Goal: Task Accomplishment & Management: Complete application form

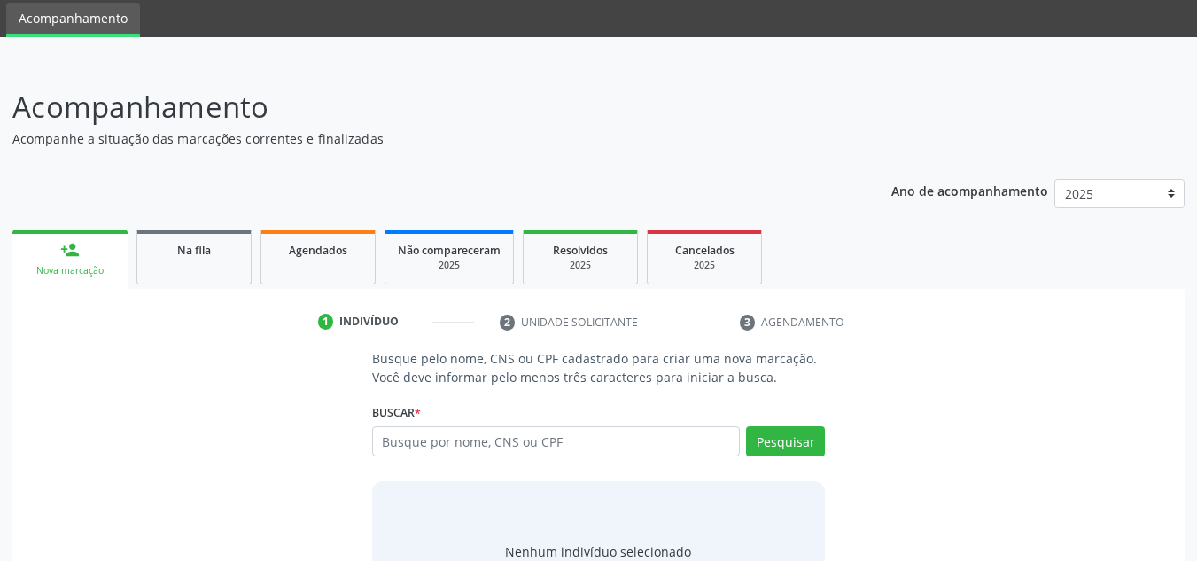
scroll to position [89, 0]
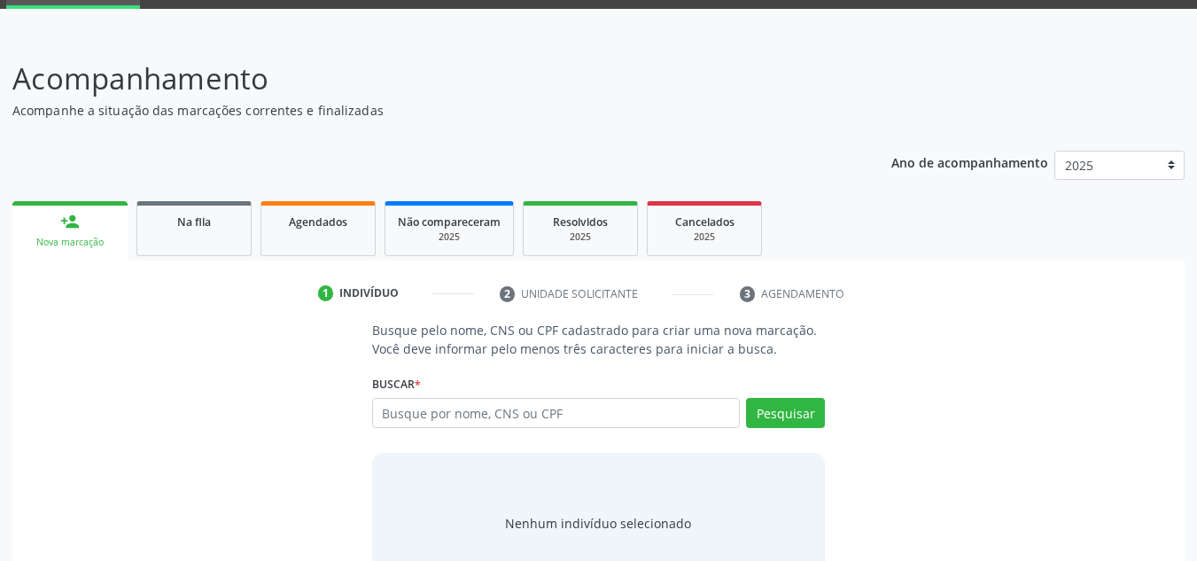
click at [511, 419] on input "text" at bounding box center [556, 413] width 369 height 30
type input "702801129686969"
click at [778, 413] on button "Pesquisar" at bounding box center [785, 413] width 79 height 30
type input "702801129686969"
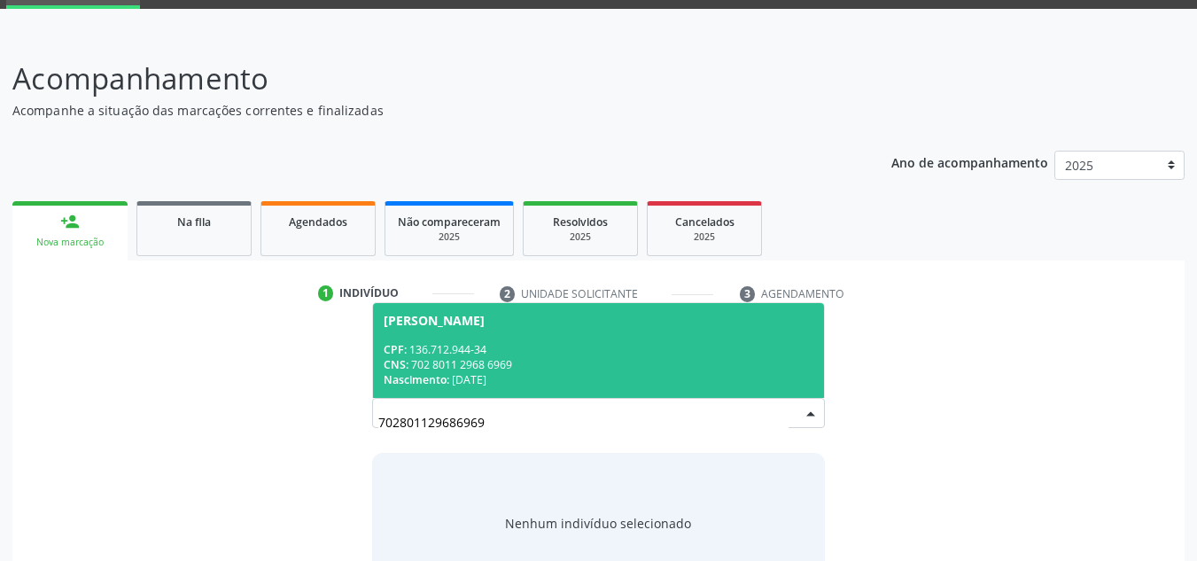
click at [485, 327] on div "José Henrique Alves" at bounding box center [434, 321] width 101 height 14
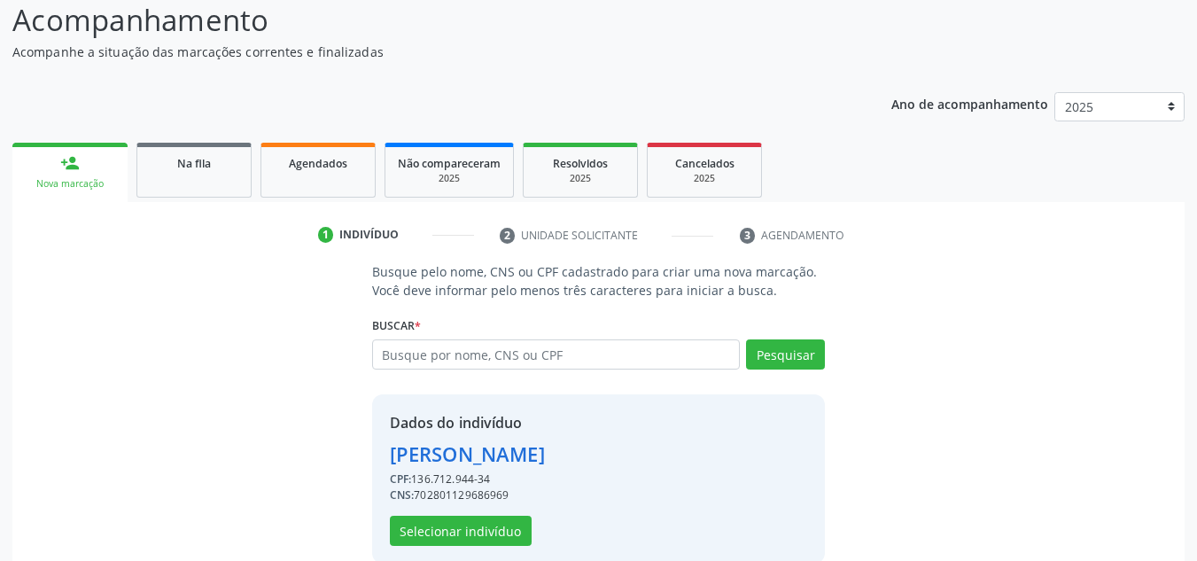
scroll to position [175, 0]
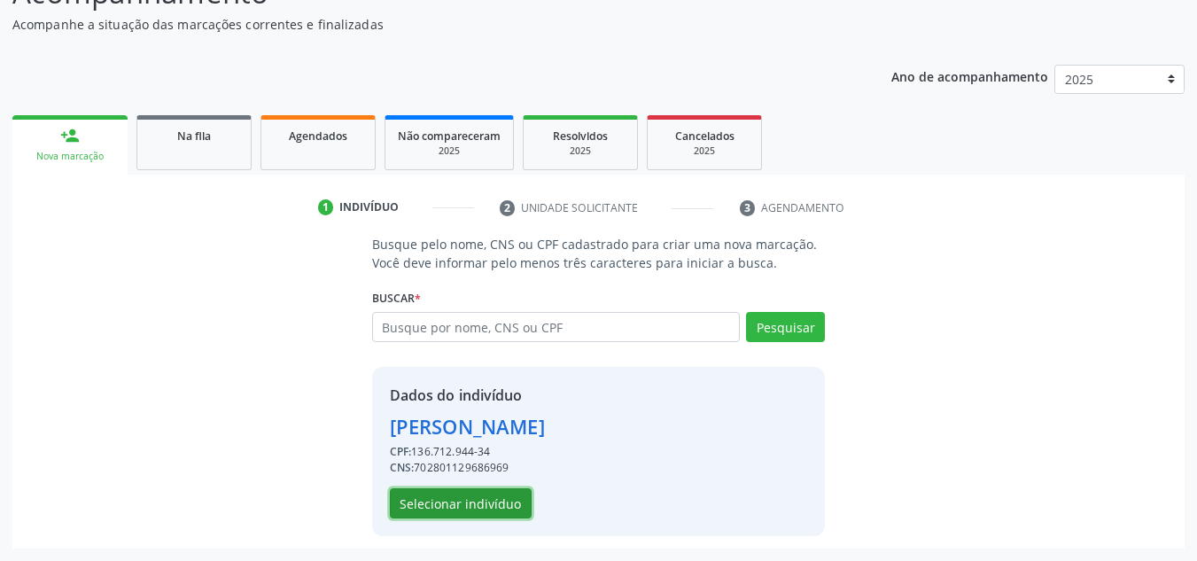
click at [480, 509] on button "Selecionar indivíduo" at bounding box center [461, 503] width 142 height 30
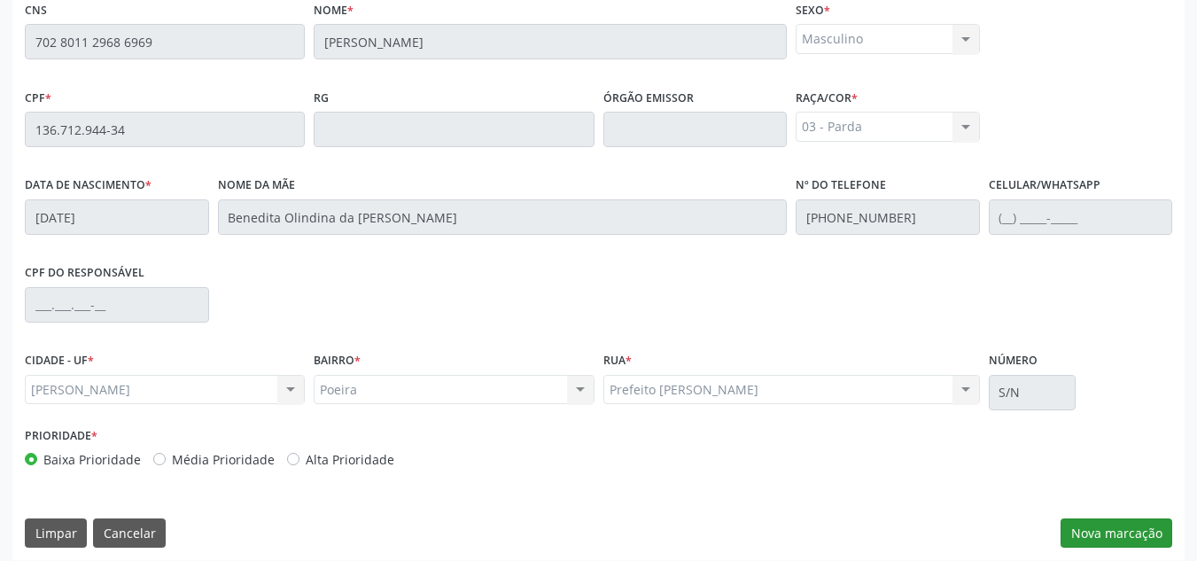
scroll to position [476, 0]
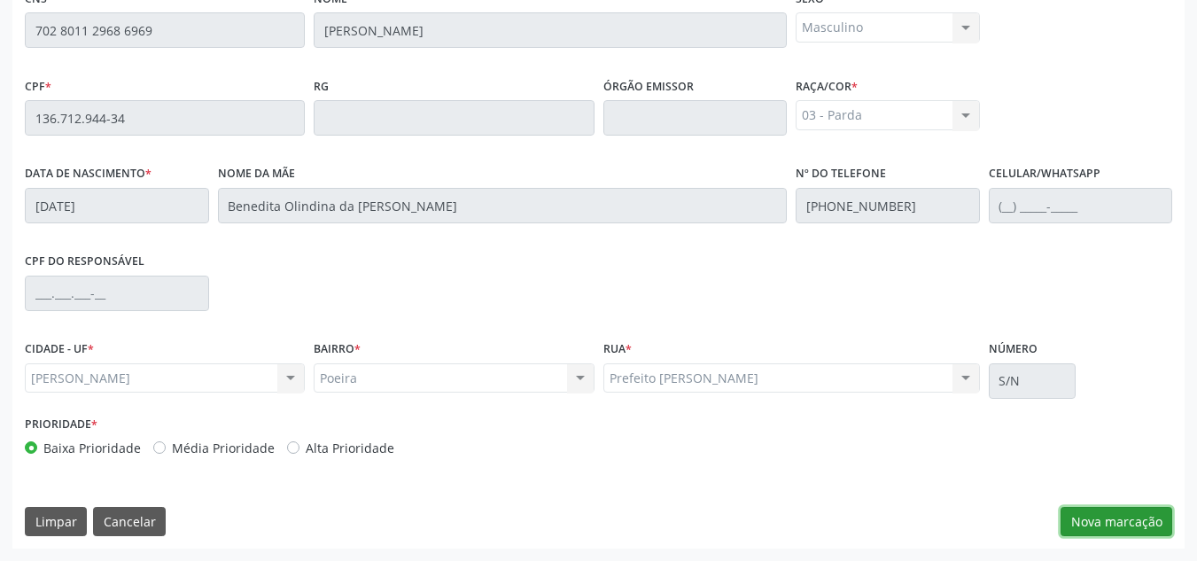
click at [1114, 524] on button "Nova marcação" at bounding box center [1117, 522] width 112 height 30
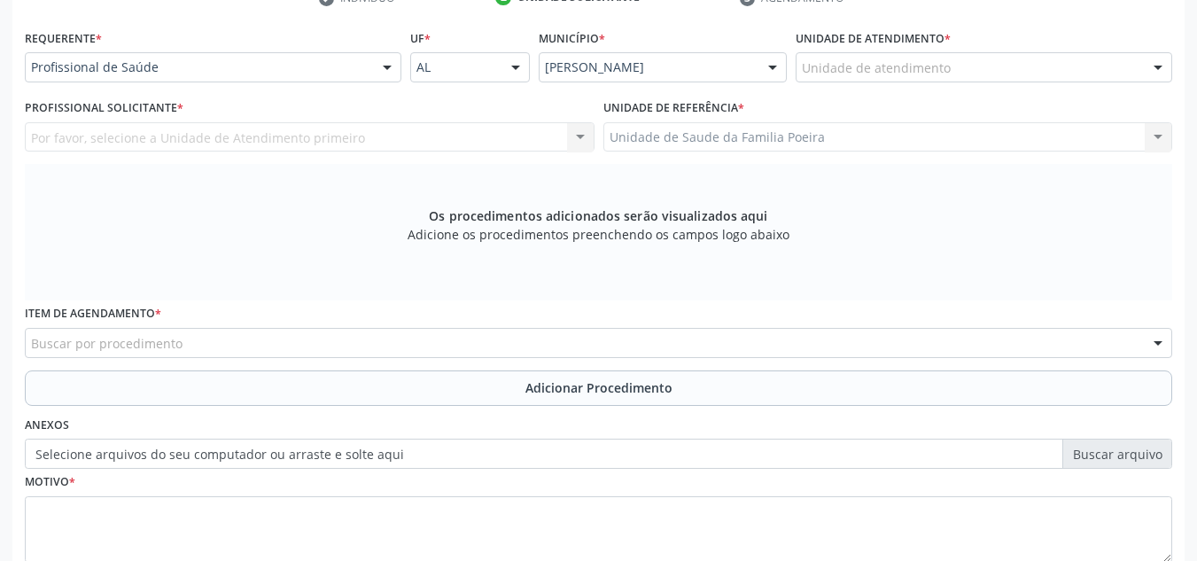
scroll to position [299, 0]
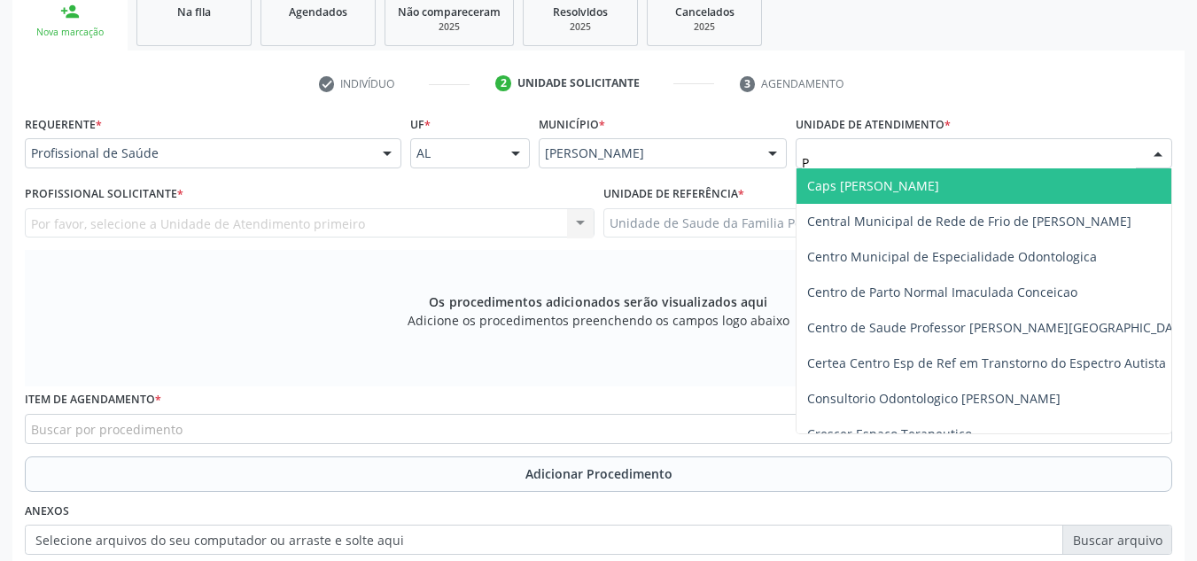
type input "PO"
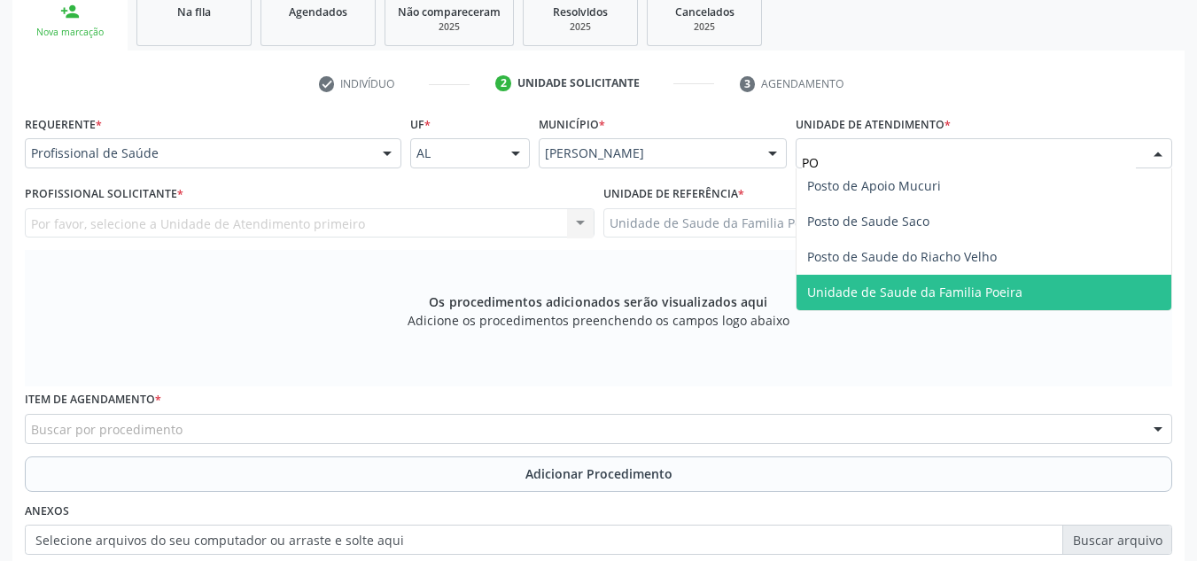
click at [942, 295] on span "Unidade de Saude da Familia Poeira" at bounding box center [914, 292] width 215 height 17
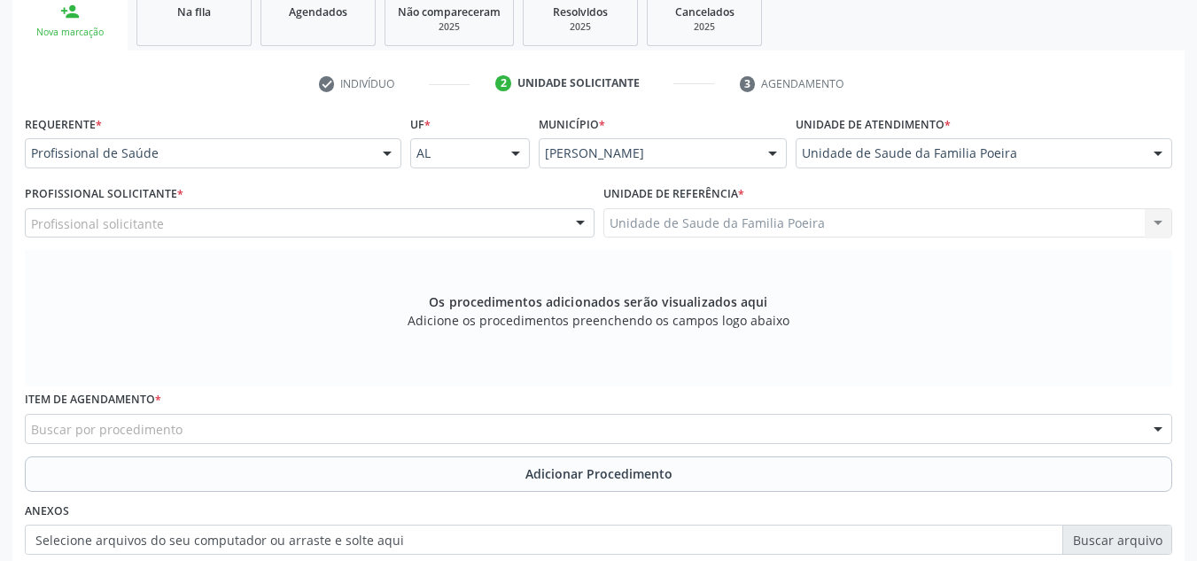
click at [200, 215] on div "Profissional solicitante" at bounding box center [310, 223] width 570 height 30
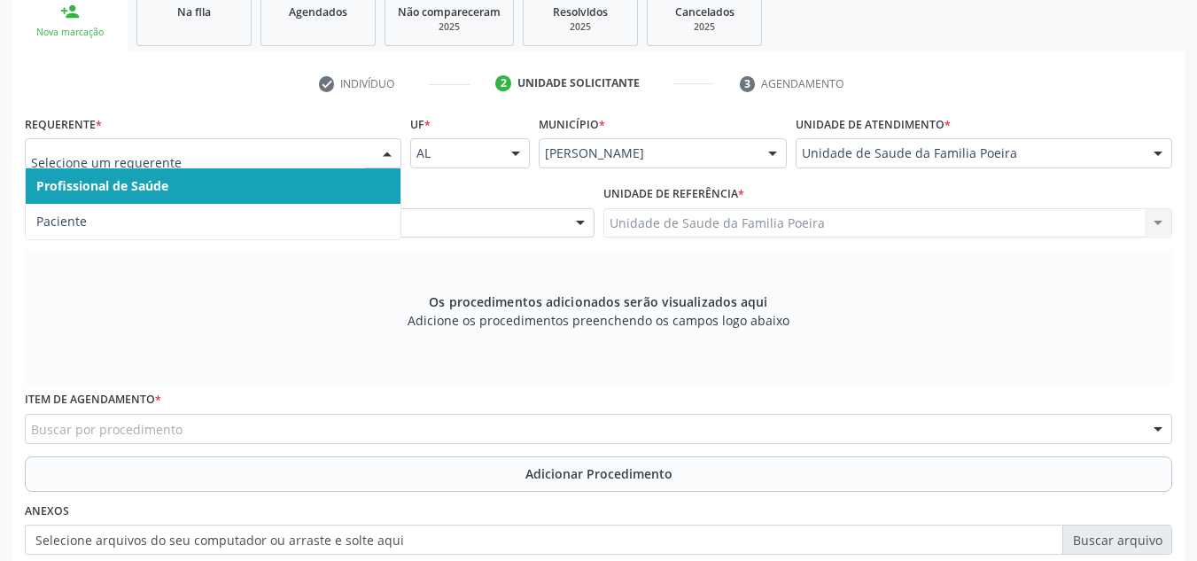
click at [214, 139] on div at bounding box center [213, 153] width 377 height 30
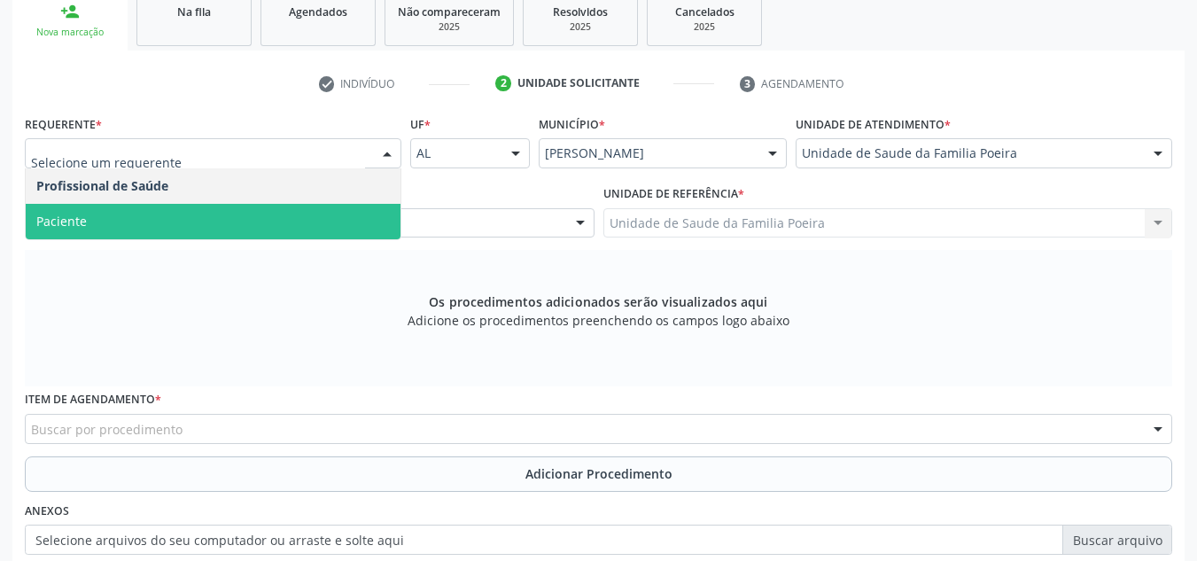
click at [168, 218] on span "Paciente" at bounding box center [213, 221] width 375 height 35
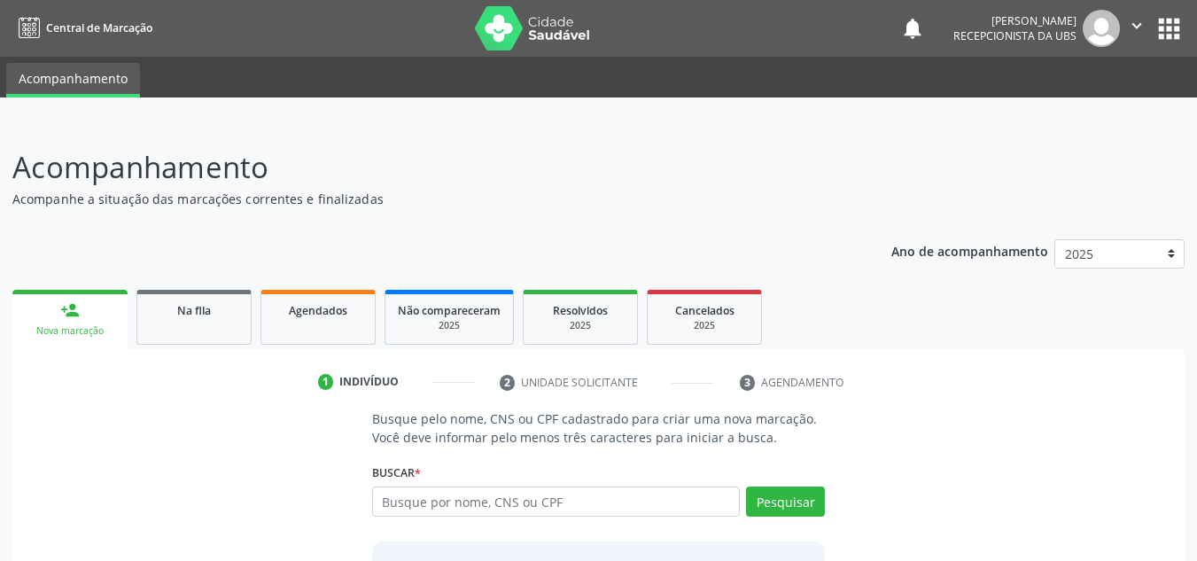
click at [591, 502] on input "text" at bounding box center [556, 502] width 369 height 30
type input "02597848426"
click at [791, 500] on button "Pesquisar" at bounding box center [785, 502] width 79 height 30
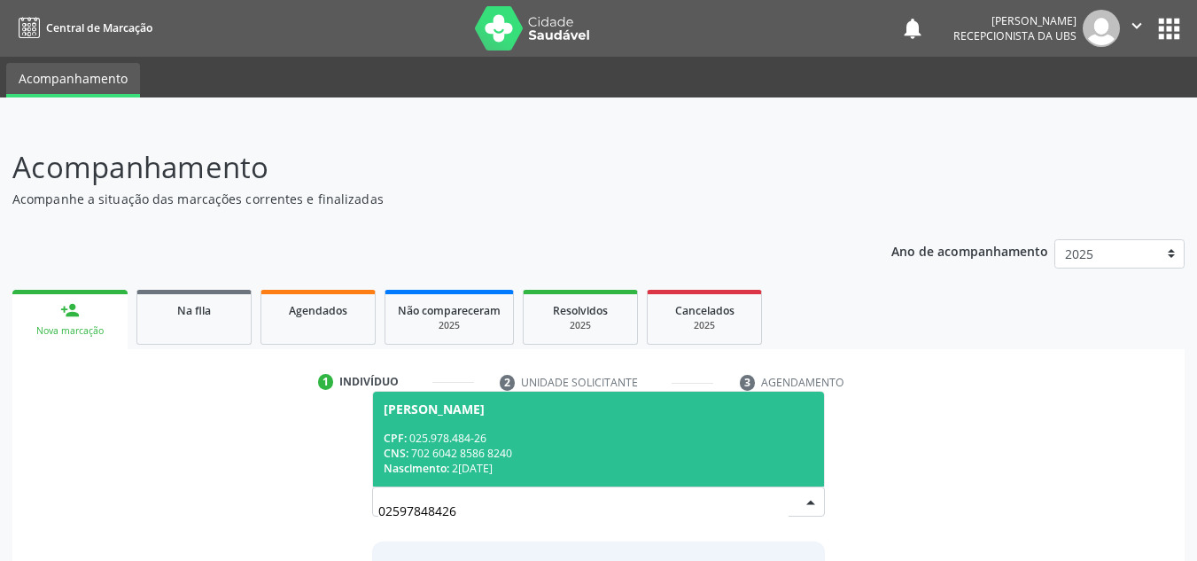
click at [493, 451] on div "CNS: 702 6042 8586 8240" at bounding box center [599, 453] width 431 height 15
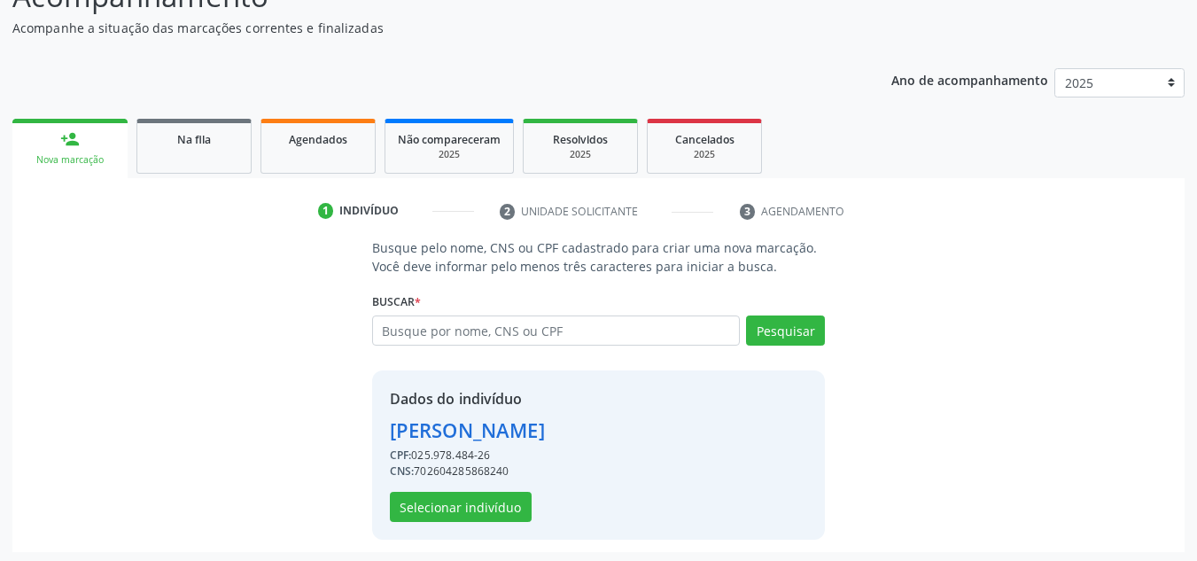
scroll to position [175, 0]
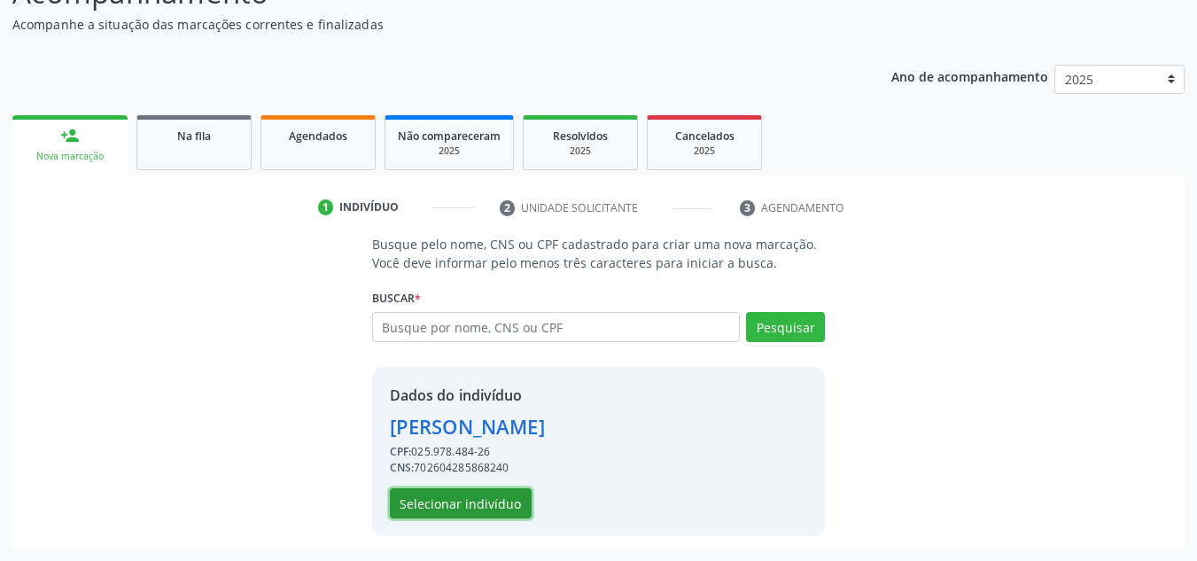
click at [475, 503] on button "Selecionar indivíduo" at bounding box center [461, 503] width 142 height 30
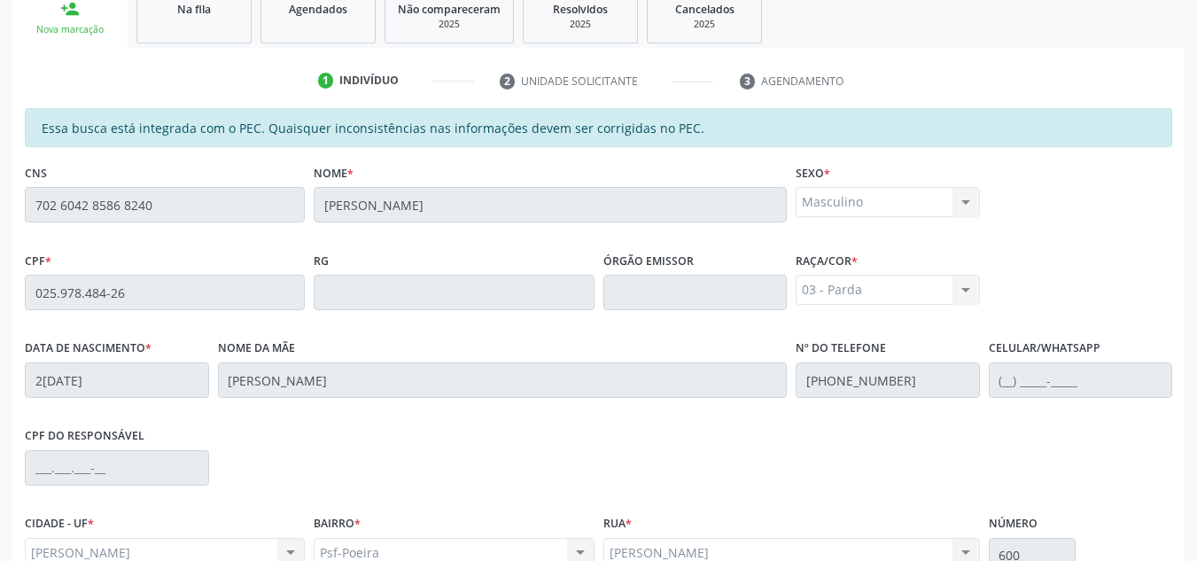
scroll to position [476, 0]
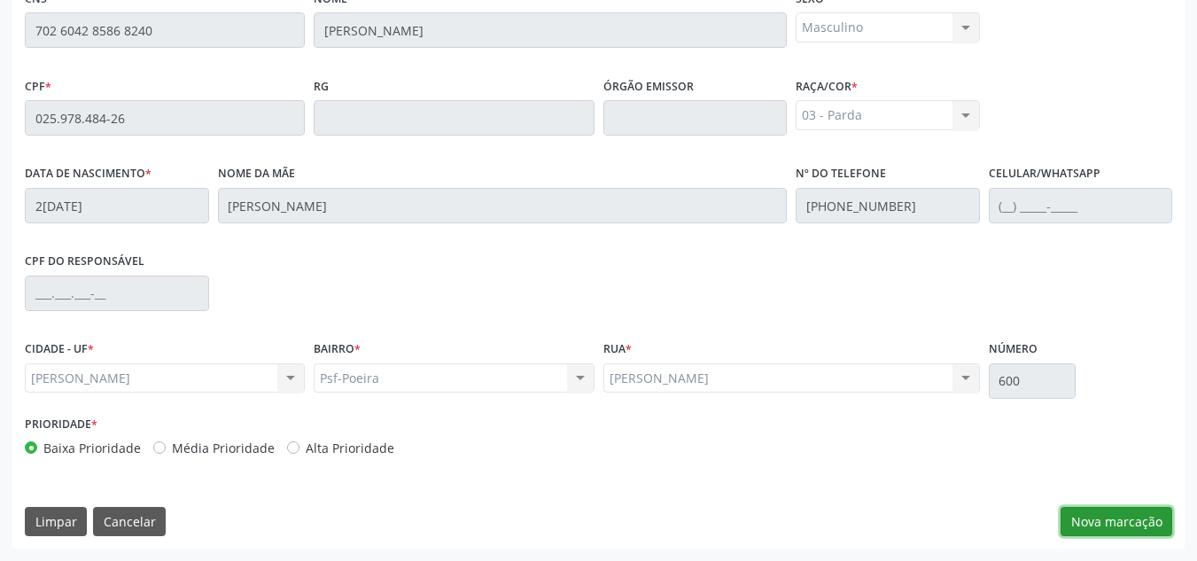
click at [1116, 528] on button "Nova marcação" at bounding box center [1117, 522] width 112 height 30
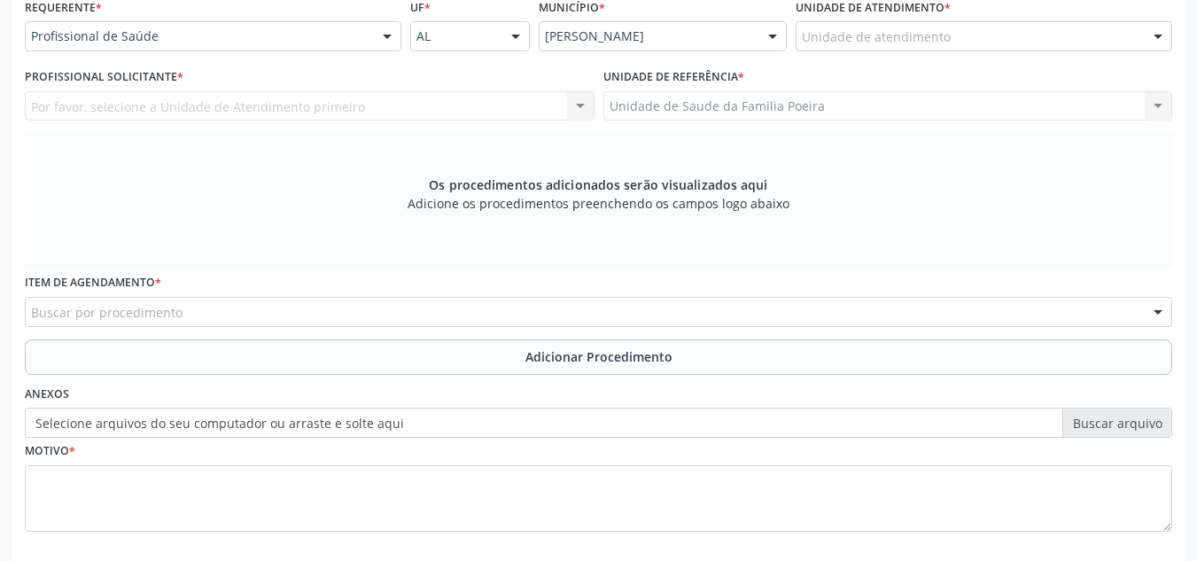
scroll to position [387, 0]
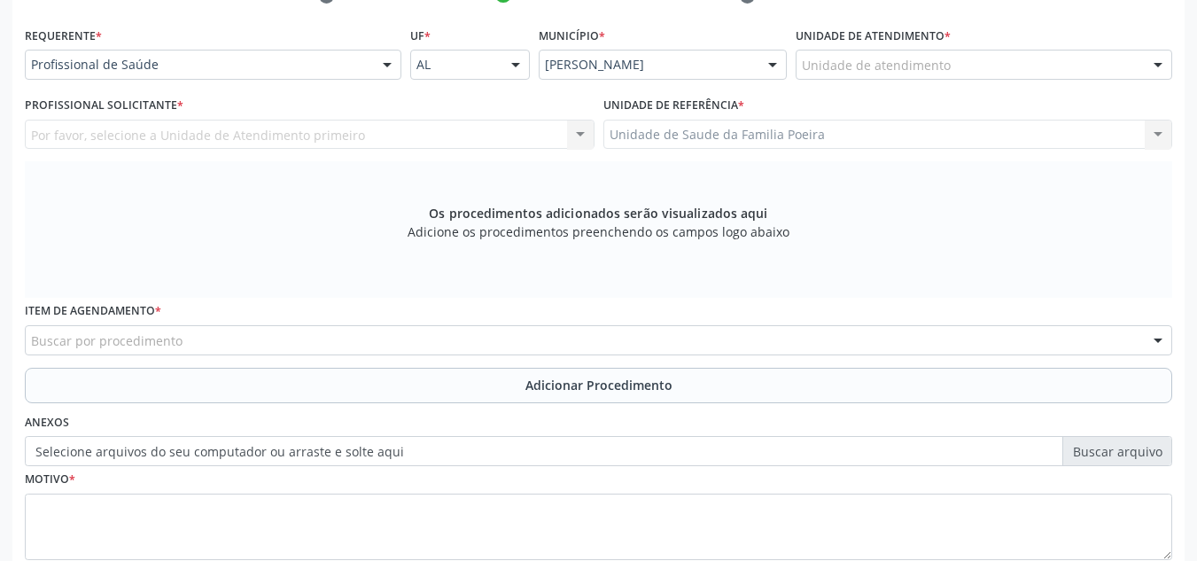
click at [999, 63] on div "Unidade de atendimento" at bounding box center [984, 65] width 377 height 30
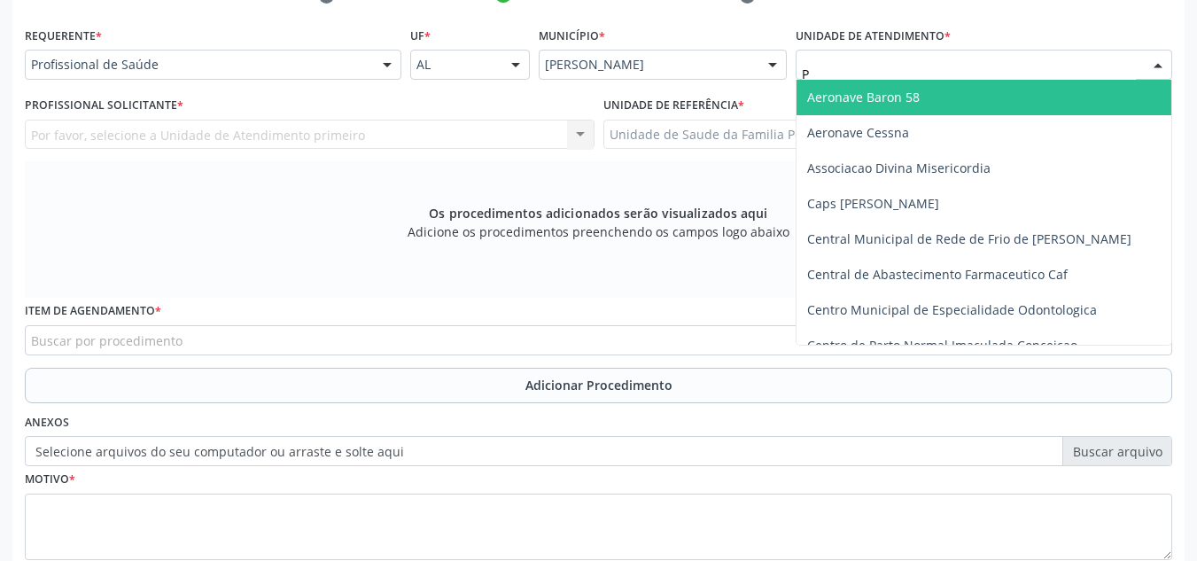
type input "PO"
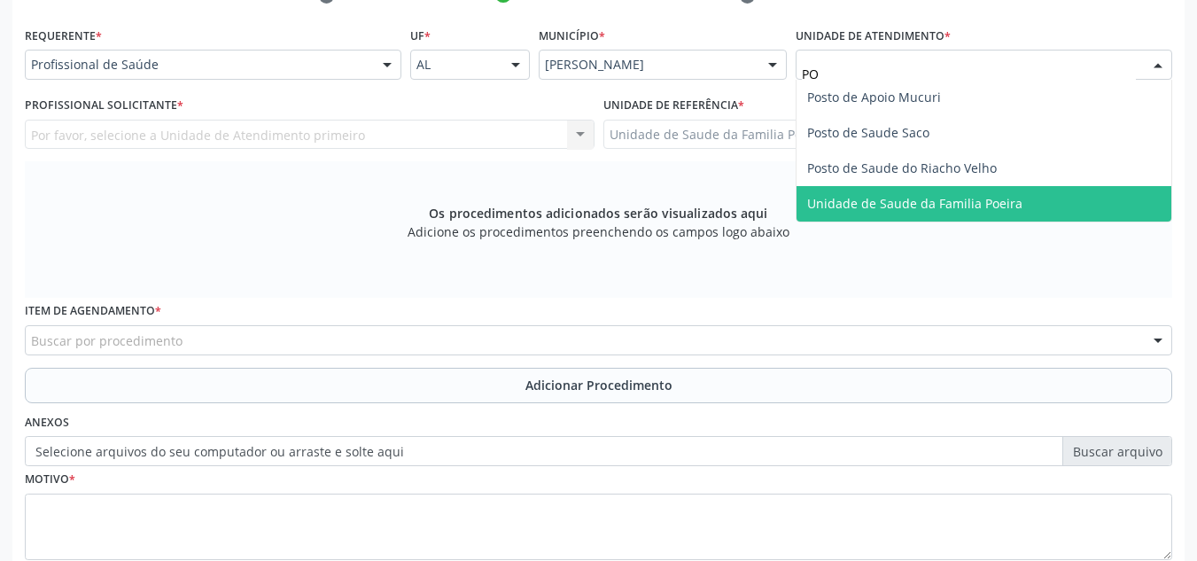
click at [990, 203] on span "Unidade de Saude da Familia Poeira" at bounding box center [914, 203] width 215 height 17
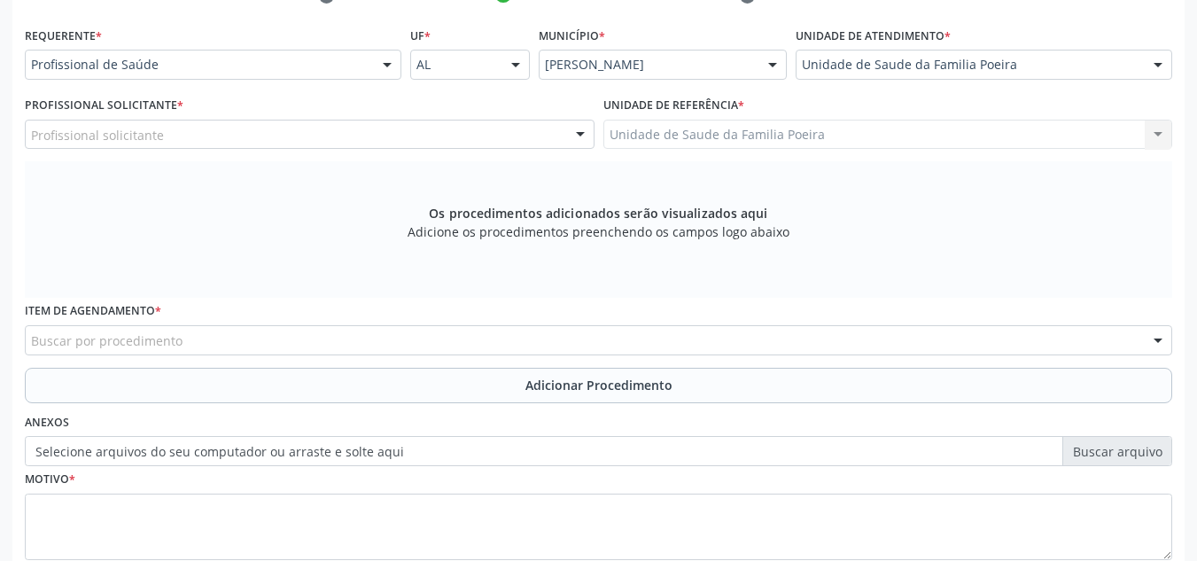
click at [241, 141] on div "Profissional solicitante" at bounding box center [310, 135] width 570 height 30
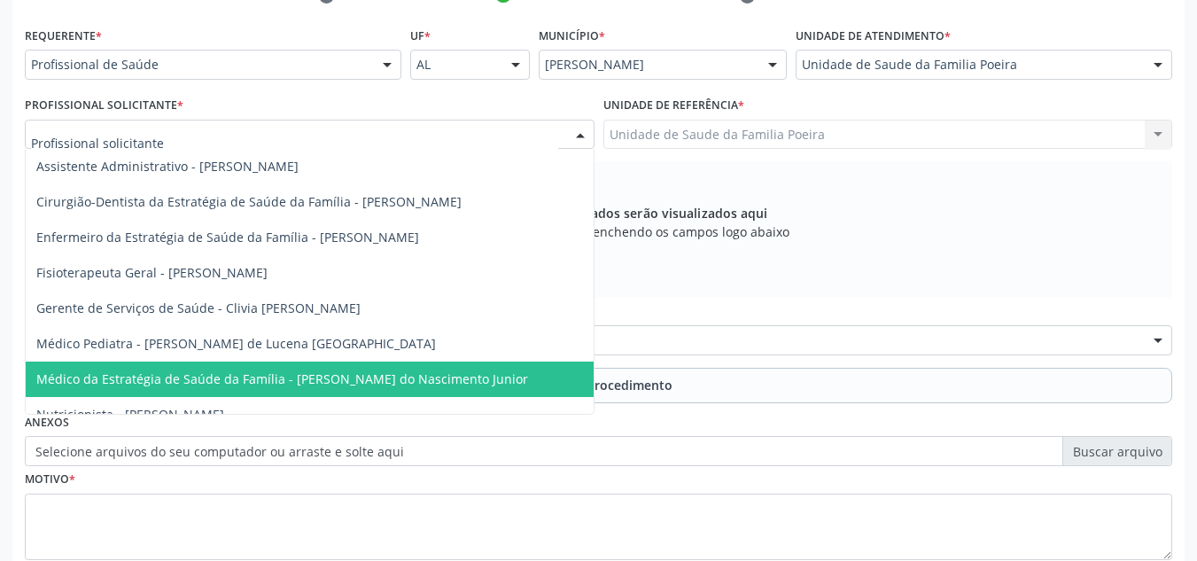
click at [324, 383] on span "Médico da Estratégia de Saúde da Família - Cosmo Faustino do Nascimento Junior" at bounding box center [282, 378] width 492 height 17
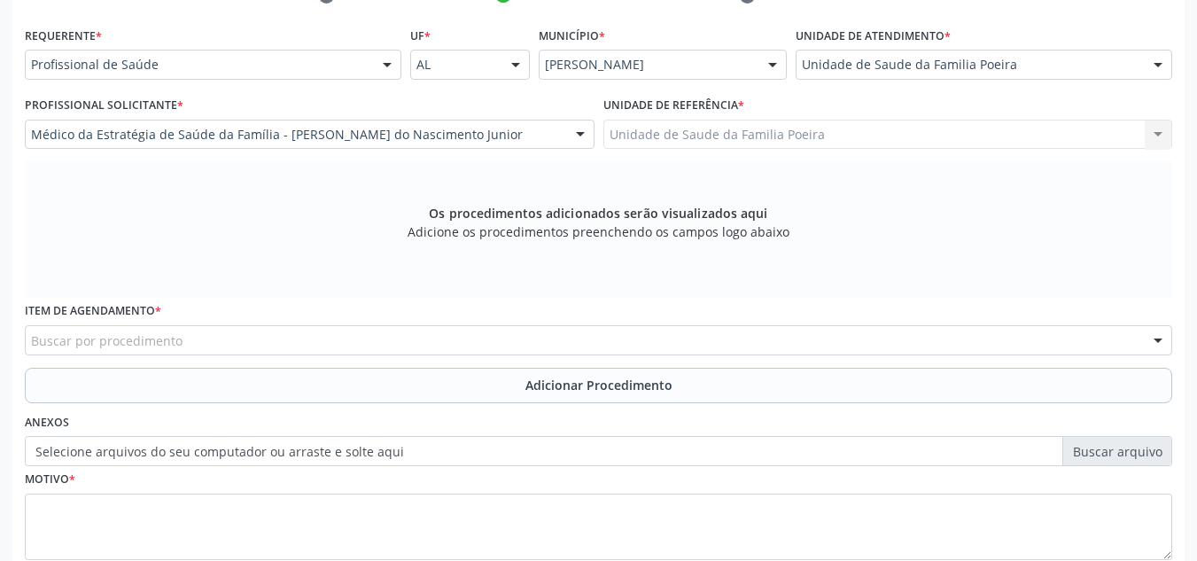
click at [283, 332] on div "Buscar por procedimento" at bounding box center [599, 340] width 1148 height 30
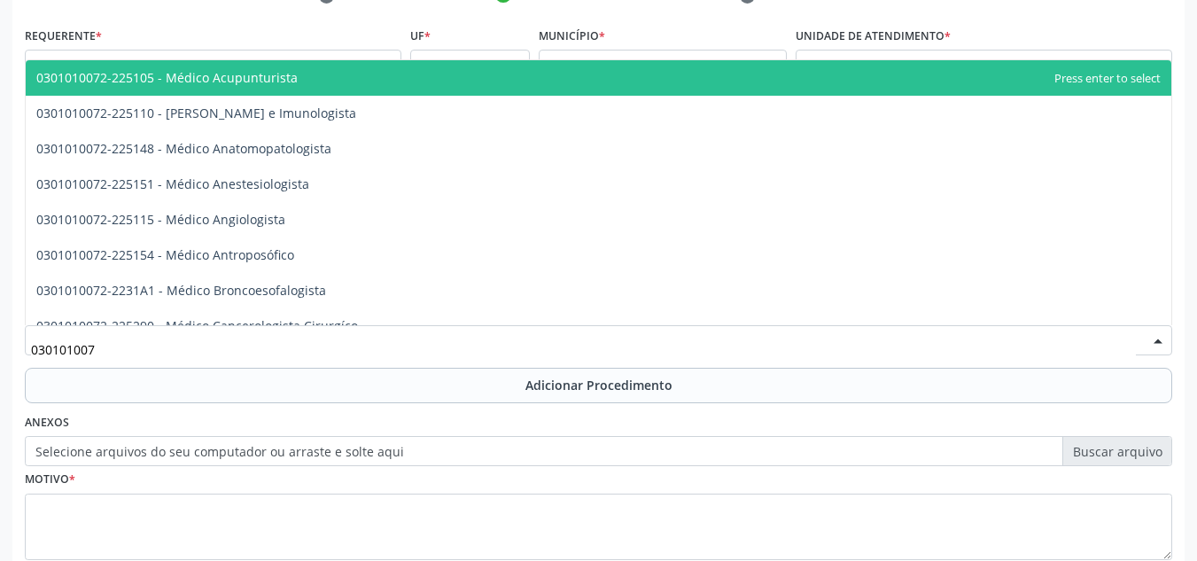
type input "0301010072"
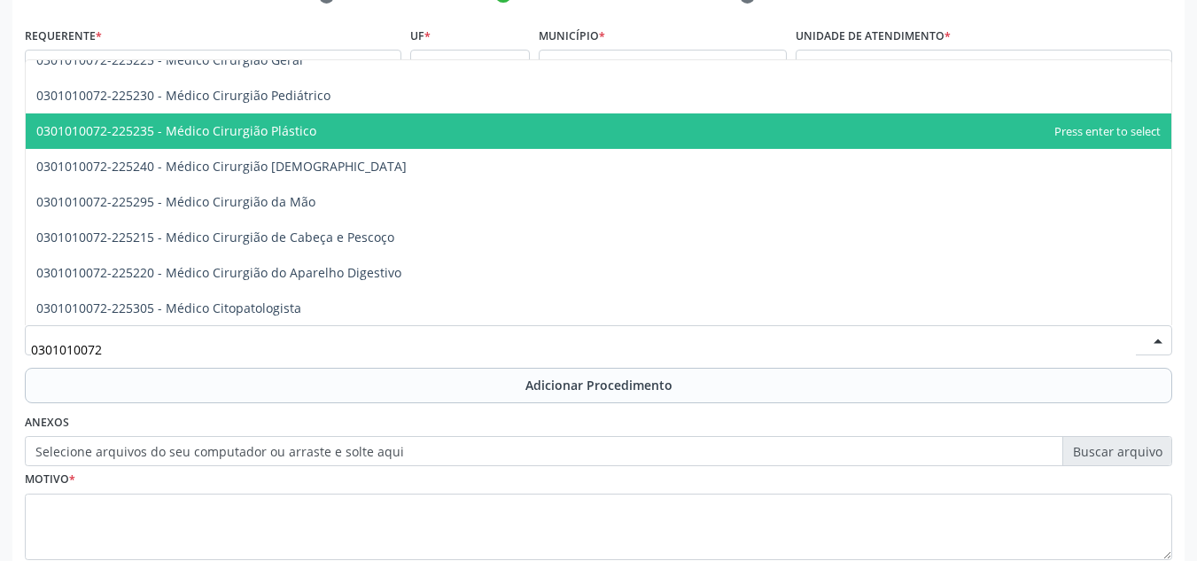
scroll to position [355, 0]
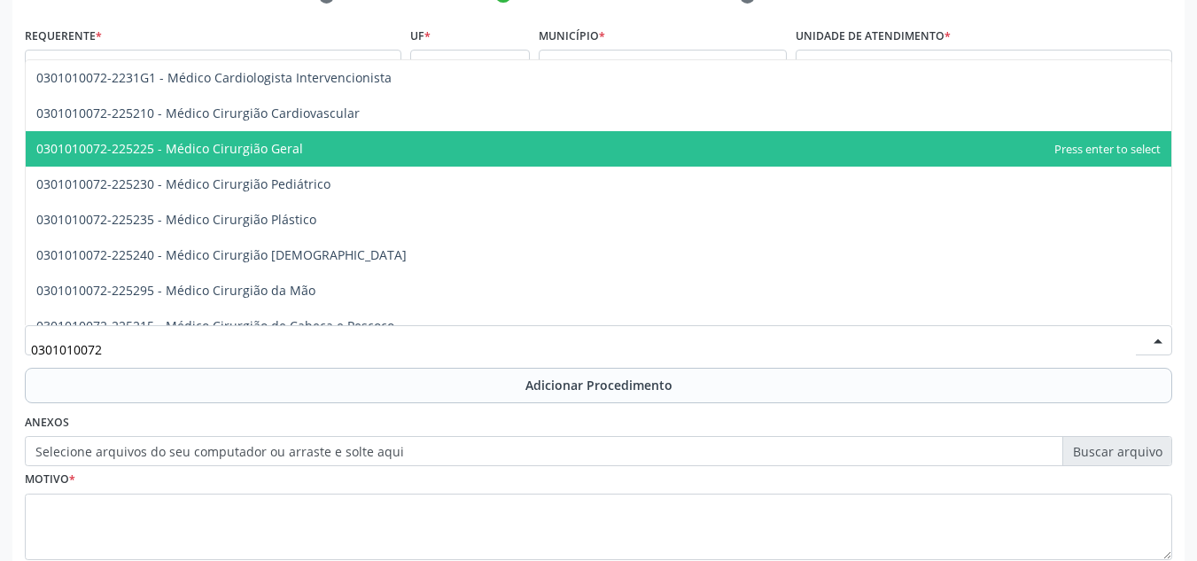
click at [259, 136] on span "0301010072-225225 - Médico Cirurgião Geral" at bounding box center [599, 148] width 1146 height 35
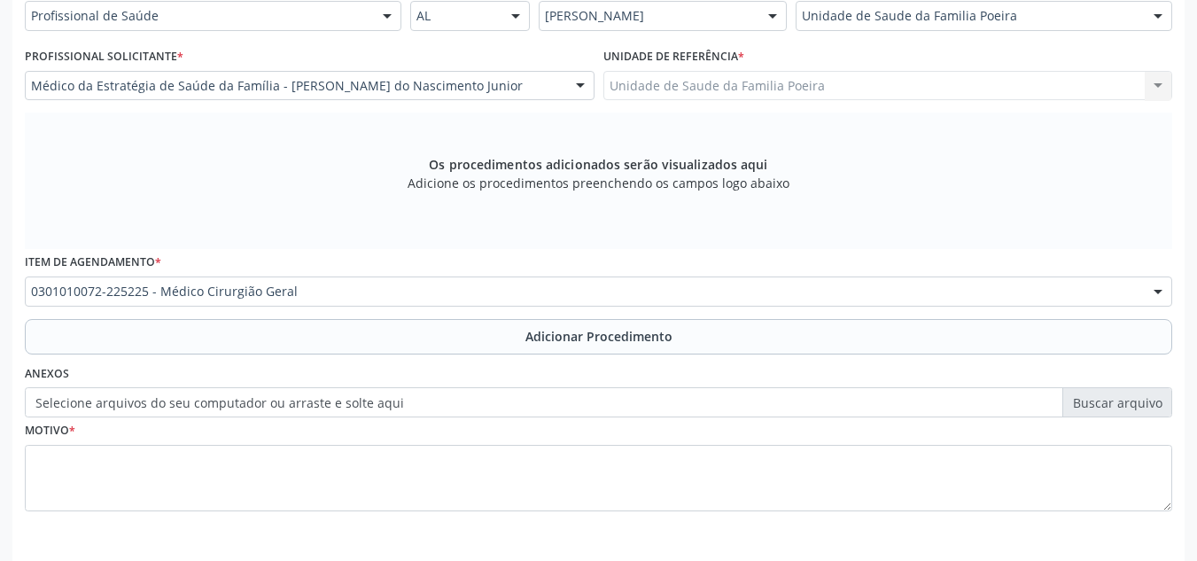
scroll to position [503, 0]
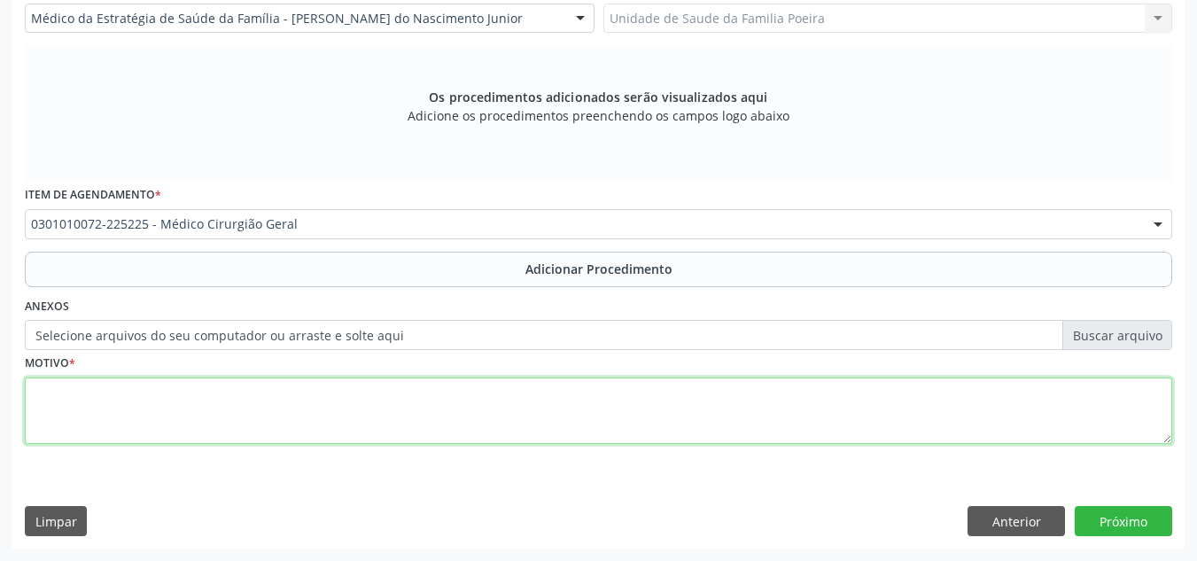
click at [299, 417] on textarea at bounding box center [599, 411] width 1148 height 67
click at [35, 394] on textarea "LIPOMATOSE NÃO CLASSIFICADA EM OPUTRA PARTE" at bounding box center [599, 411] width 1148 height 67
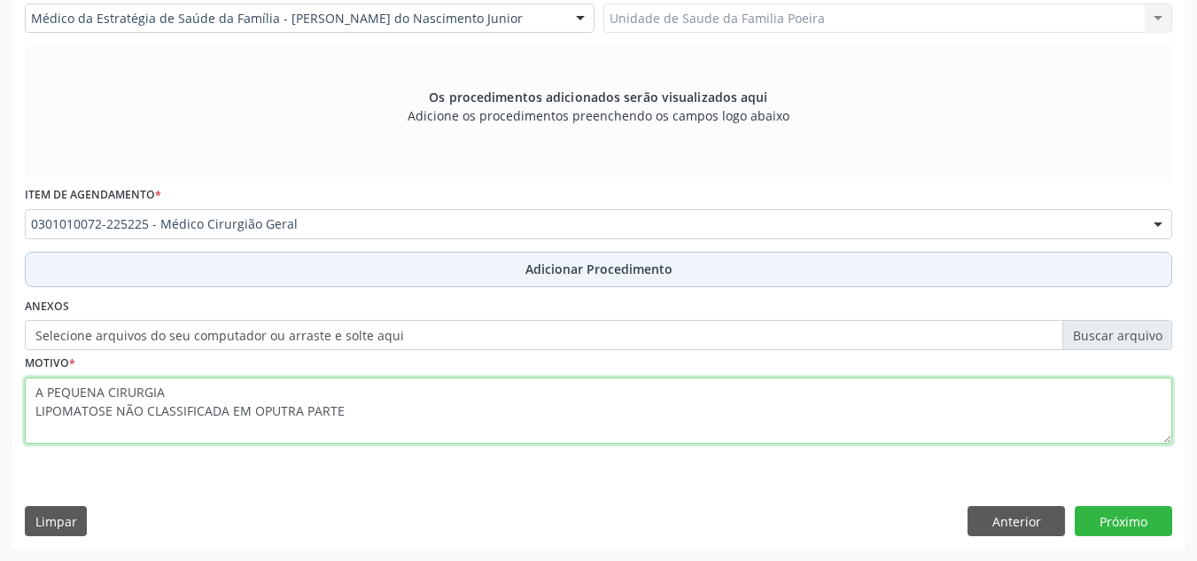
type textarea "A PEQUENA CIRURGIA LIPOMATOSE NÃO CLASSIFICADA EM OPUTRA PARTE"
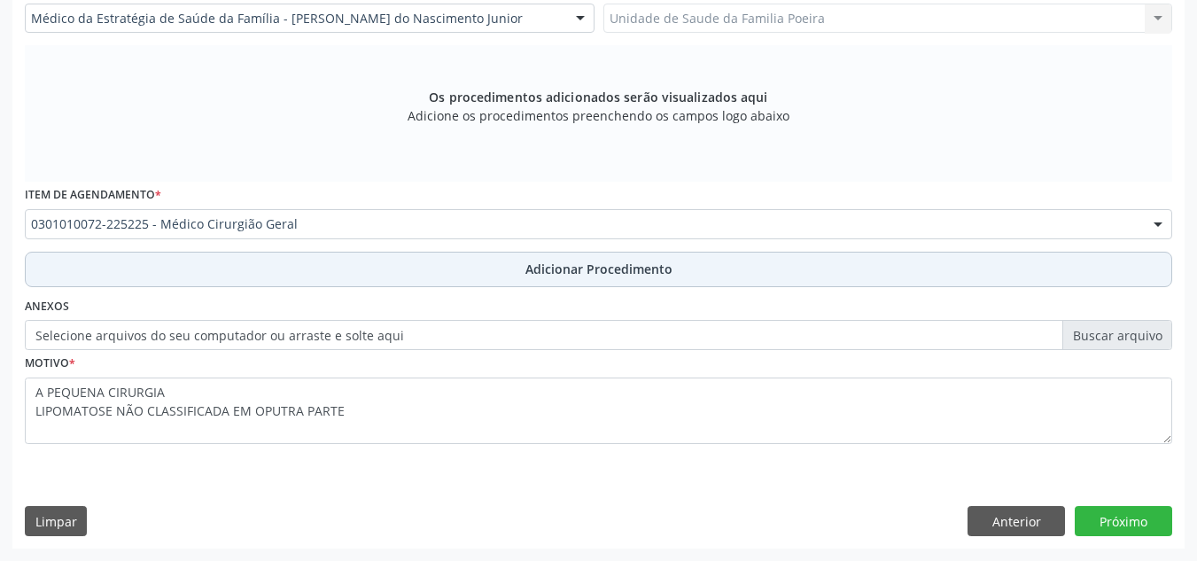
drag, startPoint x: 682, startPoint y: 274, endPoint x: 692, endPoint y: 270, distance: 11.2
click at [683, 274] on button "Adicionar Procedimento" at bounding box center [599, 269] width 1148 height 35
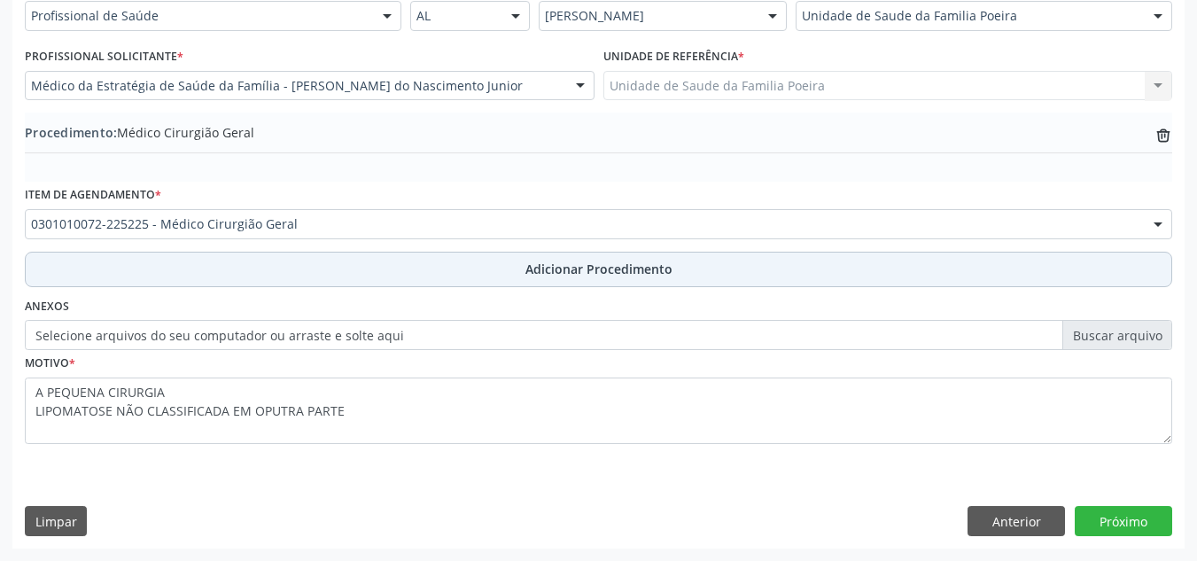
scroll to position [436, 0]
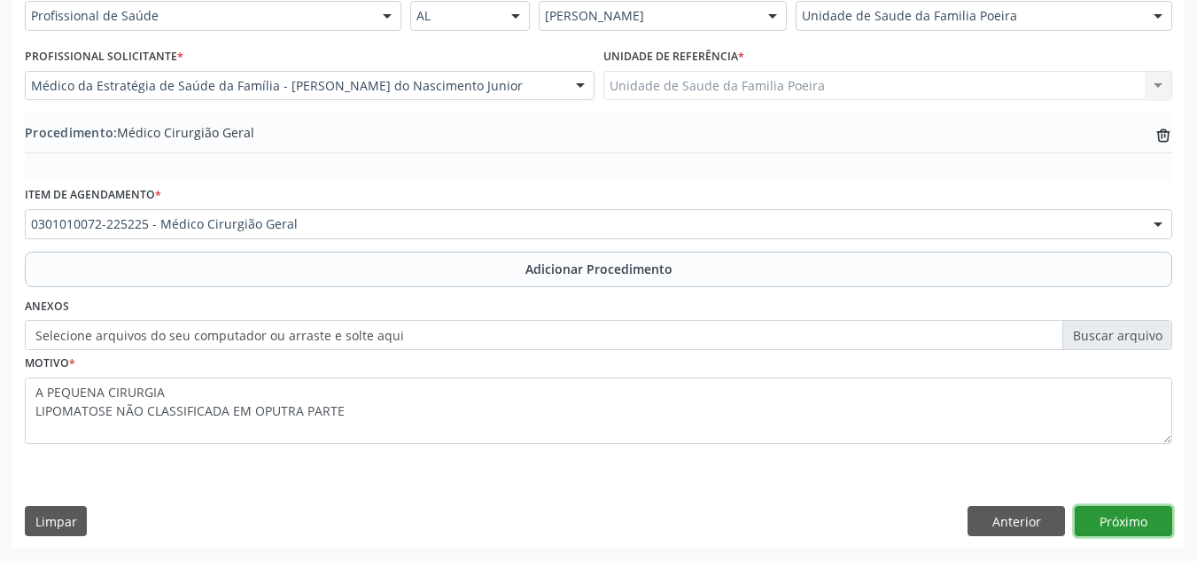
click at [1120, 512] on button "Próximo" at bounding box center [1123, 521] width 97 height 30
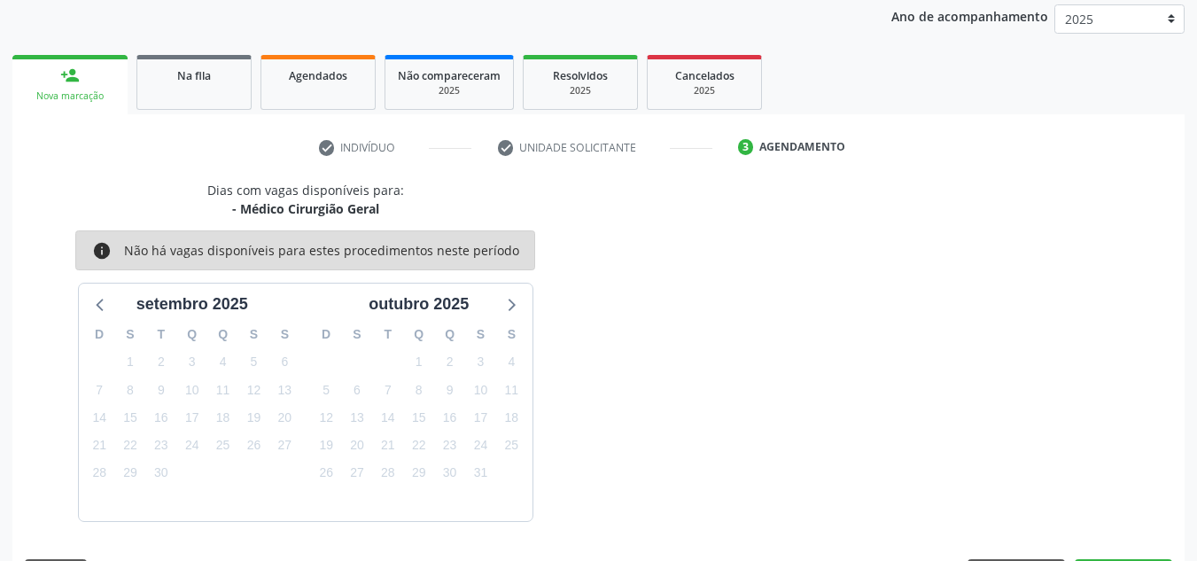
scroll to position [287, 0]
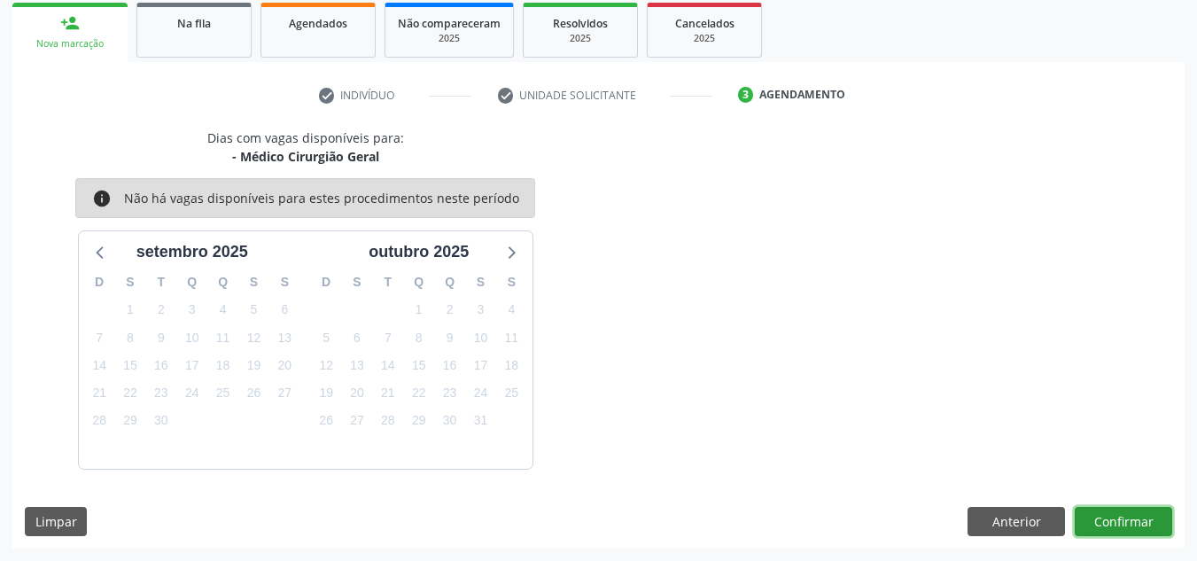
click at [1116, 519] on button "Confirmar" at bounding box center [1123, 522] width 97 height 30
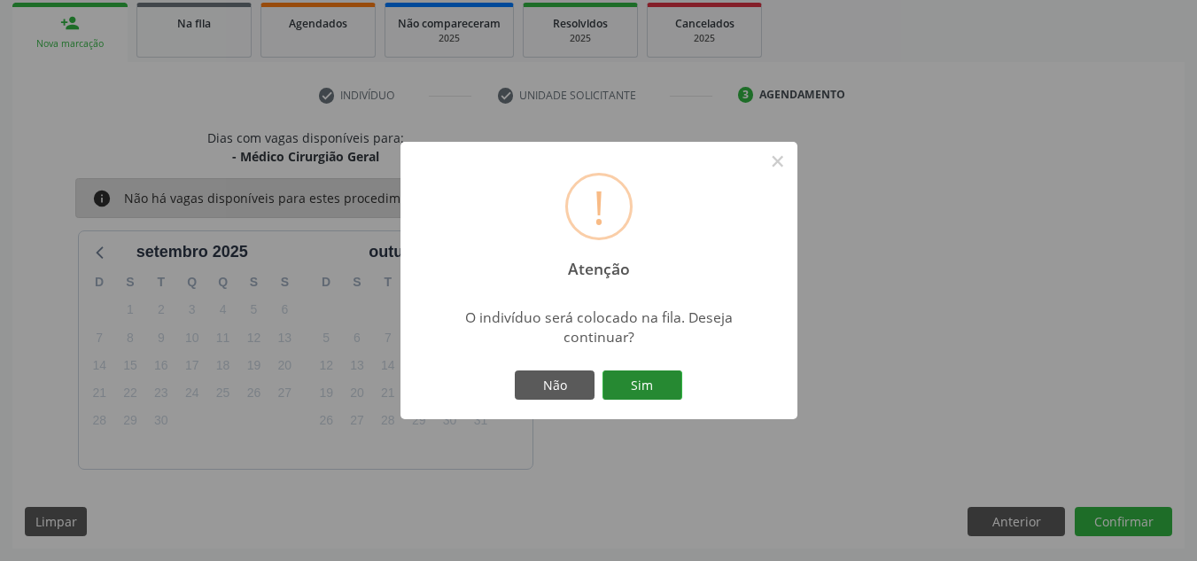
click at [652, 393] on button "Sim" at bounding box center [643, 385] width 80 height 30
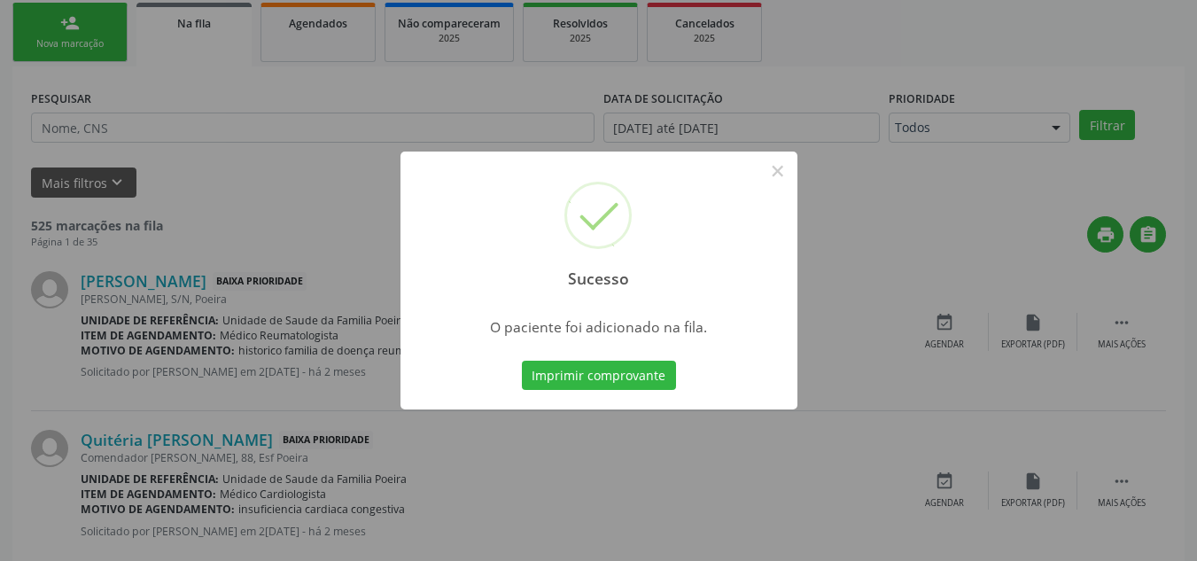
scroll to position [49, 0]
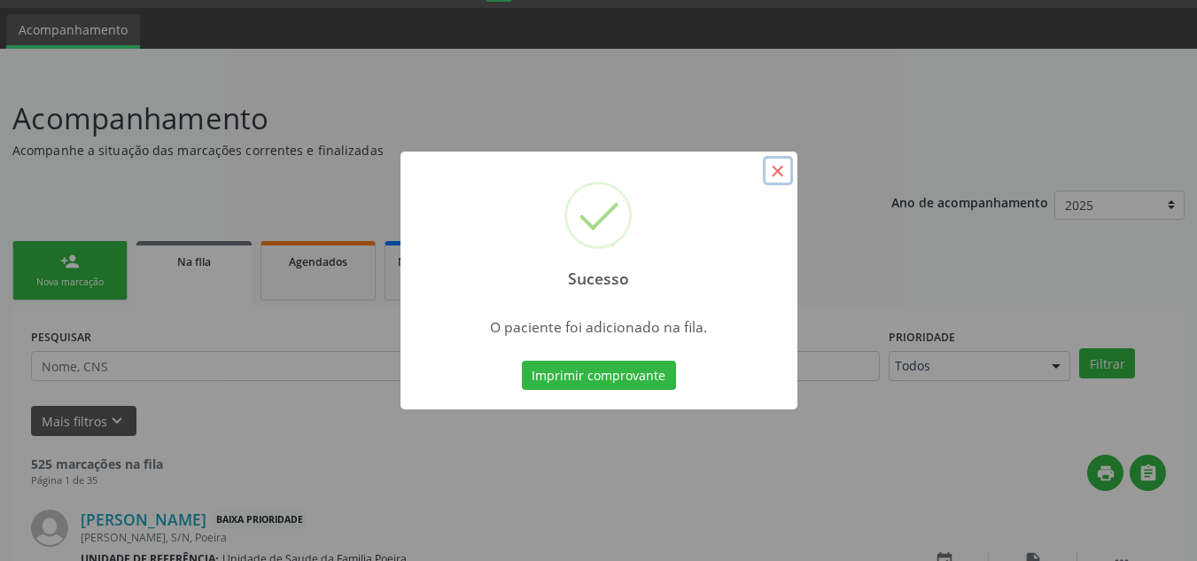
click at [773, 166] on button "×" at bounding box center [778, 171] width 30 height 30
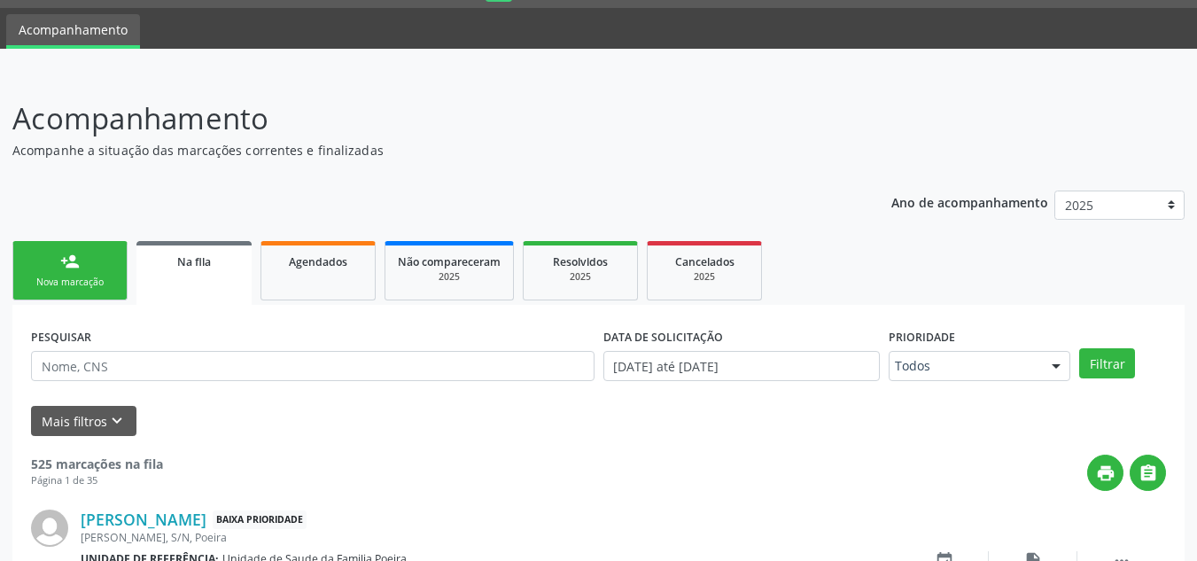
click at [74, 252] on div "person_add" at bounding box center [69, 261] width 19 height 19
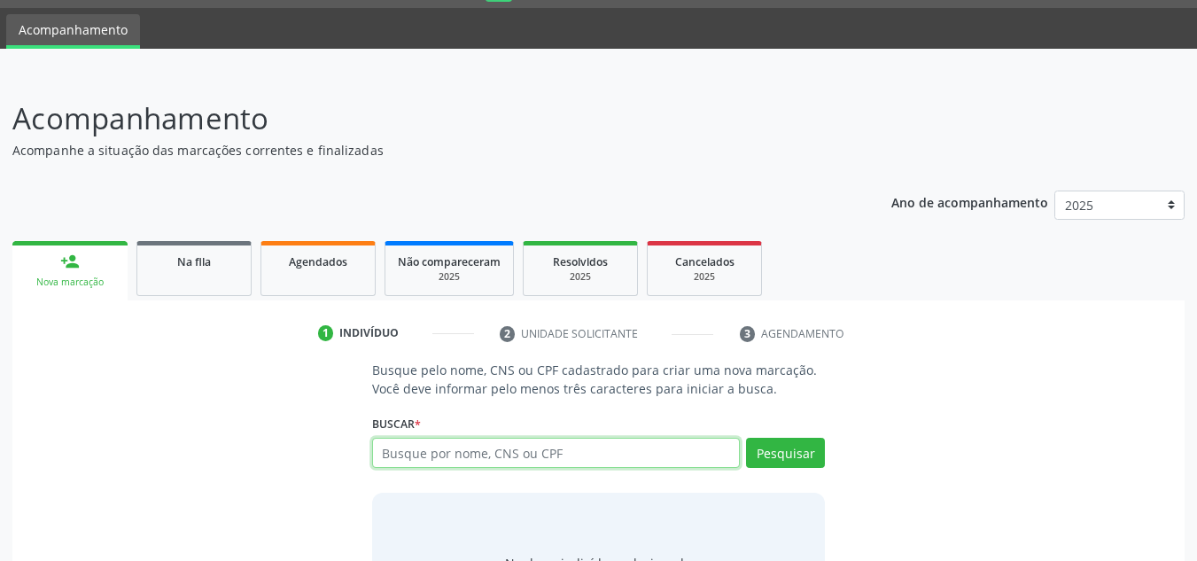
click at [437, 456] on input "text" at bounding box center [556, 453] width 369 height 30
type input "0"
type input "700007484876601"
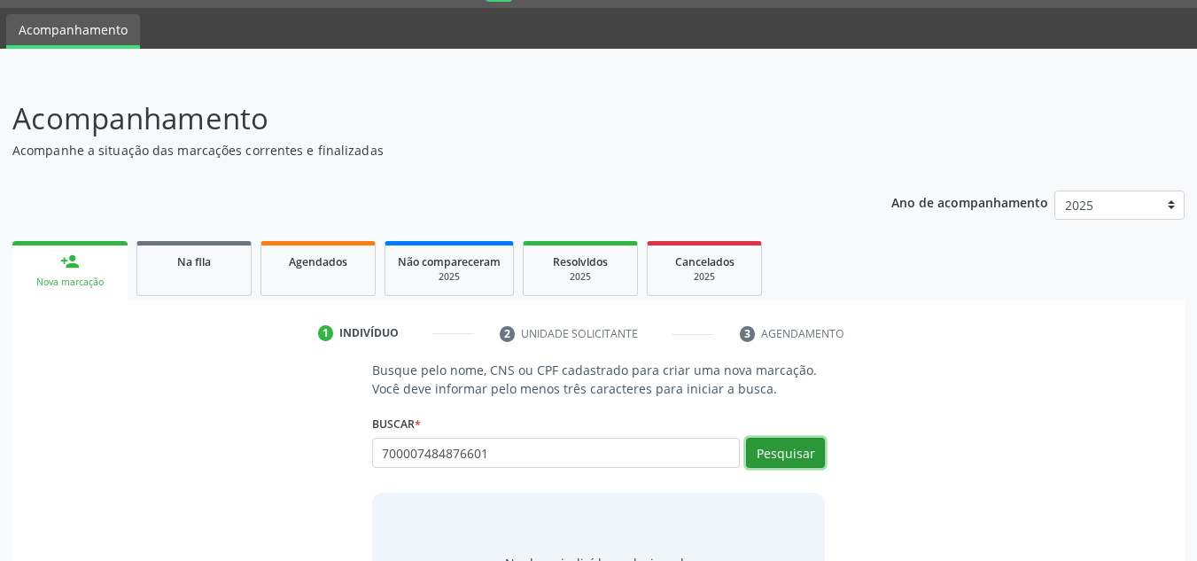
click at [788, 451] on button "Pesquisar" at bounding box center [785, 453] width 79 height 30
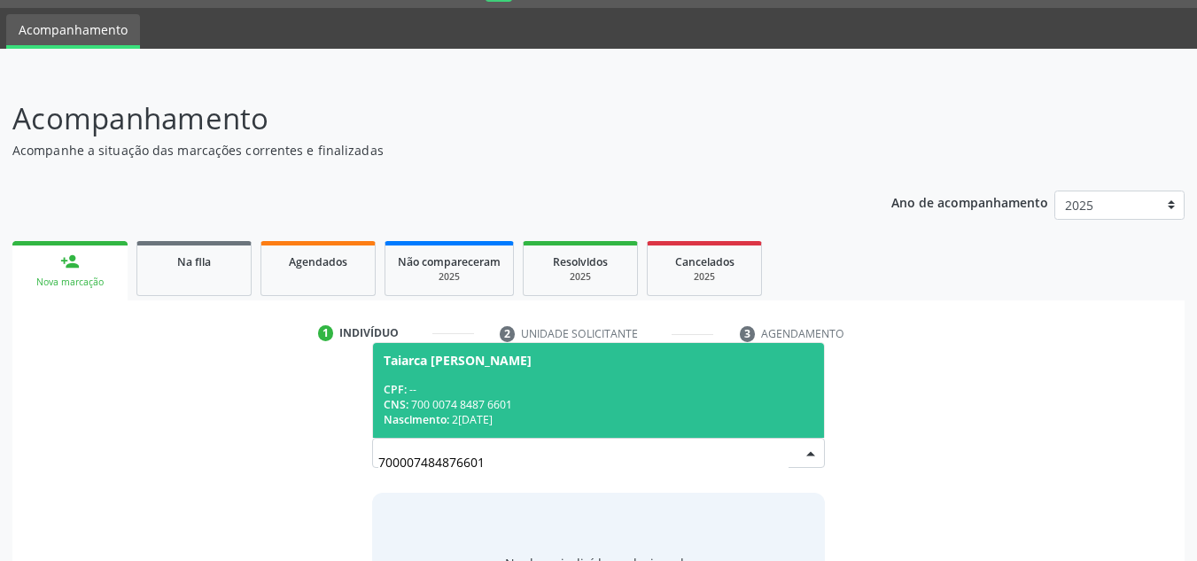
click at [563, 386] on div "CPF: --" at bounding box center [599, 389] width 431 height 15
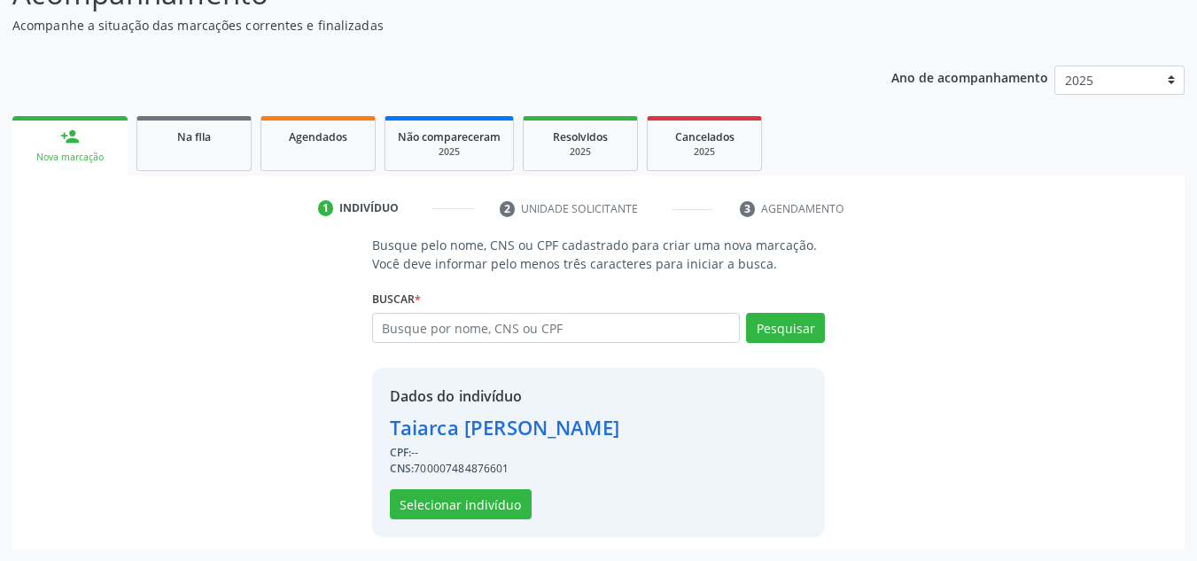
scroll to position [175, 0]
click at [440, 498] on button "Selecionar indivíduo" at bounding box center [461, 503] width 142 height 30
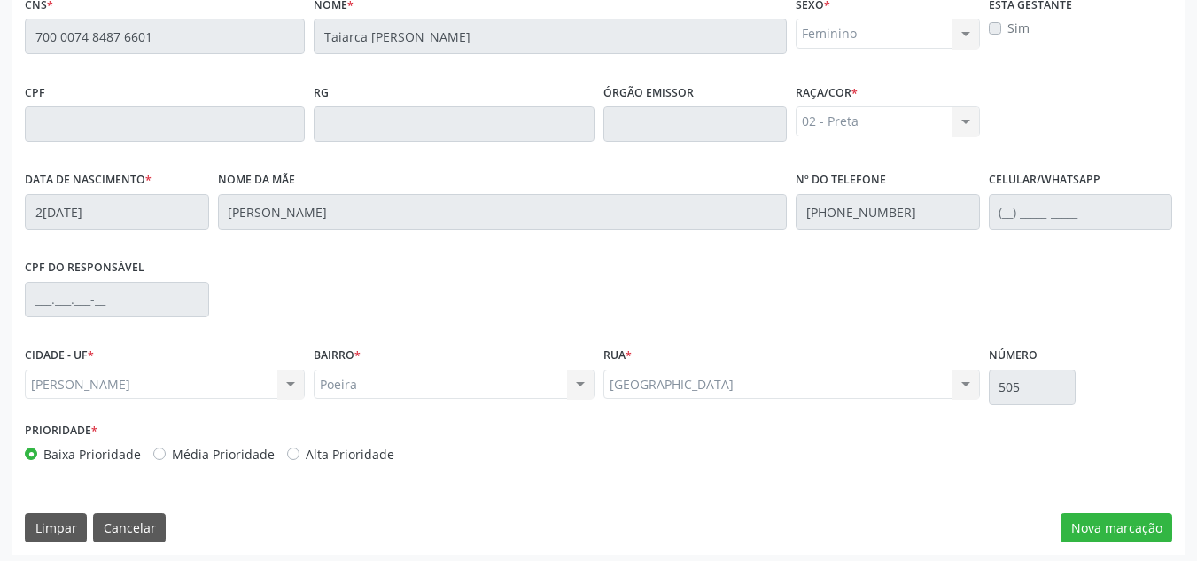
scroll to position [476, 0]
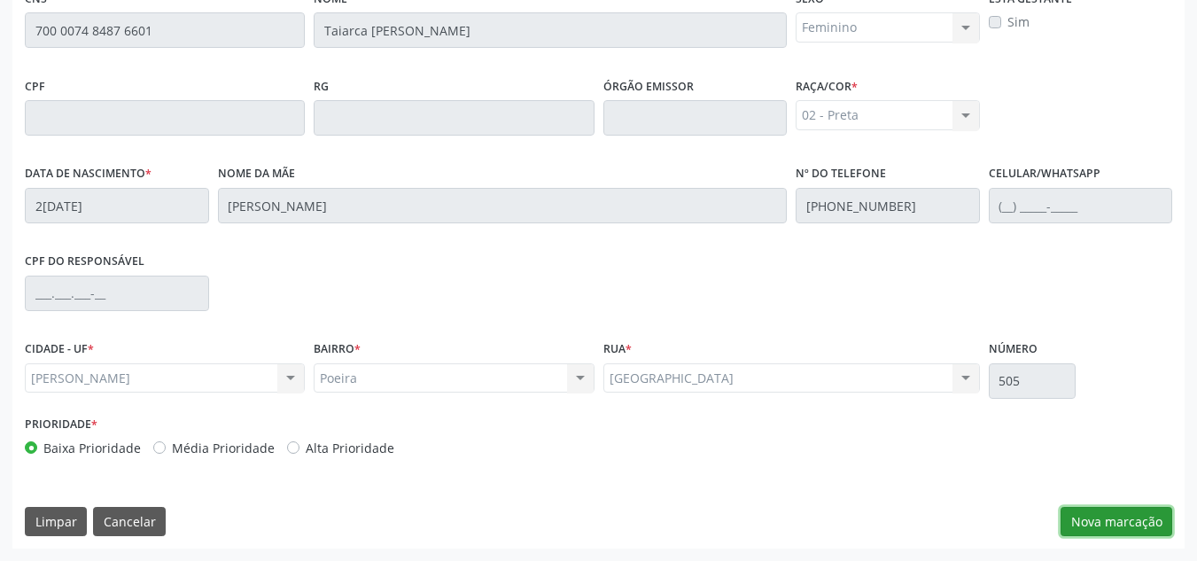
click at [1101, 518] on button "Nova marcação" at bounding box center [1117, 522] width 112 height 30
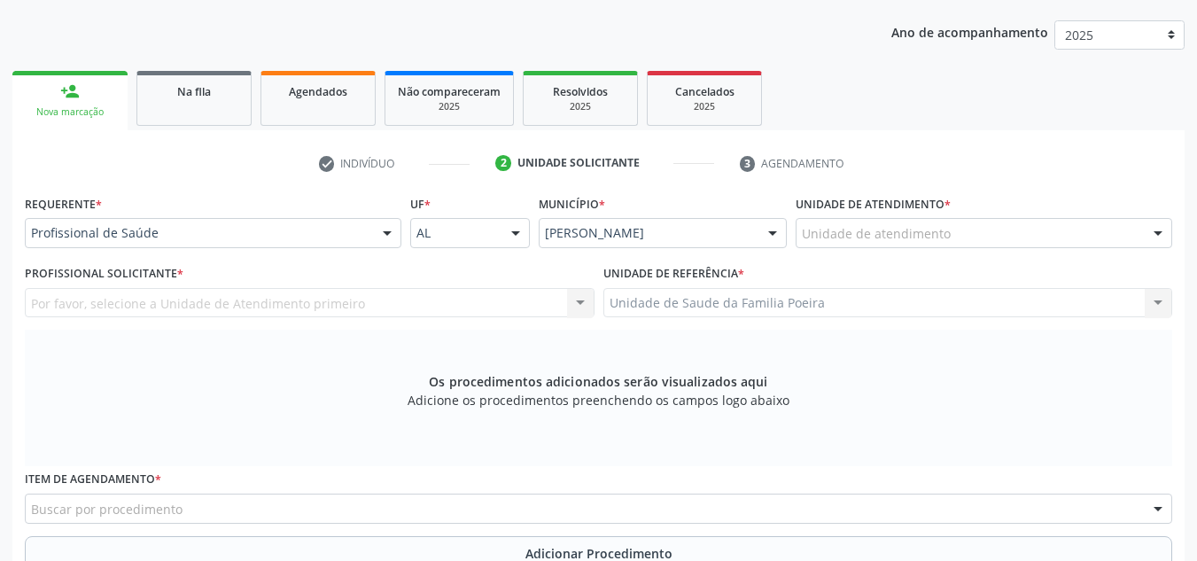
scroll to position [210, 0]
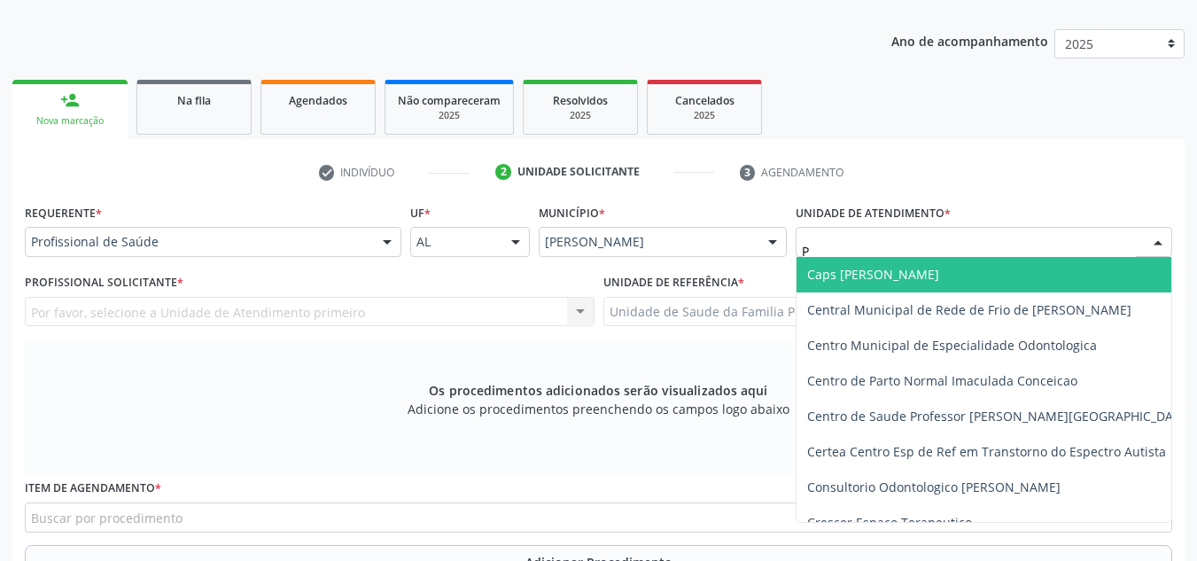
type input "PO"
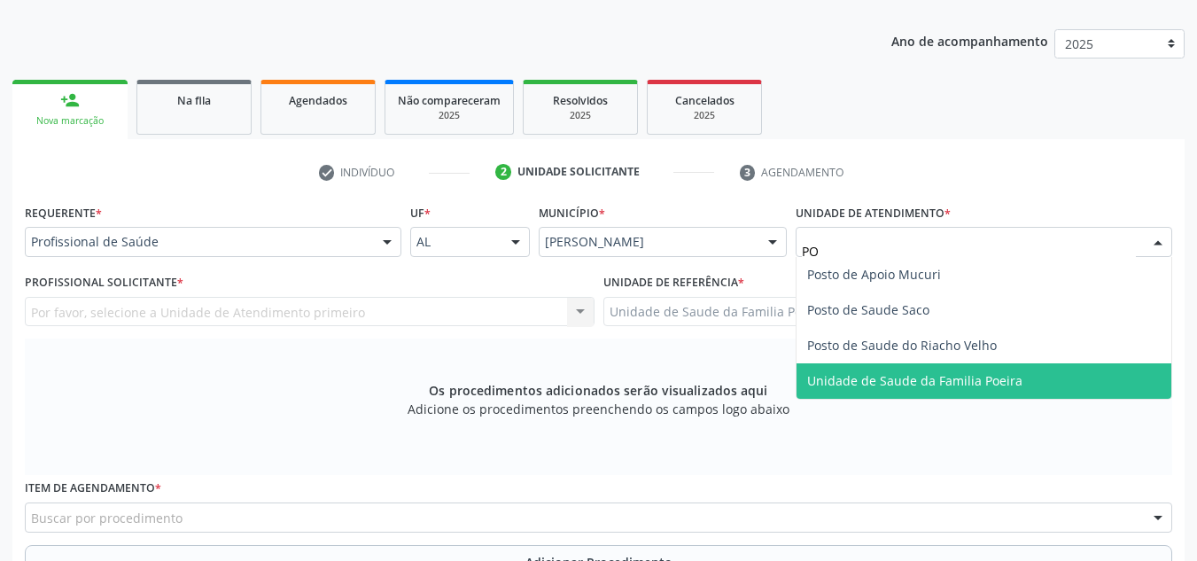
click at [940, 378] on span "Unidade de Saude da Familia Poeira" at bounding box center [914, 380] width 215 height 17
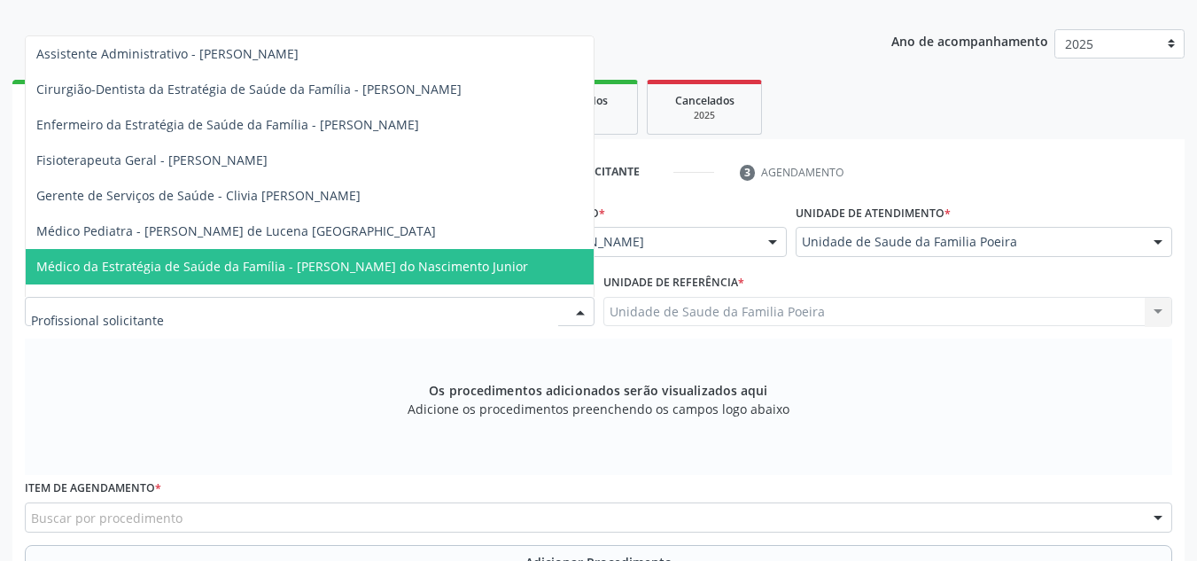
click at [192, 260] on span "Médico da Estratégia de Saúde da Família - Cosmo Faustino do Nascimento Junior" at bounding box center [282, 266] width 492 height 17
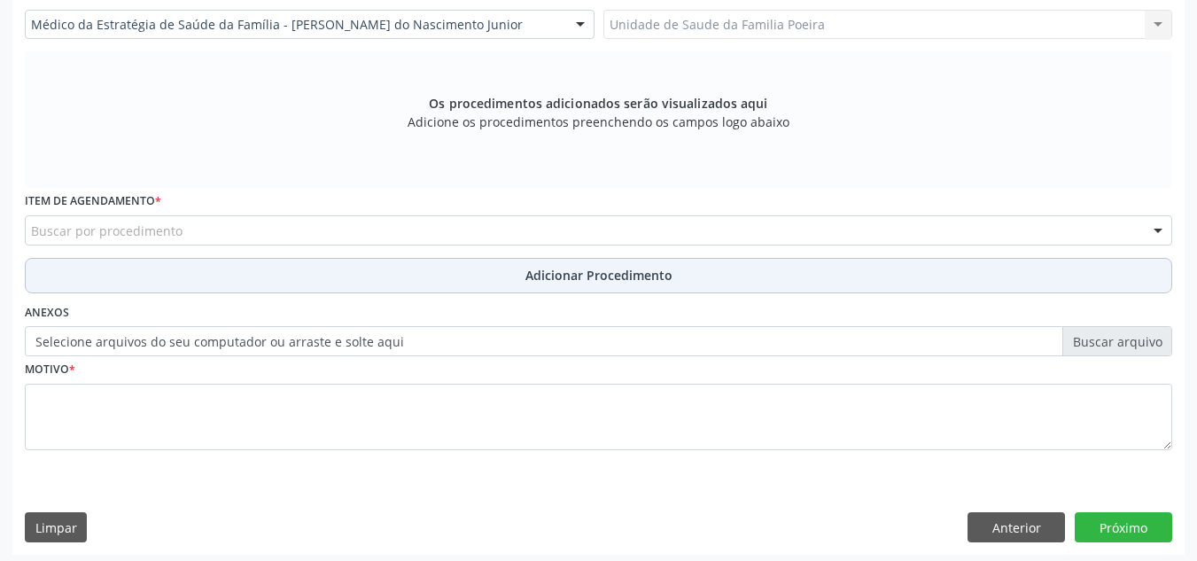
scroll to position [503, 0]
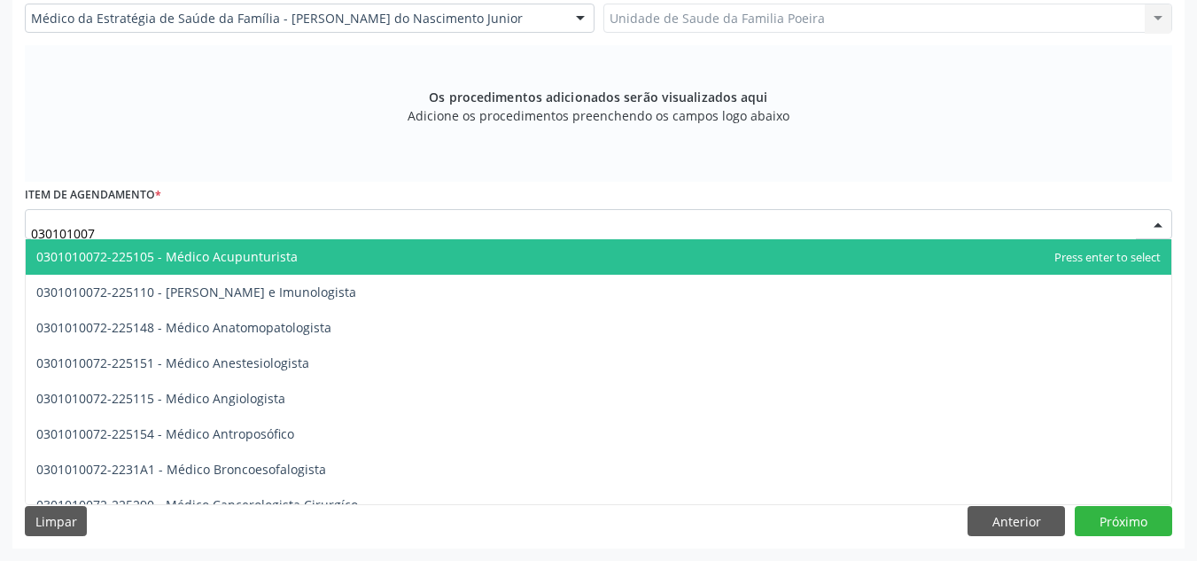
type input "0301010072"
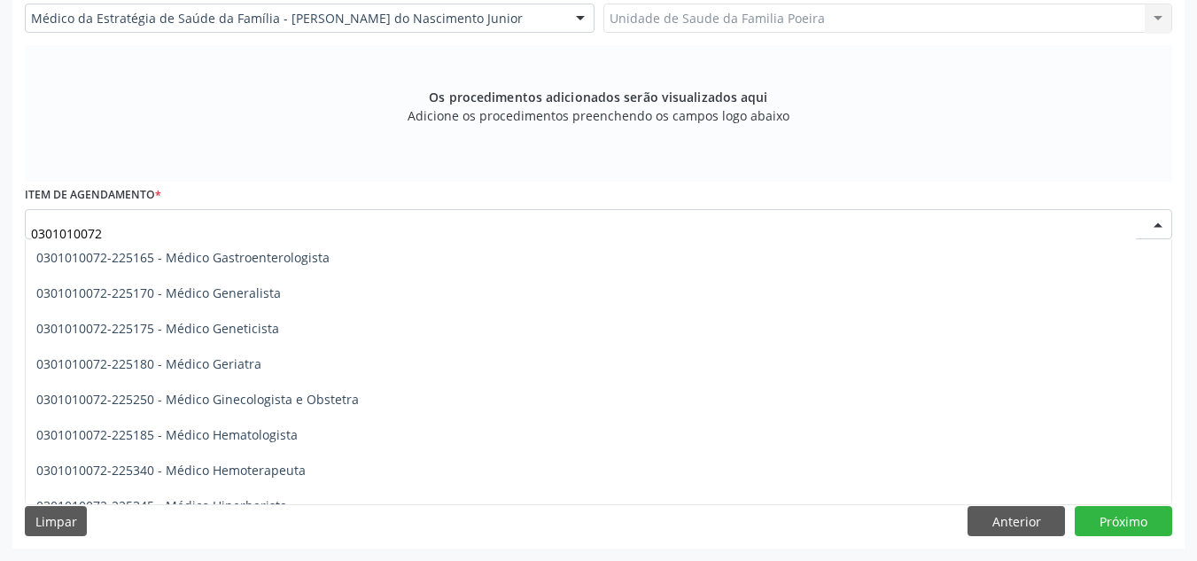
scroll to position [886, 0]
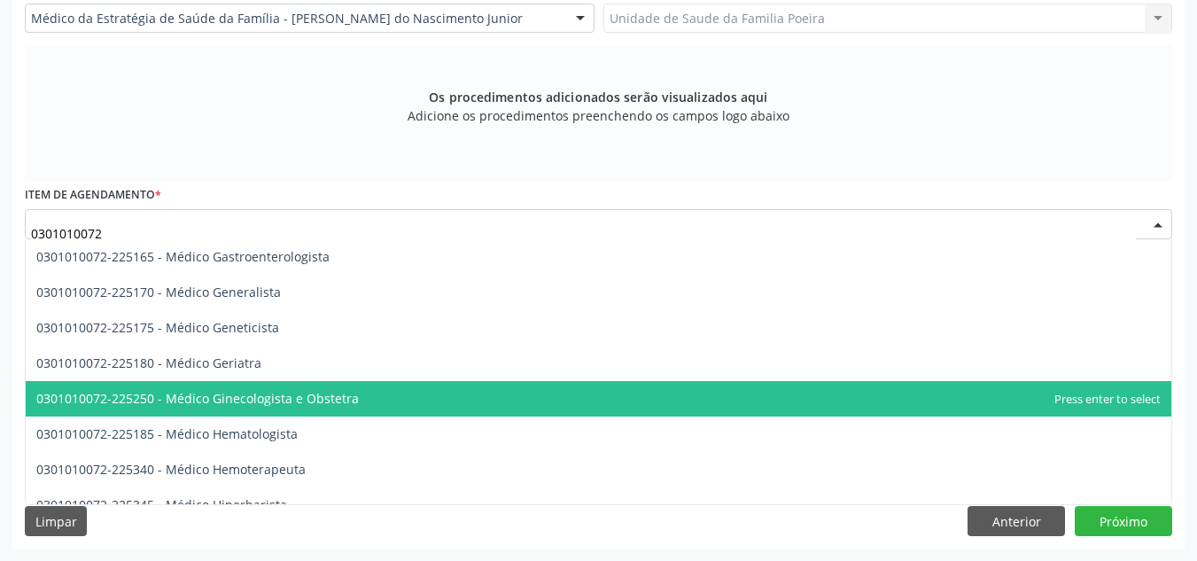
click at [191, 402] on span "0301010072-225250 - Médico Ginecologista e Obstetra" at bounding box center [197, 398] width 323 height 17
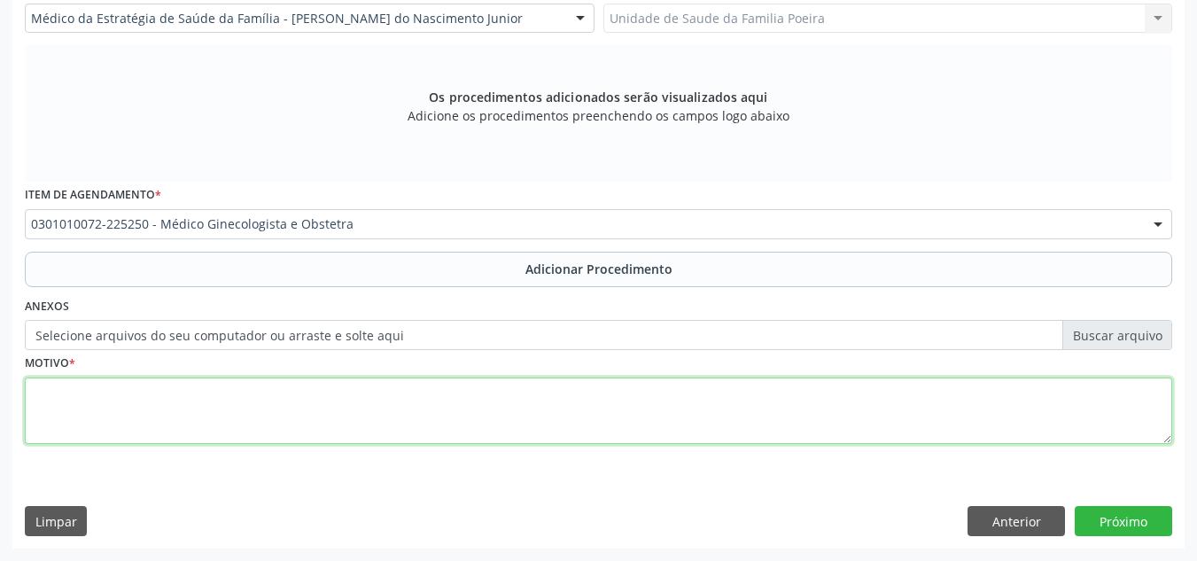
click at [476, 438] on textarea at bounding box center [599, 411] width 1148 height 67
drag, startPoint x: 476, startPoint y: 438, endPoint x: 457, endPoint y: 603, distance: 165.9
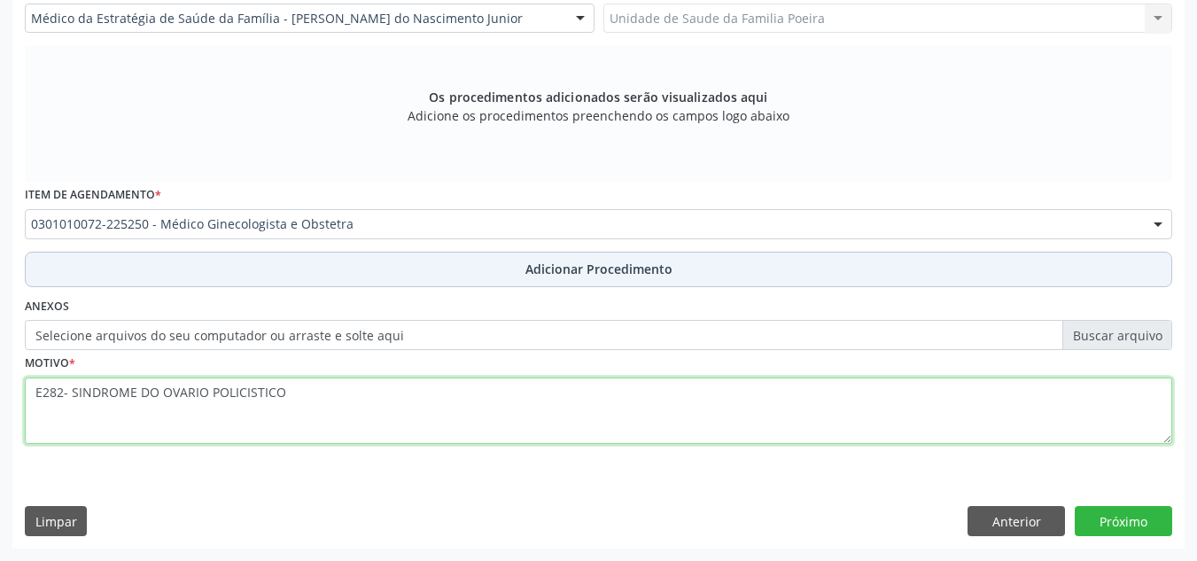
type textarea "E282- SINDROME DO OVARIO POLICISTICO"
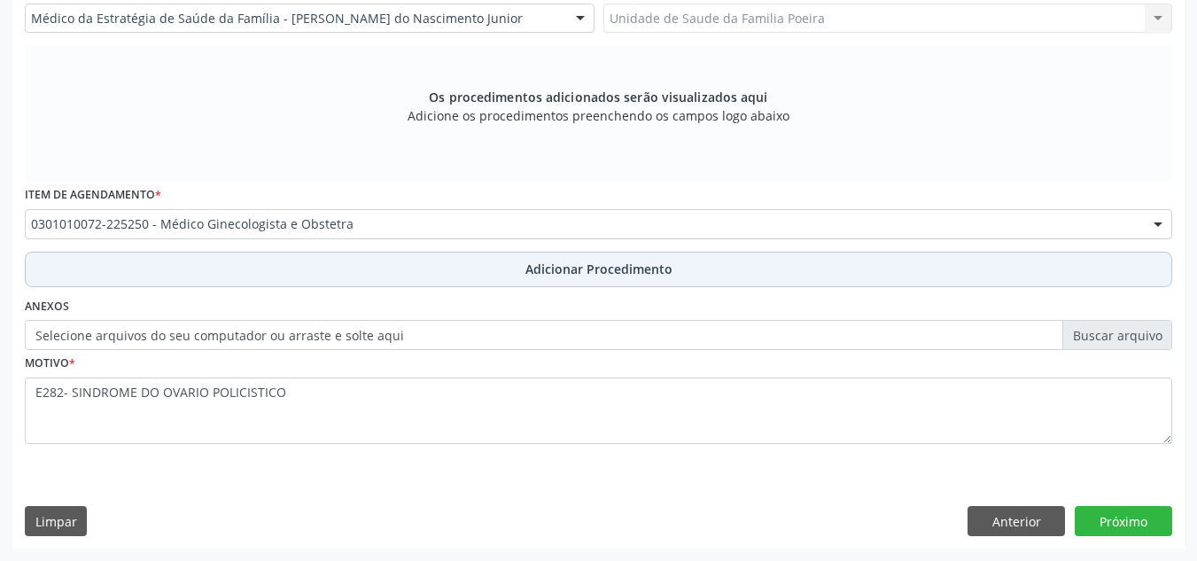
click at [608, 270] on span "Adicionar Procedimento" at bounding box center [599, 269] width 147 height 19
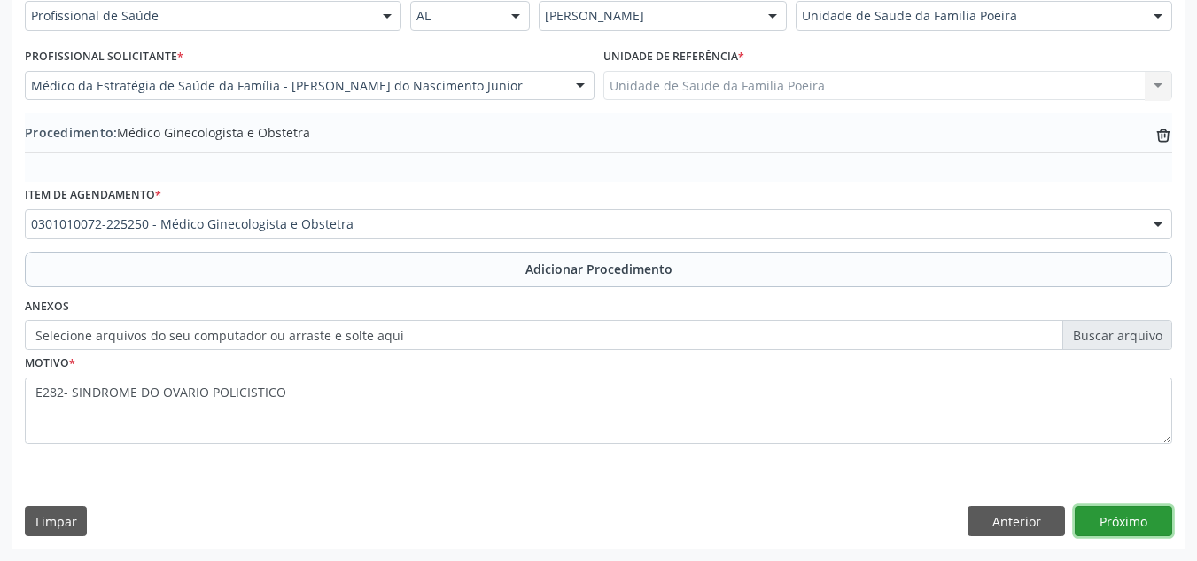
click at [1151, 527] on button "Próximo" at bounding box center [1123, 521] width 97 height 30
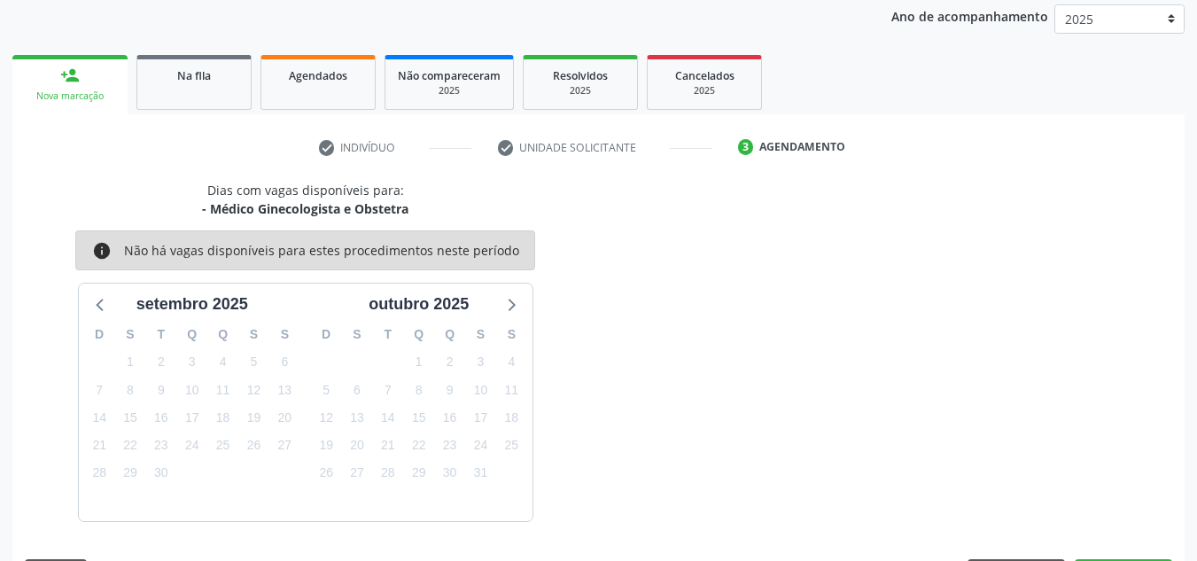
scroll to position [287, 0]
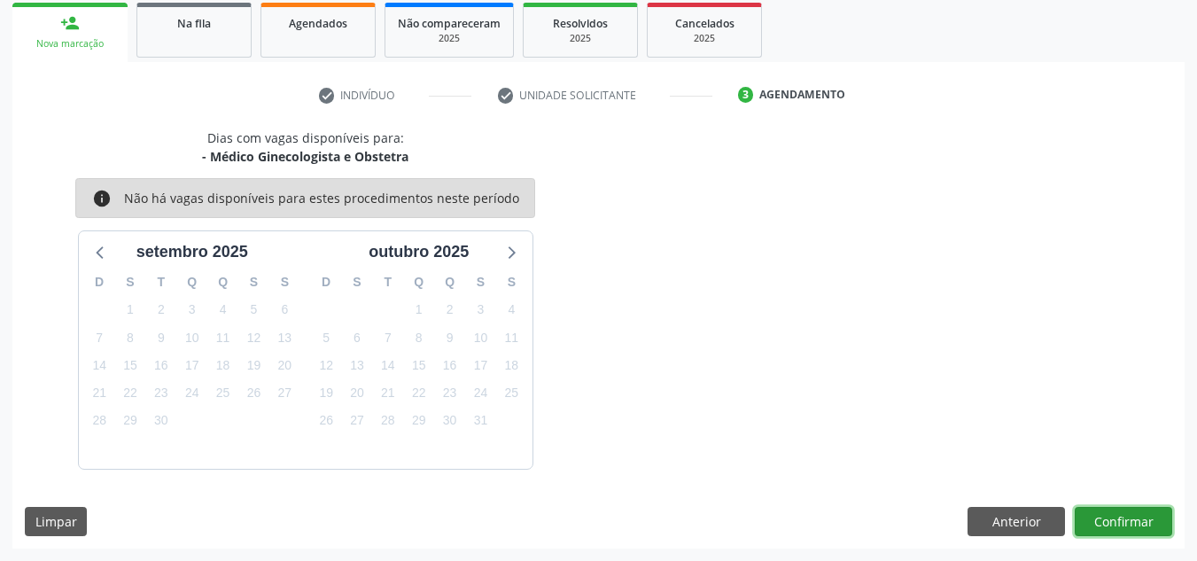
click at [1150, 507] on button "Confirmar" at bounding box center [1123, 522] width 97 height 30
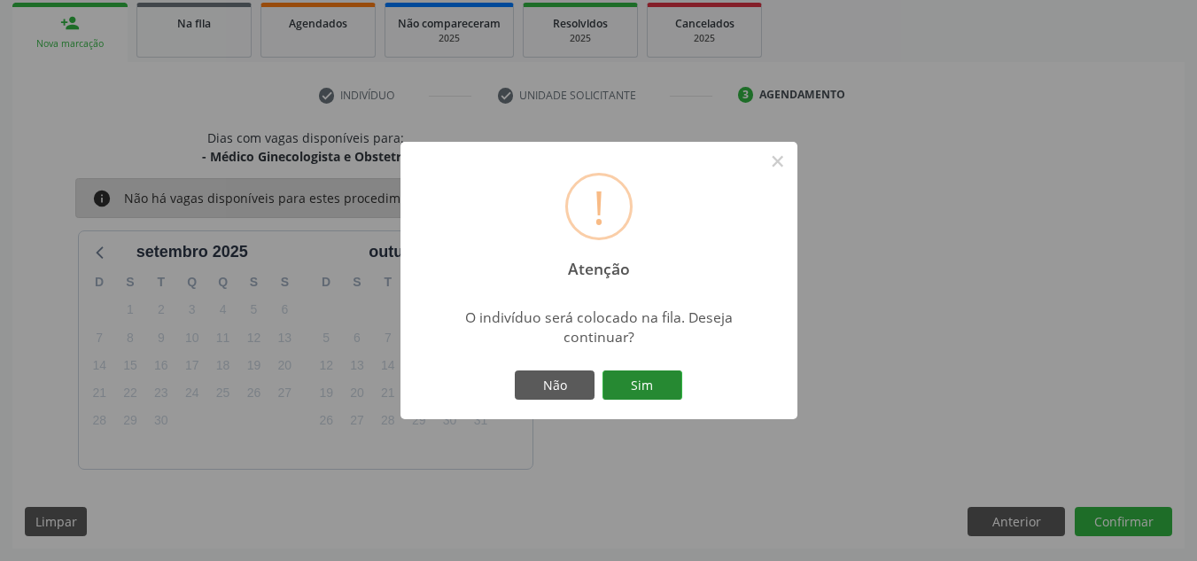
click at [659, 391] on button "Sim" at bounding box center [643, 385] width 80 height 30
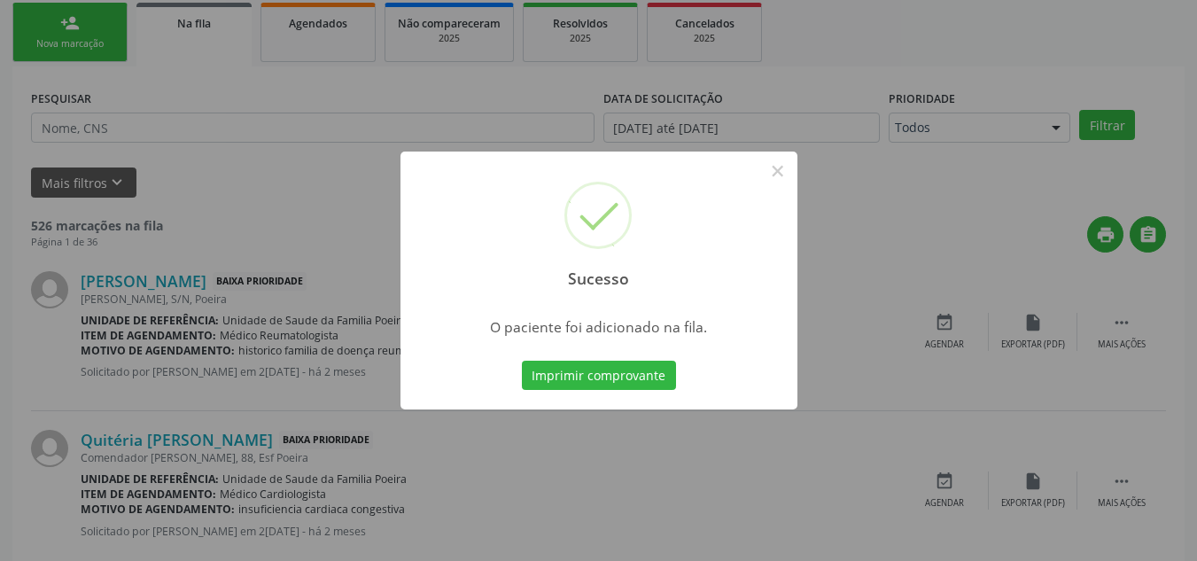
scroll to position [49, 0]
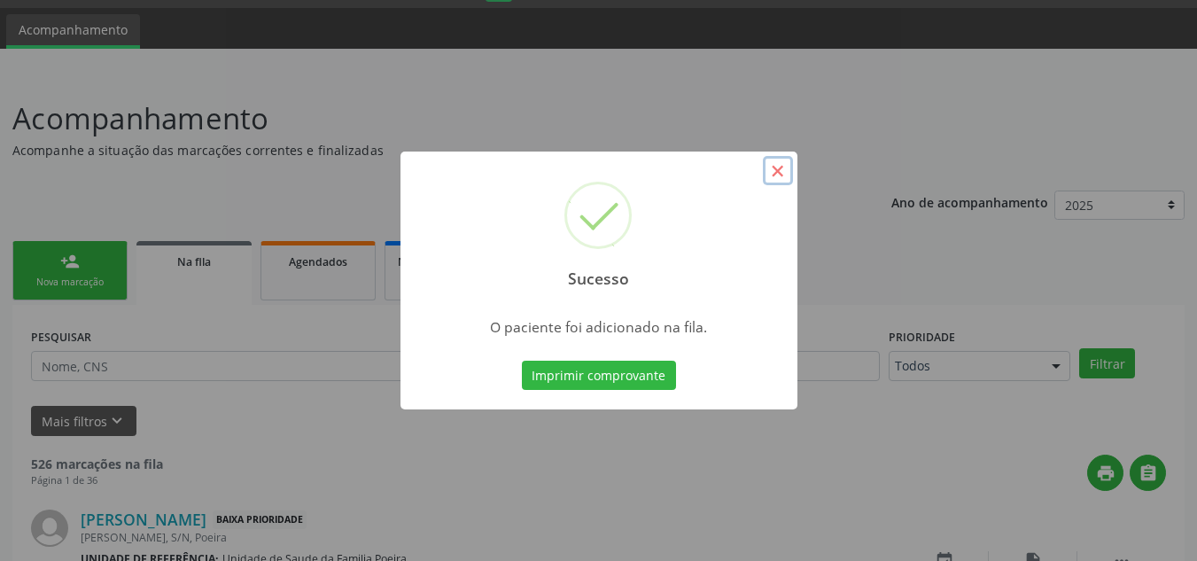
click at [775, 178] on button "×" at bounding box center [778, 171] width 30 height 30
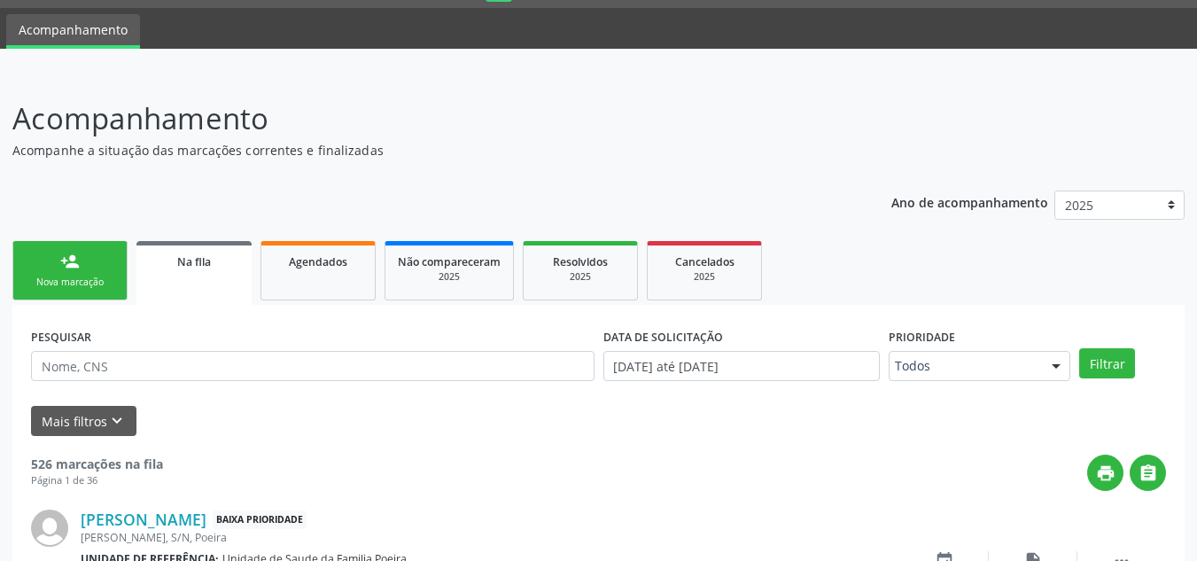
drag, startPoint x: 68, startPoint y: 277, endPoint x: 77, endPoint y: 274, distance: 9.3
click at [68, 277] on div "Nova marcação" at bounding box center [70, 282] width 89 height 13
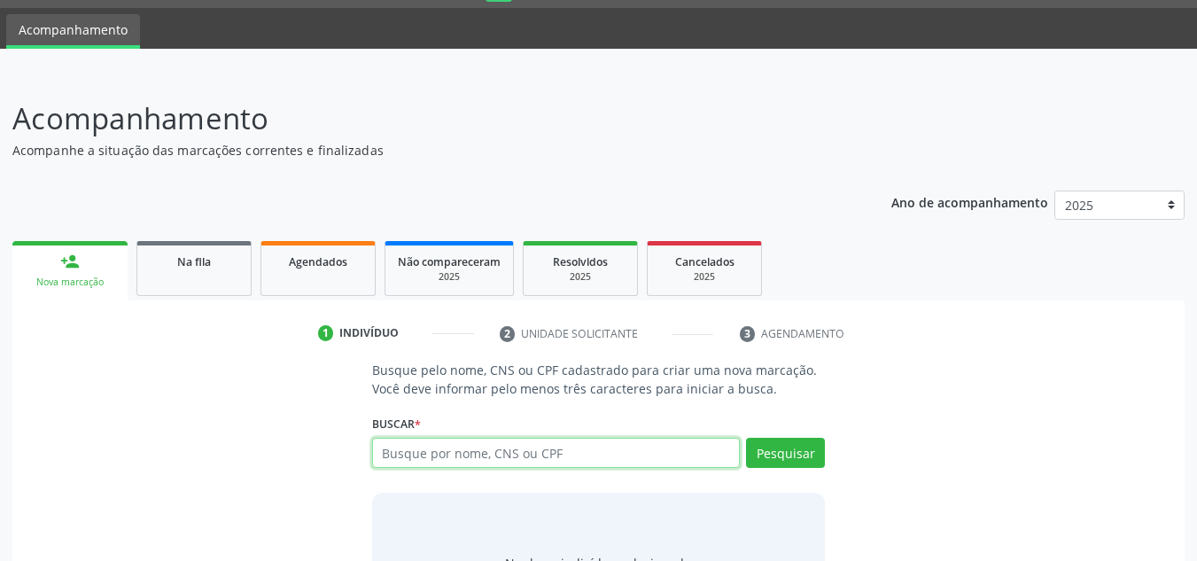
click at [584, 453] on input "text" at bounding box center [556, 453] width 369 height 30
type input "700007484876601"
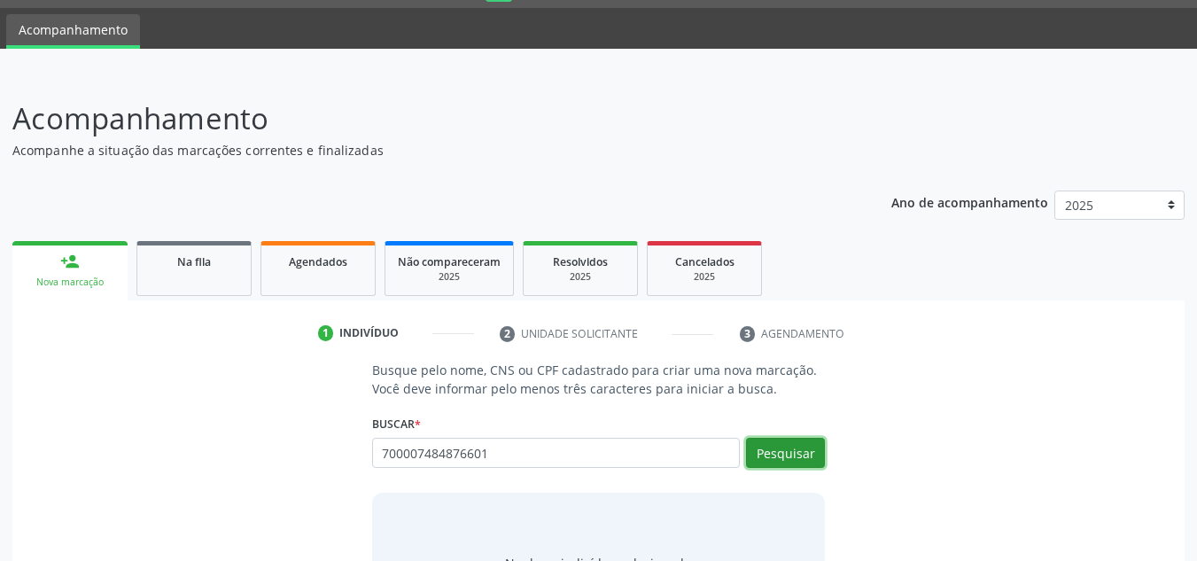
click at [783, 455] on button "Pesquisar" at bounding box center [785, 453] width 79 height 30
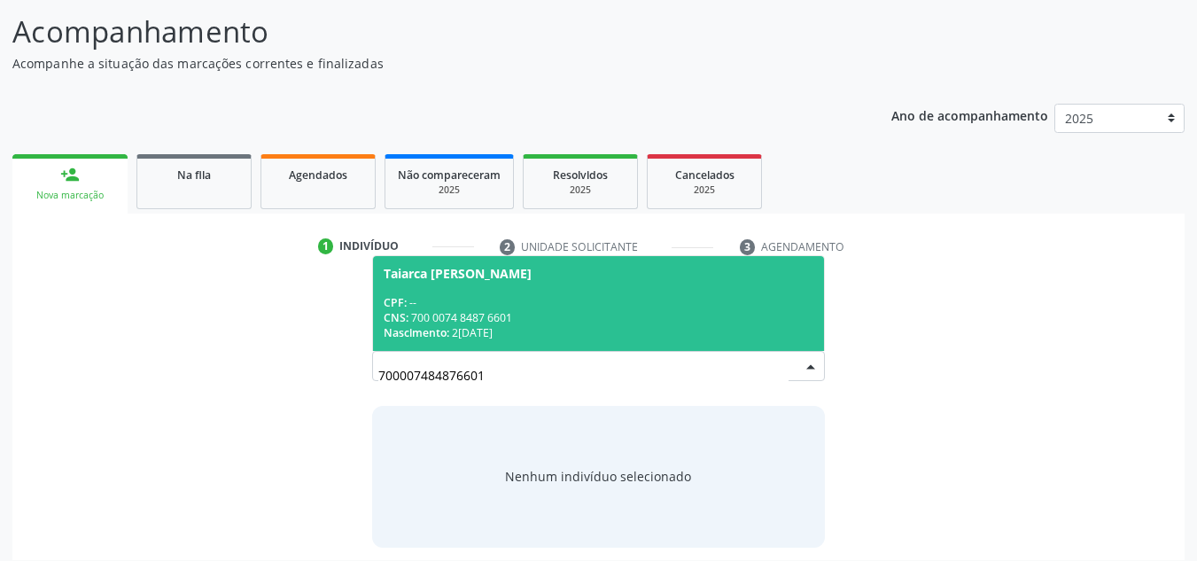
scroll to position [147, 0]
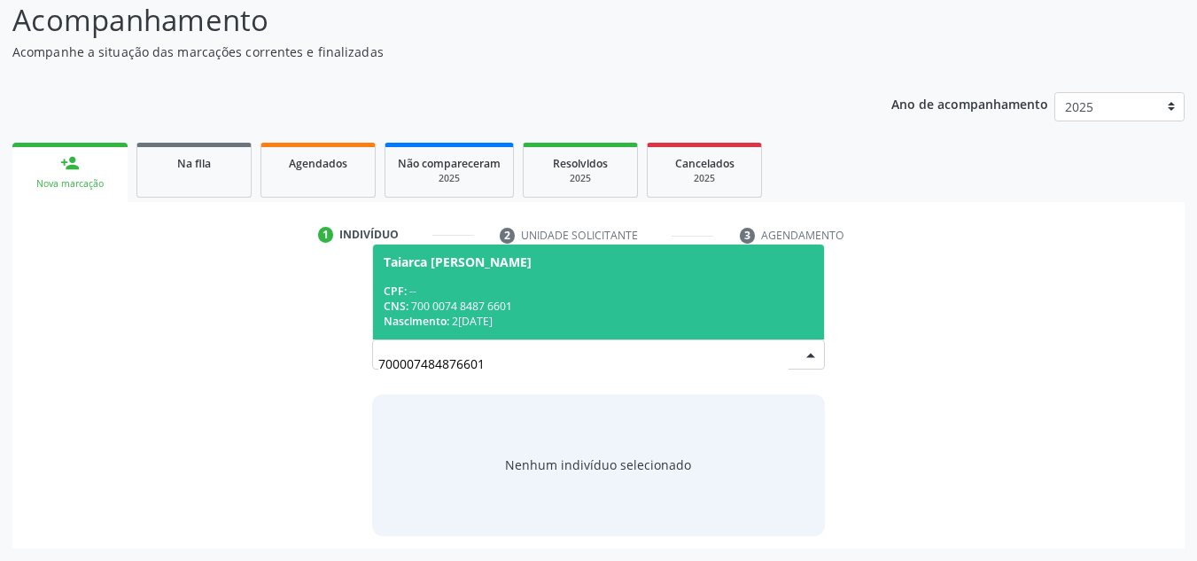
click at [532, 311] on div "CNS: 700 0074 8487 6601" at bounding box center [599, 306] width 431 height 15
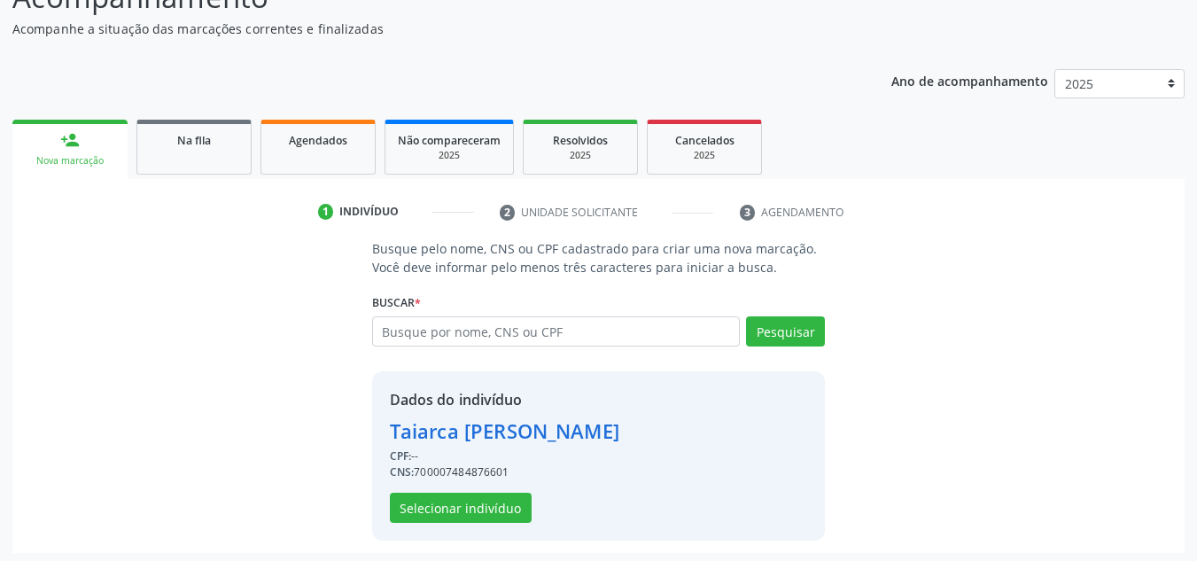
scroll to position [175, 0]
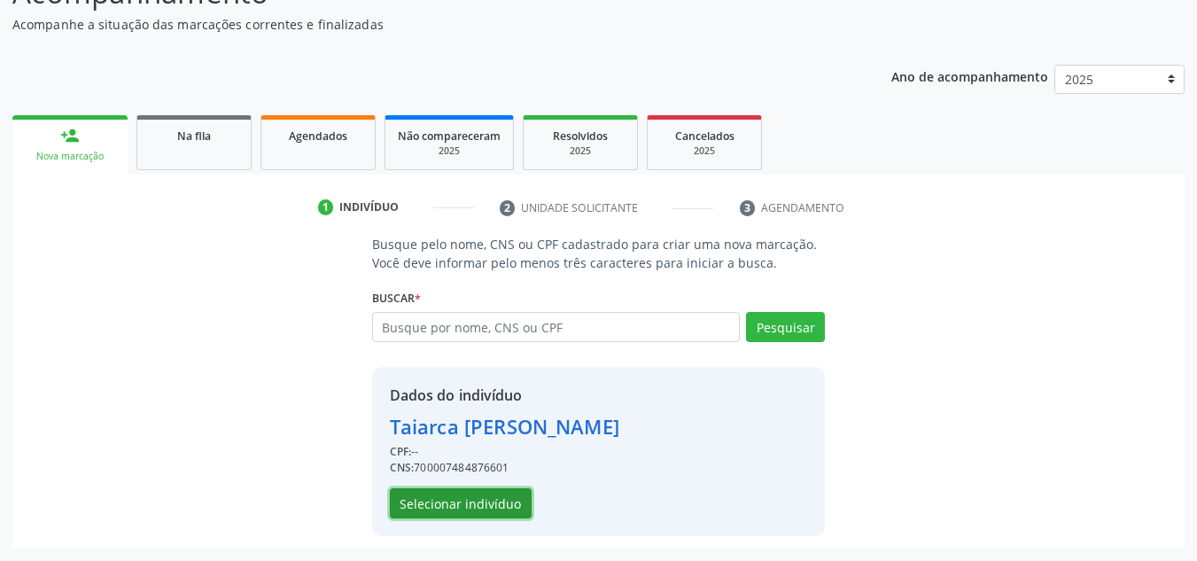
click at [456, 505] on button "Selecionar indivíduo" at bounding box center [461, 503] width 142 height 30
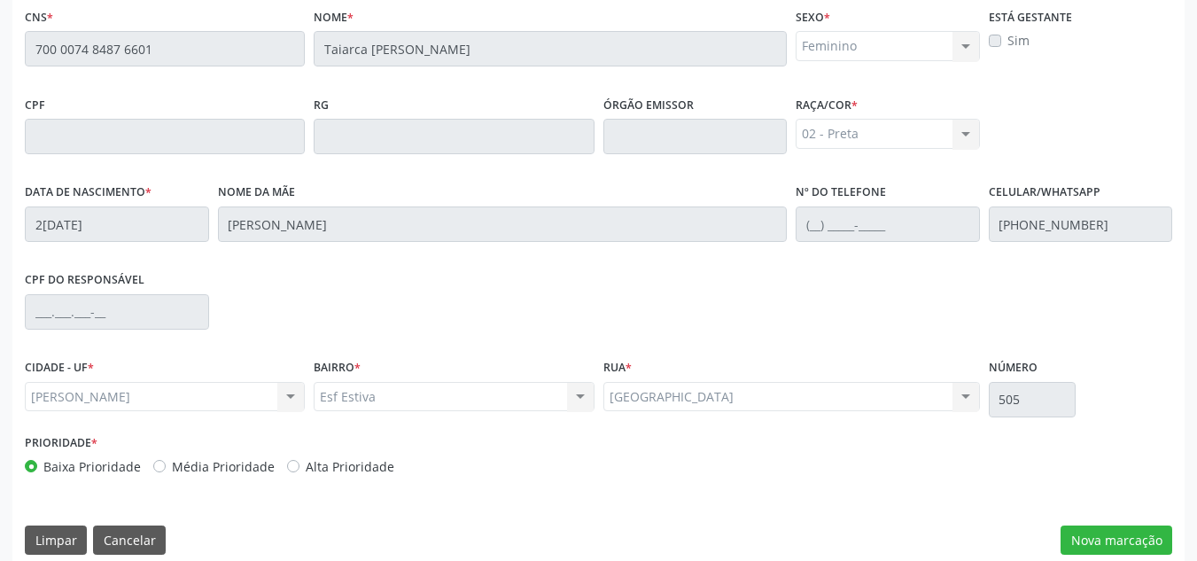
scroll to position [476, 0]
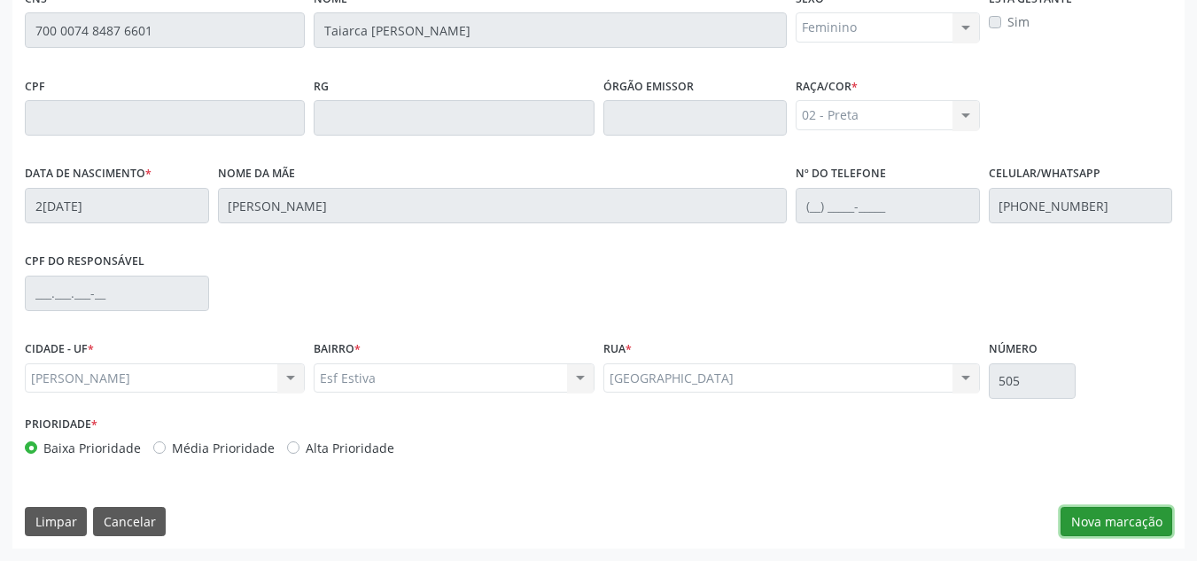
click at [1103, 526] on button "Nova marcação" at bounding box center [1117, 522] width 112 height 30
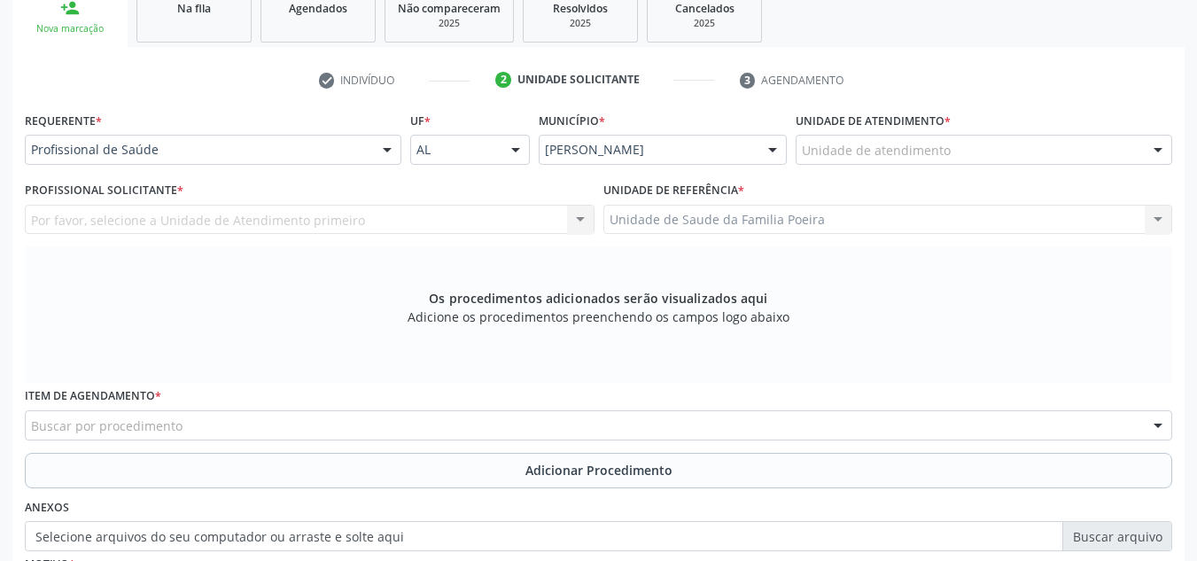
scroll to position [299, 0]
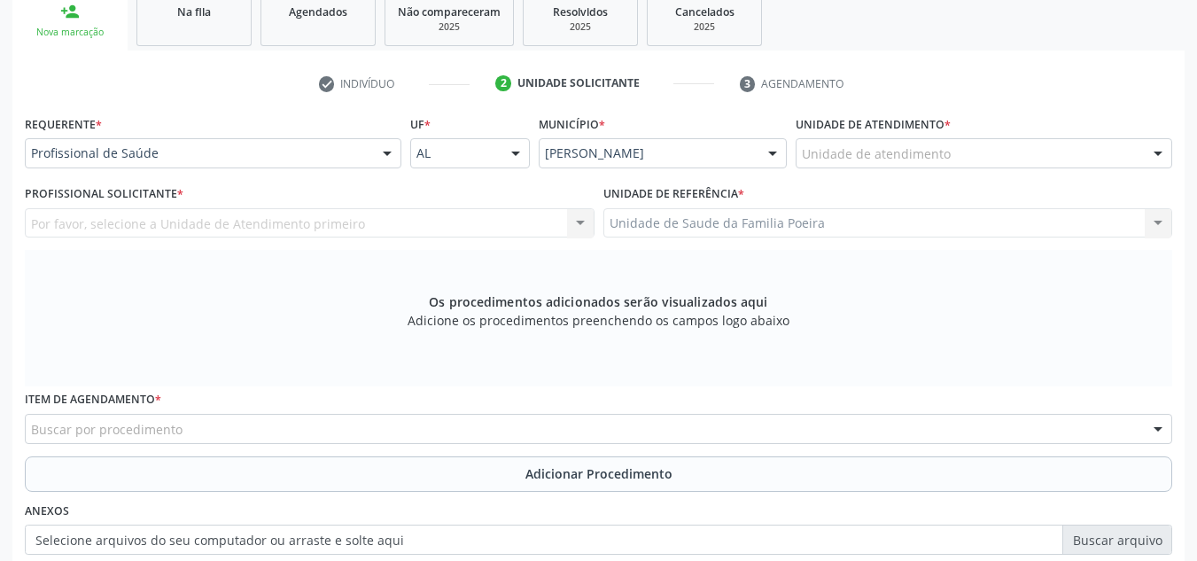
click at [1050, 150] on div "Unidade de atendimento" at bounding box center [984, 153] width 377 height 30
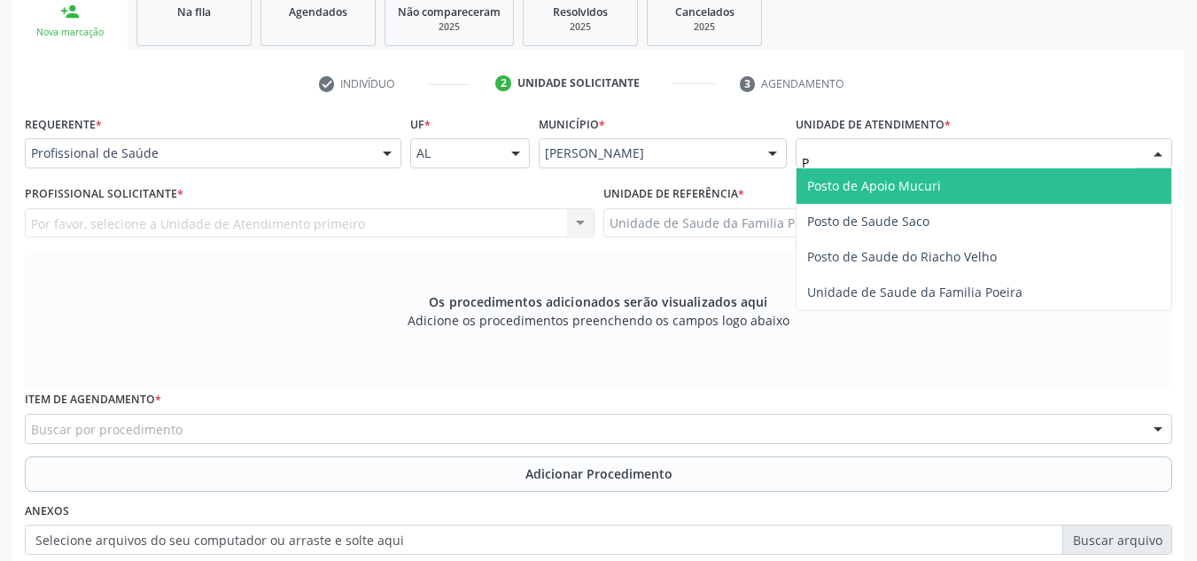
type input "PO"
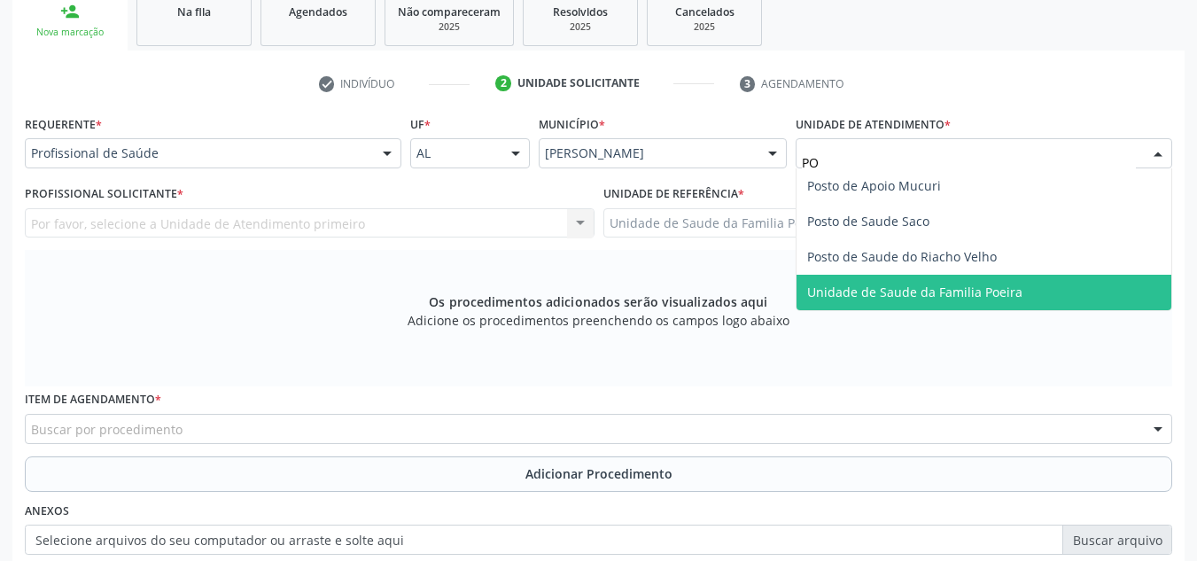
click at [964, 300] on span "Unidade de Saude da Familia Poeira" at bounding box center [914, 292] width 215 height 17
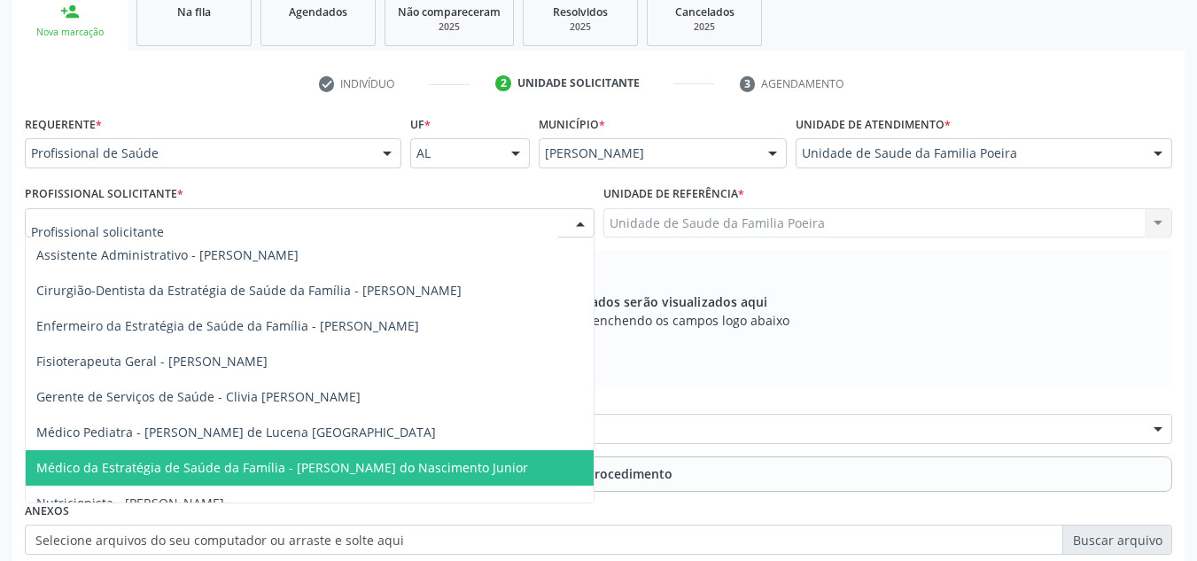
click at [226, 463] on span "Médico da Estratégia de Saúde da Família - Cosmo Faustino do Nascimento Junior" at bounding box center [282, 467] width 492 height 17
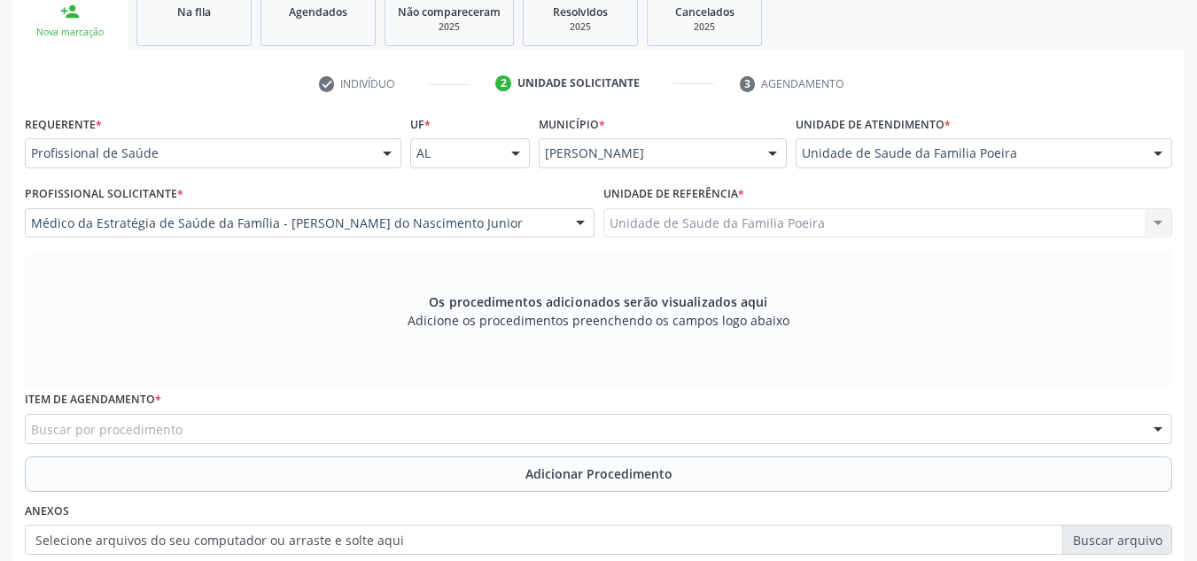
click at [189, 424] on div "Buscar por procedimento" at bounding box center [599, 429] width 1148 height 30
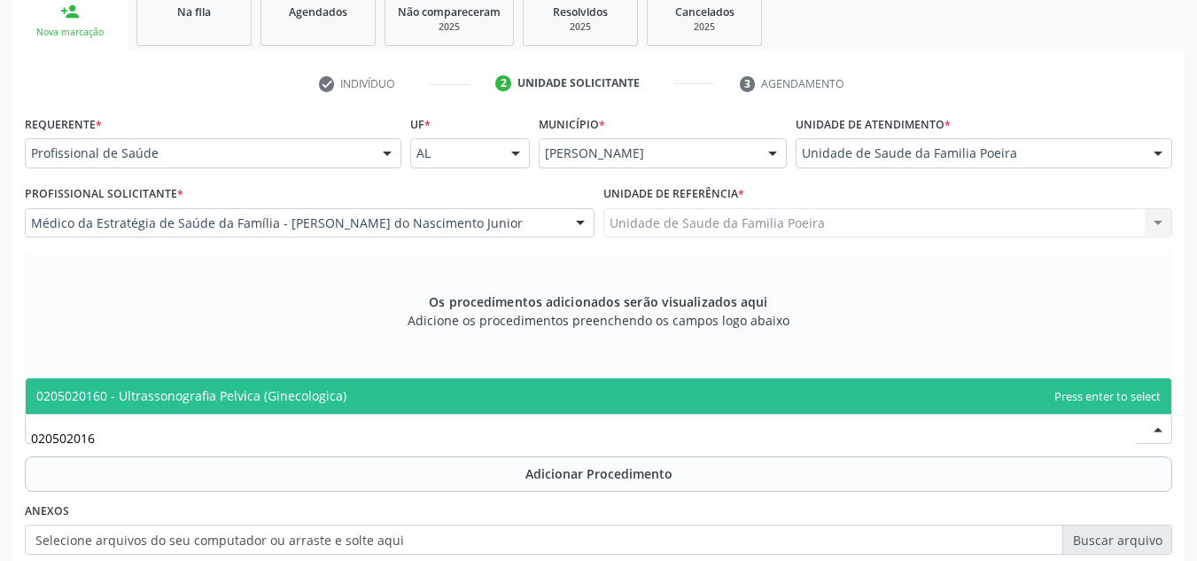
type input "0205020160"
click at [193, 405] on span "0205020160 - Ultrassonografia Pelvica (Ginecologica)" at bounding box center [599, 395] width 1146 height 35
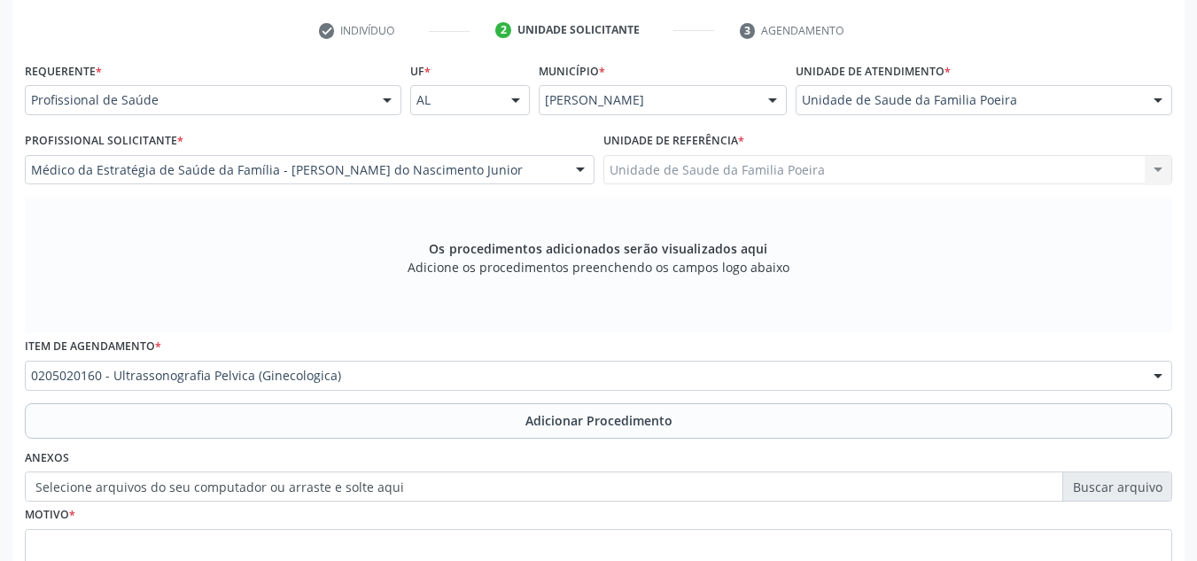
scroll to position [503, 0]
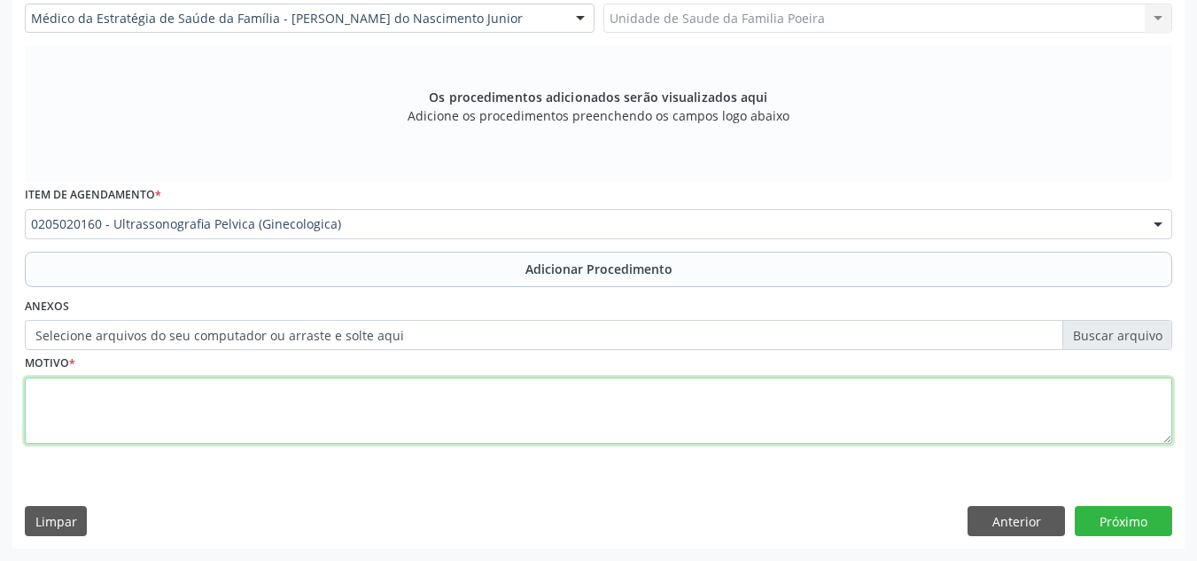
click at [170, 416] on textarea at bounding box center [599, 411] width 1148 height 67
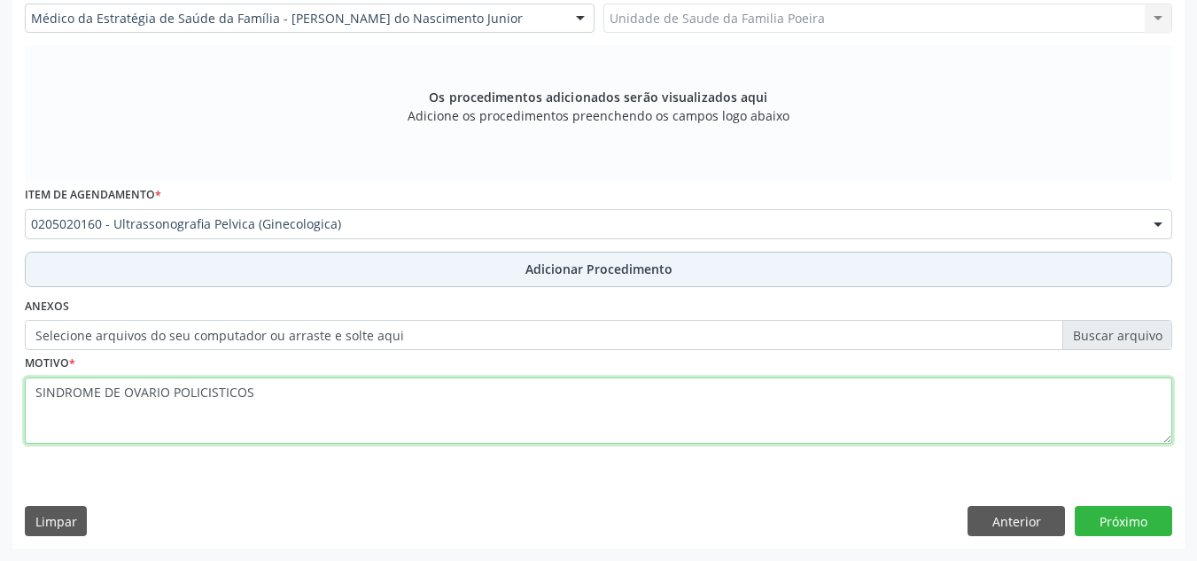
type textarea "SINDROME DE OVARIO POLICISTICOS"
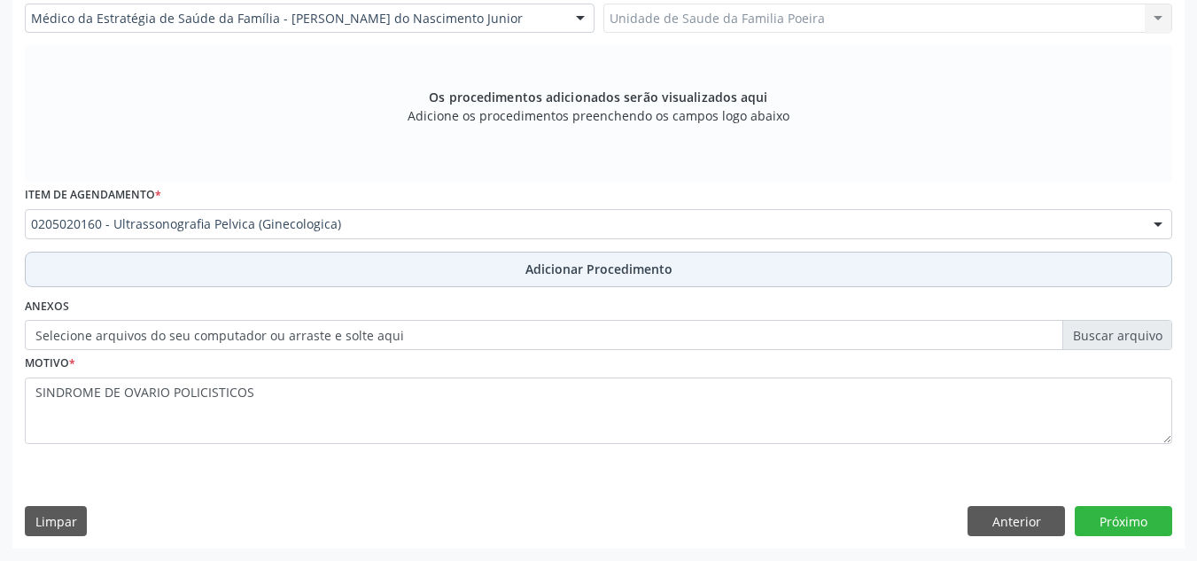
click at [584, 279] on button "Adicionar Procedimento" at bounding box center [599, 269] width 1148 height 35
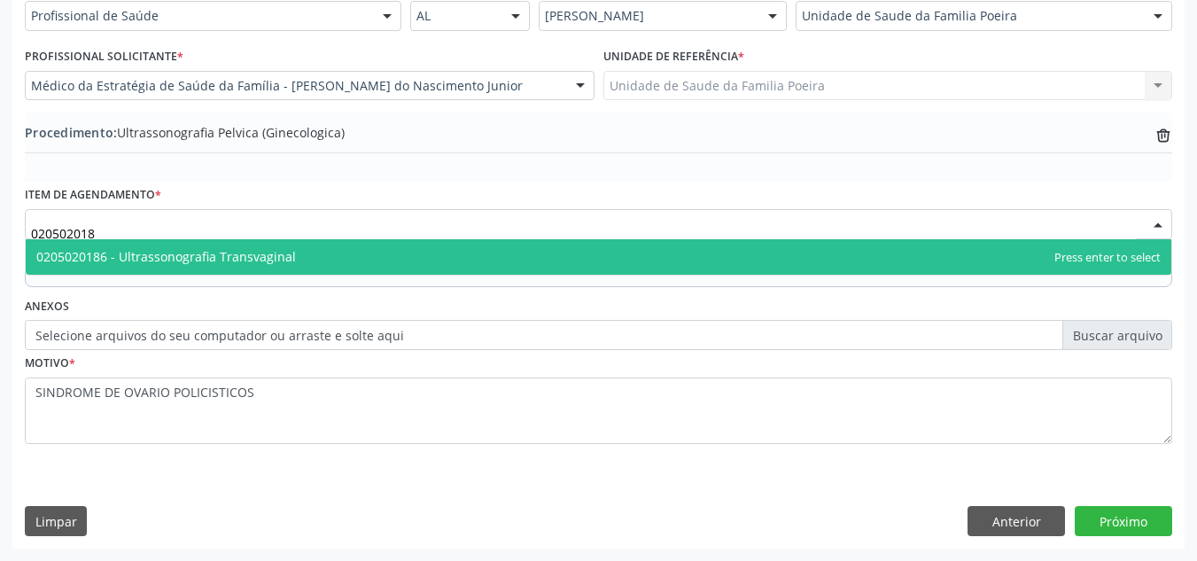
type input "0205020186"
click at [269, 253] on span "0205020186 - Ultrassonografia Transvaginal" at bounding box center [166, 256] width 260 height 17
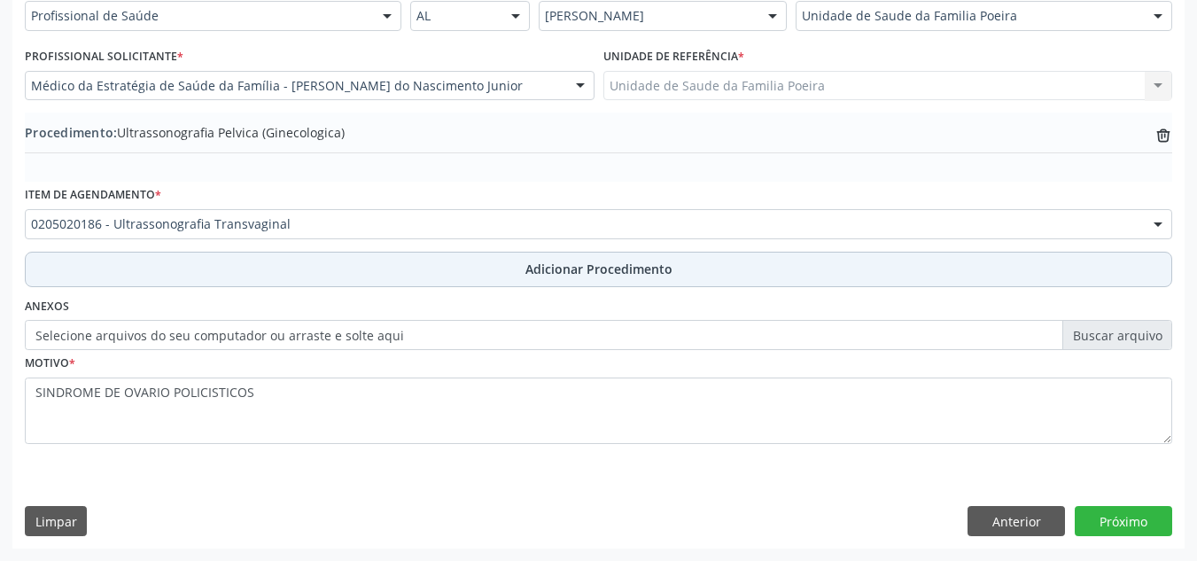
click at [285, 272] on button "Adicionar Procedimento" at bounding box center [599, 269] width 1148 height 35
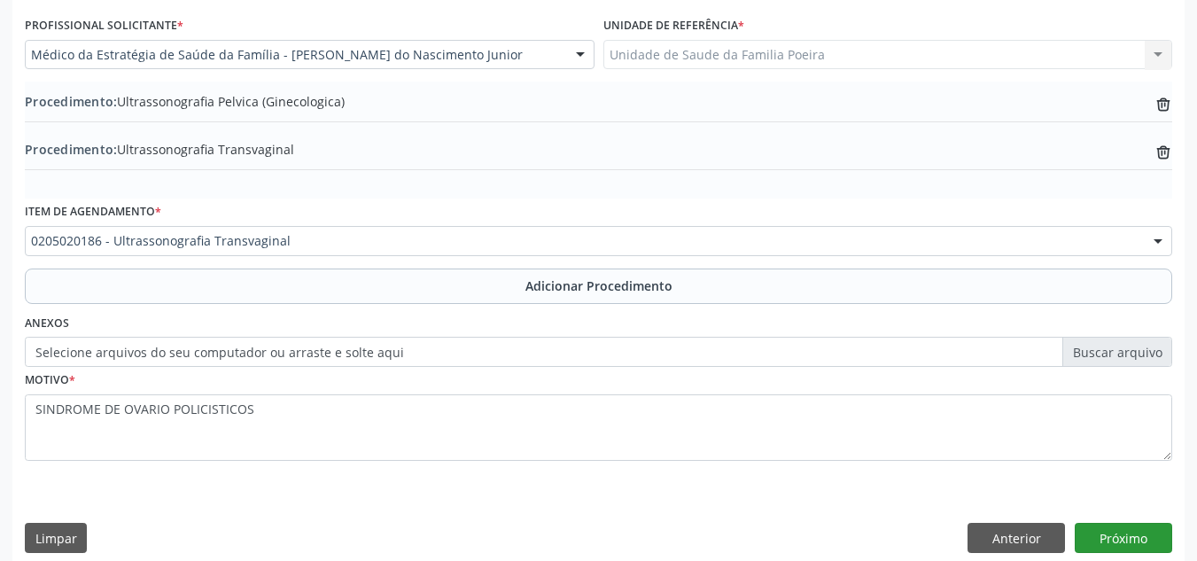
scroll to position [484, 0]
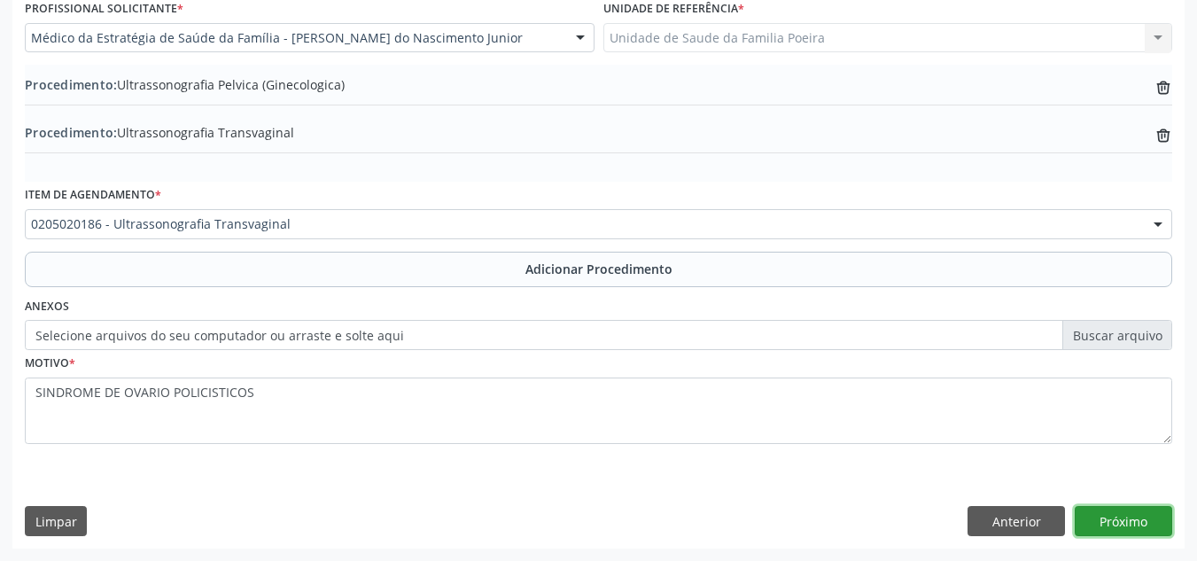
click at [1103, 513] on button "Próximo" at bounding box center [1123, 521] width 97 height 30
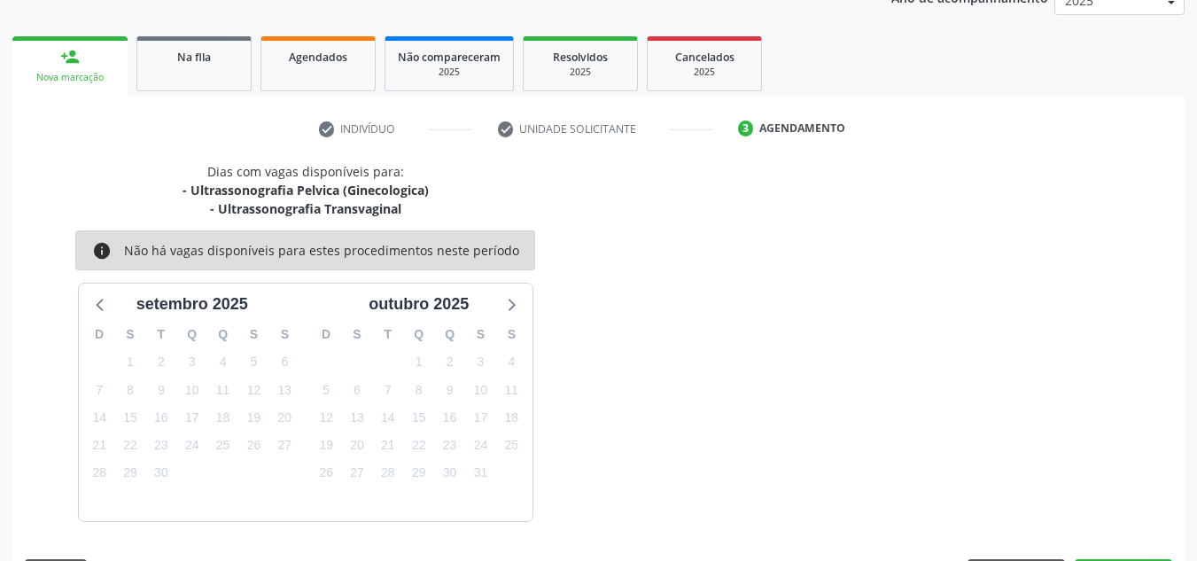
scroll to position [306, 0]
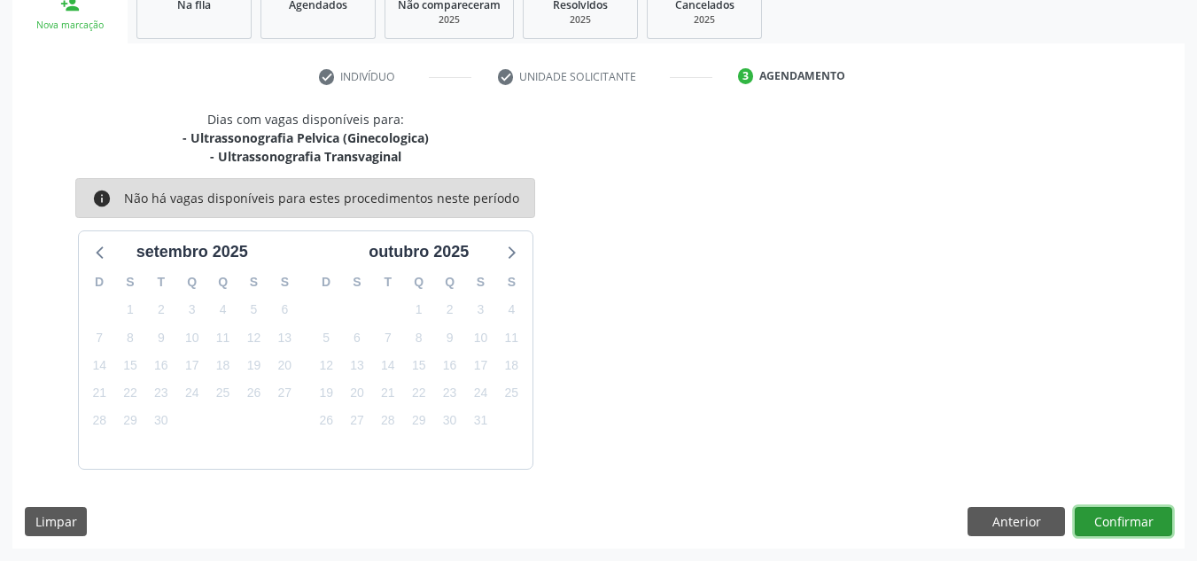
click at [1102, 512] on button "Confirmar" at bounding box center [1123, 522] width 97 height 30
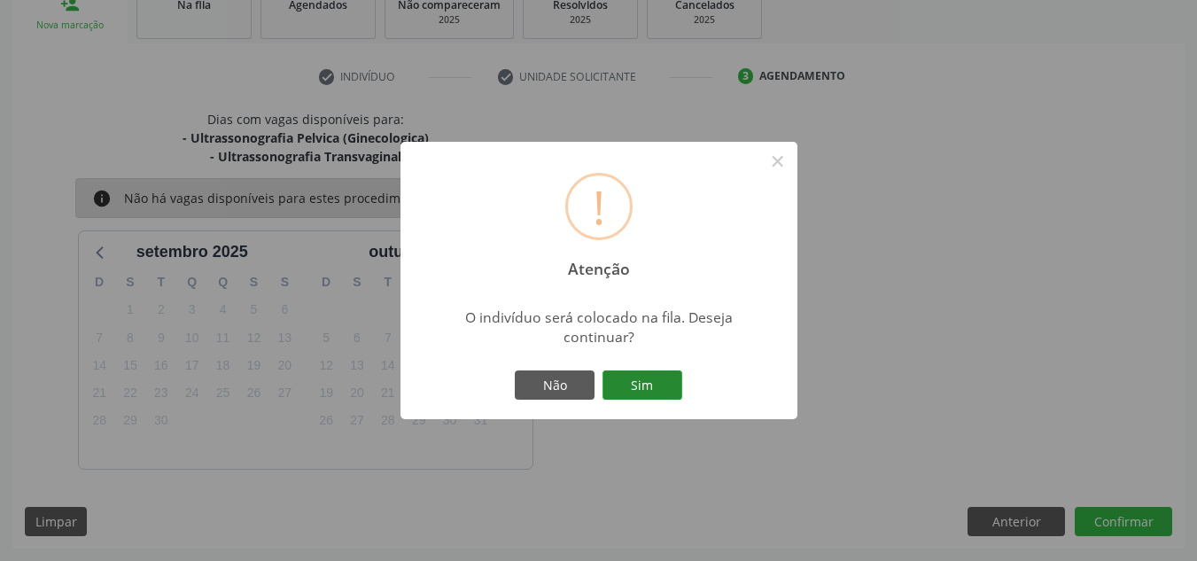
click at [657, 390] on button "Sim" at bounding box center [643, 385] width 80 height 30
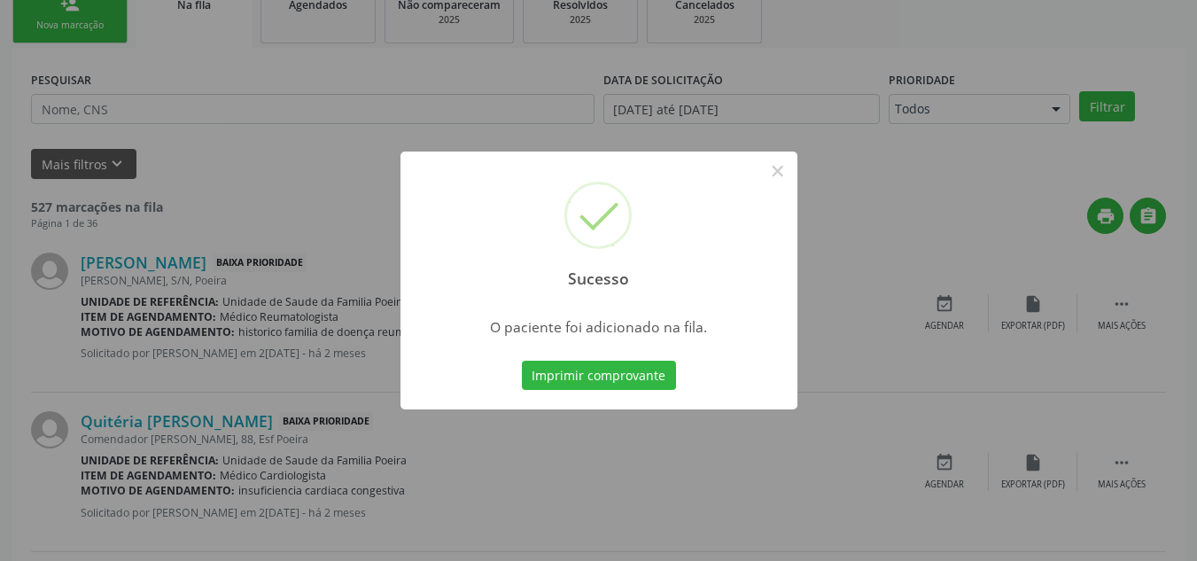
scroll to position [49, 0]
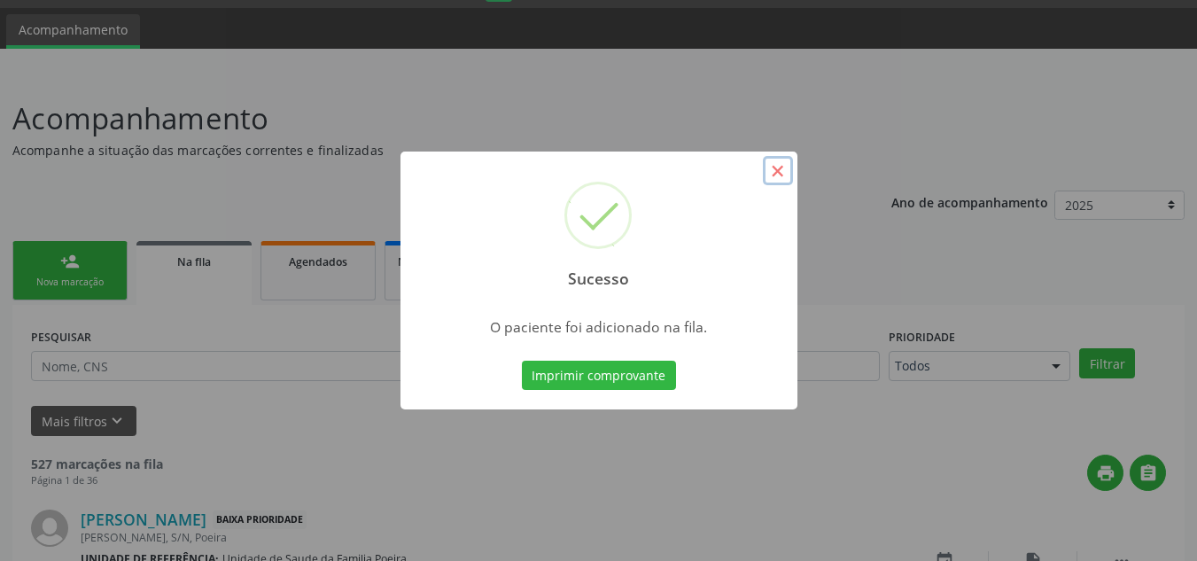
click at [780, 171] on button "×" at bounding box center [778, 171] width 30 height 30
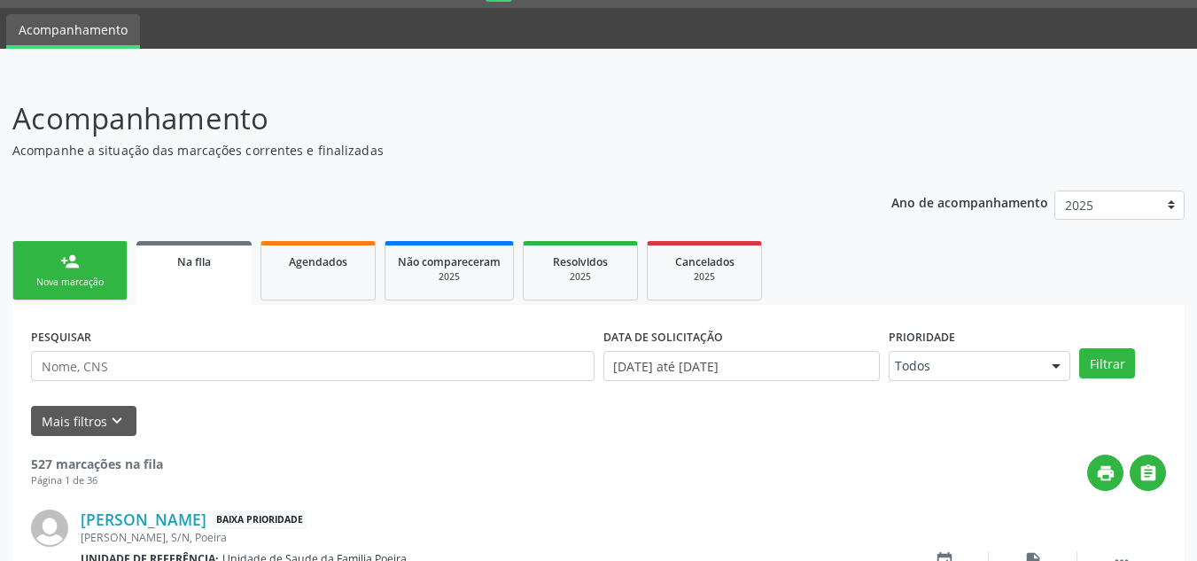
click at [68, 286] on div "Nova marcação" at bounding box center [70, 282] width 89 height 13
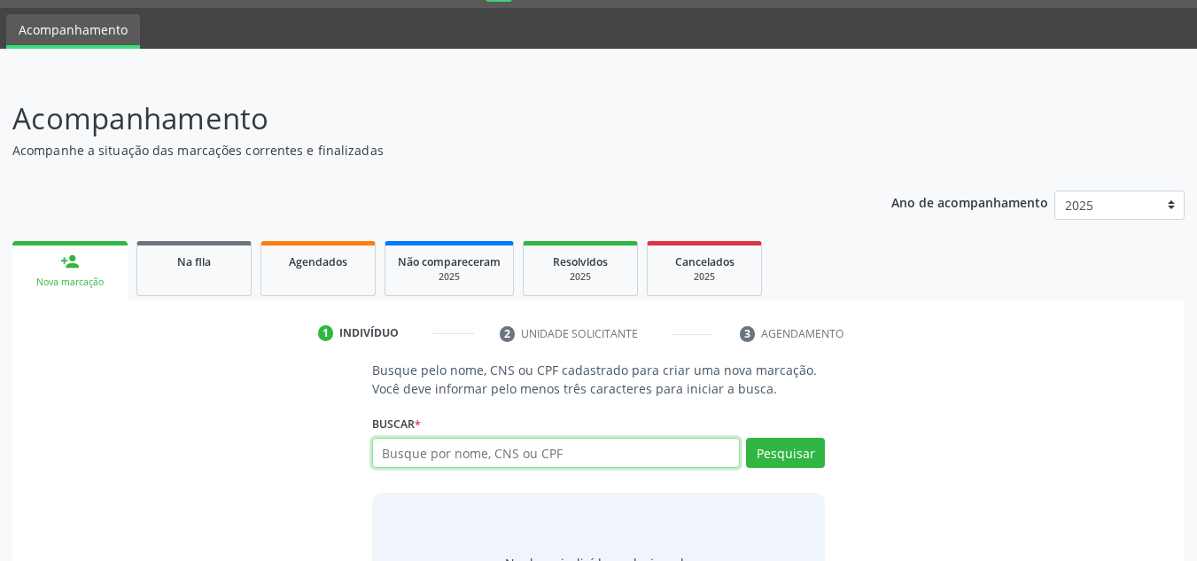
click at [578, 457] on input "text" at bounding box center [556, 453] width 369 height 30
type input "700007484876601"
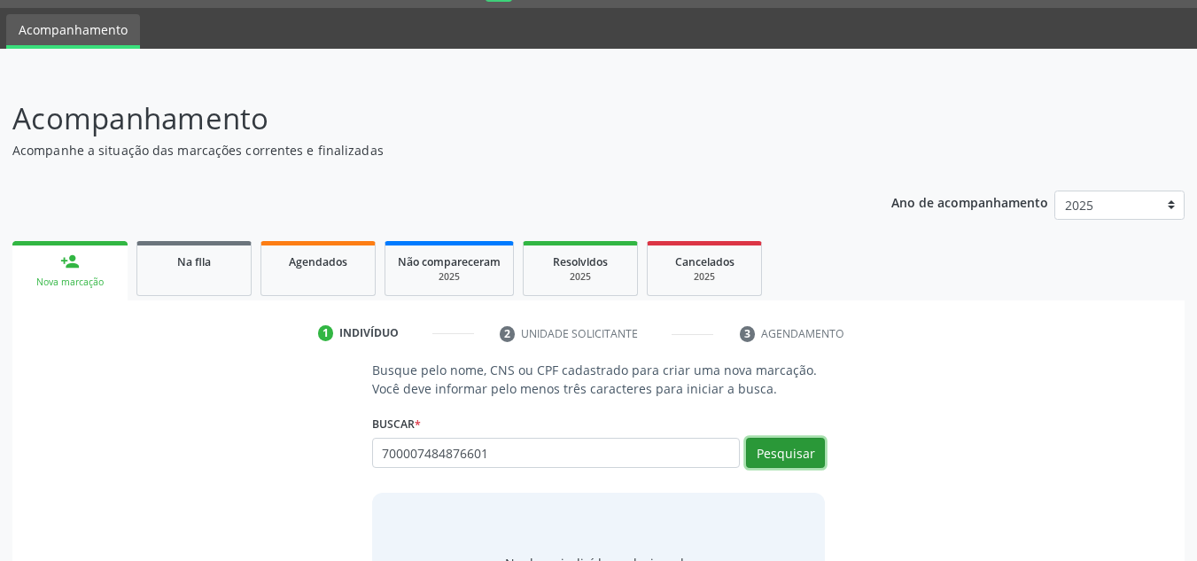
click at [774, 466] on button "Pesquisar" at bounding box center [785, 453] width 79 height 30
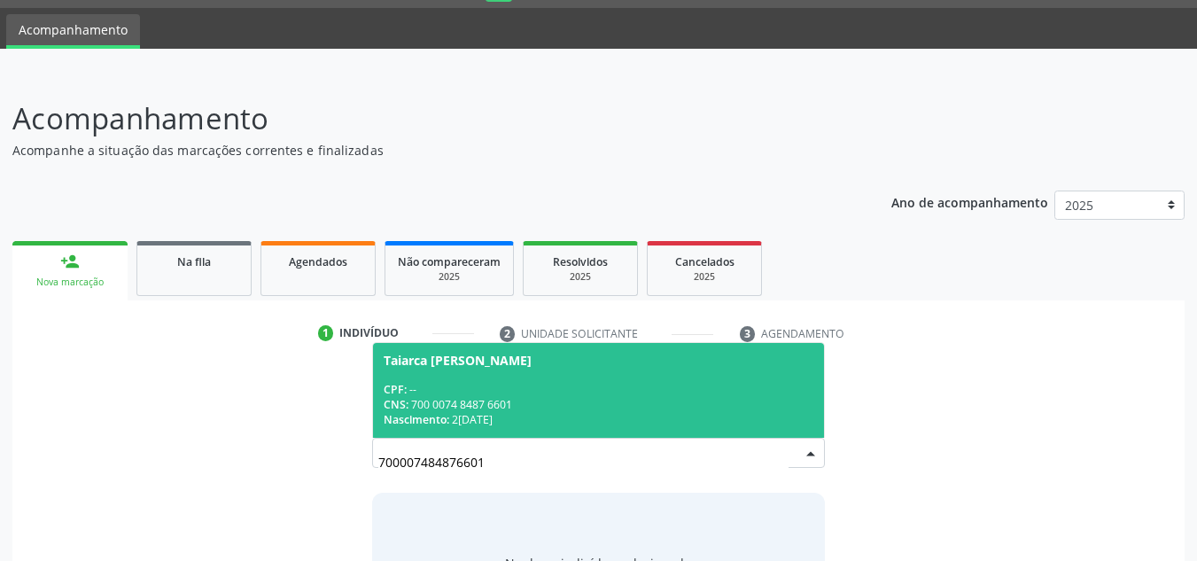
click at [496, 370] on span "Taiarca Gois Cardoso CPF: -- CNS: 700 0074 8487 6601 Nascimento: 27/10/1997" at bounding box center [599, 390] width 452 height 95
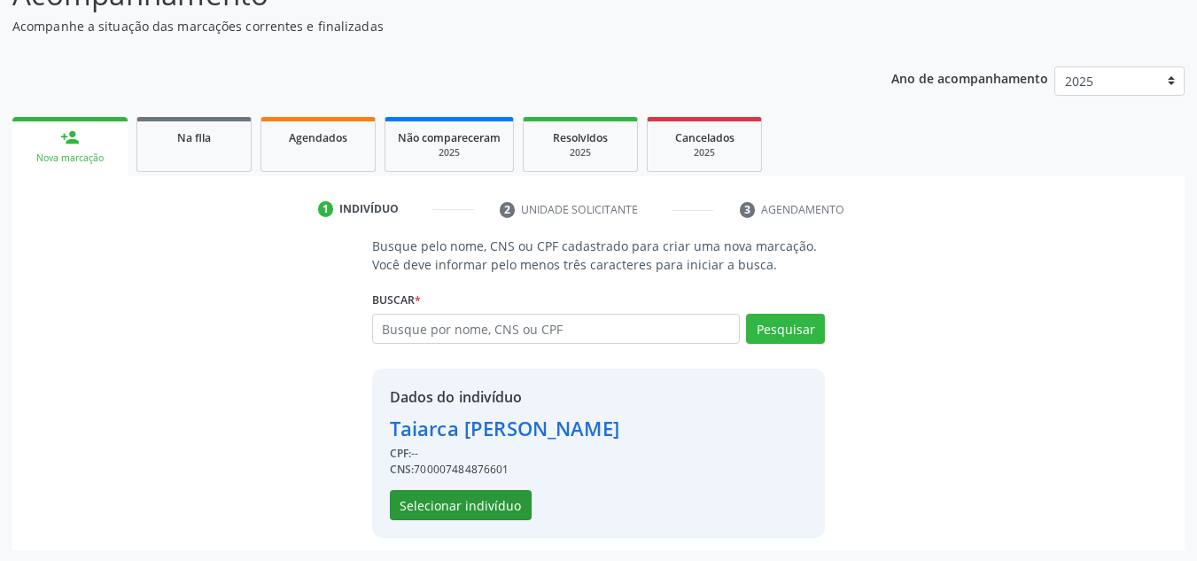
scroll to position [175, 0]
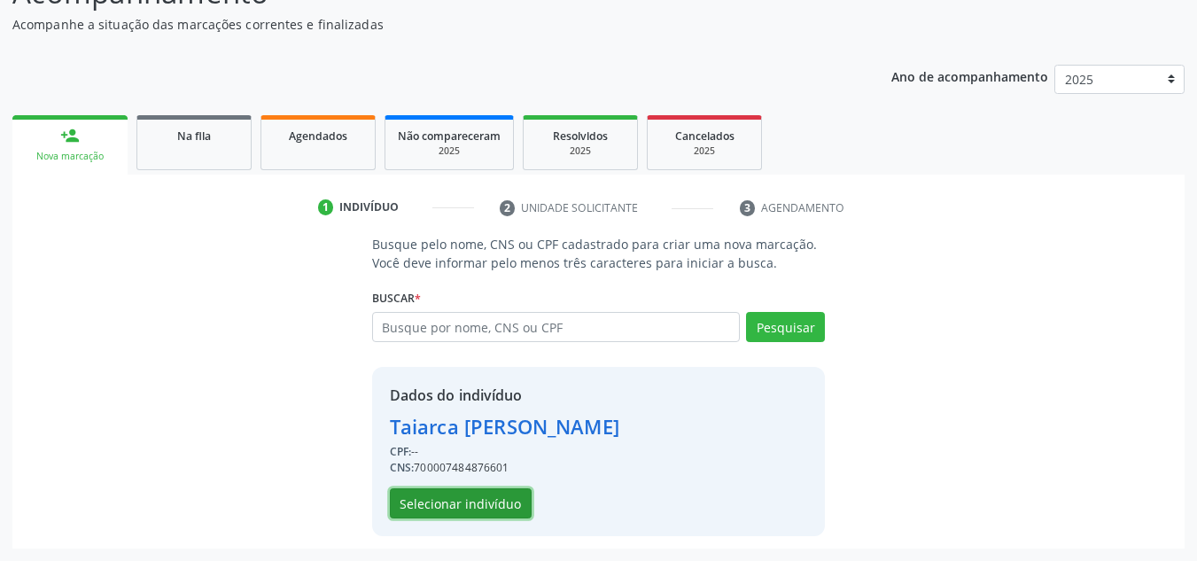
click at [500, 499] on button "Selecionar indivíduo" at bounding box center [461, 503] width 142 height 30
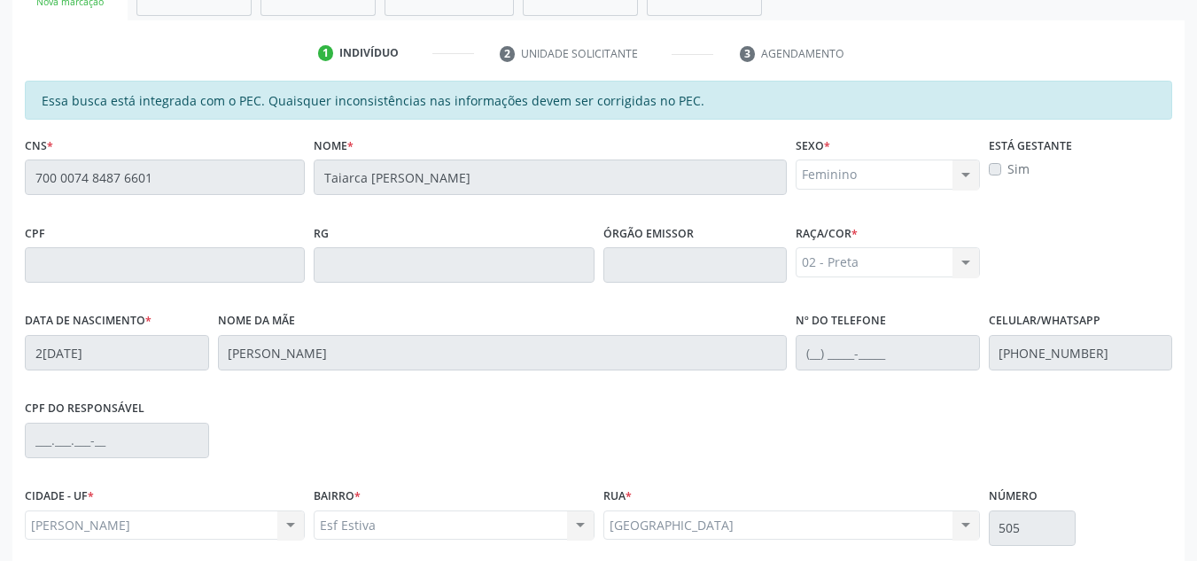
scroll to position [476, 0]
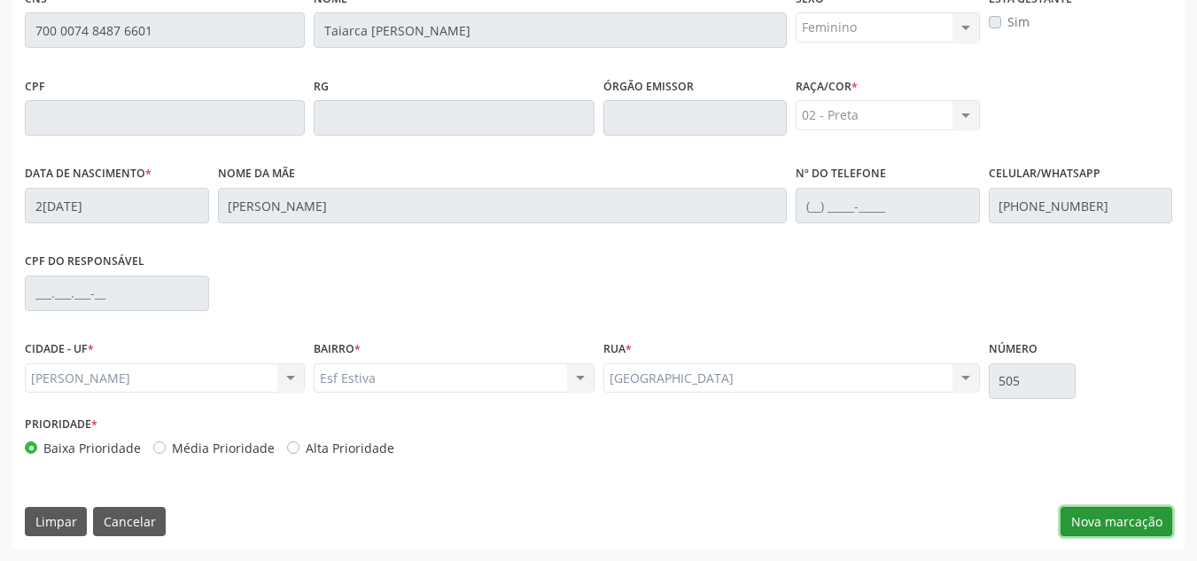
click at [1116, 517] on button "Nova marcação" at bounding box center [1117, 522] width 112 height 30
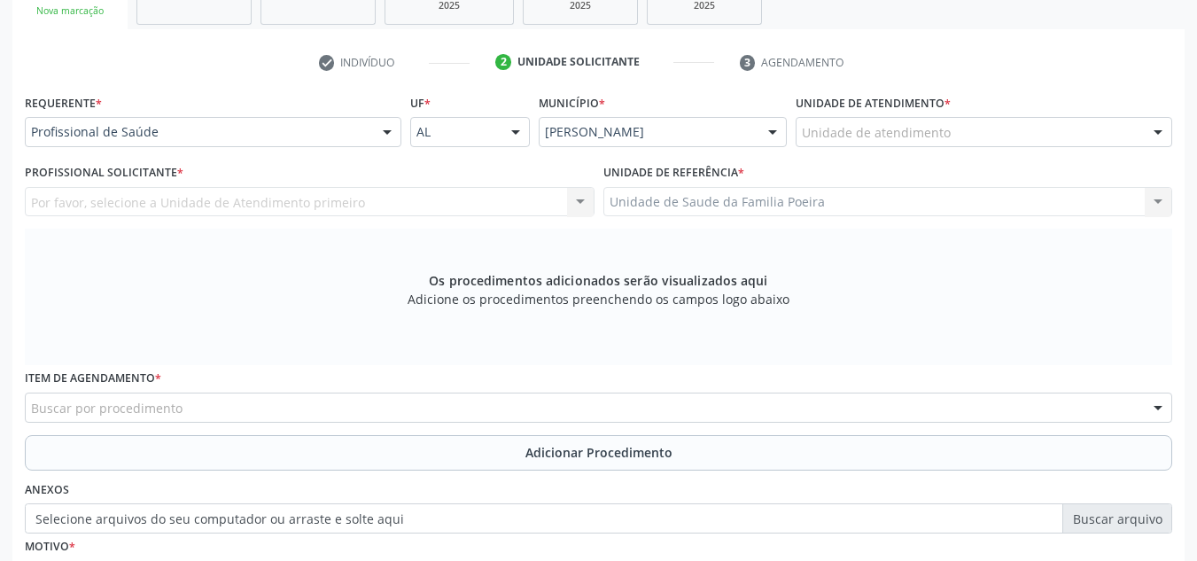
scroll to position [299, 0]
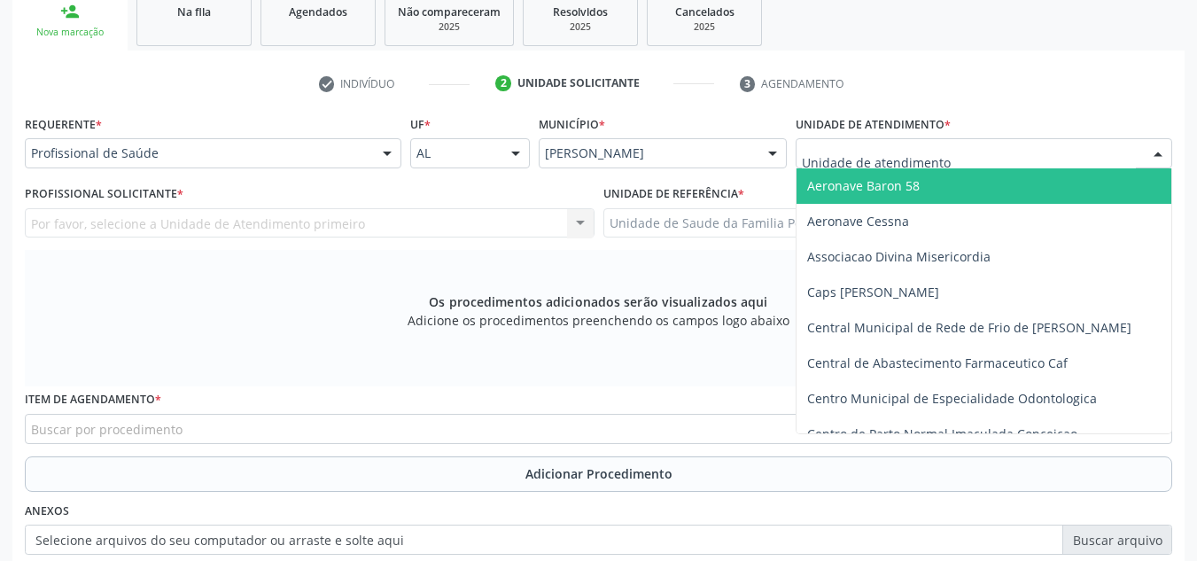
click at [1046, 157] on div at bounding box center [984, 153] width 377 height 30
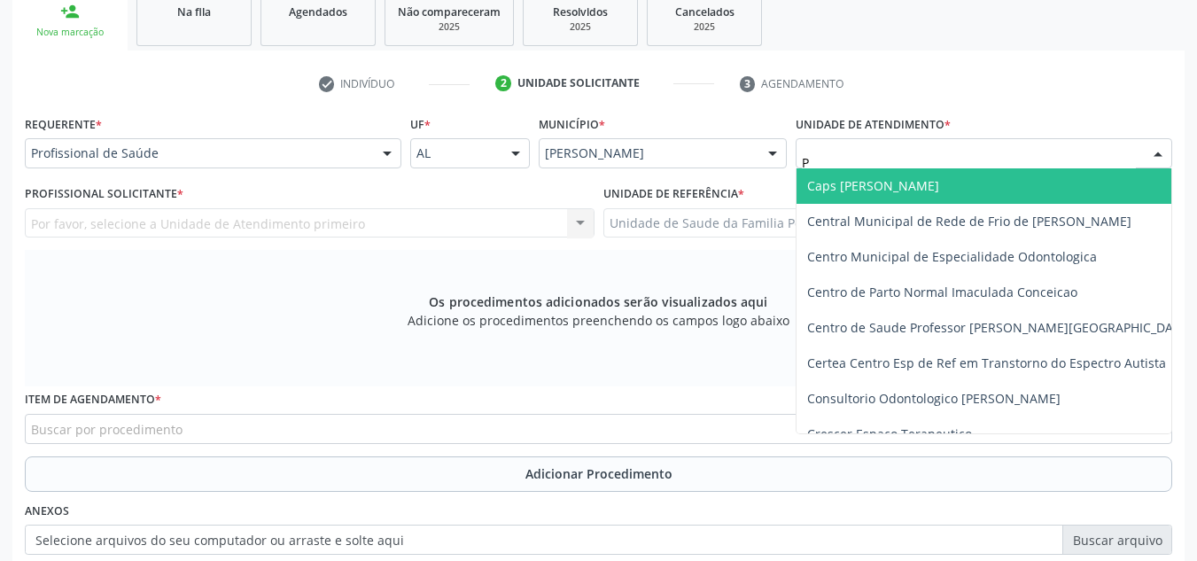
type input "PO"
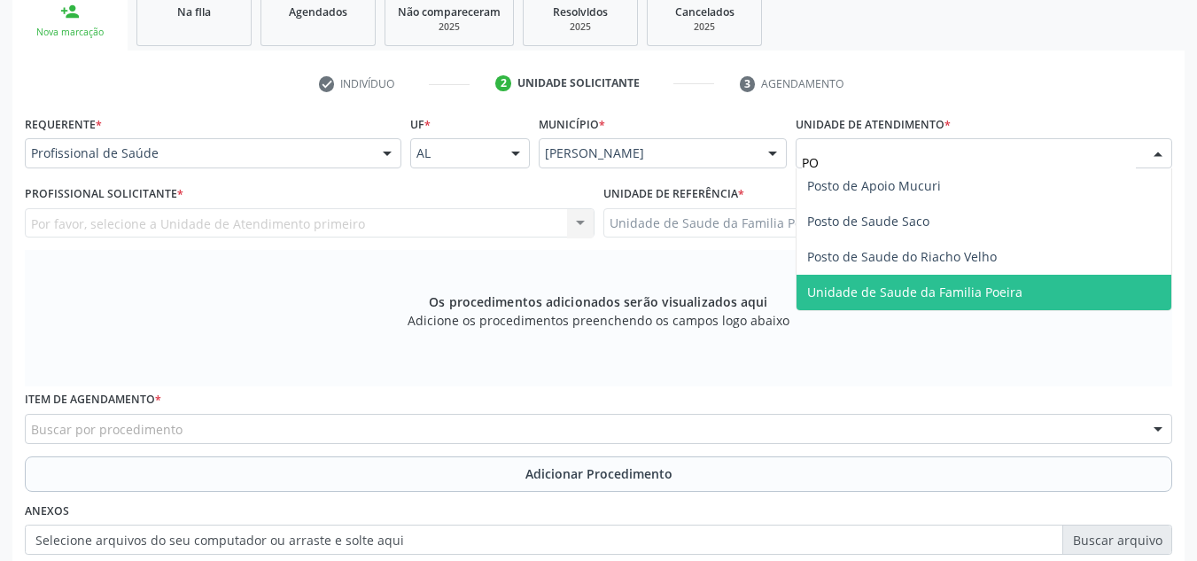
click at [1011, 287] on span "Unidade de Saude da Familia Poeira" at bounding box center [914, 292] width 215 height 17
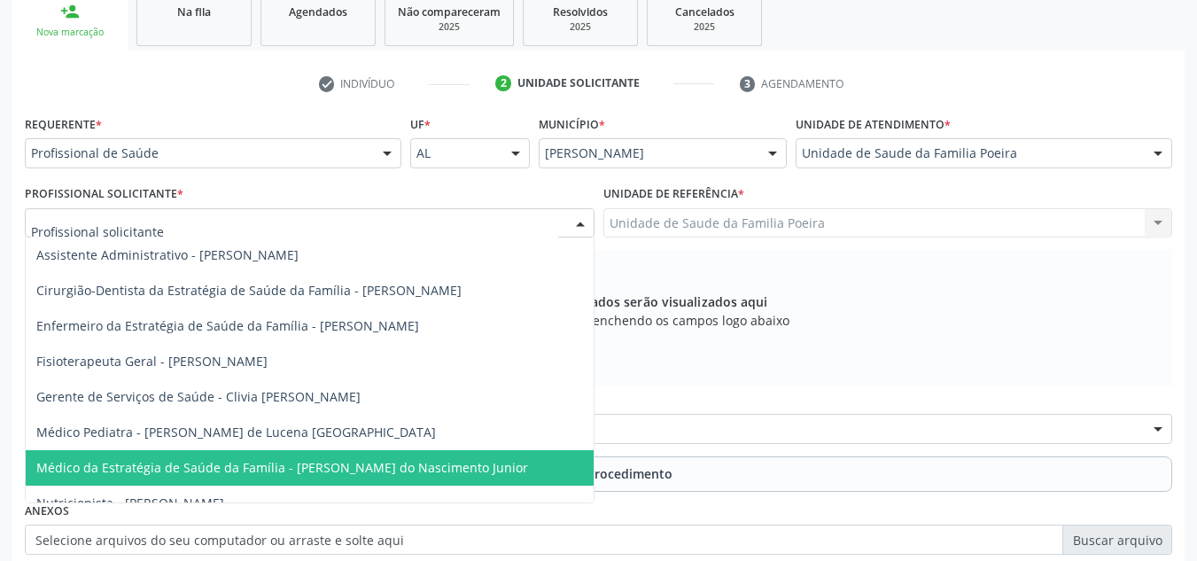
click at [170, 483] on span "Médico da Estratégia de Saúde da Família - Cosmo Faustino do Nascimento Junior" at bounding box center [310, 467] width 568 height 35
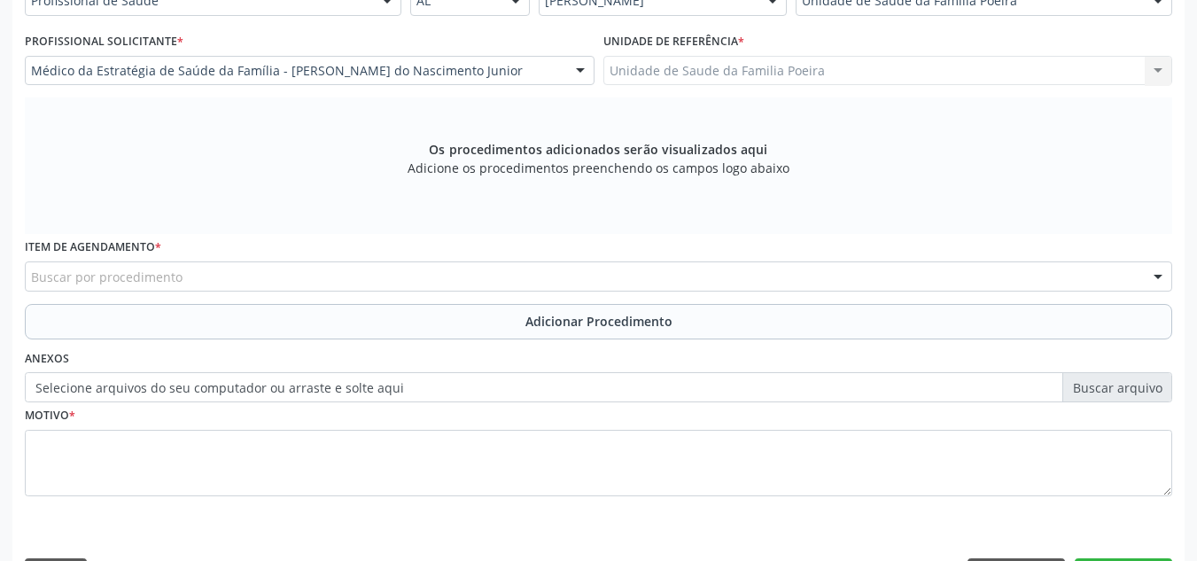
scroll to position [503, 0]
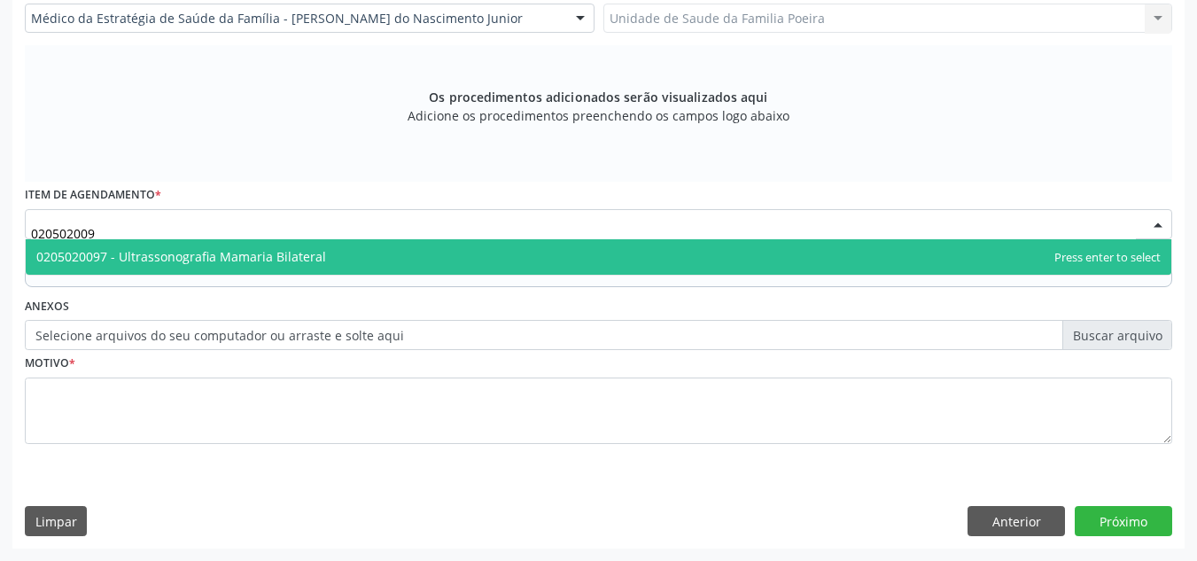
type input "0205020097"
click at [179, 255] on span "0205020097 - Ultrassonografia Mamaria Bilateral" at bounding box center [181, 256] width 290 height 17
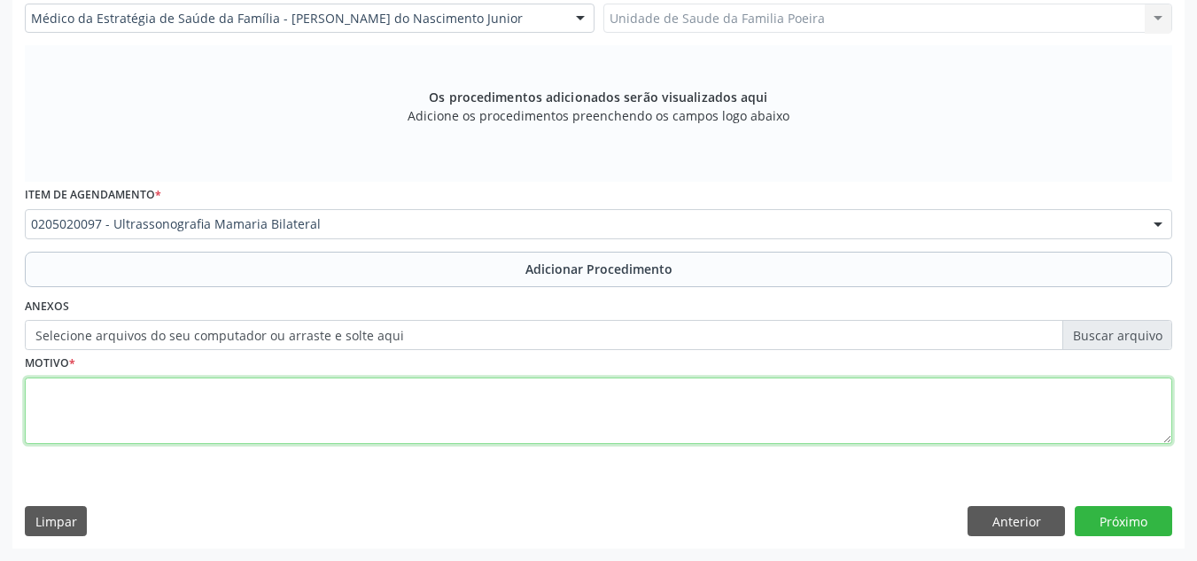
click at [185, 427] on textarea at bounding box center [599, 411] width 1148 height 67
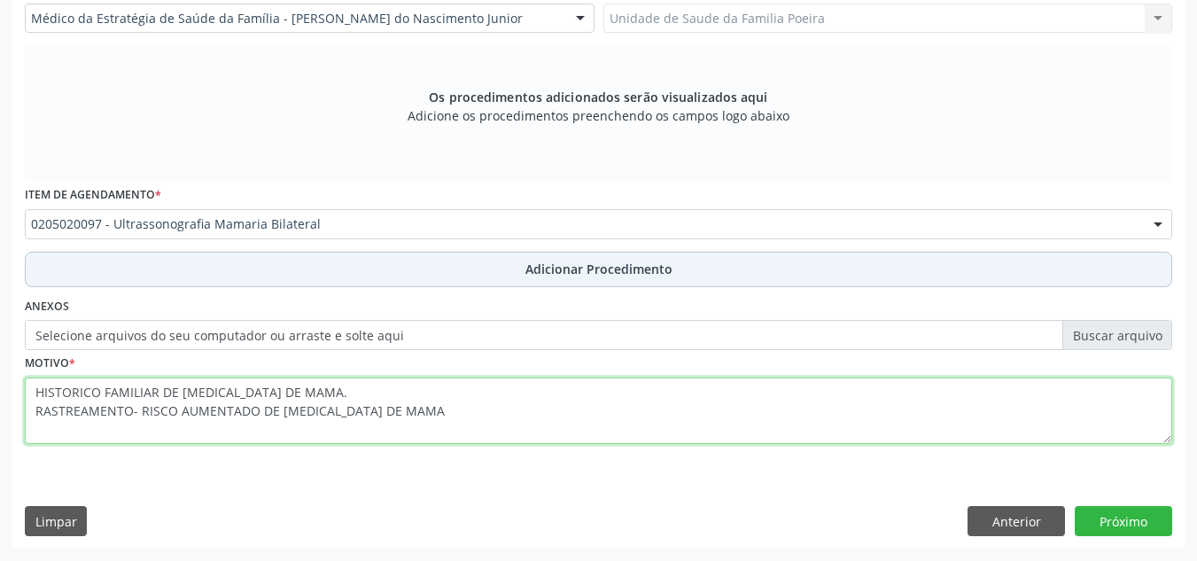
type textarea "HISTORICO FAMILIAR DE CANCER DE MAMA. RASTREAMENTO- RISCO AUMENTADO DE CANCER D…"
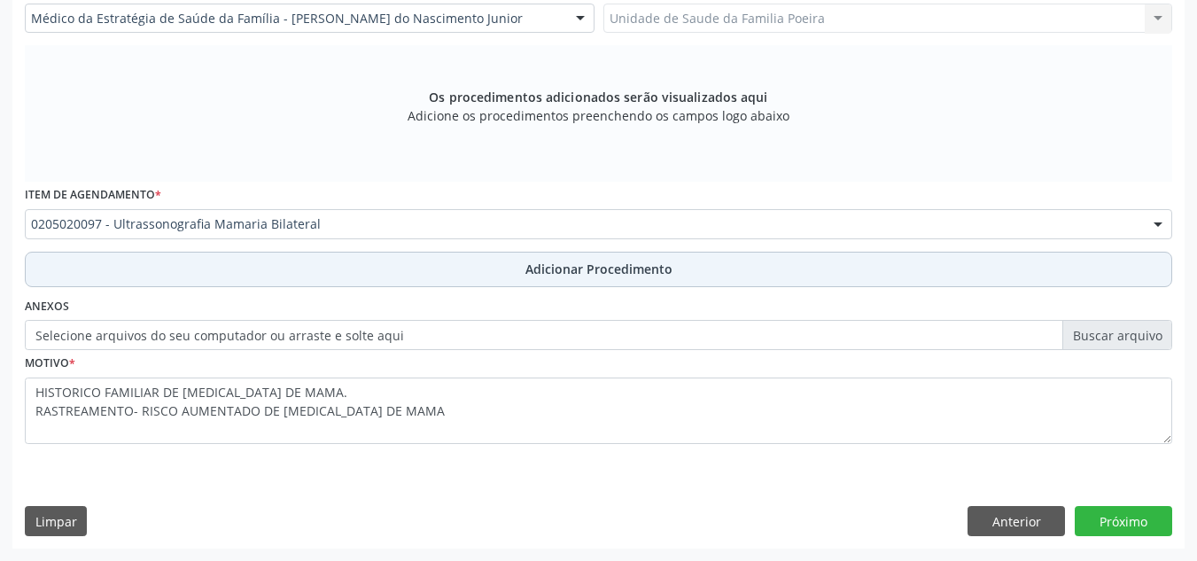
click at [605, 269] on span "Adicionar Procedimento" at bounding box center [599, 269] width 147 height 19
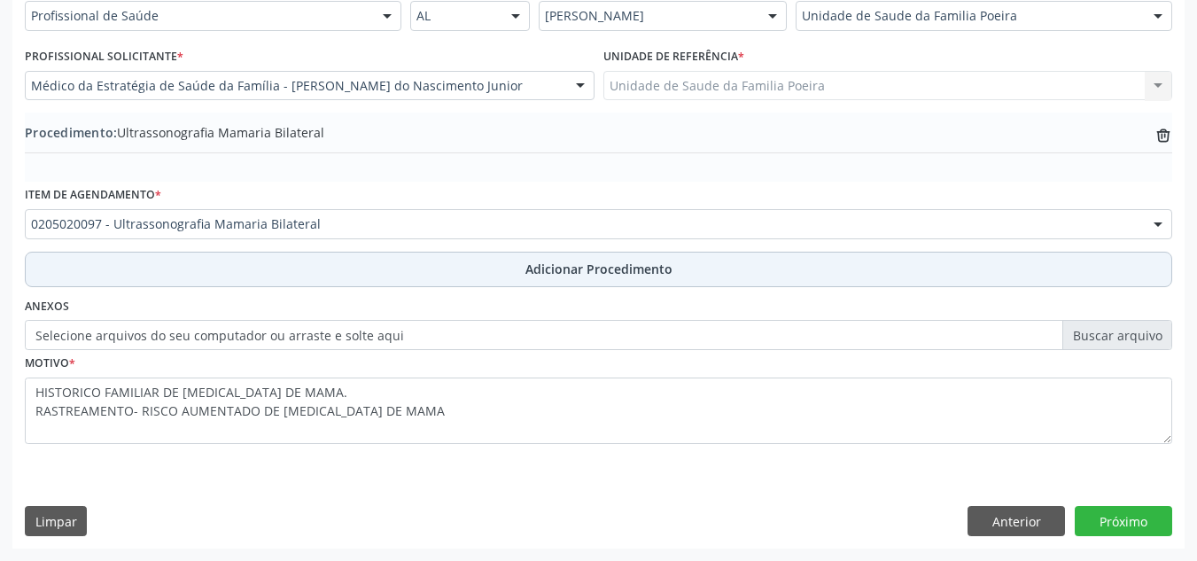
scroll to position [436, 0]
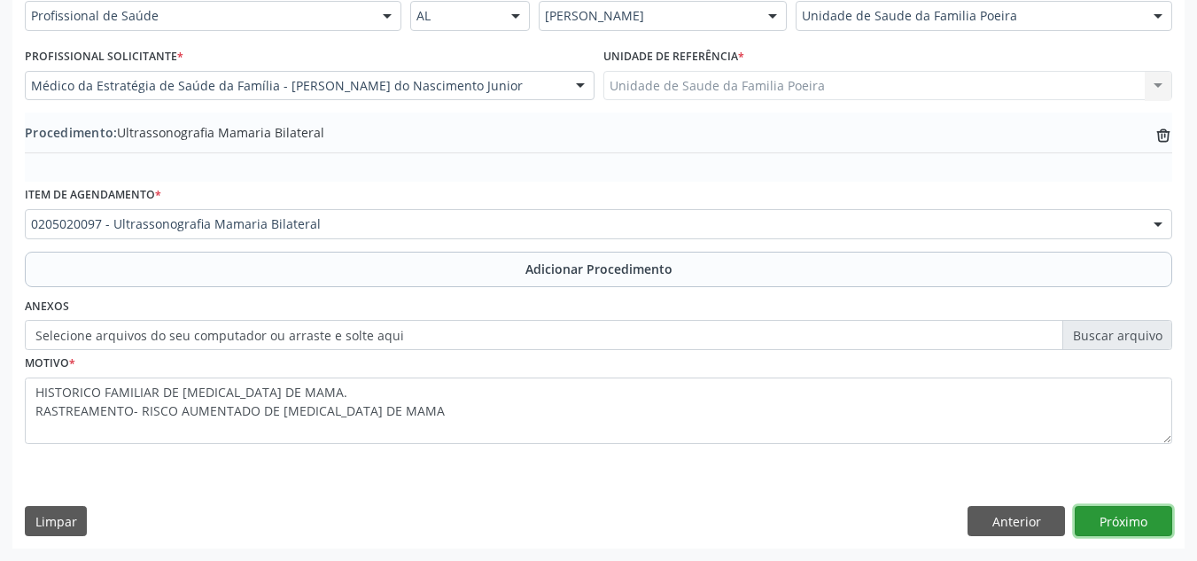
click at [1150, 520] on button "Próximo" at bounding box center [1123, 521] width 97 height 30
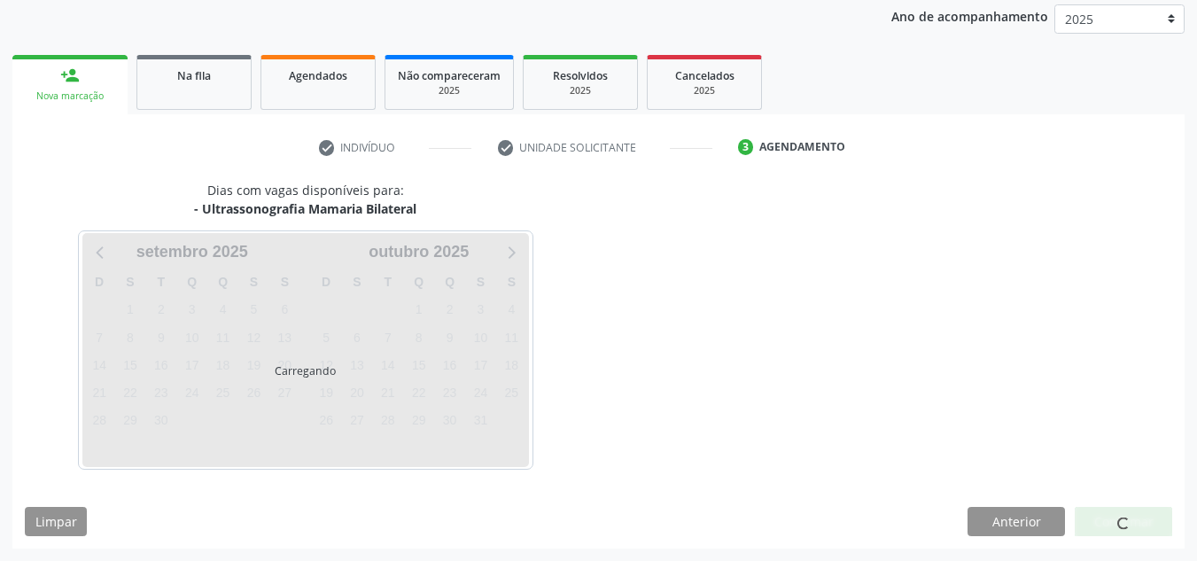
scroll to position [287, 0]
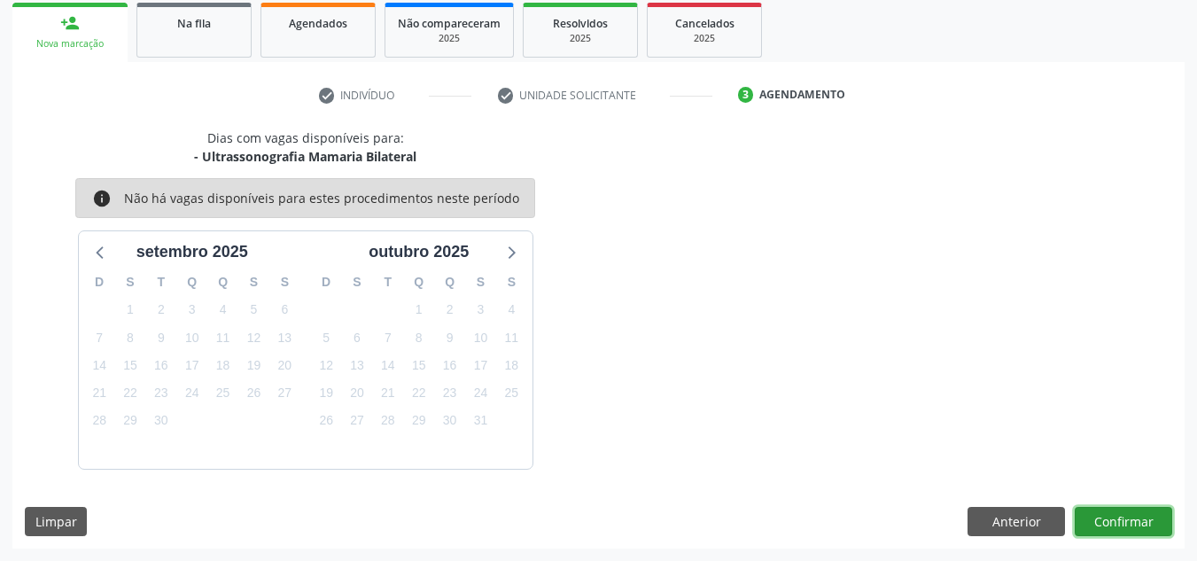
click at [1142, 511] on button "Confirmar" at bounding box center [1123, 522] width 97 height 30
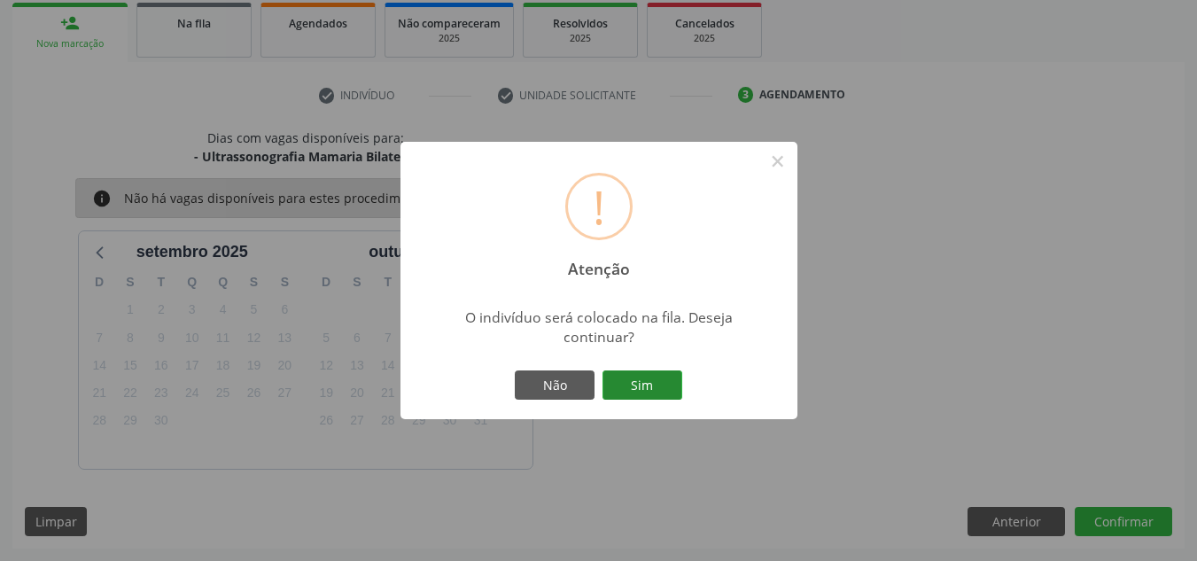
click at [668, 380] on button "Sim" at bounding box center [643, 385] width 80 height 30
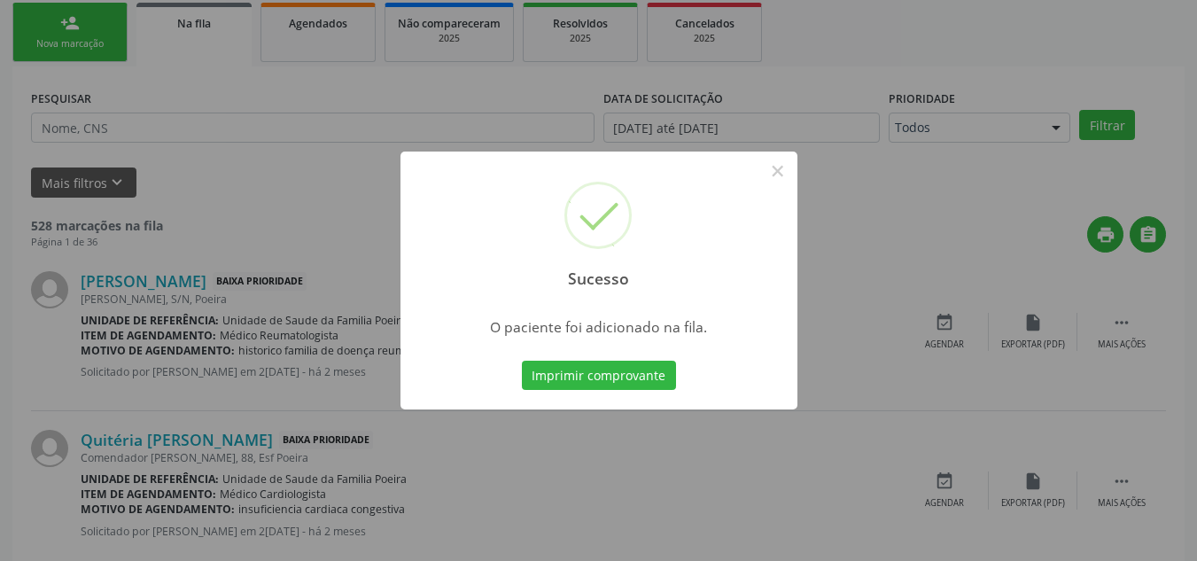
scroll to position [49, 0]
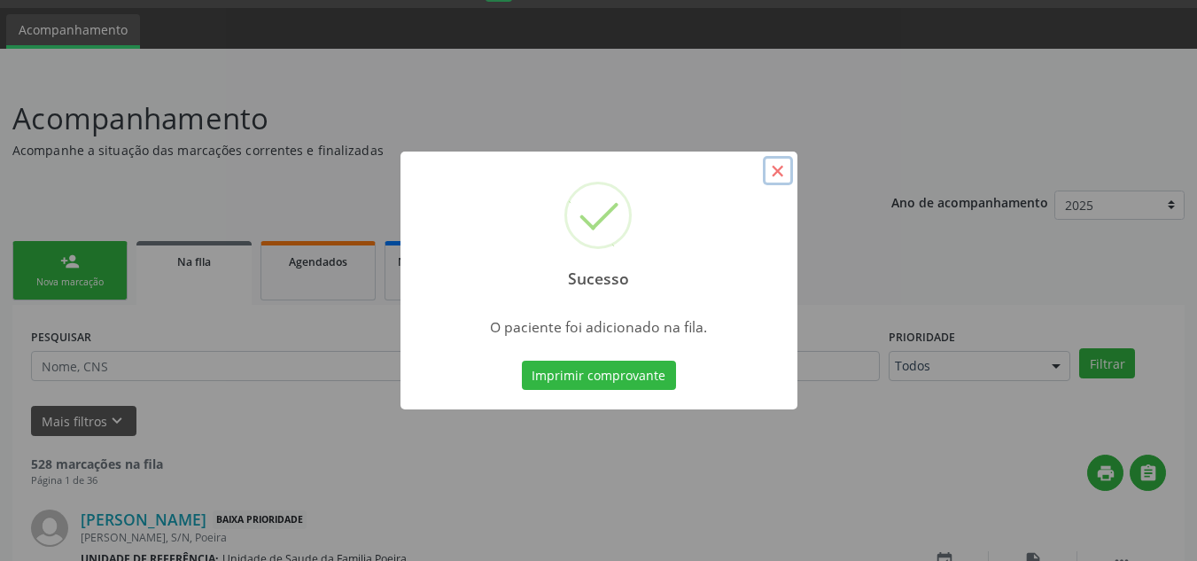
click at [774, 169] on button "×" at bounding box center [778, 171] width 30 height 30
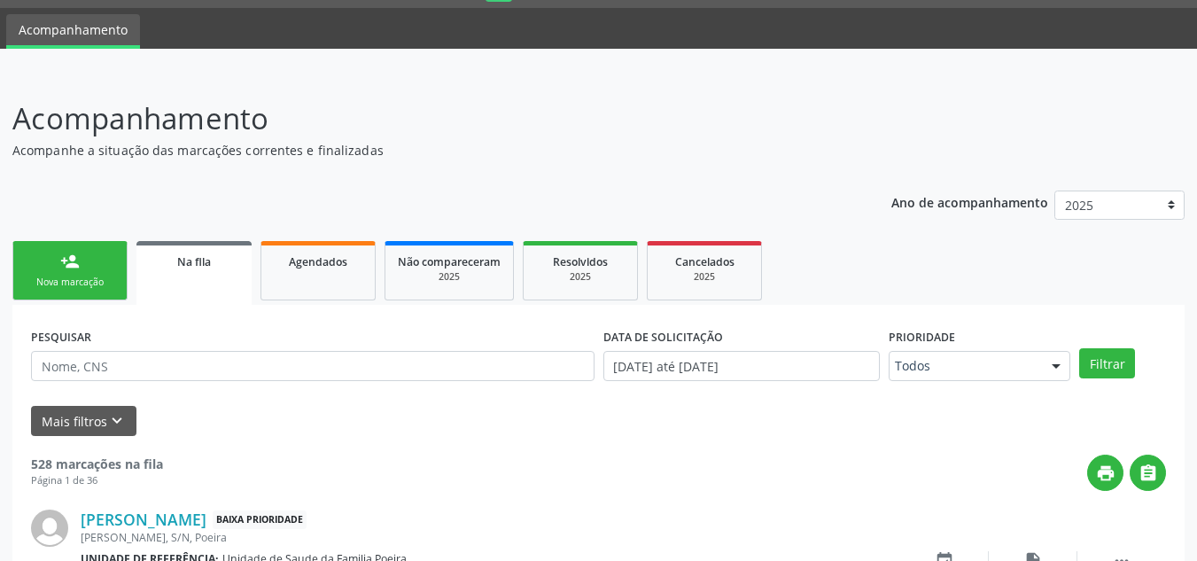
click at [85, 285] on div "Nova marcação" at bounding box center [70, 282] width 89 height 13
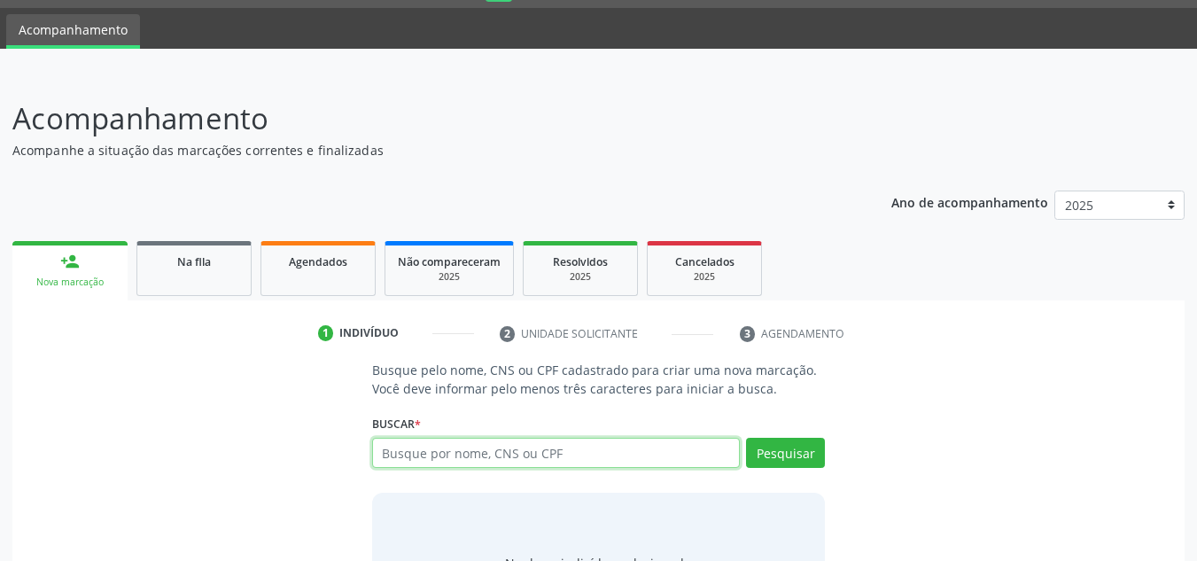
click at [445, 455] on input "text" at bounding box center [556, 453] width 369 height 30
type input "29283688848"
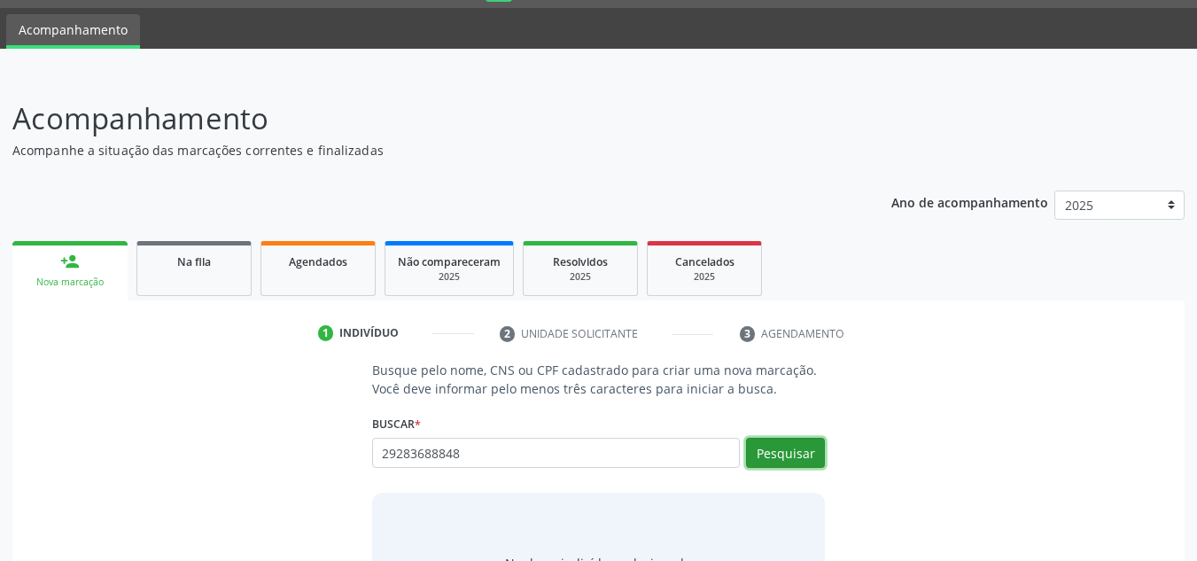
click at [776, 463] on button "Pesquisar" at bounding box center [785, 453] width 79 height 30
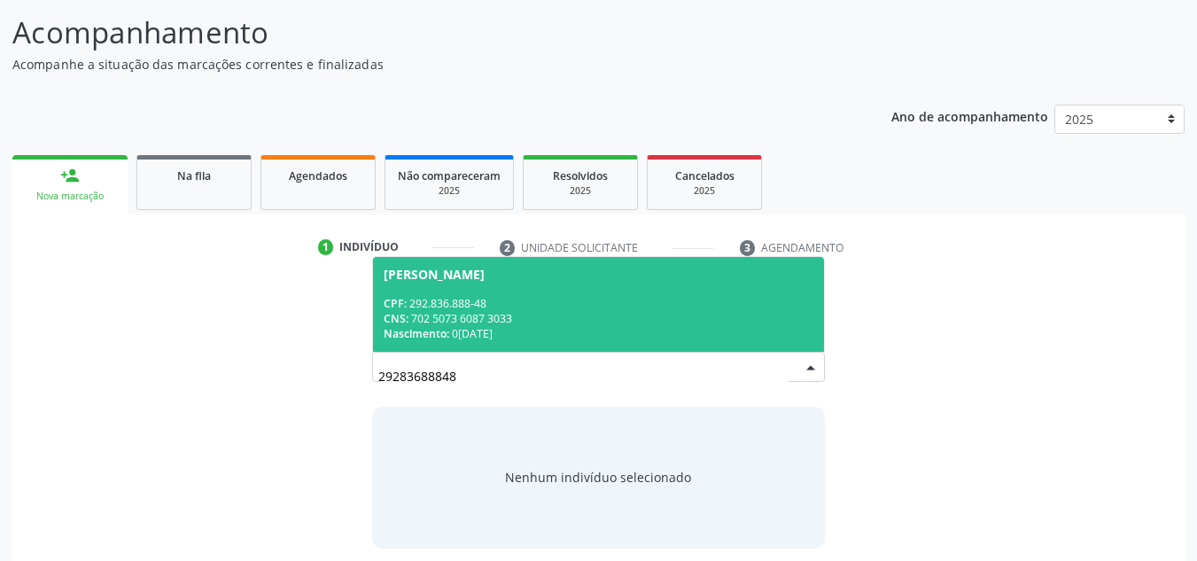
scroll to position [147, 0]
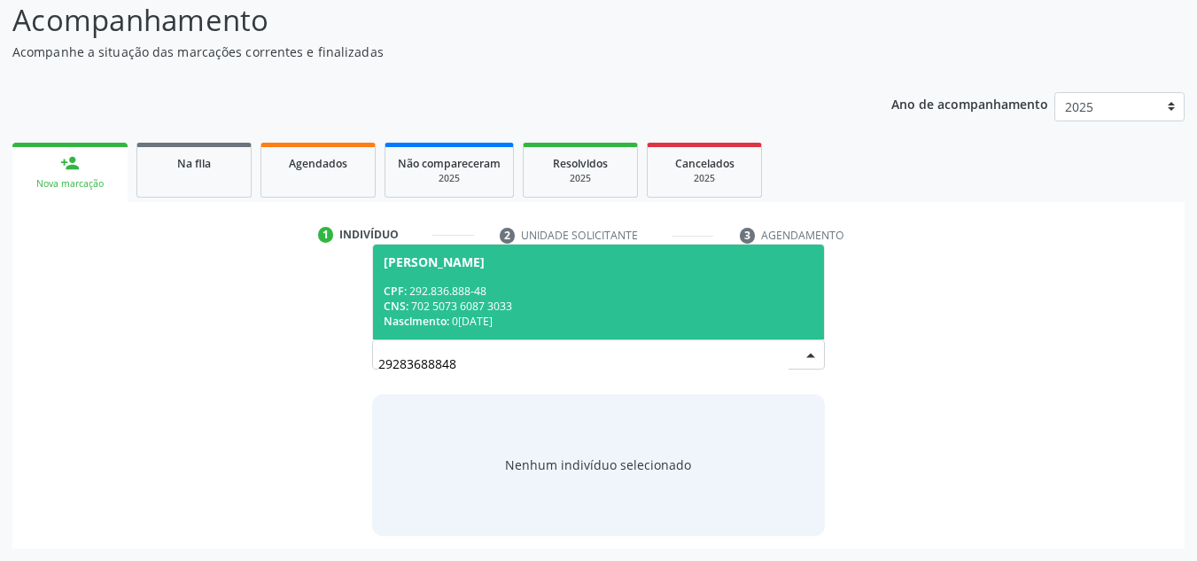
click at [438, 322] on span "Nascimento:" at bounding box center [417, 321] width 66 height 15
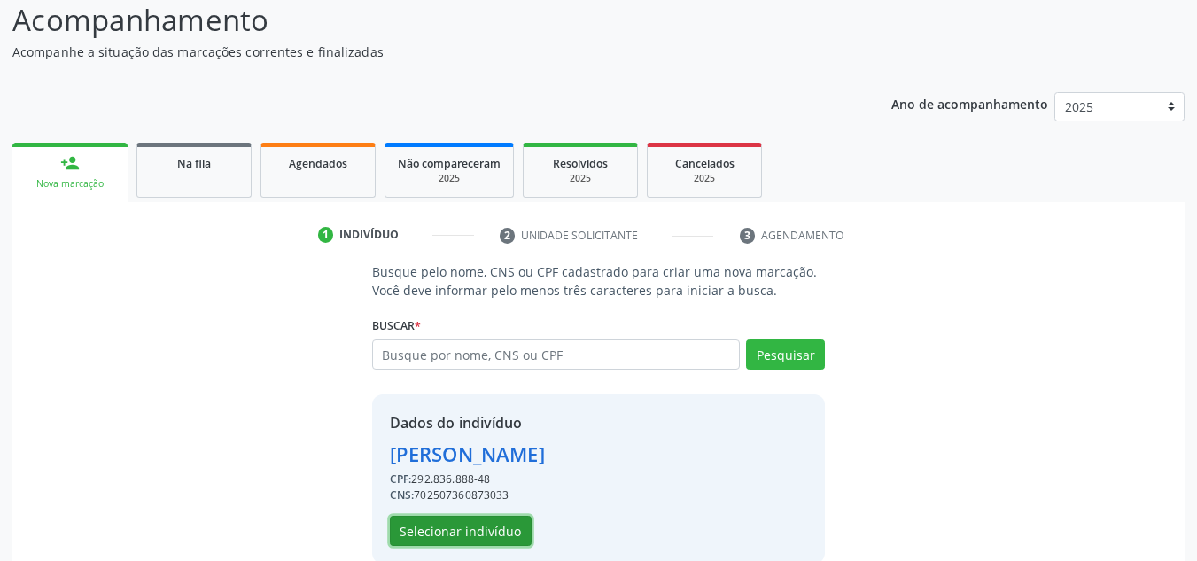
click at [503, 524] on button "Selecionar indivíduo" at bounding box center [461, 531] width 142 height 30
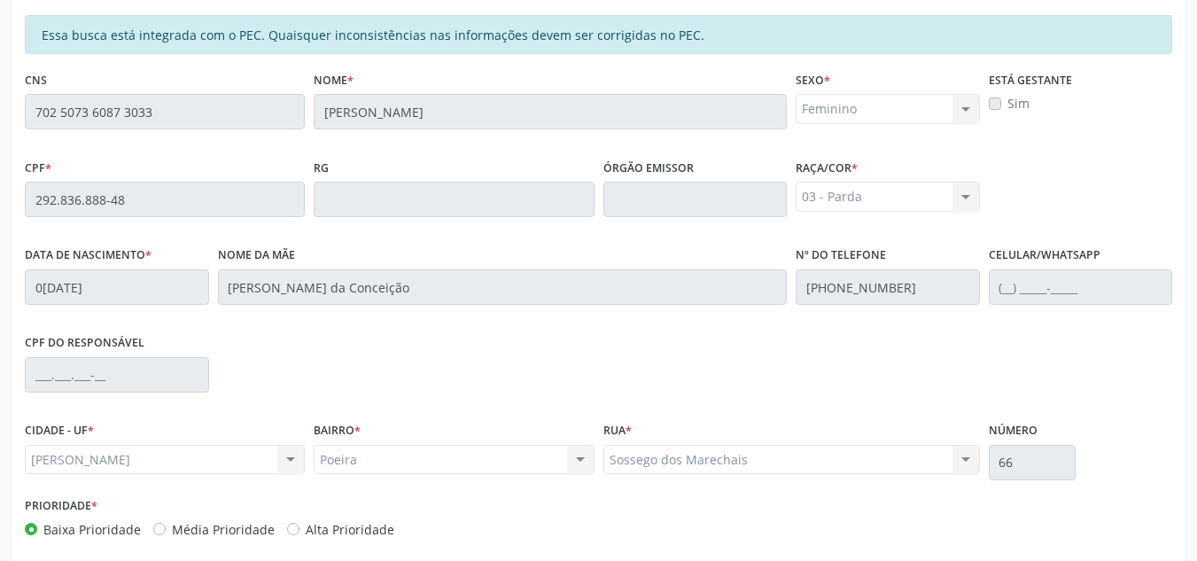
scroll to position [476, 0]
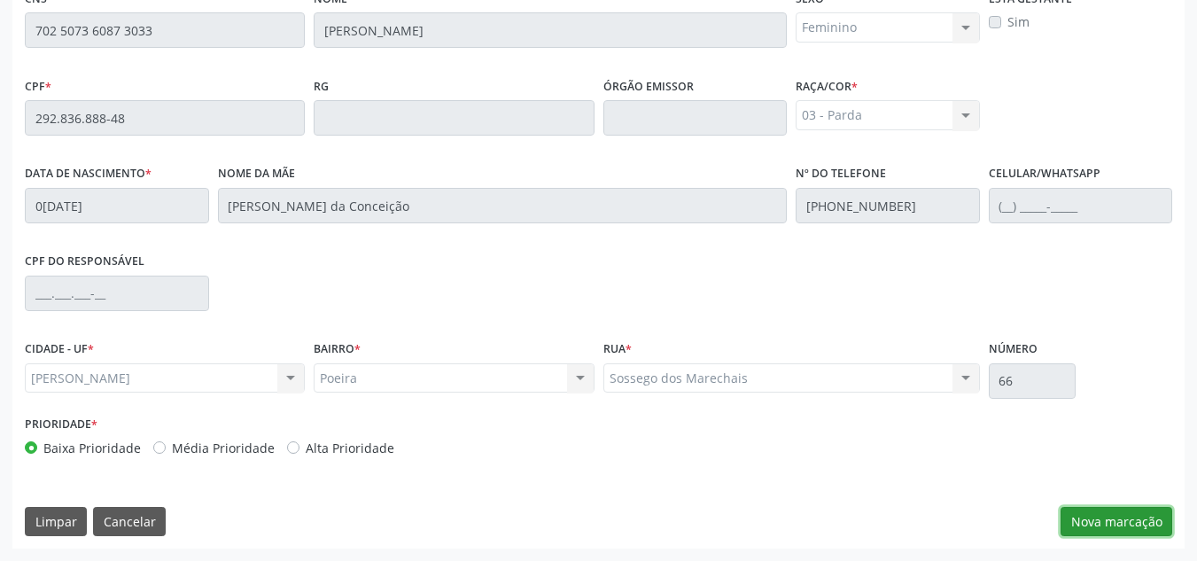
click at [1073, 525] on button "Nova marcação" at bounding box center [1117, 522] width 112 height 30
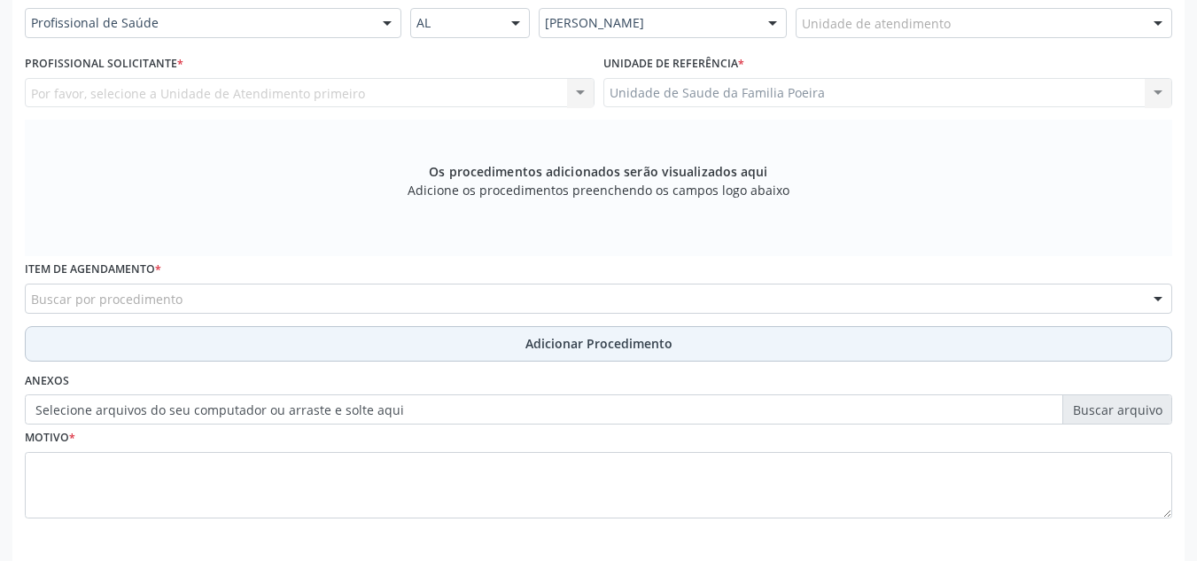
scroll to position [387, 0]
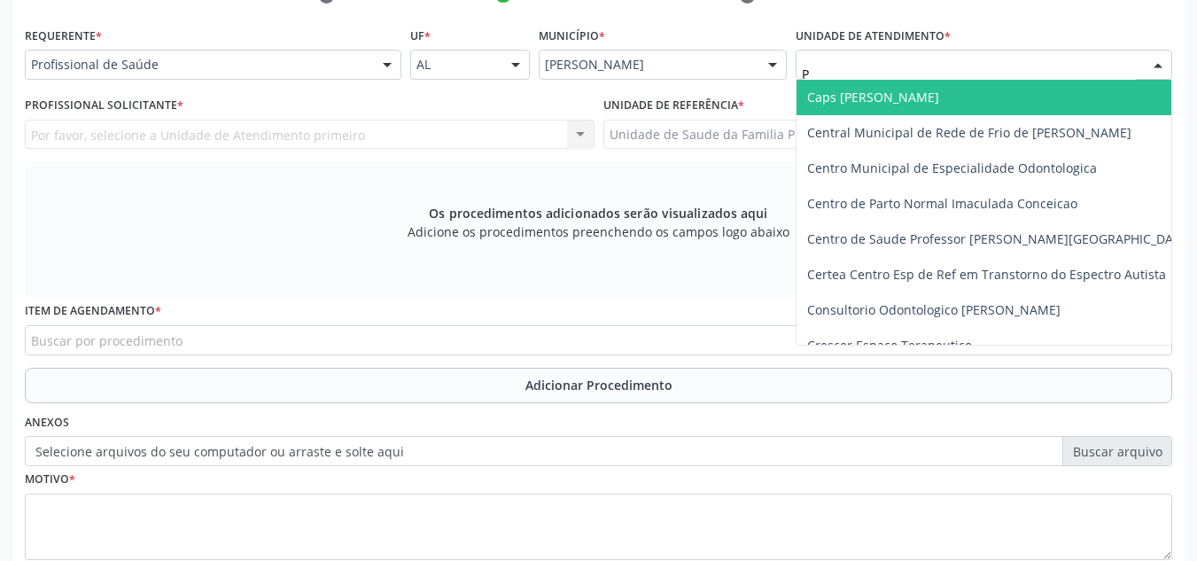
type input "PO"
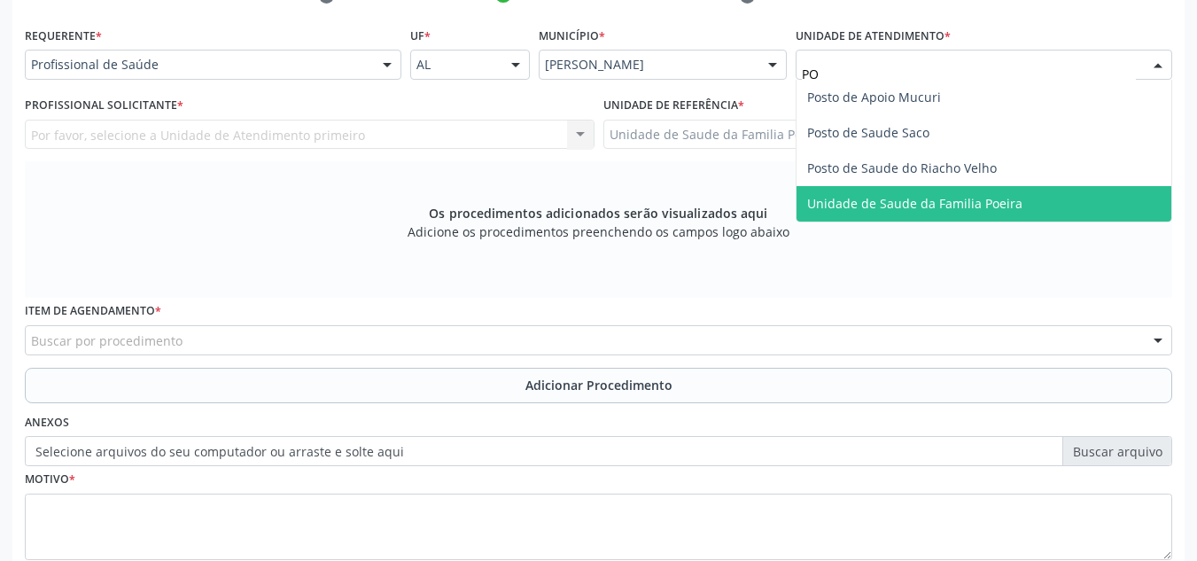
click at [964, 196] on span "Unidade de Saude da Familia Poeira" at bounding box center [914, 203] width 215 height 17
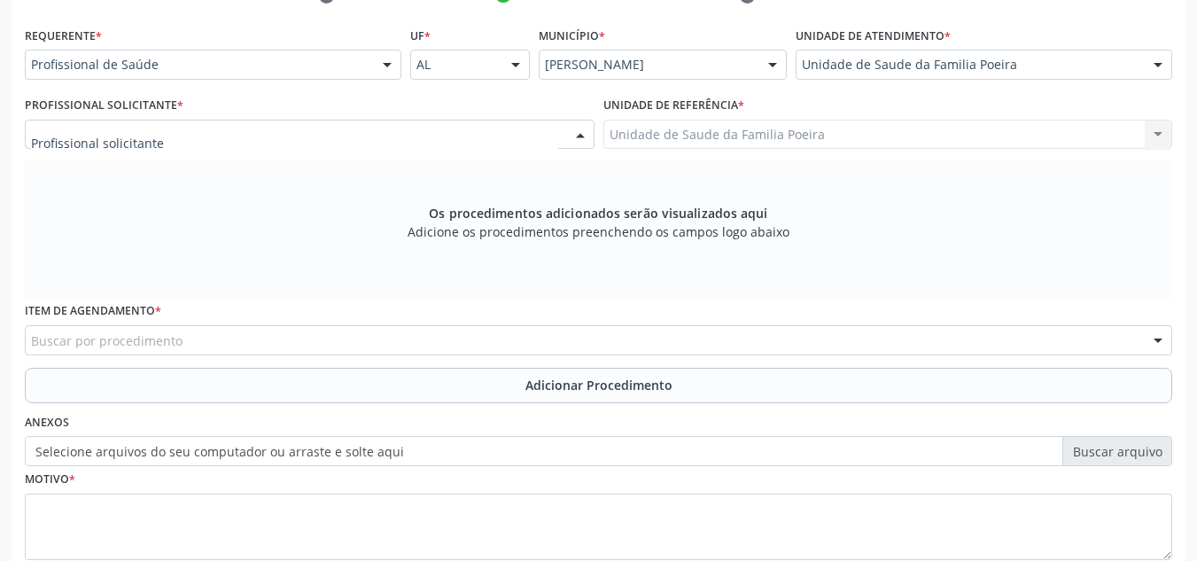
drag, startPoint x: 165, startPoint y: 138, endPoint x: 172, endPoint y: 69, distance: 69.5
click at [166, 138] on div at bounding box center [310, 135] width 570 height 30
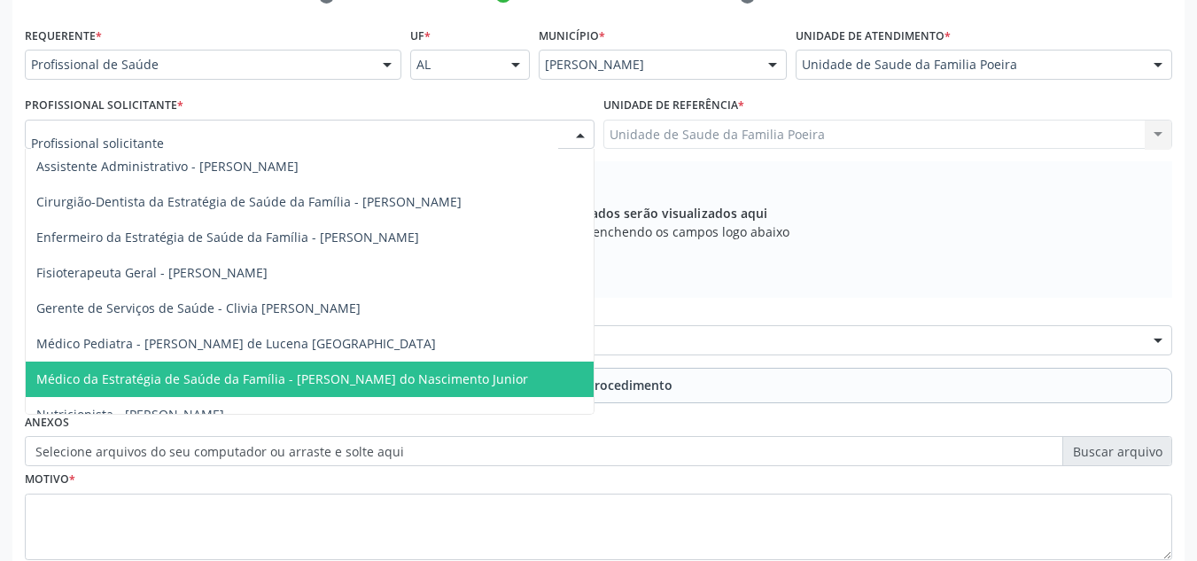
click at [262, 383] on span "Médico da Estratégia de Saúde da Família - Cosmo Faustino do Nascimento Junior" at bounding box center [282, 378] width 492 height 17
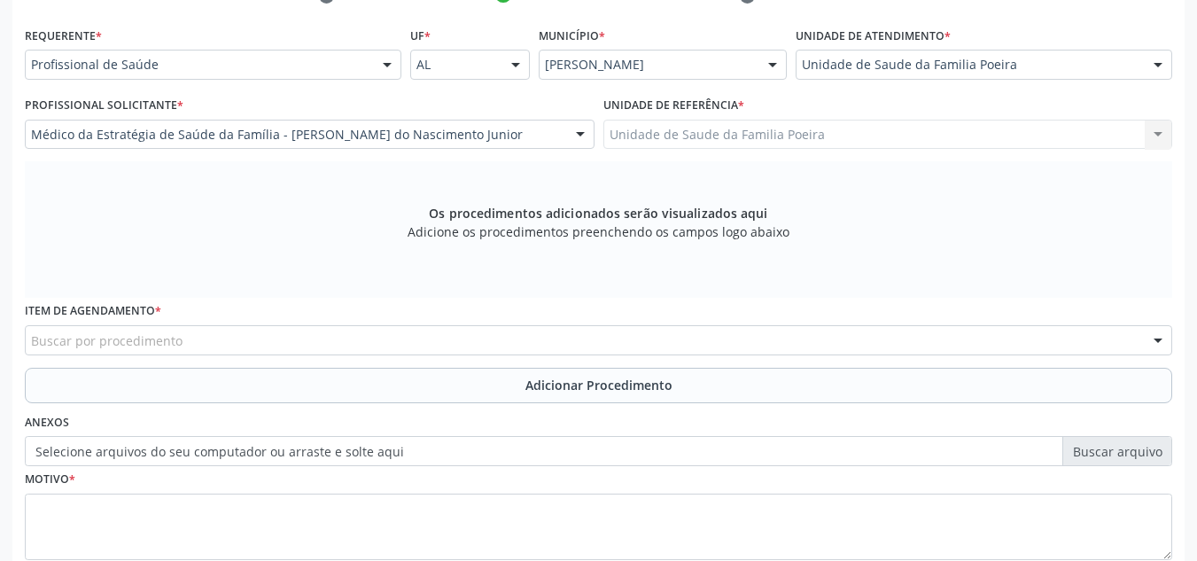
click at [261, 345] on div "Buscar por procedimento" at bounding box center [599, 340] width 1148 height 30
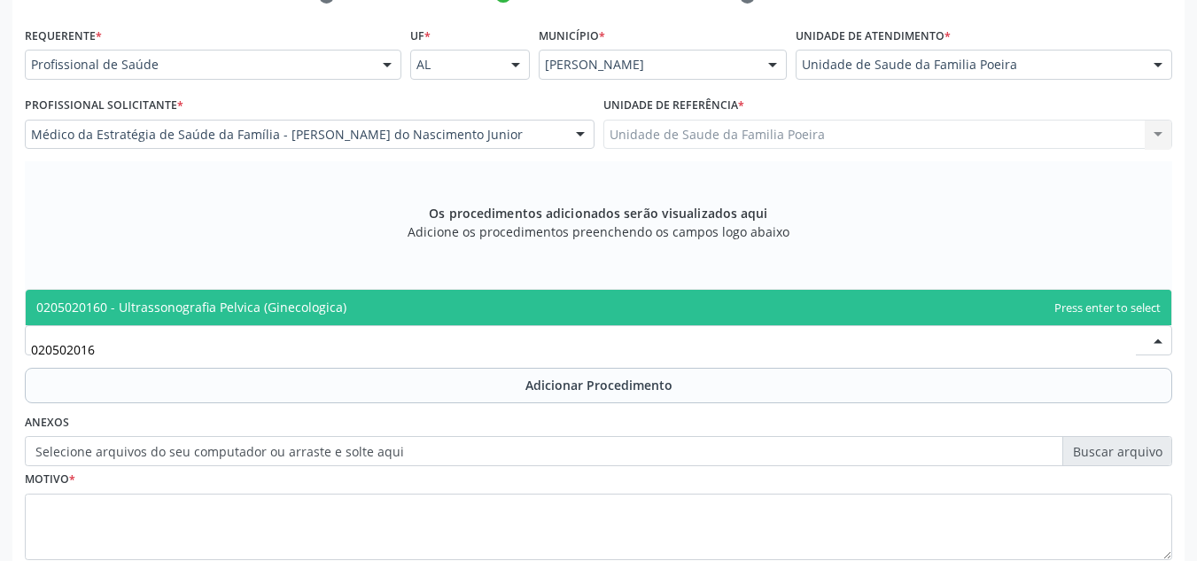
type input "0205020160"
click at [269, 309] on span "0205020160 - Ultrassonografia Pelvica (Ginecologica)" at bounding box center [191, 307] width 310 height 17
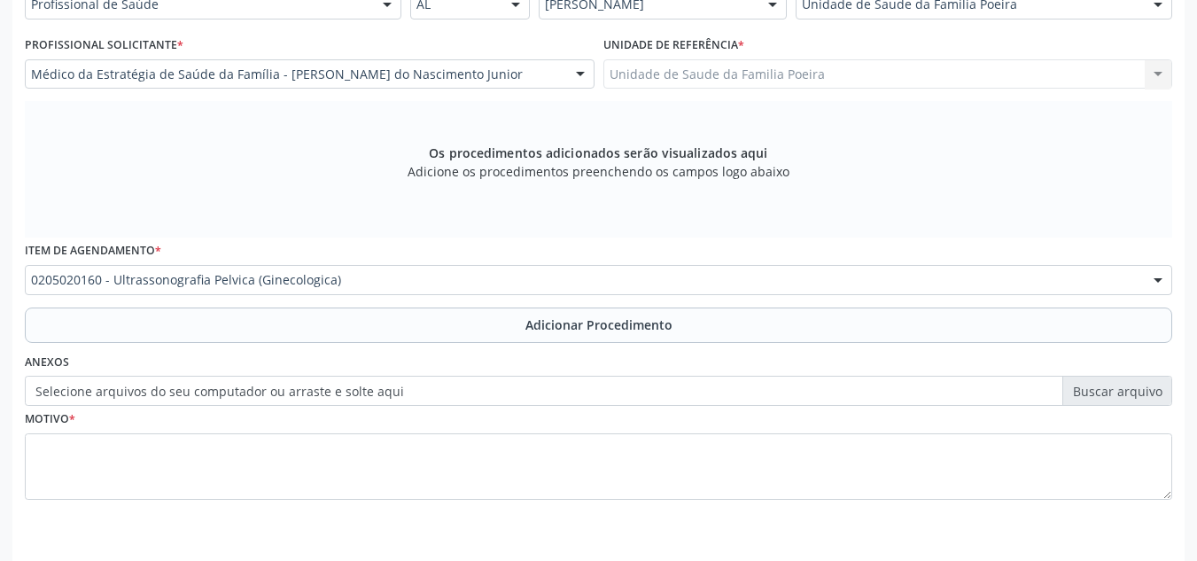
scroll to position [503, 0]
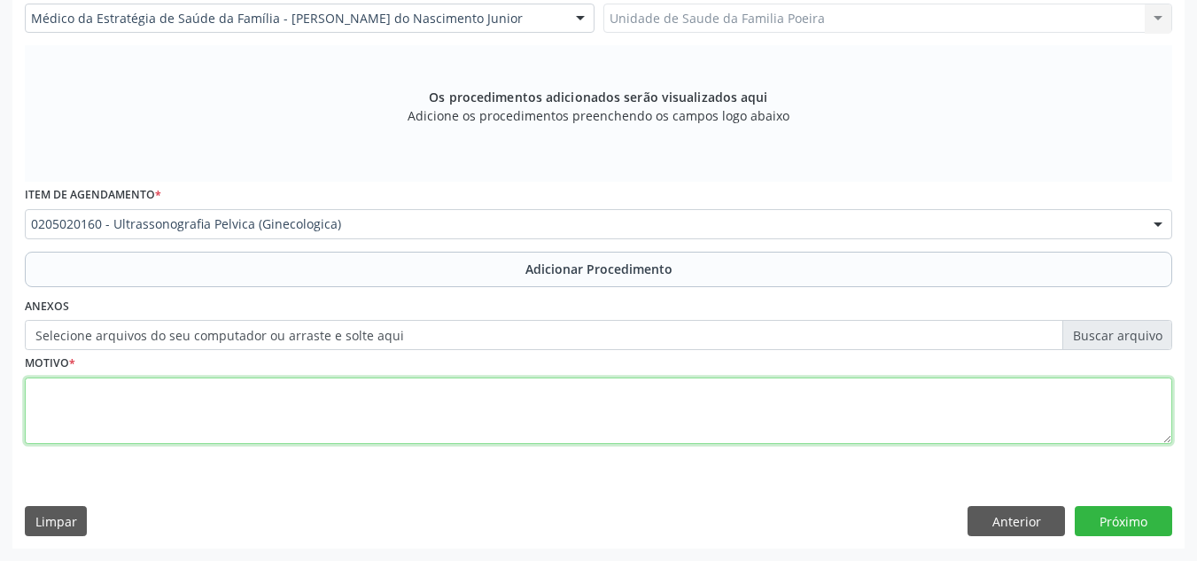
drag, startPoint x: 280, startPoint y: 394, endPoint x: 269, endPoint y: 394, distance: 10.7
click at [285, 393] on textarea at bounding box center [599, 411] width 1148 height 67
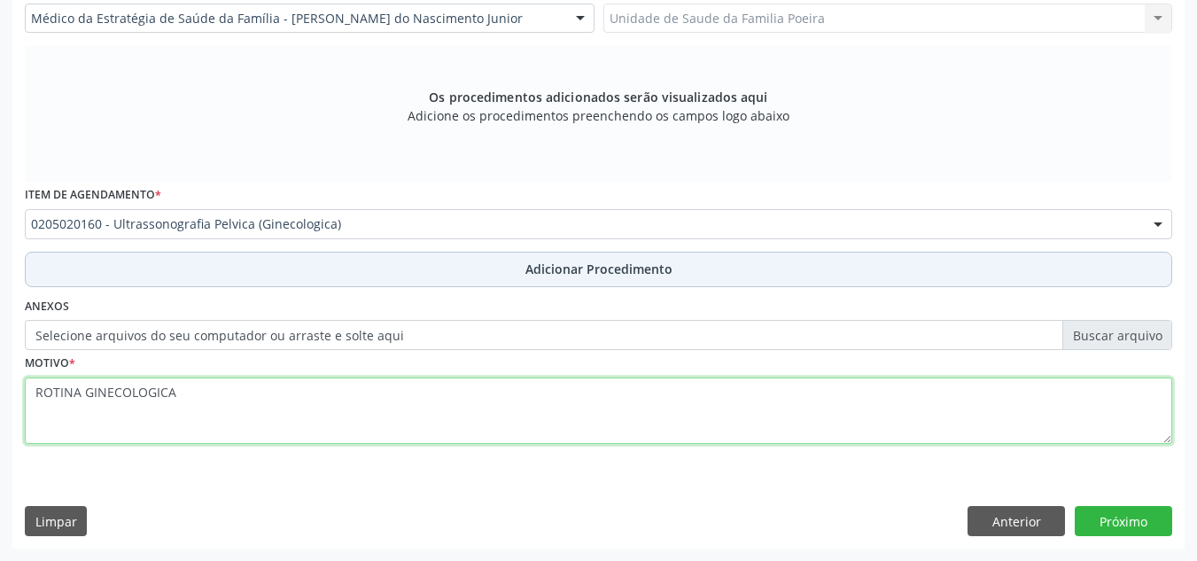
type textarea "ROTINA GINECOLOGICA"
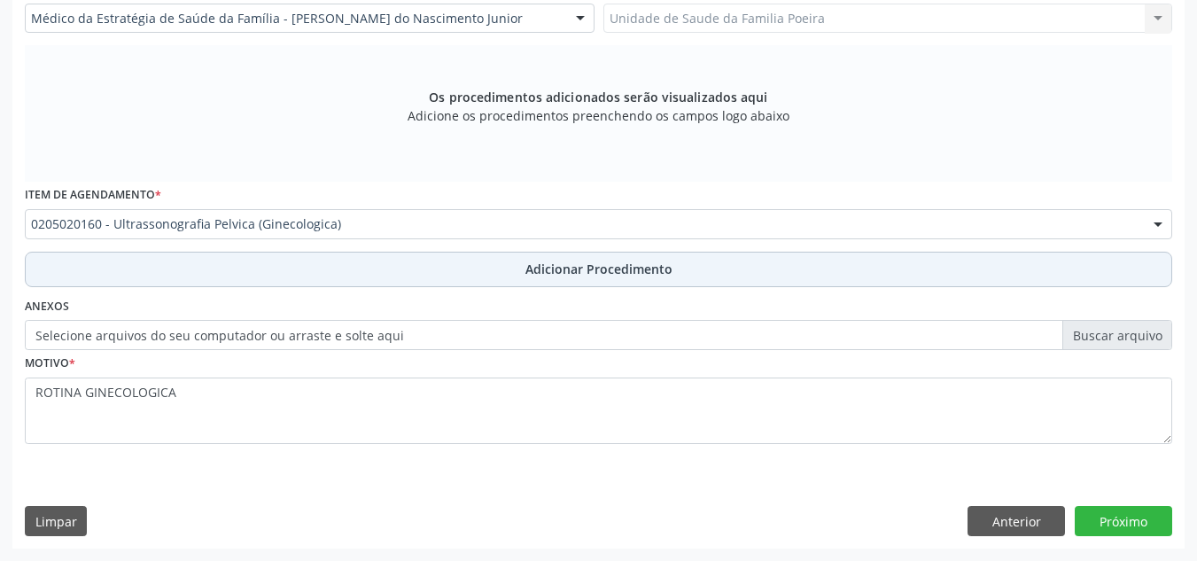
click at [444, 276] on button "Adicionar Procedimento" at bounding box center [599, 269] width 1148 height 35
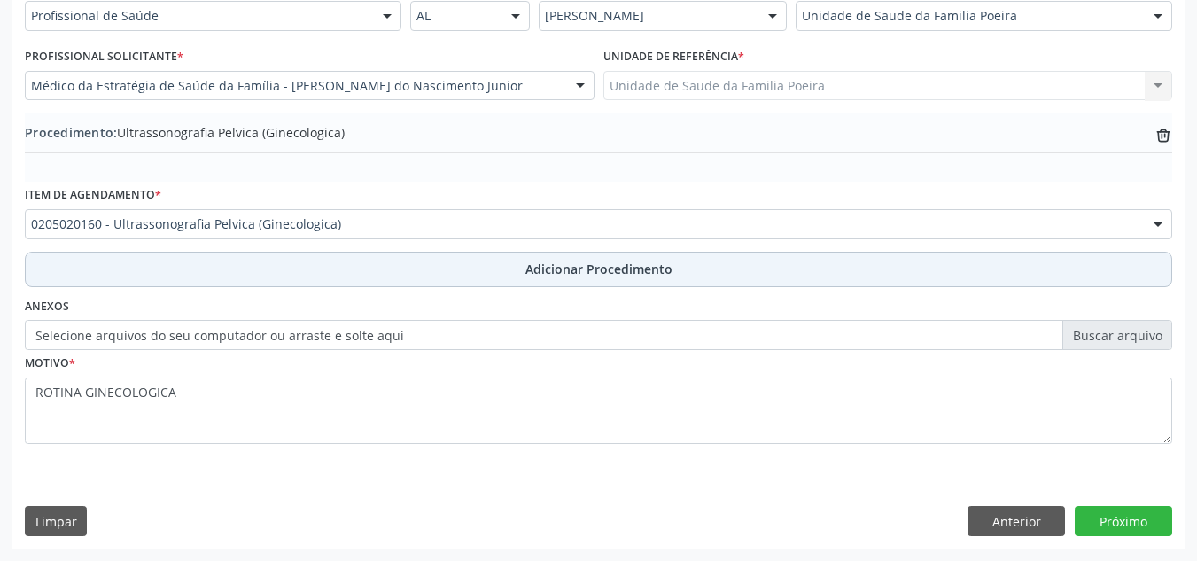
scroll to position [436, 0]
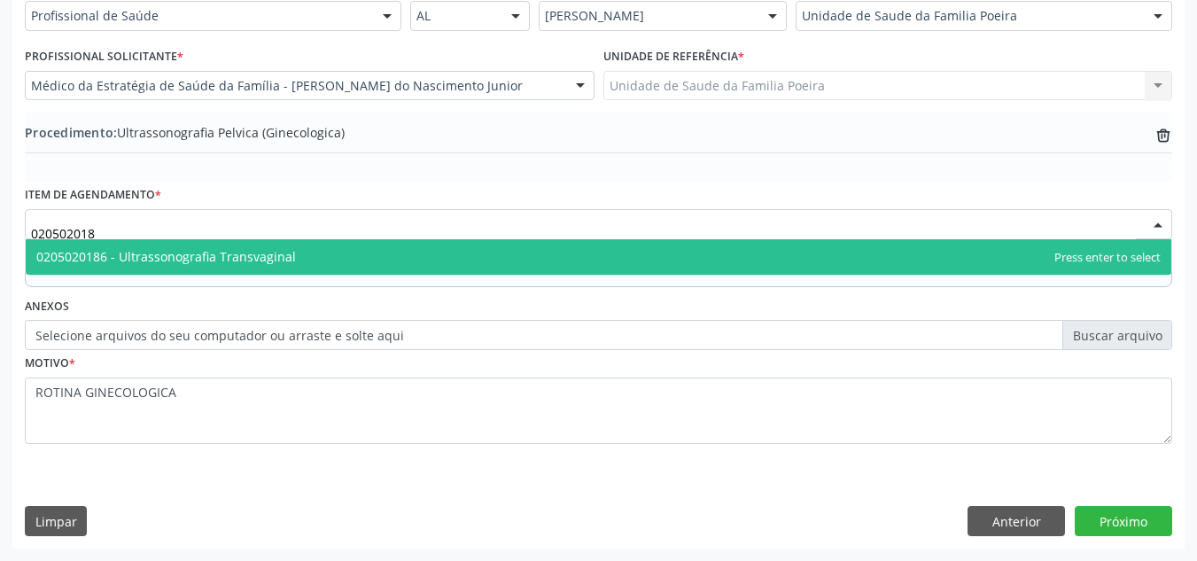
type input "0205020186"
click at [235, 255] on span "0205020186 - Ultrassonografia Transvaginal" at bounding box center [166, 256] width 260 height 17
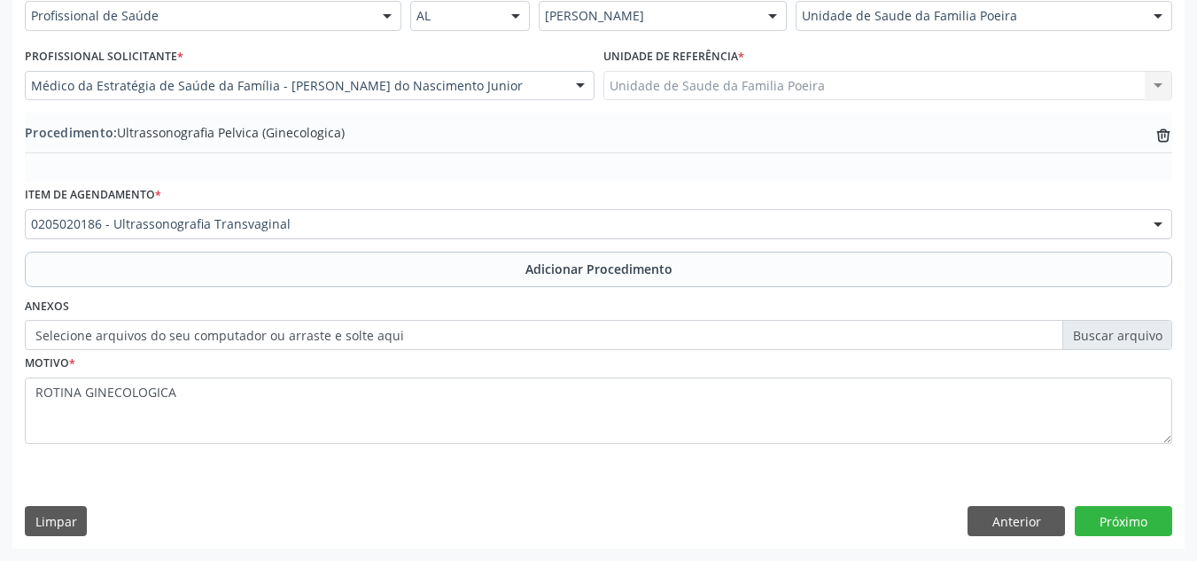
click at [401, 302] on div "Anexos Selecione arquivos do seu computador ou arraste e solte aqui" at bounding box center [598, 321] width 1157 height 57
click at [447, 269] on button "Adicionar Procedimento" at bounding box center [599, 269] width 1148 height 35
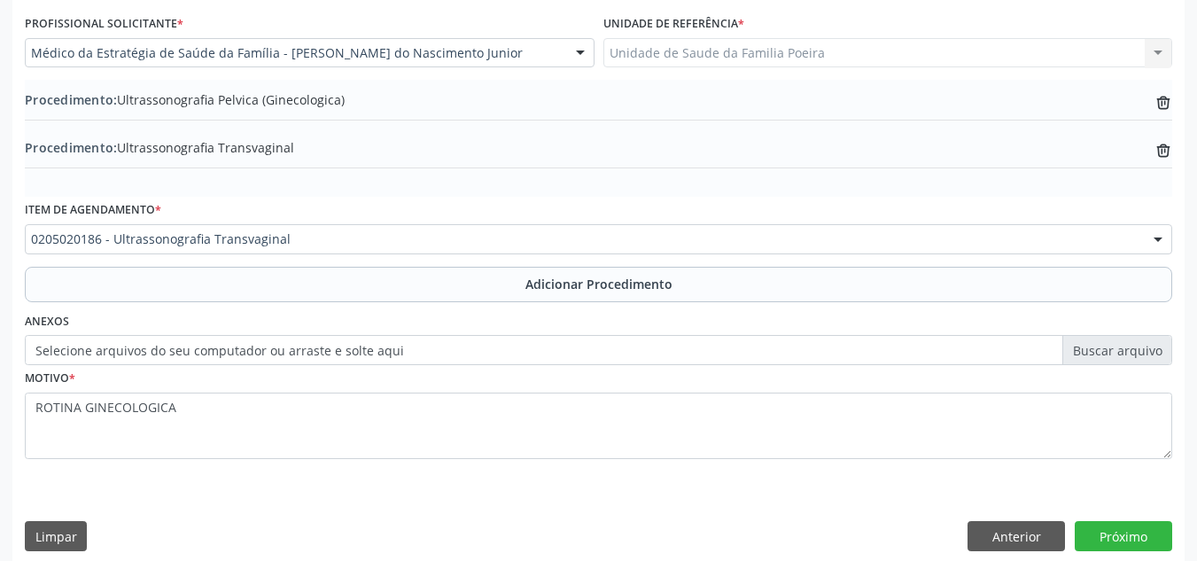
scroll to position [484, 0]
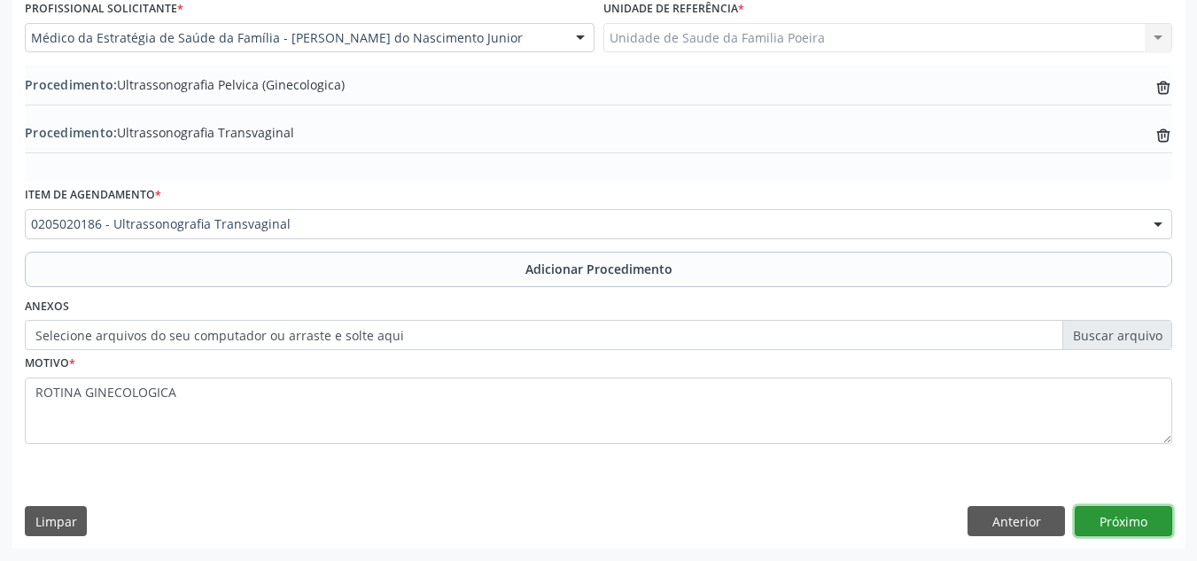
click at [1140, 525] on button "Próximo" at bounding box center [1123, 521] width 97 height 30
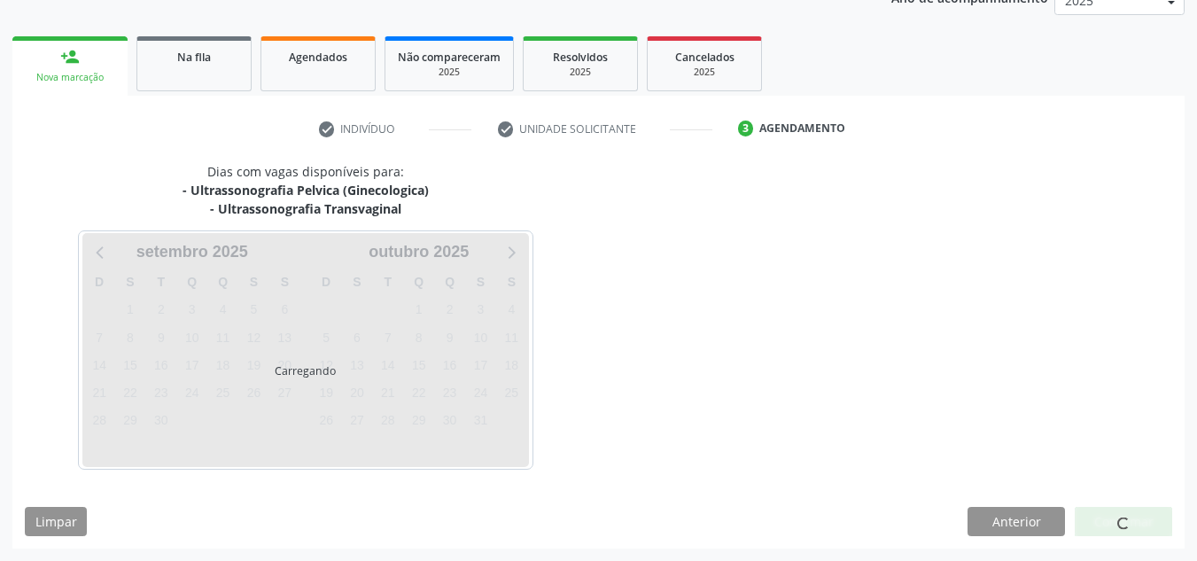
scroll to position [306, 0]
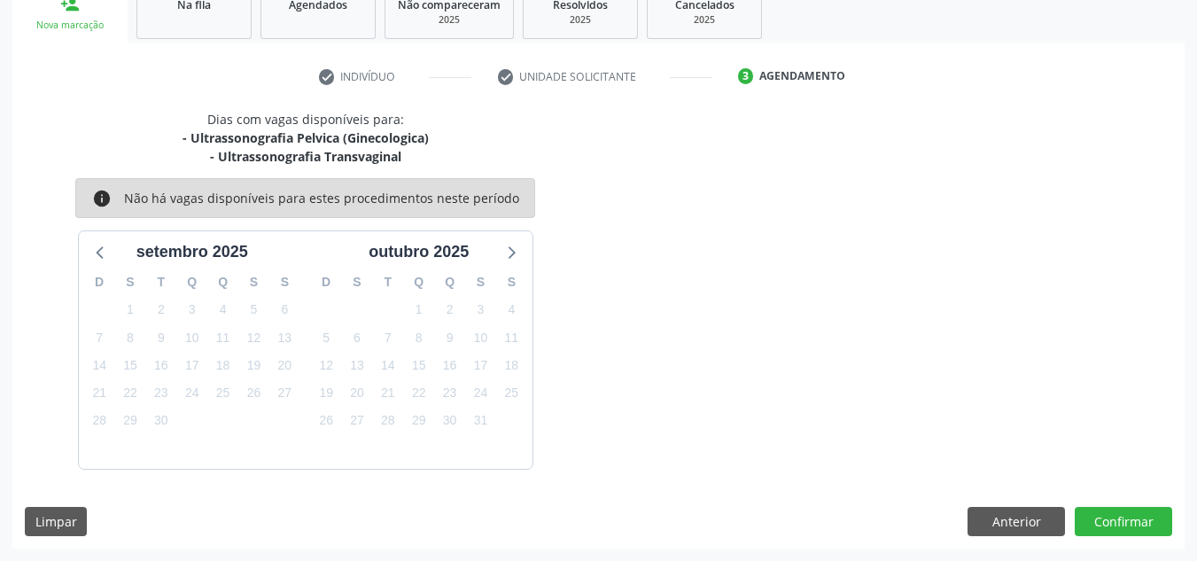
click at [1130, 501] on div "Dias com vagas disponíveis para: - Ultrassonografia Pelvica (Ginecologica) - Ul…" at bounding box center [598, 329] width 1173 height 439
click at [1134, 522] on button "Confirmar" at bounding box center [1123, 522] width 97 height 30
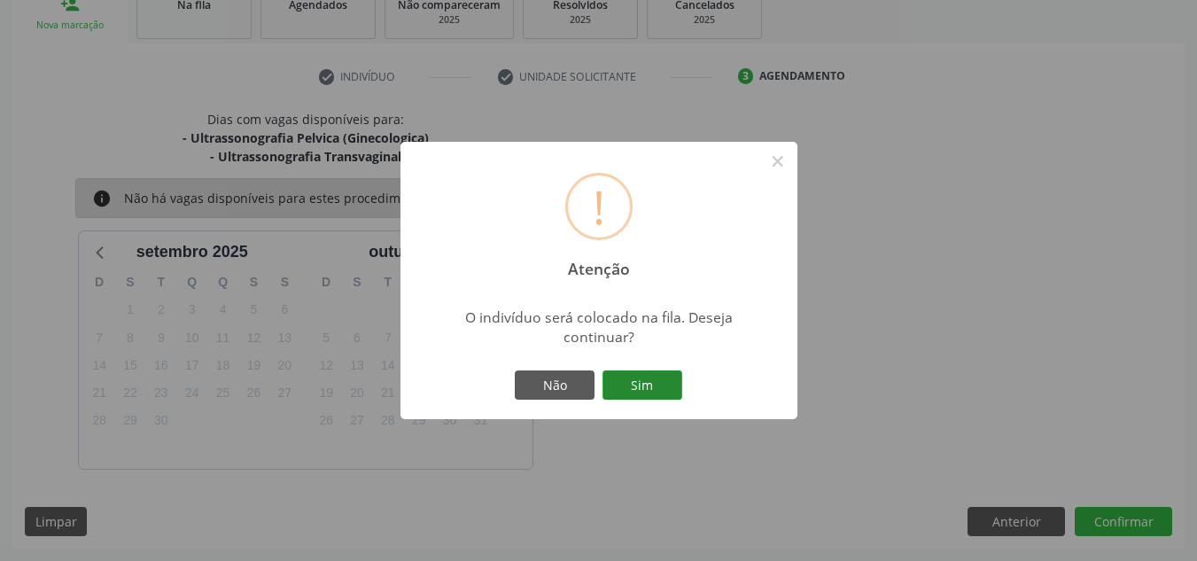
click at [651, 386] on button "Sim" at bounding box center [643, 385] width 80 height 30
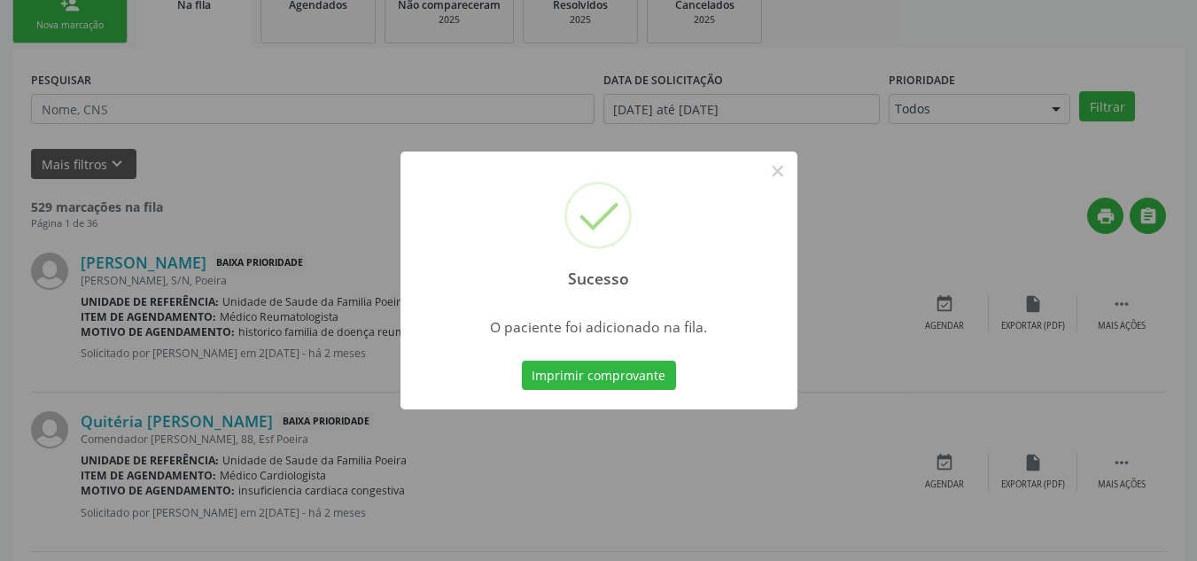
scroll to position [49, 0]
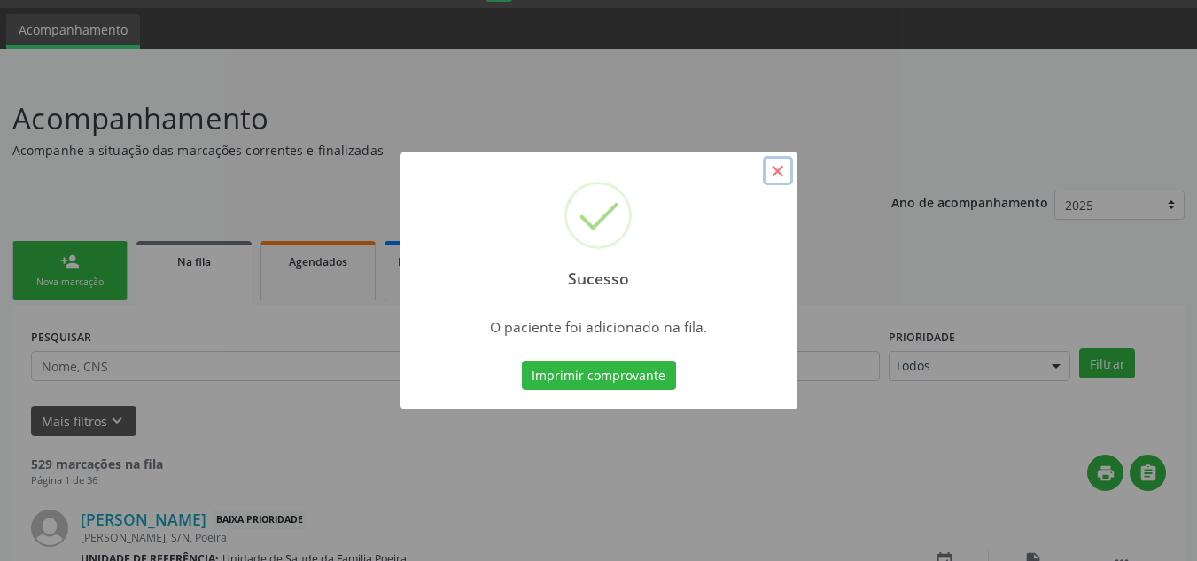
click at [780, 171] on button "×" at bounding box center [778, 171] width 30 height 30
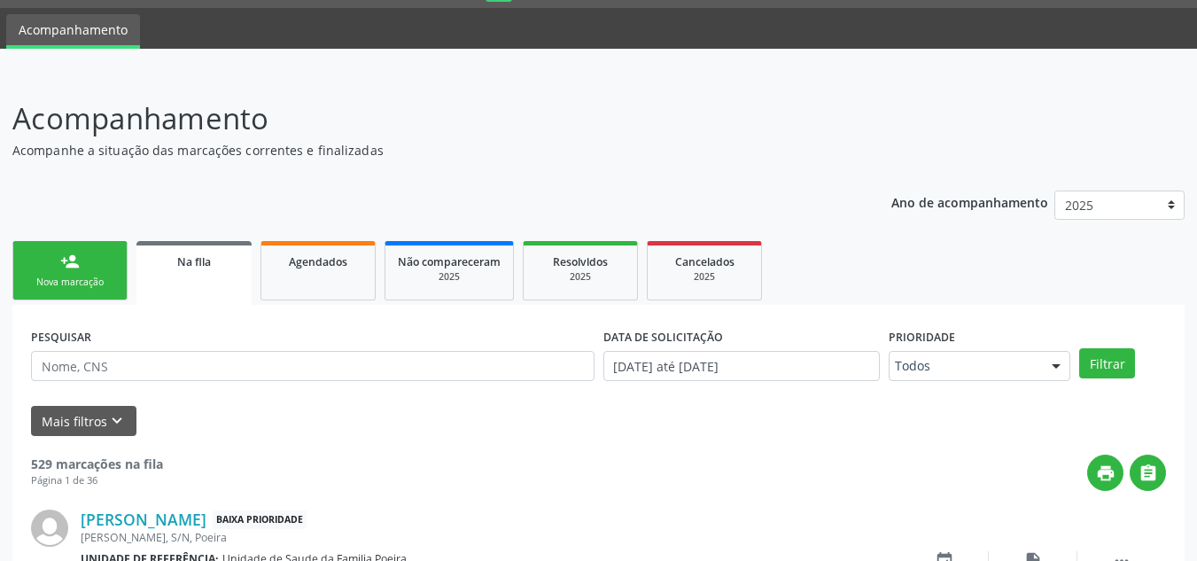
click at [76, 285] on div "Nova marcação" at bounding box center [70, 282] width 89 height 13
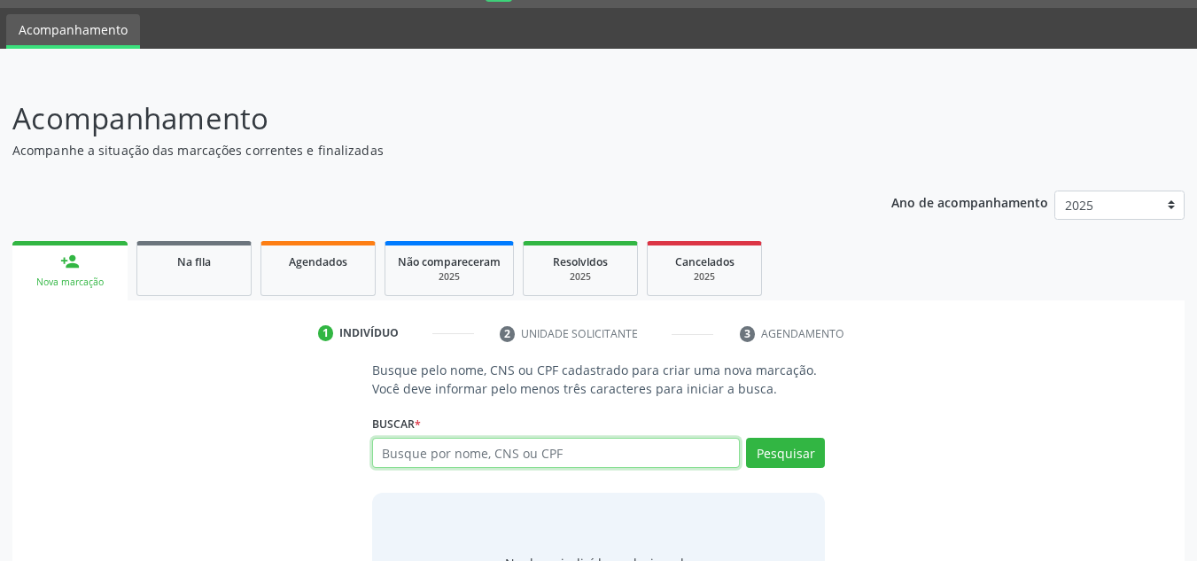
click at [532, 444] on input "text" at bounding box center [556, 453] width 369 height 30
type input "29283688848"
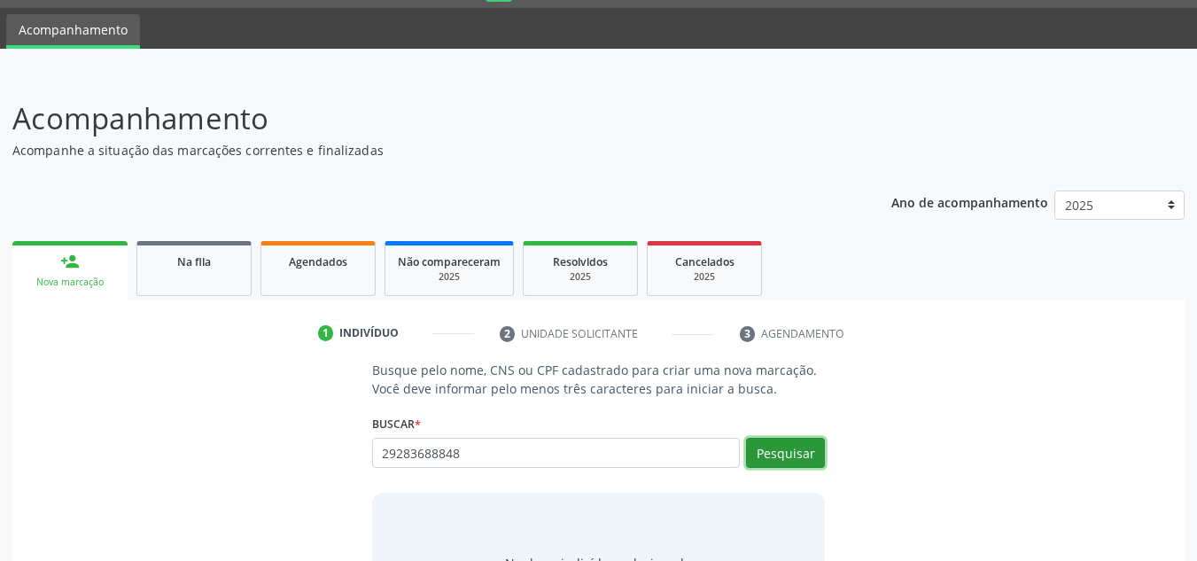
click at [789, 440] on button "Pesquisar" at bounding box center [785, 453] width 79 height 30
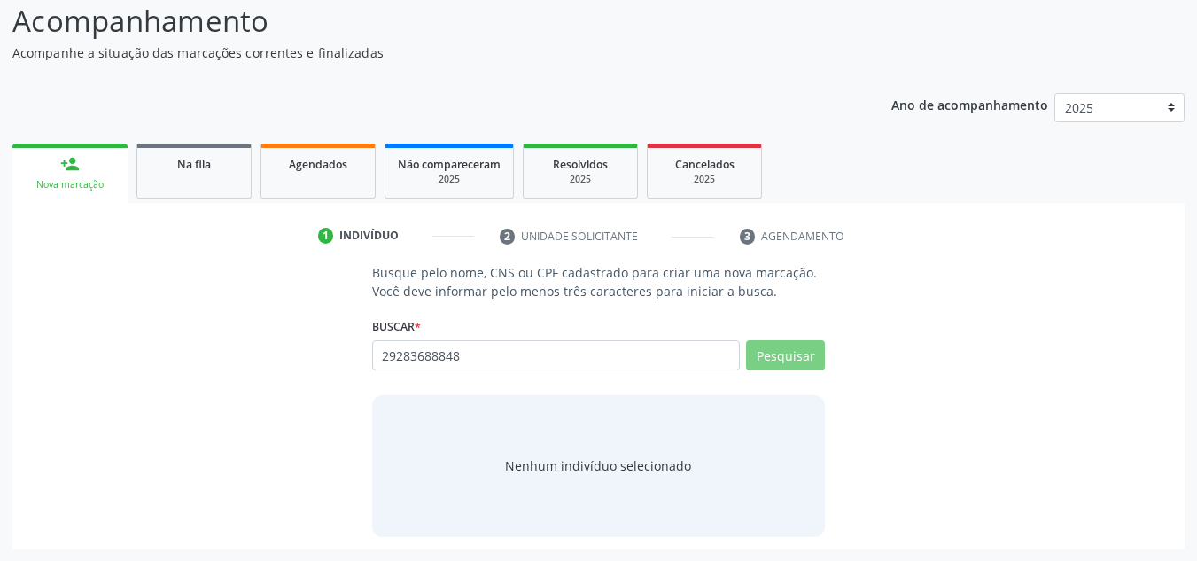
scroll to position [147, 0]
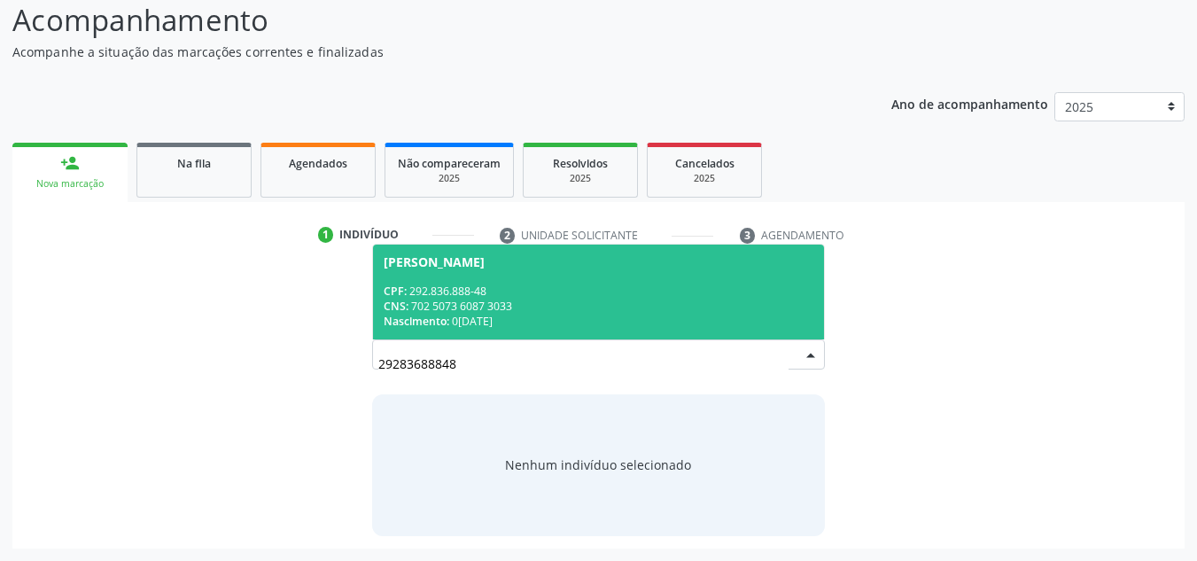
click at [480, 308] on div "CNS: 702 5073 6087 3033" at bounding box center [599, 306] width 431 height 15
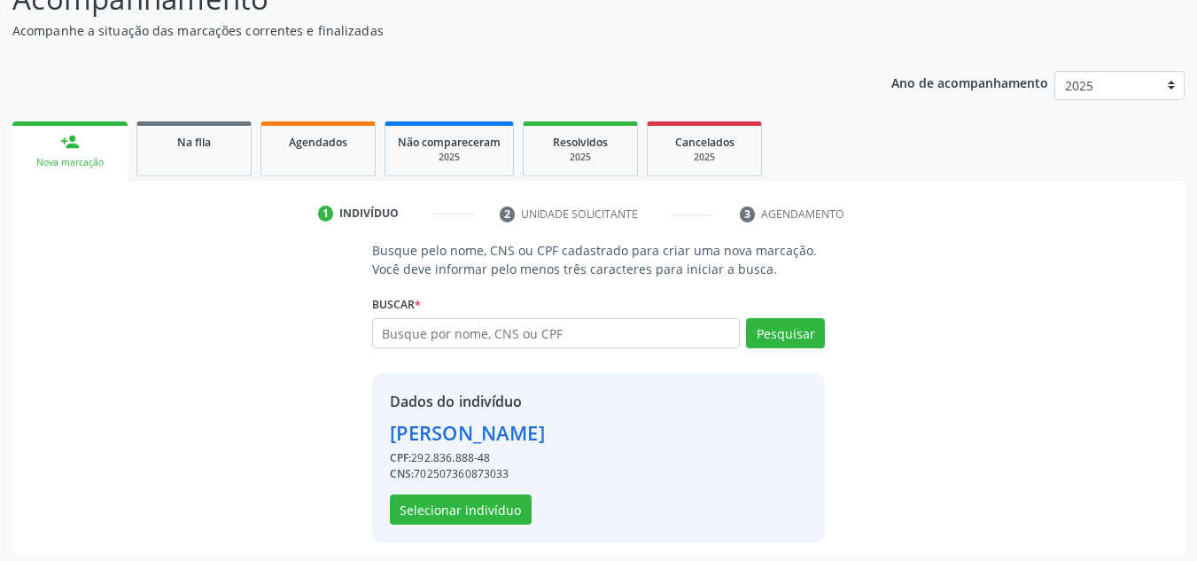
scroll to position [175, 0]
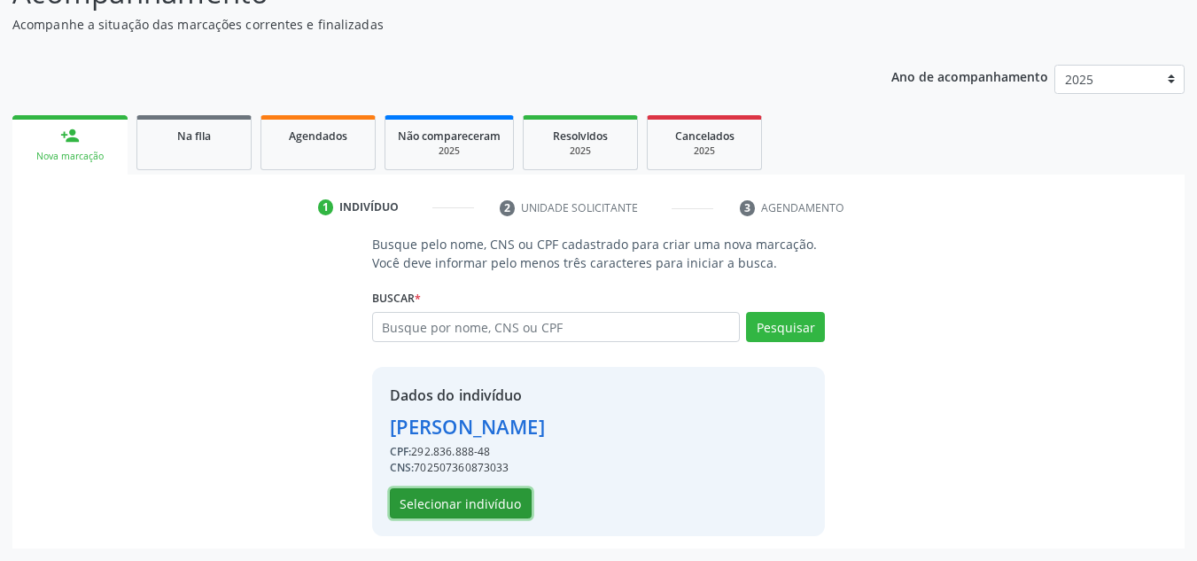
click at [451, 515] on button "Selecionar indivíduo" at bounding box center [461, 503] width 142 height 30
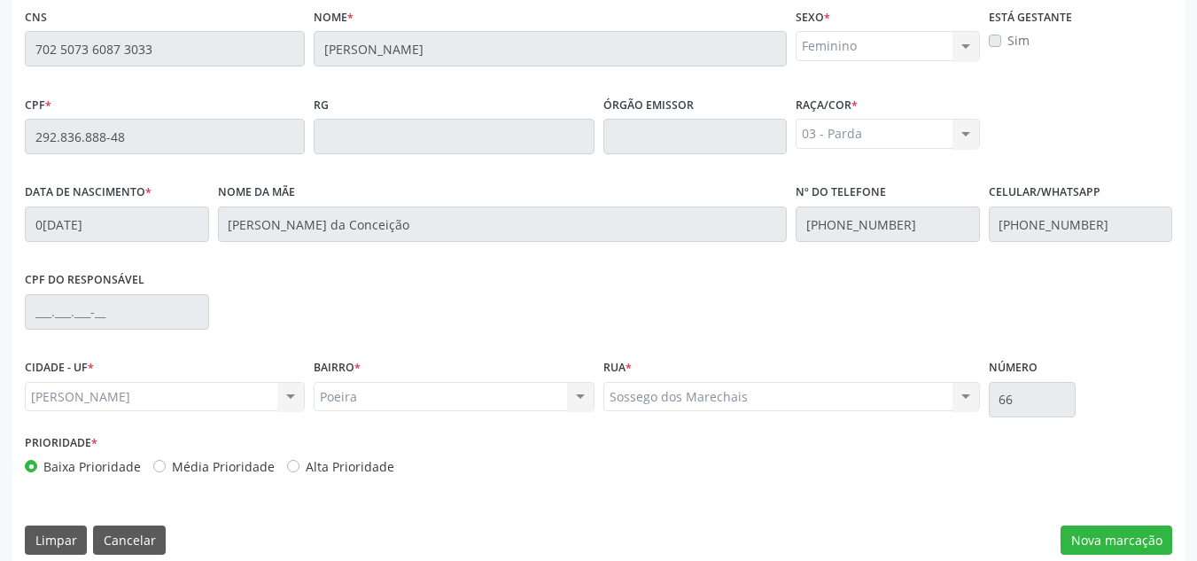
scroll to position [476, 0]
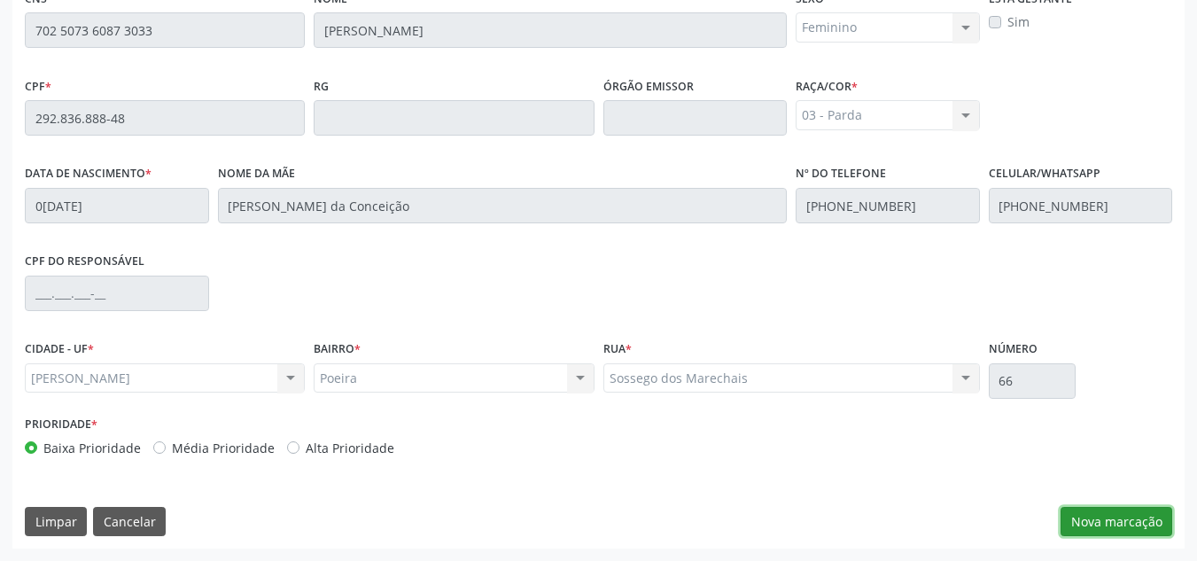
click at [1126, 524] on button "Nova marcação" at bounding box center [1117, 522] width 112 height 30
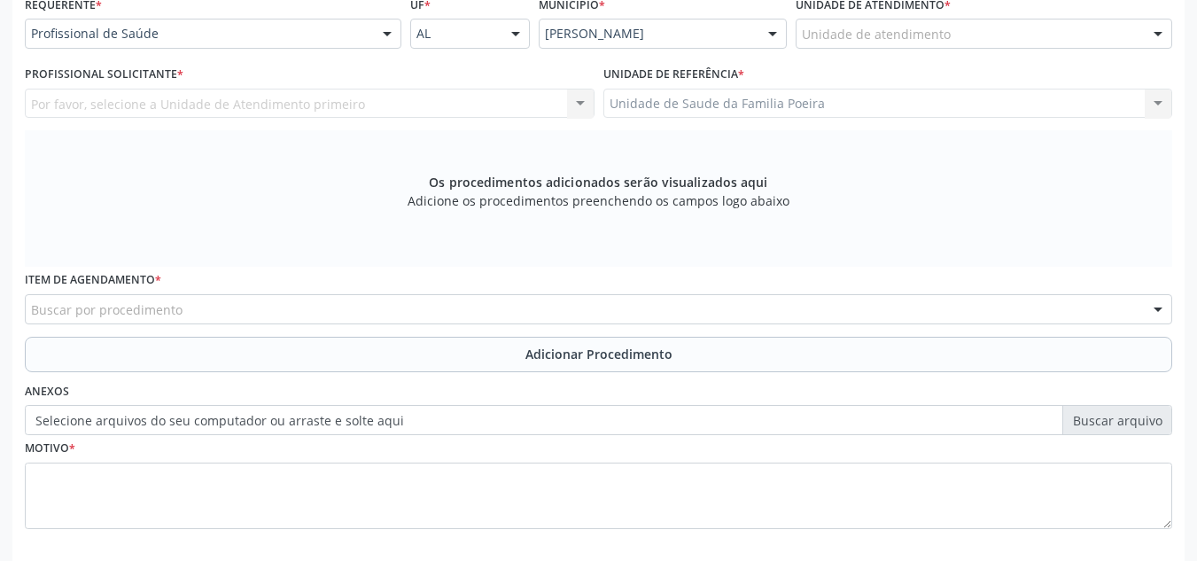
scroll to position [387, 0]
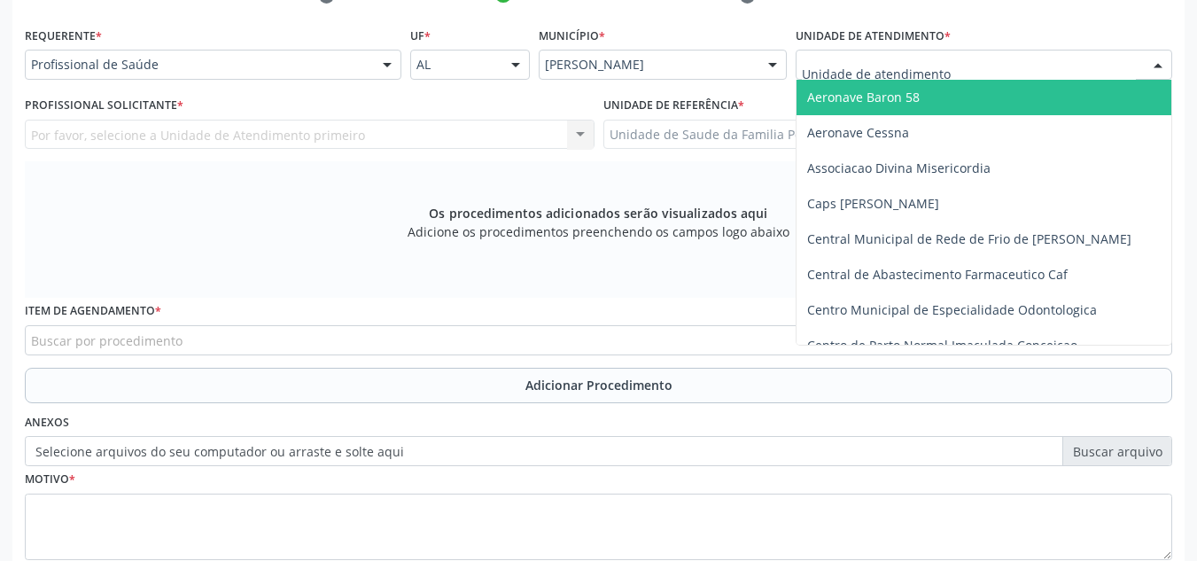
click at [994, 61] on div at bounding box center [984, 65] width 377 height 30
type input "PO"
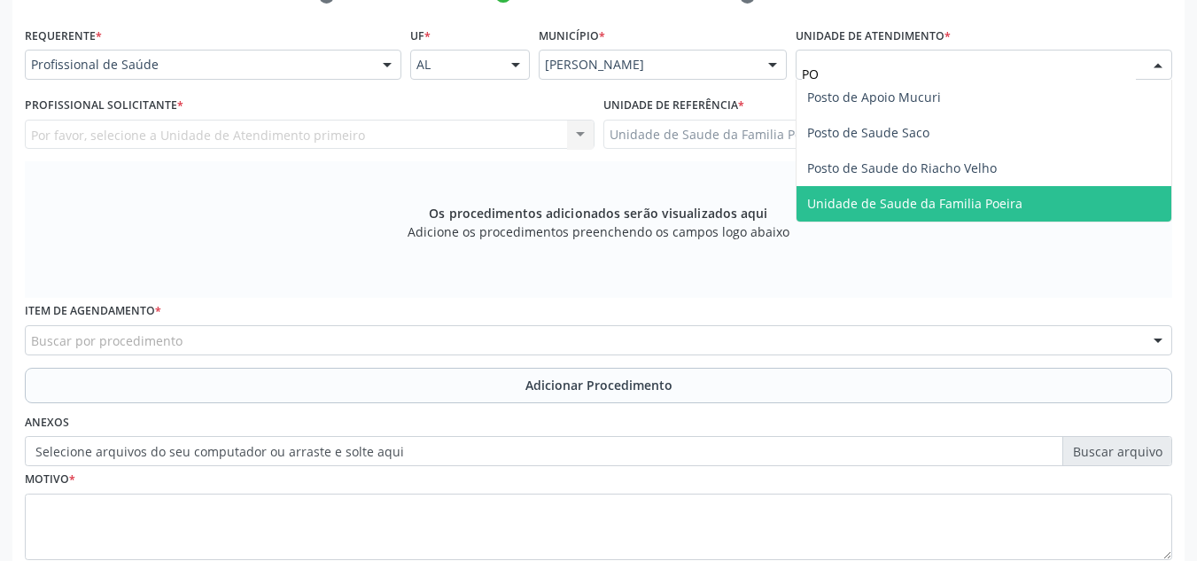
click at [1004, 214] on span "Unidade de Saude da Familia Poeira" at bounding box center [984, 203] width 375 height 35
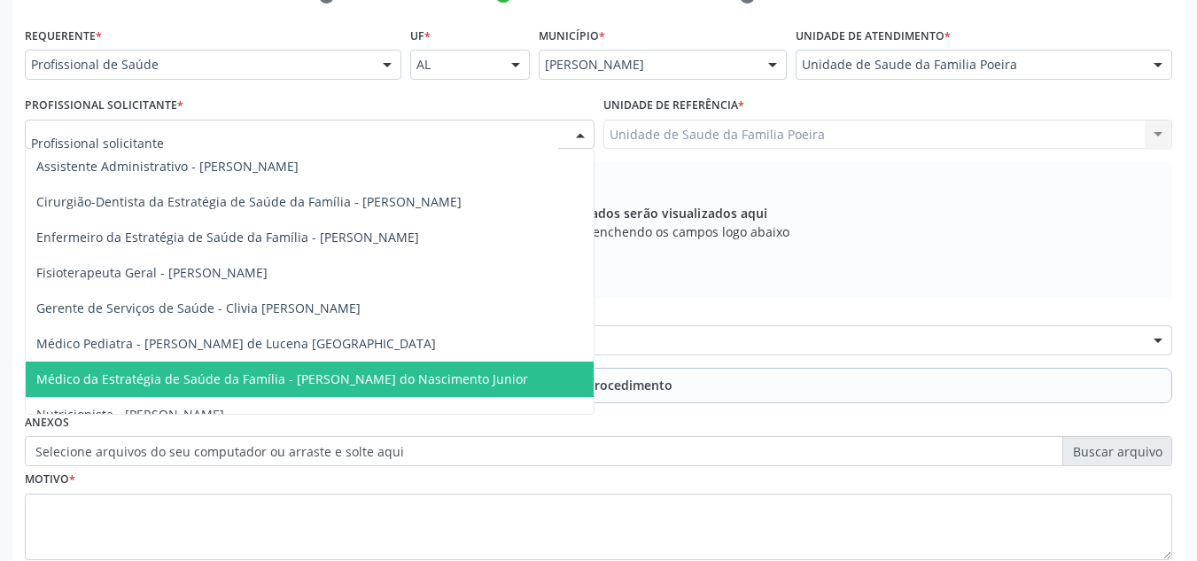
click at [182, 385] on span "Médico da Estratégia de Saúde da Família - Cosmo Faustino do Nascimento Junior" at bounding box center [282, 378] width 492 height 17
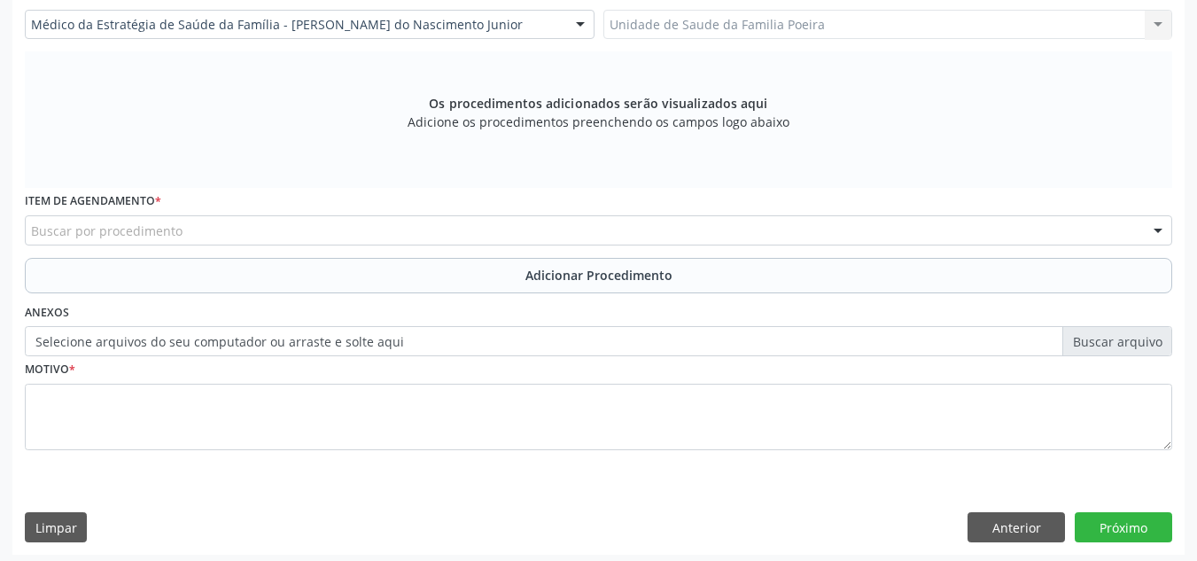
scroll to position [503, 0]
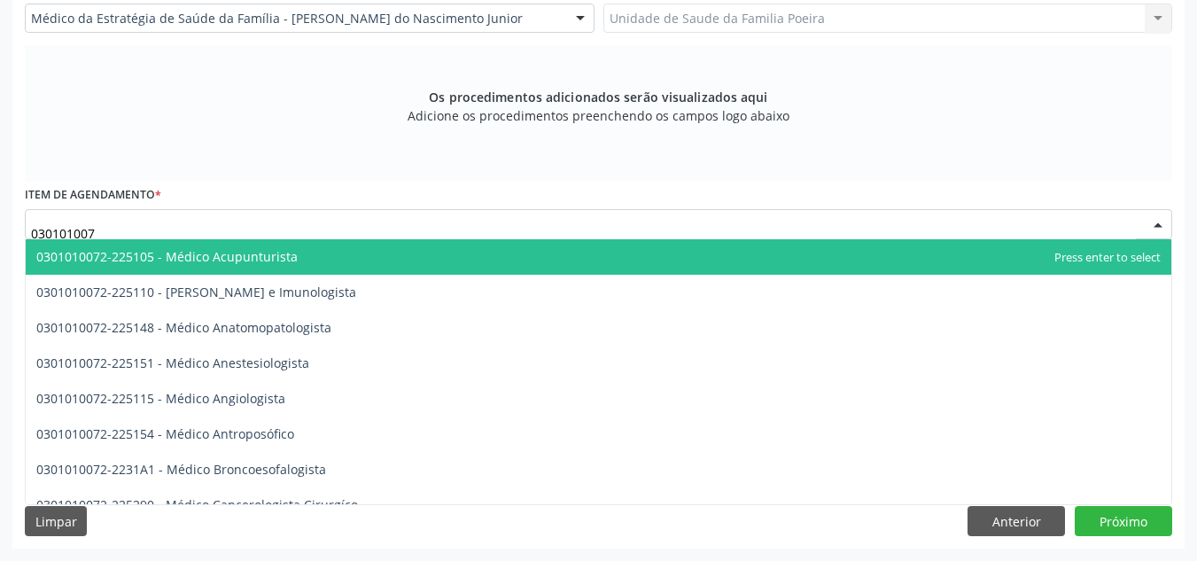
type input "0301010072"
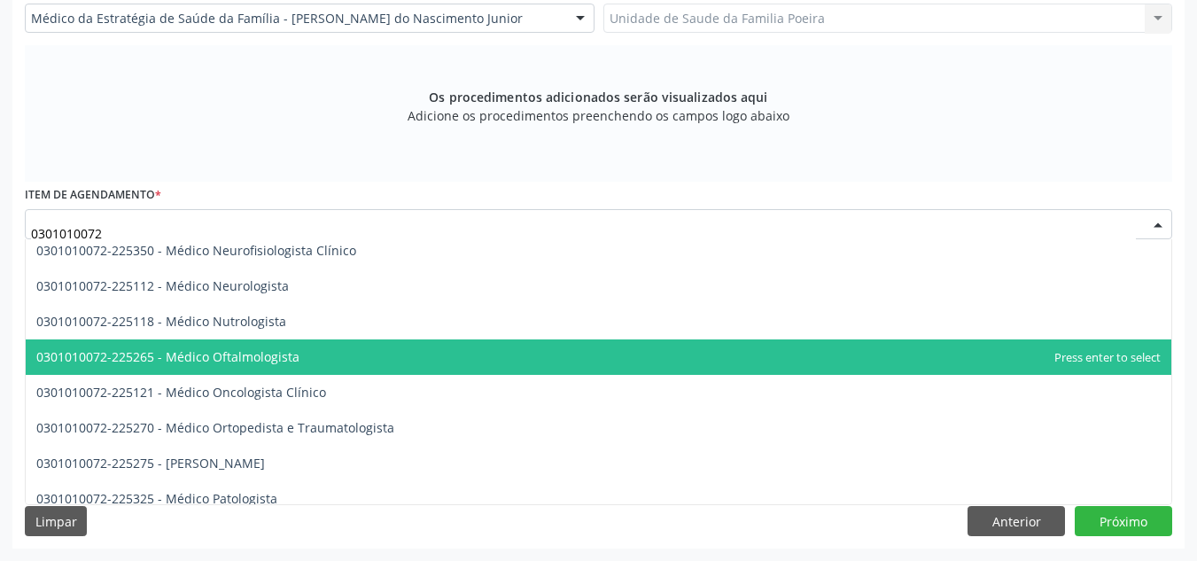
scroll to position [1418, 0]
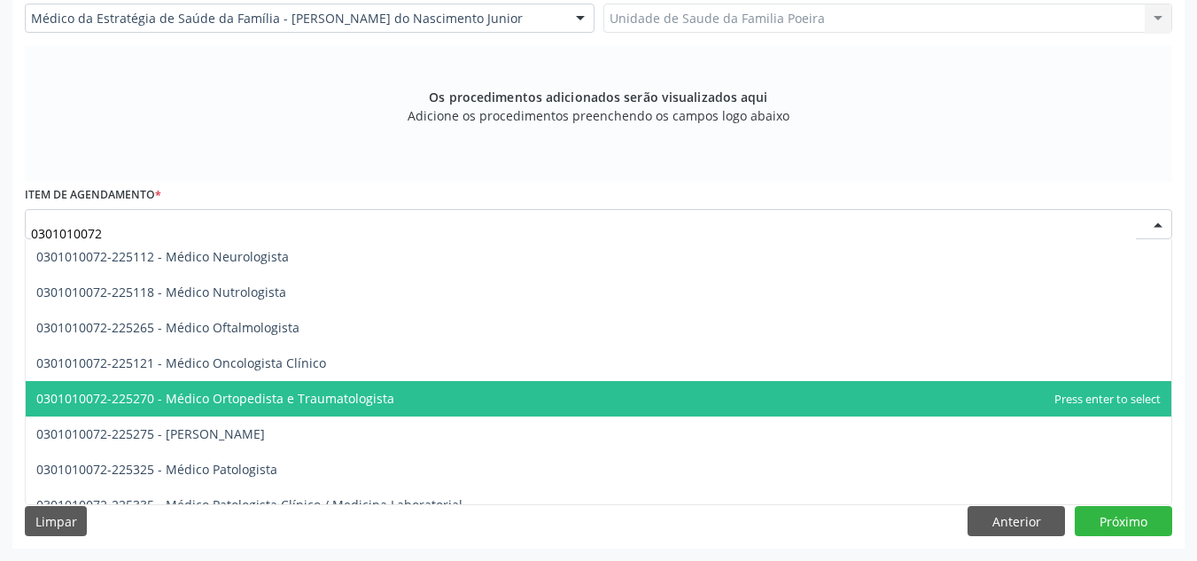
click at [181, 410] on span "0301010072-225270 - Médico Ortopedista e Traumatologista" at bounding box center [599, 398] width 1146 height 35
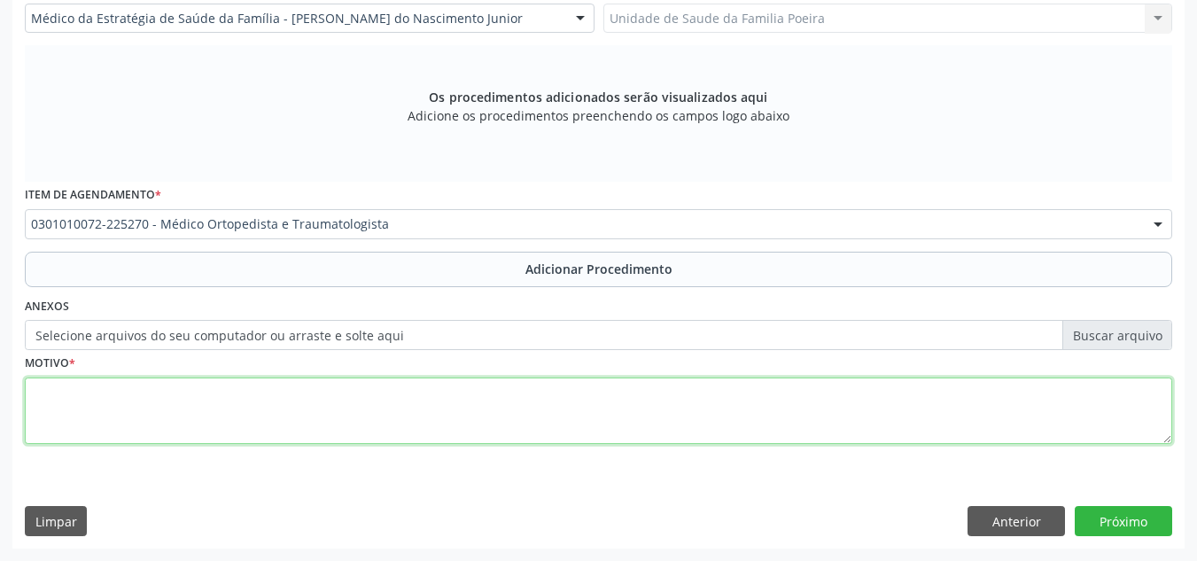
click at [181, 406] on textarea at bounding box center [599, 411] width 1148 height 67
click at [124, 409] on textarea "S" at bounding box center [599, 411] width 1148 height 67
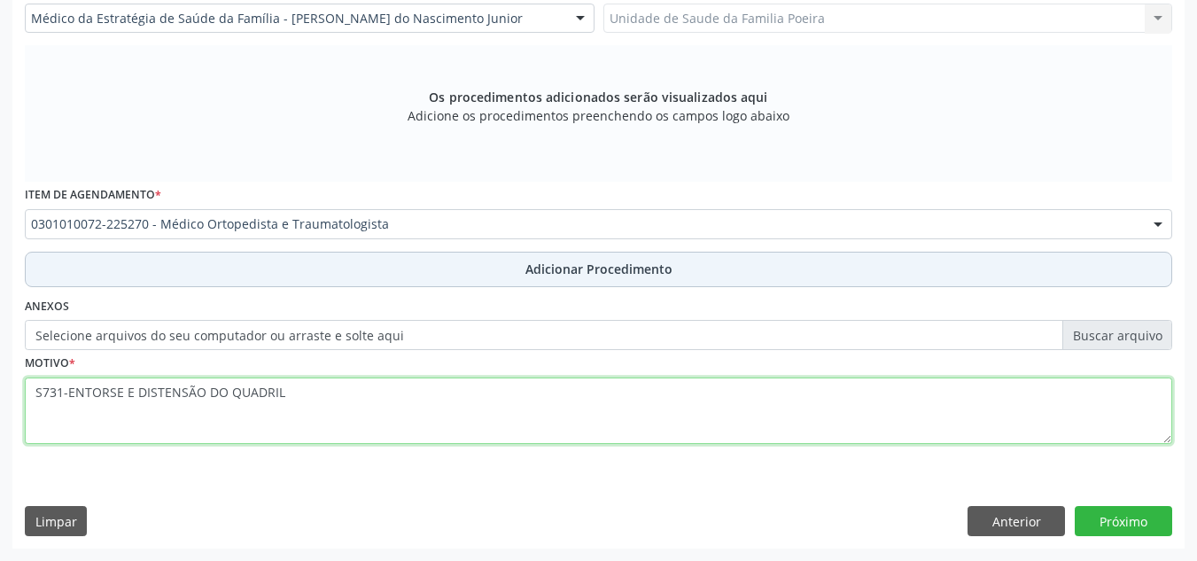
type textarea "S731-ENTORSE E DISTENSÃO DO QUADRIL"
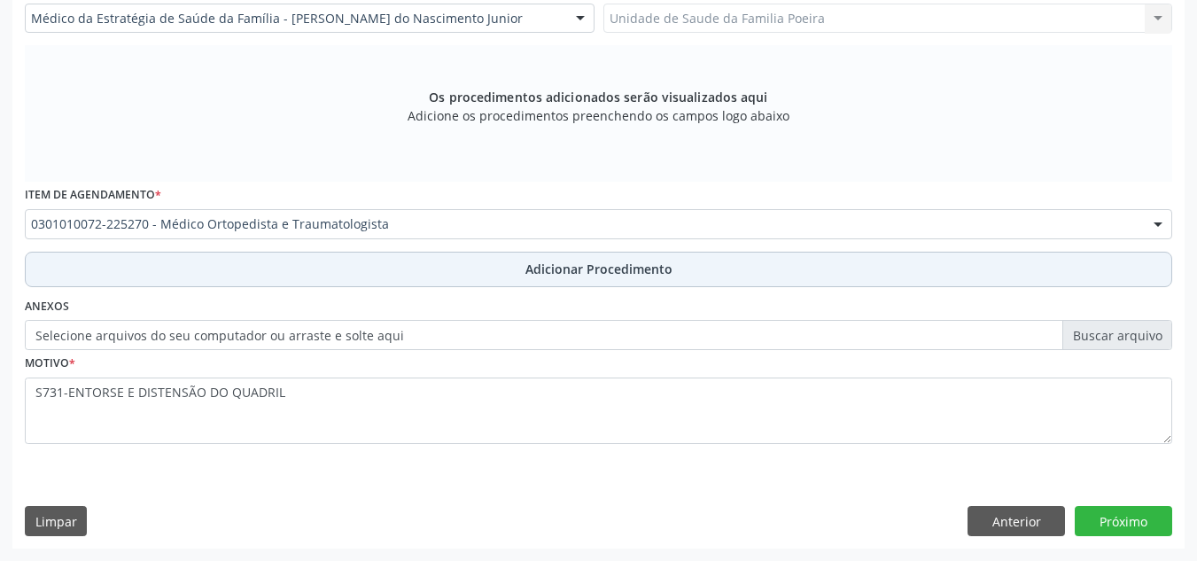
click at [378, 275] on button "Adicionar Procedimento" at bounding box center [599, 269] width 1148 height 35
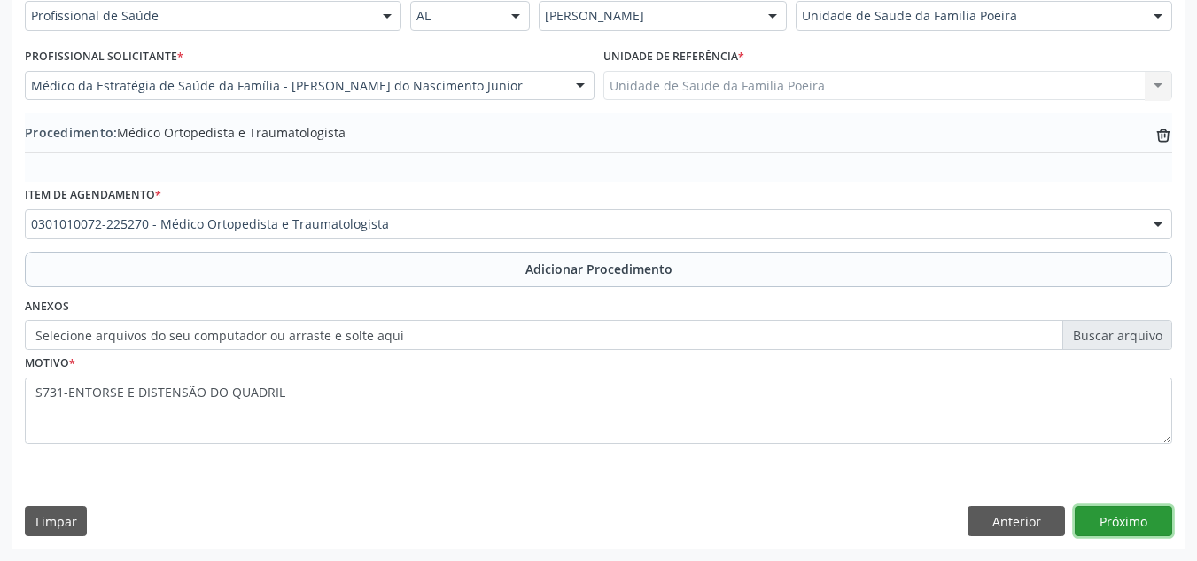
click at [1144, 517] on button "Próximo" at bounding box center [1123, 521] width 97 height 30
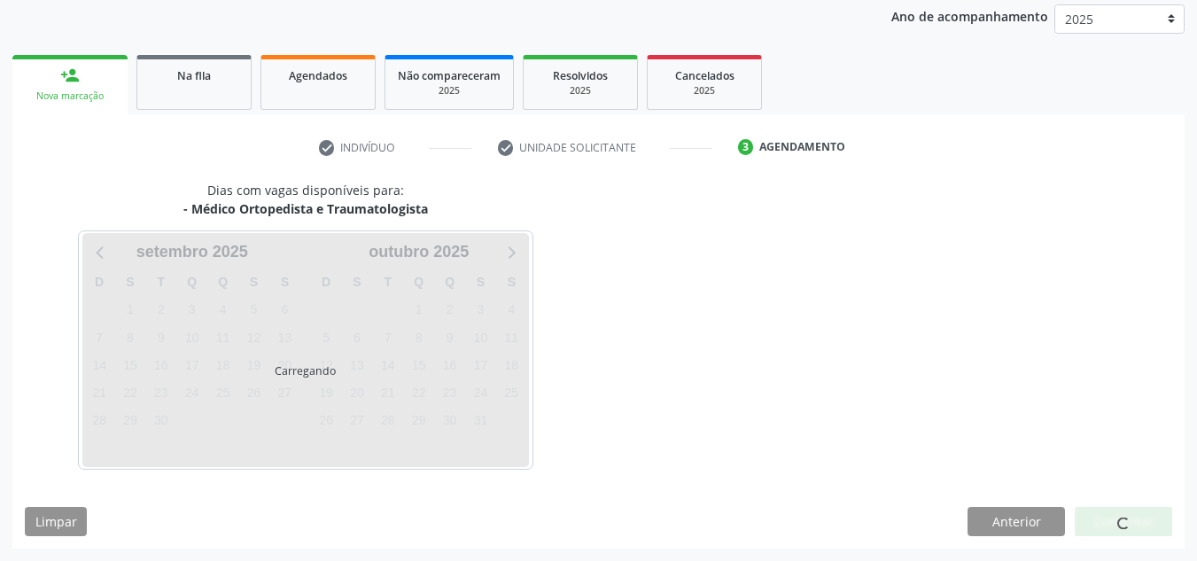
scroll to position [287, 0]
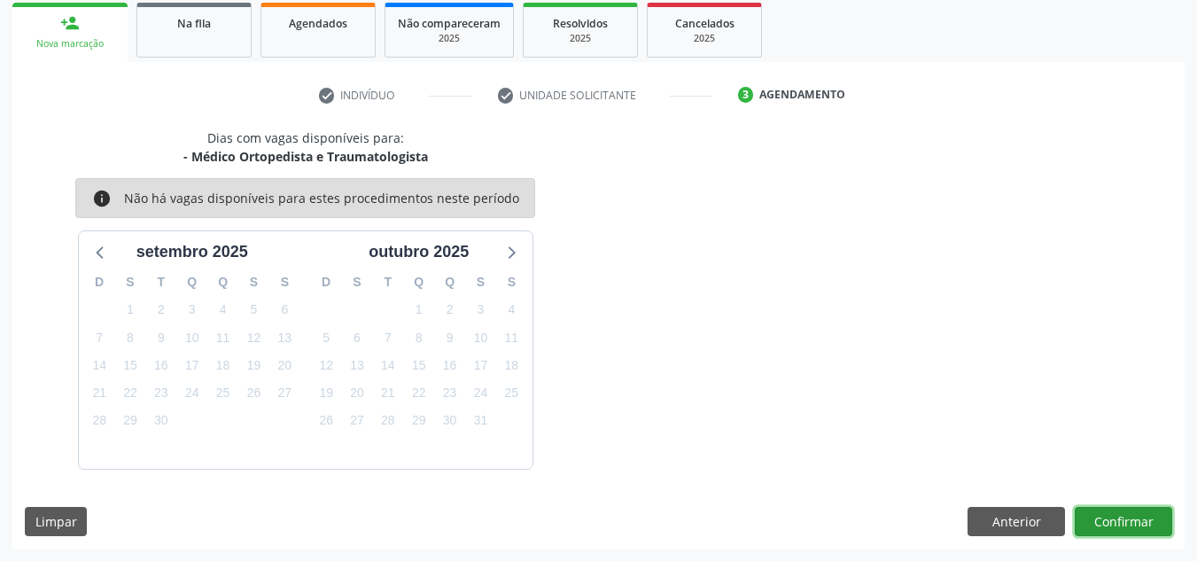
click at [1130, 523] on button "Confirmar" at bounding box center [1123, 522] width 97 height 30
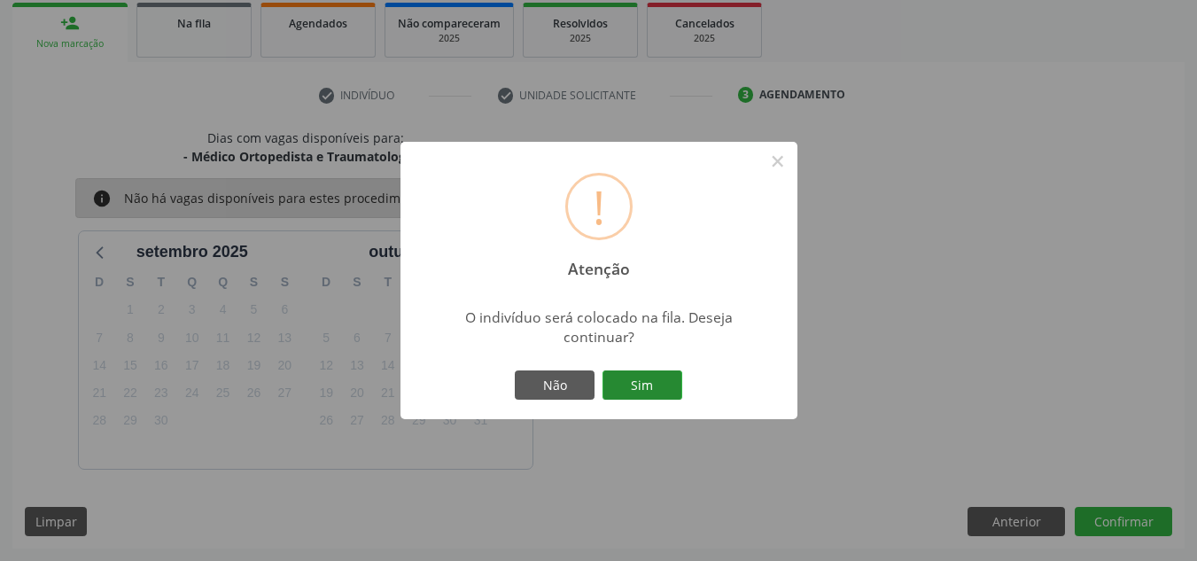
click at [646, 386] on button "Sim" at bounding box center [643, 385] width 80 height 30
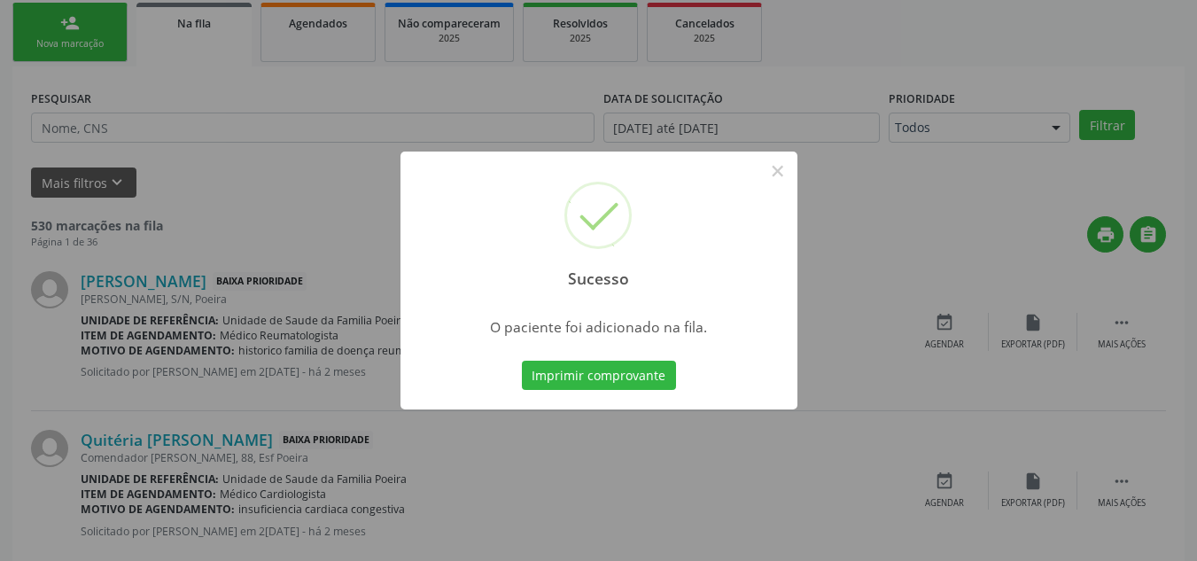
scroll to position [49, 0]
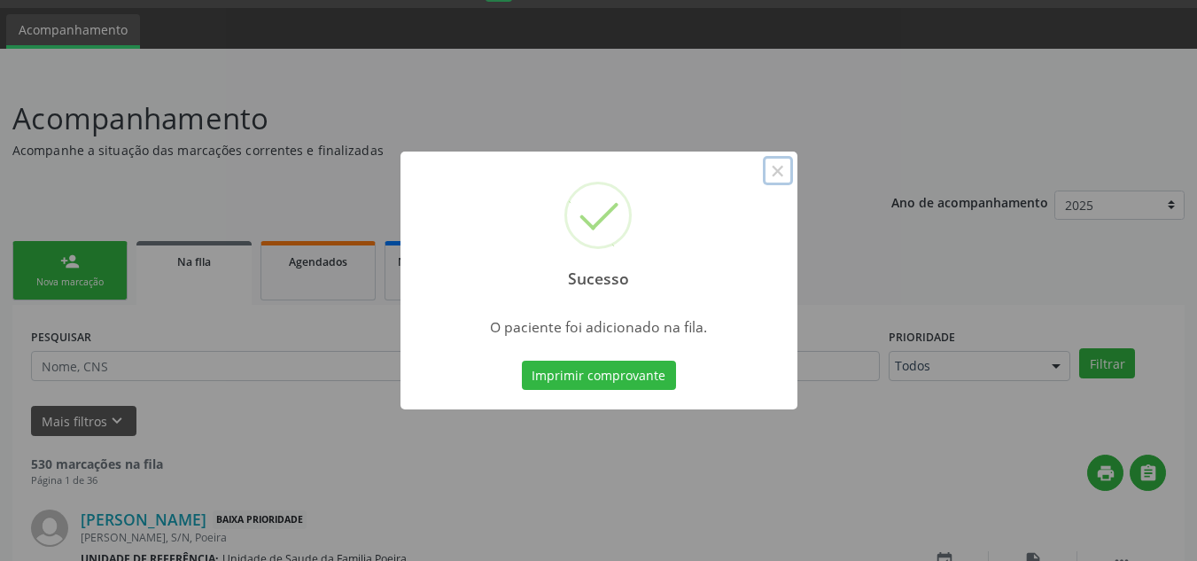
click at [783, 175] on button "×" at bounding box center [778, 171] width 30 height 30
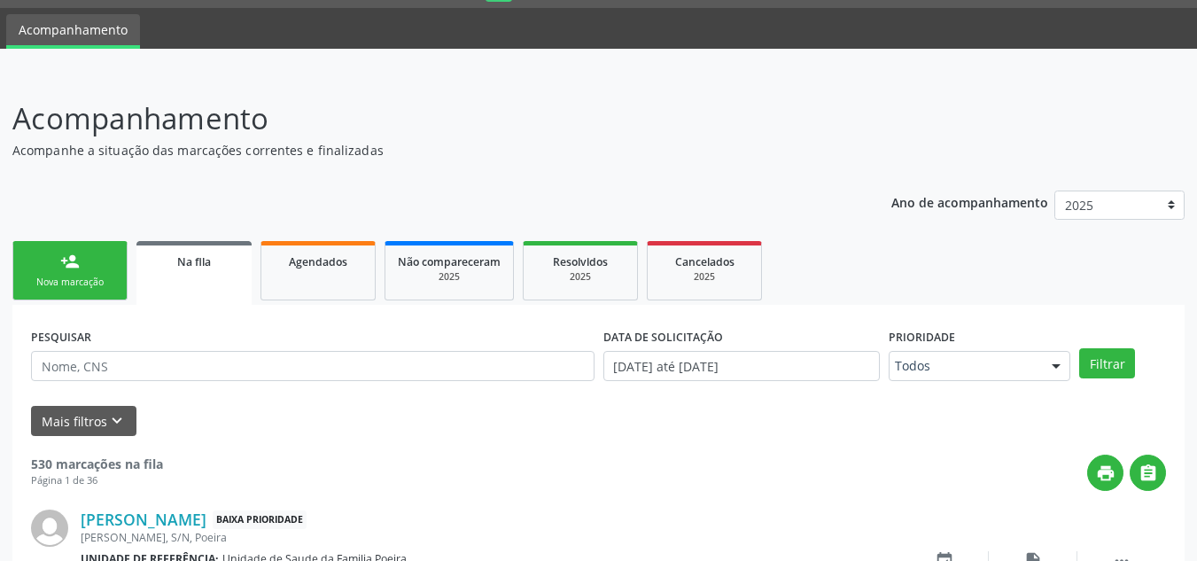
click at [58, 270] on link "person_add Nova marcação" at bounding box center [69, 270] width 115 height 59
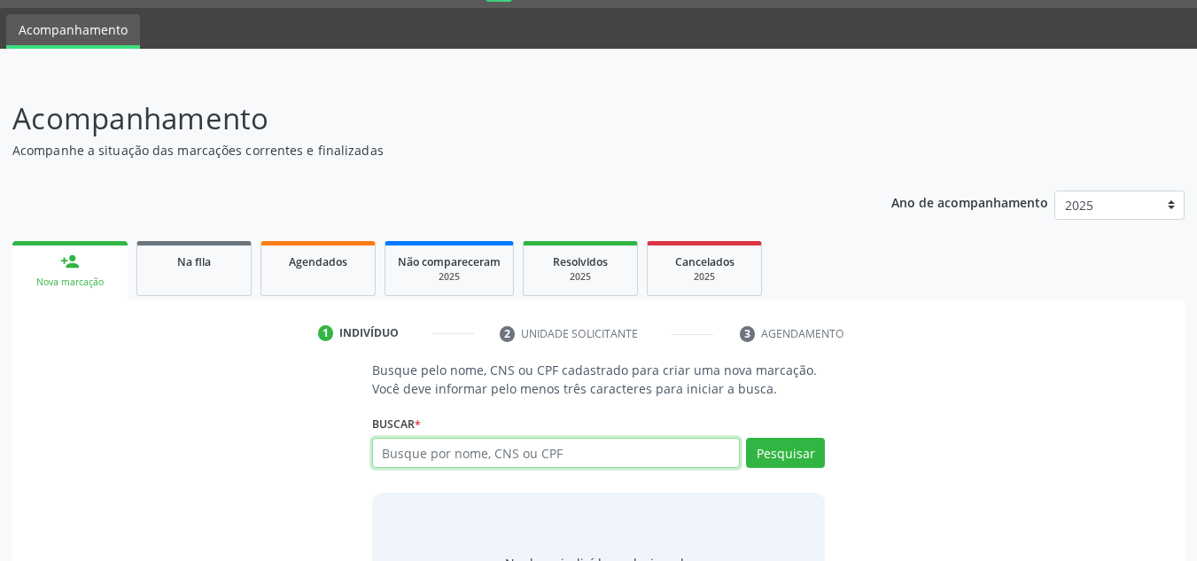
click at [439, 464] on input "text" at bounding box center [556, 453] width 369 height 30
type input "72545682420"
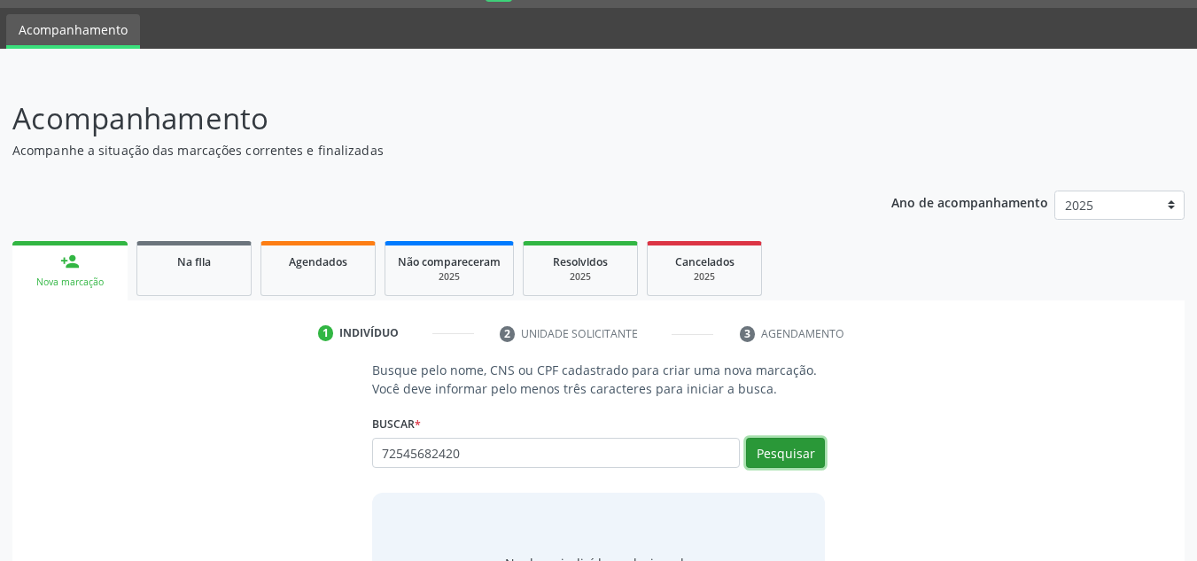
click at [764, 444] on button "Pesquisar" at bounding box center [785, 453] width 79 height 30
type input "72545682420"
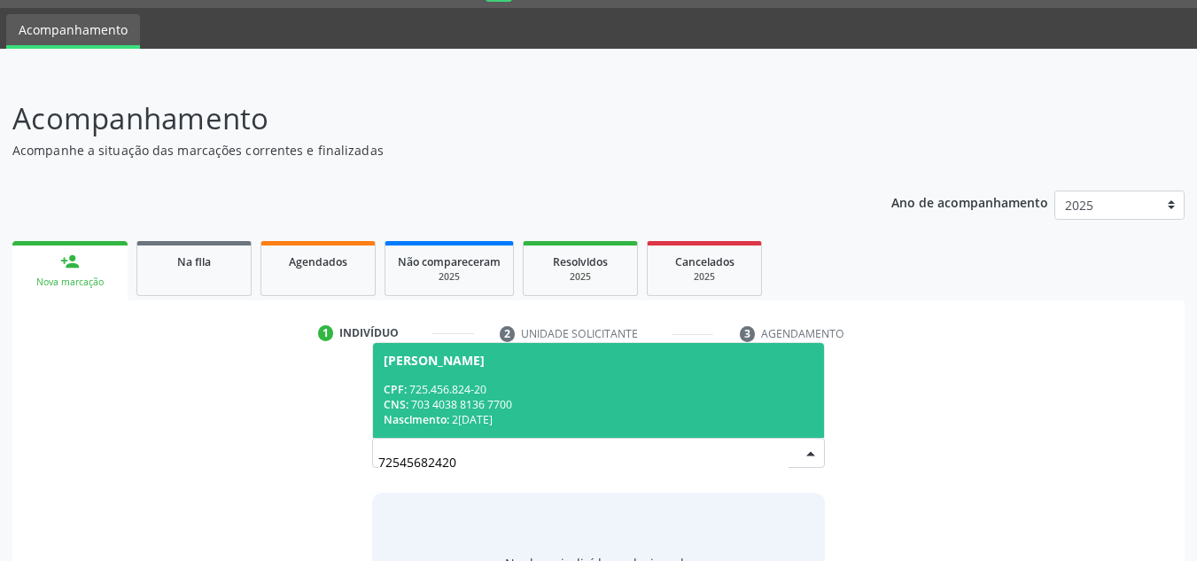
click at [506, 407] on div "CNS: 703 4038 8136 7700" at bounding box center [599, 404] width 431 height 15
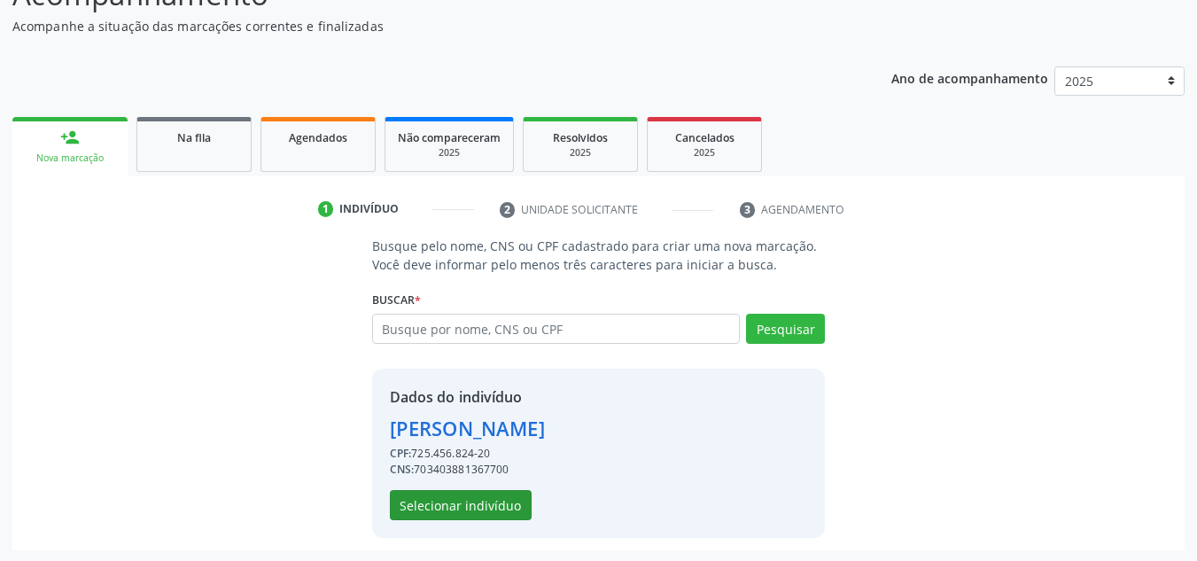
scroll to position [175, 0]
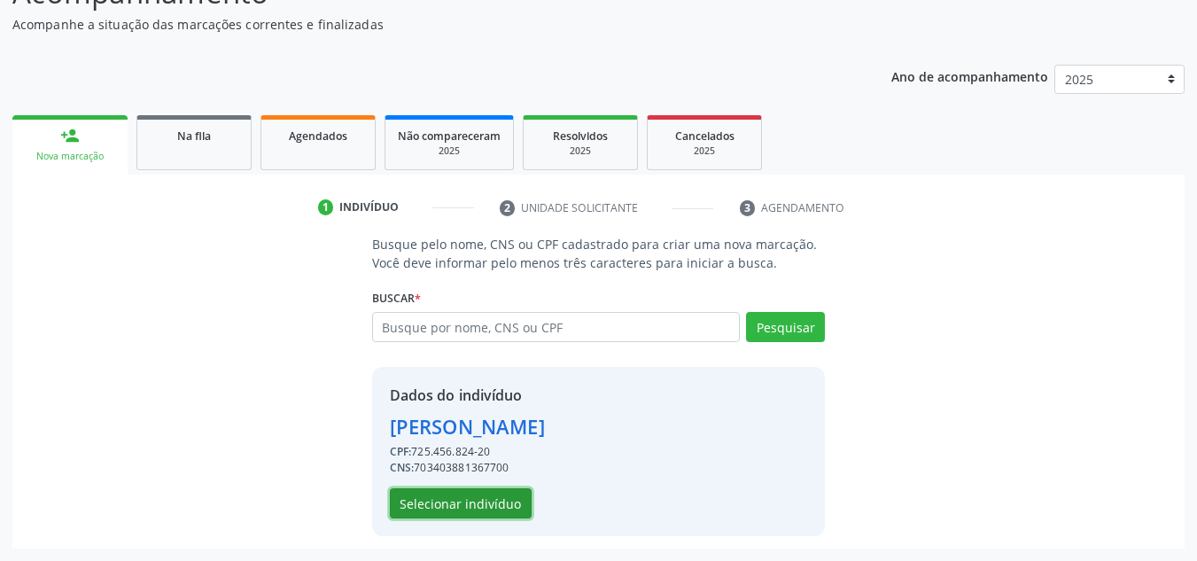
click at [492, 505] on button "Selecionar indivíduo" at bounding box center [461, 503] width 142 height 30
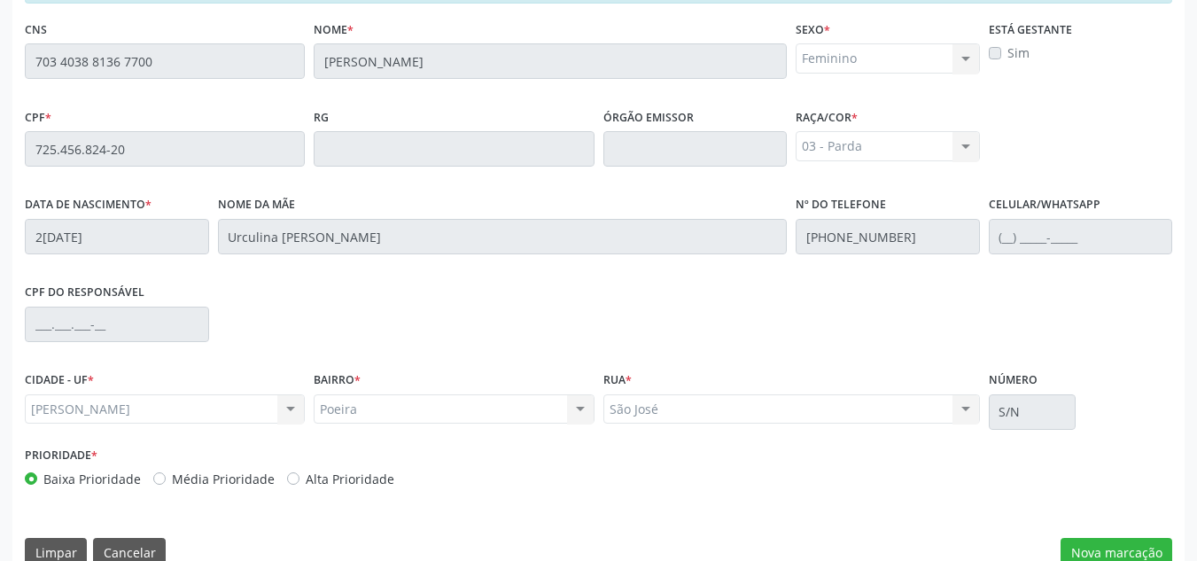
scroll to position [476, 0]
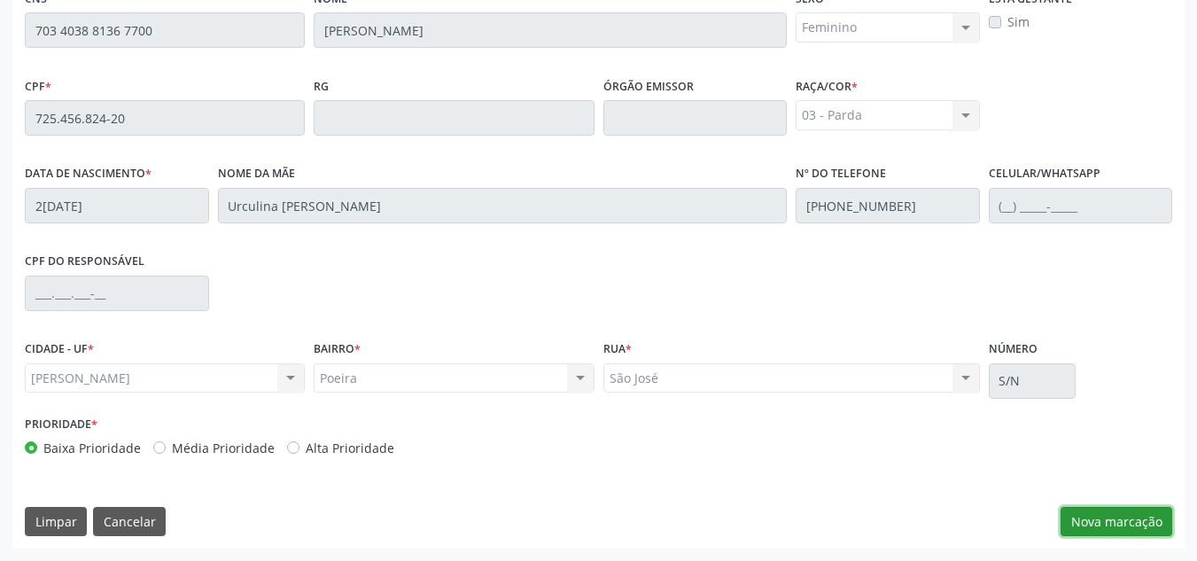
click at [1107, 520] on button "Nova marcação" at bounding box center [1117, 522] width 112 height 30
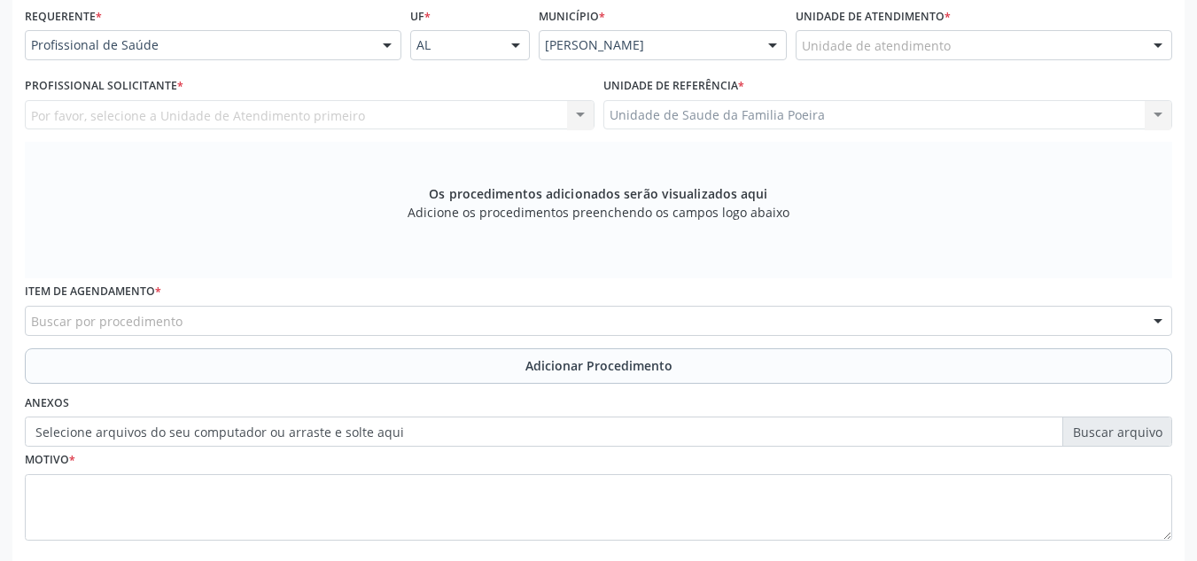
scroll to position [387, 0]
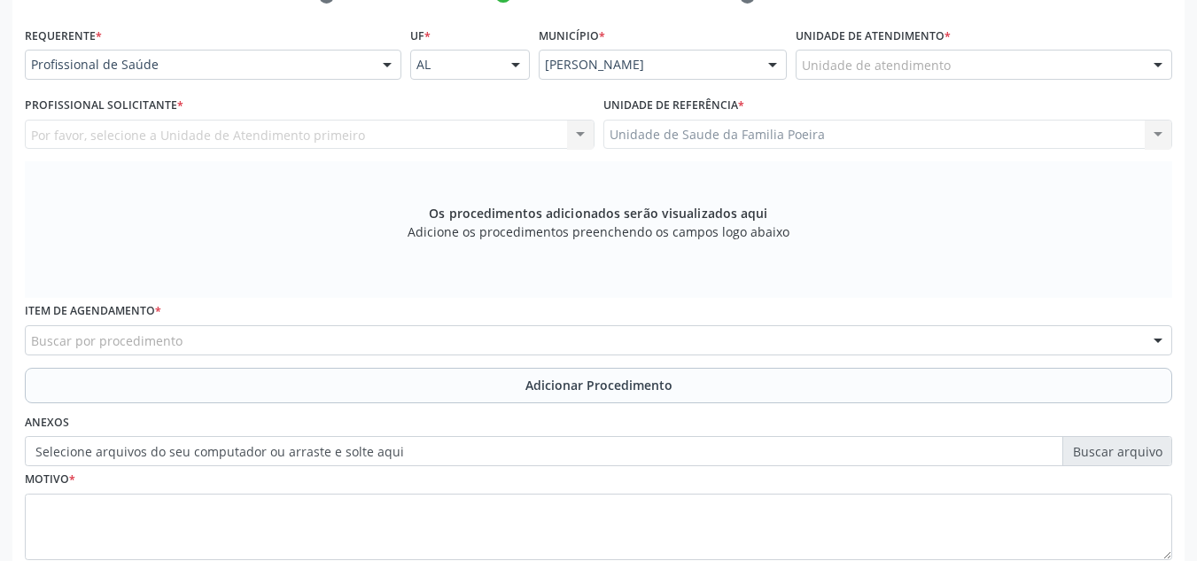
click at [1010, 64] on div "Unidade de atendimento" at bounding box center [984, 65] width 377 height 30
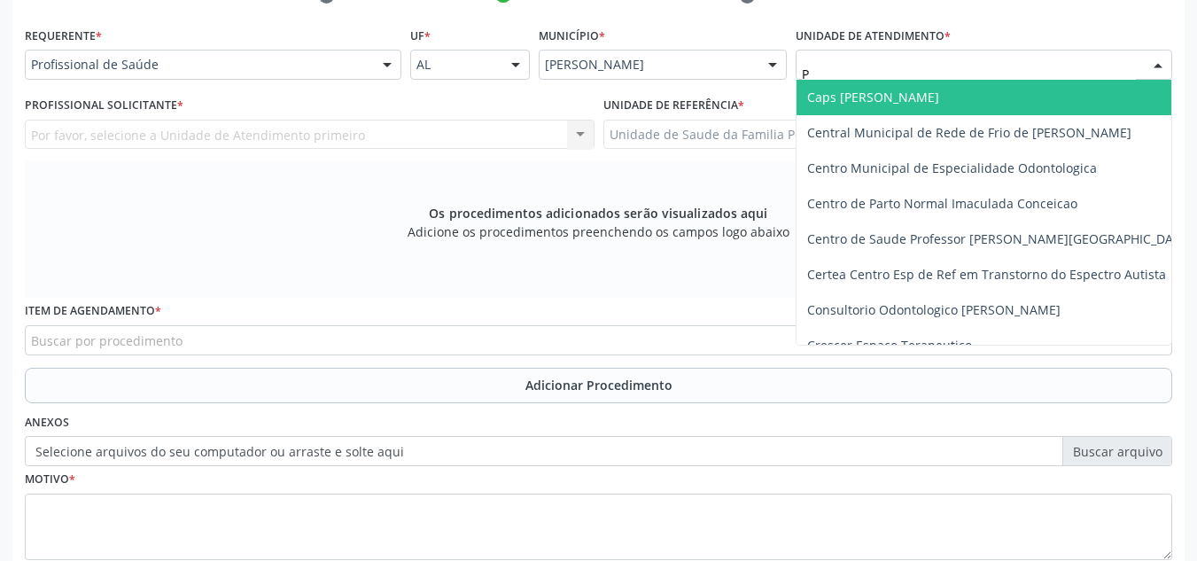
type input "PO"
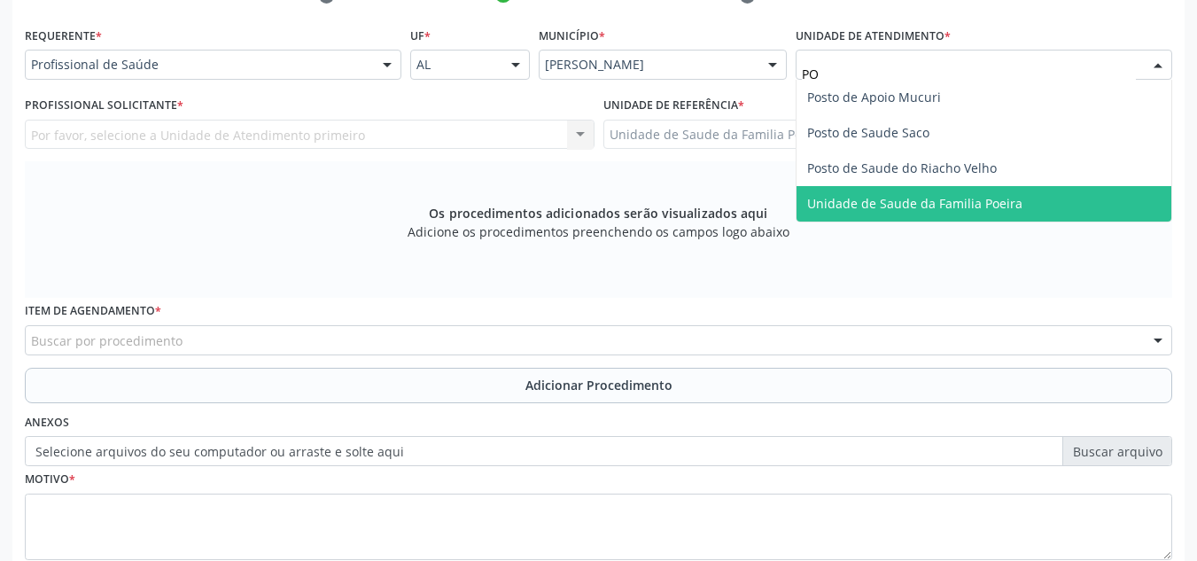
click at [969, 205] on span "Unidade de Saude da Familia Poeira" at bounding box center [914, 203] width 215 height 17
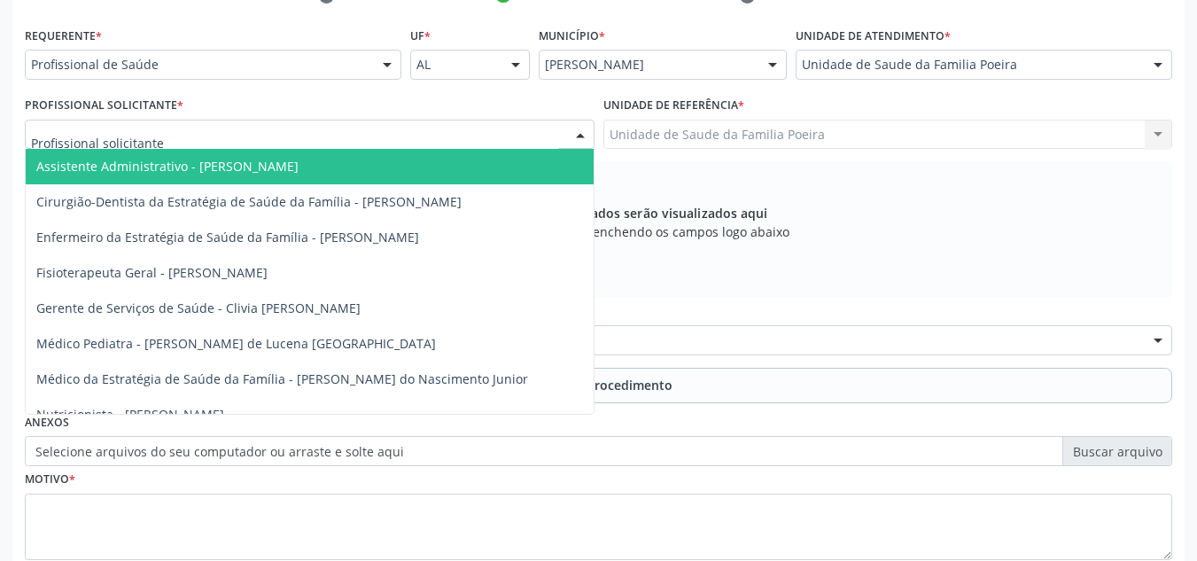
click at [202, 132] on div at bounding box center [310, 135] width 570 height 30
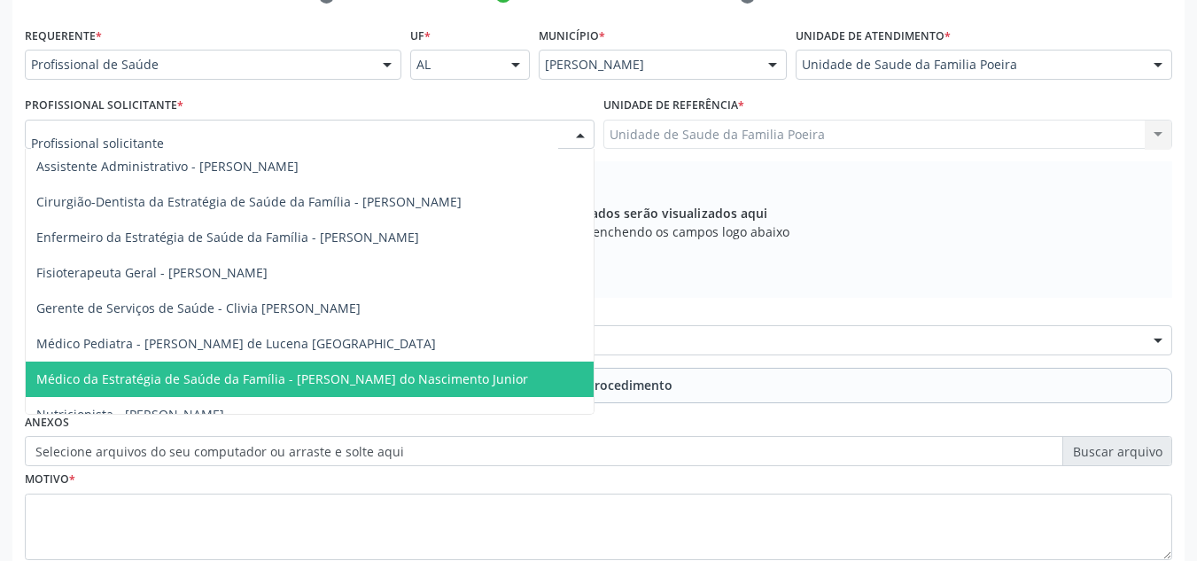
click at [214, 370] on span "Médico da Estratégia de Saúde da Família - Cosmo Faustino do Nascimento Junior" at bounding box center [310, 379] width 568 height 35
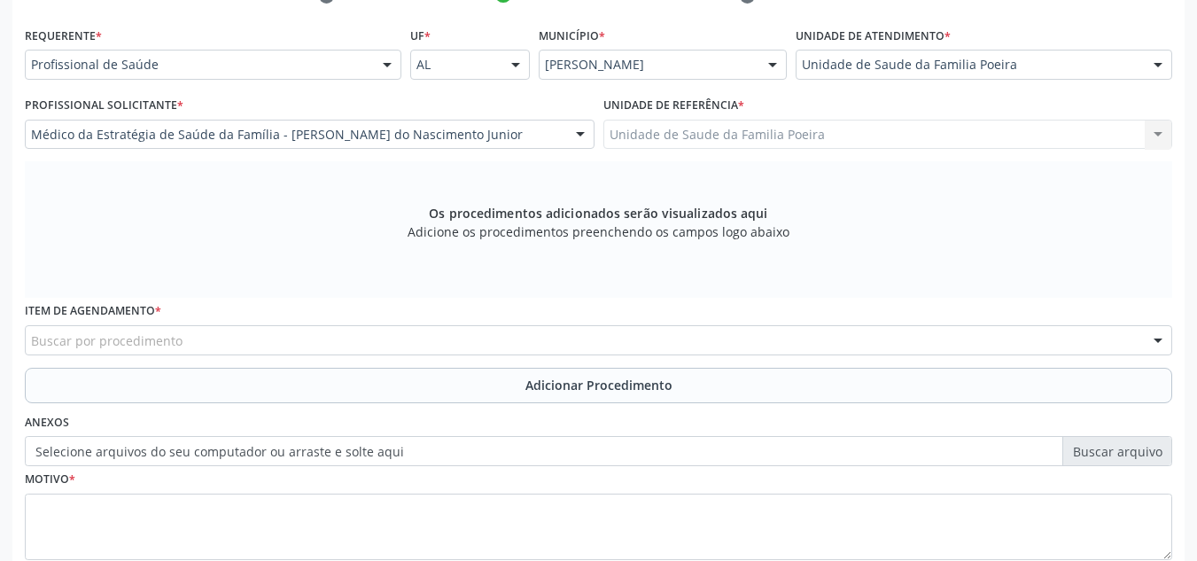
click at [207, 339] on div "Buscar por procedimento" at bounding box center [599, 340] width 1148 height 30
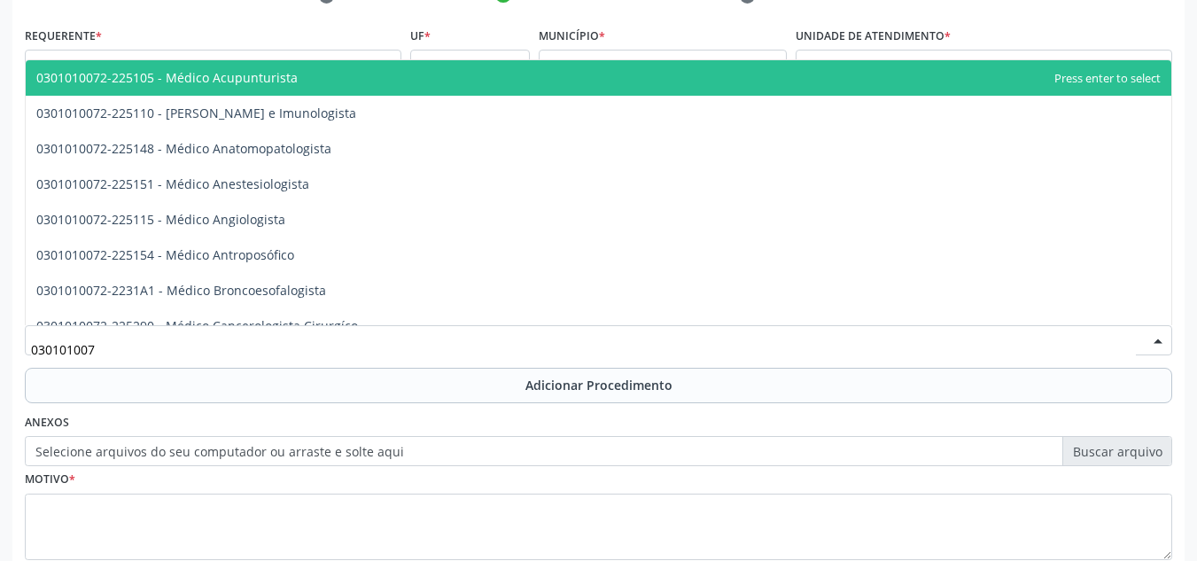
type input "0301010072"
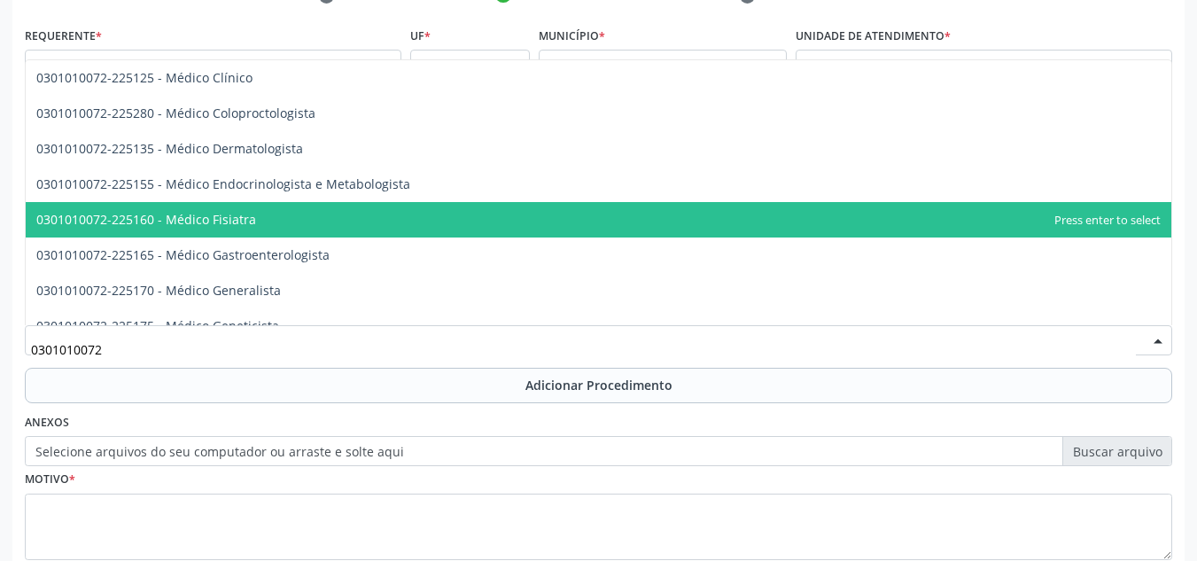
scroll to position [798, 0]
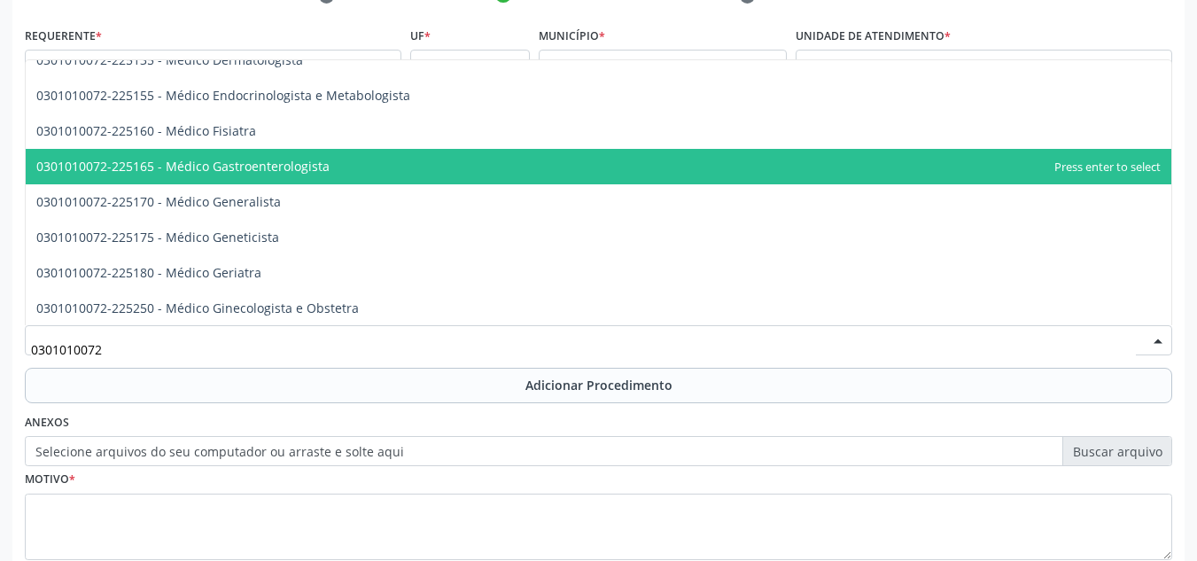
click at [263, 166] on span "0301010072-225165 - Médico Gastroenterologista" at bounding box center [182, 166] width 293 height 17
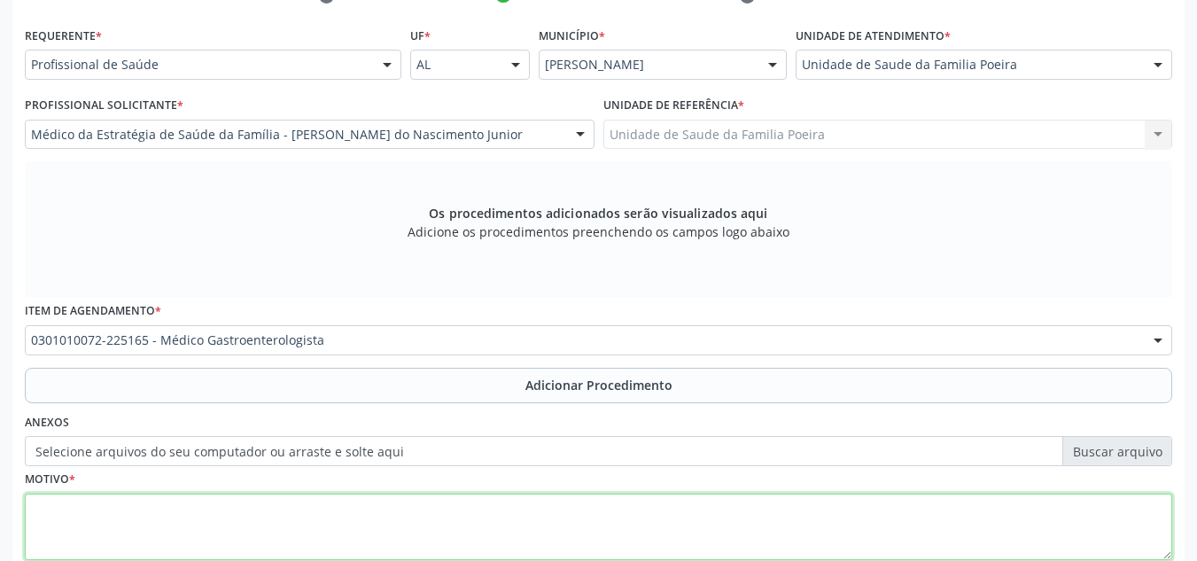
click at [162, 525] on textarea at bounding box center [599, 527] width 1148 height 67
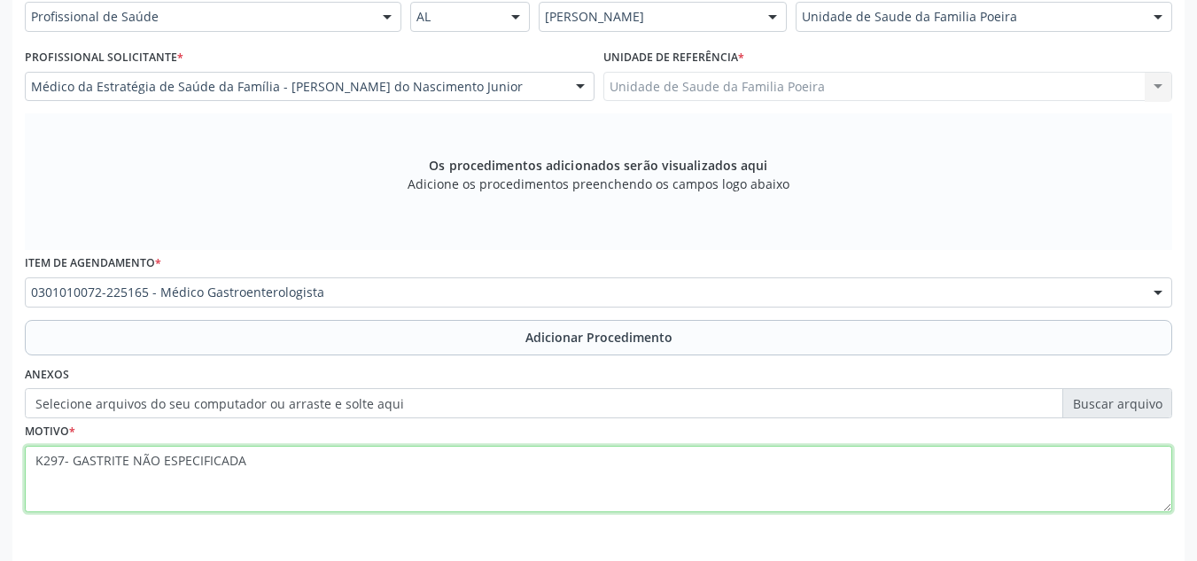
scroll to position [476, 0]
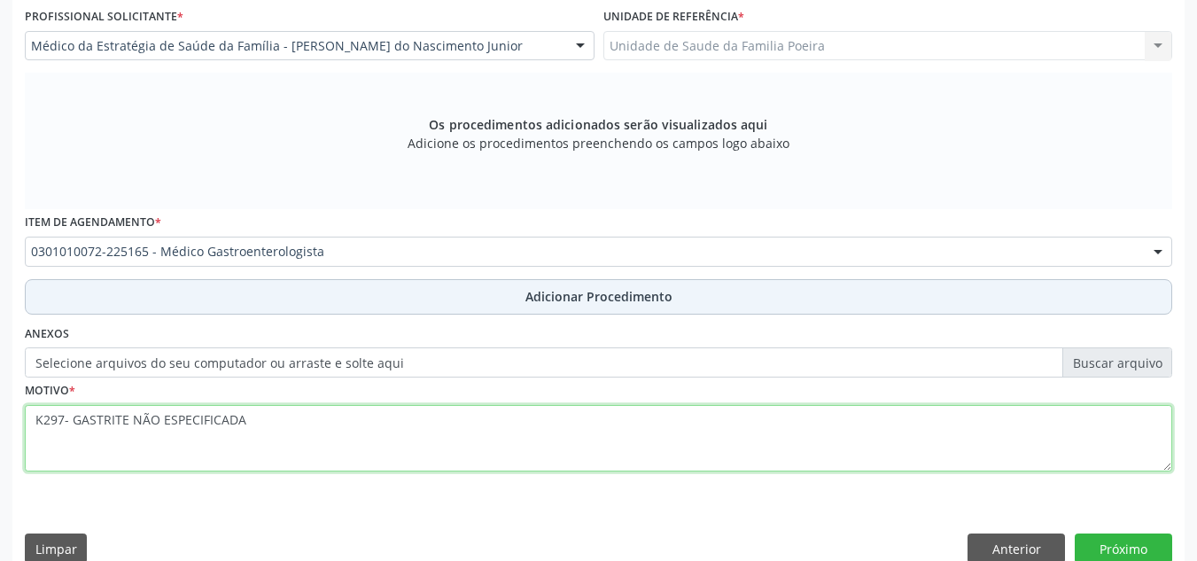
type textarea "K297- GASTRITE NÃO ESPECIFICADA"
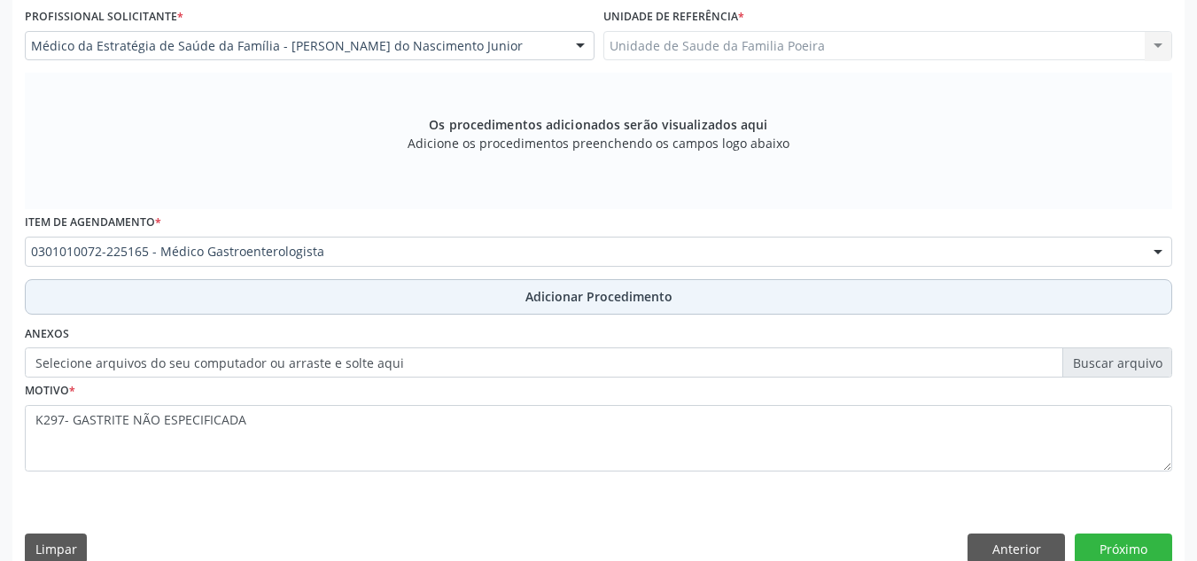
click at [401, 289] on button "Adicionar Procedimento" at bounding box center [599, 296] width 1148 height 35
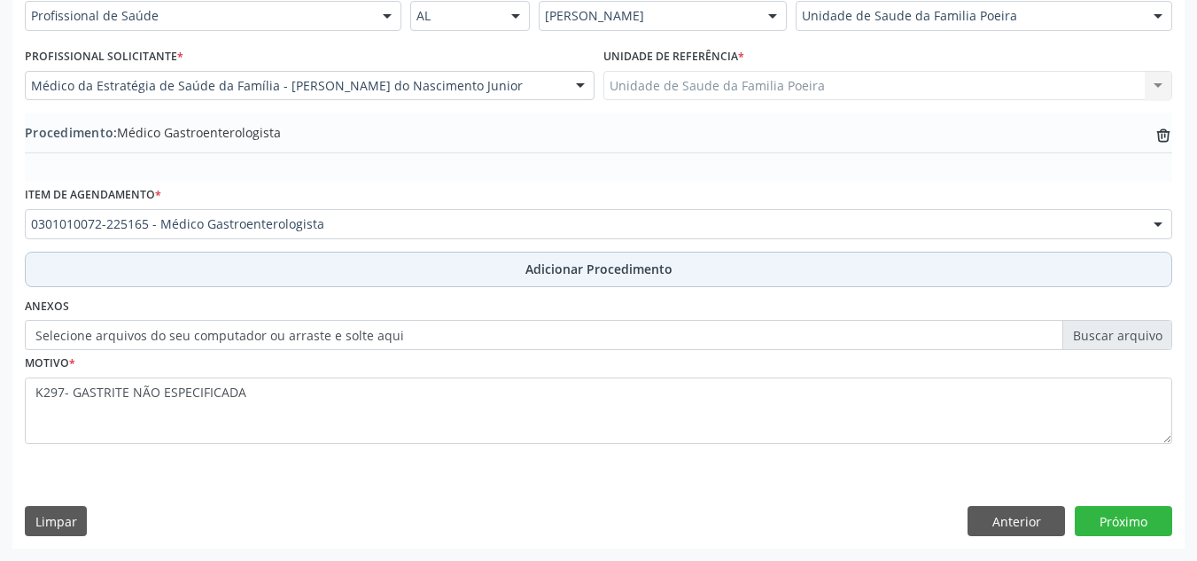
scroll to position [436, 0]
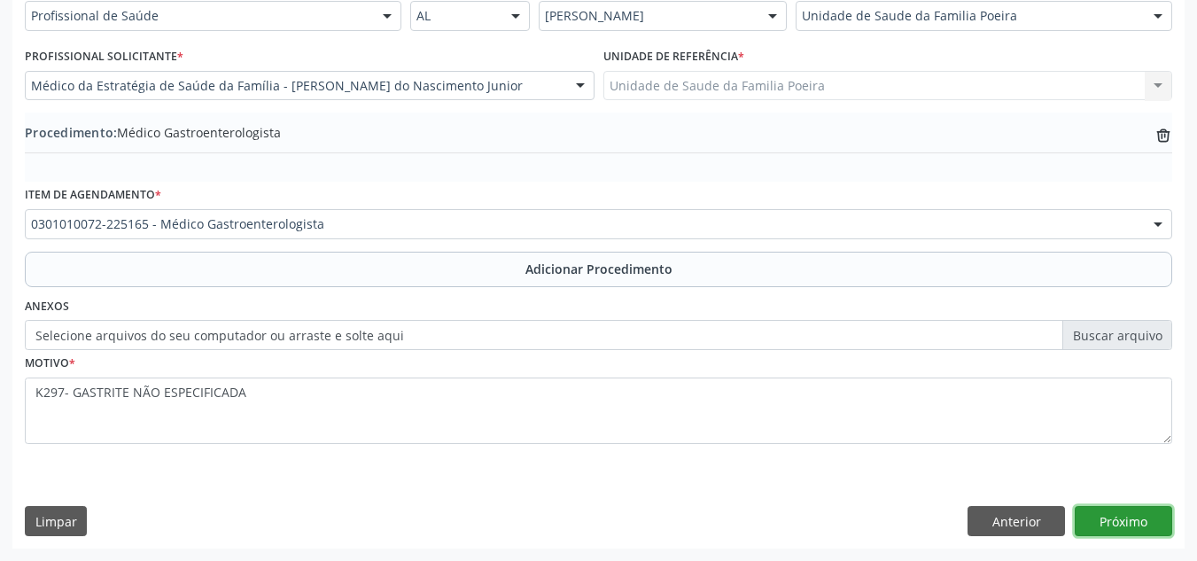
click at [1125, 515] on button "Próximo" at bounding box center [1123, 521] width 97 height 30
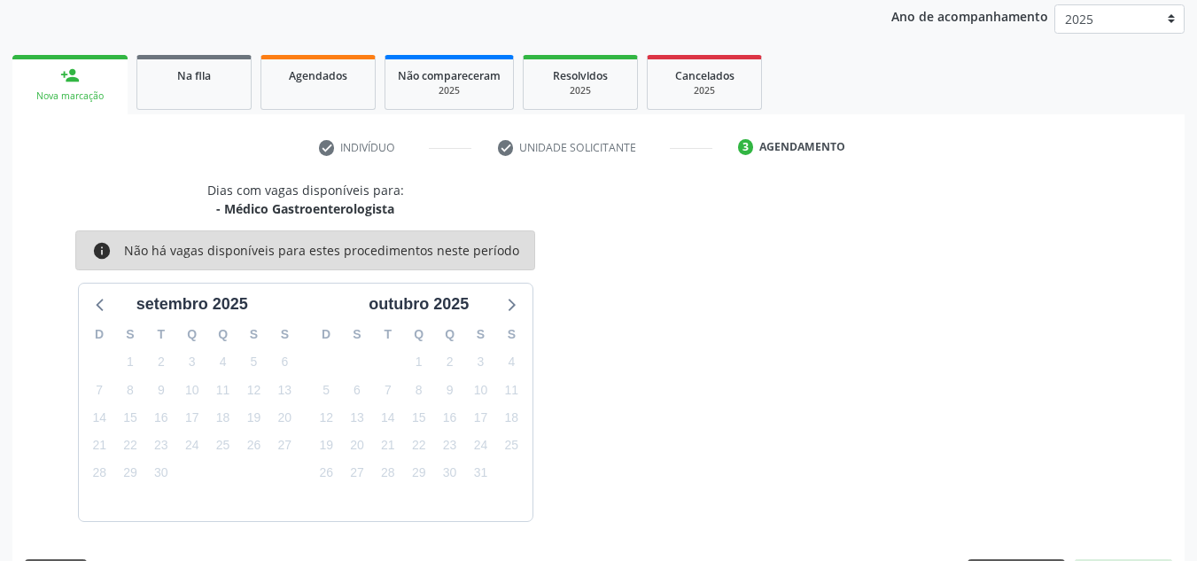
scroll to position [287, 0]
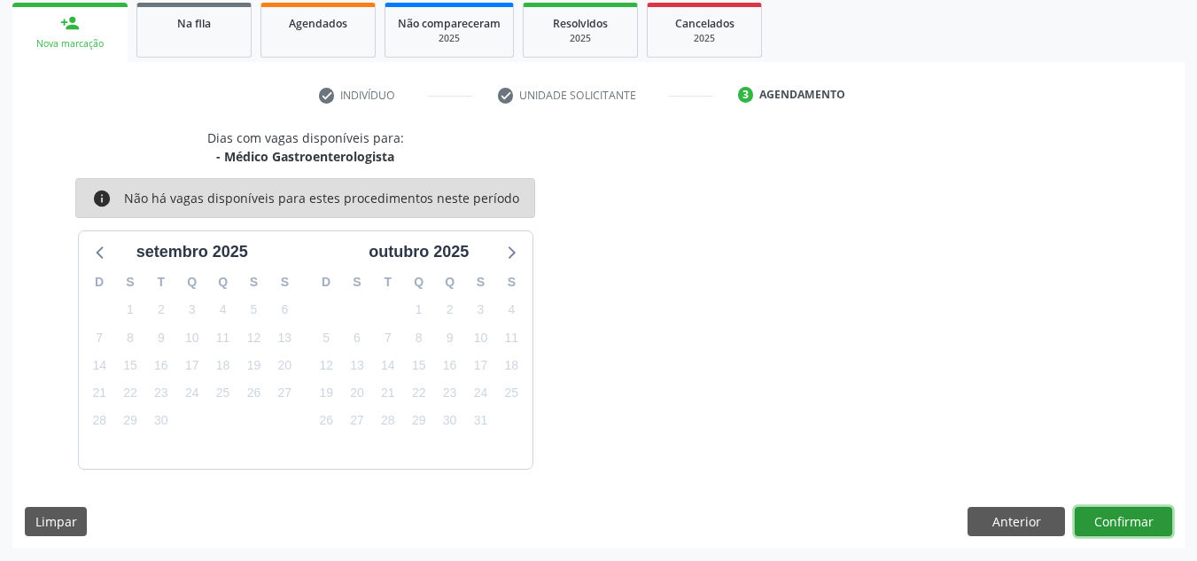
click at [1118, 519] on button "Confirmar" at bounding box center [1123, 522] width 97 height 30
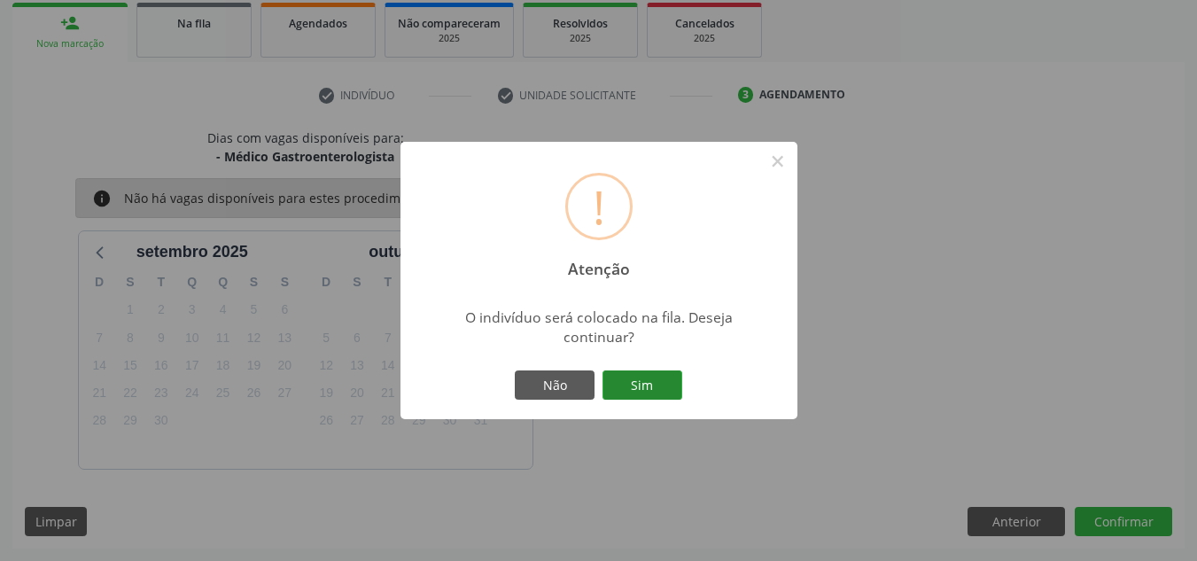
click at [650, 397] on button "Sim" at bounding box center [643, 385] width 80 height 30
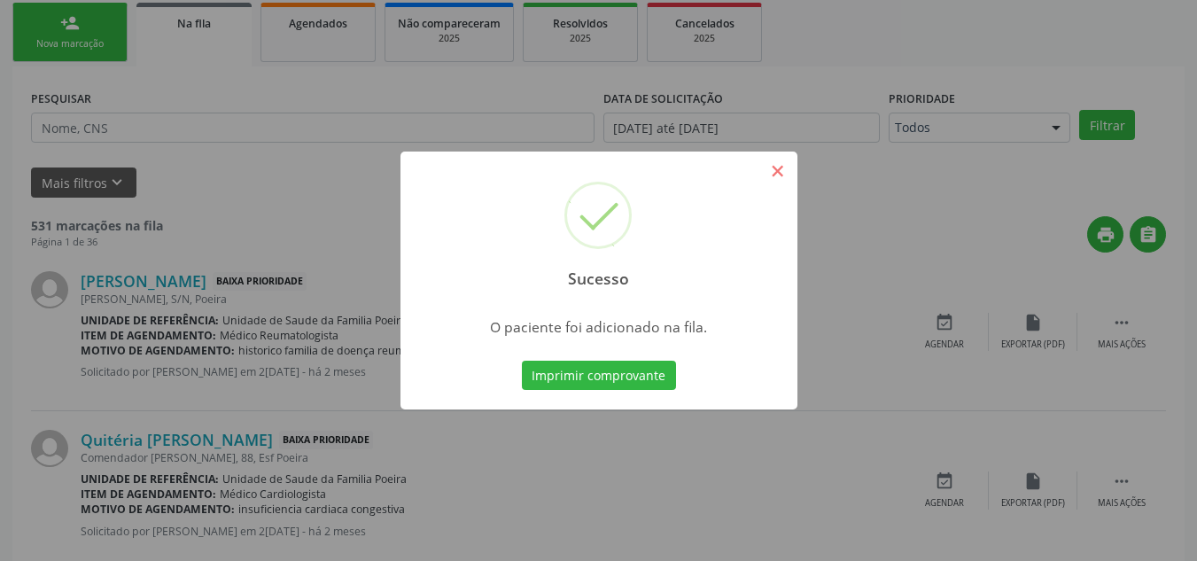
scroll to position [49, 0]
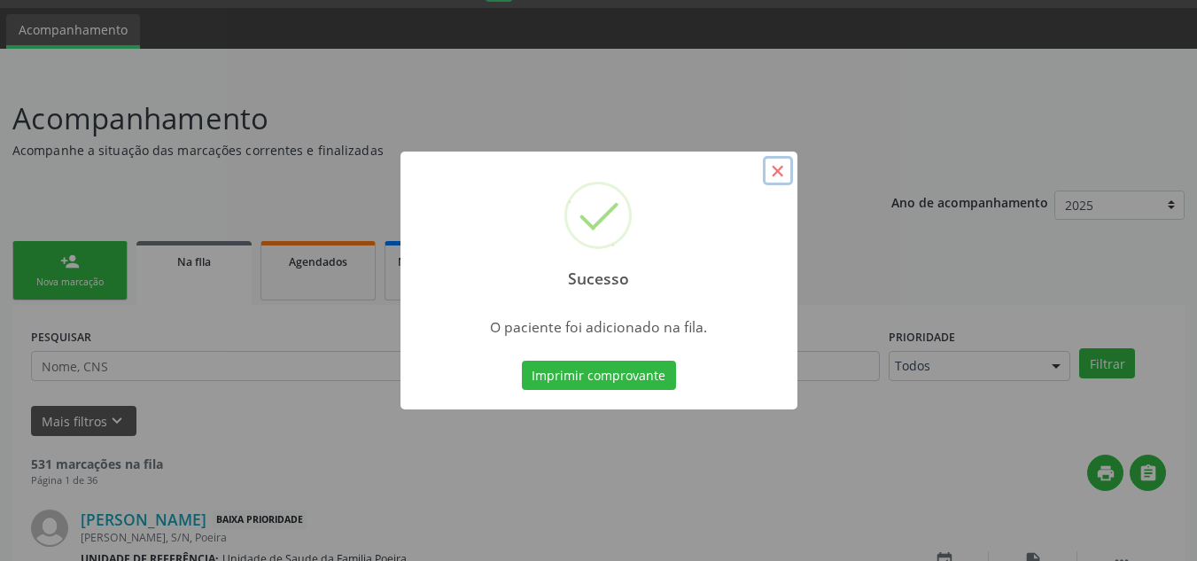
click at [776, 167] on button "×" at bounding box center [778, 171] width 30 height 30
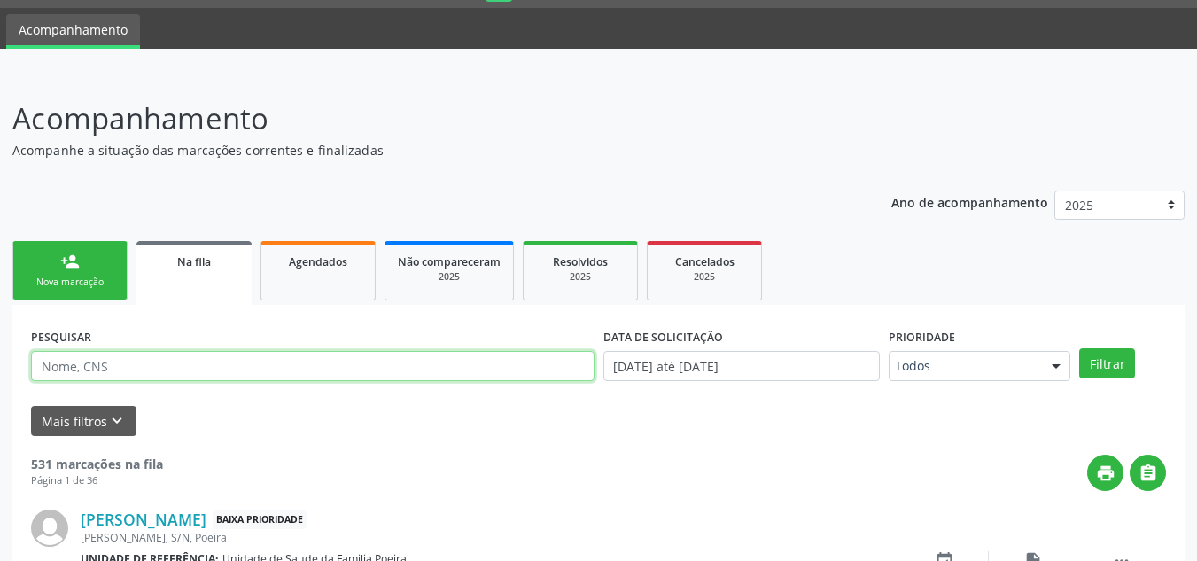
click at [319, 358] on input "text" at bounding box center [313, 366] width 564 height 30
type input "72545682420"
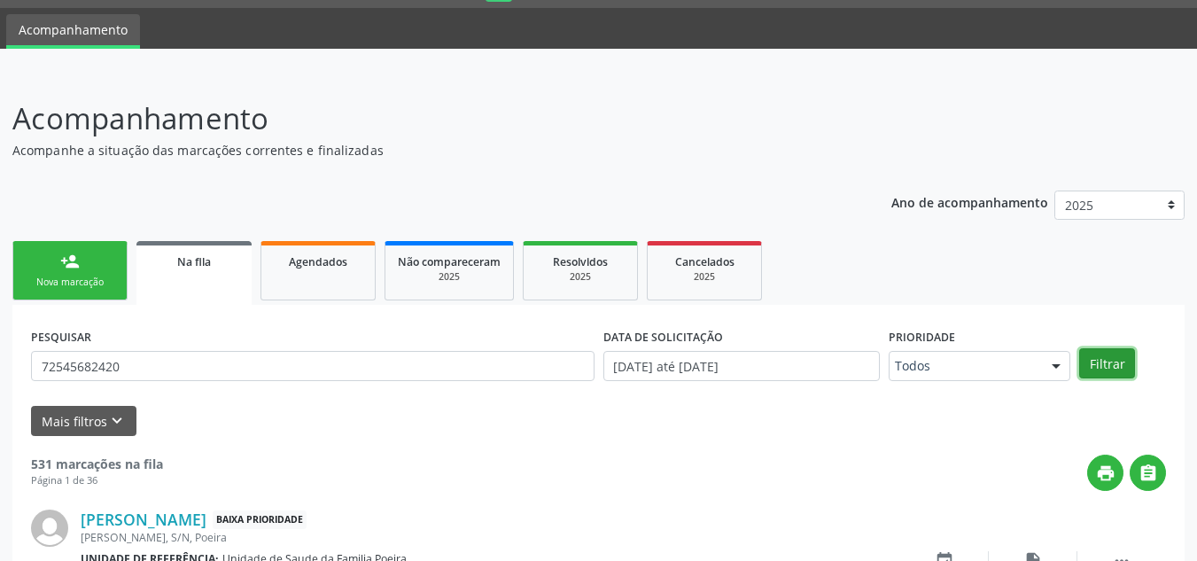
click at [1106, 366] on button "Filtrar" at bounding box center [1108, 363] width 56 height 30
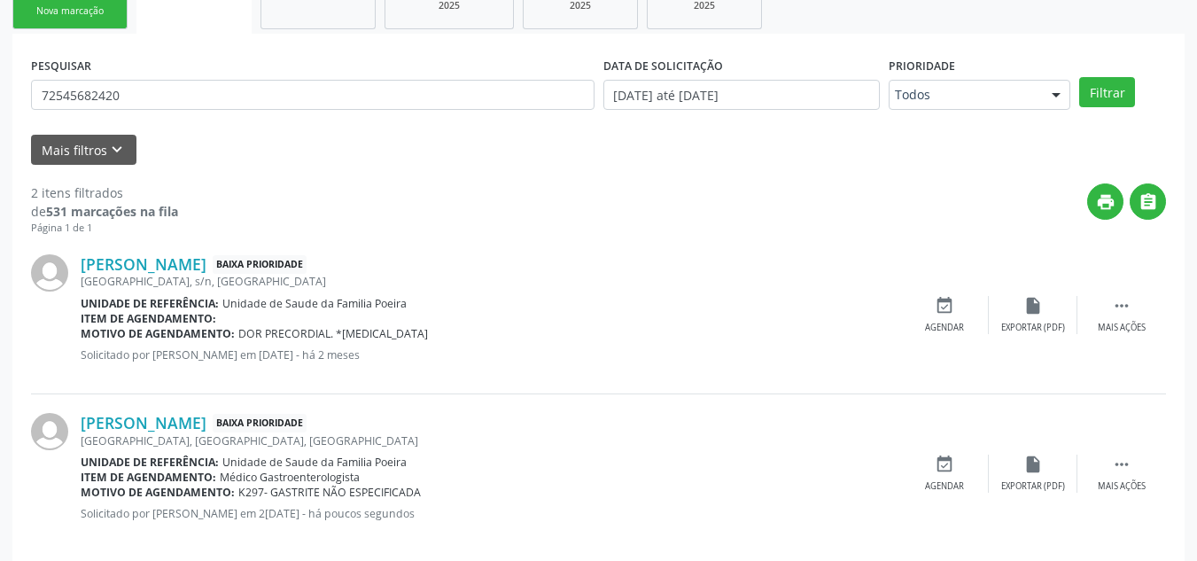
scroll to position [342, 0]
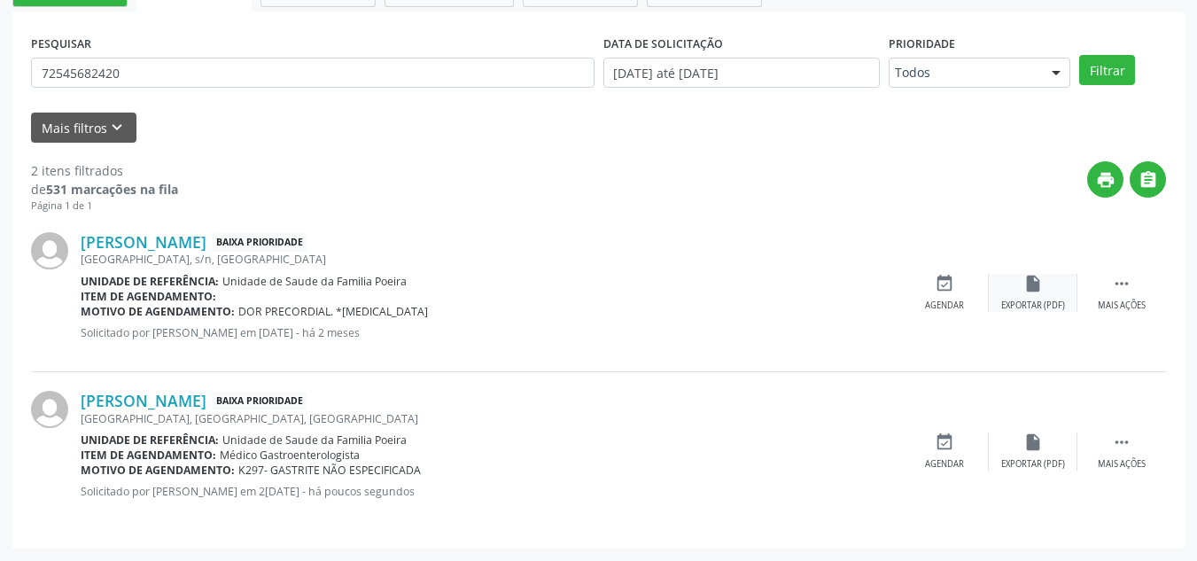
click at [1009, 291] on div "insert_drive_file Exportar (PDF)" at bounding box center [1033, 293] width 89 height 38
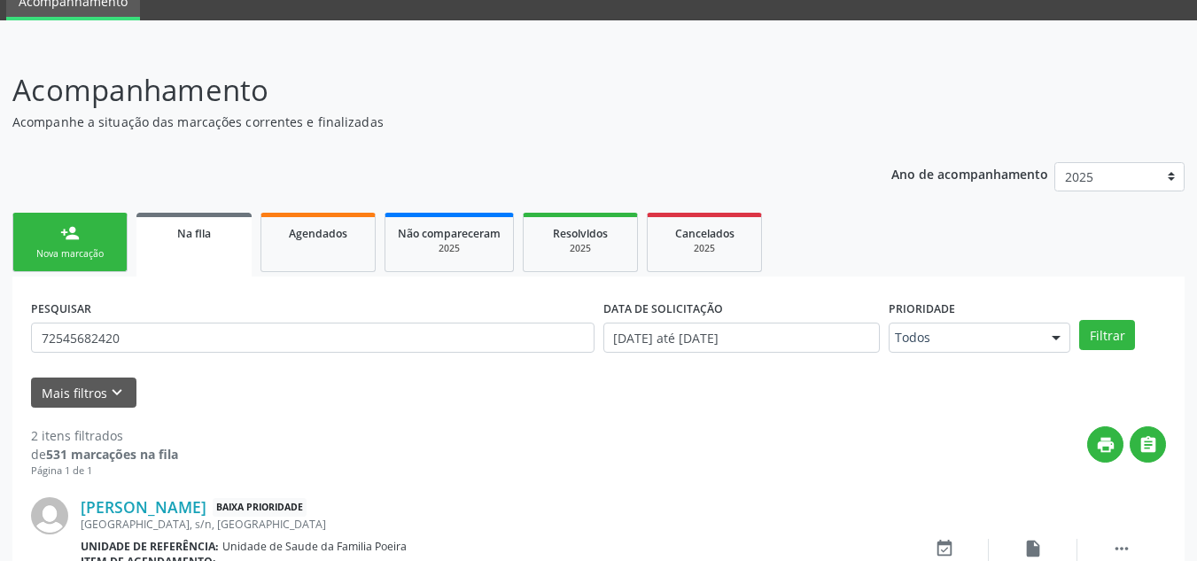
scroll to position [76, 0]
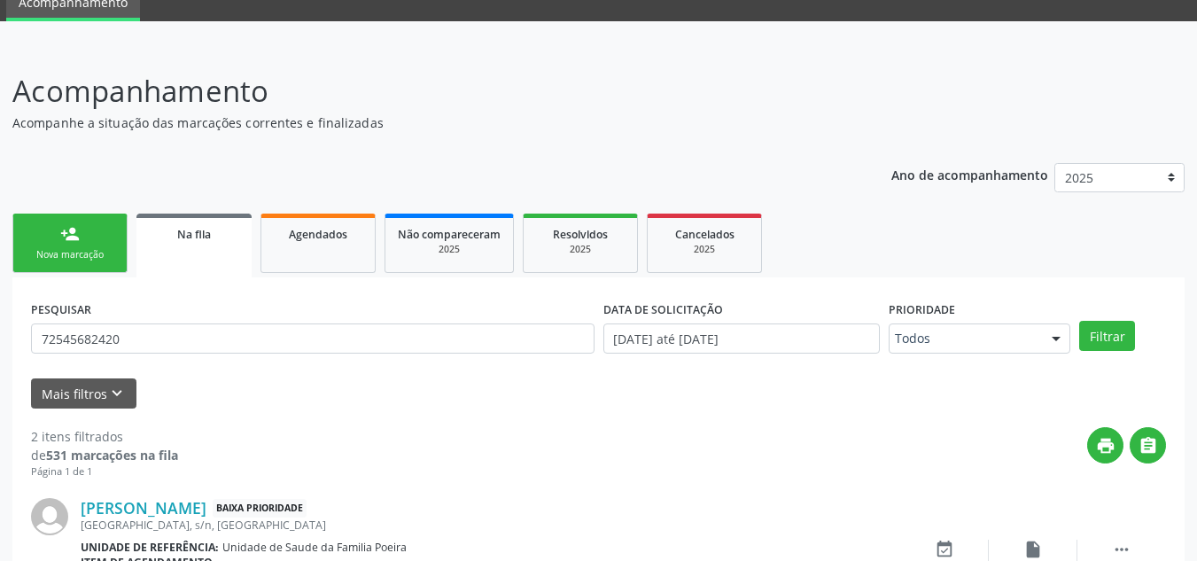
click at [74, 253] on div "Nova marcação" at bounding box center [70, 254] width 89 height 13
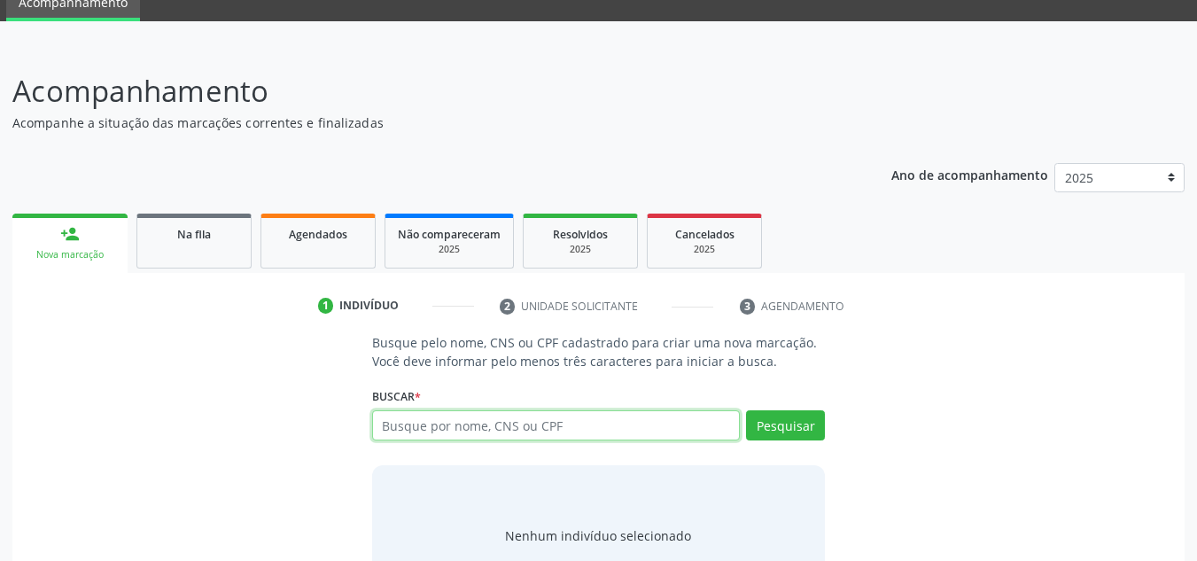
click at [457, 427] on input "text" at bounding box center [556, 425] width 369 height 30
type input "703403881367700"
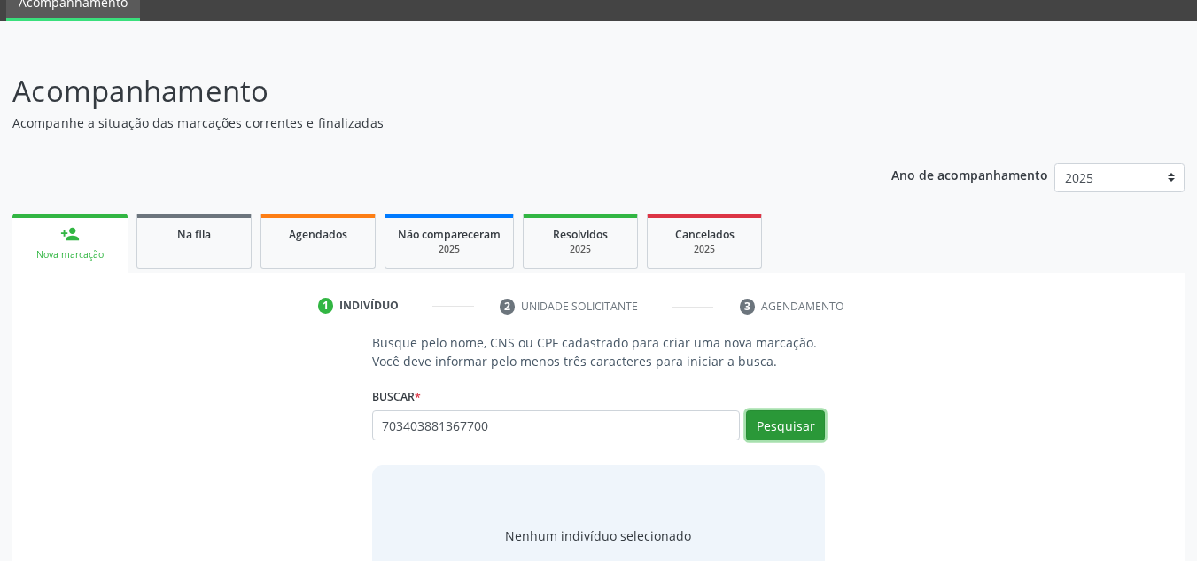
click at [772, 422] on button "Pesquisar" at bounding box center [785, 425] width 79 height 30
type input "703403881367700"
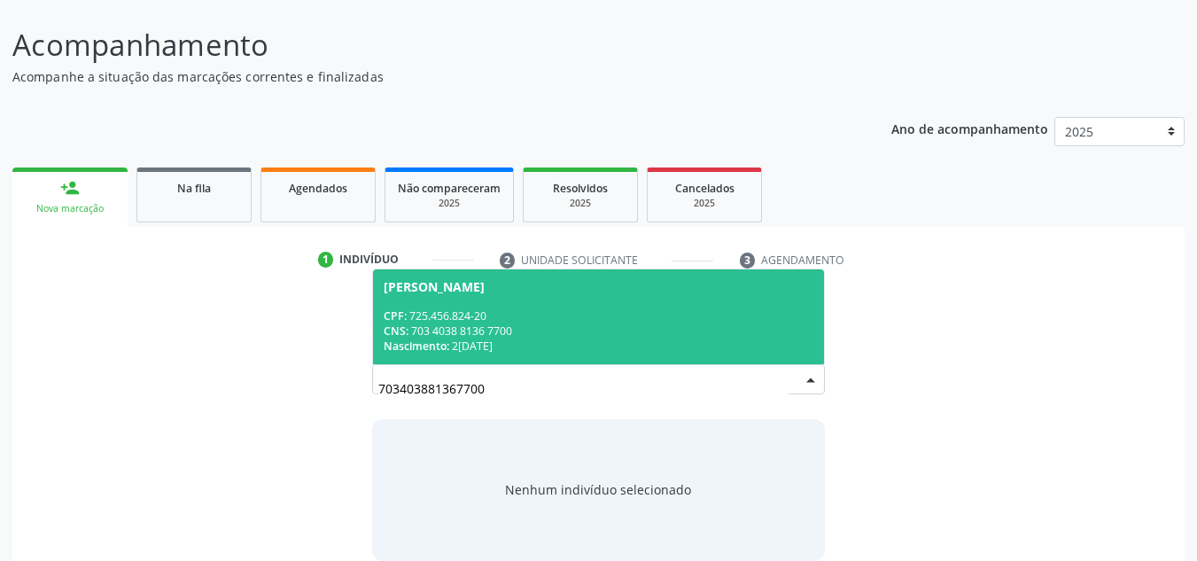
scroll to position [147, 0]
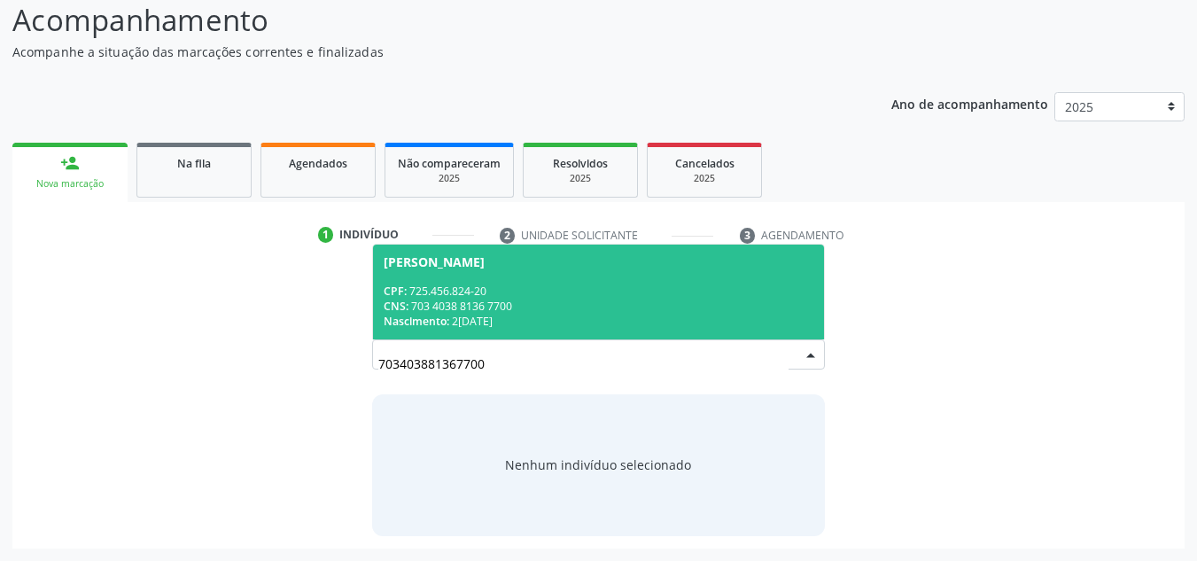
click at [472, 308] on div "CNS: 703 4038 8136 7700" at bounding box center [599, 306] width 431 height 15
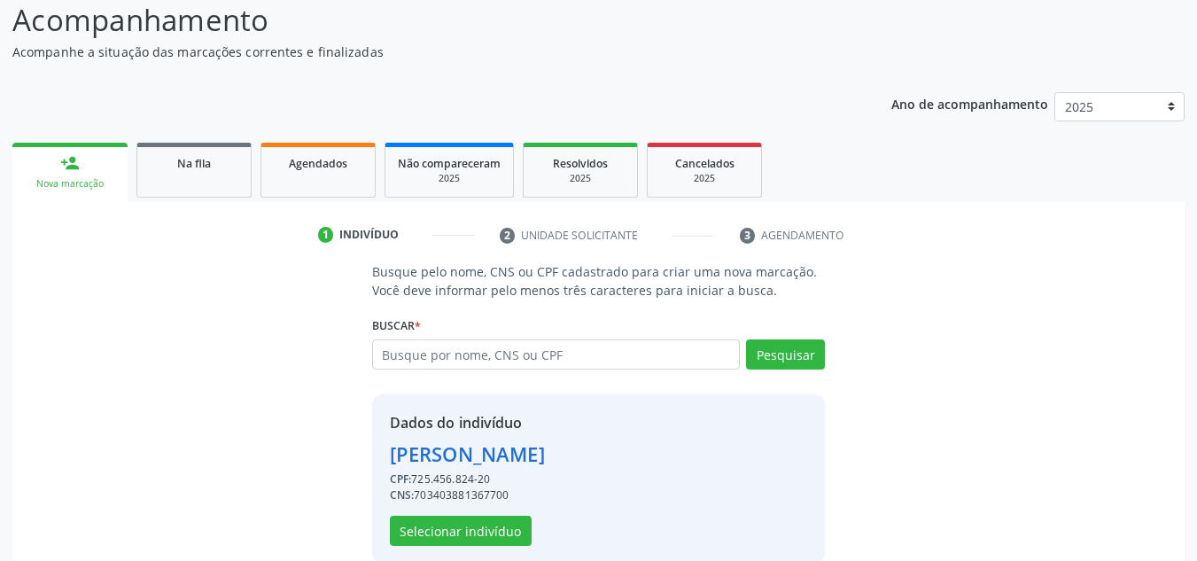
scroll to position [175, 0]
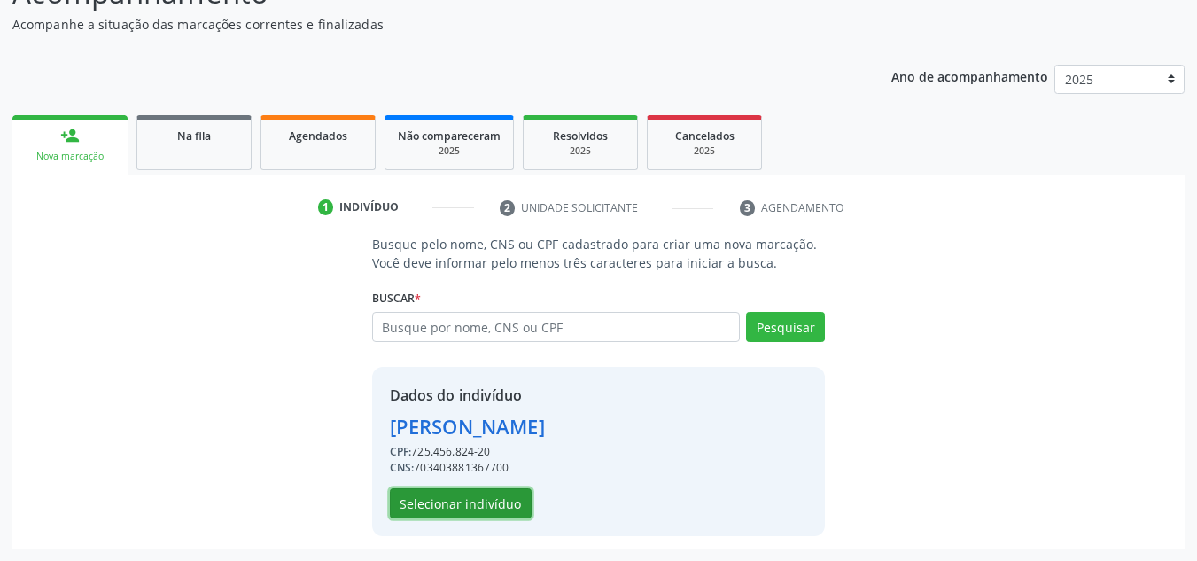
click at [419, 504] on button "Selecionar indivíduo" at bounding box center [461, 503] width 142 height 30
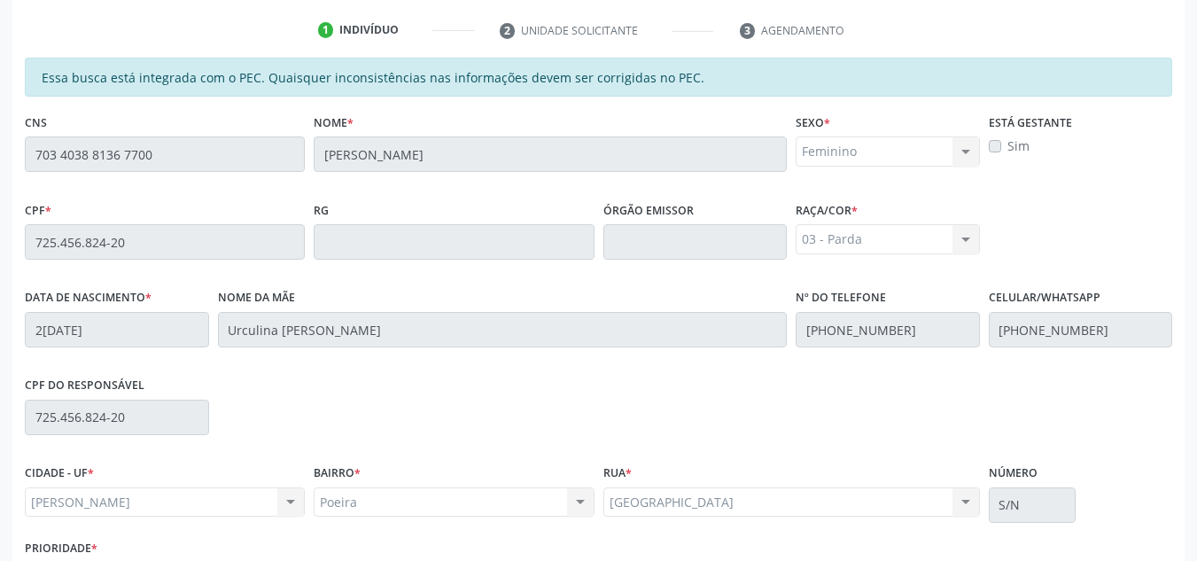
scroll to position [476, 0]
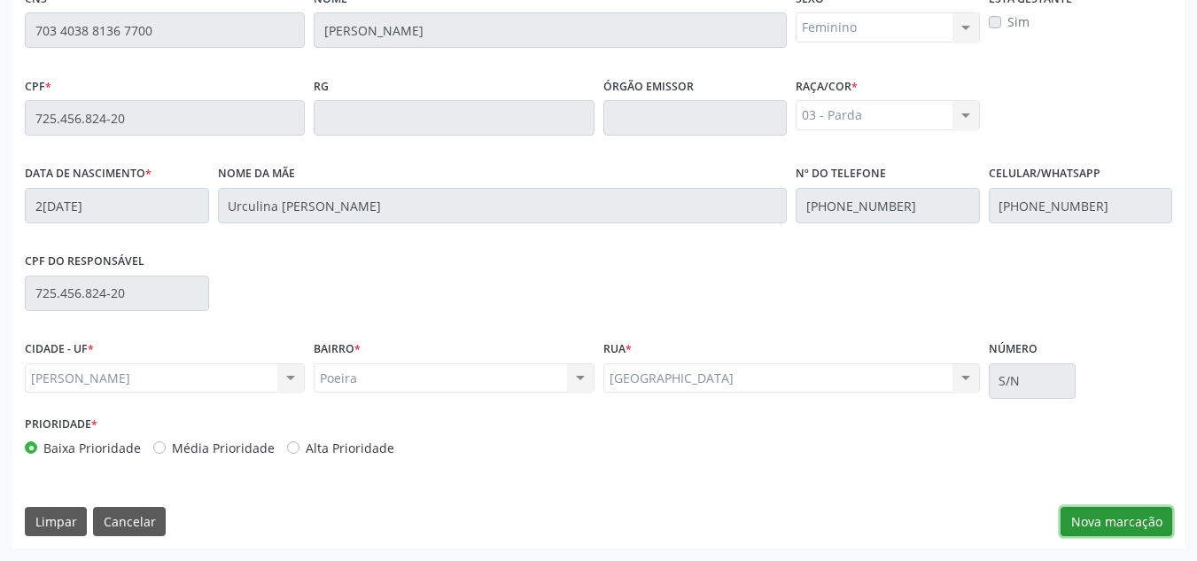
click at [1084, 516] on button "Nova marcação" at bounding box center [1117, 522] width 112 height 30
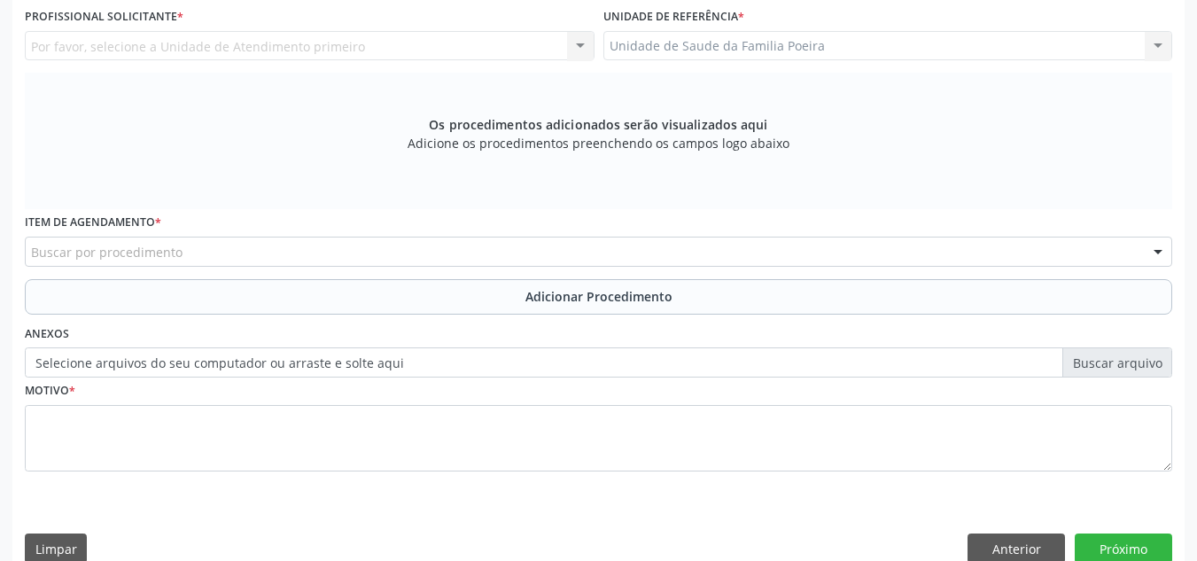
scroll to position [387, 0]
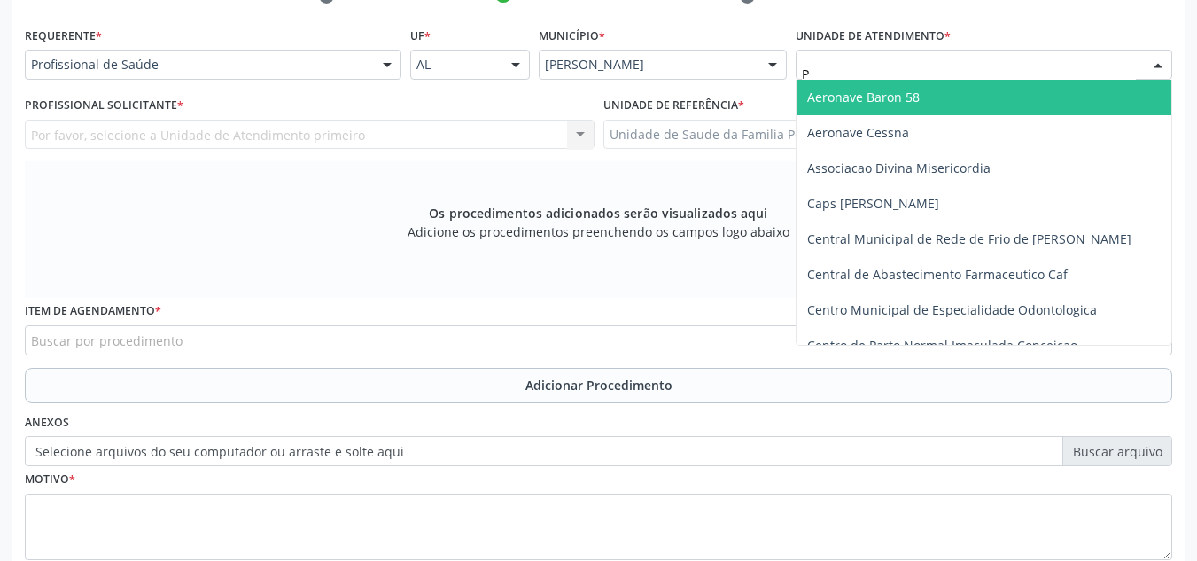
type input "PO"
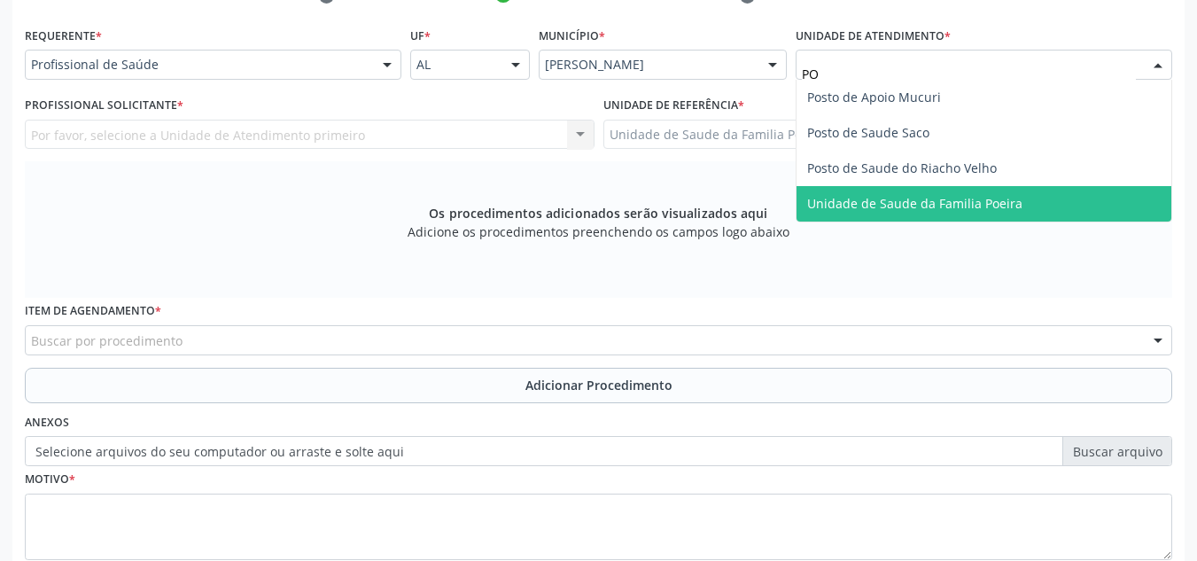
click at [902, 199] on span "Unidade de Saude da Familia Poeira" at bounding box center [914, 203] width 215 height 17
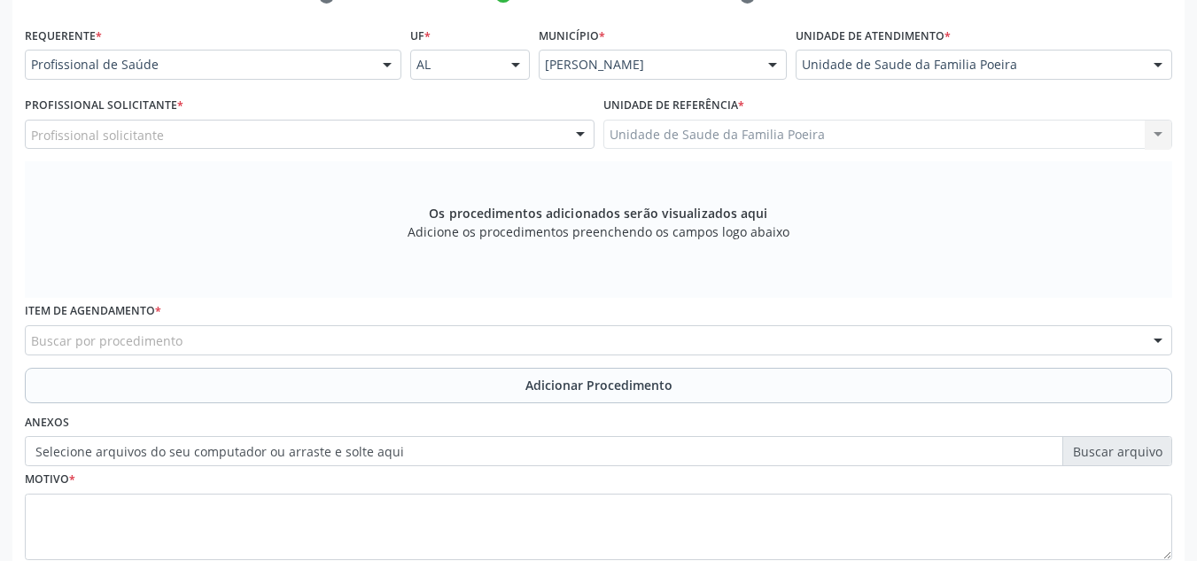
click at [301, 346] on div "Buscar por procedimento" at bounding box center [599, 340] width 1148 height 30
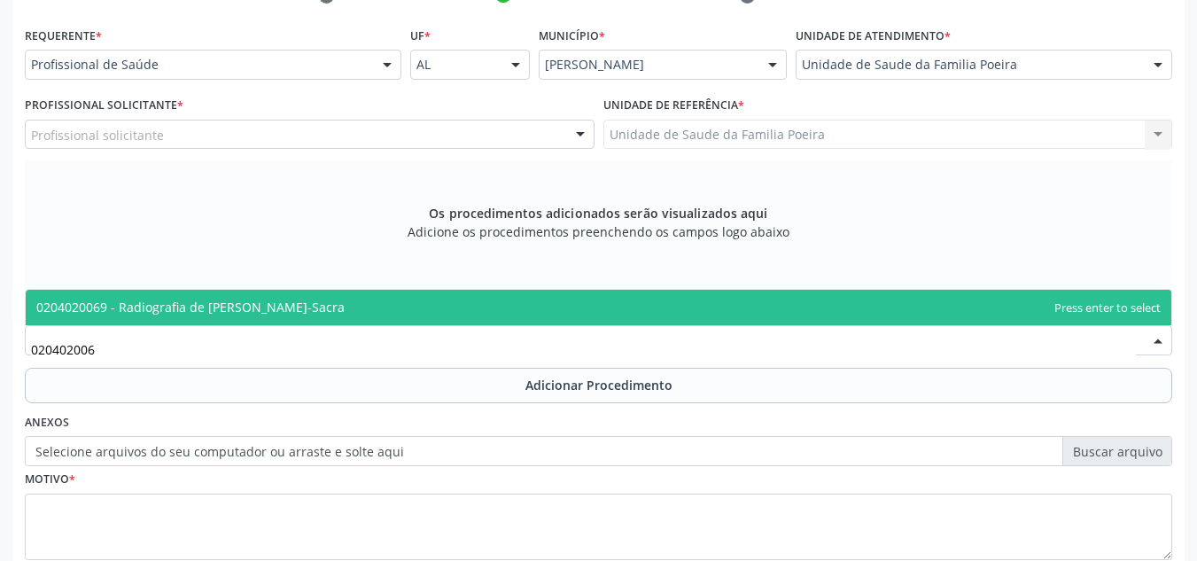
type input "0204020069"
click at [255, 295] on span "0204020069 - Radiografia de Coluna Lombo-Sacra" at bounding box center [599, 307] width 1146 height 35
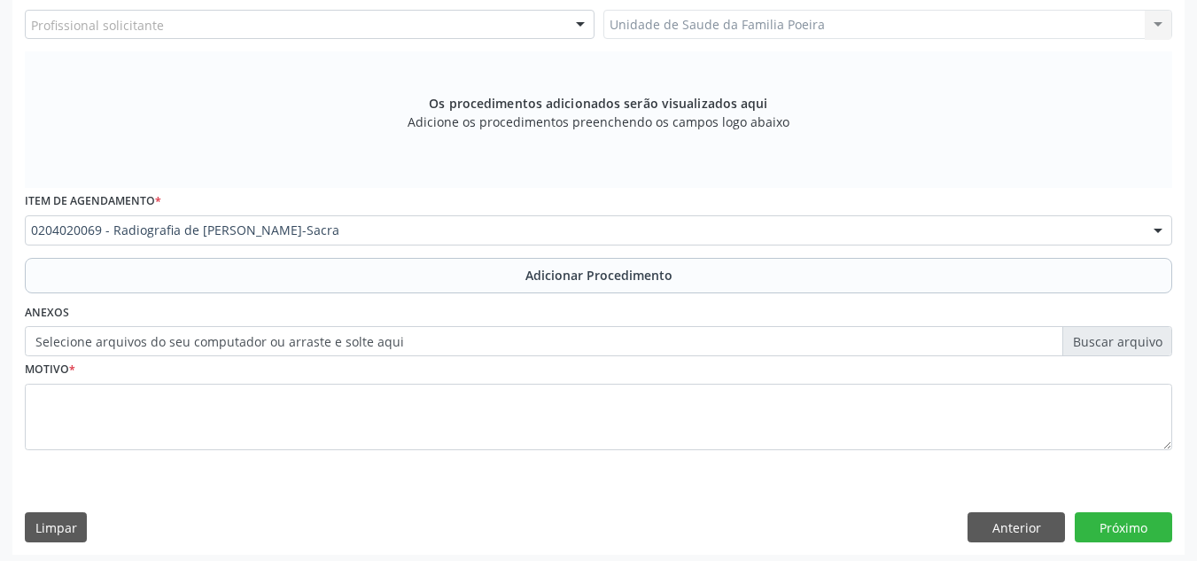
scroll to position [503, 0]
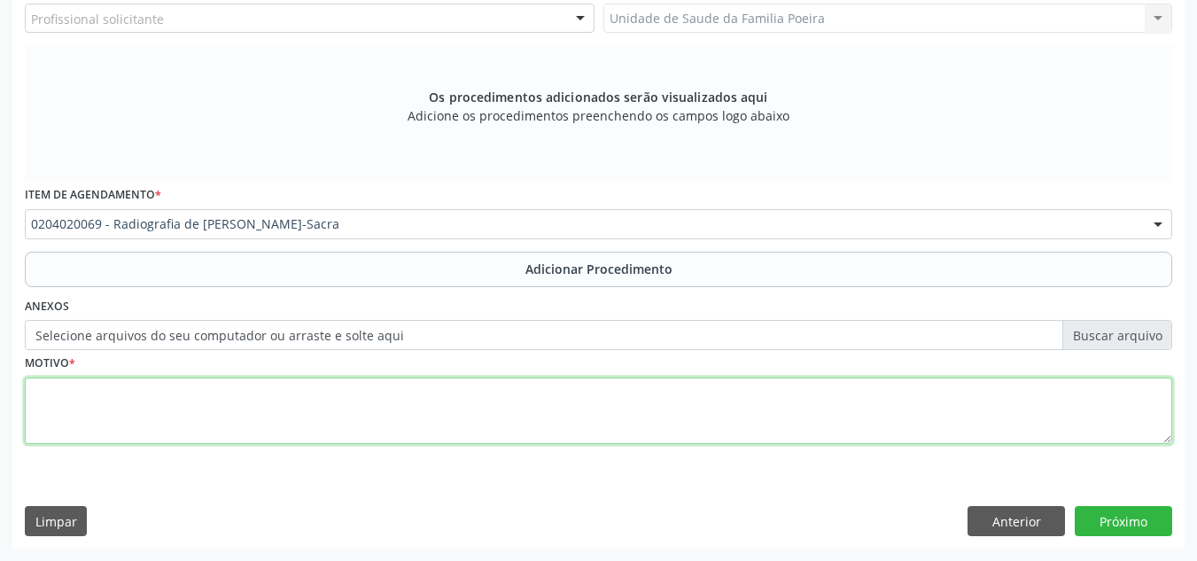
click at [165, 432] on textarea at bounding box center [599, 411] width 1148 height 67
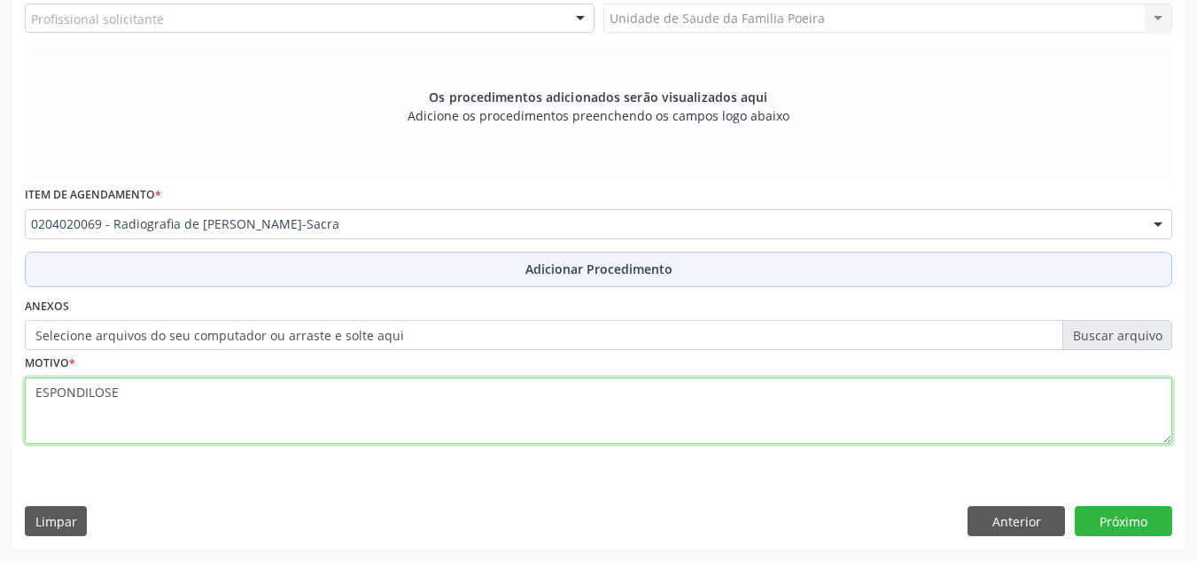
type textarea "ESPONDILOSE"
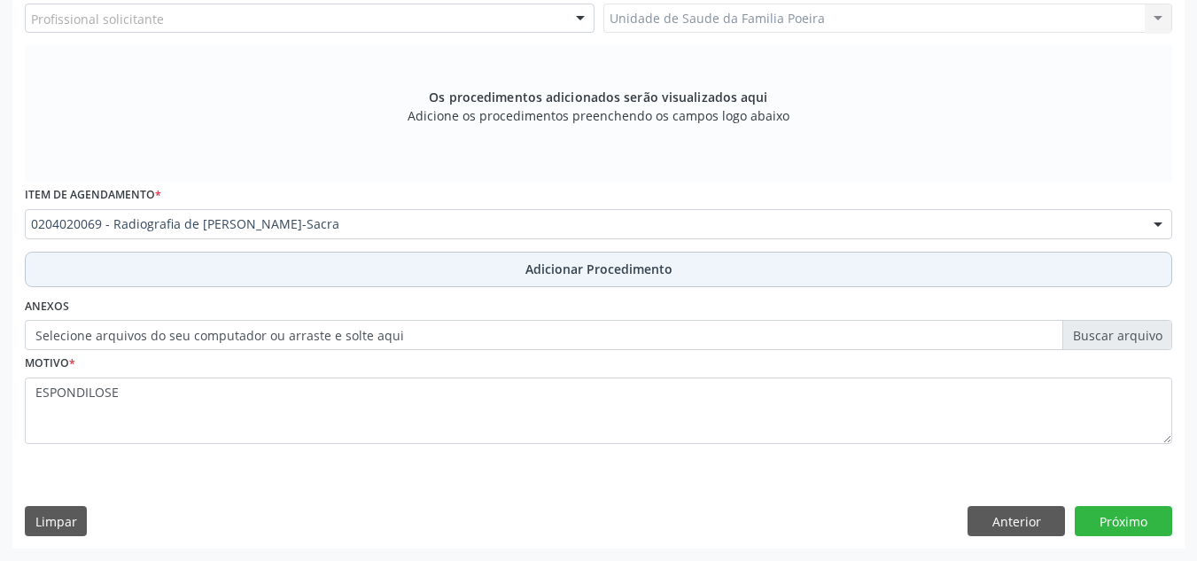
click at [309, 264] on button "Adicionar Procedimento" at bounding box center [599, 269] width 1148 height 35
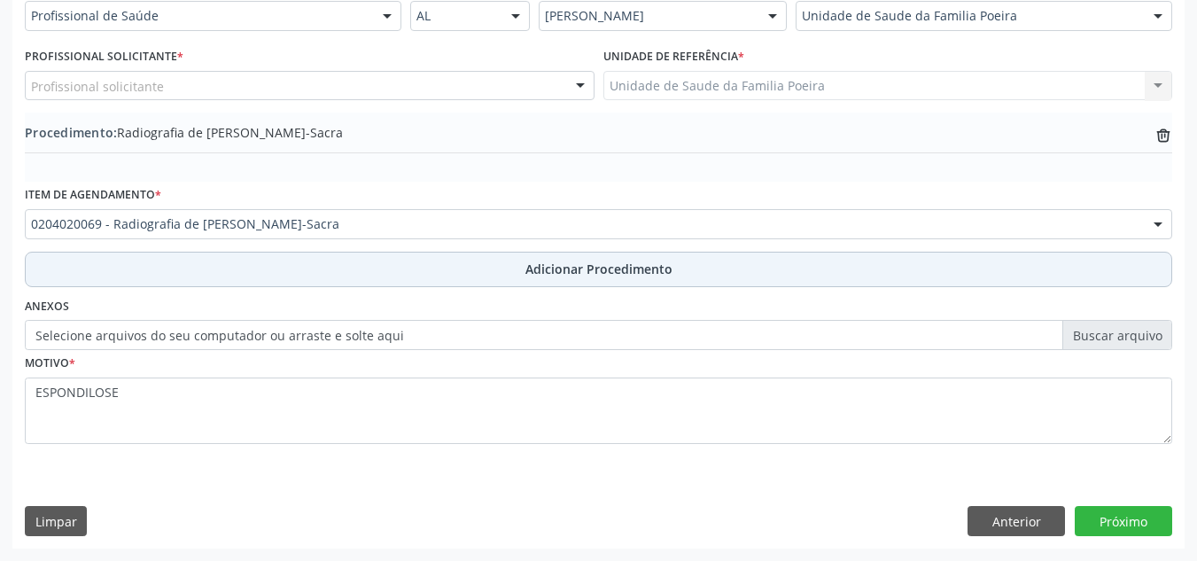
scroll to position [436, 0]
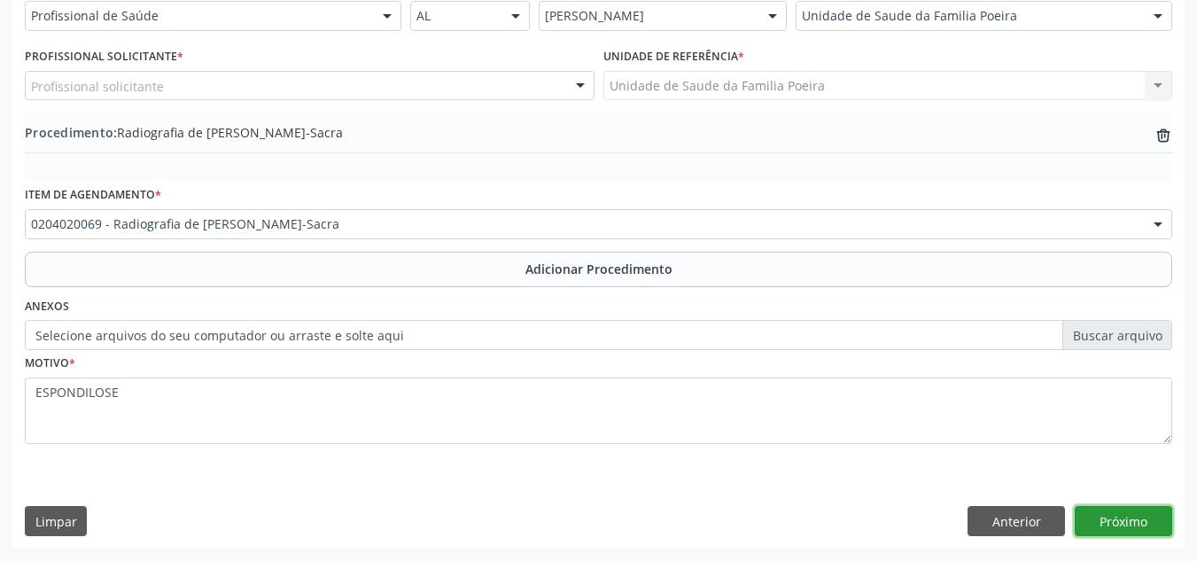
click at [1117, 526] on button "Próximo" at bounding box center [1123, 521] width 97 height 30
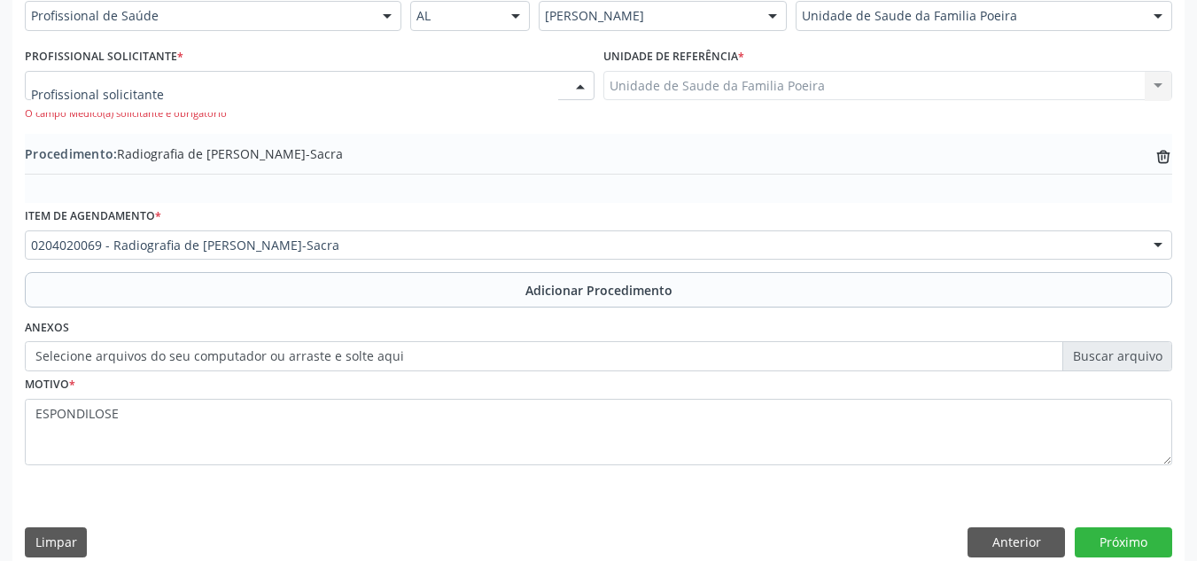
click at [360, 74] on div at bounding box center [310, 86] width 570 height 30
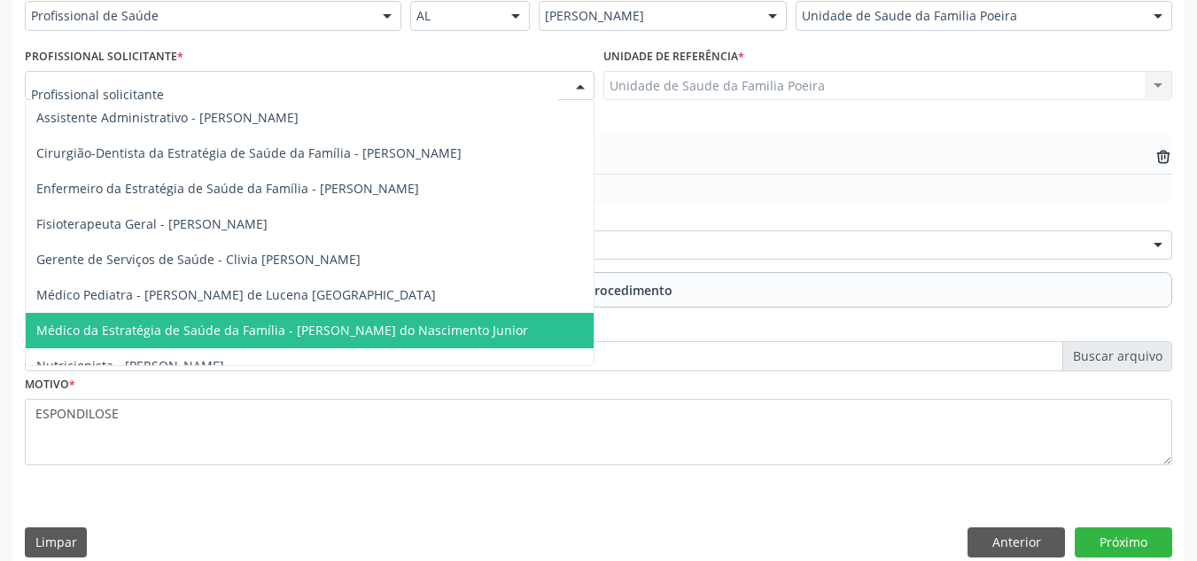
click at [363, 336] on span "Médico da Estratégia de Saúde da Família - Cosmo Faustino do Nascimento Junior" at bounding box center [282, 330] width 492 height 17
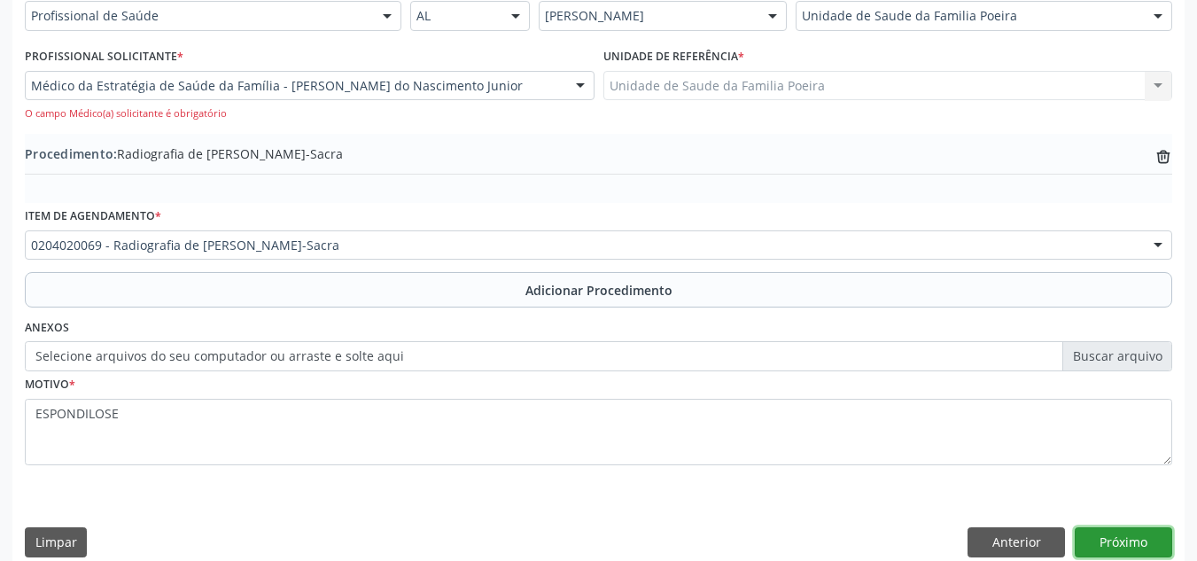
click at [1115, 545] on button "Próximo" at bounding box center [1123, 542] width 97 height 30
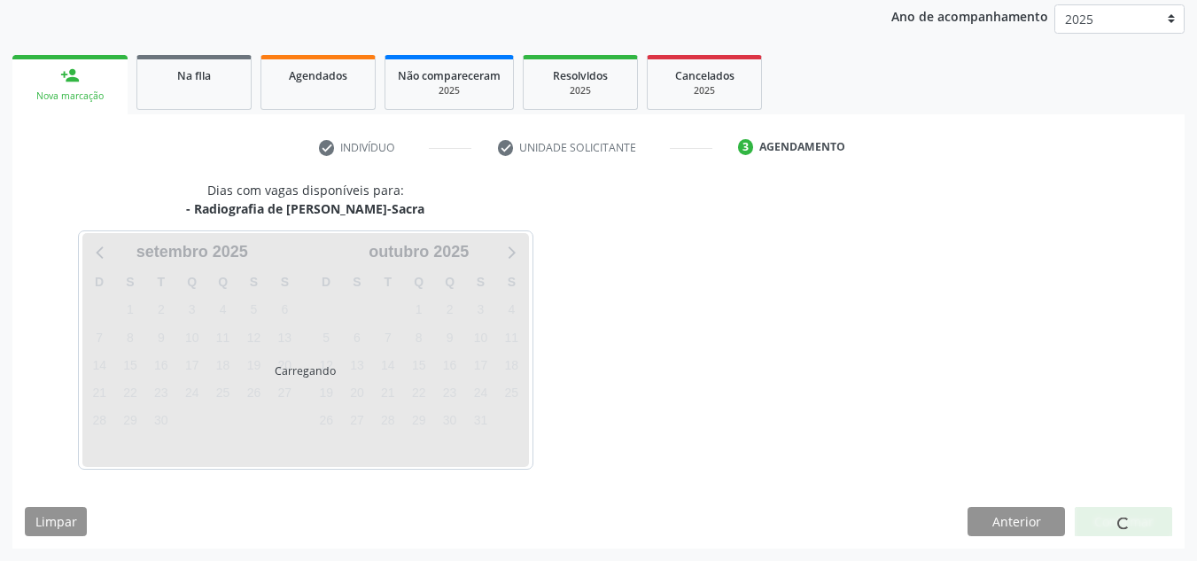
scroll to position [287, 0]
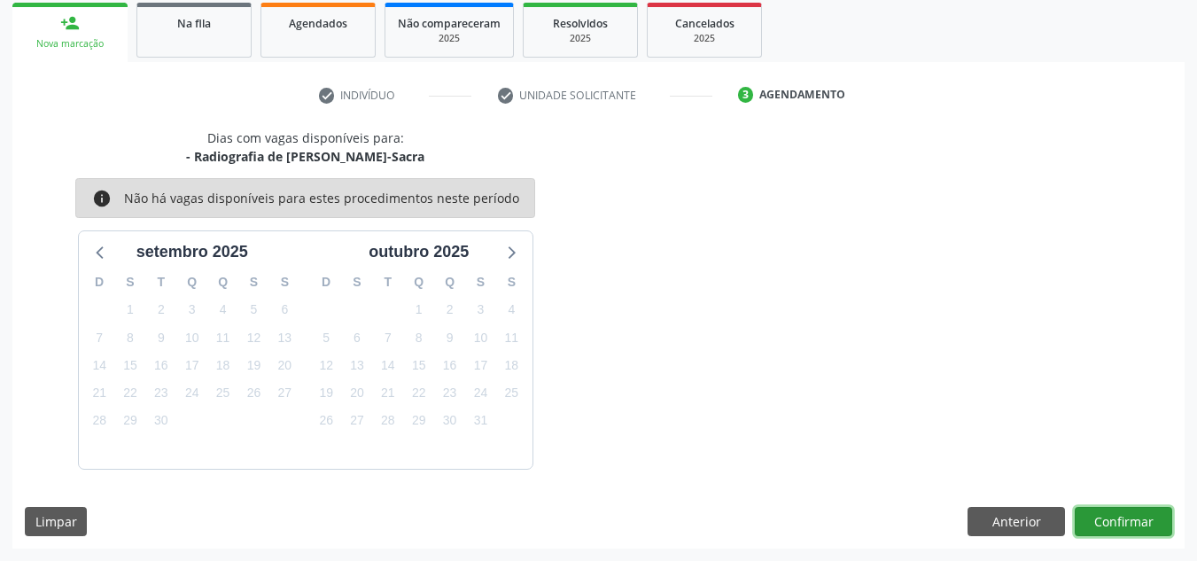
click at [1122, 522] on button "Confirmar" at bounding box center [1123, 522] width 97 height 30
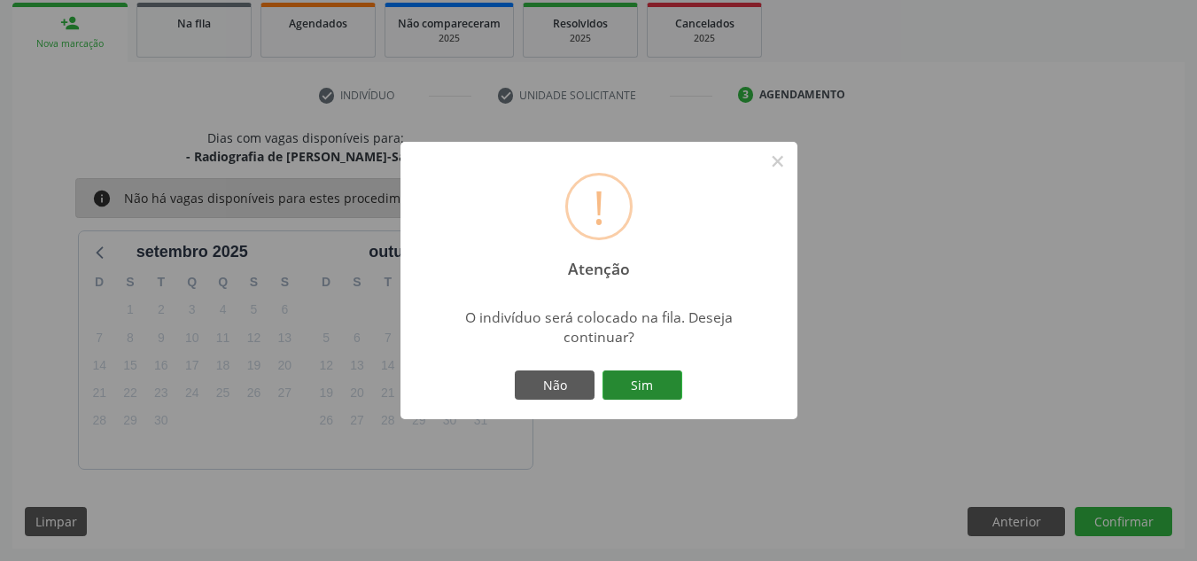
click at [677, 386] on button "Sim" at bounding box center [643, 385] width 80 height 30
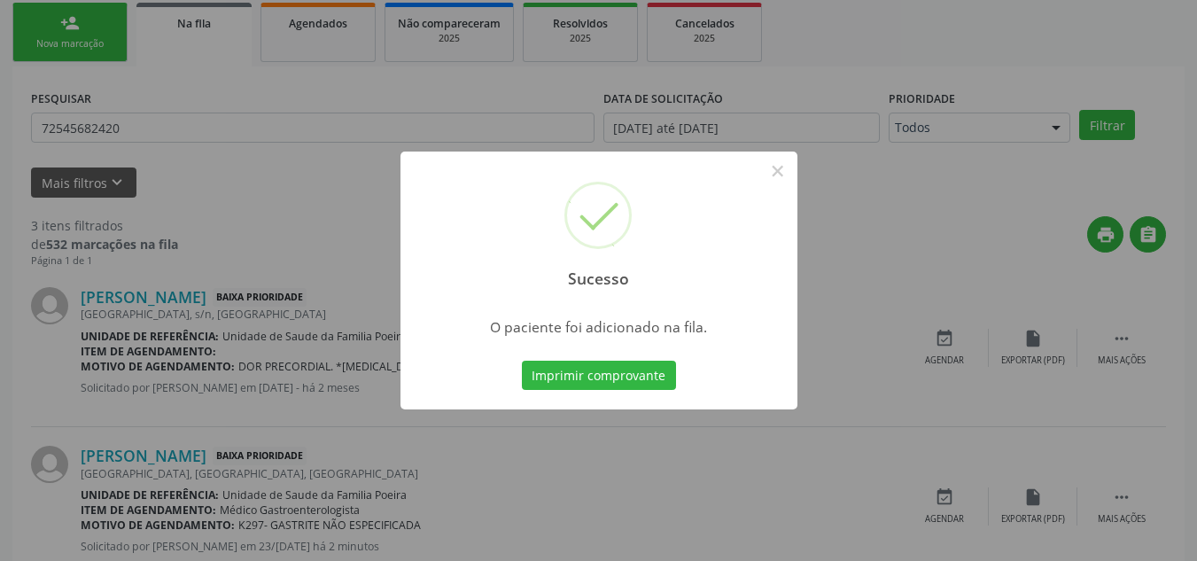
scroll to position [49, 0]
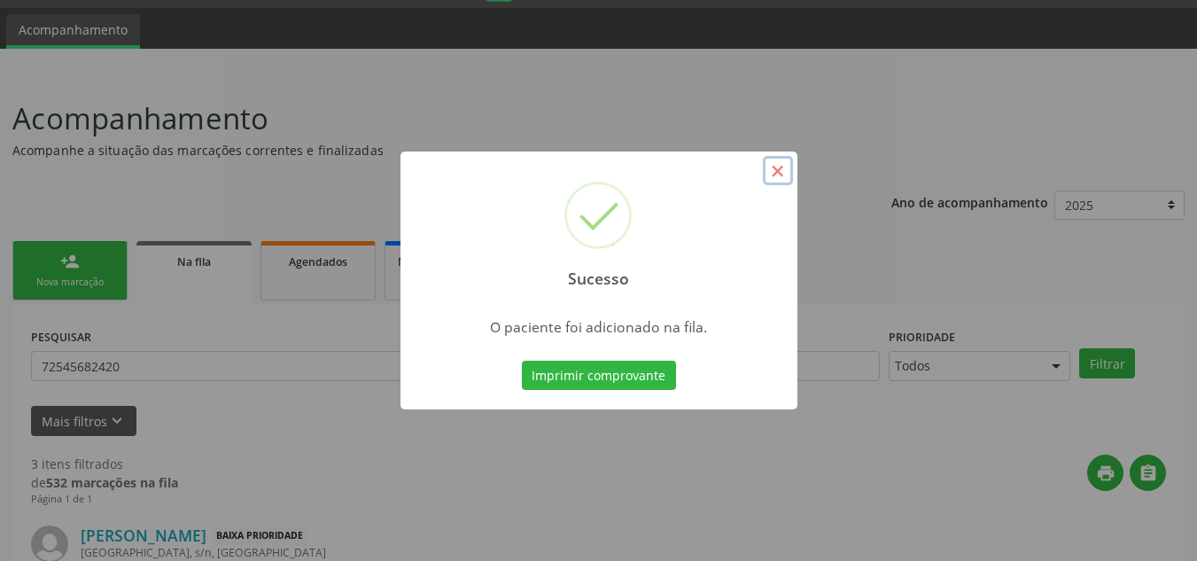
drag, startPoint x: 772, startPoint y: 177, endPoint x: 664, endPoint y: 207, distance: 112.0
click at [773, 177] on button "×" at bounding box center [778, 171] width 30 height 30
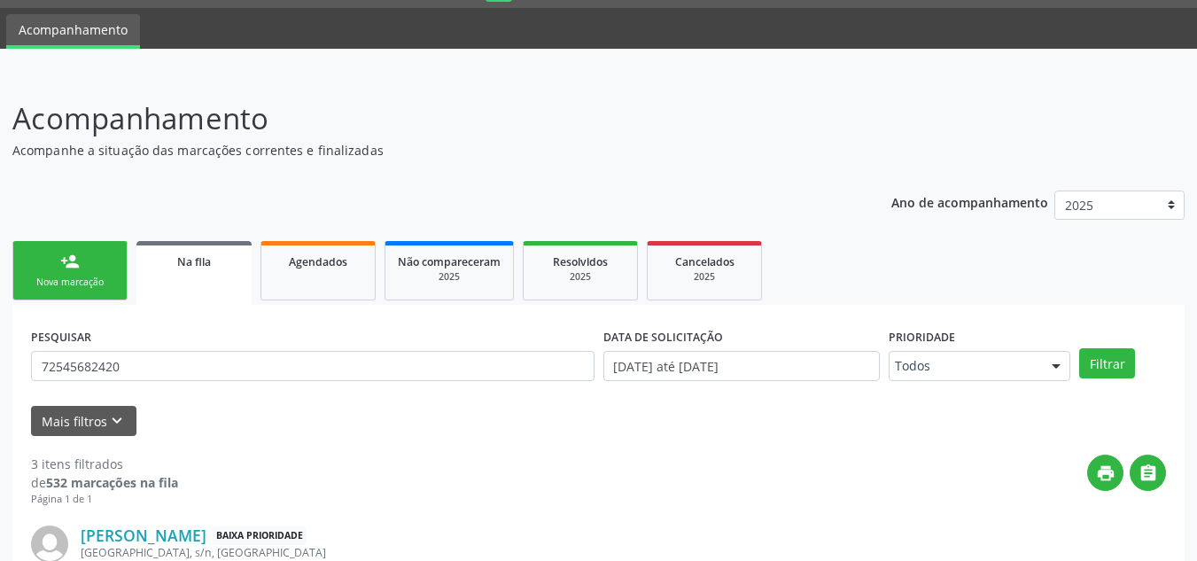
click at [58, 282] on div "Nova marcação" at bounding box center [70, 282] width 89 height 13
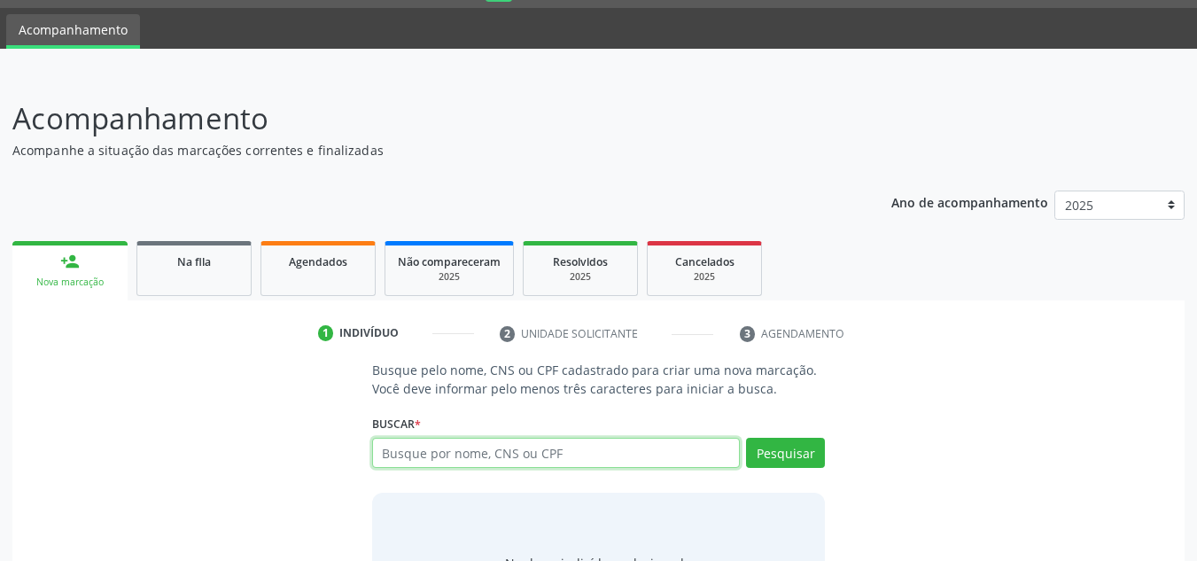
click at [477, 458] on input "text" at bounding box center [556, 453] width 369 height 30
type input "703403881367700"
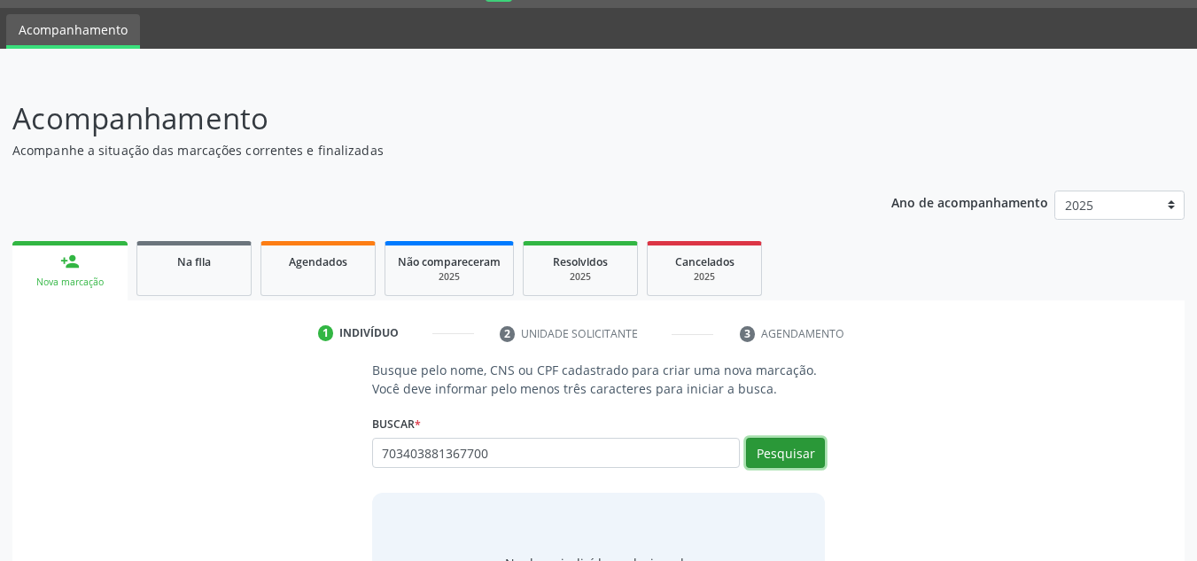
click at [796, 455] on button "Pesquisar" at bounding box center [785, 453] width 79 height 30
type input "703403881367700"
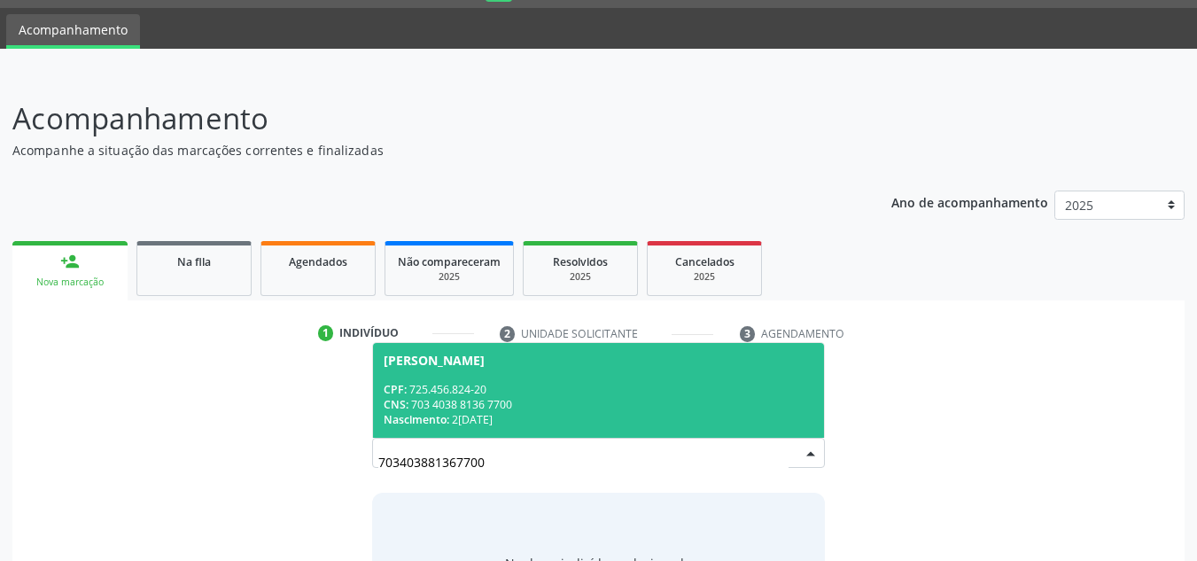
click at [491, 400] on div "CNS: 703 4038 8136 7700" at bounding box center [599, 404] width 431 height 15
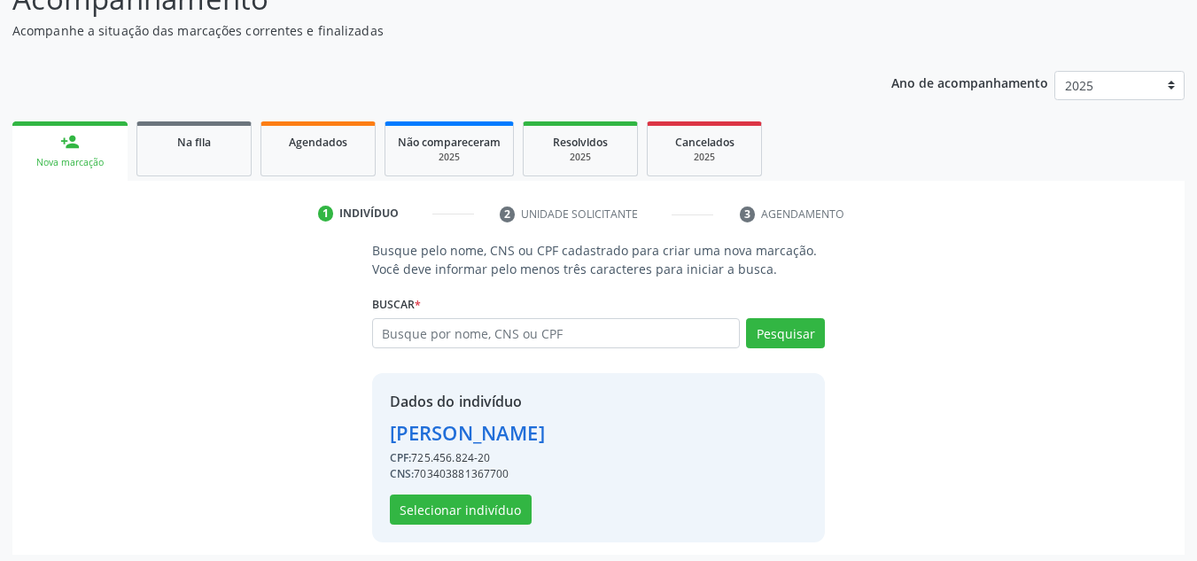
scroll to position [175, 0]
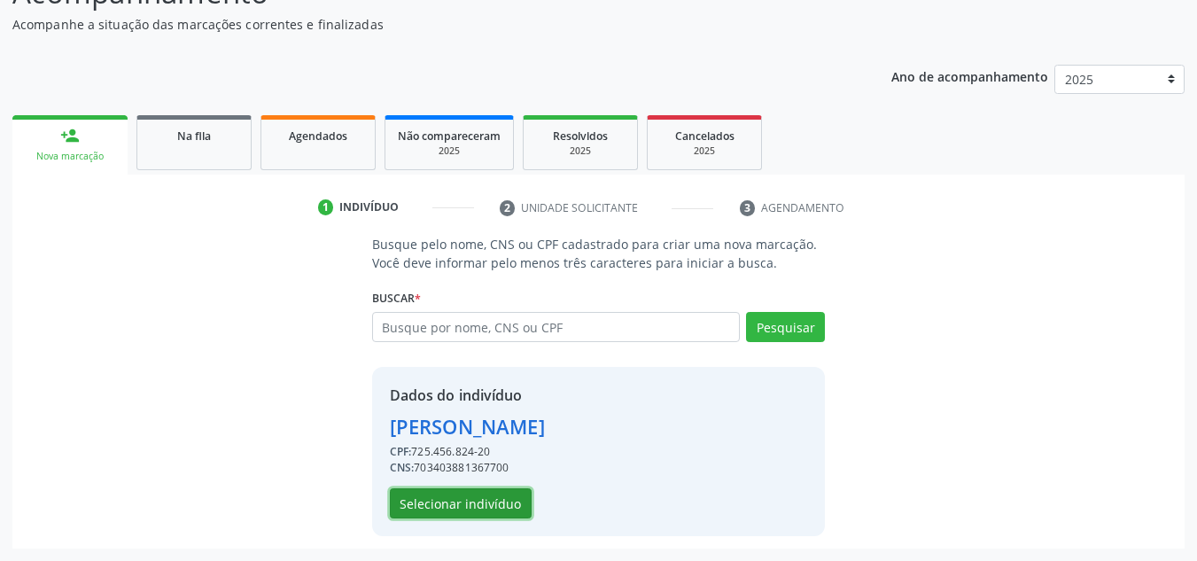
click at [491, 509] on button "Selecionar indivíduo" at bounding box center [461, 503] width 142 height 30
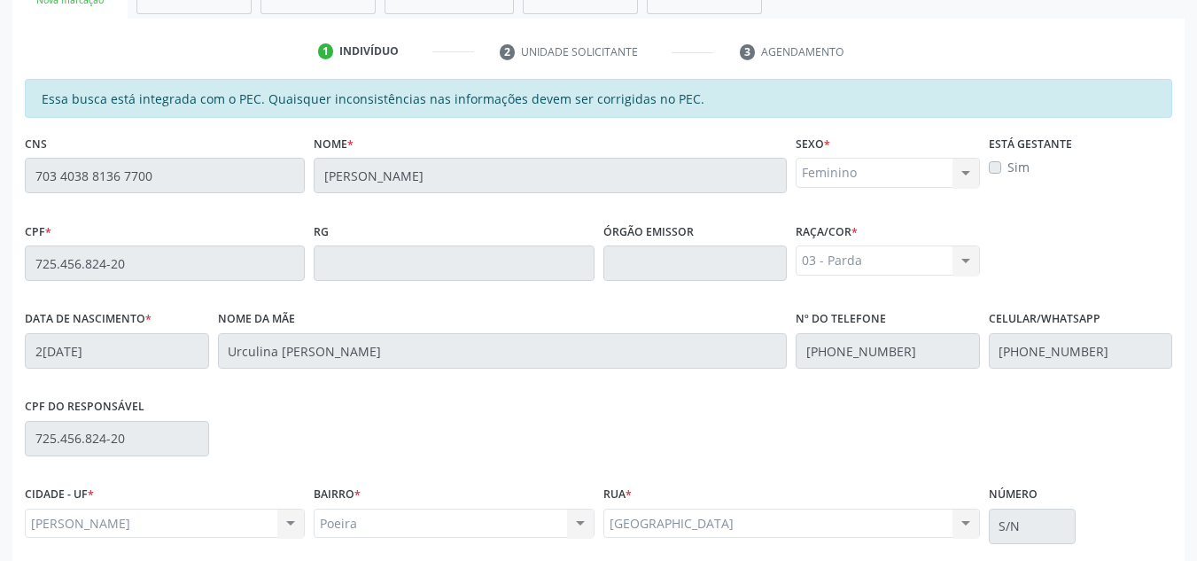
scroll to position [476, 0]
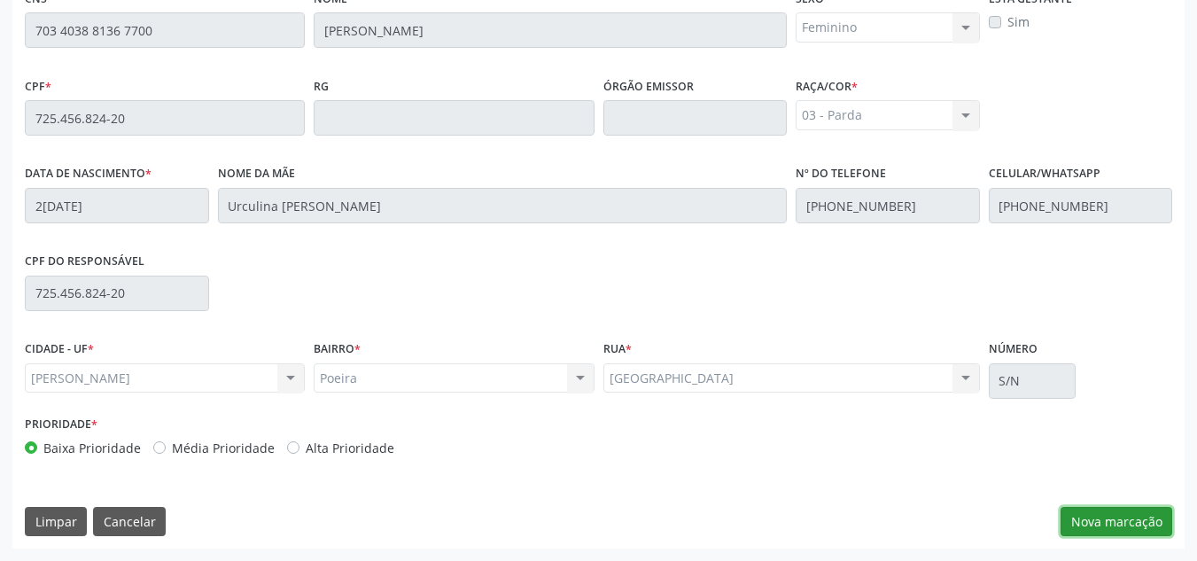
click at [1114, 531] on button "Nova marcação" at bounding box center [1117, 522] width 112 height 30
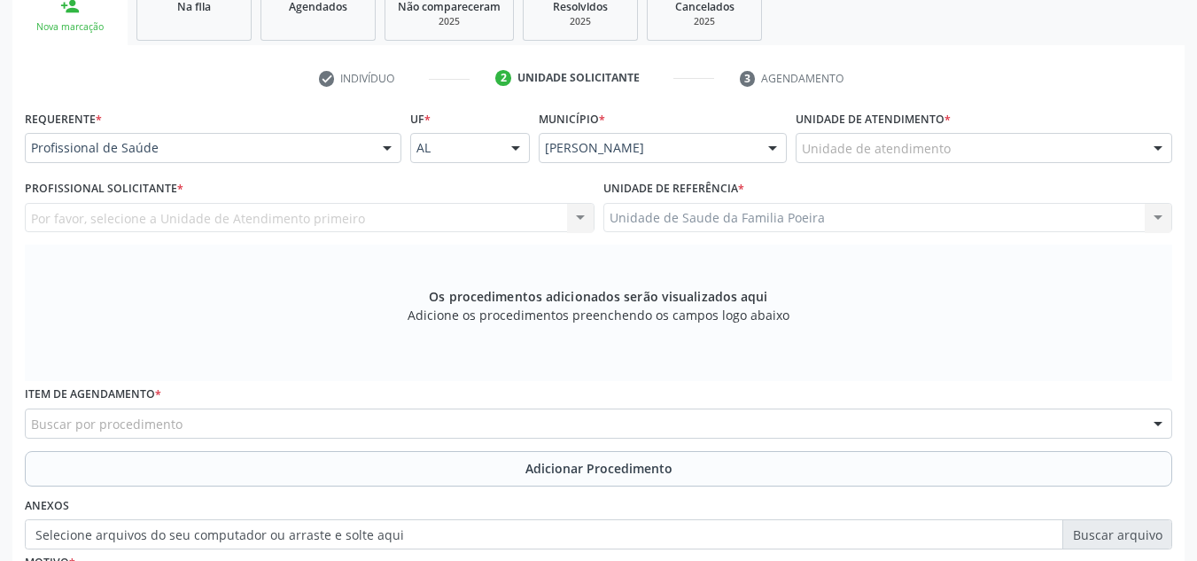
scroll to position [299, 0]
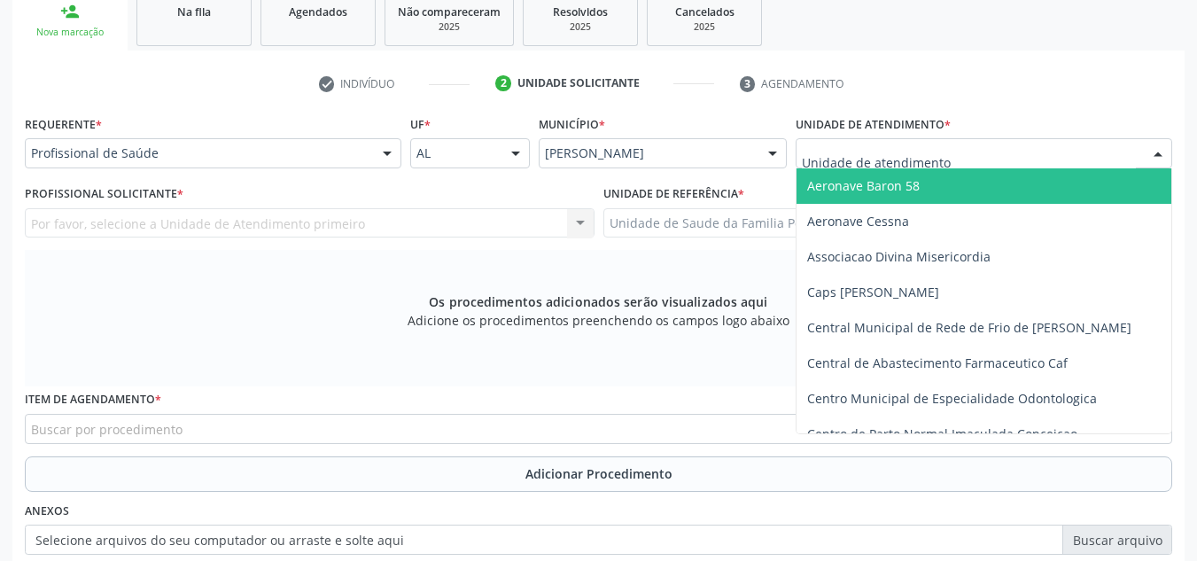
click at [970, 157] on div at bounding box center [984, 153] width 377 height 30
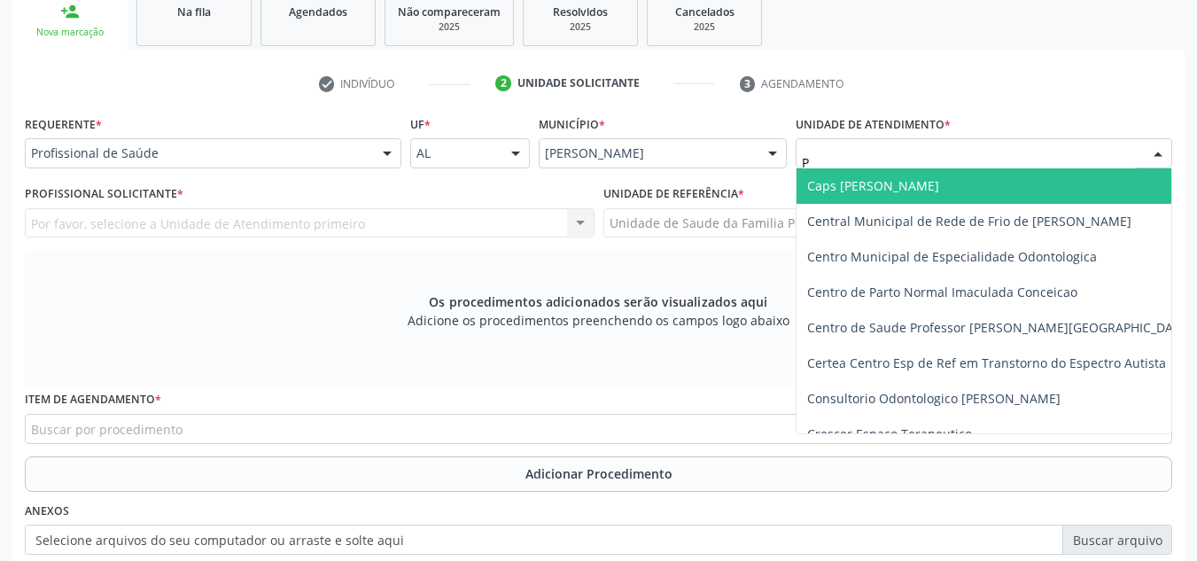
type input "PO"
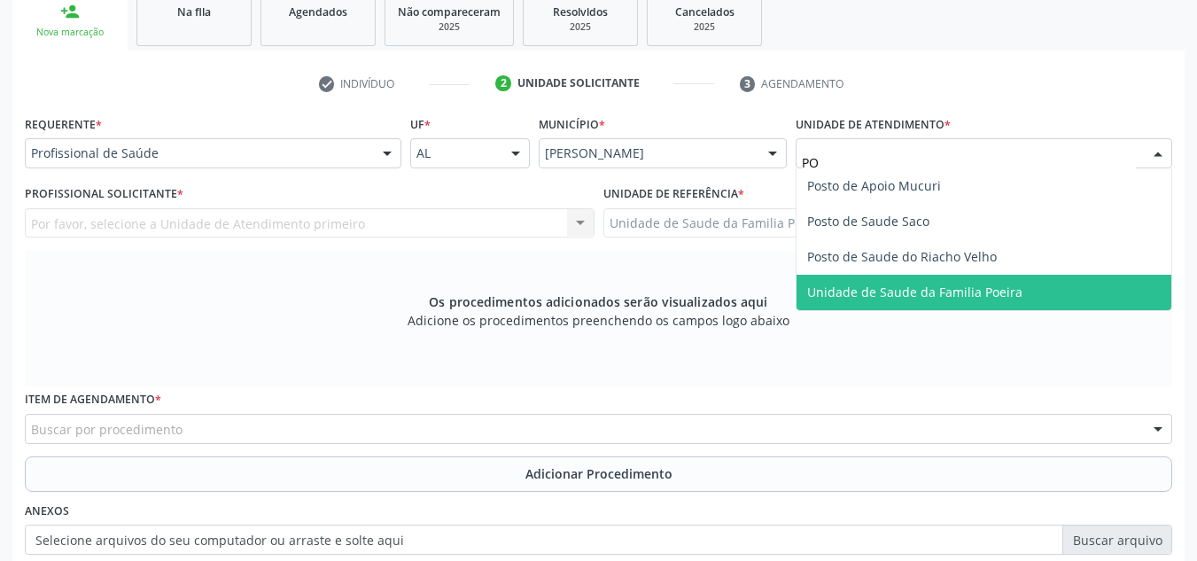
click at [937, 286] on span "Unidade de Saude da Familia Poeira" at bounding box center [914, 292] width 215 height 17
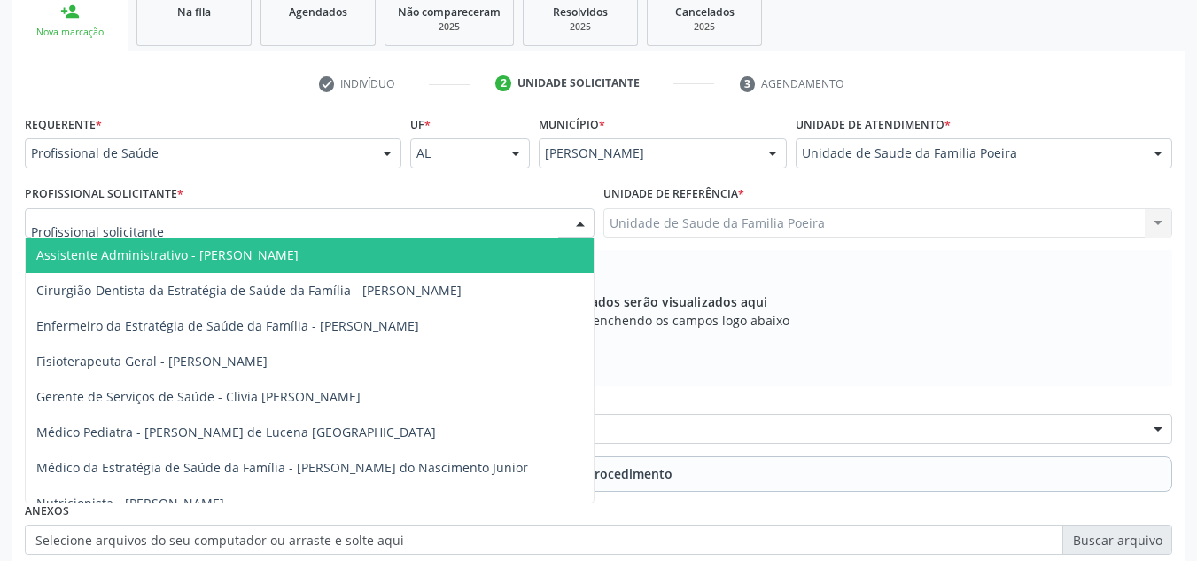
click at [417, 238] on div "Assistente Administrativo - Anayara Marcelly da Silva Lopes Cirurgião-Dentista …" at bounding box center [310, 223] width 570 height 30
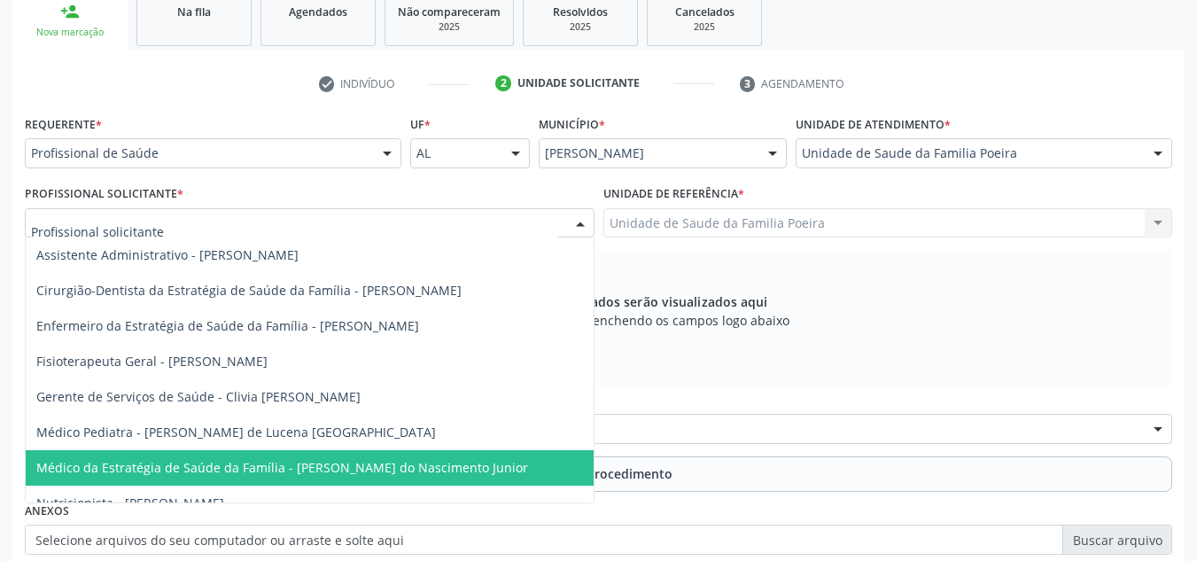
click at [390, 465] on span "Médico da Estratégia de Saúde da Família - Cosmo Faustino do Nascimento Junior" at bounding box center [282, 467] width 492 height 17
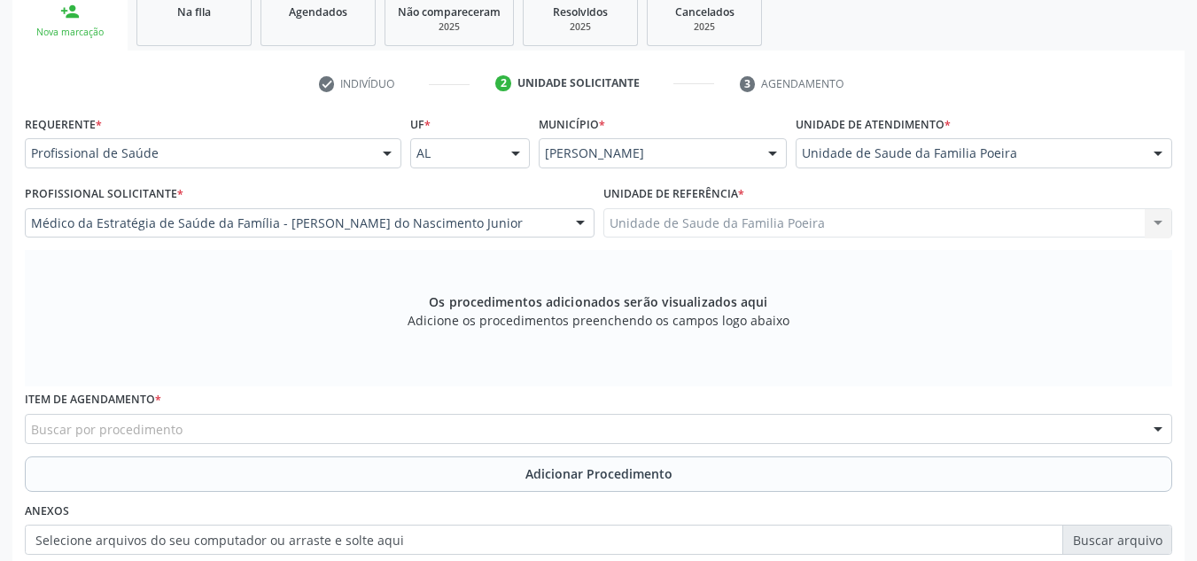
click at [381, 423] on div "Buscar por procedimento" at bounding box center [599, 429] width 1148 height 30
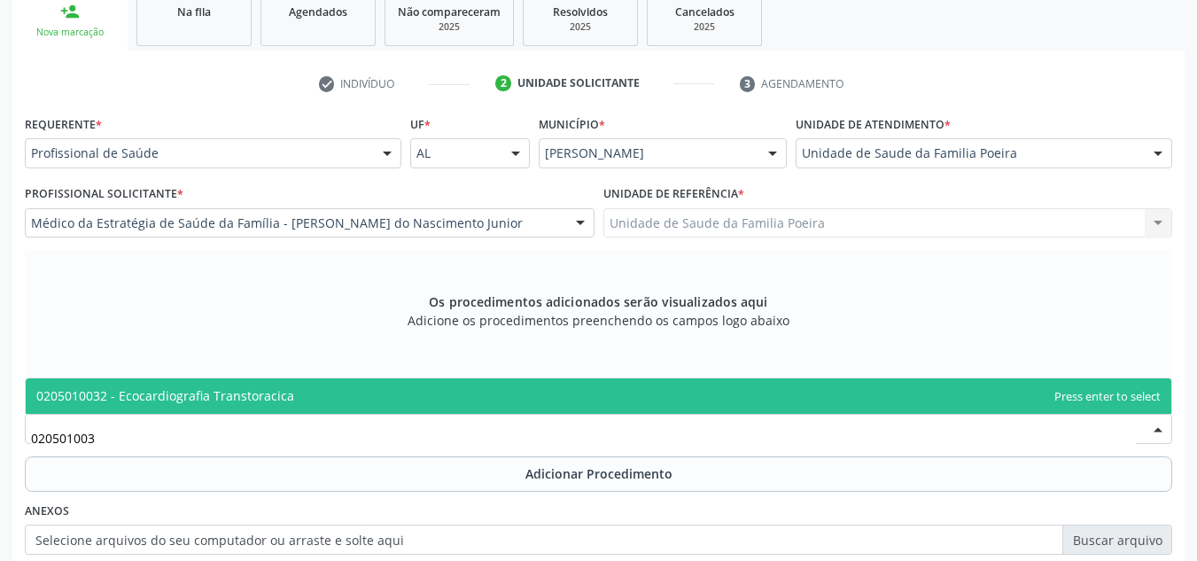
type input "0205010032"
click at [281, 382] on span "0205010032 - Ecocardiografia Transtoracica" at bounding box center [599, 395] width 1146 height 35
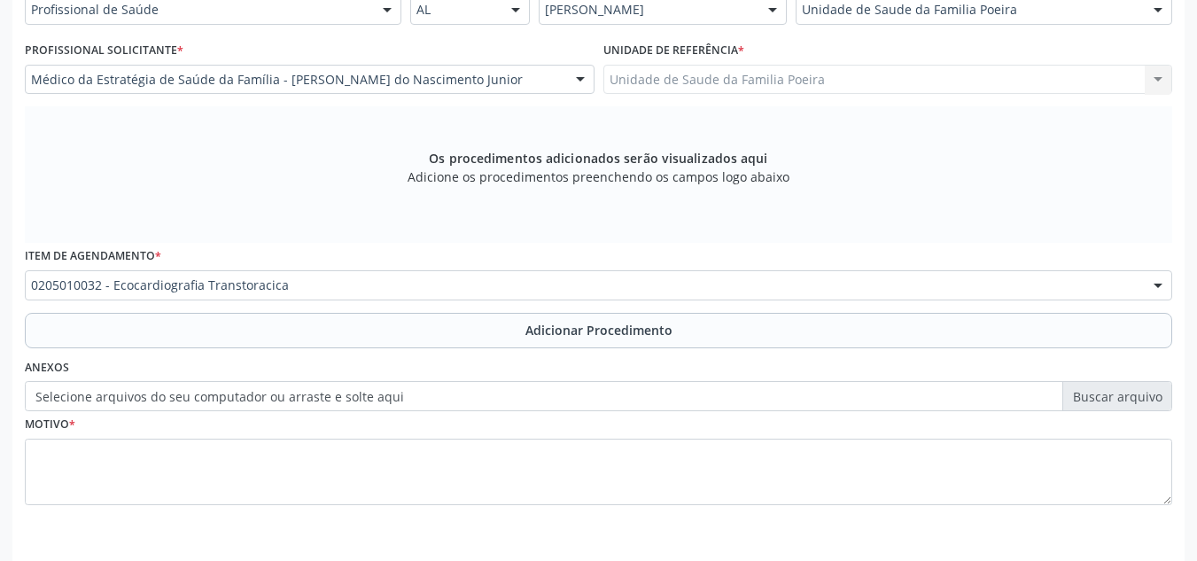
scroll to position [503, 0]
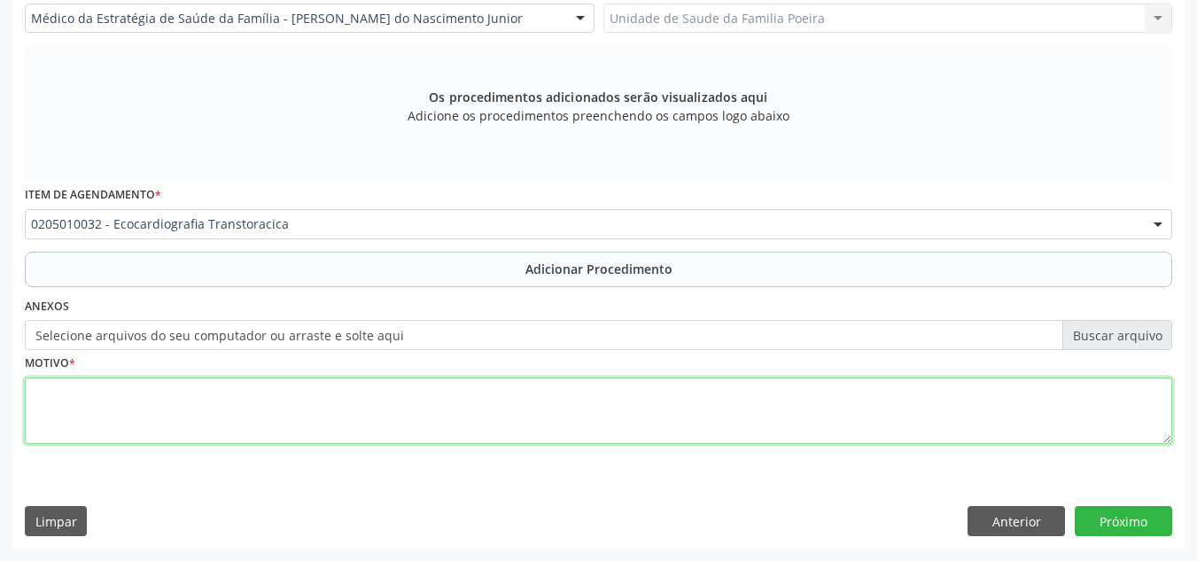
click at [343, 407] on textarea at bounding box center [599, 411] width 1148 height 67
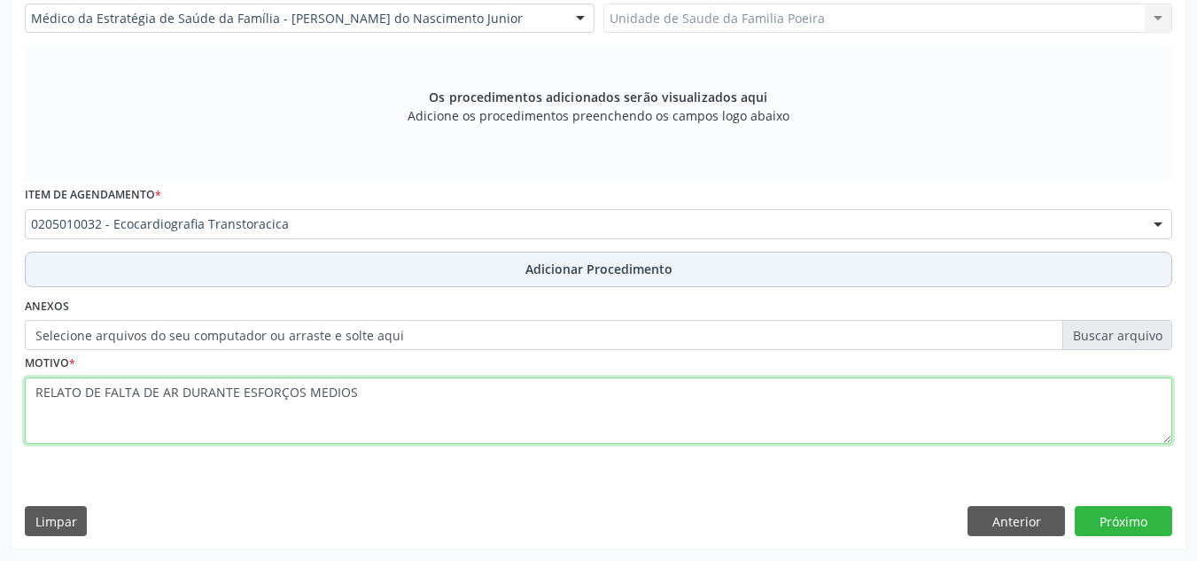
type textarea "RELATO DE FALTA DE AR DURANTE ESFORÇOS MEDIOS"
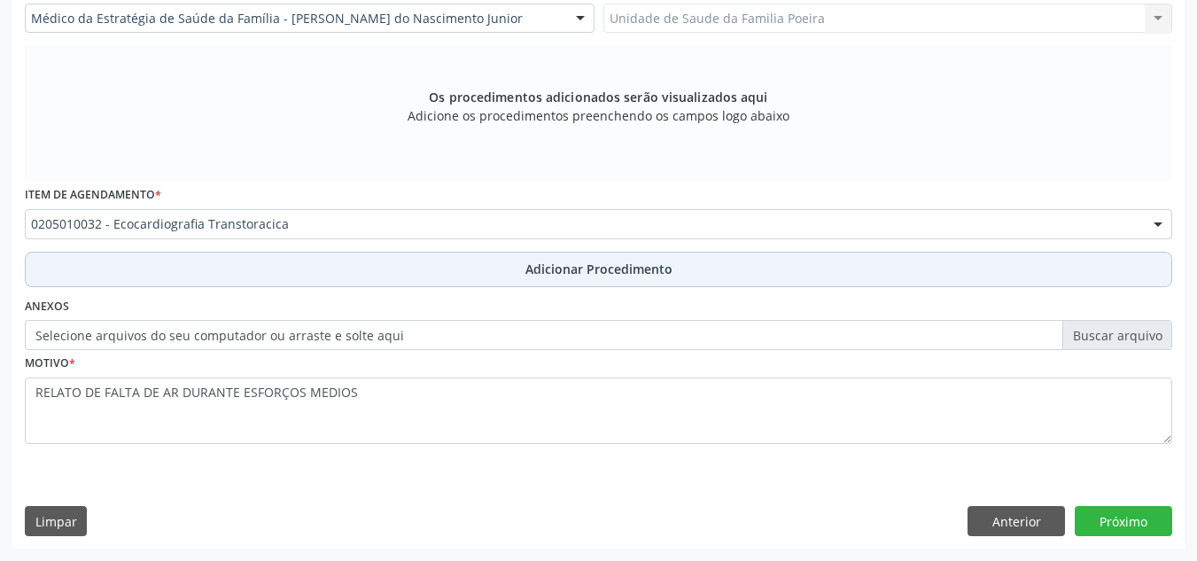
drag, startPoint x: 620, startPoint y: 265, endPoint x: 653, endPoint y: 267, distance: 33.7
click at [617, 264] on span "Adicionar Procedimento" at bounding box center [599, 269] width 147 height 19
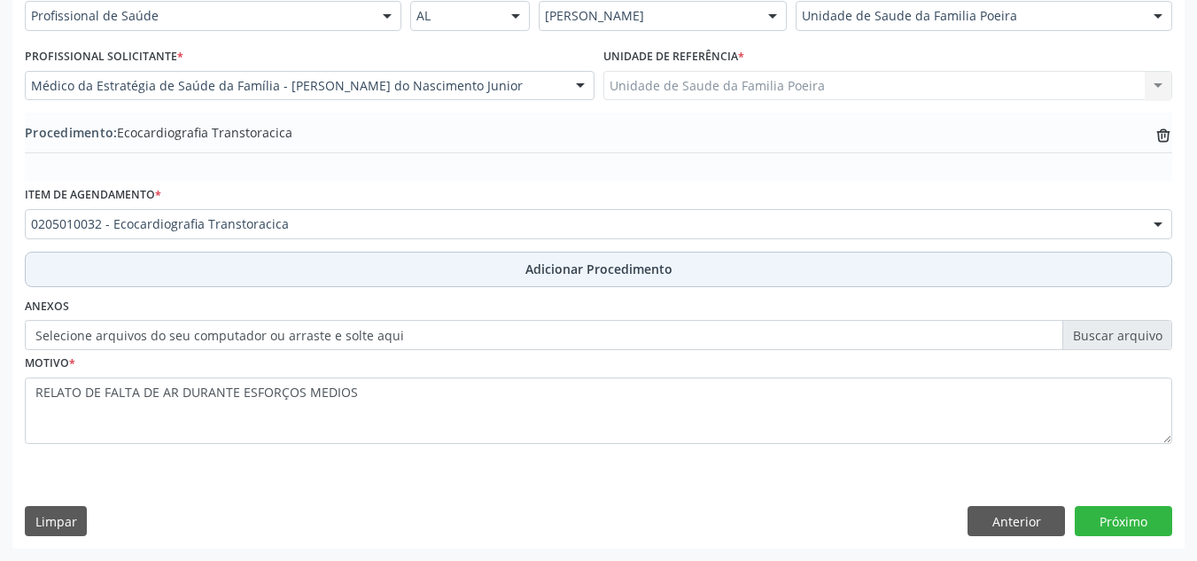
scroll to position [436, 0]
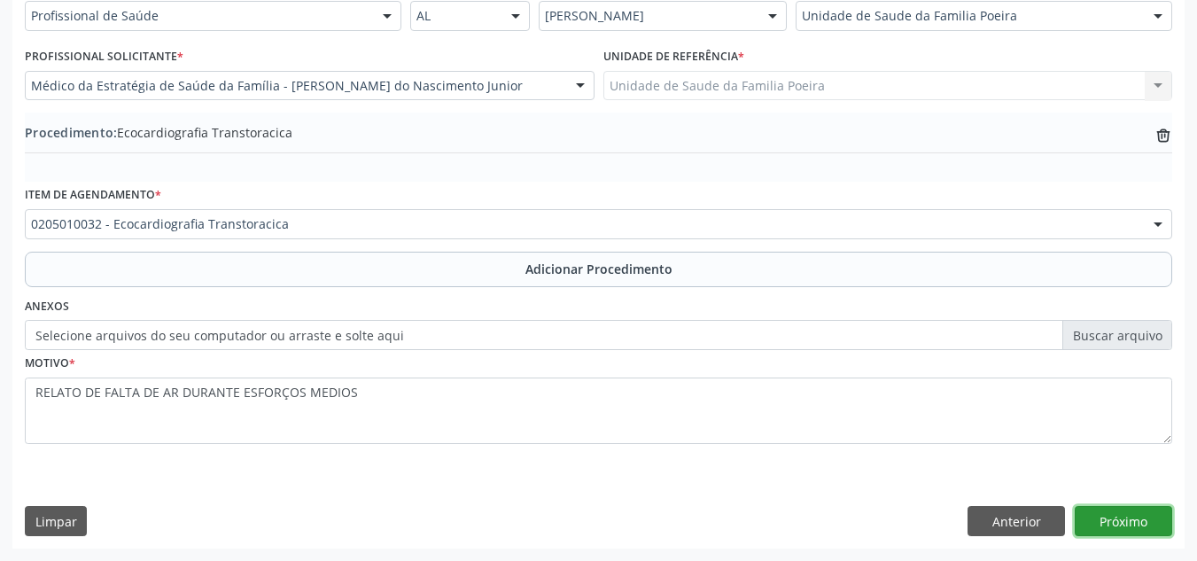
click at [1116, 521] on button "Próximo" at bounding box center [1123, 521] width 97 height 30
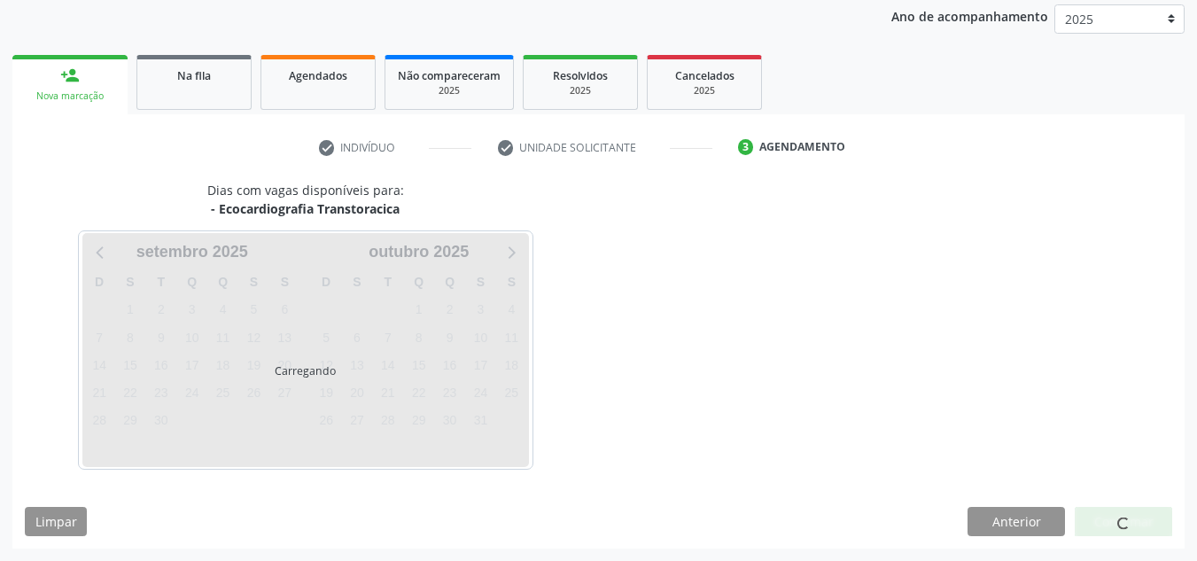
scroll to position [287, 0]
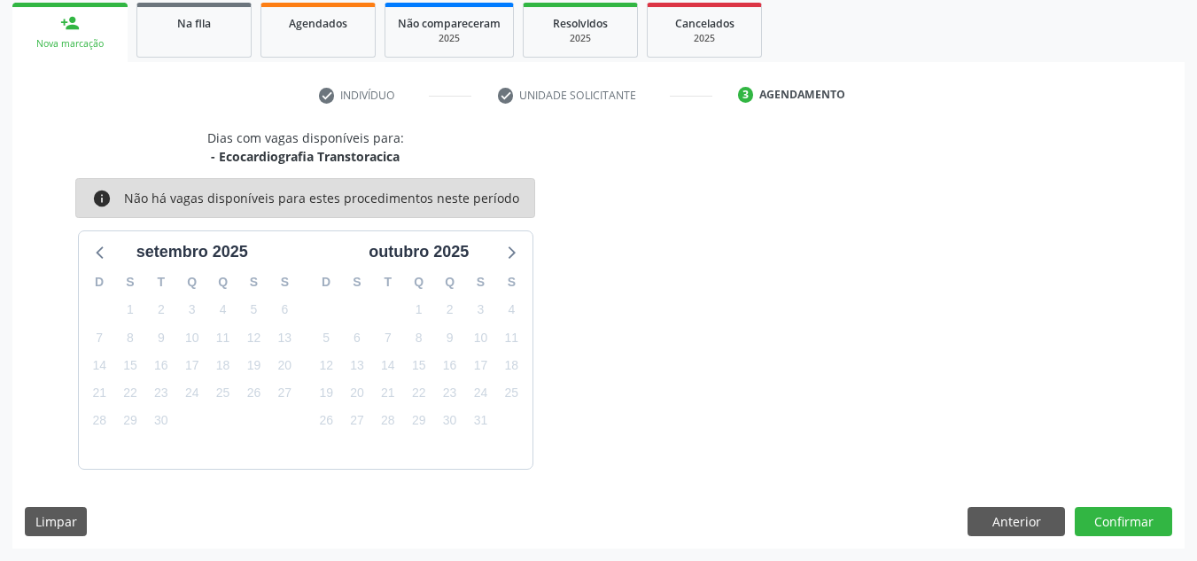
click at [1118, 537] on div "Dias com vagas disponíveis para: - Ecocardiografia Transtoracica info Não há va…" at bounding box center [598, 339] width 1173 height 420
click at [1114, 523] on button "Confirmar" at bounding box center [1123, 522] width 97 height 30
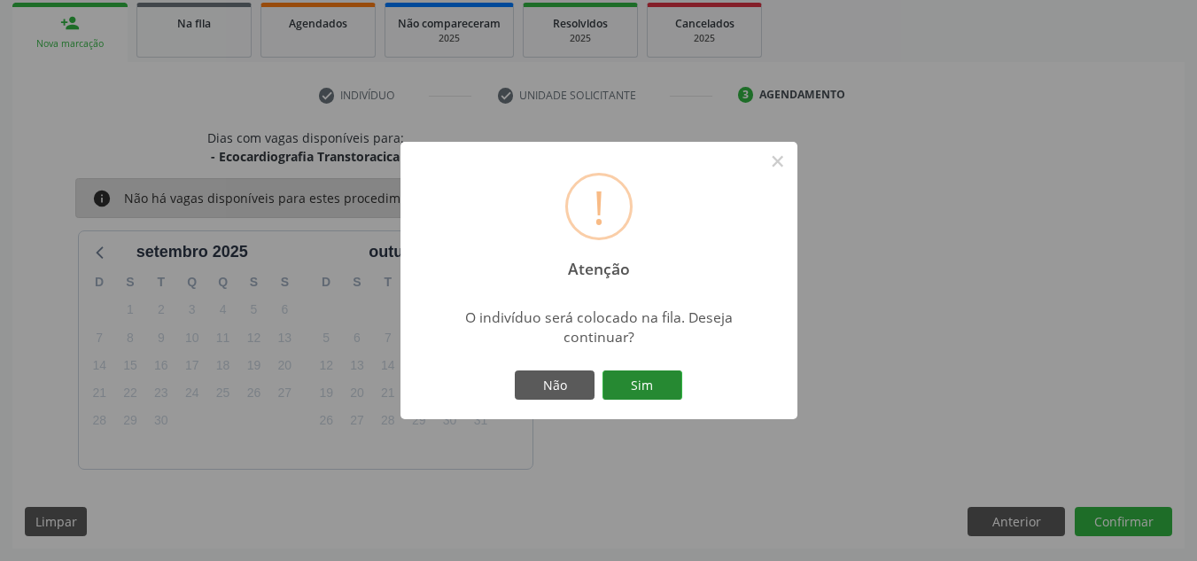
click at [625, 370] on button "Sim" at bounding box center [643, 385] width 80 height 30
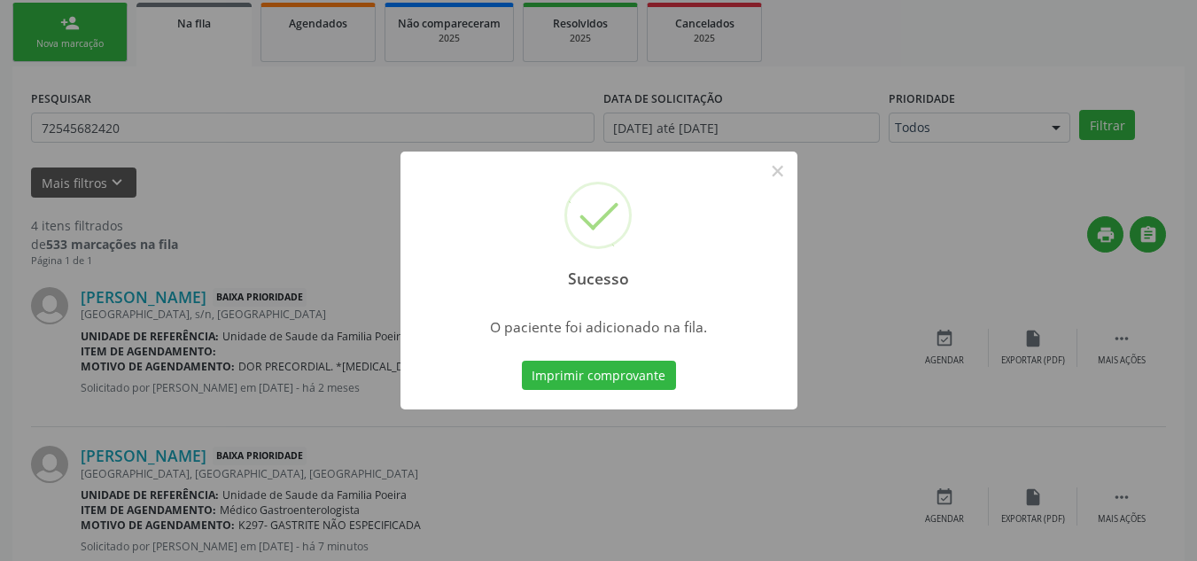
scroll to position [49, 0]
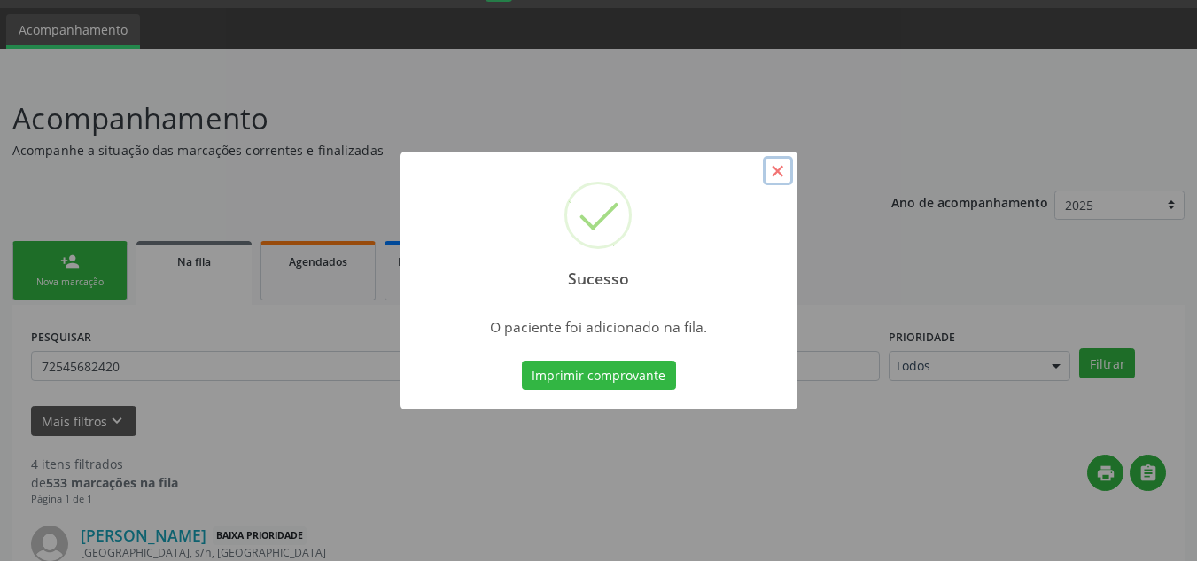
click at [782, 167] on button "×" at bounding box center [778, 171] width 30 height 30
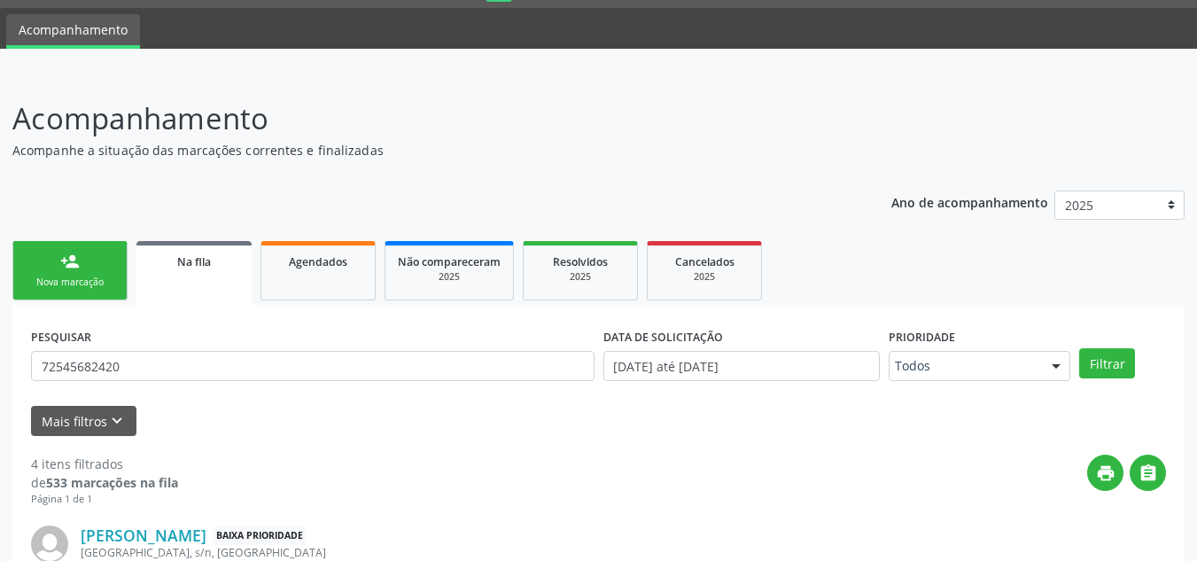
click at [62, 272] on link "person_add Nova marcação" at bounding box center [69, 270] width 115 height 59
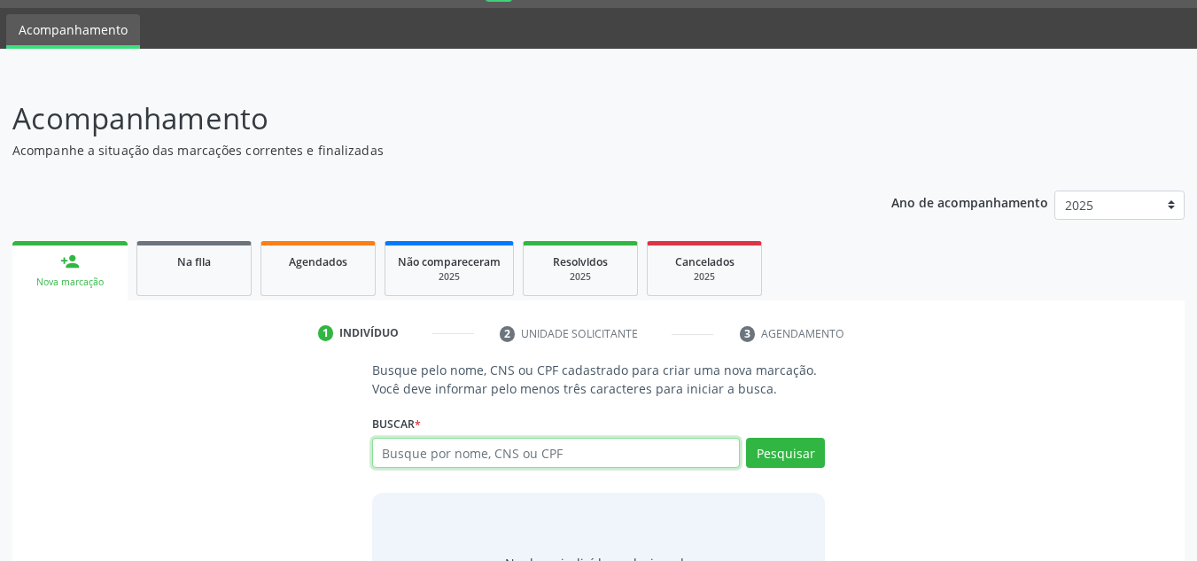
click at [403, 453] on input "text" at bounding box center [556, 453] width 369 height 30
type input "705100341511840"
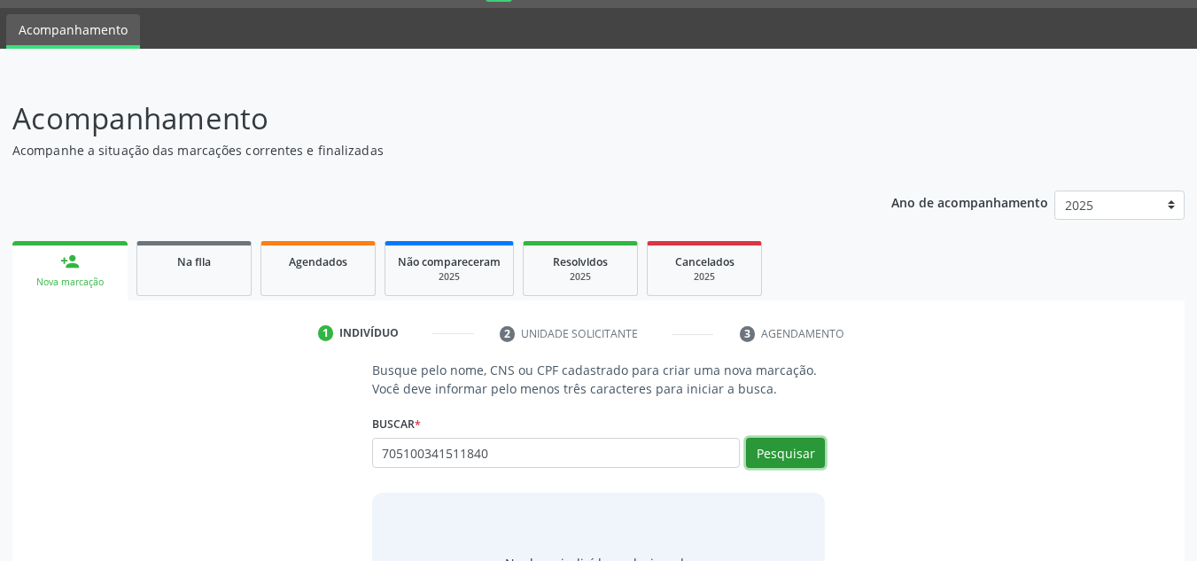
click at [790, 452] on button "Pesquisar" at bounding box center [785, 453] width 79 height 30
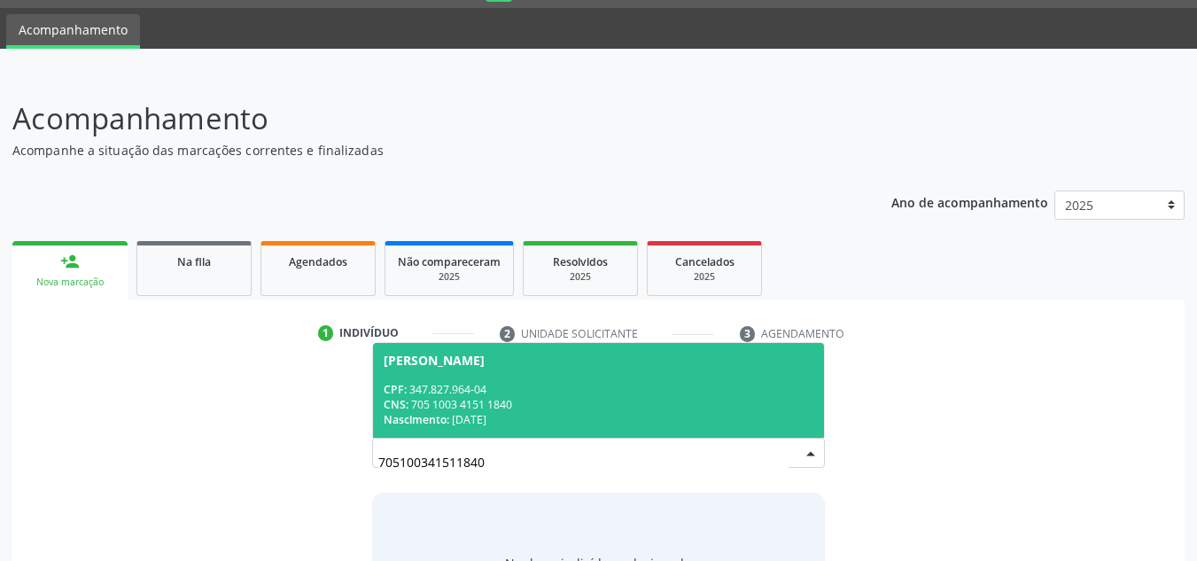
click at [497, 397] on div "CNS: 705 1003 4151 1840" at bounding box center [599, 404] width 431 height 15
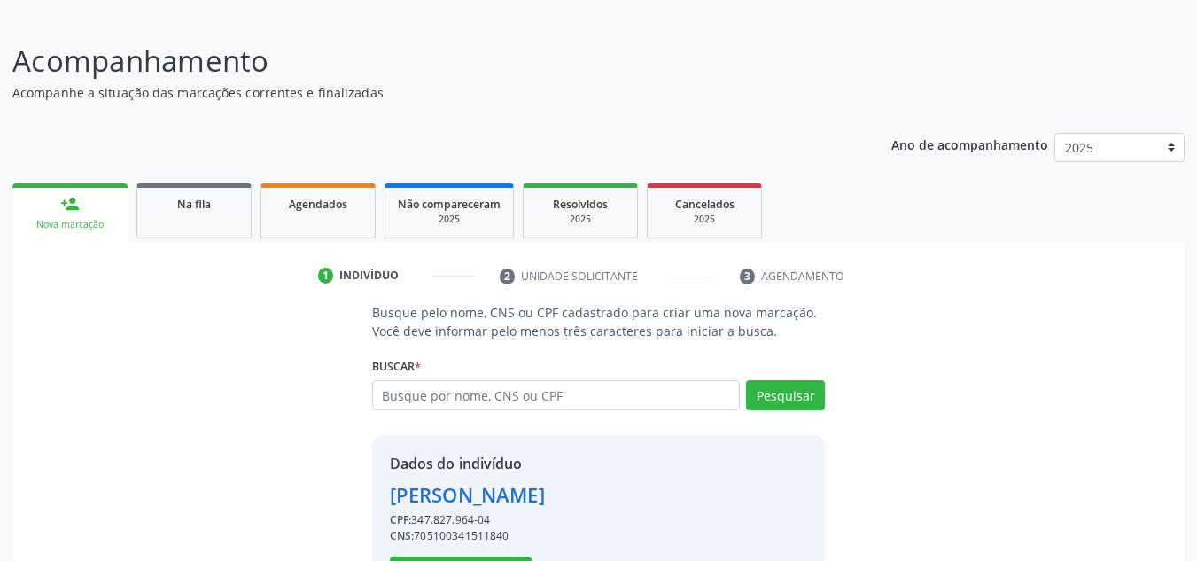
scroll to position [137, 0]
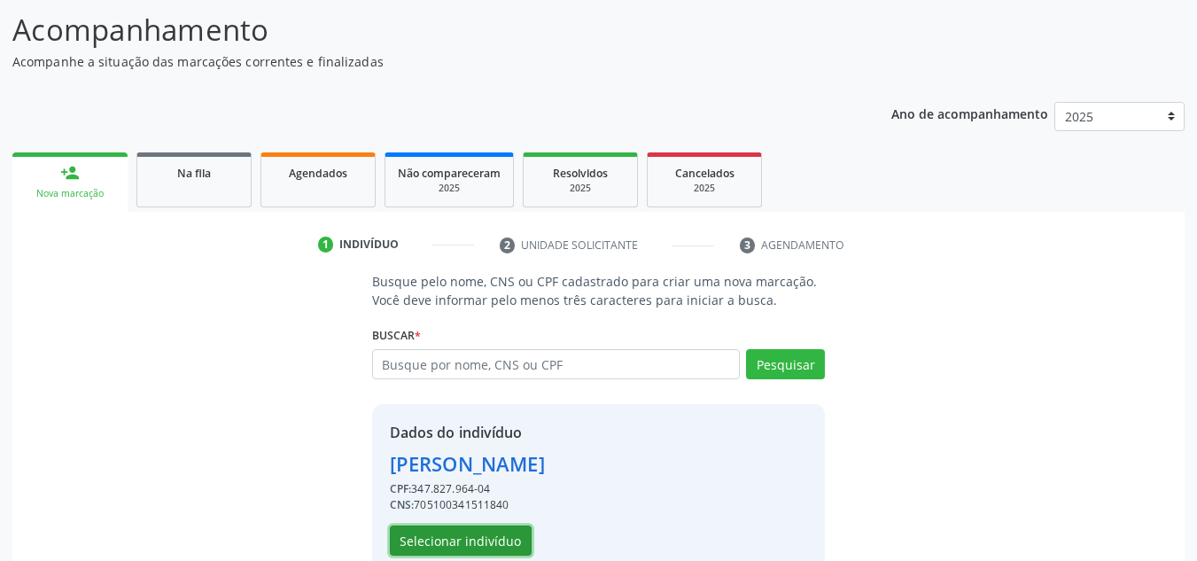
click at [482, 544] on button "Selecionar indivíduo" at bounding box center [461, 541] width 142 height 30
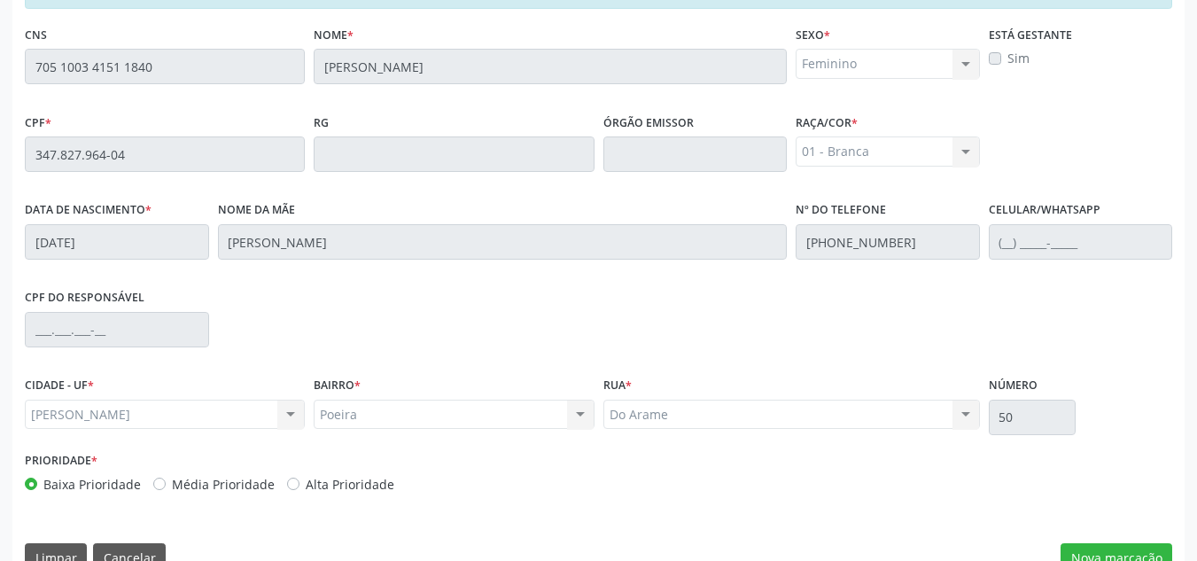
scroll to position [476, 0]
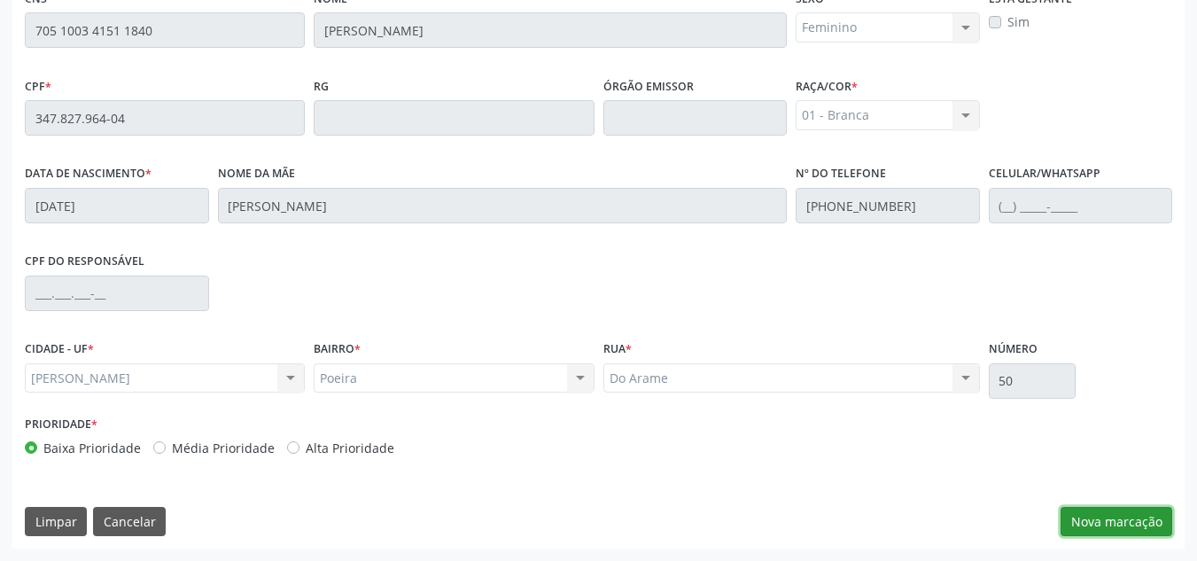
click at [1139, 521] on button "Nova marcação" at bounding box center [1117, 522] width 112 height 30
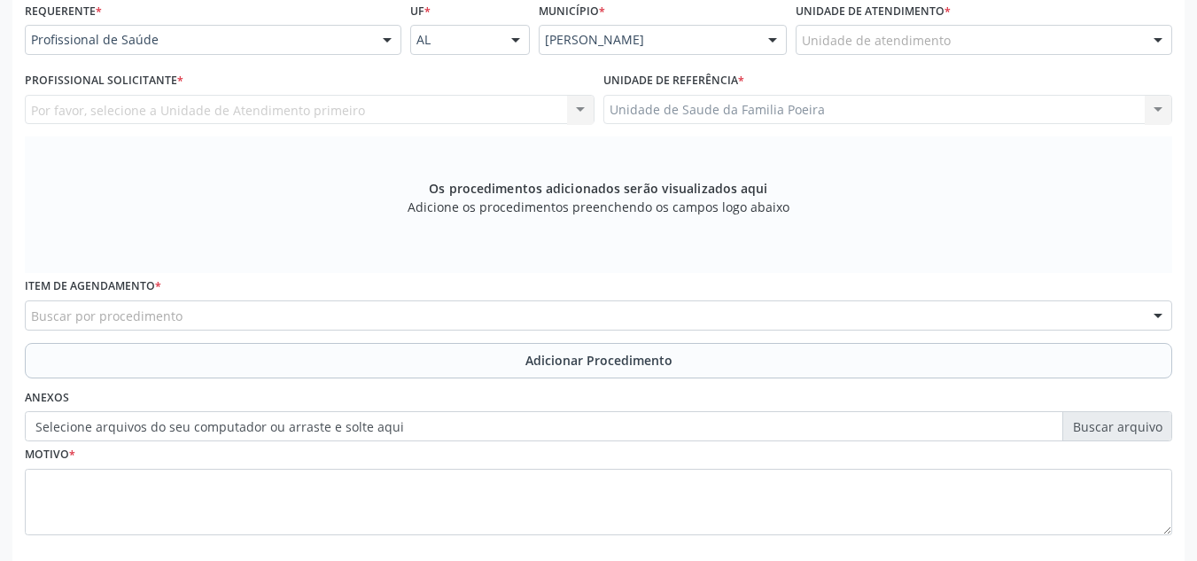
scroll to position [299, 0]
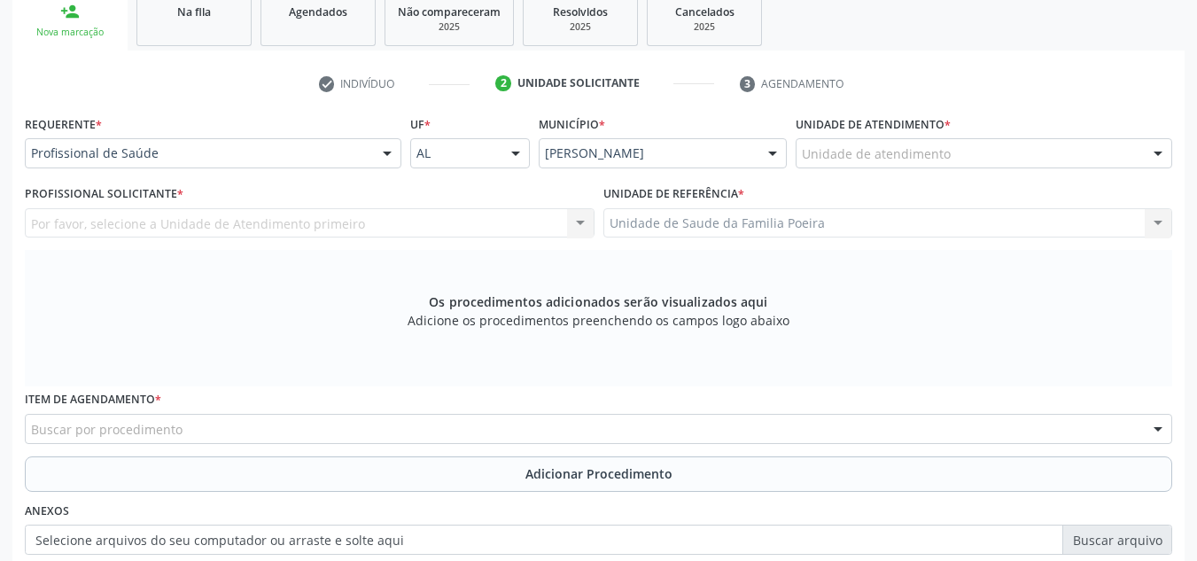
click at [969, 141] on div "Unidade de atendimento" at bounding box center [984, 153] width 377 height 30
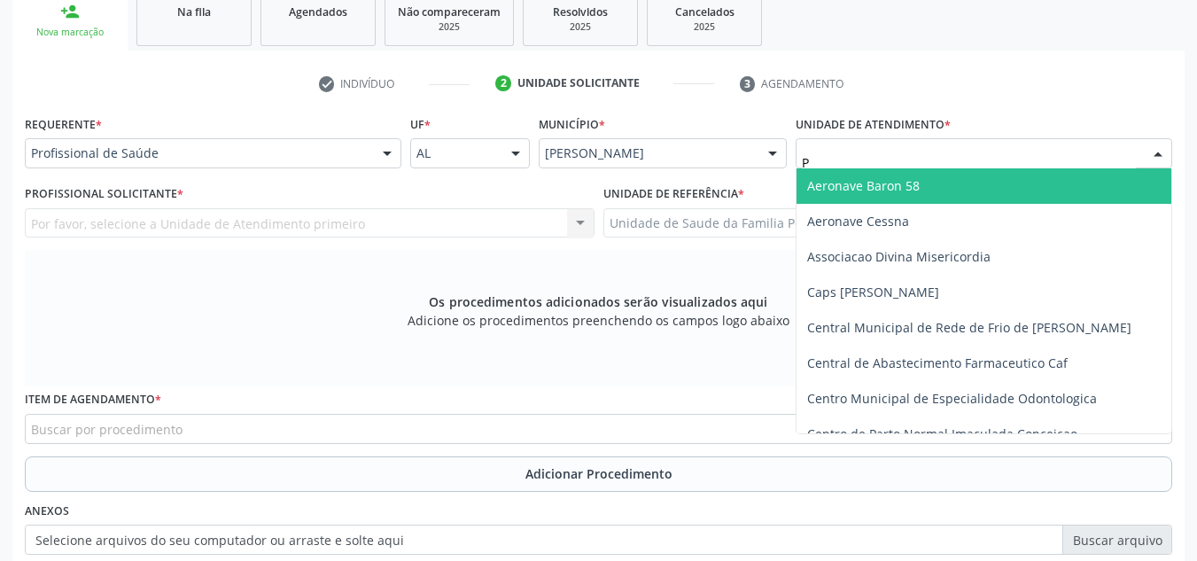
type input "PO"
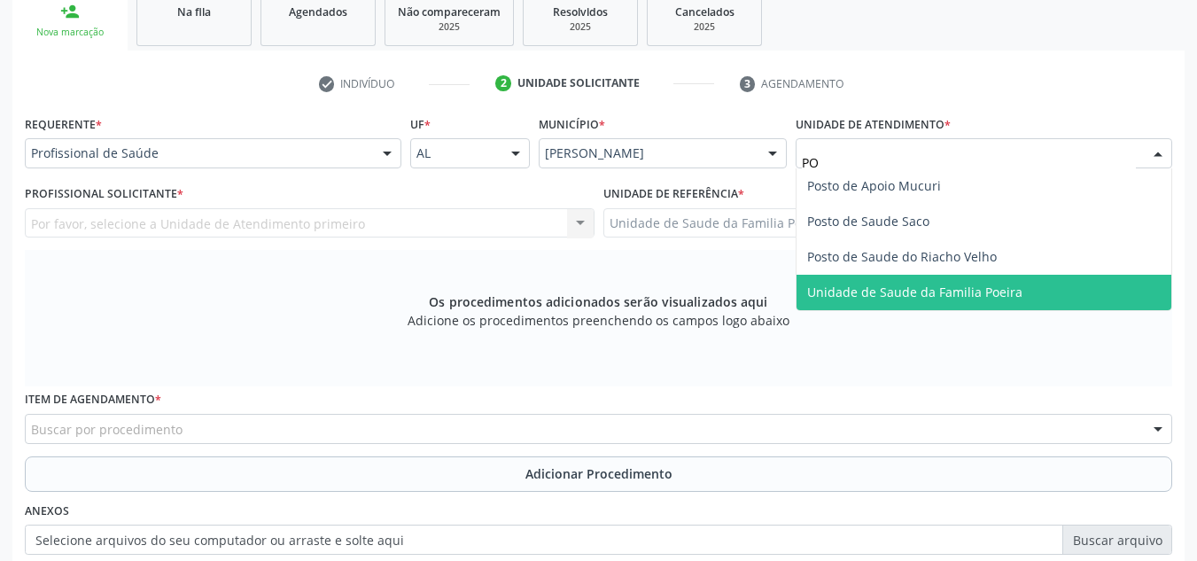
click at [961, 277] on span "Unidade de Saude da Familia Poeira" at bounding box center [984, 292] width 375 height 35
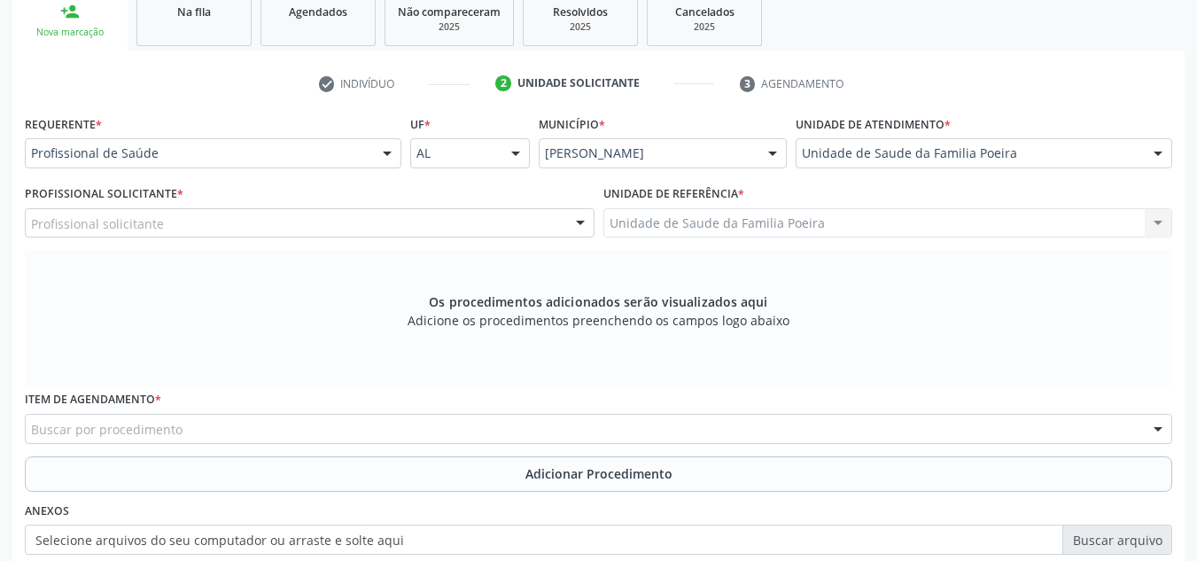
click at [242, 222] on div "Profissional solicitante" at bounding box center [310, 223] width 570 height 30
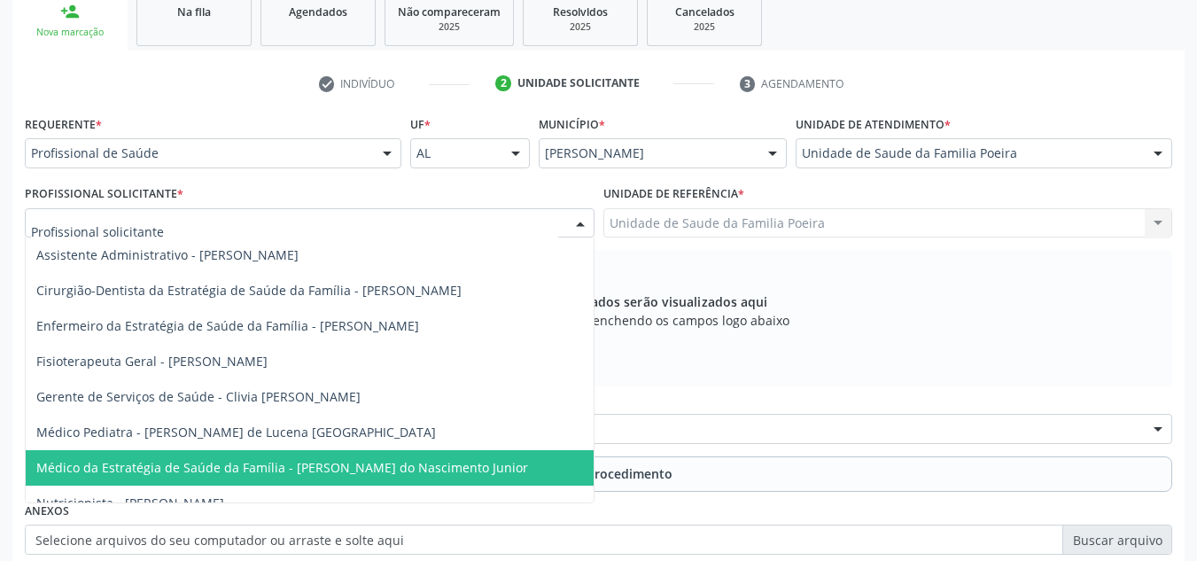
click at [261, 466] on span "Médico da Estratégia de Saúde da Família - Cosmo Faustino do Nascimento Junior" at bounding box center [282, 467] width 492 height 17
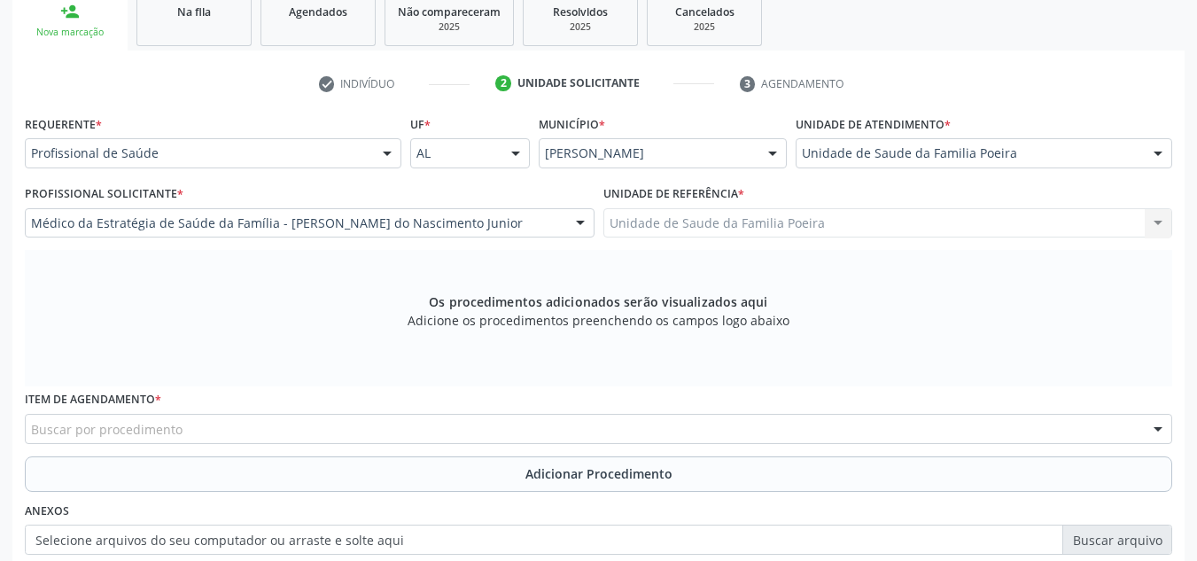
click at [236, 427] on div "Buscar por procedimento" at bounding box center [599, 429] width 1148 height 30
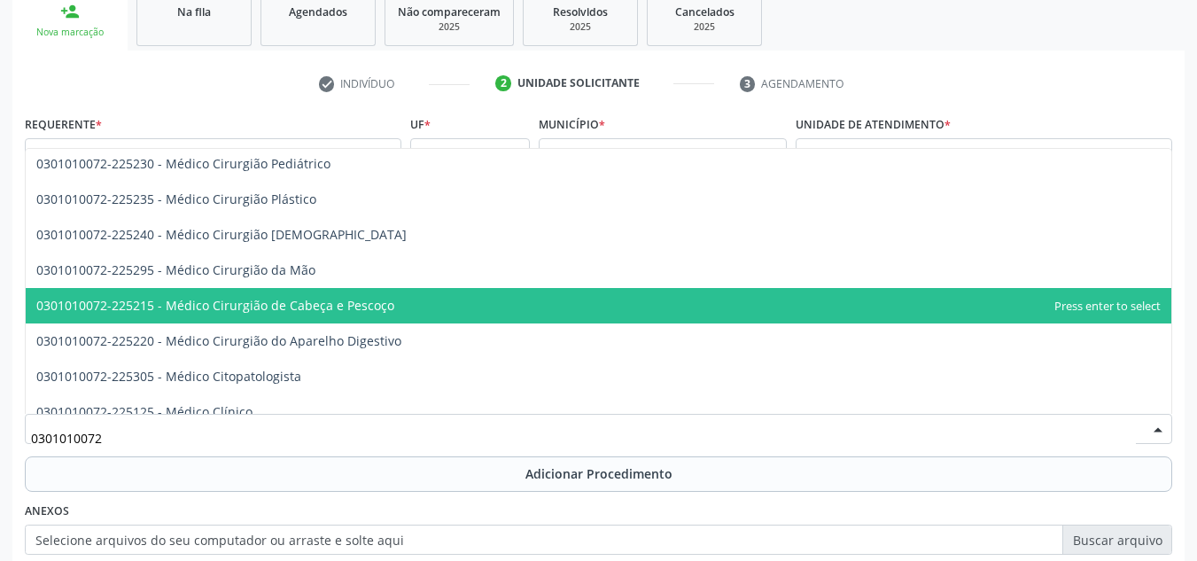
scroll to position [443, 0]
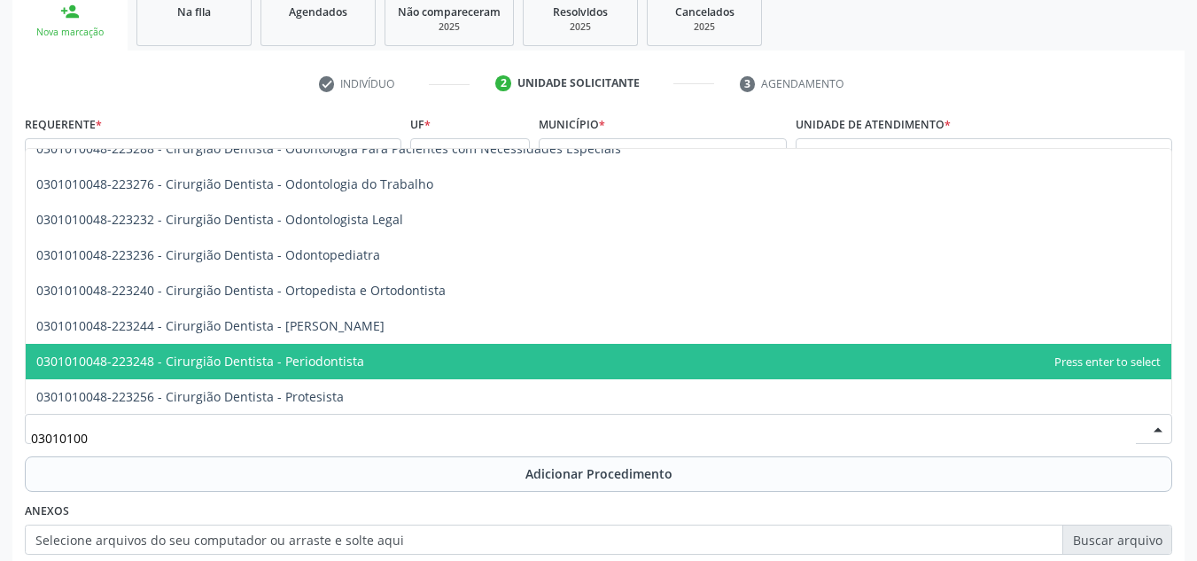
type input "030101003"
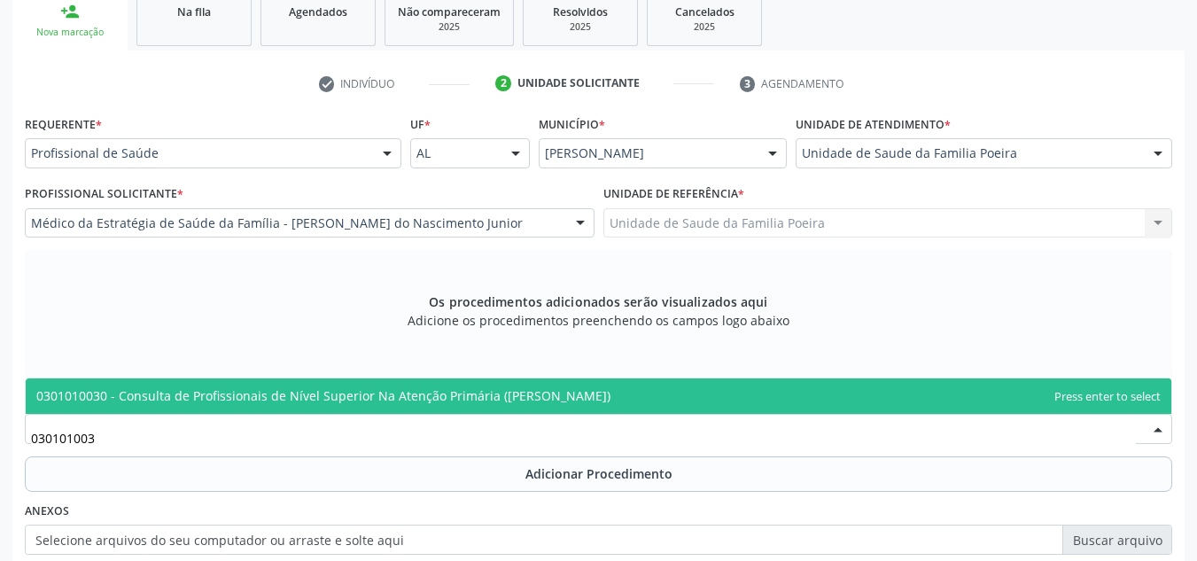
scroll to position [0, 0]
click at [321, 401] on span "0301010030 - Consulta de Profissionais de Nível Superior Na Atenção Primária (E…" at bounding box center [323, 395] width 574 height 17
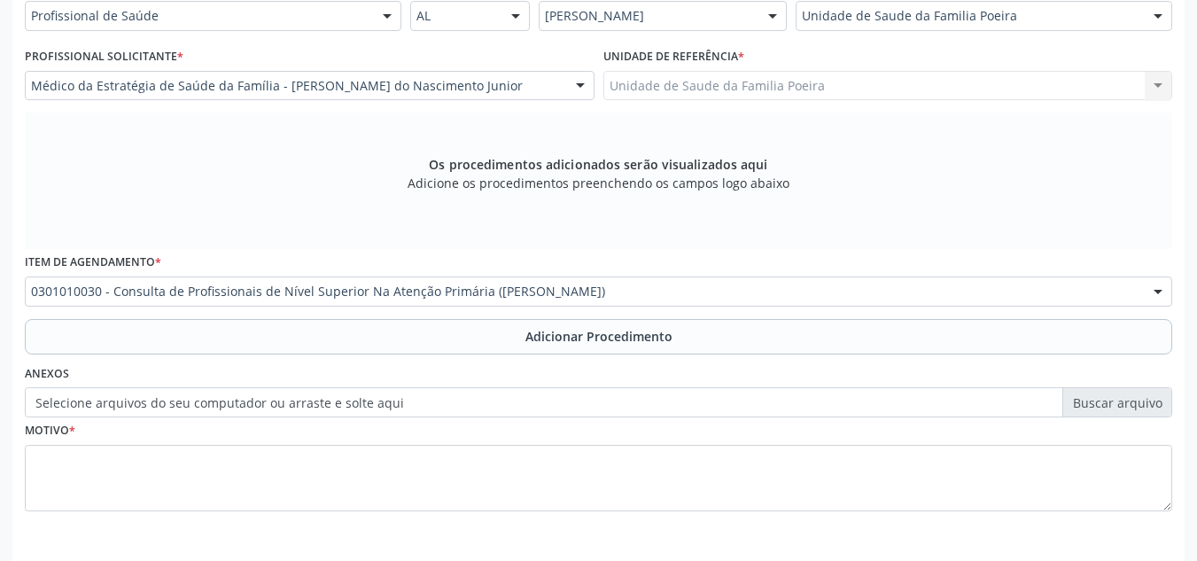
scroll to position [476, 0]
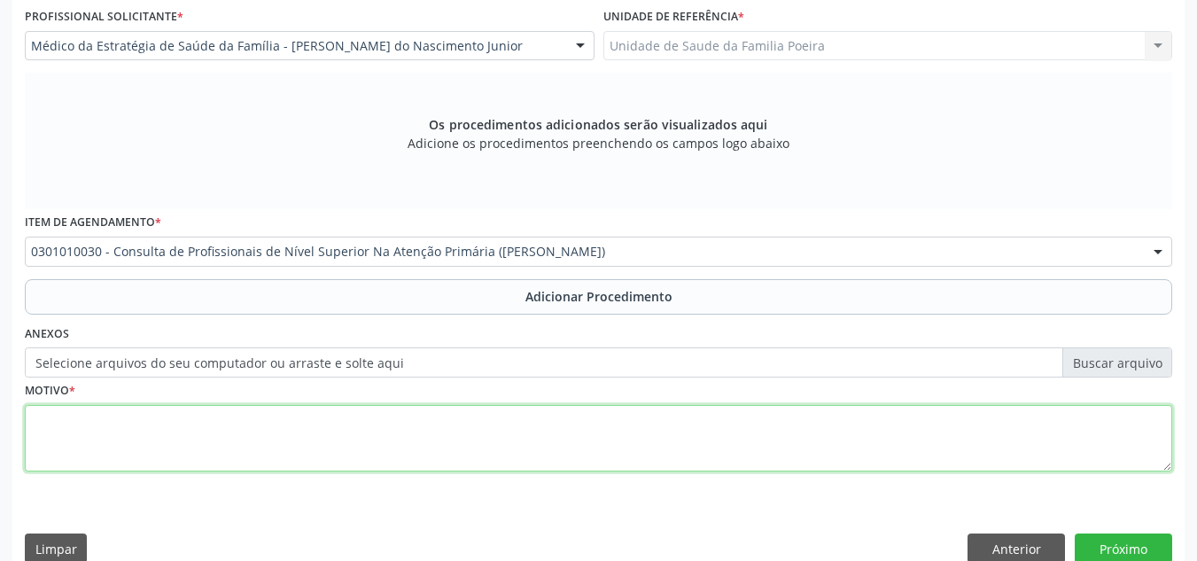
click at [320, 422] on textarea at bounding box center [599, 438] width 1148 height 67
click at [299, 433] on textarea "NUTRICIONISTA PACIENTE ACAMADA HAS+HIPERCO" at bounding box center [599, 438] width 1148 height 67
paste textarea "Hipercolesterolemia"
drag, startPoint x: 310, startPoint y: 441, endPoint x: 344, endPoint y: 433, distance: 34.6
click at [337, 434] on textarea "NUTRICIONISTA PACIENTE ACAMADA HAS+ Hipercolesterolemia" at bounding box center [599, 438] width 1148 height 67
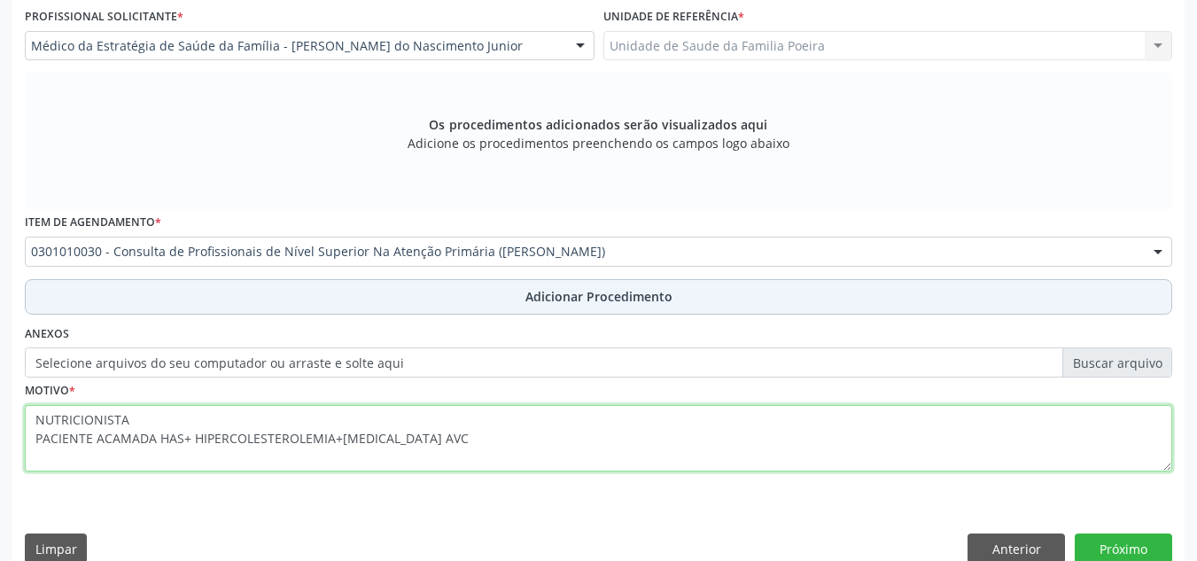
type textarea "NUTRICIONISTA PACIENTE ACAMADA HAS+ HIPERCOLESTEROLEMIA+SEQUELA AVC"
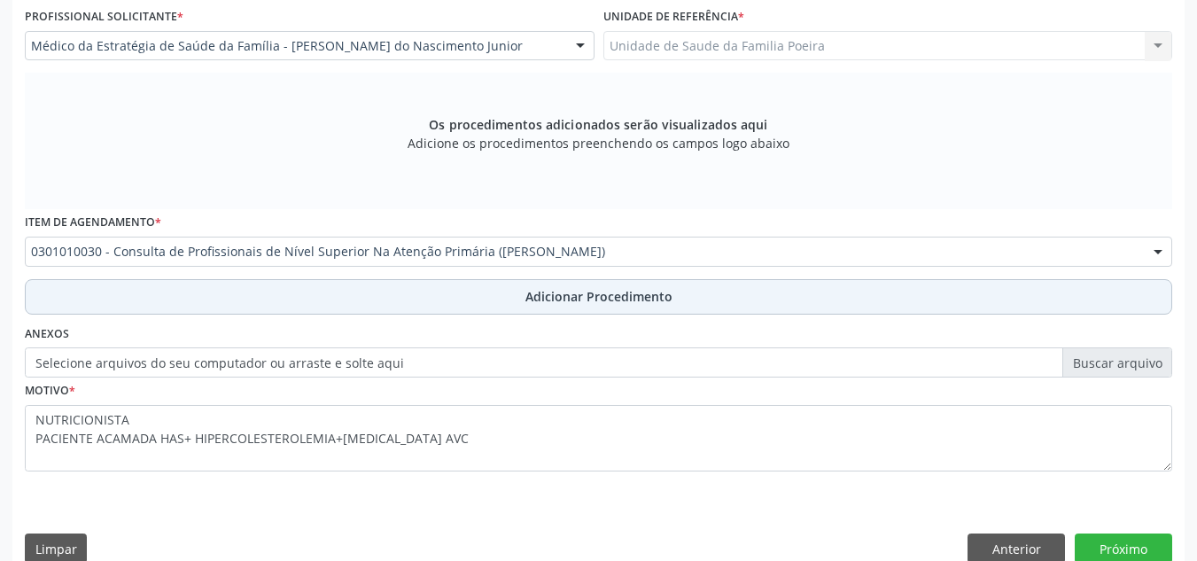
click at [584, 303] on span "Adicionar Procedimento" at bounding box center [599, 296] width 147 height 19
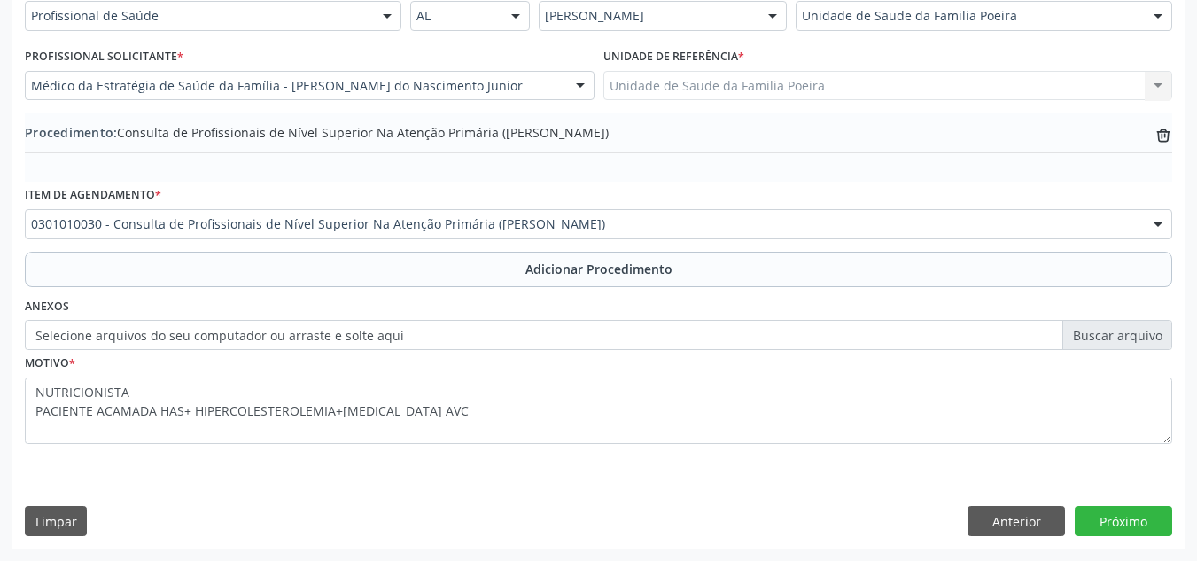
scroll to position [436, 0]
click at [1145, 520] on button "Próximo" at bounding box center [1123, 521] width 97 height 30
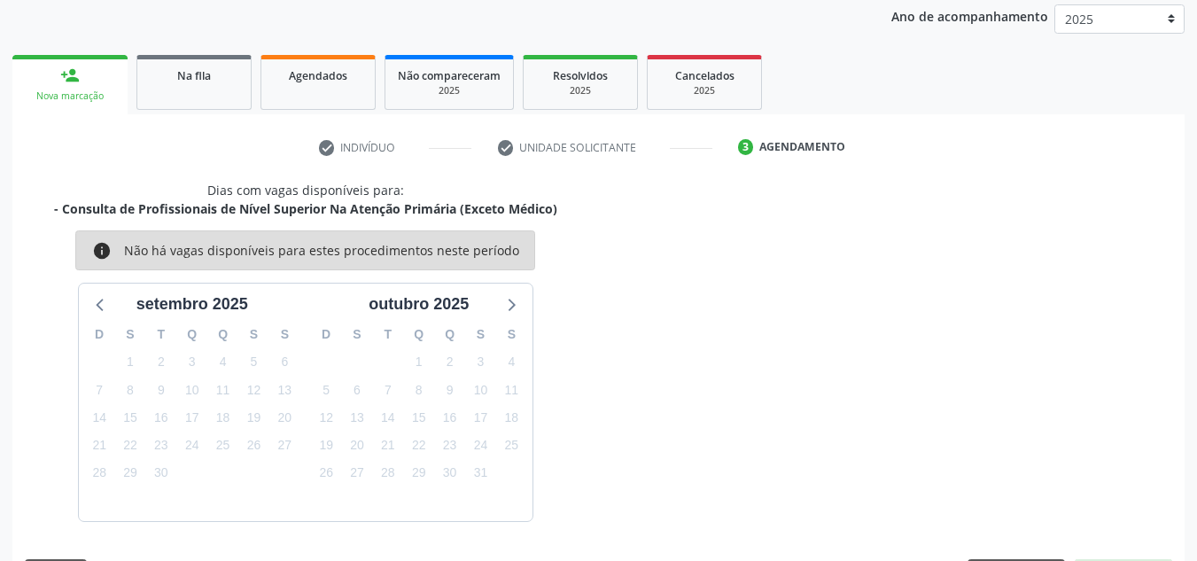
scroll to position [287, 0]
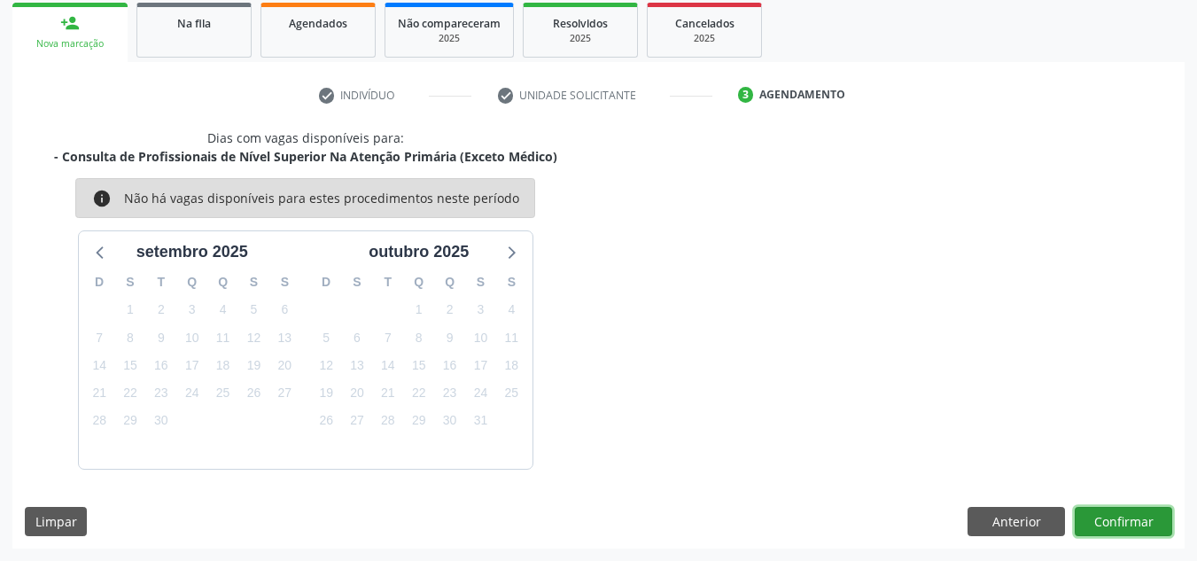
click at [1139, 516] on button "Confirmar" at bounding box center [1123, 522] width 97 height 30
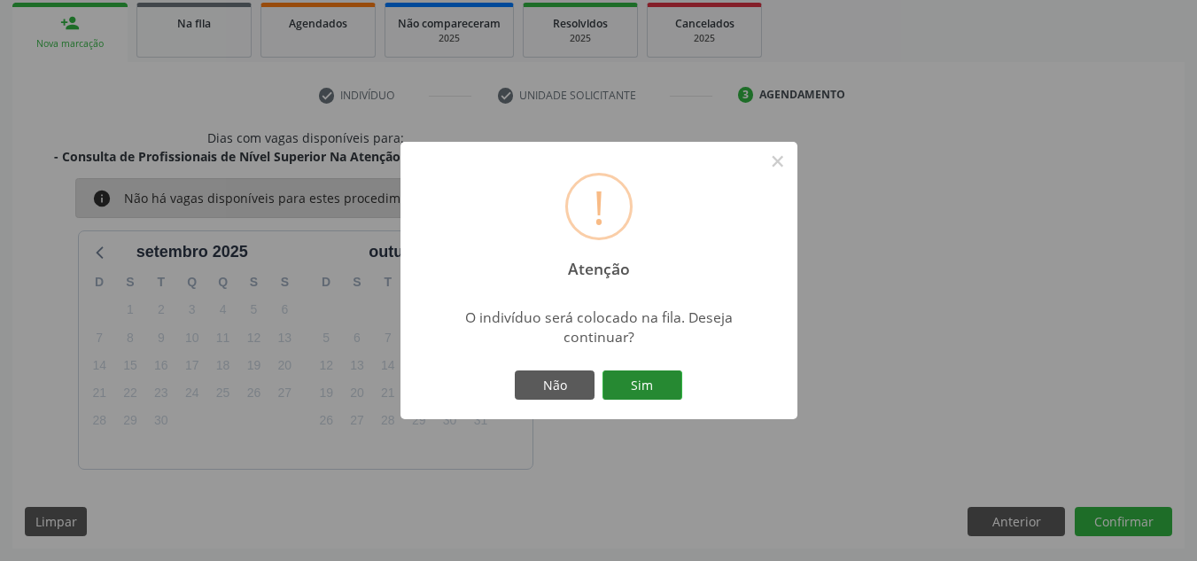
click at [674, 378] on button "Sim" at bounding box center [643, 385] width 80 height 30
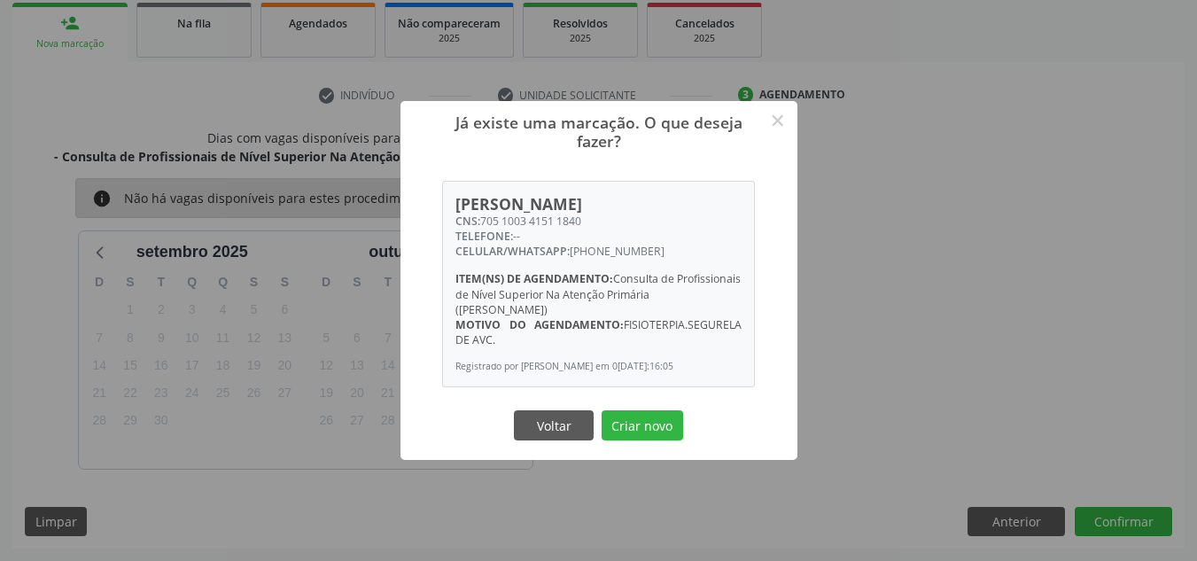
drag, startPoint x: 482, startPoint y: 217, endPoint x: 596, endPoint y: 209, distance: 113.7
click at [595, 214] on div "CNS: 705 1003 4151 1840" at bounding box center [599, 221] width 286 height 15
copy div "705 1003 4151 1840"
click at [624, 433] on button "Criar novo" at bounding box center [643, 425] width 82 height 30
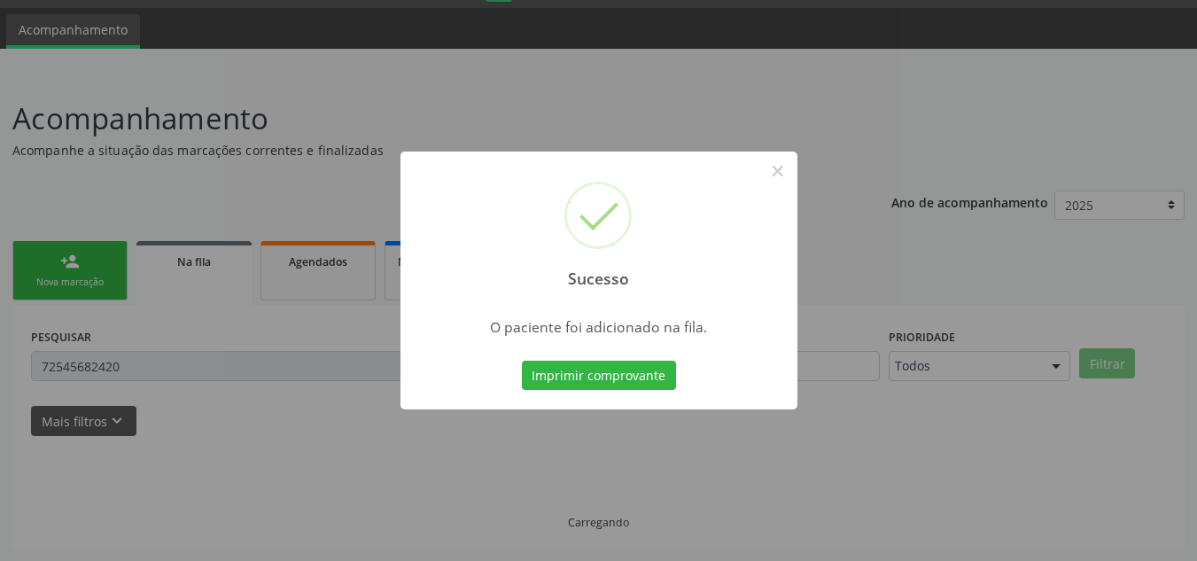
scroll to position [49, 0]
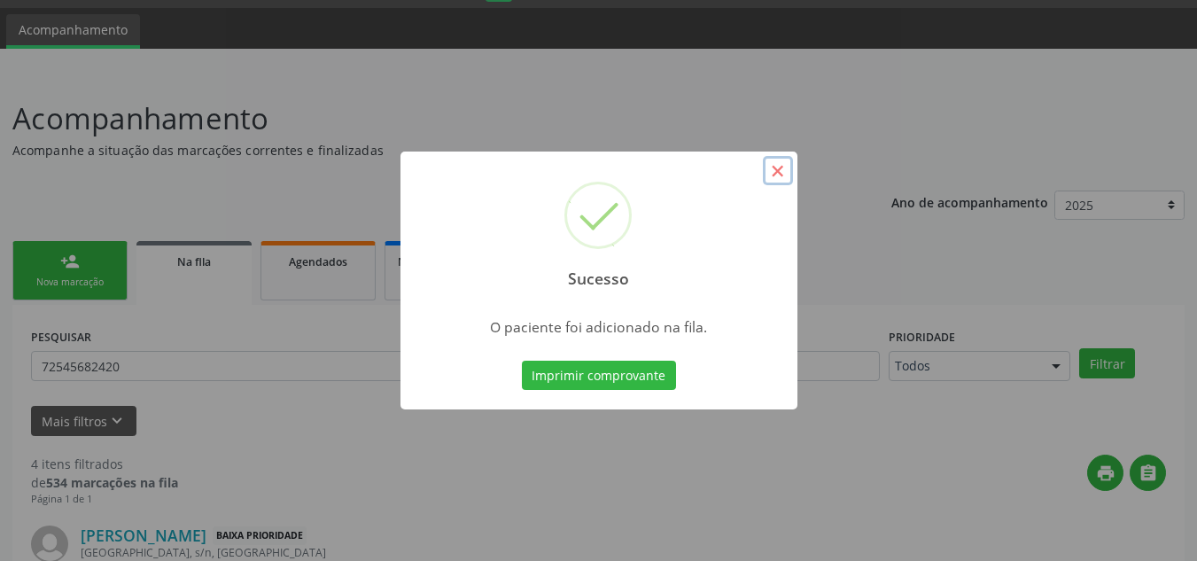
click at [778, 168] on button "×" at bounding box center [778, 171] width 30 height 30
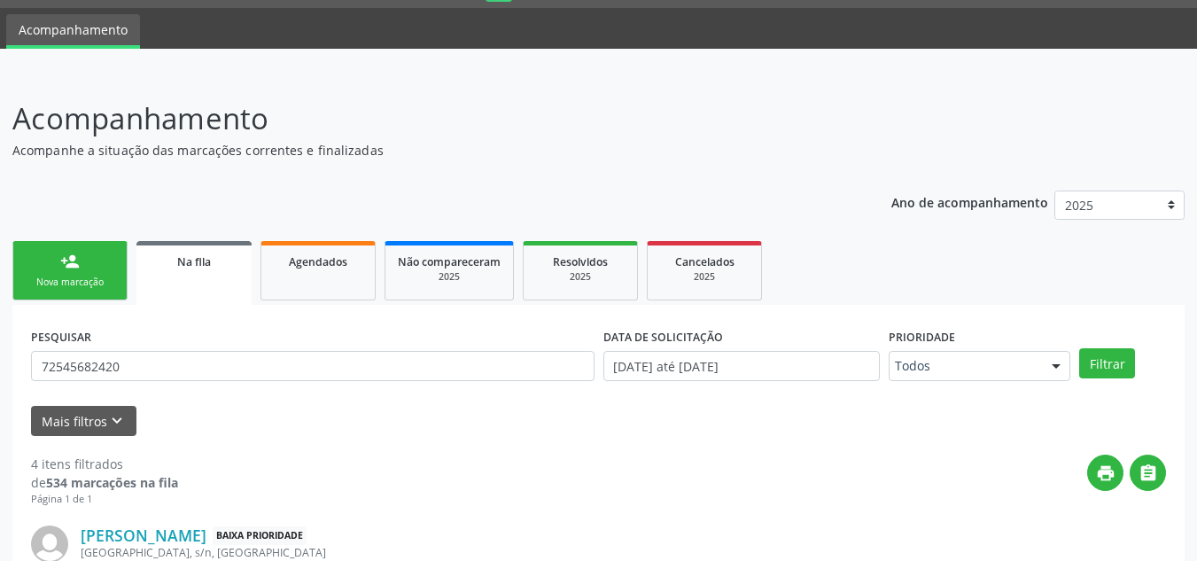
drag, startPoint x: 98, startPoint y: 274, endPoint x: 107, endPoint y: 278, distance: 9.9
click at [101, 272] on link "person_add Nova marcação" at bounding box center [69, 270] width 115 height 59
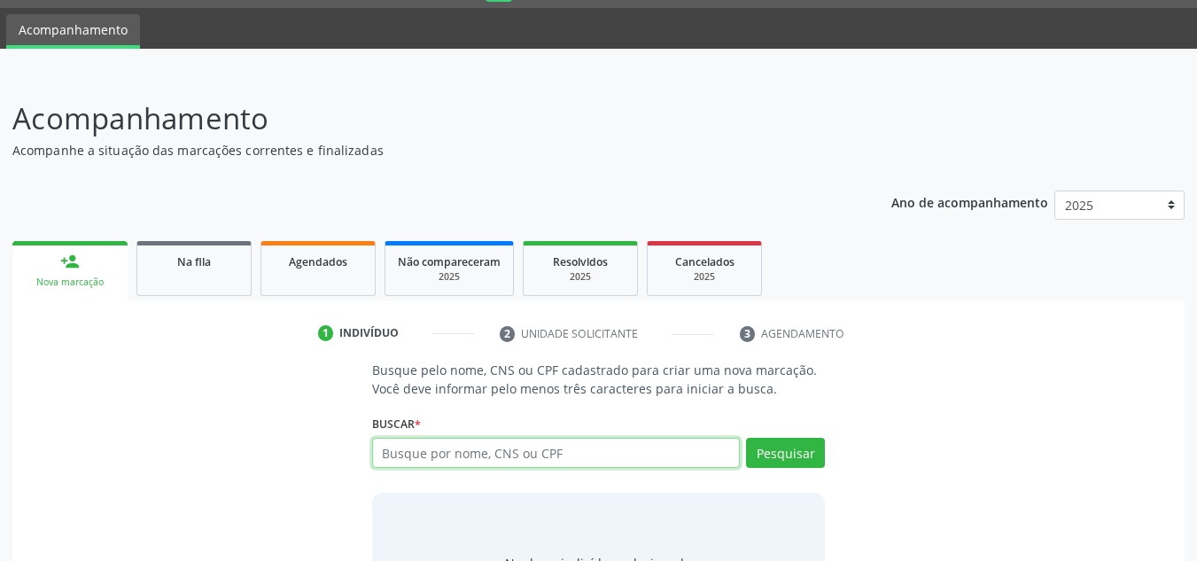
click at [433, 455] on input "text" at bounding box center [556, 453] width 369 height 30
type input "04980121403"
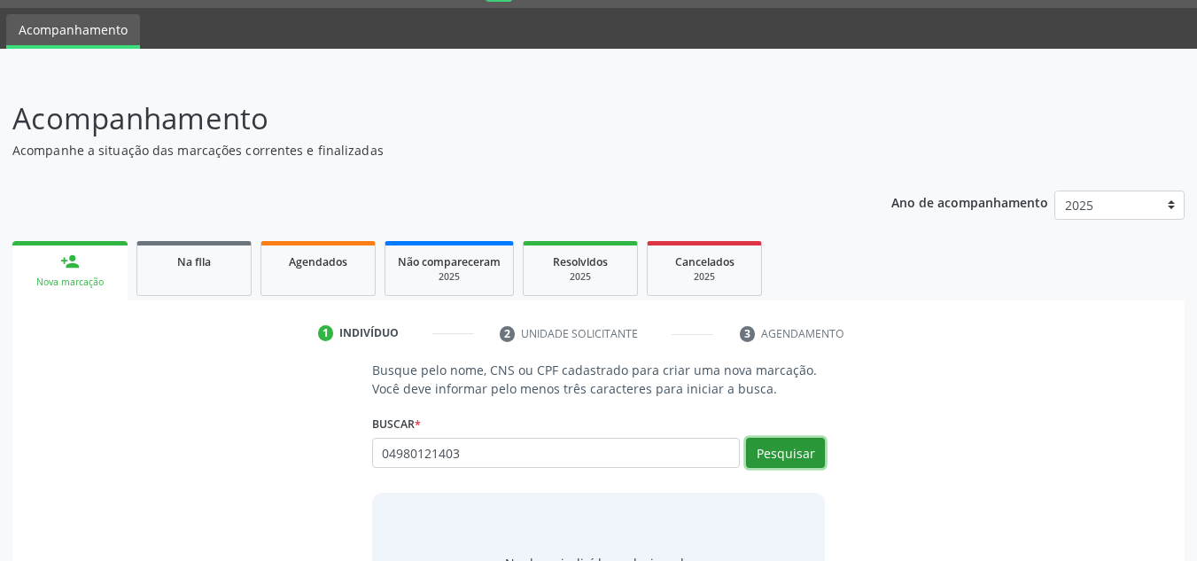
click at [793, 440] on button "Pesquisar" at bounding box center [785, 453] width 79 height 30
type input "04980121403"
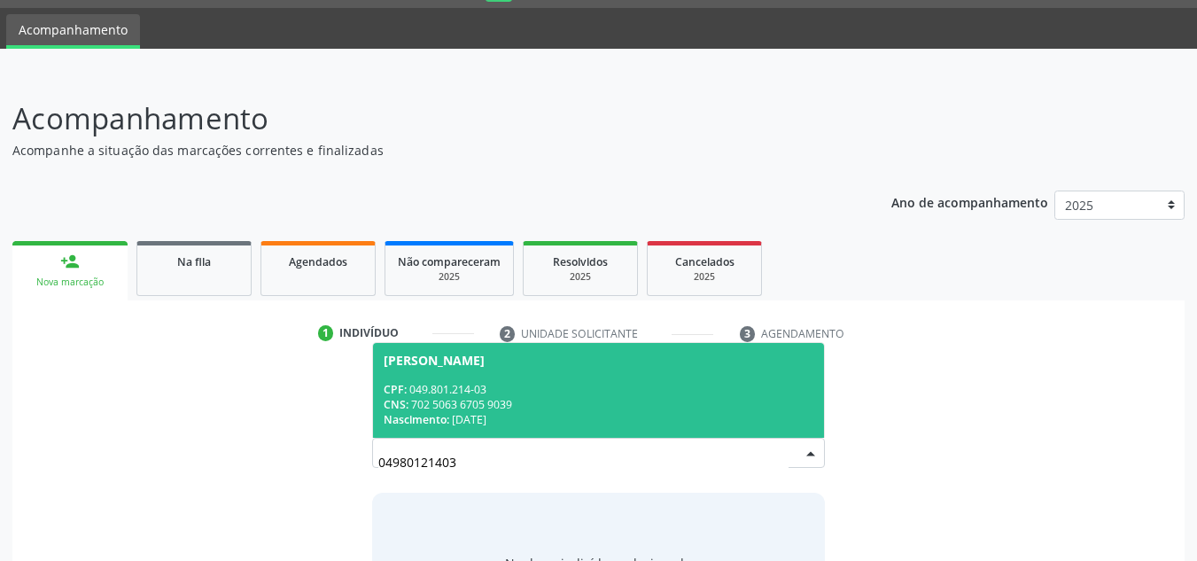
click at [635, 399] on div "CNS: 702 5063 6705 9039" at bounding box center [599, 404] width 431 height 15
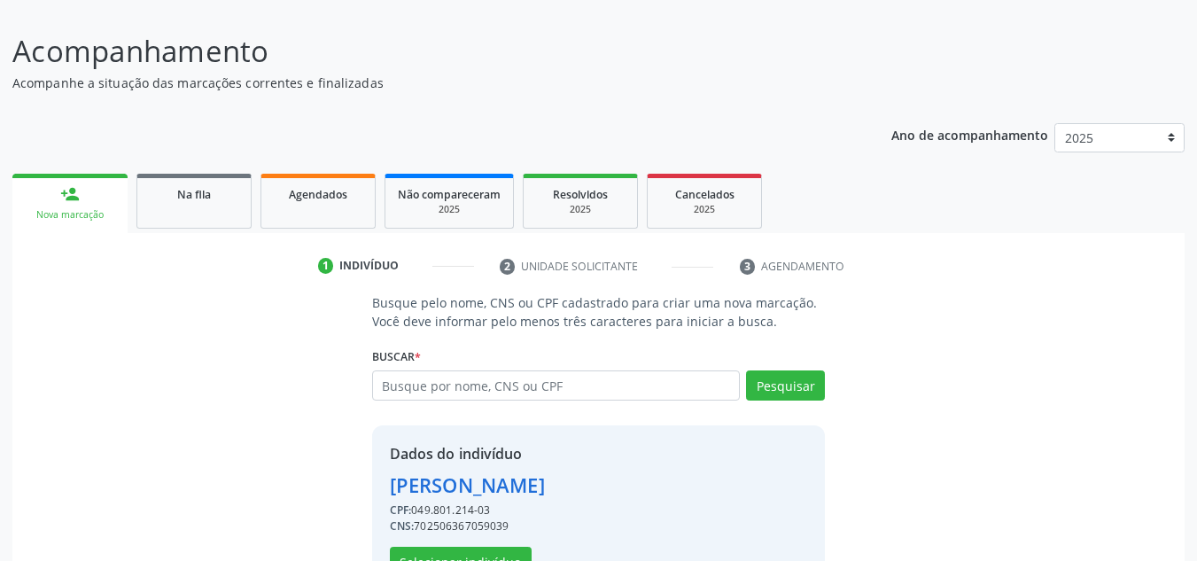
scroll to position [175, 0]
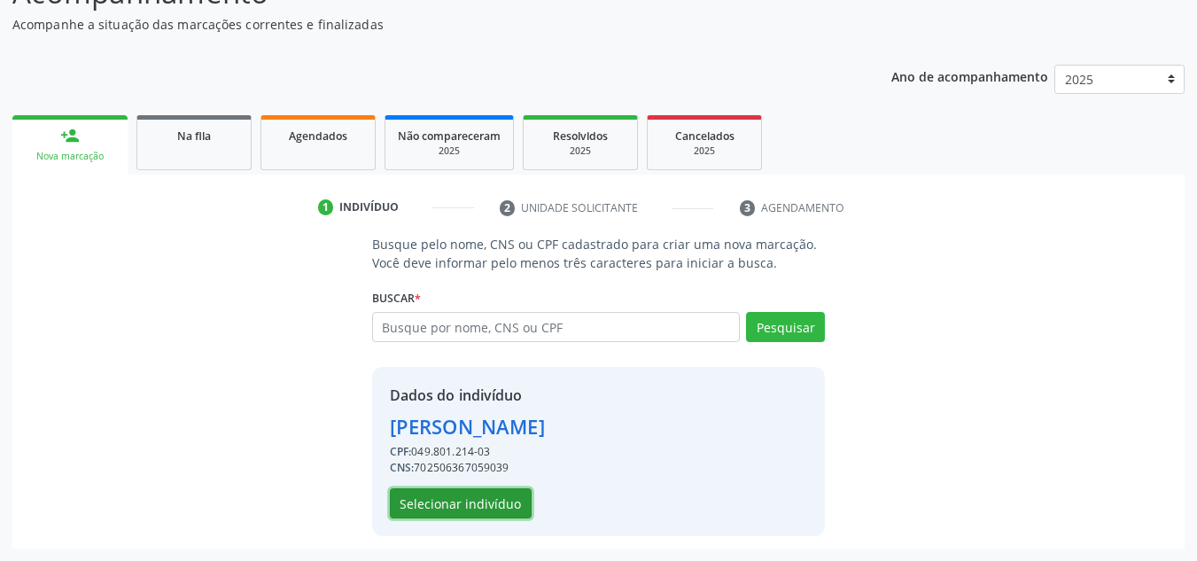
click at [472, 500] on button "Selecionar indivíduo" at bounding box center [461, 503] width 142 height 30
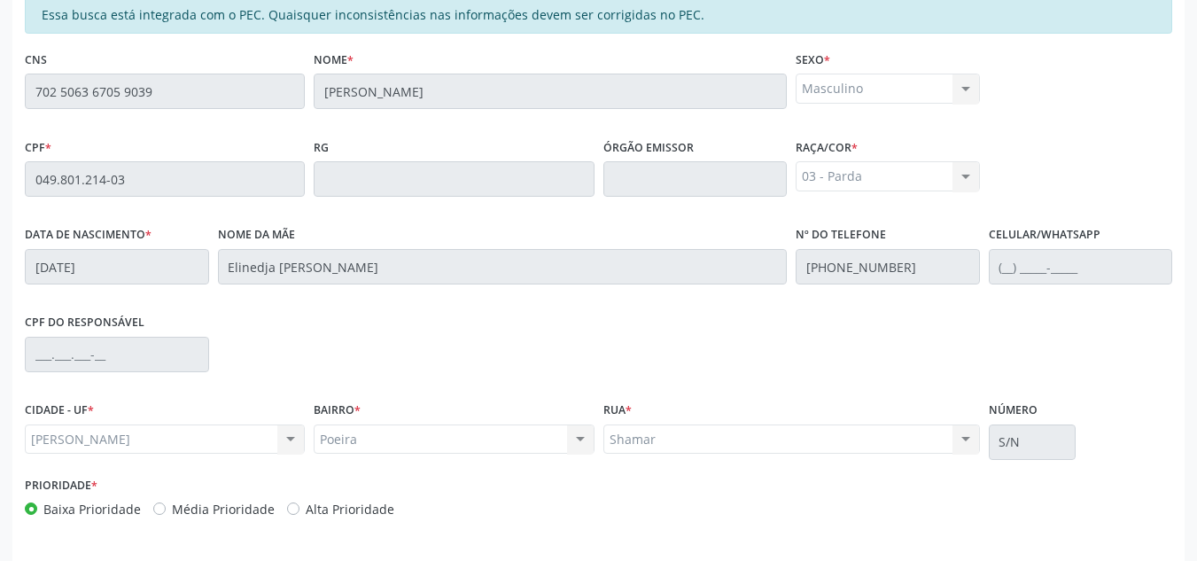
scroll to position [476, 0]
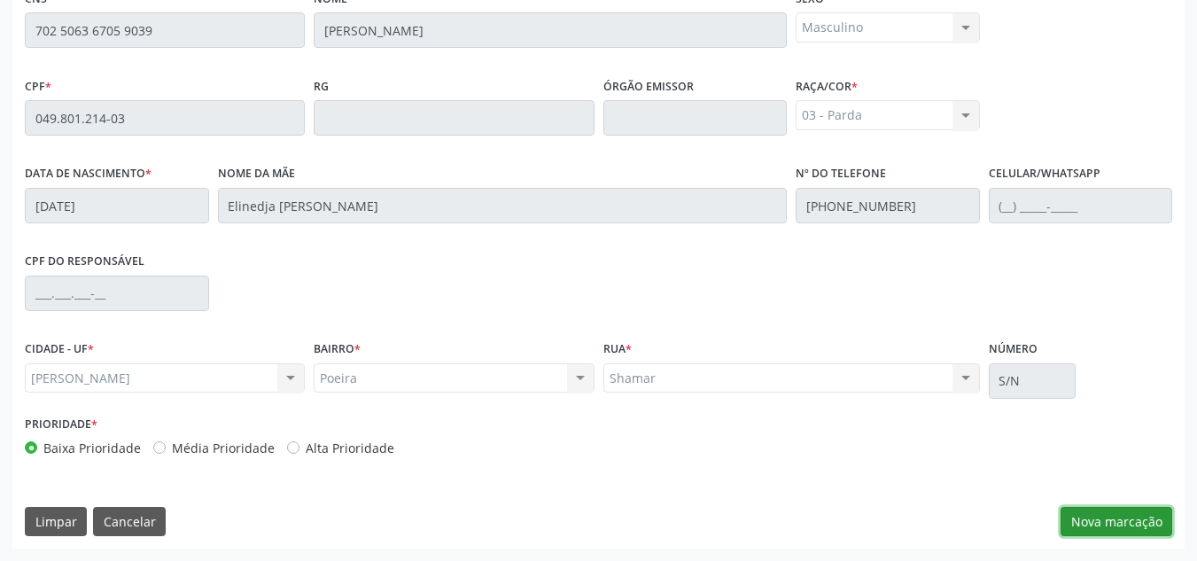
click at [1099, 510] on button "Nova marcação" at bounding box center [1117, 522] width 112 height 30
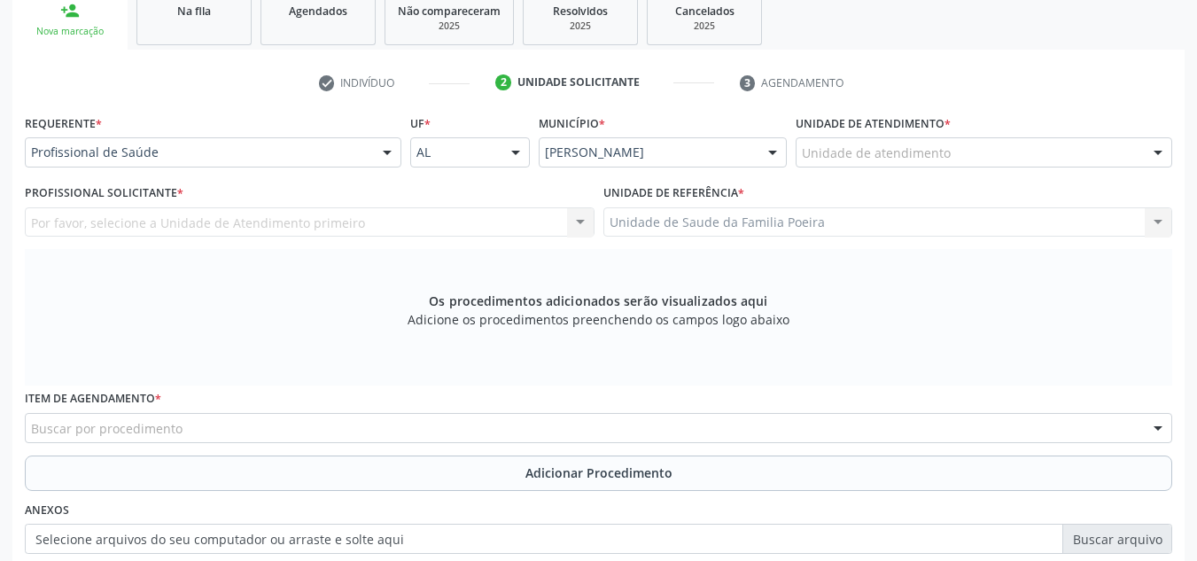
scroll to position [299, 0]
click at [1048, 162] on div "Unidade de atendimento" at bounding box center [984, 153] width 377 height 30
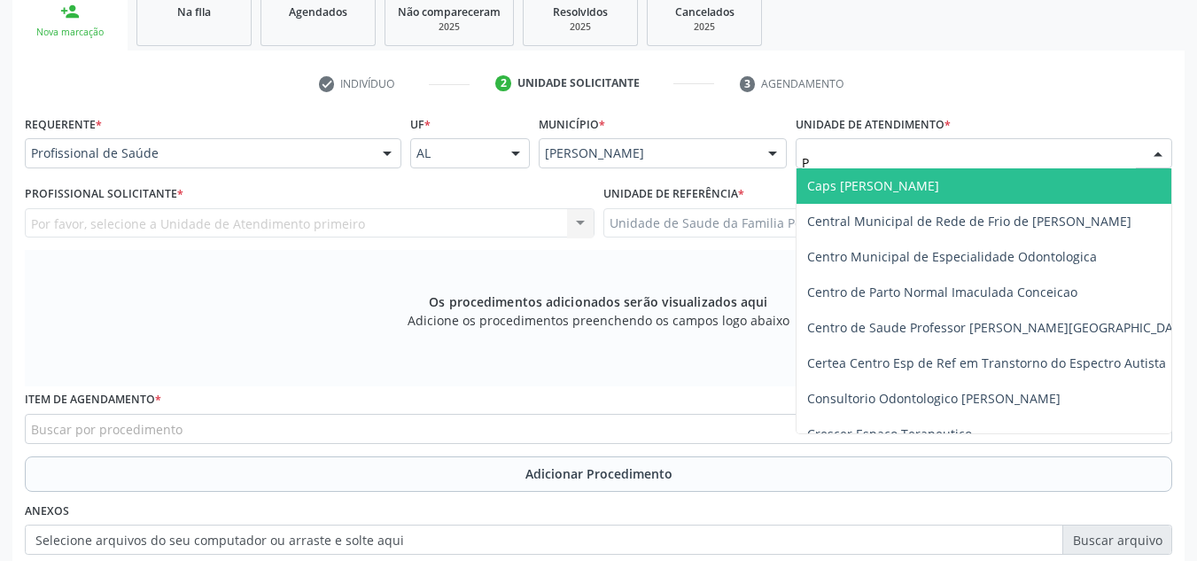
type input "PO"
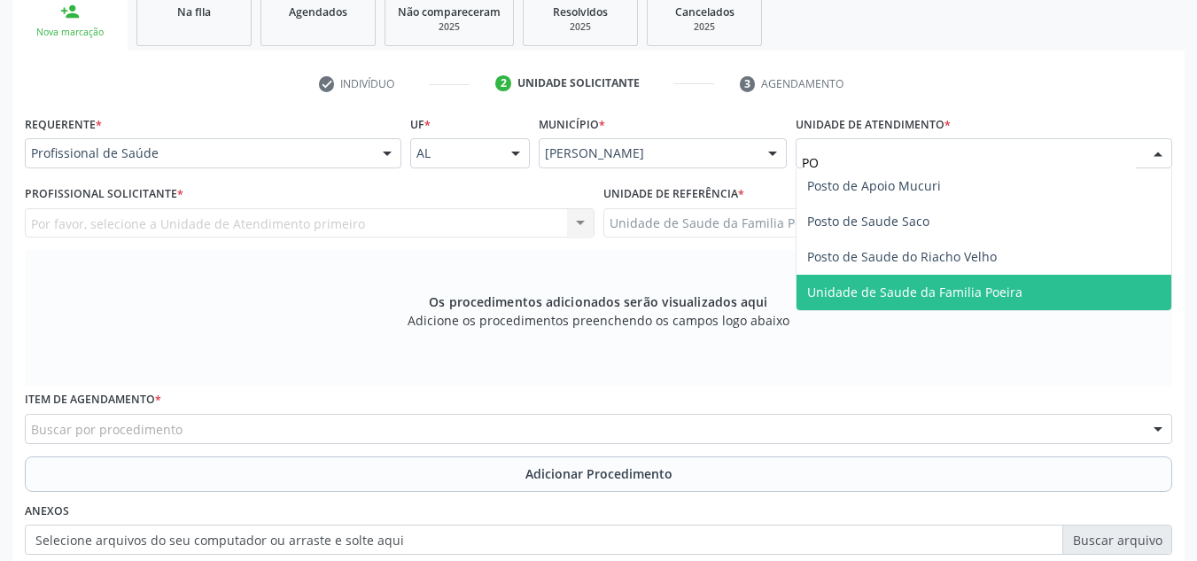
click at [1002, 301] on span "Unidade de Saude da Familia Poeira" at bounding box center [984, 292] width 375 height 35
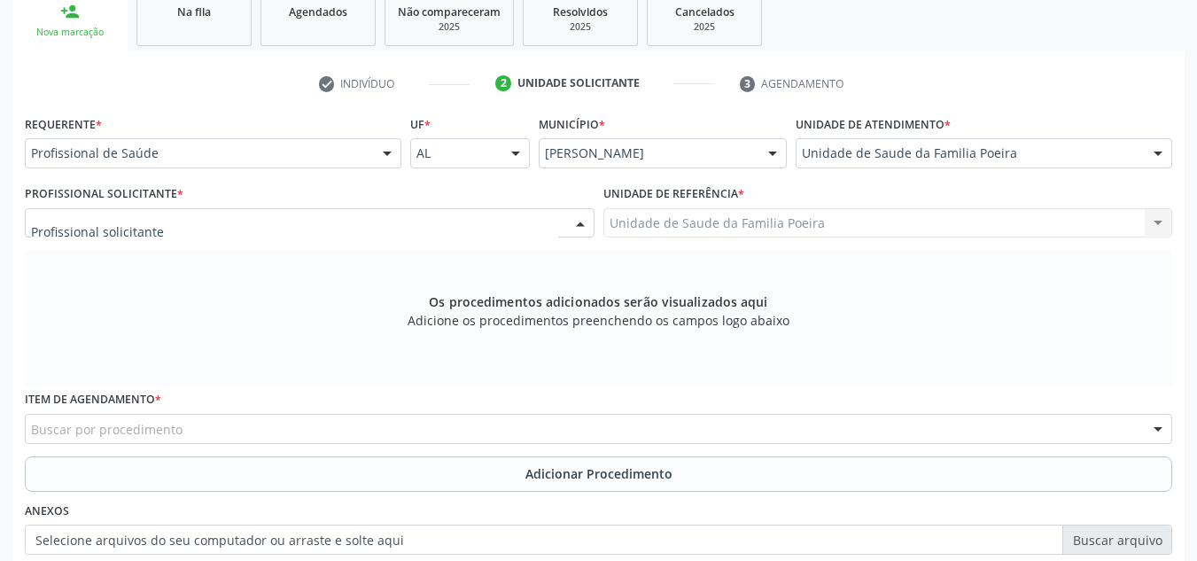
click at [243, 224] on div at bounding box center [310, 223] width 570 height 30
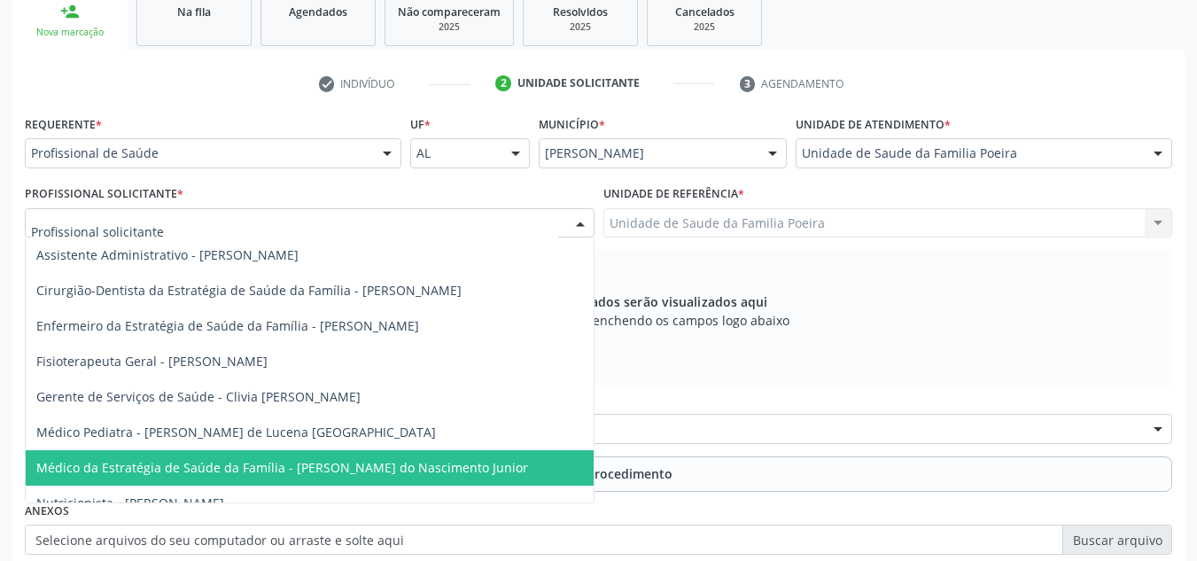
click at [286, 457] on span "Médico da Estratégia de Saúde da Família - Cosmo Faustino do Nascimento Junior" at bounding box center [310, 467] width 568 height 35
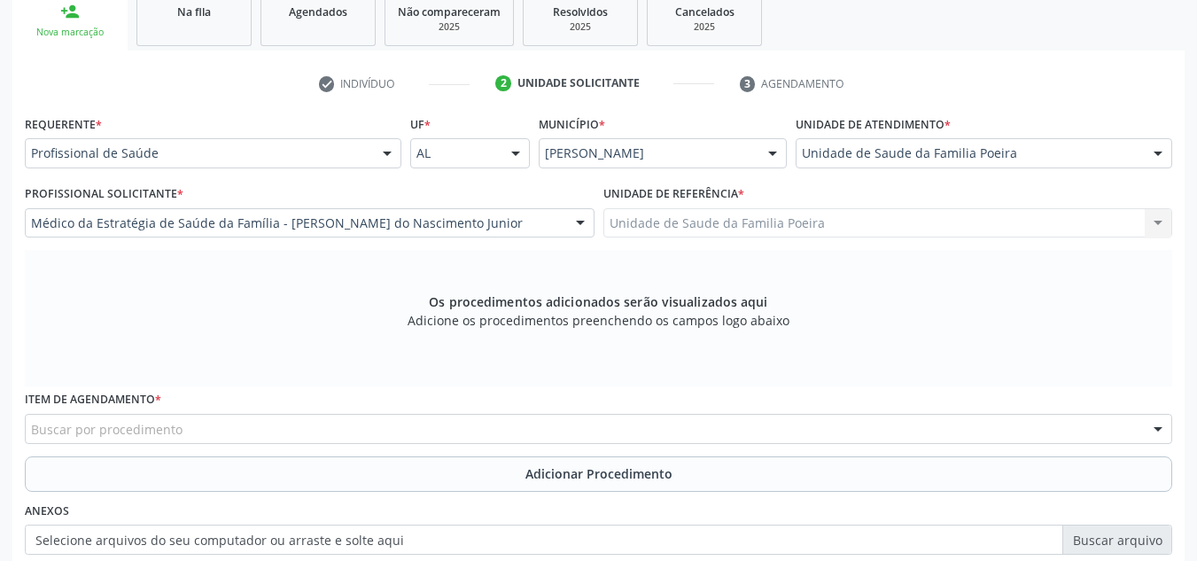
click at [284, 426] on div "Buscar por procedimento" at bounding box center [599, 429] width 1148 height 30
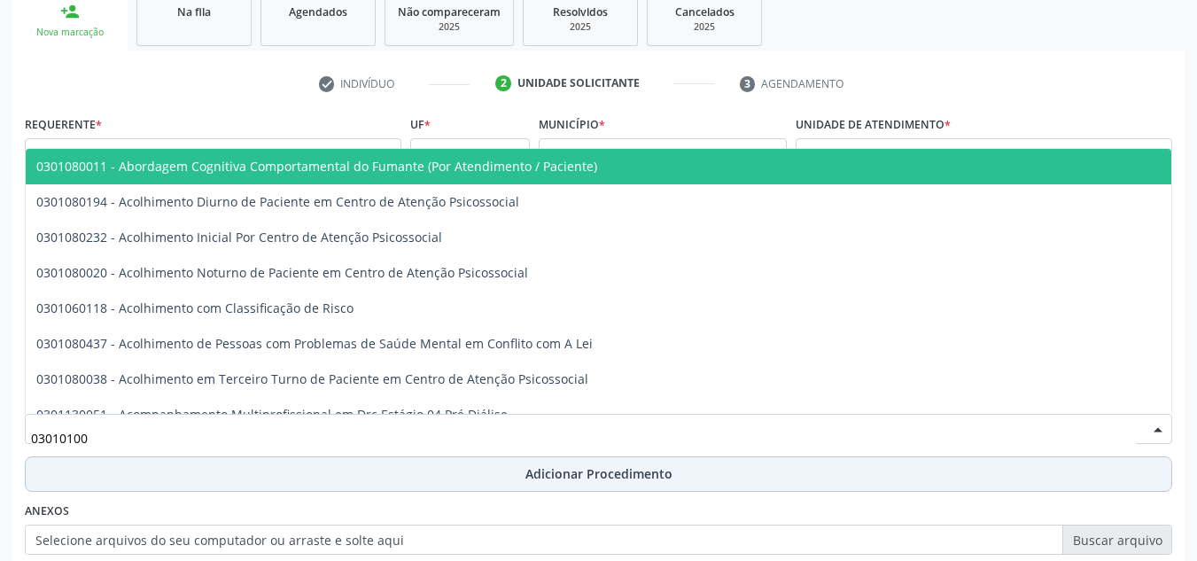
type input "030101003"
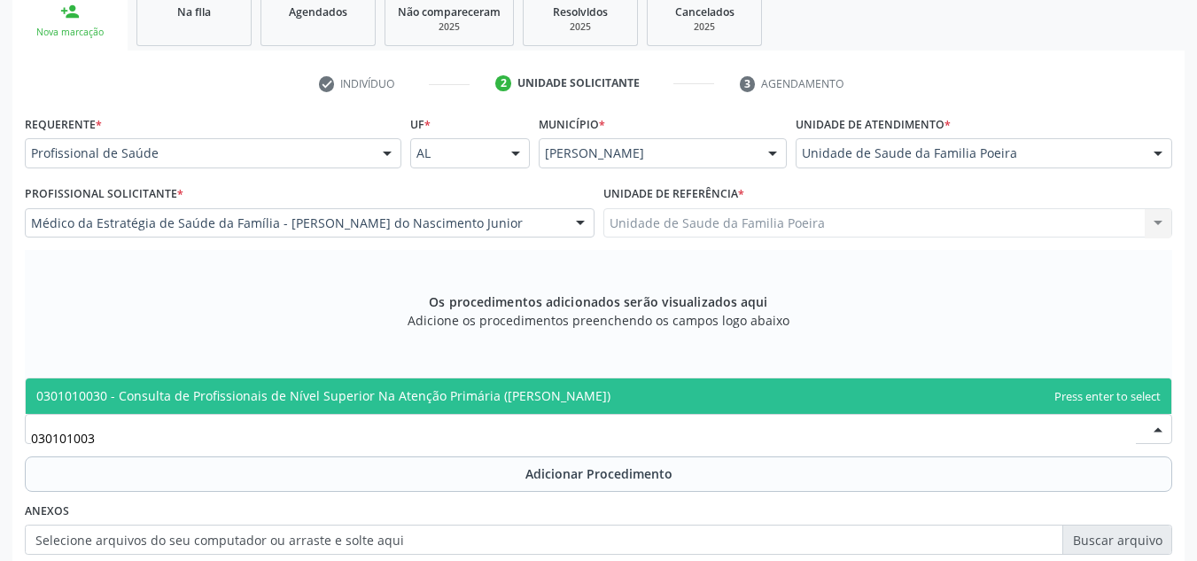
click at [378, 404] on span "0301010030 - Consulta de Profissionais de Nível Superior Na Atenção Primária (E…" at bounding box center [599, 395] width 1146 height 35
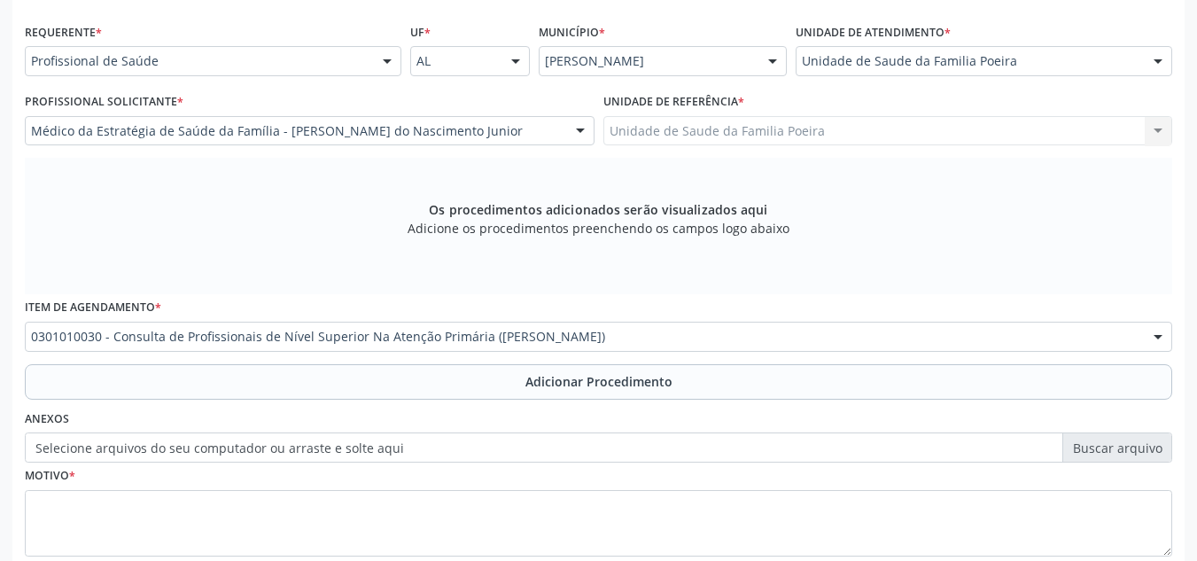
scroll to position [476, 0]
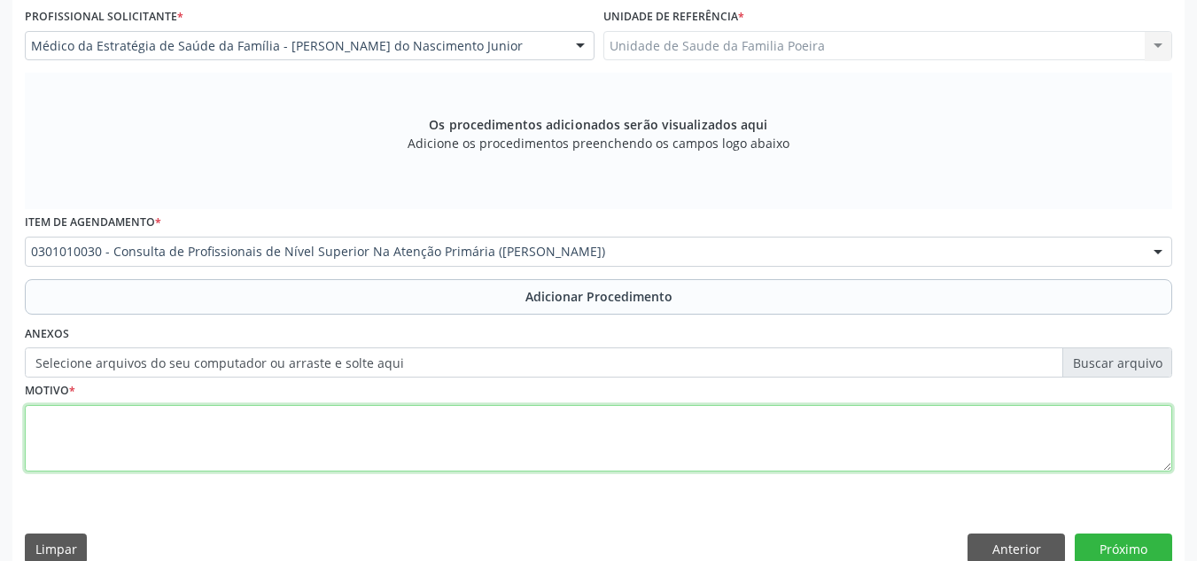
click at [328, 455] on textarea at bounding box center [599, 438] width 1148 height 67
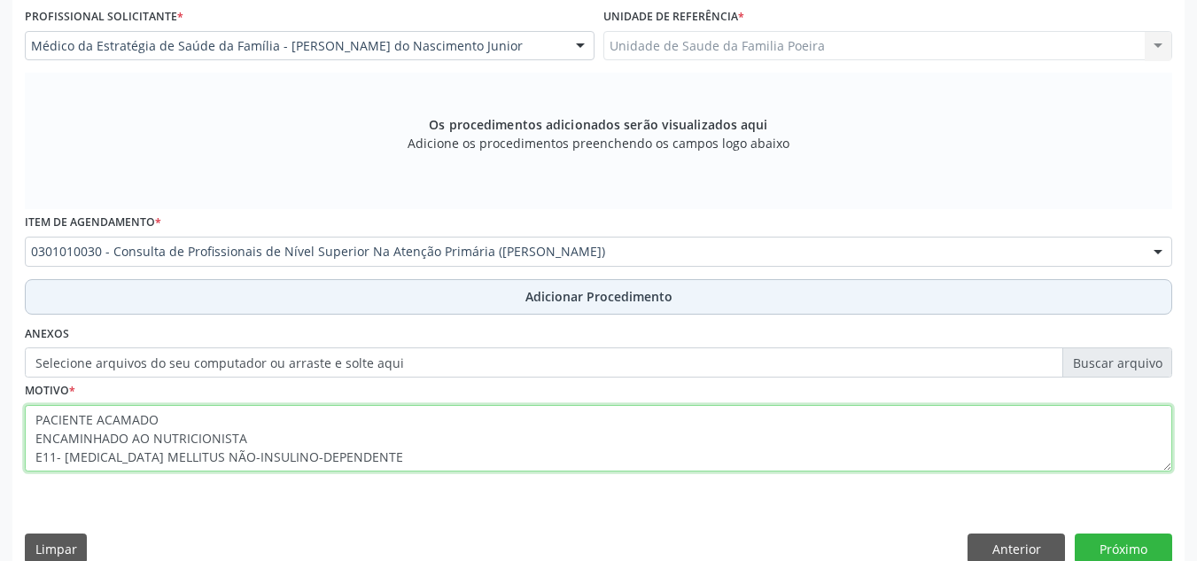
type textarea "PACIENTE ACAMADO ENCAMINHADO AO NUTRICIONISTA E11- DIABETES MELLITUS NÃO-INSULI…"
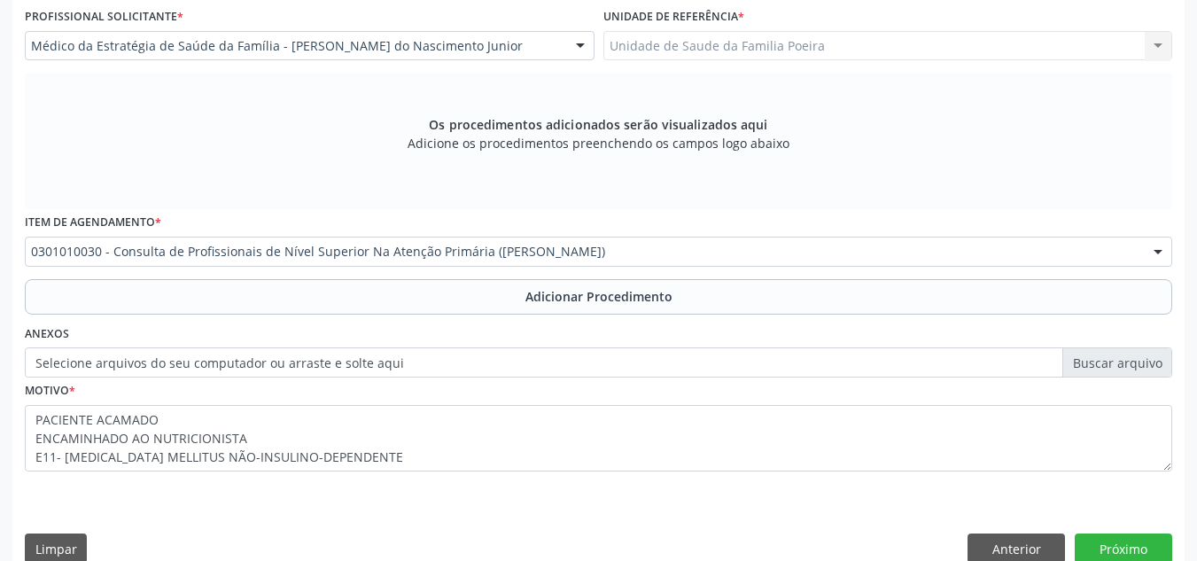
drag, startPoint x: 610, startPoint y: 305, endPoint x: 676, endPoint y: 299, distance: 66.8
click at [608, 300] on span "Adicionar Procedimento" at bounding box center [599, 296] width 147 height 19
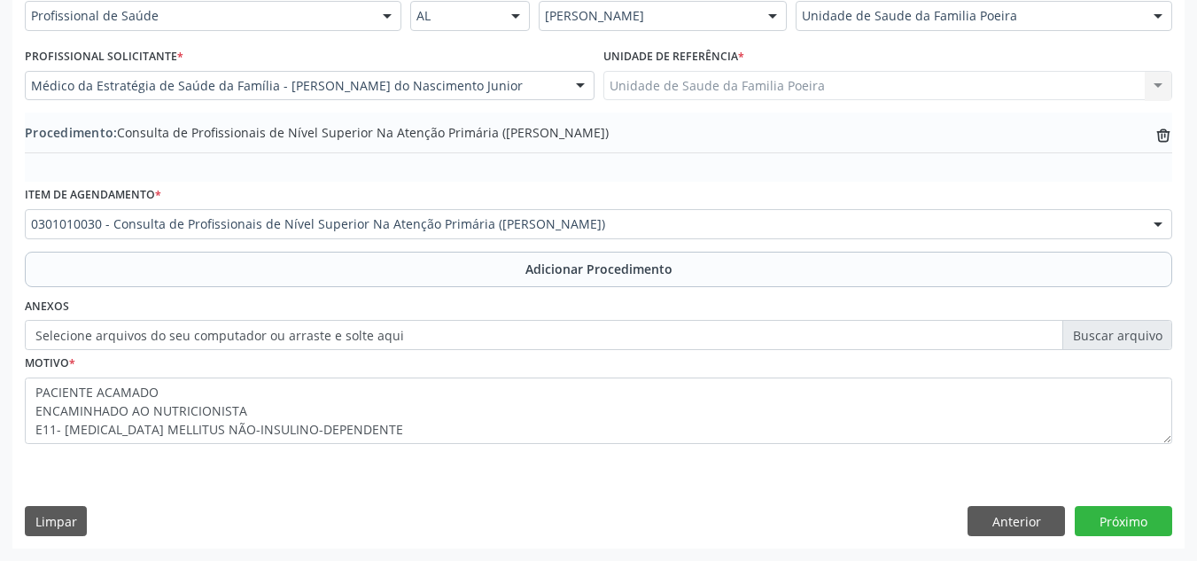
scroll to position [436, 0]
click at [1102, 525] on button "Próximo" at bounding box center [1123, 521] width 97 height 30
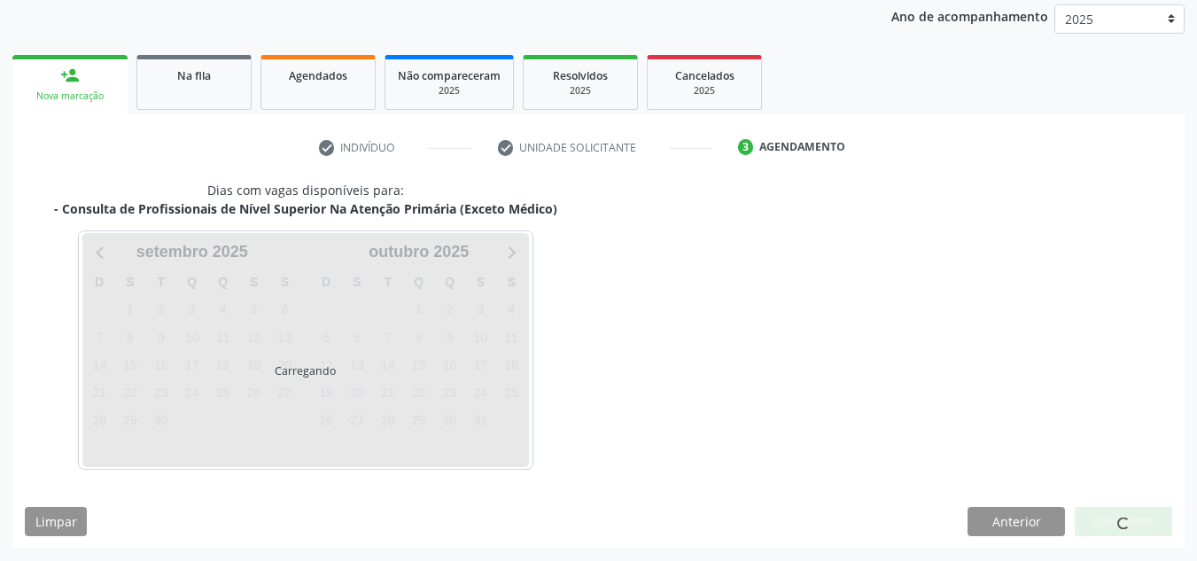
scroll to position [287, 0]
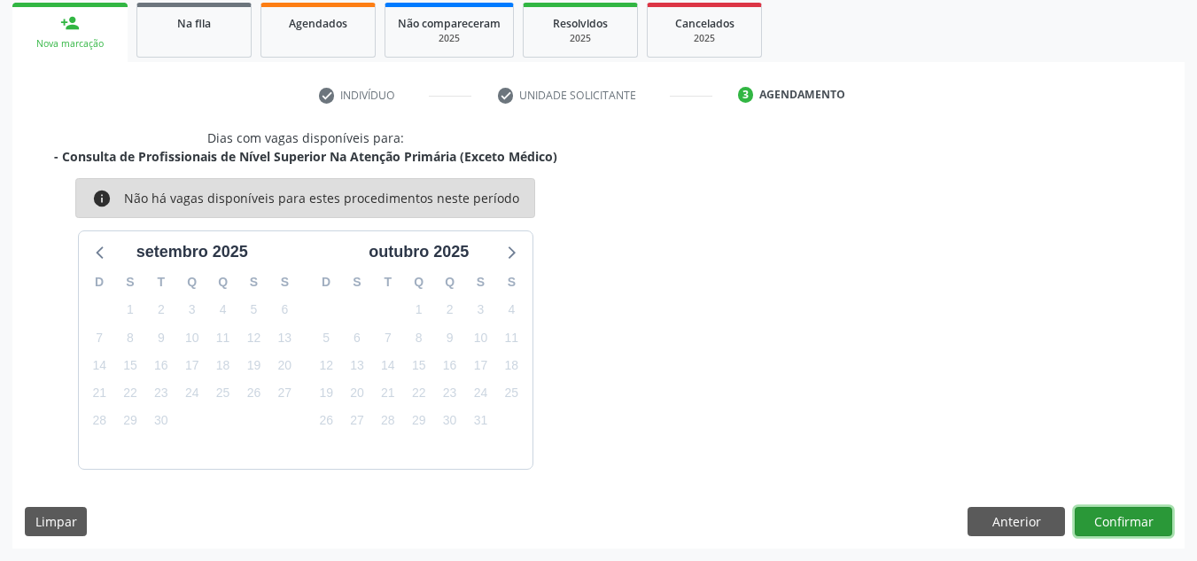
click at [1103, 526] on button "Confirmar" at bounding box center [1123, 522] width 97 height 30
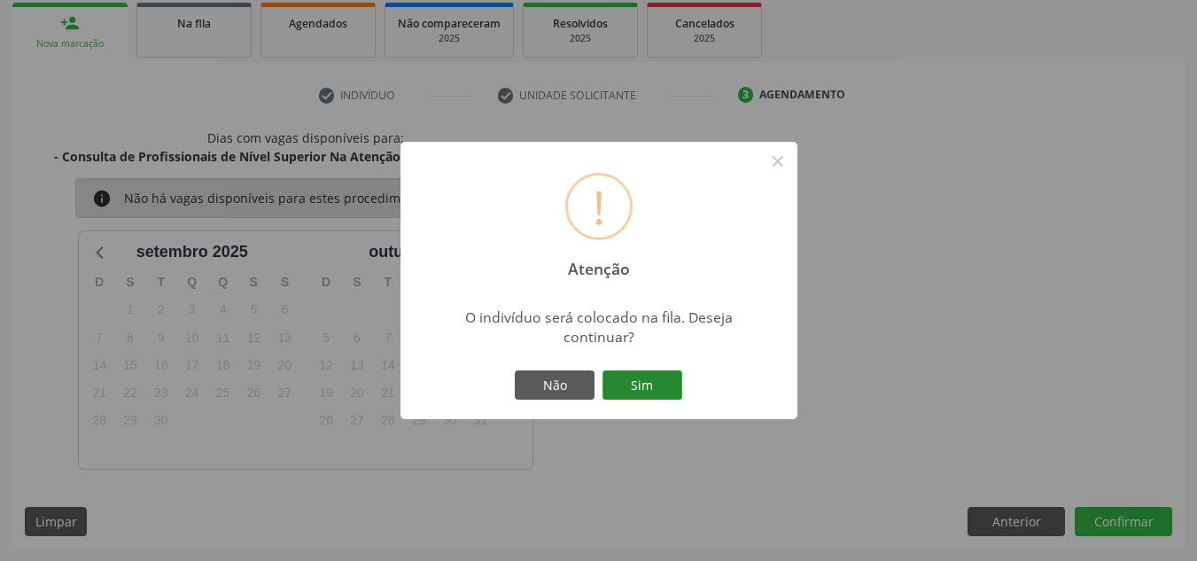
click at [636, 399] on button "Sim" at bounding box center [643, 385] width 80 height 30
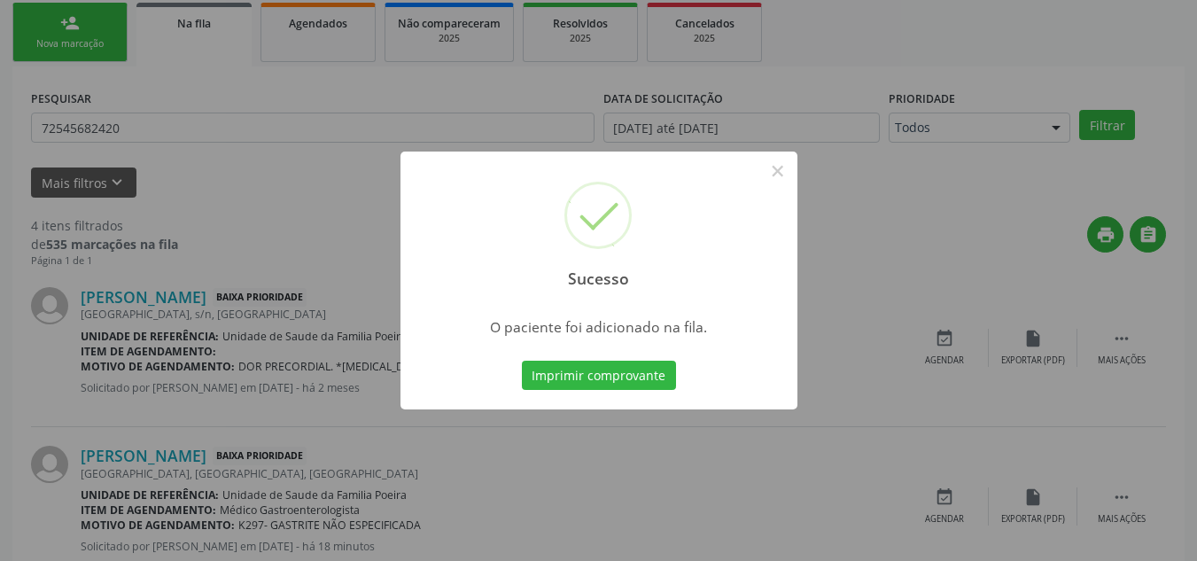
scroll to position [49, 0]
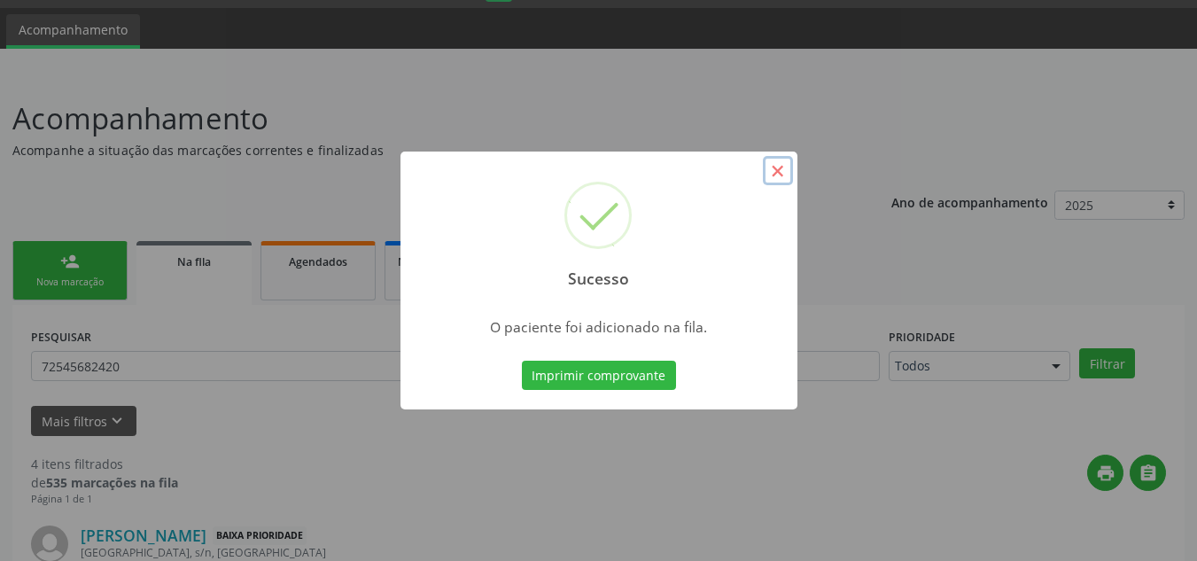
click at [774, 172] on button "×" at bounding box center [778, 171] width 30 height 30
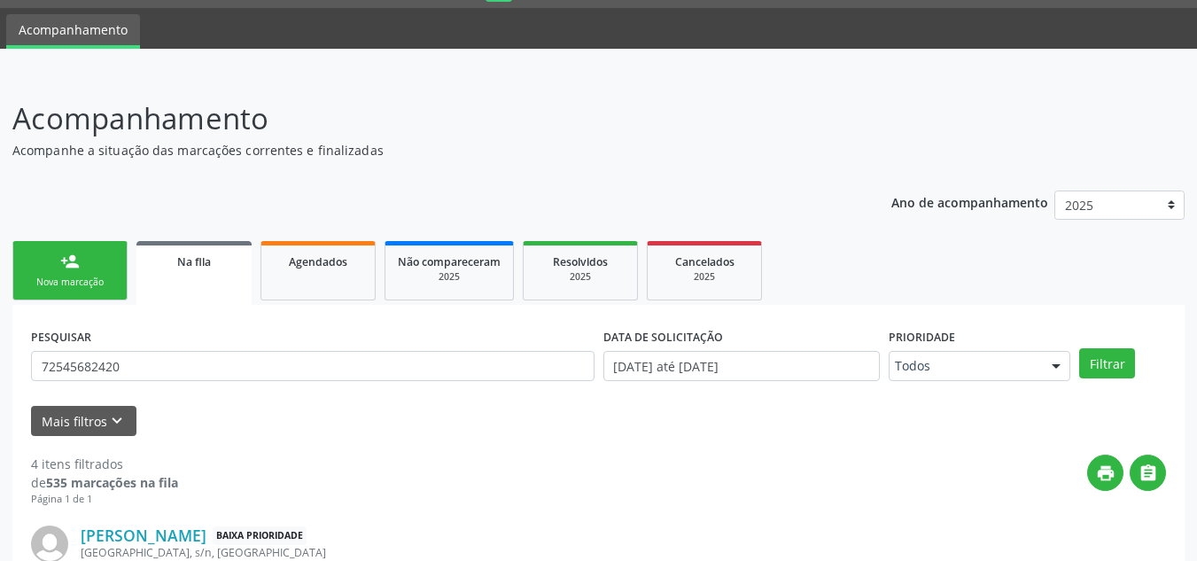
click at [74, 268] on div "person_add" at bounding box center [69, 261] width 19 height 19
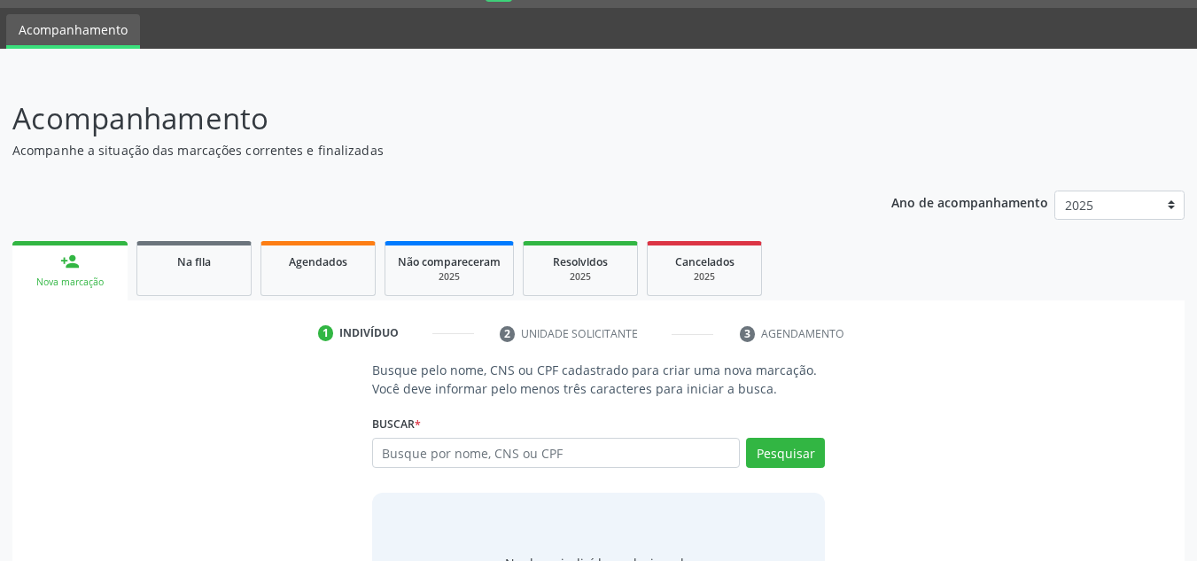
click at [447, 471] on div "Busque por nome, CNS ou CPF Nenhum resultado encontrado para: " " Digite nome, …" at bounding box center [599, 459] width 454 height 43
click at [451, 448] on input "text" at bounding box center [556, 453] width 369 height 30
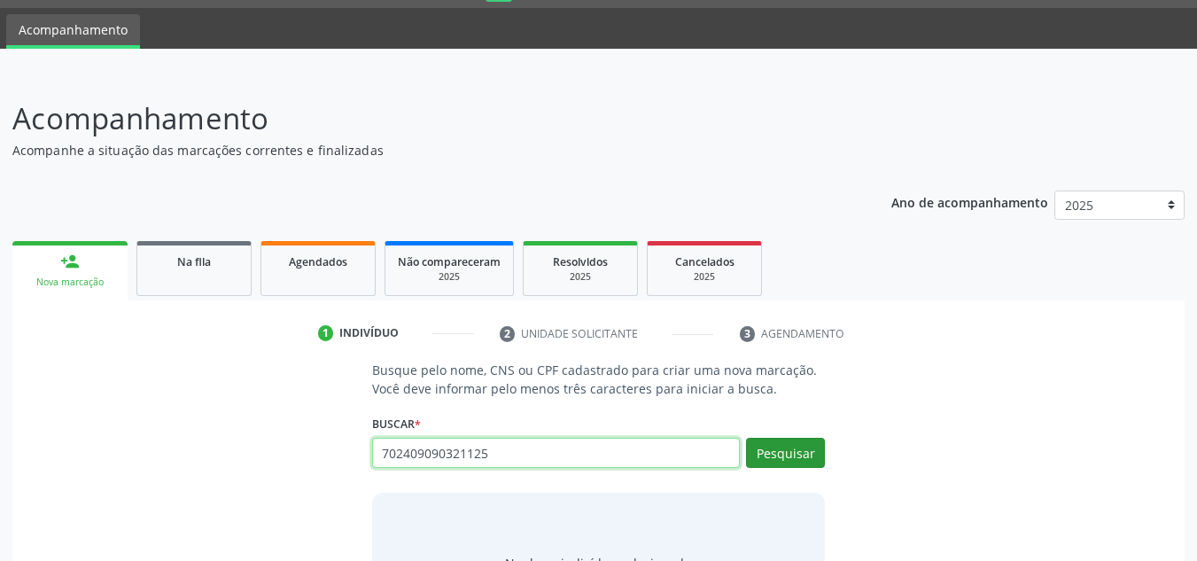
type input "702409090321125"
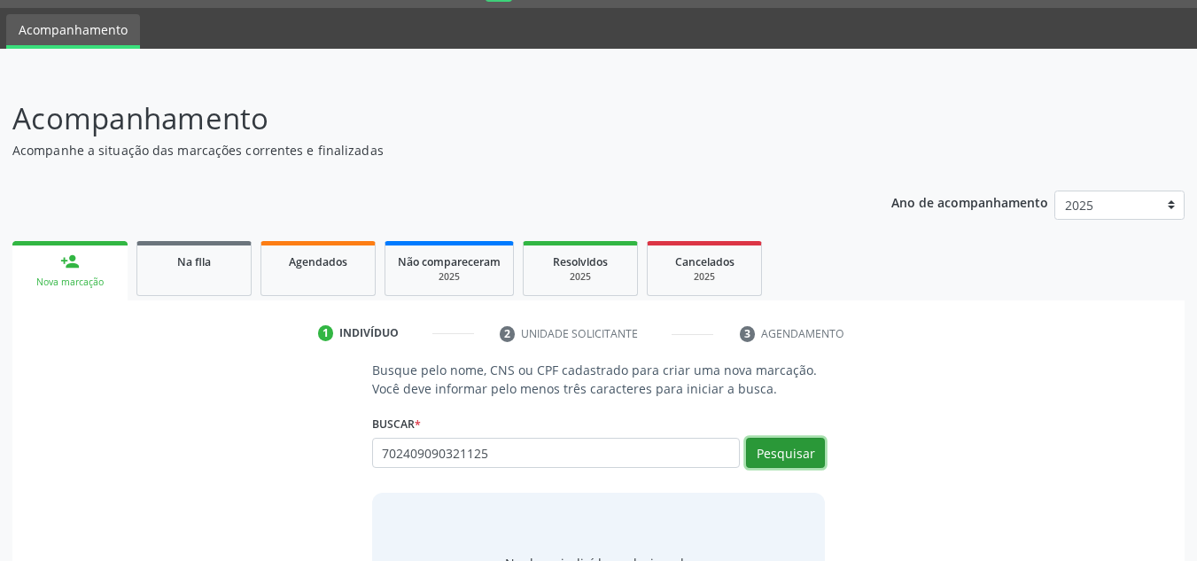
click at [783, 443] on button "Pesquisar" at bounding box center [785, 453] width 79 height 30
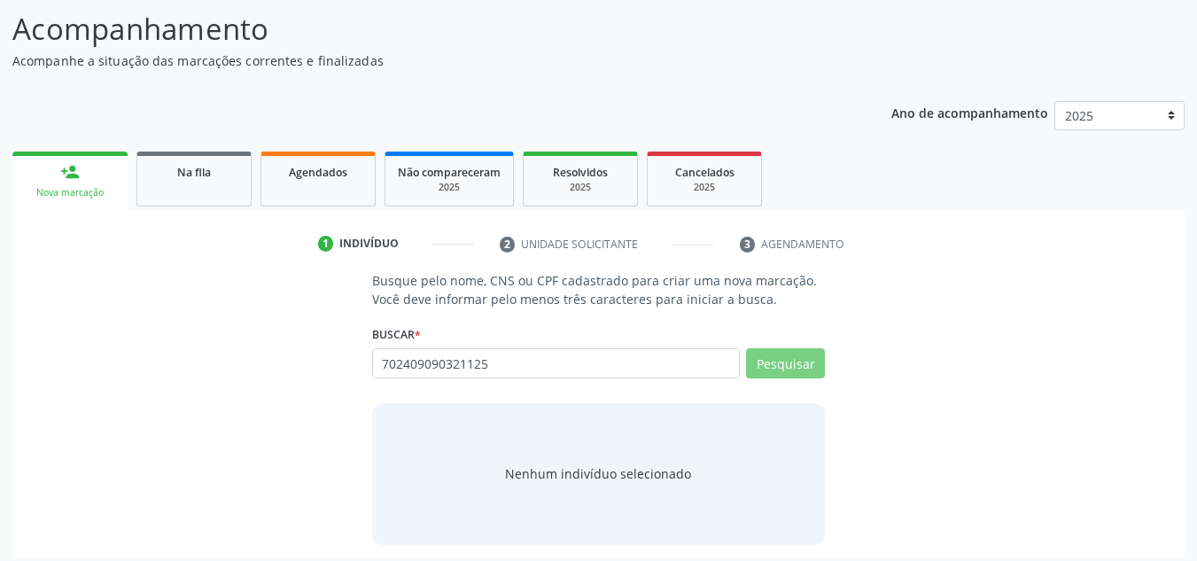
scroll to position [147, 0]
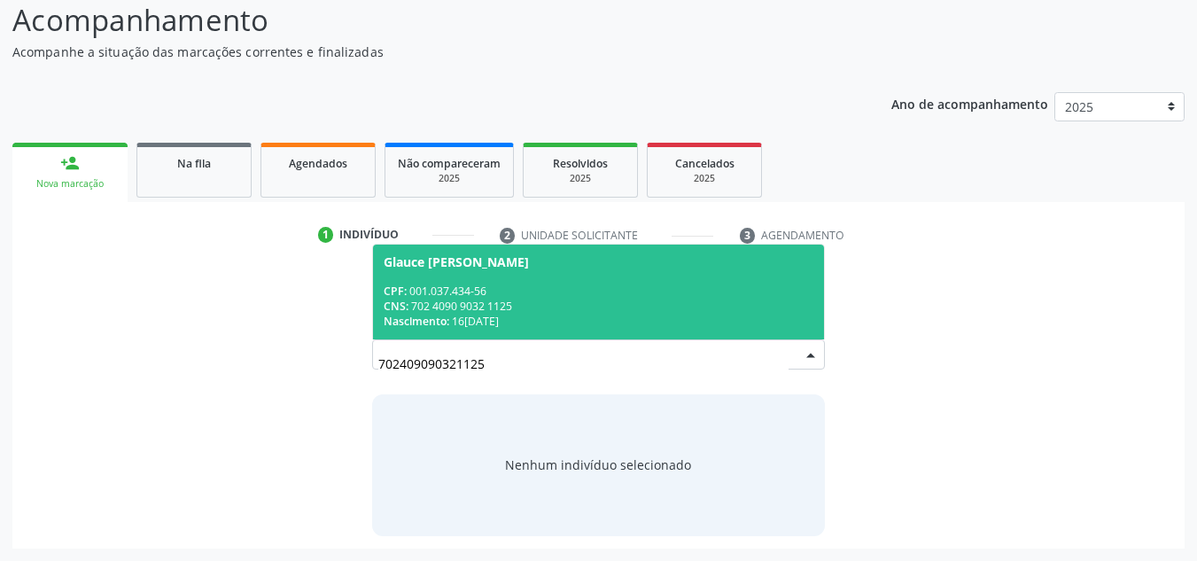
click at [550, 300] on div "CNS: 702 4090 9032 1125" at bounding box center [599, 306] width 431 height 15
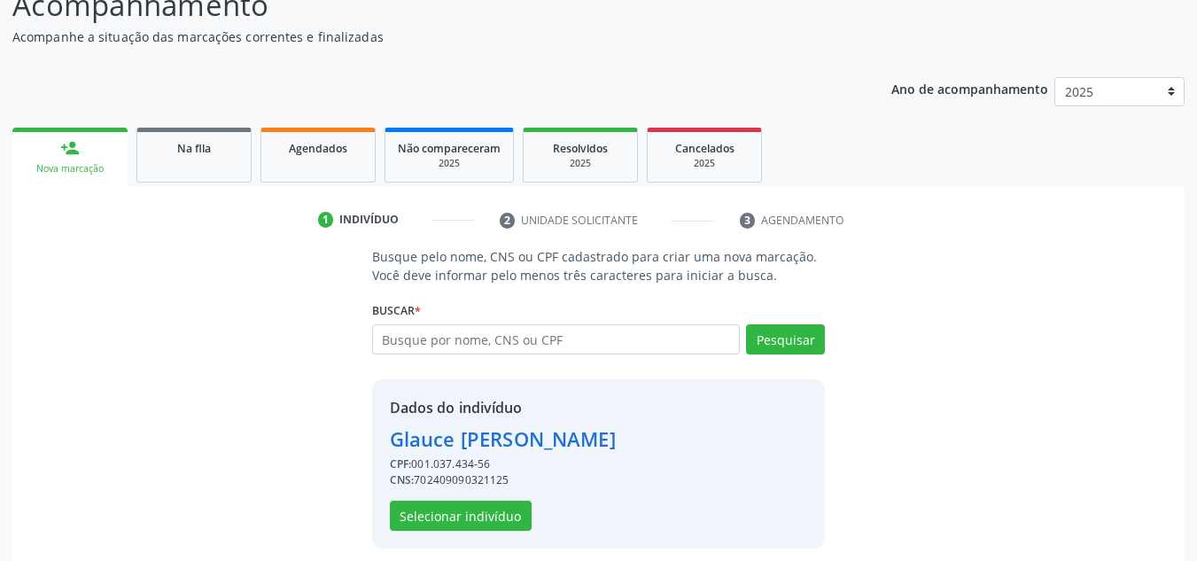
scroll to position [175, 0]
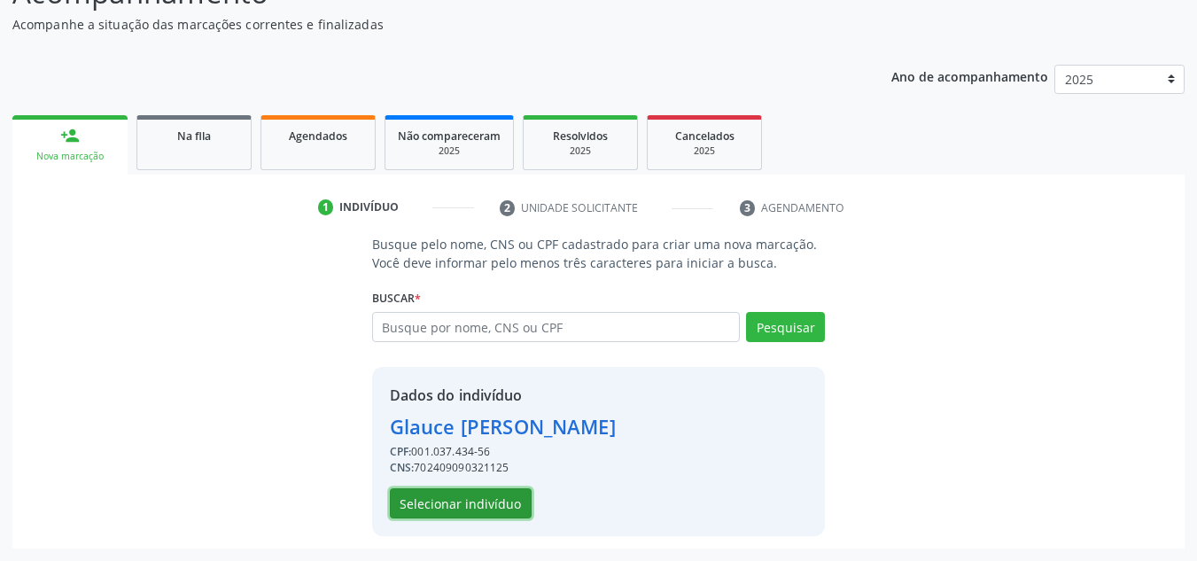
click at [467, 501] on button "Selecionar indivíduo" at bounding box center [461, 503] width 142 height 30
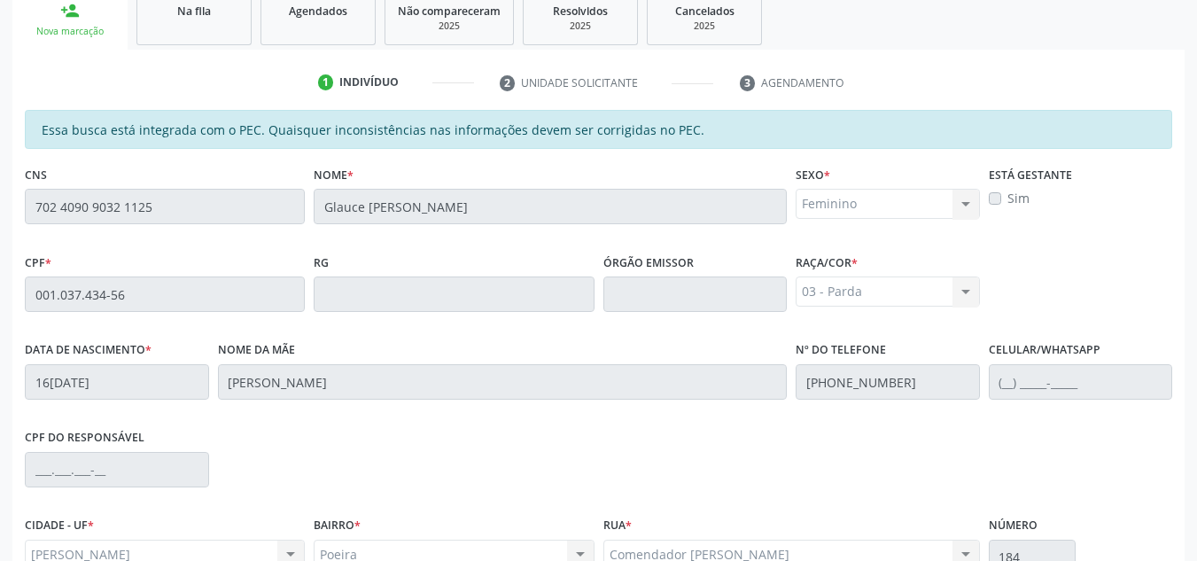
scroll to position [476, 0]
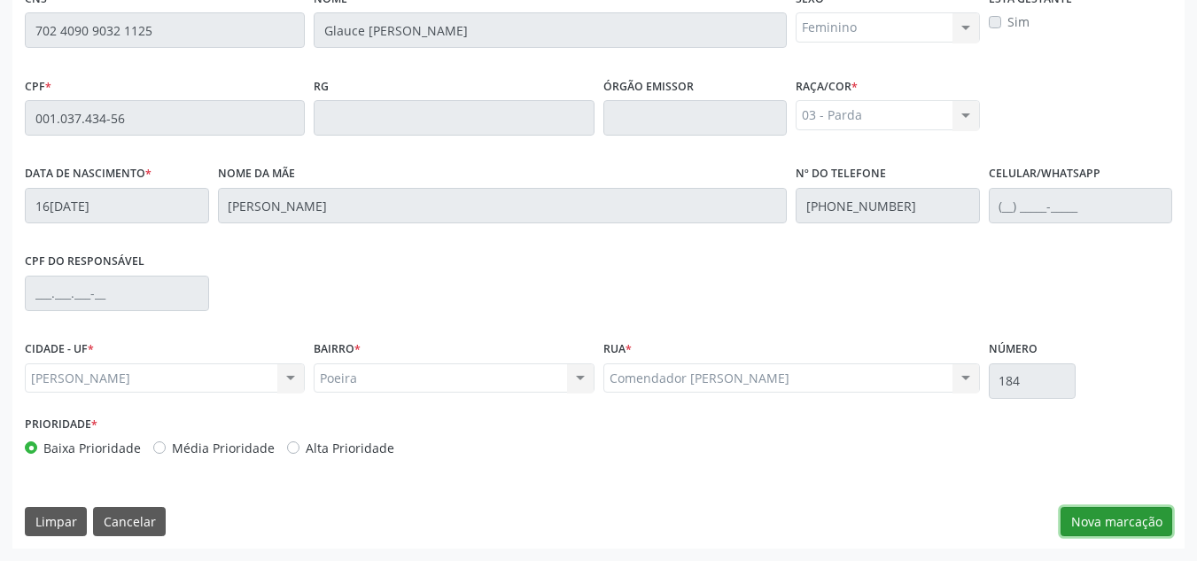
click at [1095, 519] on button "Nova marcação" at bounding box center [1117, 522] width 112 height 30
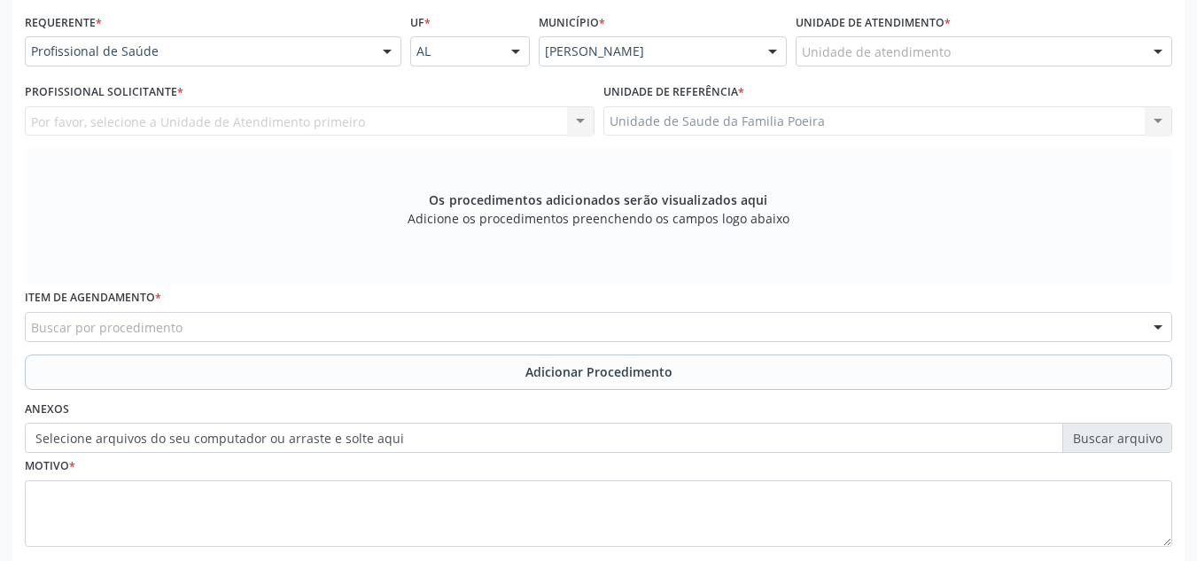
scroll to position [299, 0]
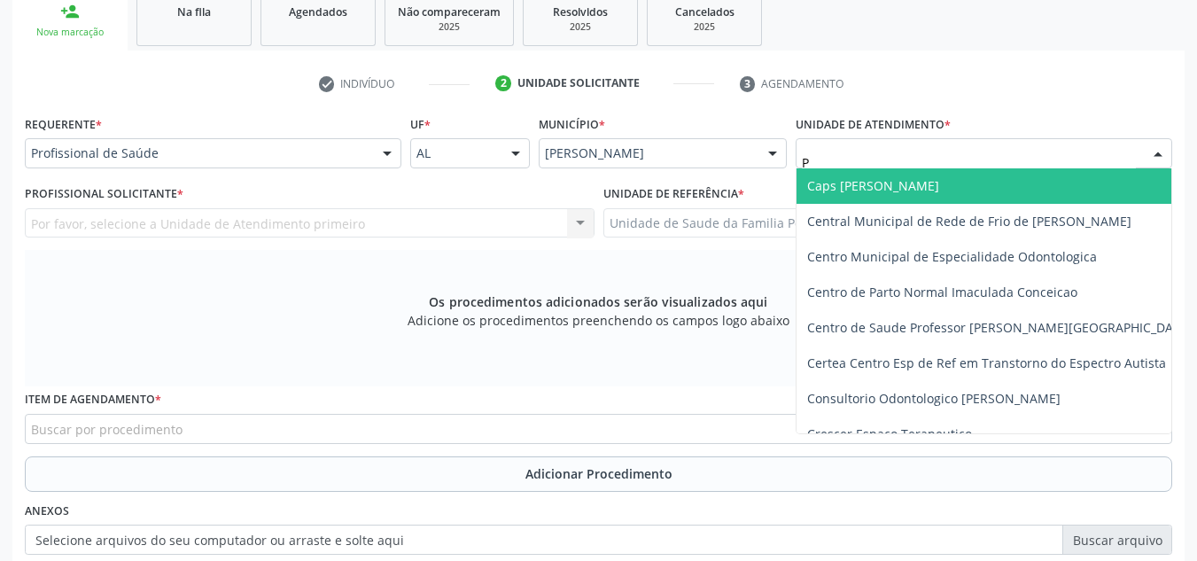
type input "PO"
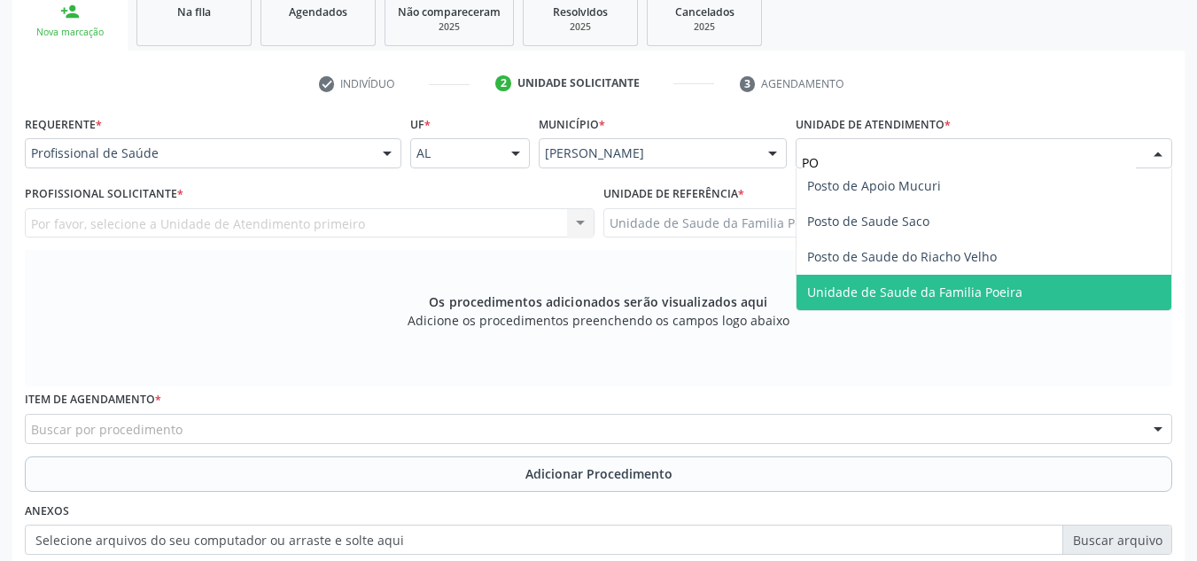
click at [954, 301] on span "Unidade de Saude da Familia Poeira" at bounding box center [984, 292] width 375 height 35
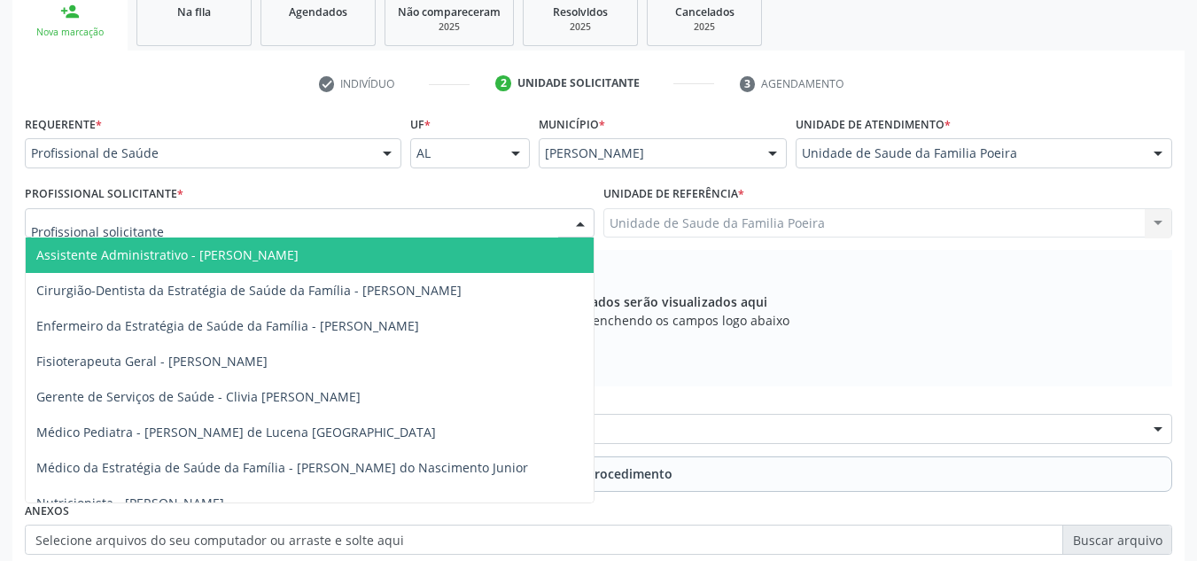
click at [510, 215] on div at bounding box center [310, 223] width 570 height 30
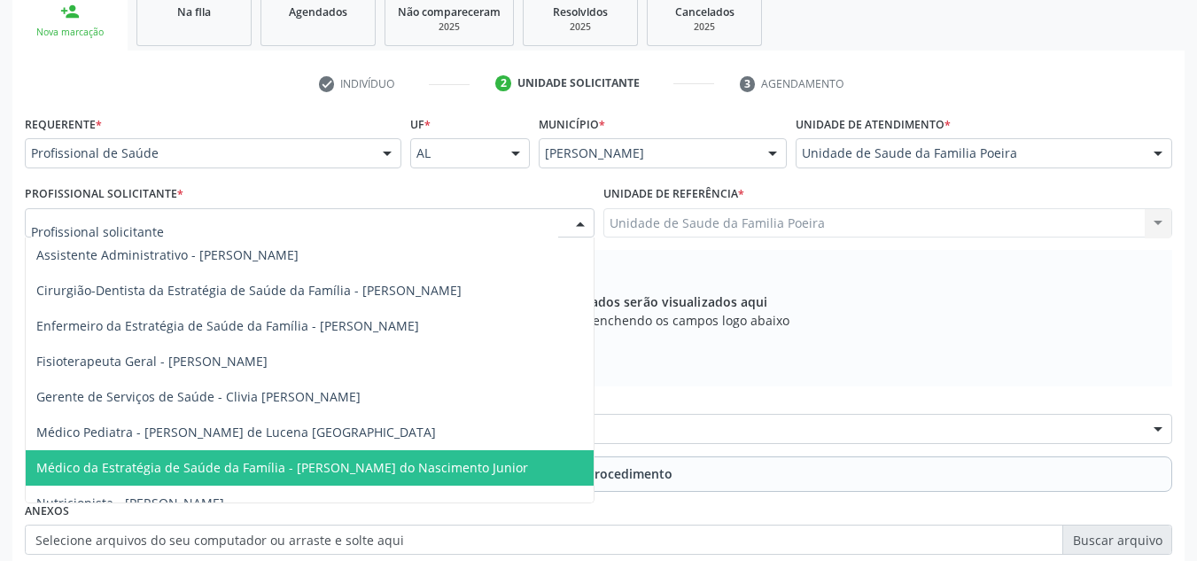
click at [386, 466] on span "Médico da Estratégia de Saúde da Família - Cosmo Faustino do Nascimento Junior" at bounding box center [282, 467] width 492 height 17
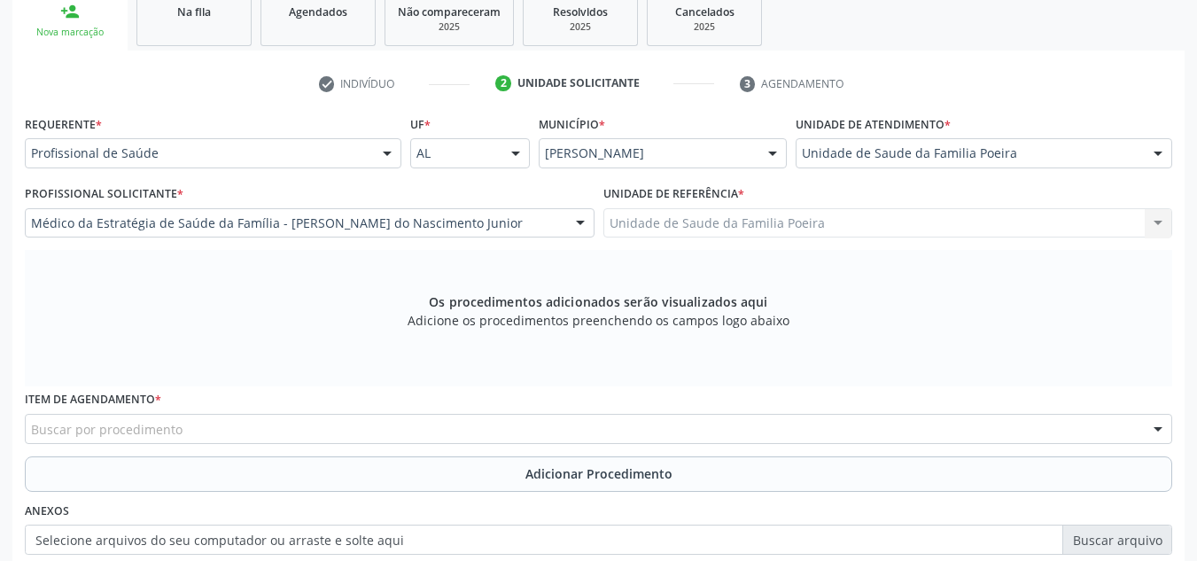
click at [200, 425] on div "Buscar por procedimento" at bounding box center [599, 429] width 1148 height 30
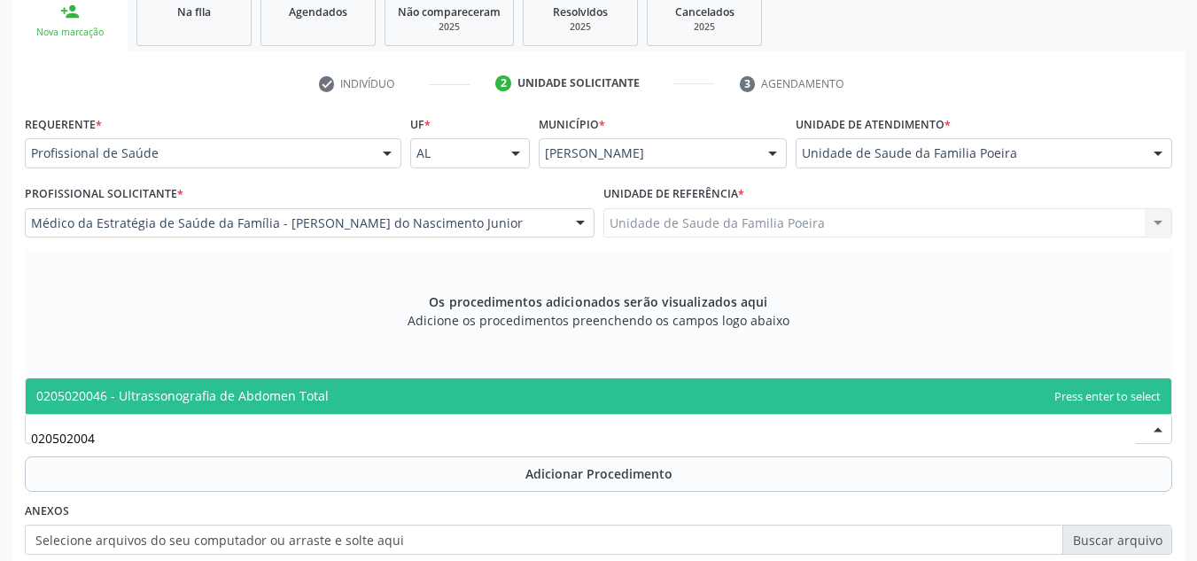
type input "0205020046"
click at [202, 396] on span "0205020046 - Ultrassonografia de Abdomen Total" at bounding box center [182, 395] width 292 height 17
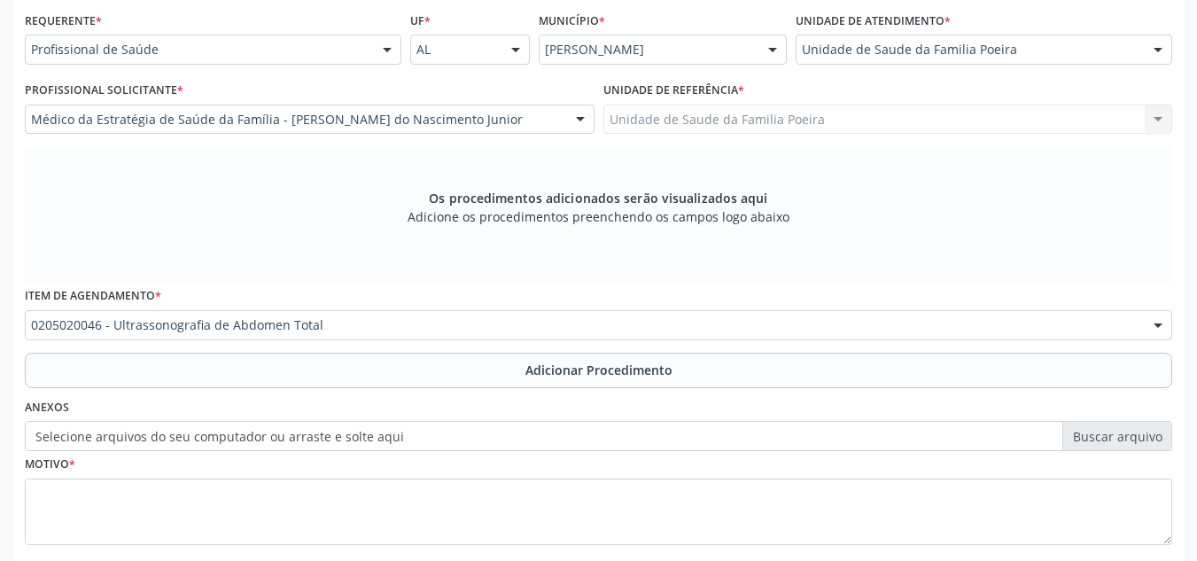
scroll to position [476, 0]
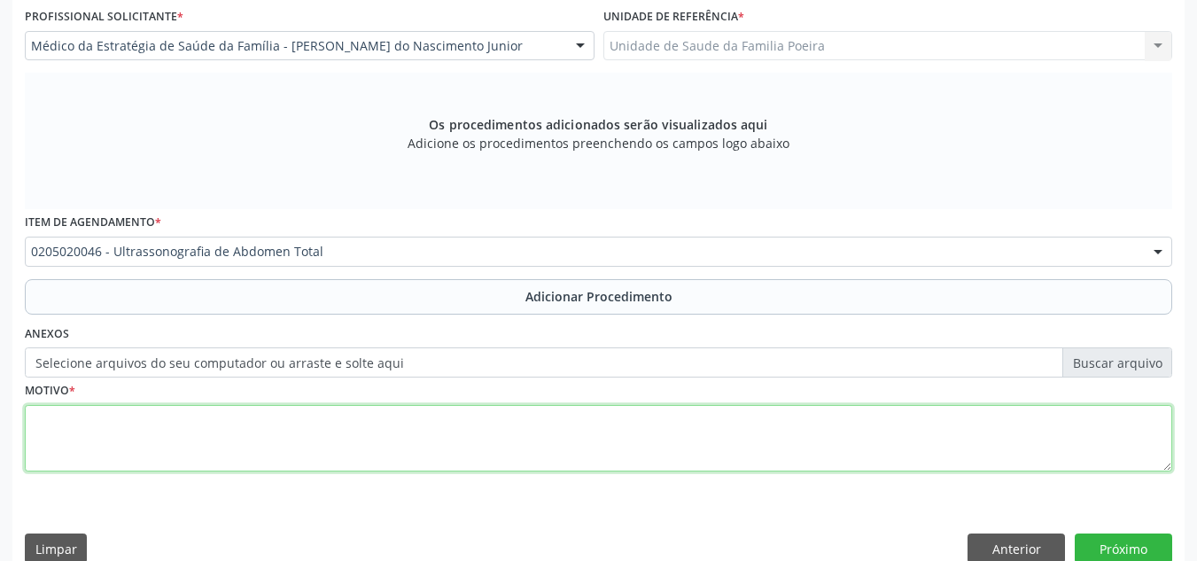
click at [291, 440] on textarea at bounding box center [599, 438] width 1148 height 67
type textarea "DOR EM HIPOCONDRIO ES"
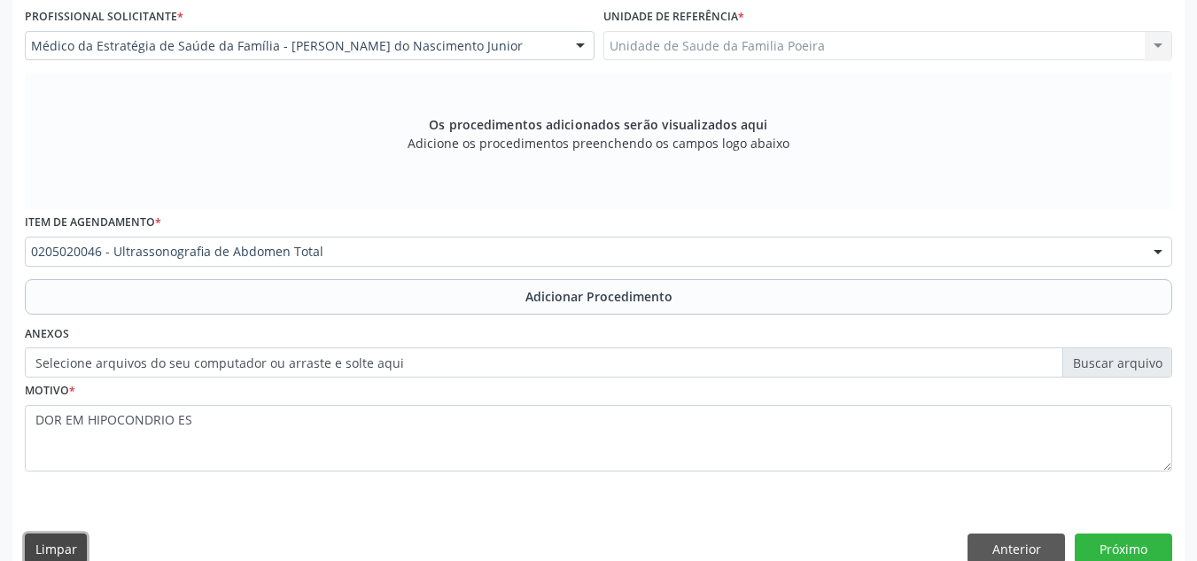
scroll to position [479, 0]
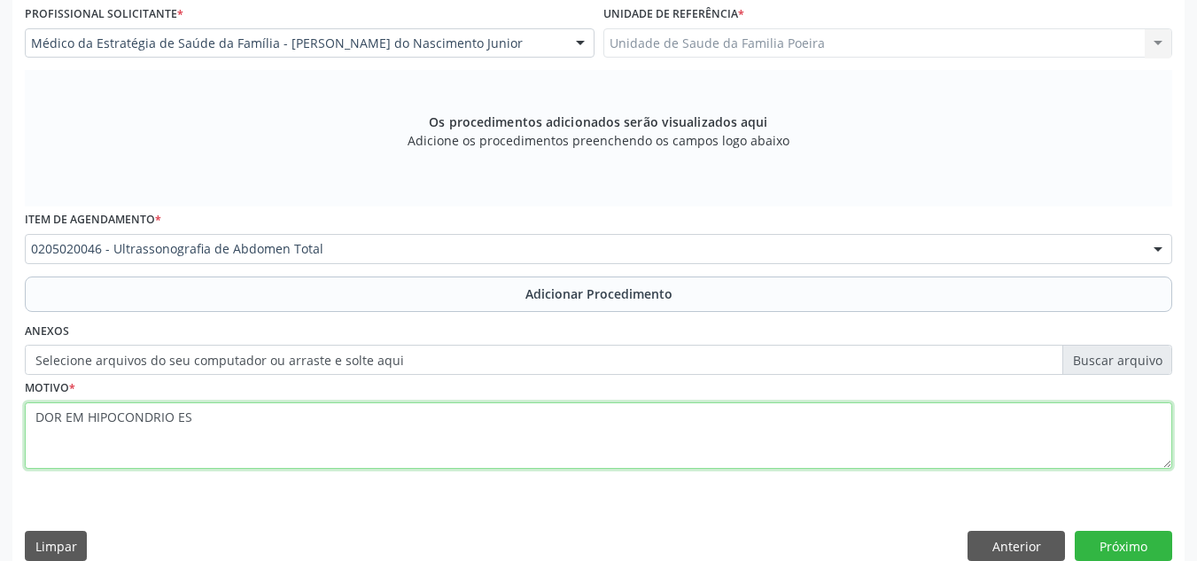
click at [375, 422] on textarea "DOR EM HIPOCONDRIO ES" at bounding box center [599, 435] width 1148 height 67
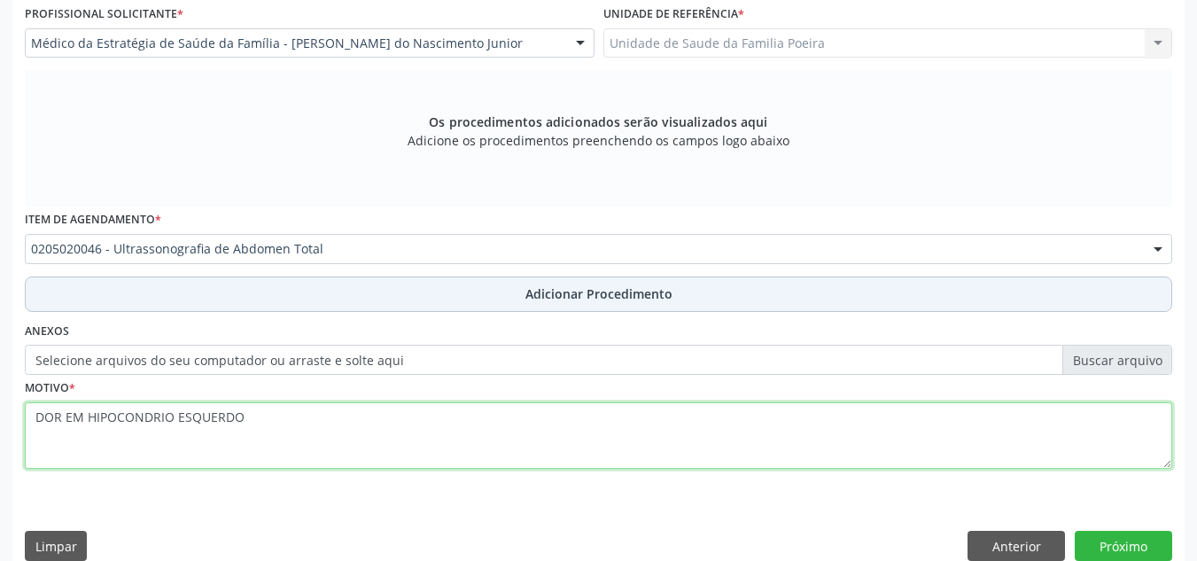
type textarea "DOR EM HIPOCONDRIO ESQUERDO"
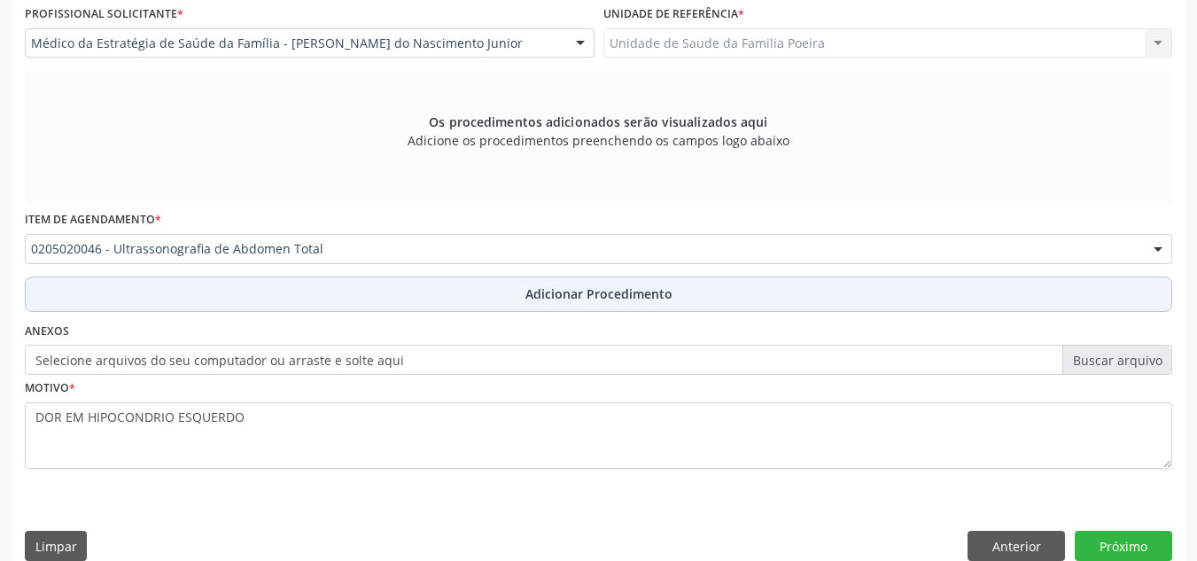
click at [607, 300] on span "Adicionar Procedimento" at bounding box center [599, 294] width 147 height 19
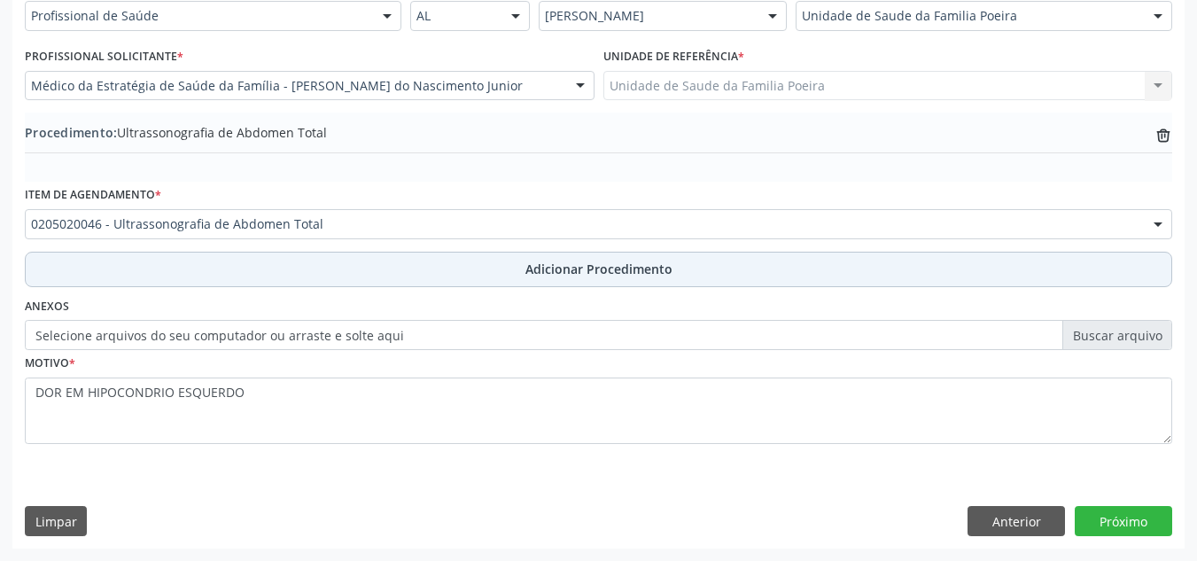
scroll to position [436, 0]
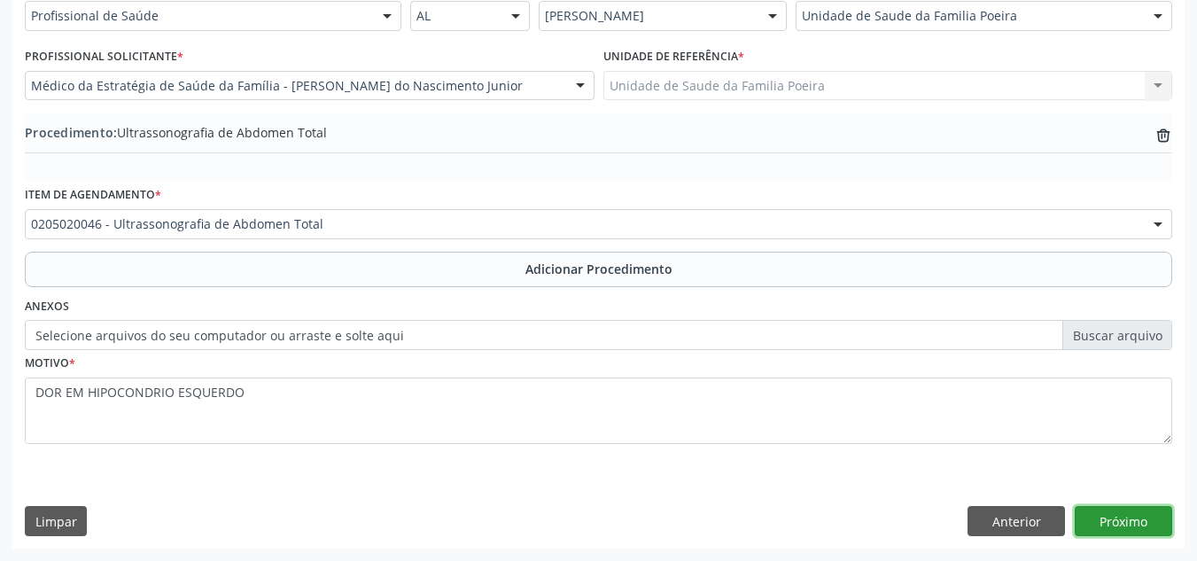
click at [1115, 522] on button "Próximo" at bounding box center [1123, 521] width 97 height 30
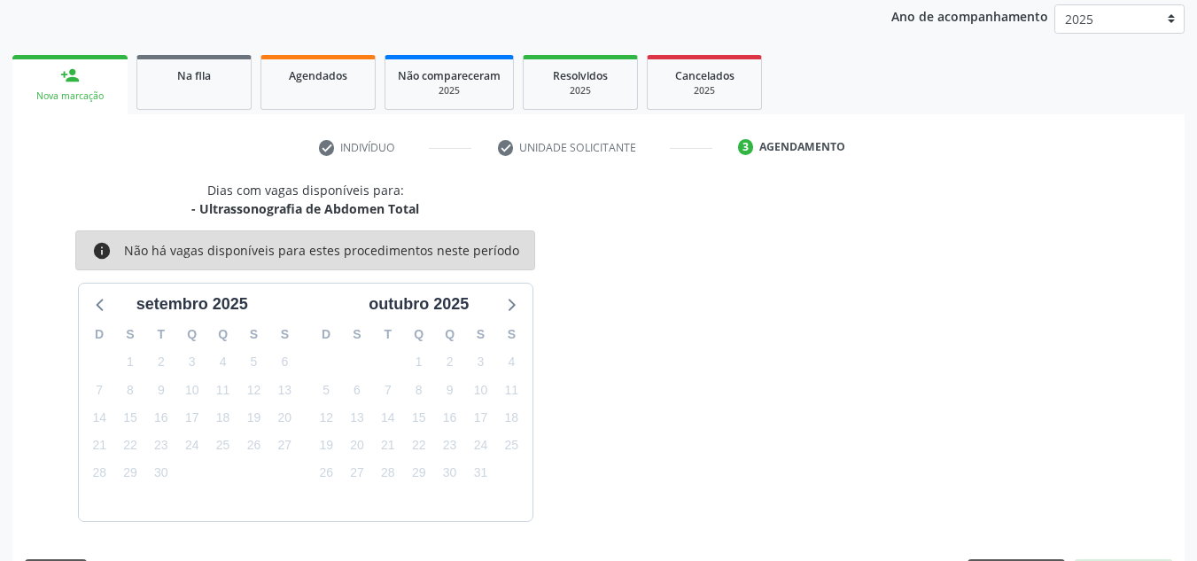
scroll to position [287, 0]
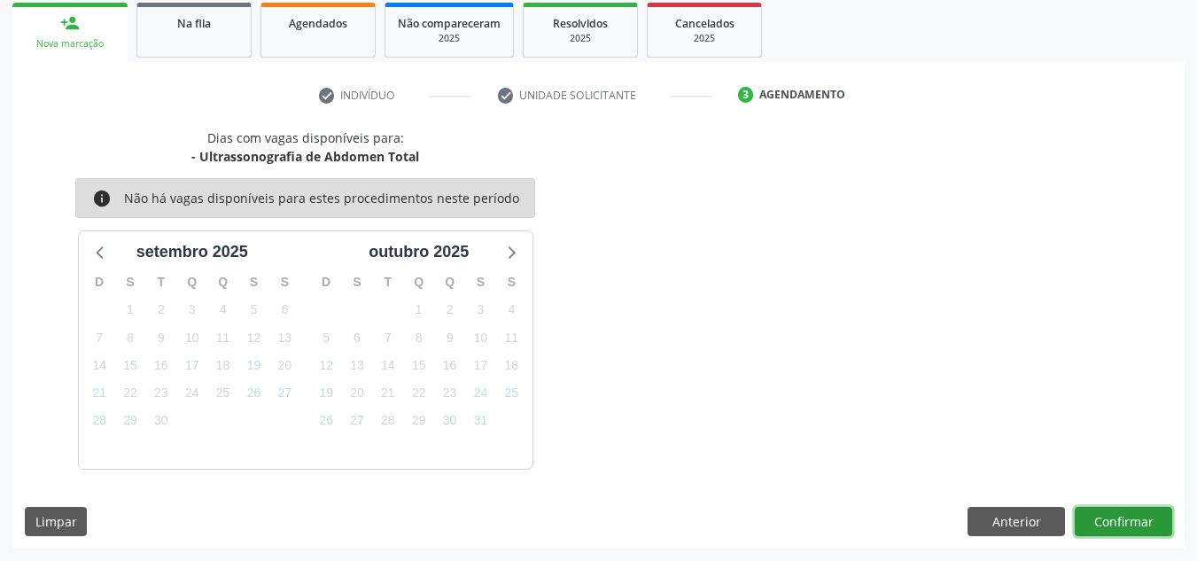
click at [1115, 522] on button "Confirmar" at bounding box center [1123, 522] width 97 height 30
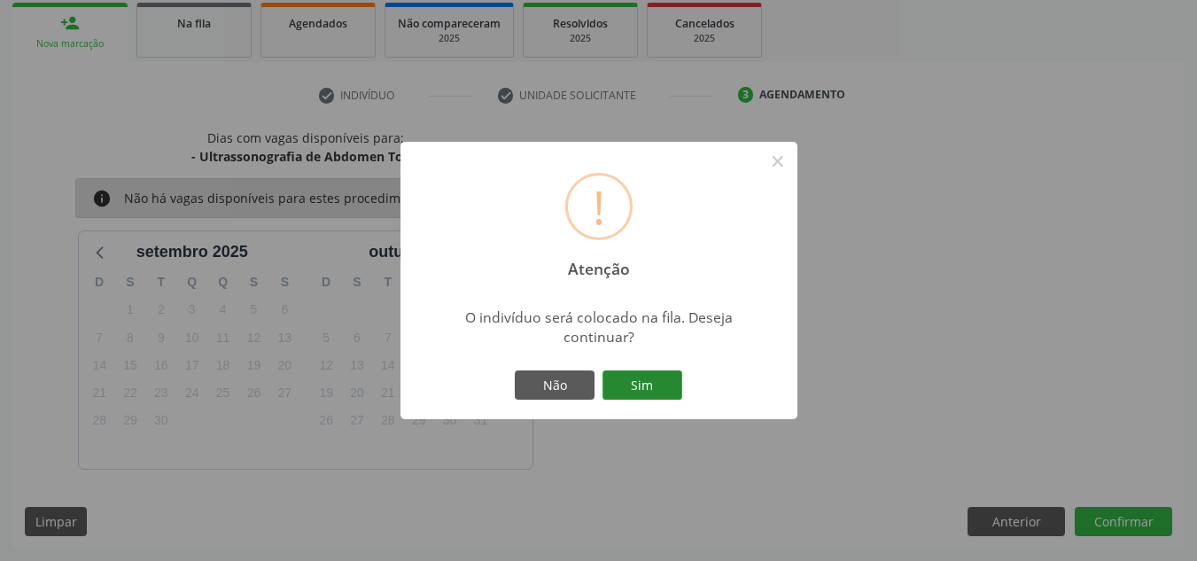
click at [647, 387] on button "Sim" at bounding box center [643, 385] width 80 height 30
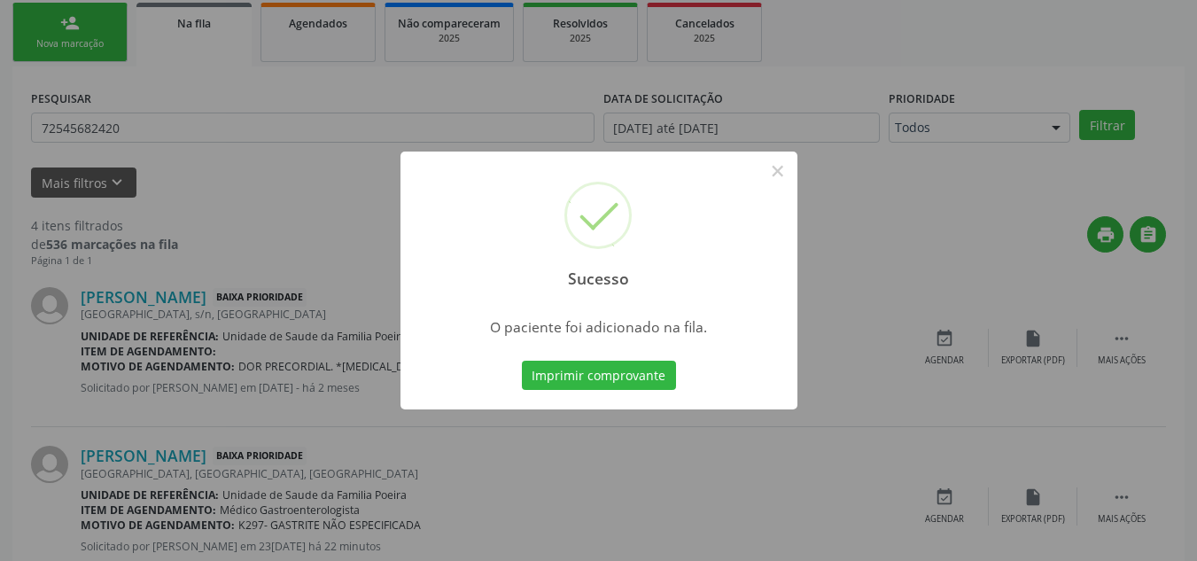
scroll to position [49, 0]
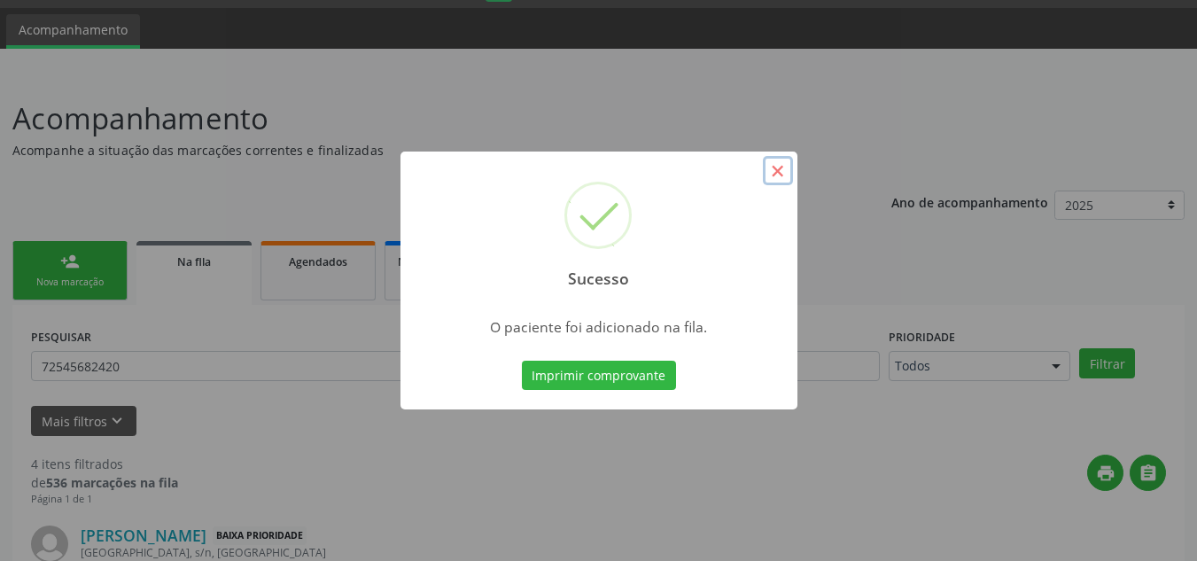
click at [776, 176] on button "×" at bounding box center [778, 171] width 30 height 30
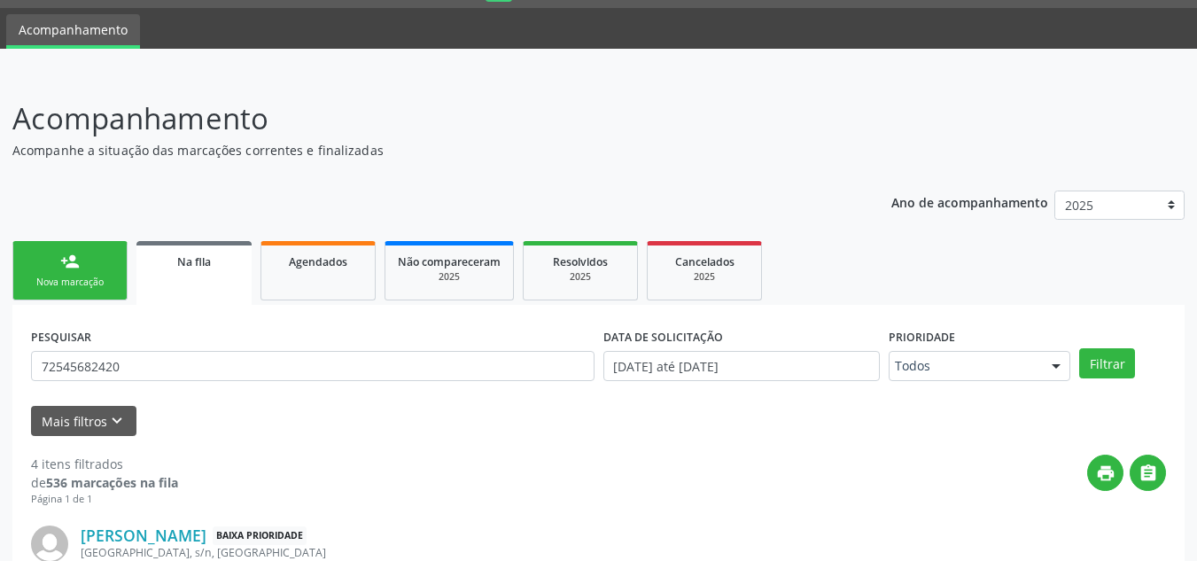
click at [98, 291] on link "person_add Nova marcação" at bounding box center [69, 270] width 115 height 59
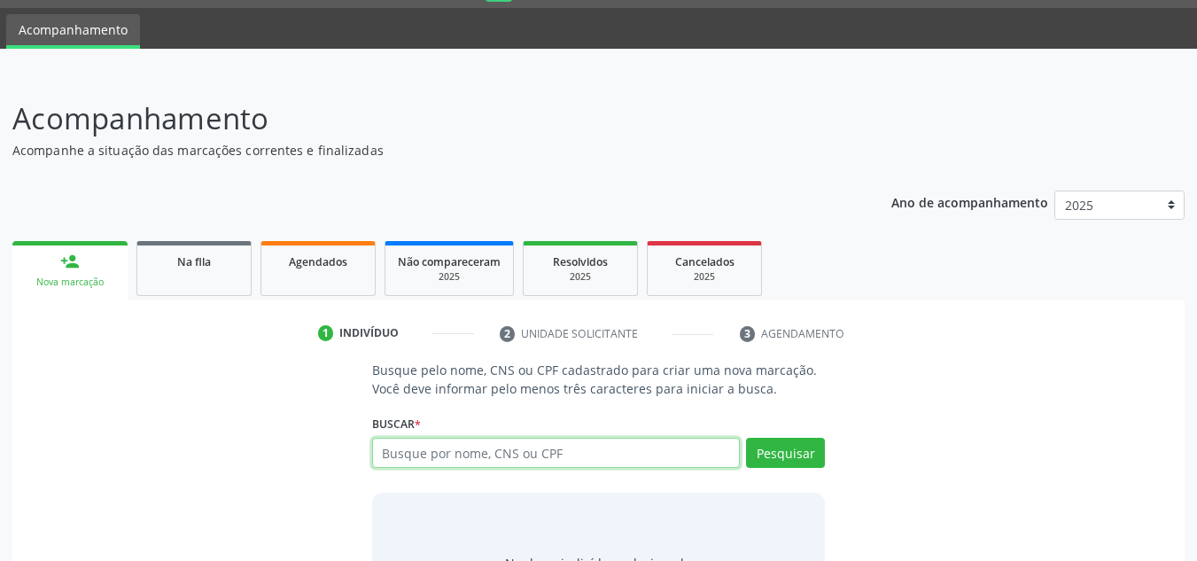
click at [465, 456] on input "text" at bounding box center [556, 453] width 369 height 30
type input "709006821715910"
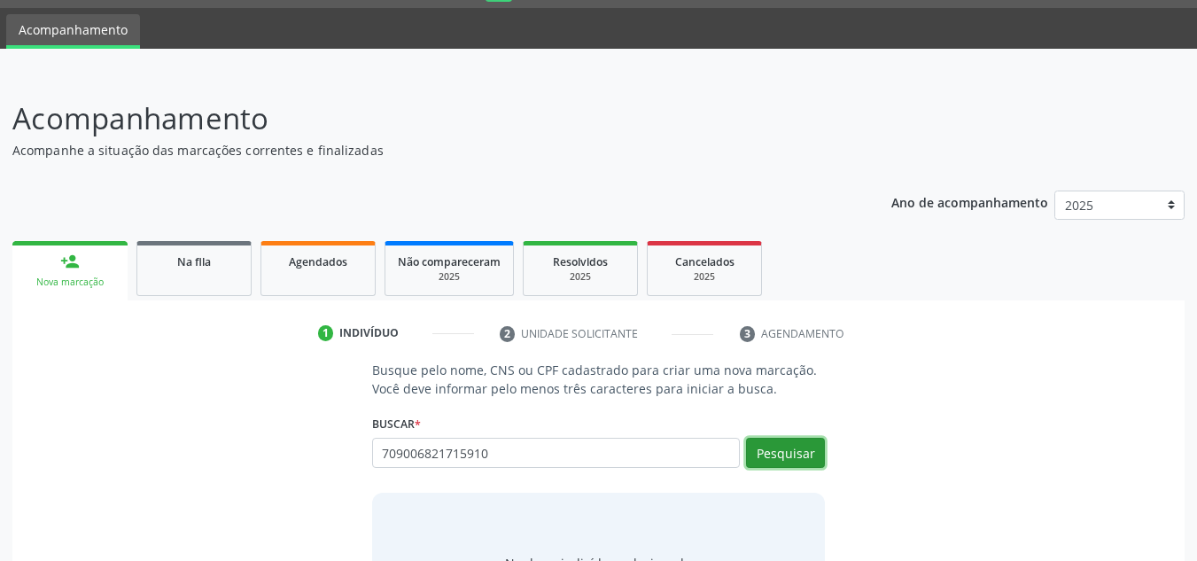
click at [771, 441] on button "Pesquisar" at bounding box center [785, 453] width 79 height 30
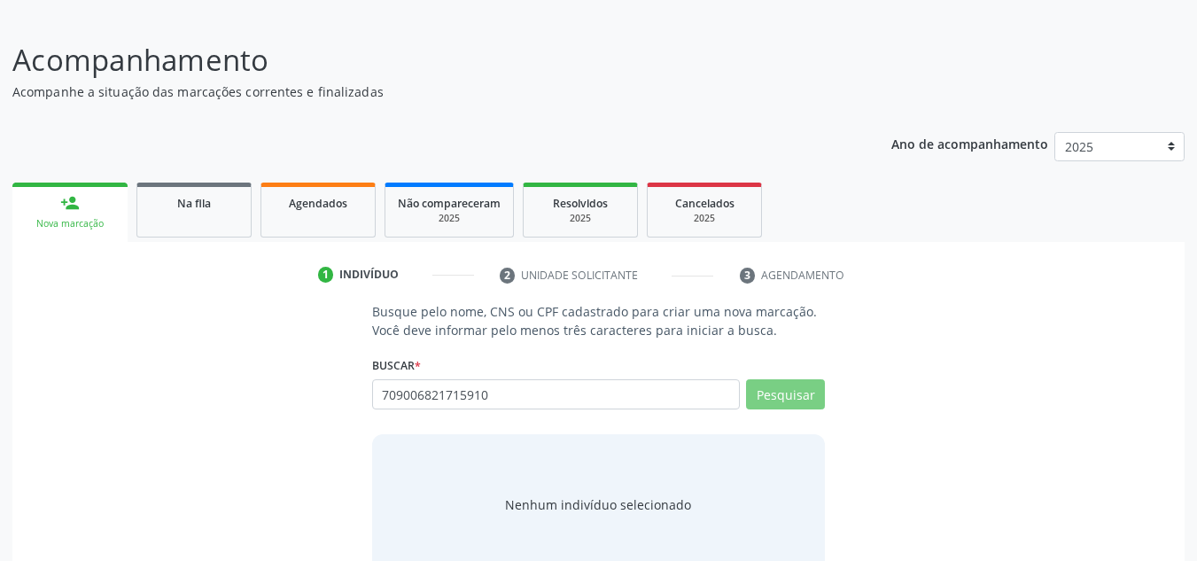
scroll to position [147, 0]
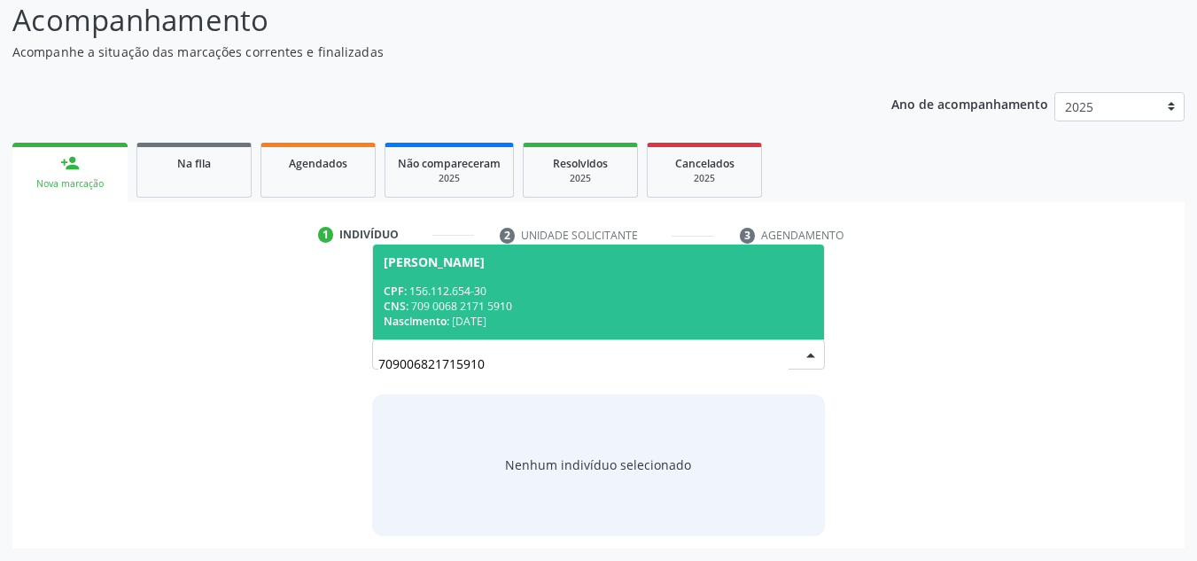
click at [527, 300] on div "CNS: 709 0068 2171 5910" at bounding box center [599, 306] width 431 height 15
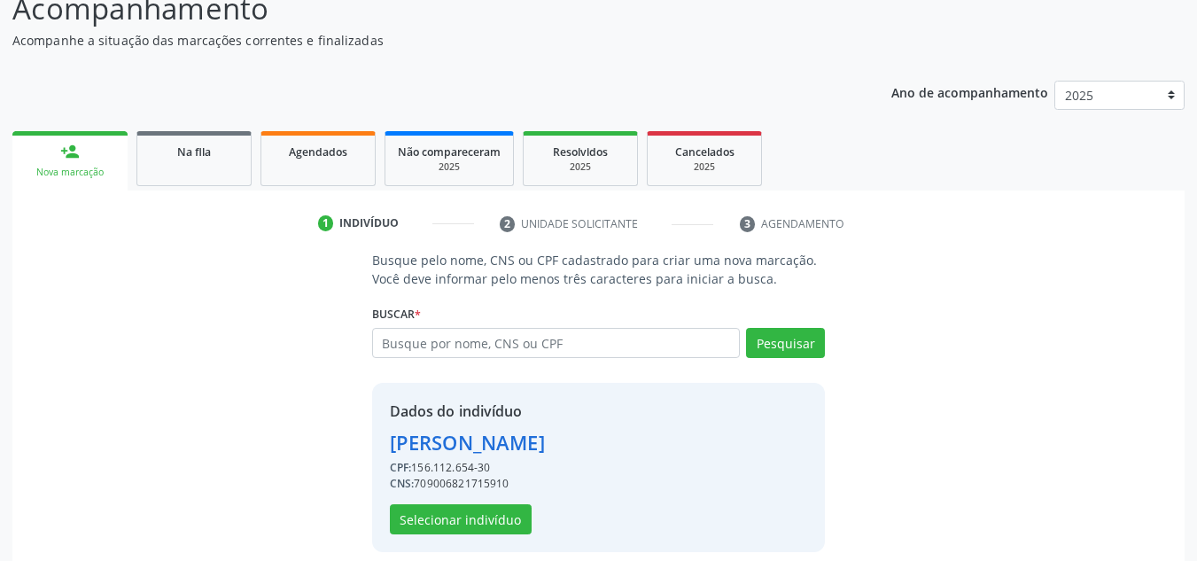
scroll to position [175, 0]
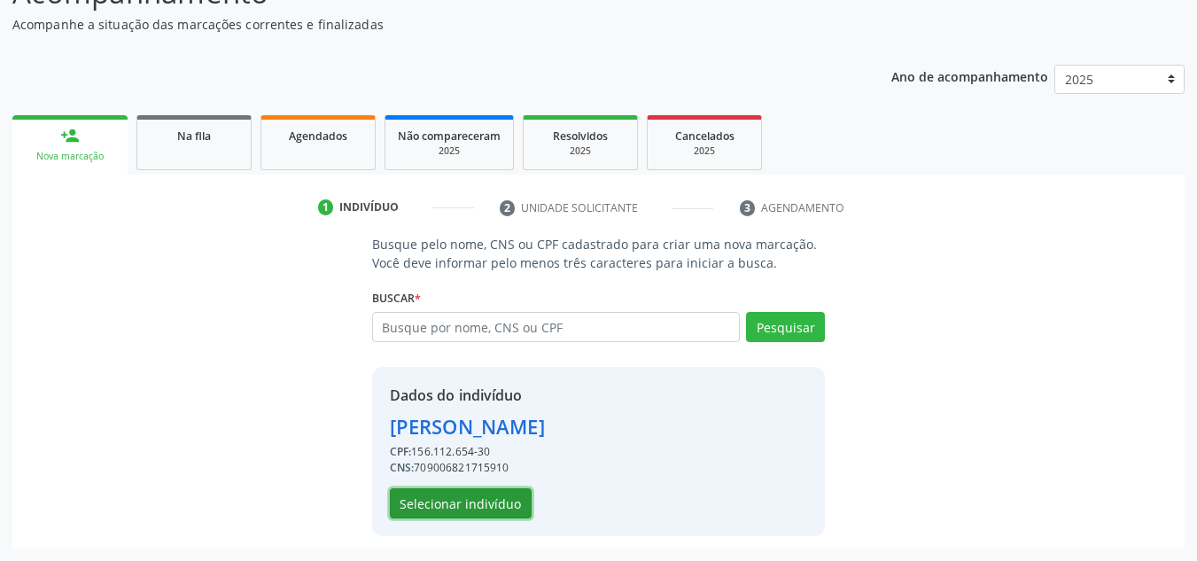
click at [447, 508] on button "Selecionar indivíduo" at bounding box center [461, 503] width 142 height 30
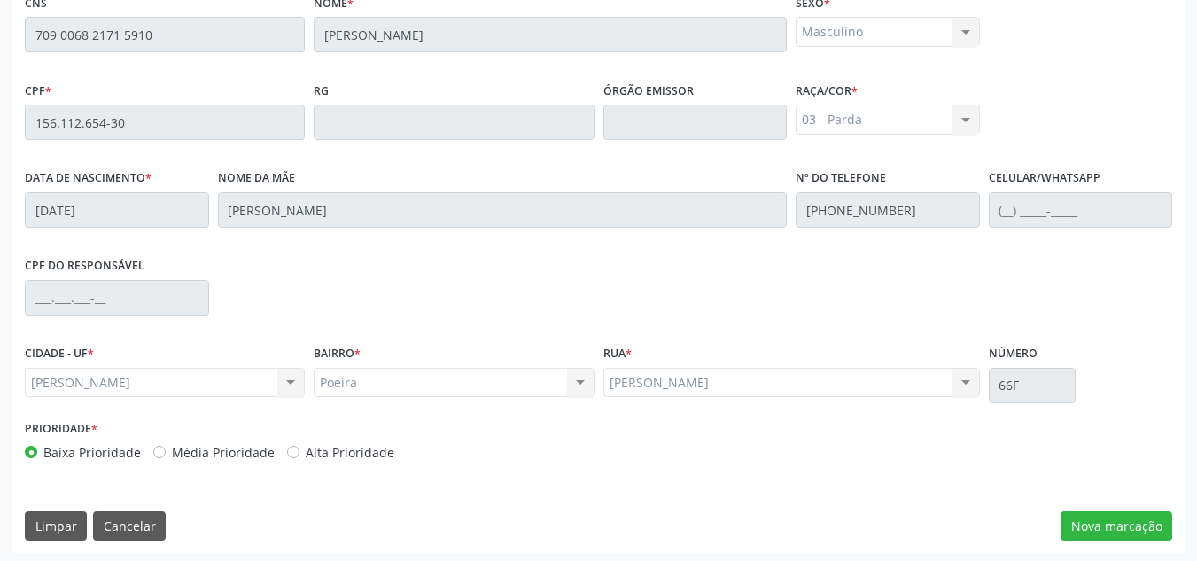
scroll to position [476, 0]
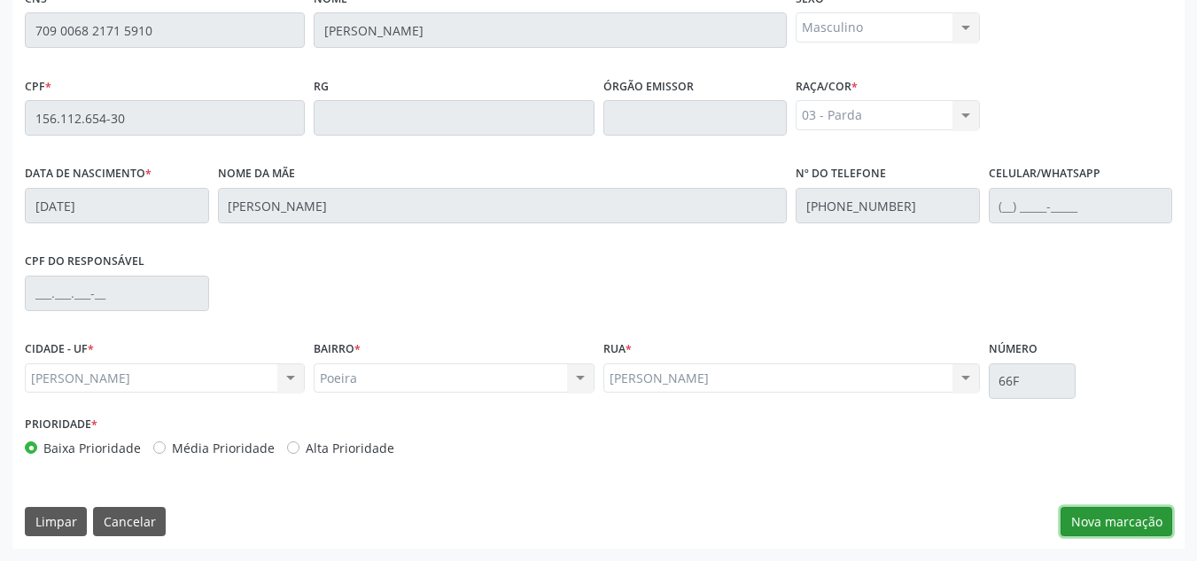
click at [1108, 532] on button "Nova marcação" at bounding box center [1117, 522] width 112 height 30
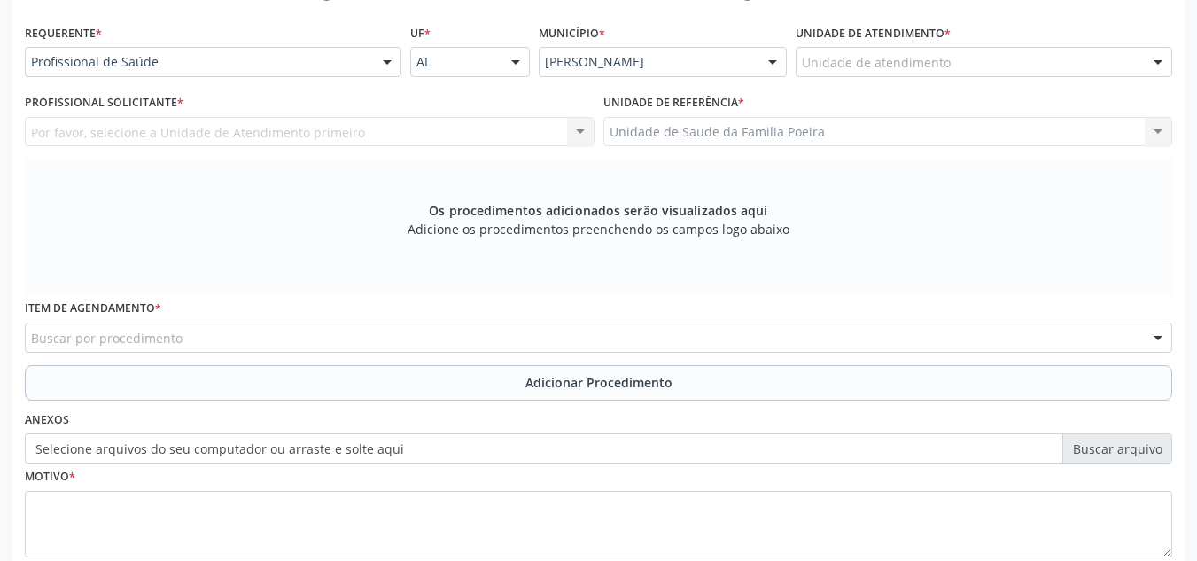
scroll to position [387, 0]
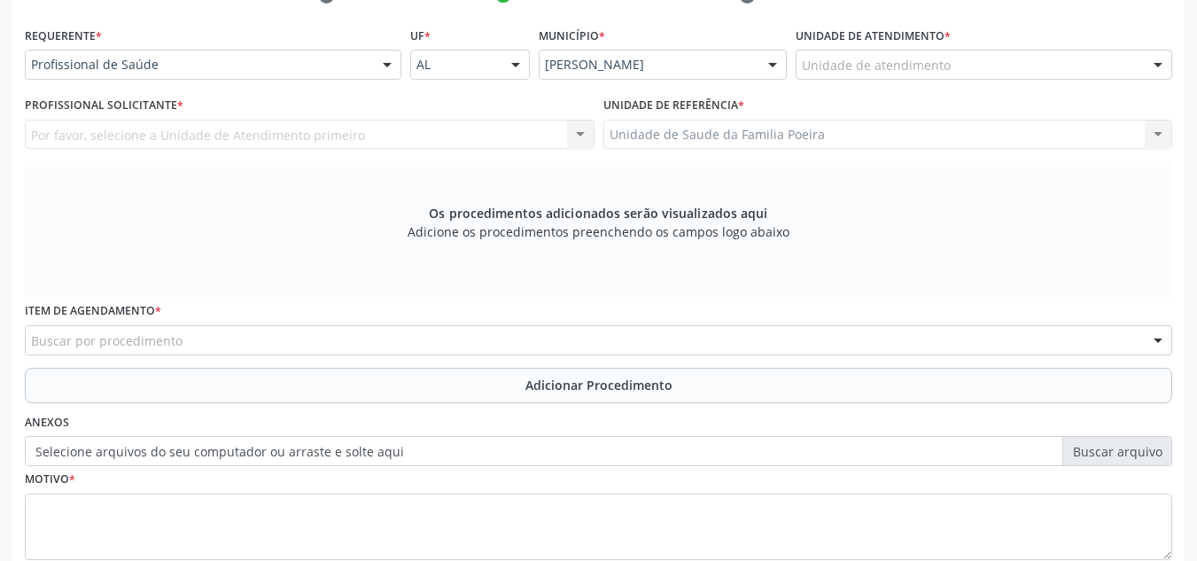
click at [892, 81] on div "Unidade de atendimento * Unidade de atendimento Aeronave Baron 58 Aeronave Cess…" at bounding box center [984, 56] width 386 height 69
click at [932, 77] on div "Unidade de atendimento" at bounding box center [984, 65] width 377 height 30
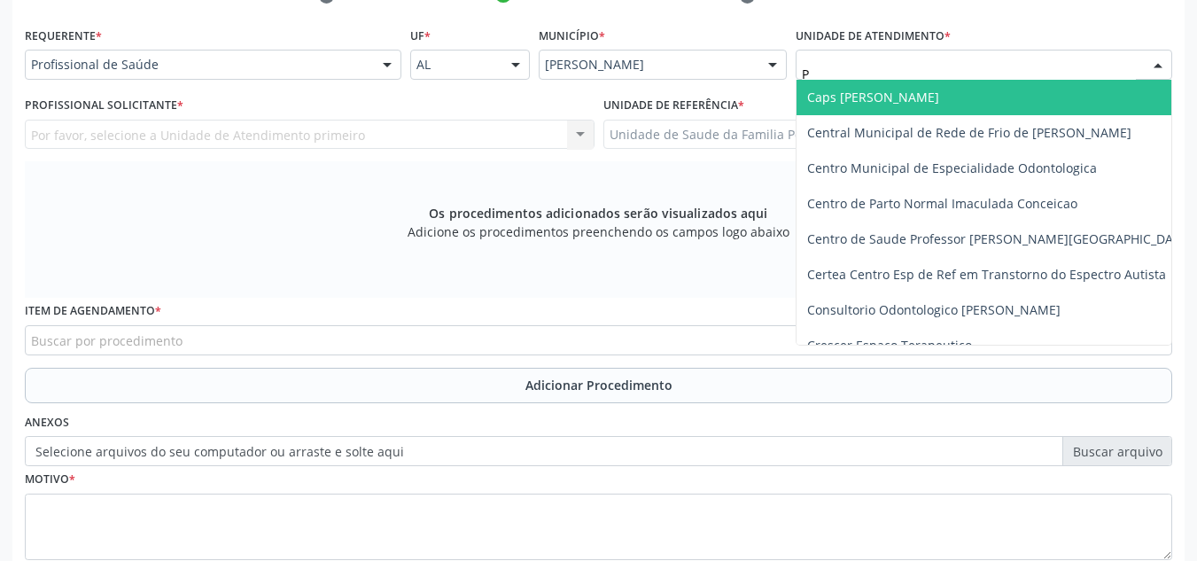
type input "PO"
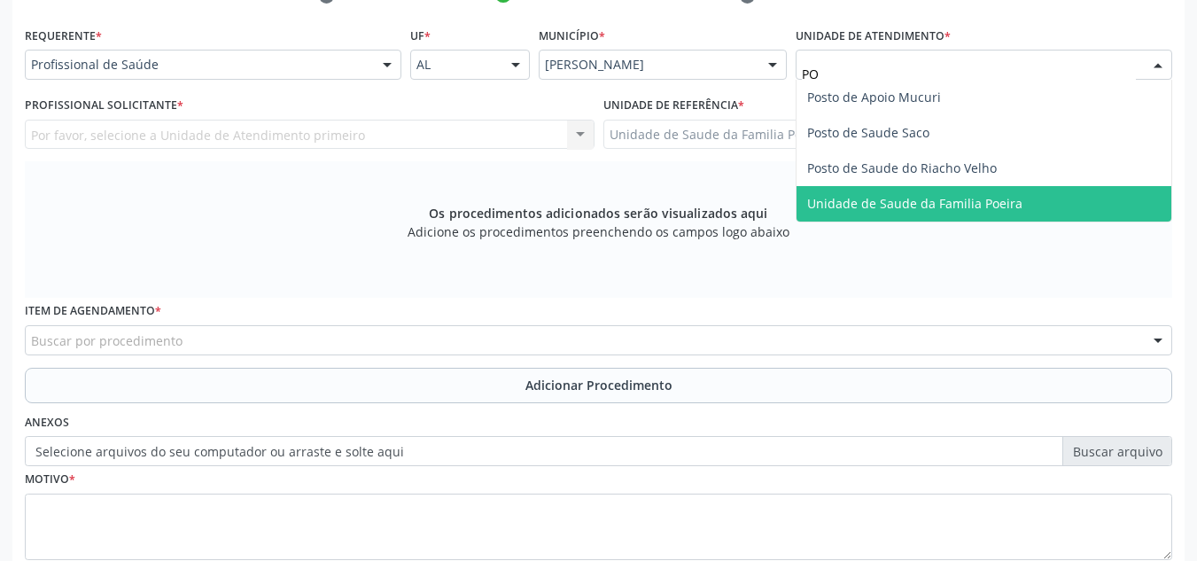
click at [925, 216] on span "Unidade de Saude da Familia Poeira" at bounding box center [984, 203] width 375 height 35
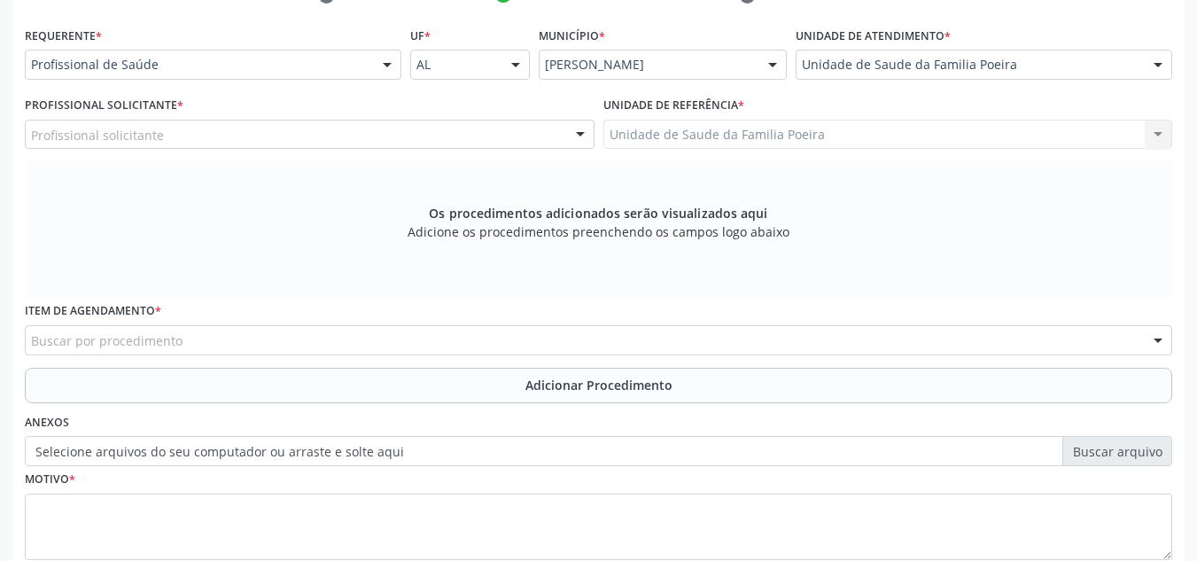
click at [293, 144] on div "Profissional solicitante" at bounding box center [310, 135] width 570 height 30
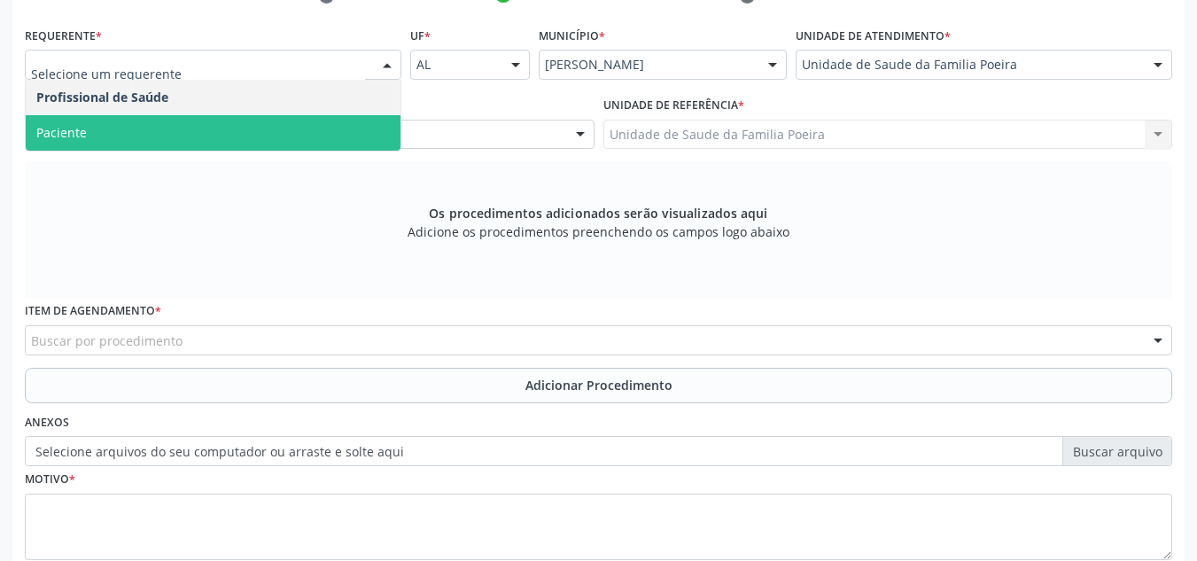
click at [225, 126] on span "Paciente" at bounding box center [213, 132] width 375 height 35
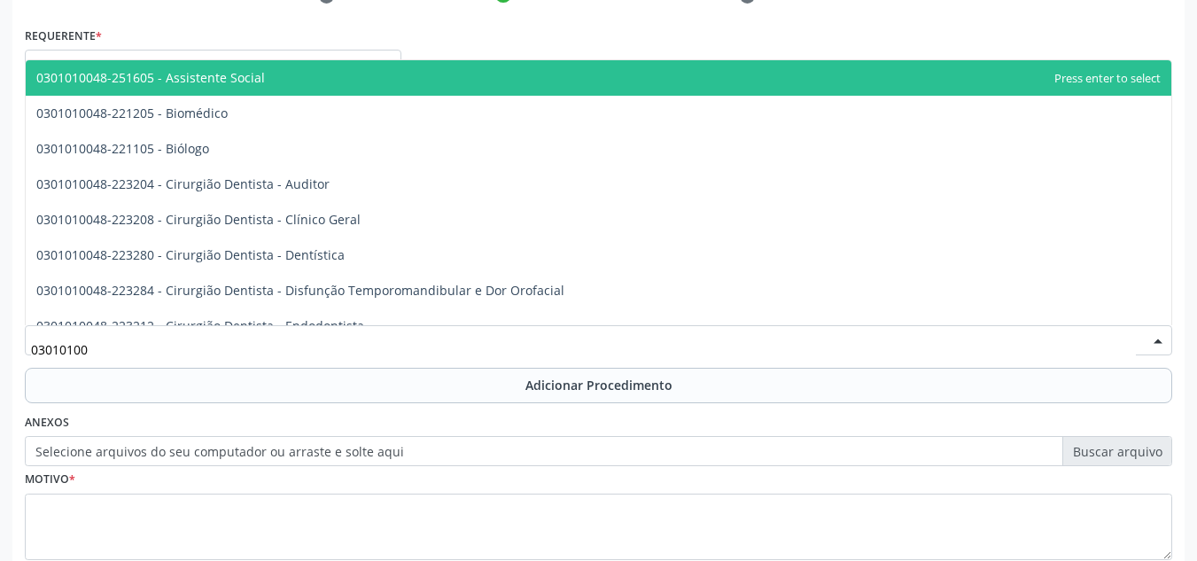
type input "030101003"
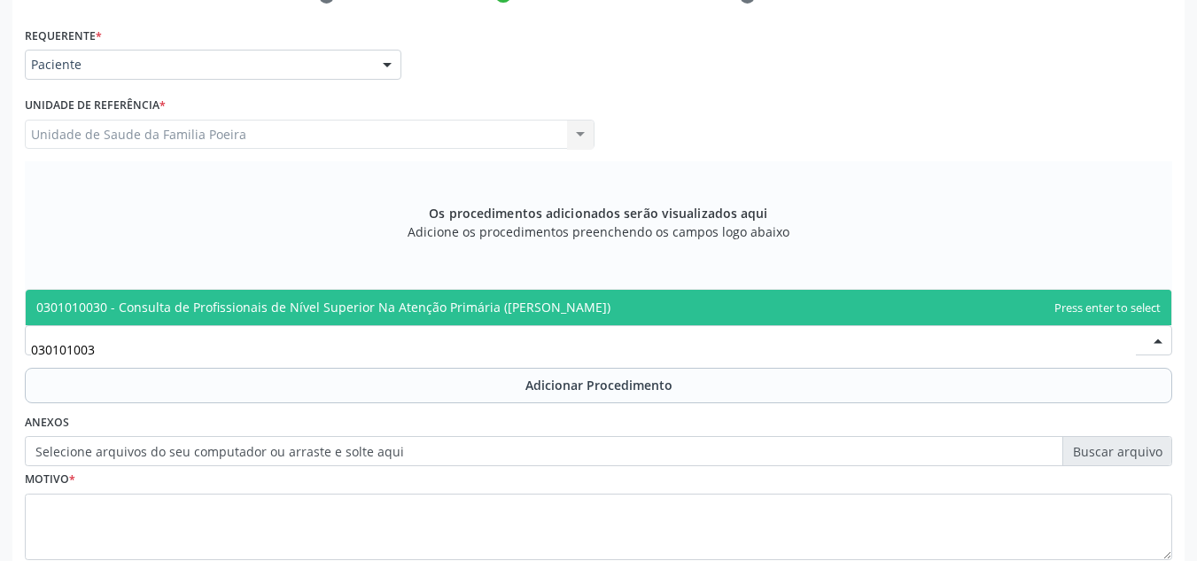
click at [288, 322] on span "0301010030 - Consulta de Profissionais de Nível Superior Na Atenção Primária (E…" at bounding box center [599, 307] width 1146 height 35
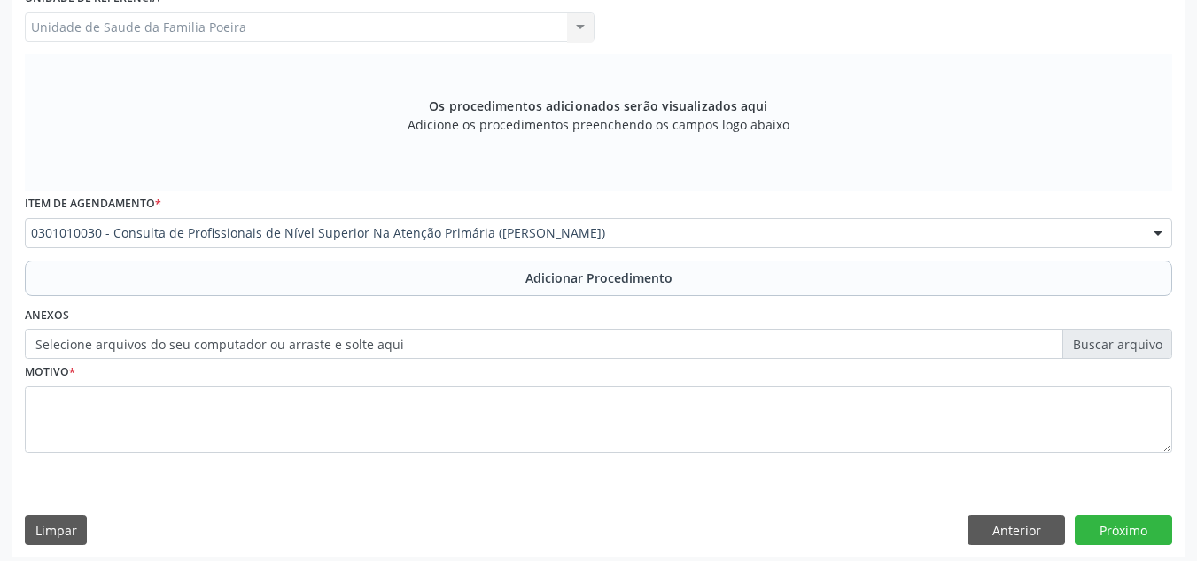
scroll to position [503, 0]
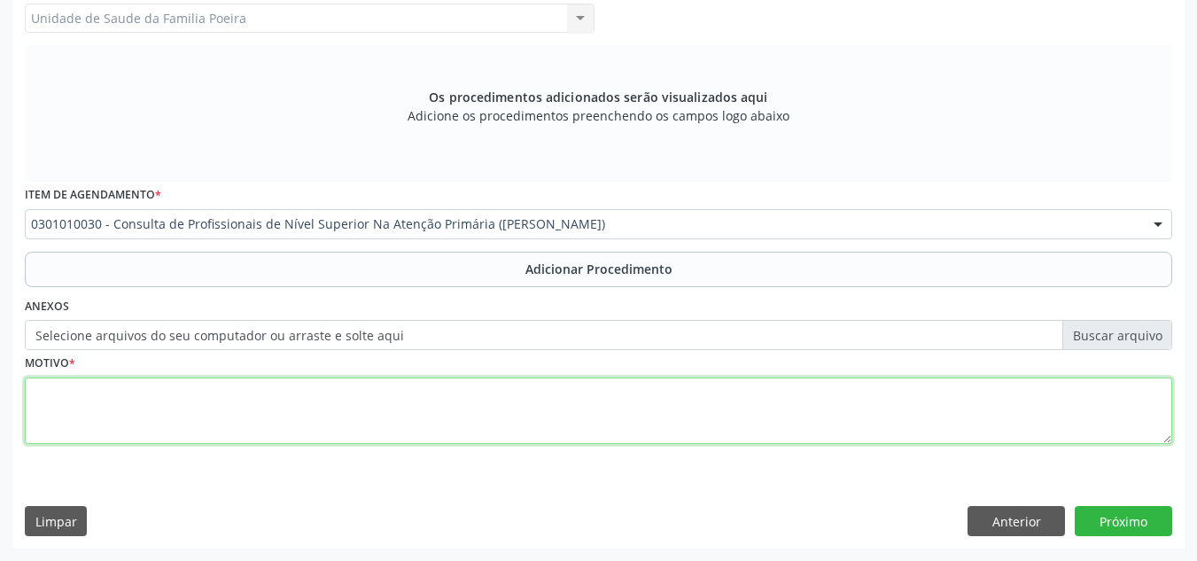
click at [315, 426] on textarea at bounding box center [599, 411] width 1148 height 67
click at [182, 390] on textarea "PSICOLOGO INFANTIL HIPOTESE F90-0 E F91,3" at bounding box center [599, 411] width 1148 height 67
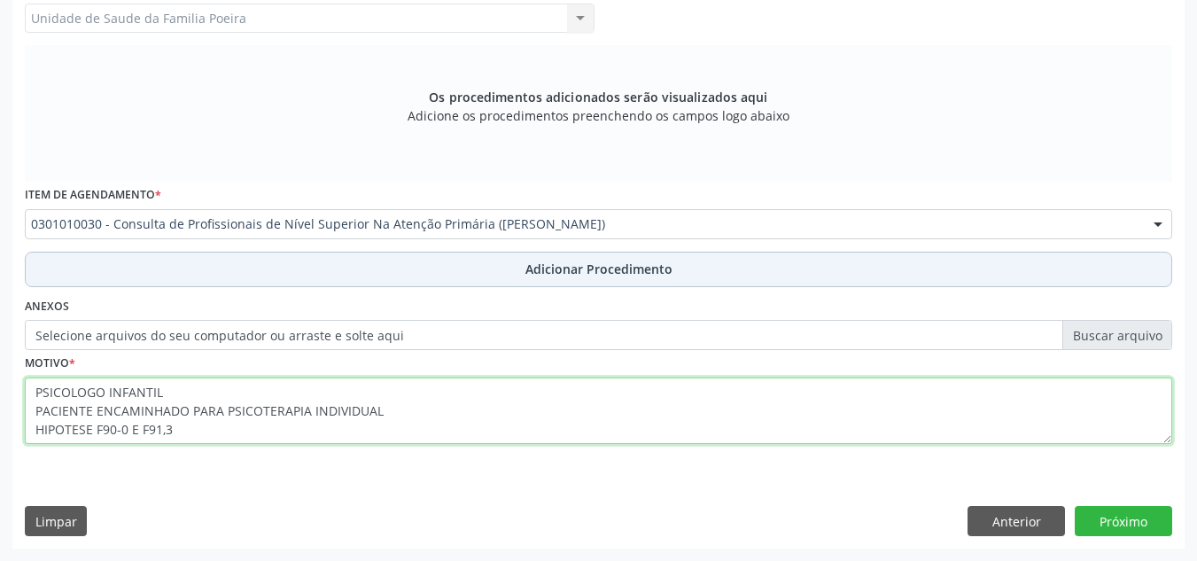
type textarea "PSICOLOGO INFANTIL PACIENTE ENCAMINHADO PARA PSICOTERAPIA INDIVIDUAL HIPOTESE F…"
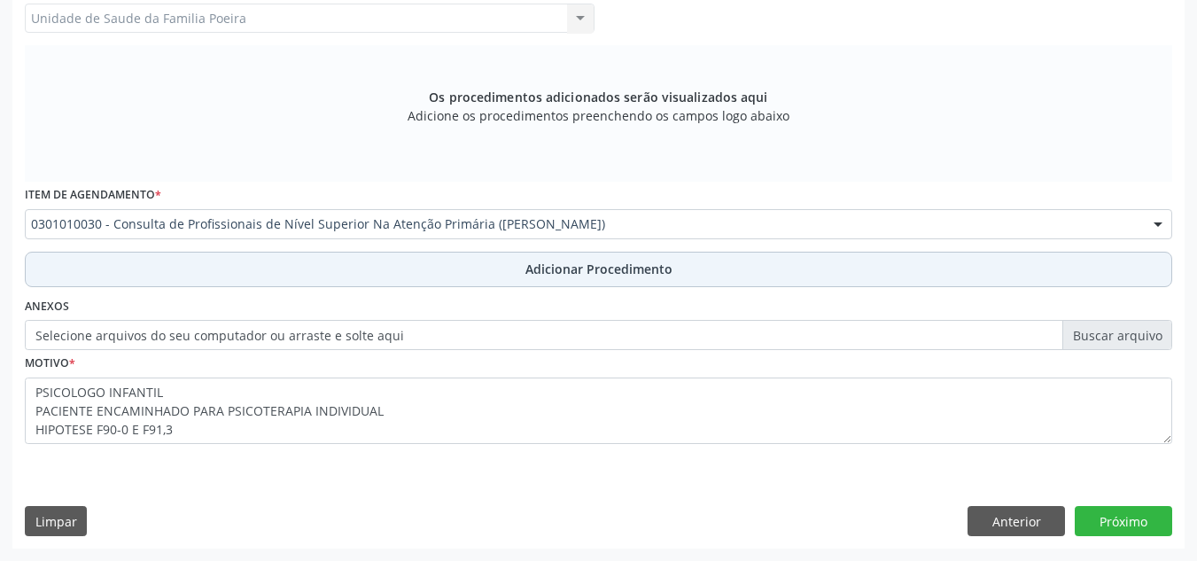
click at [530, 277] on span "Adicionar Procedimento" at bounding box center [599, 269] width 147 height 19
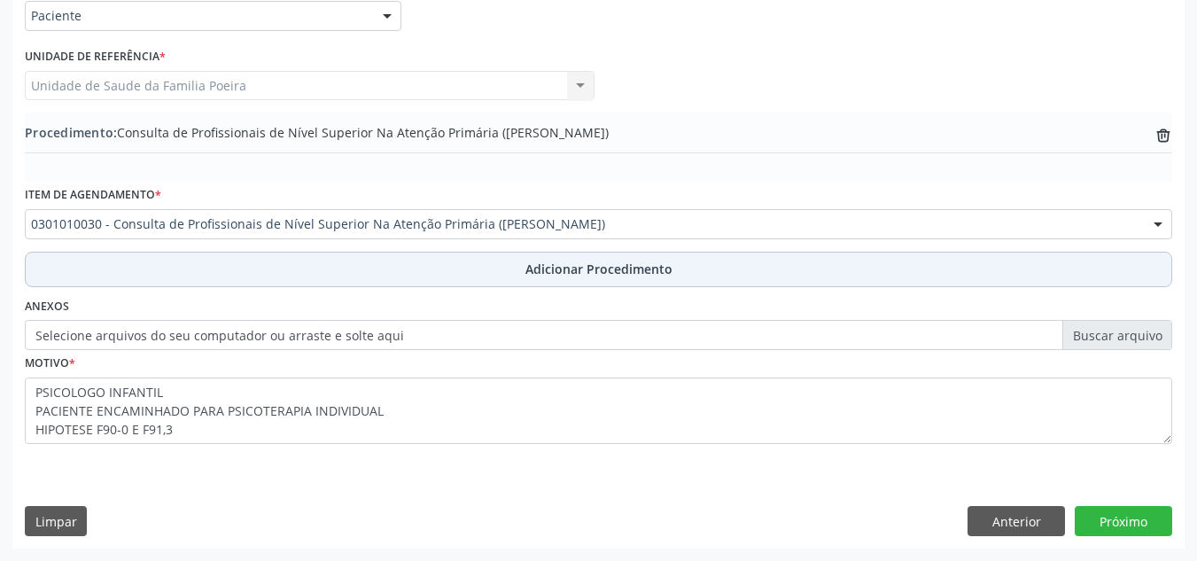
scroll to position [436, 0]
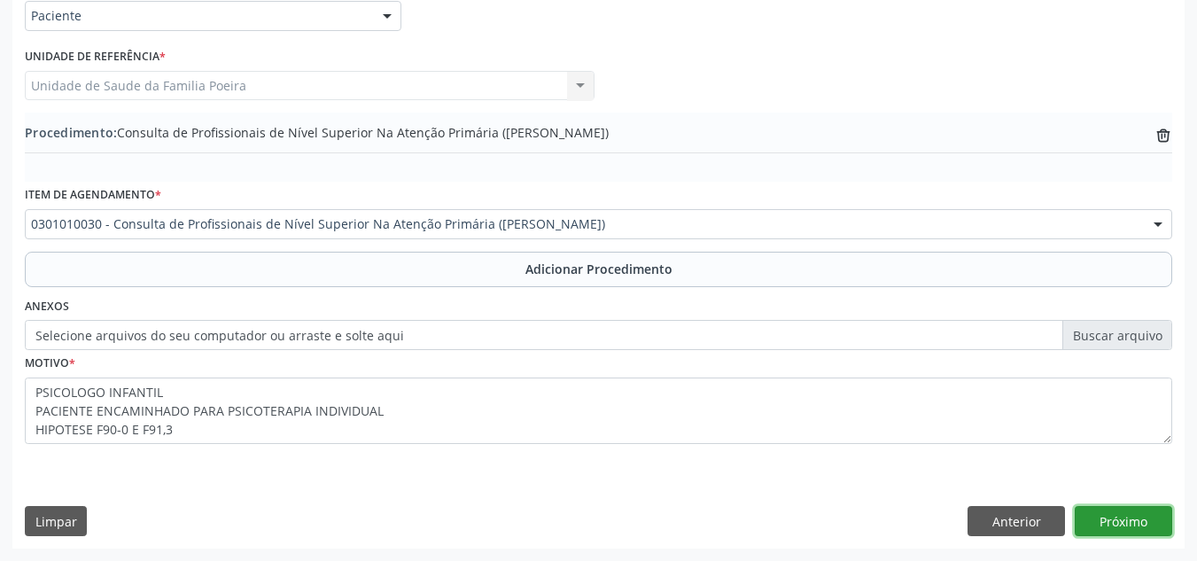
click at [1122, 519] on button "Próximo" at bounding box center [1123, 521] width 97 height 30
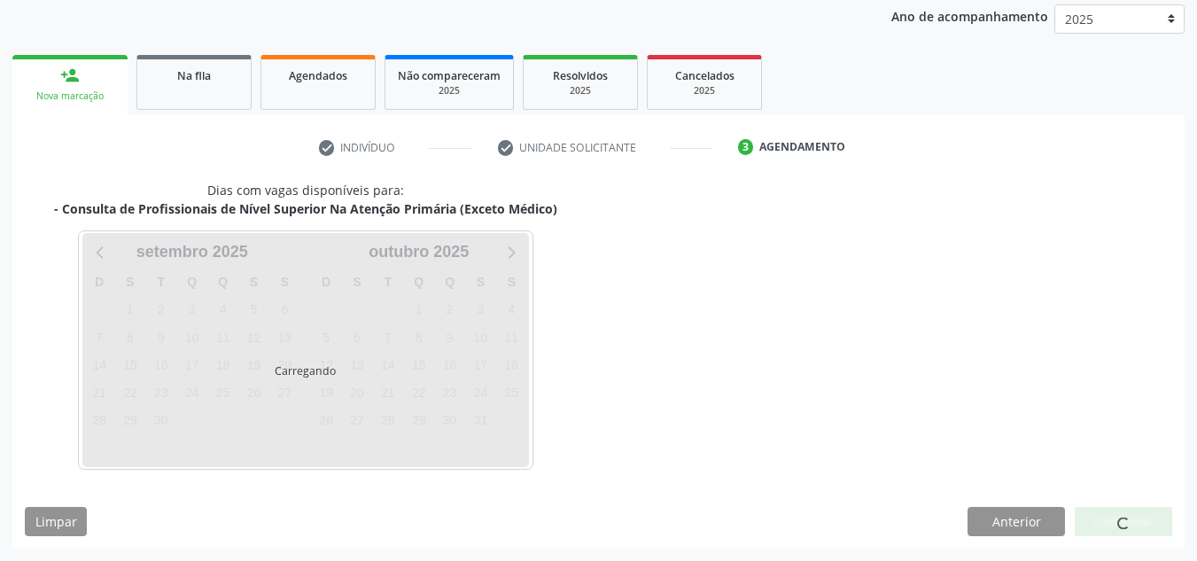
scroll to position [287, 0]
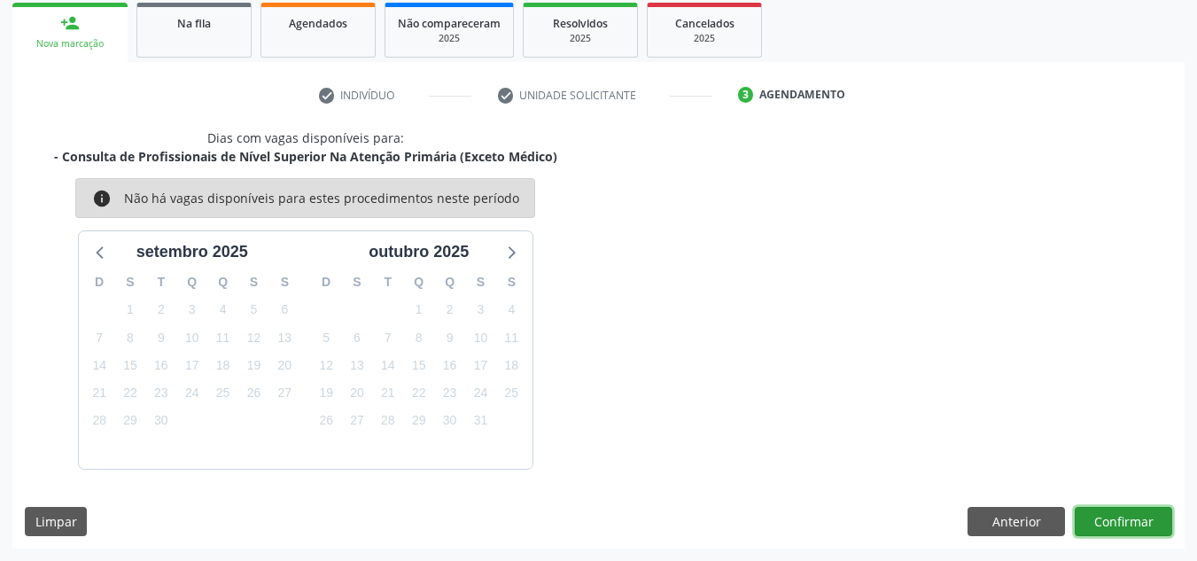
click at [1123, 522] on button "Confirmar" at bounding box center [1123, 522] width 97 height 30
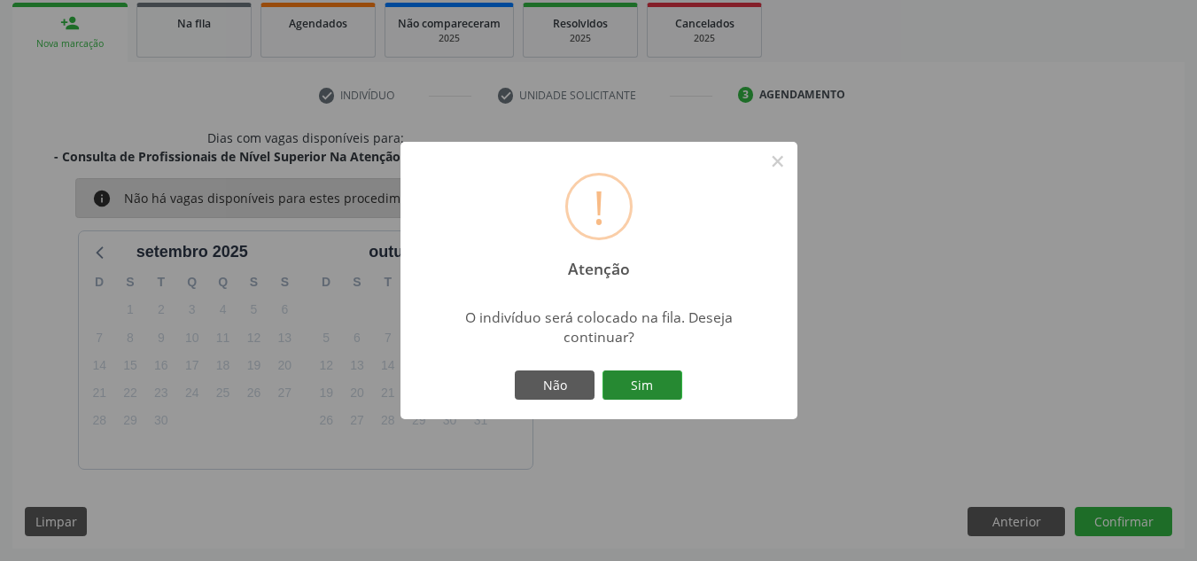
click at [644, 387] on button "Sim" at bounding box center [643, 385] width 80 height 30
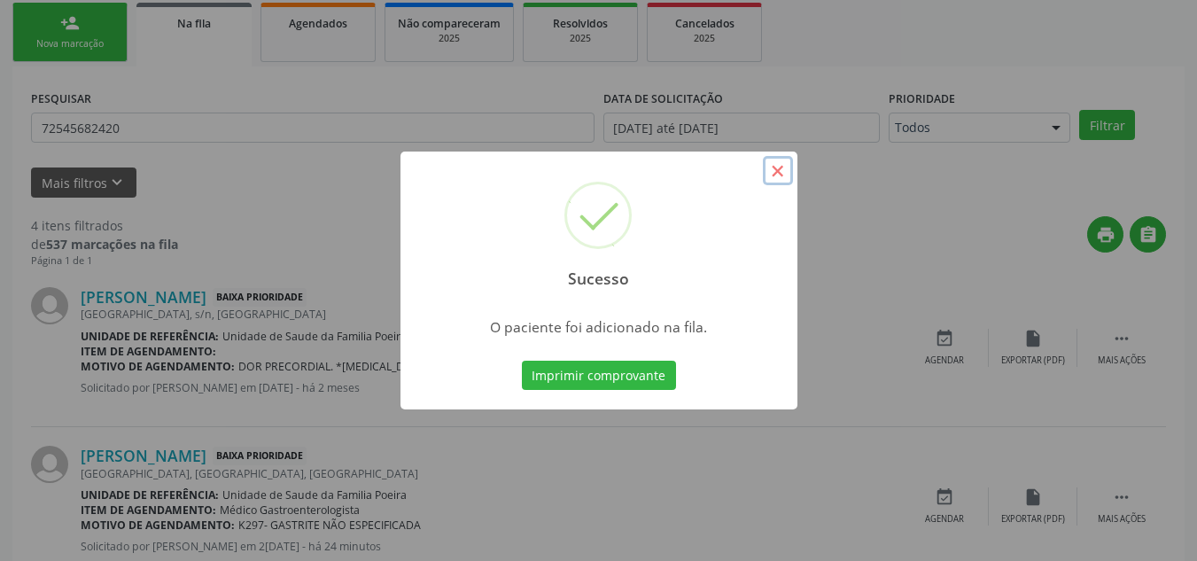
click at [775, 168] on button "×" at bounding box center [778, 171] width 30 height 30
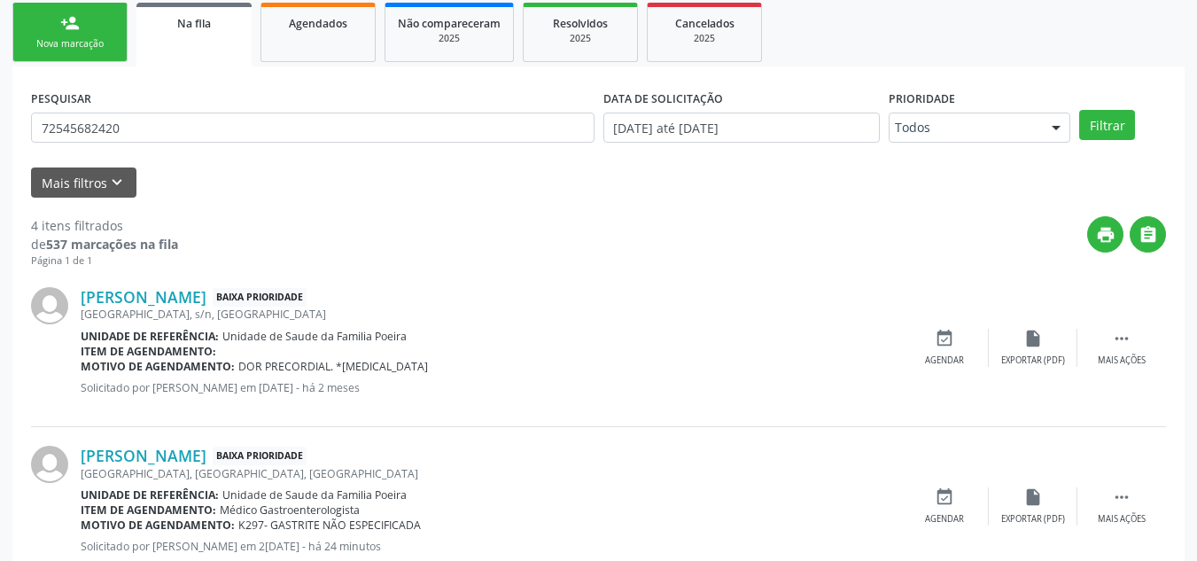
scroll to position [49, 0]
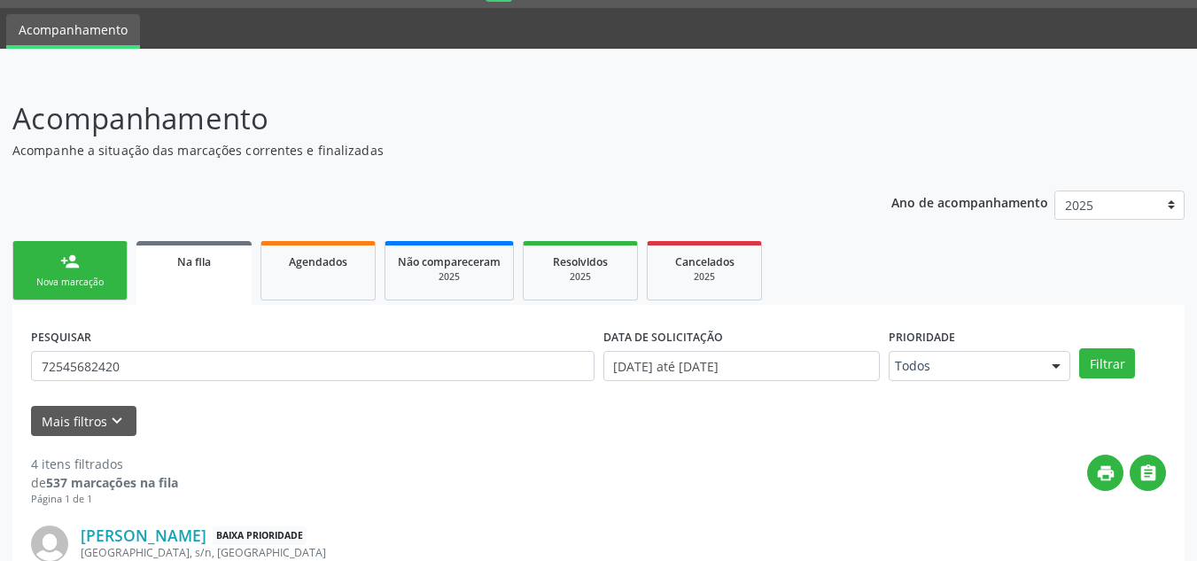
click at [116, 275] on link "person_add Nova marcação" at bounding box center [69, 270] width 115 height 59
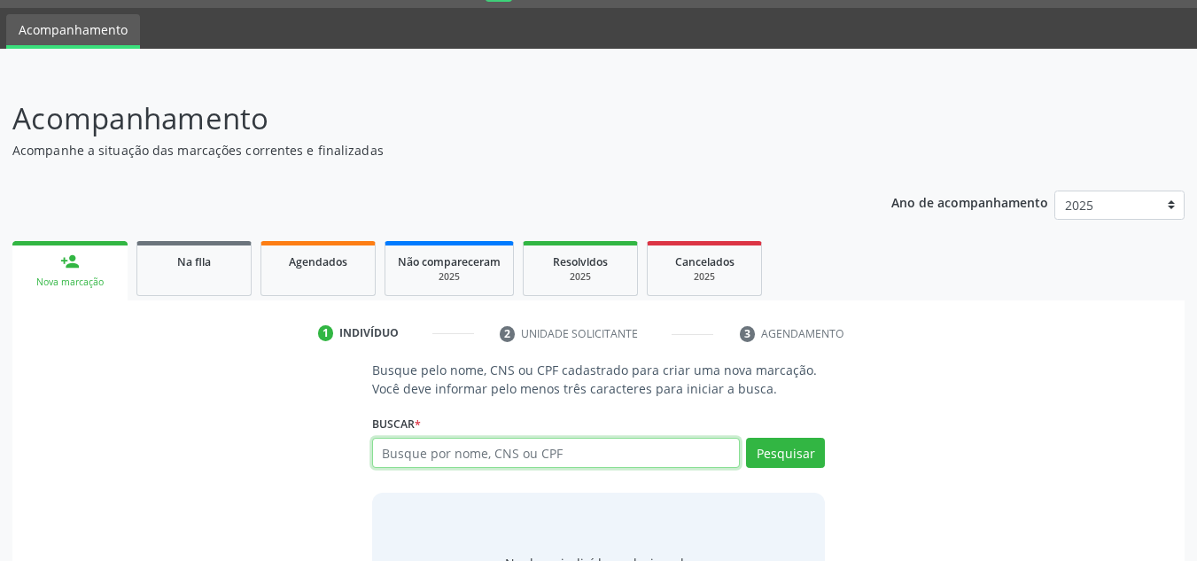
click at [519, 453] on input "text" at bounding box center [556, 453] width 369 height 30
type input "00733142427"
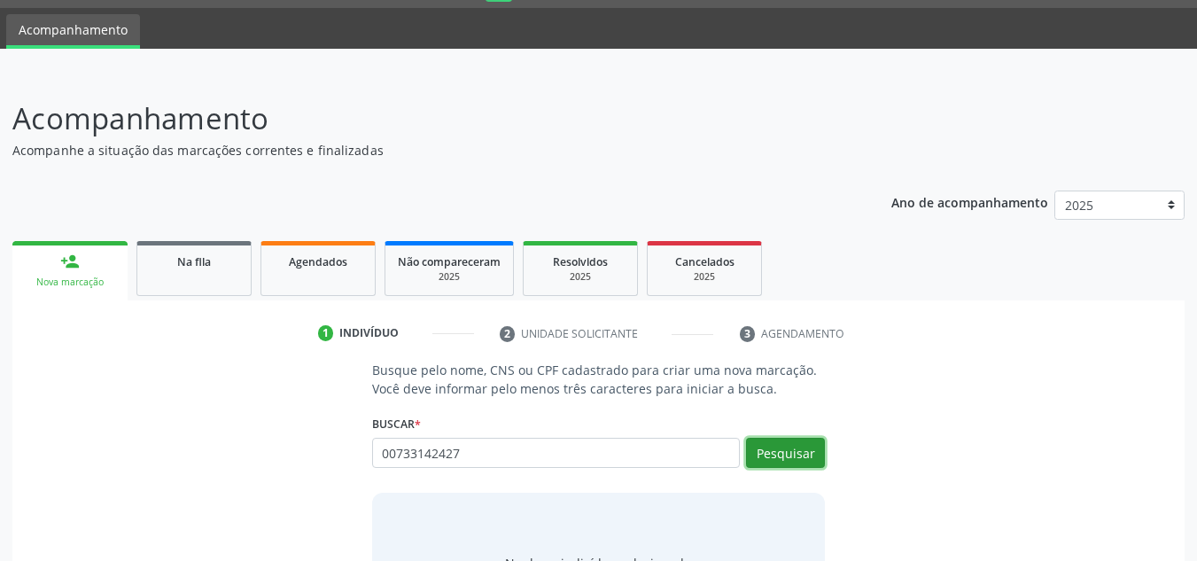
click at [767, 449] on button "Pesquisar" at bounding box center [785, 453] width 79 height 30
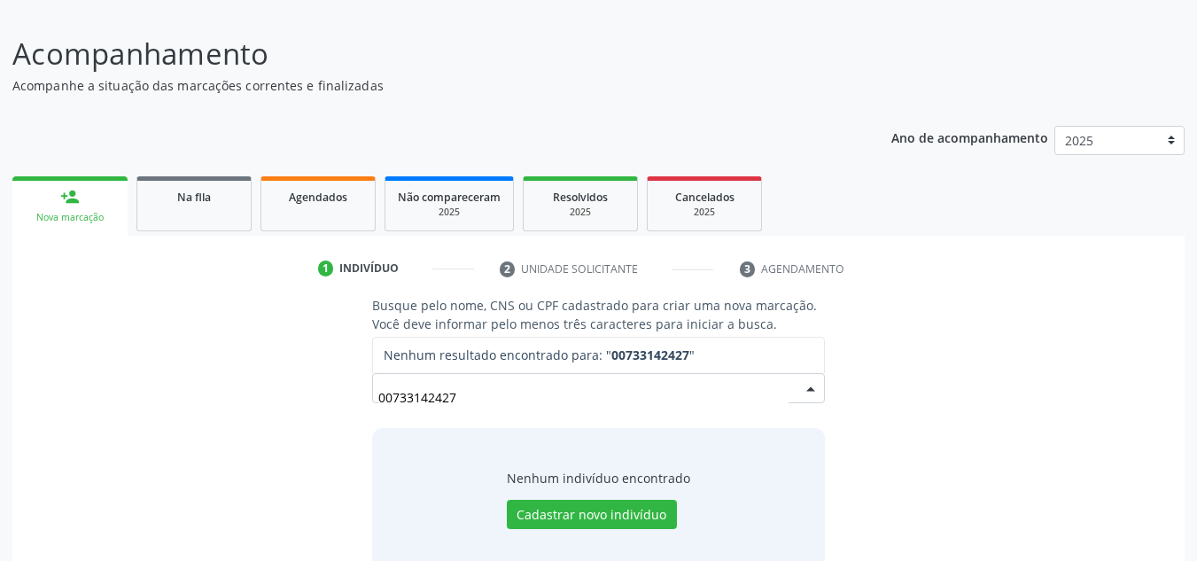
scroll to position [147, 0]
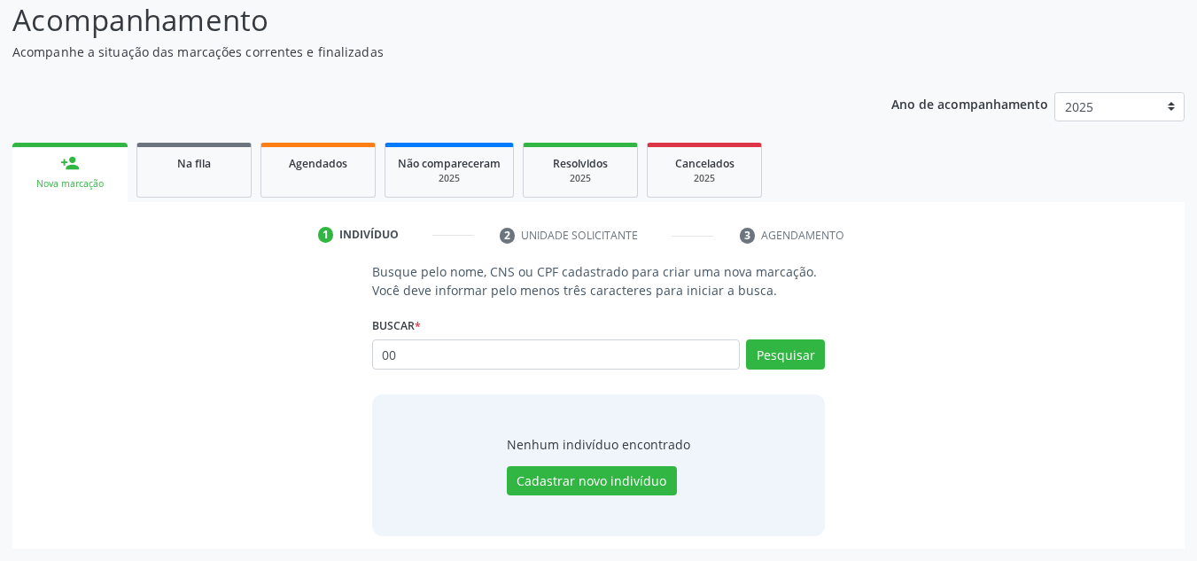
type input "0"
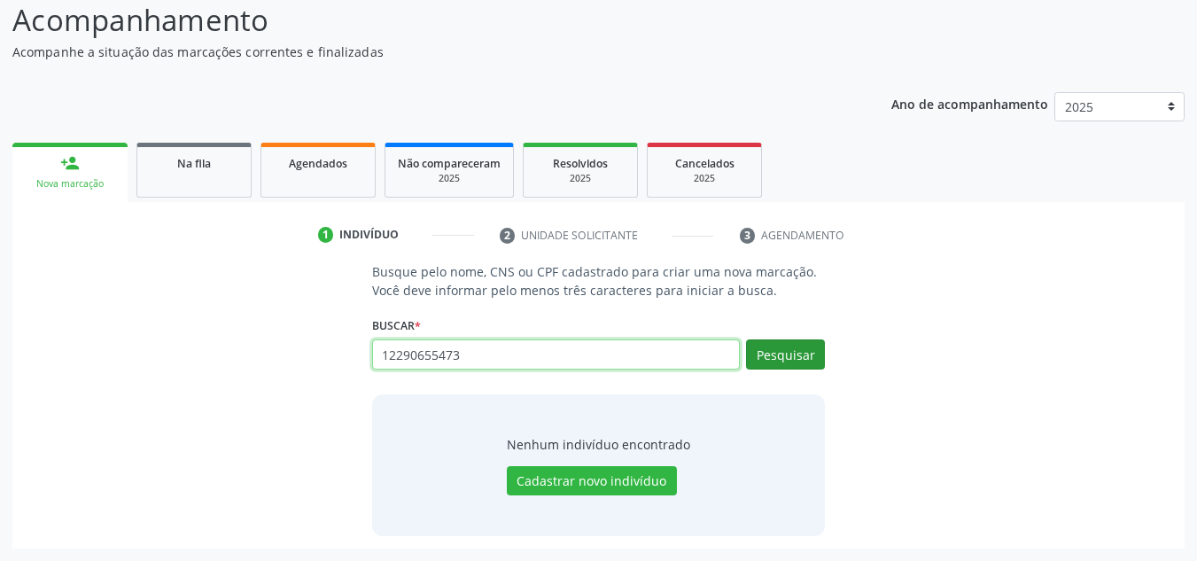
type input "12290655473"
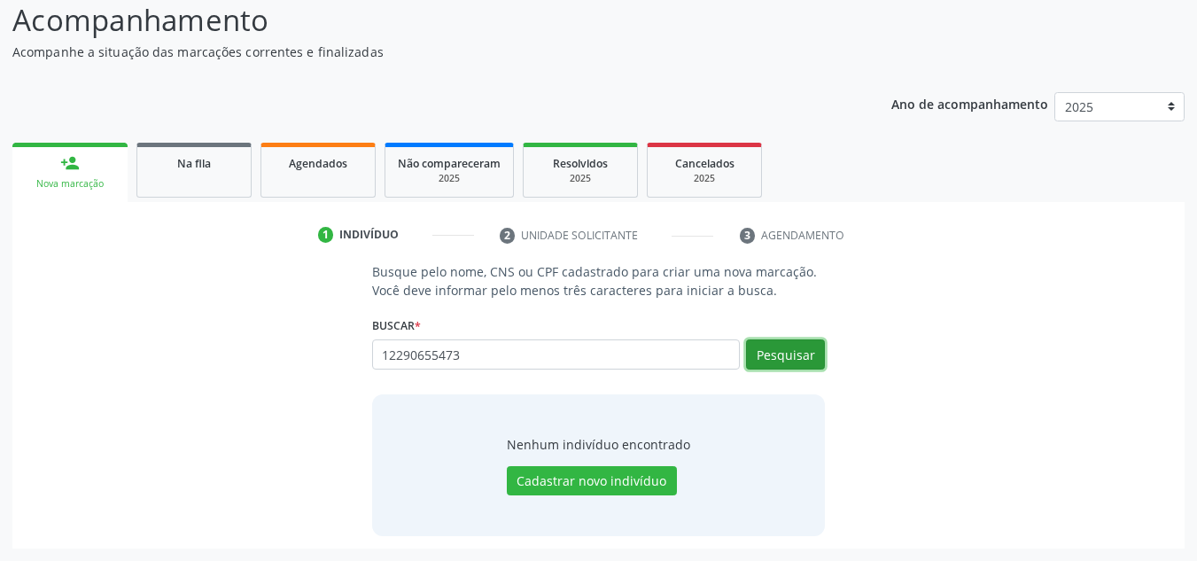
click at [783, 360] on button "Pesquisar" at bounding box center [785, 354] width 79 height 30
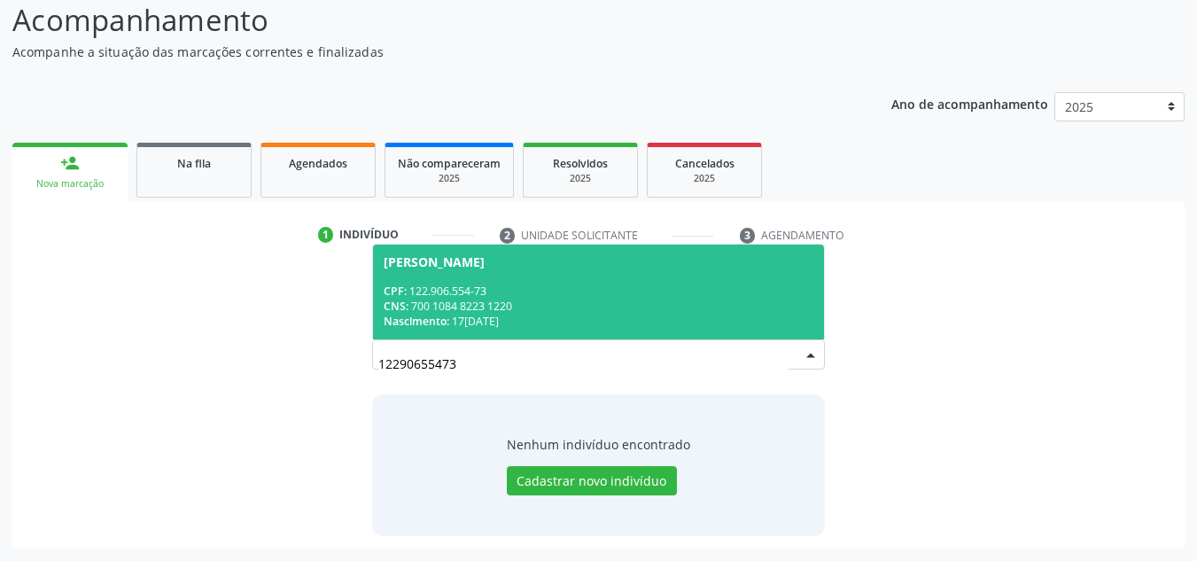
click at [470, 311] on div "CNS: 700 1084 8223 1220" at bounding box center [599, 306] width 431 height 15
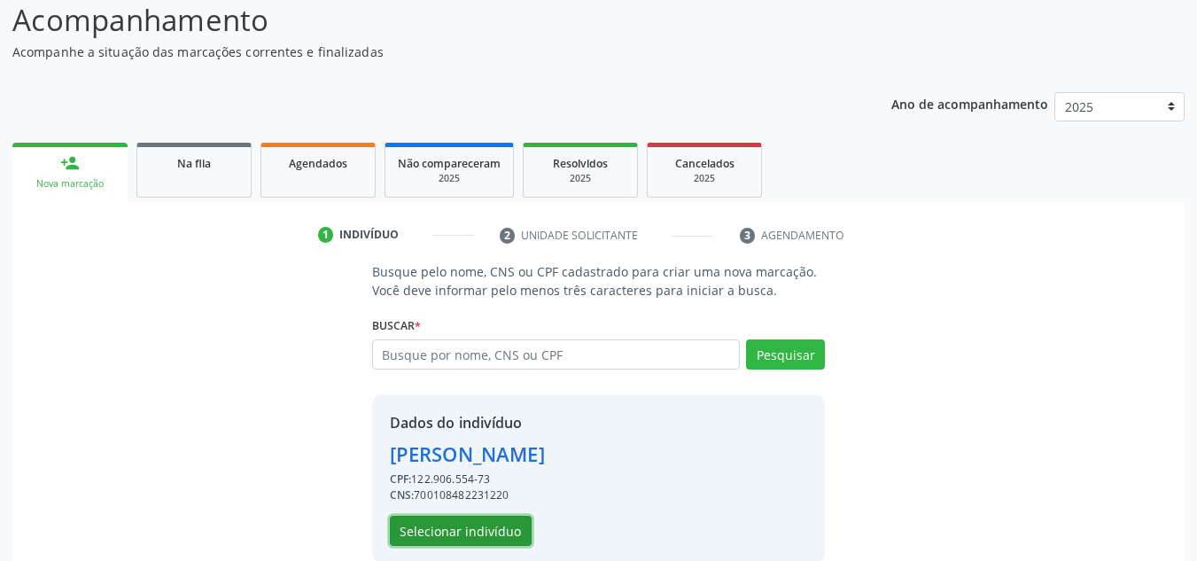
click at [472, 538] on button "Selecionar indivíduo" at bounding box center [461, 531] width 142 height 30
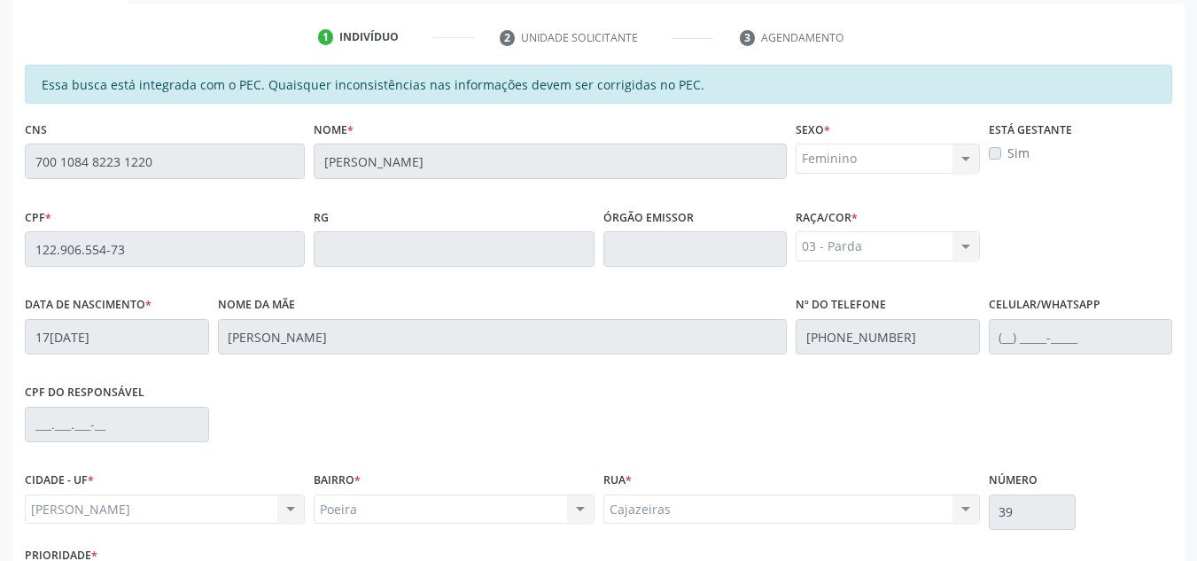
scroll to position [476, 0]
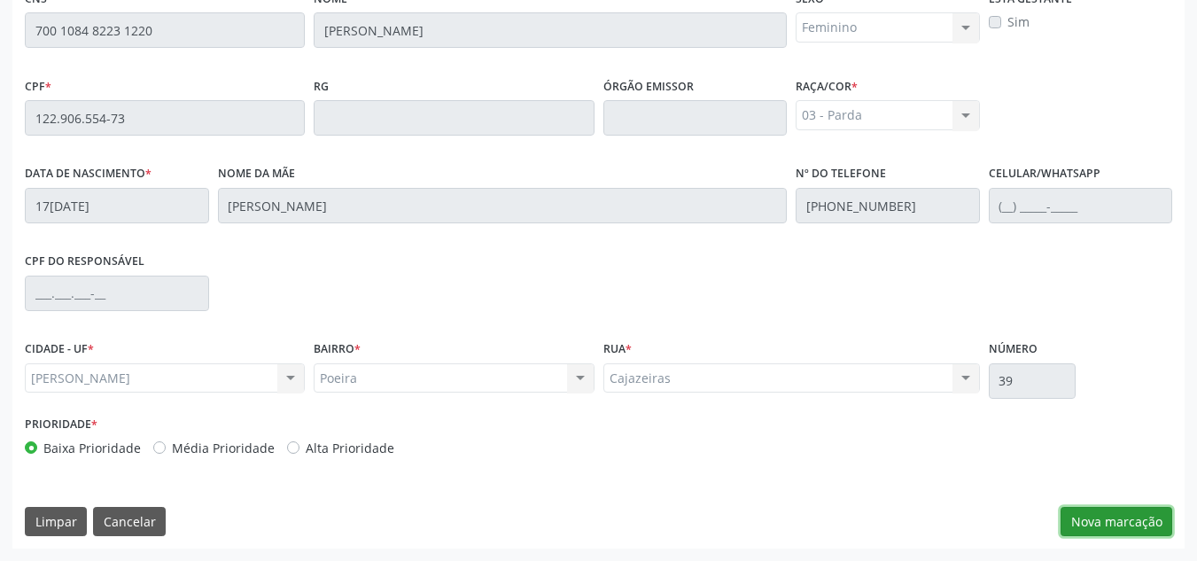
drag, startPoint x: 1141, startPoint y: 536, endPoint x: 1134, endPoint y: 529, distance: 10.0
click at [1140, 535] on button "Nova marcação" at bounding box center [1117, 522] width 112 height 30
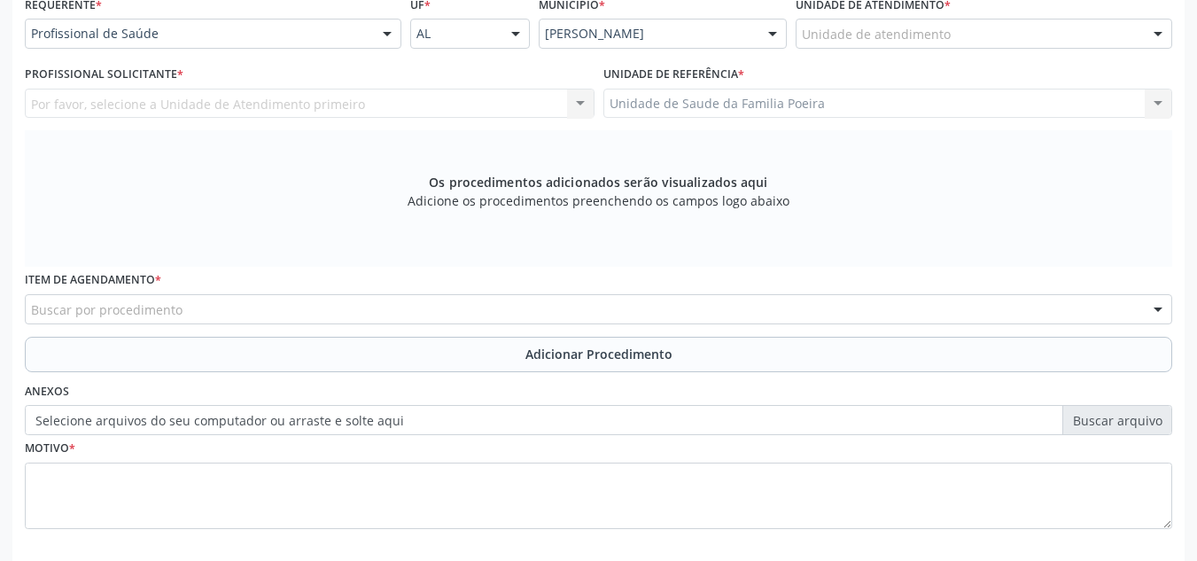
scroll to position [299, 0]
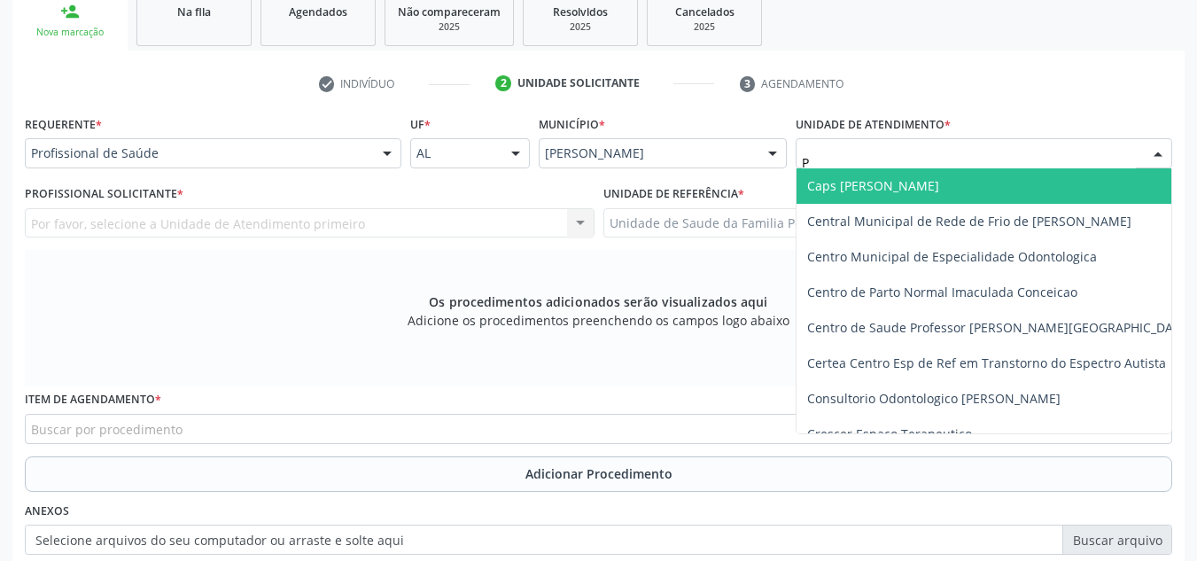
type input "PO"
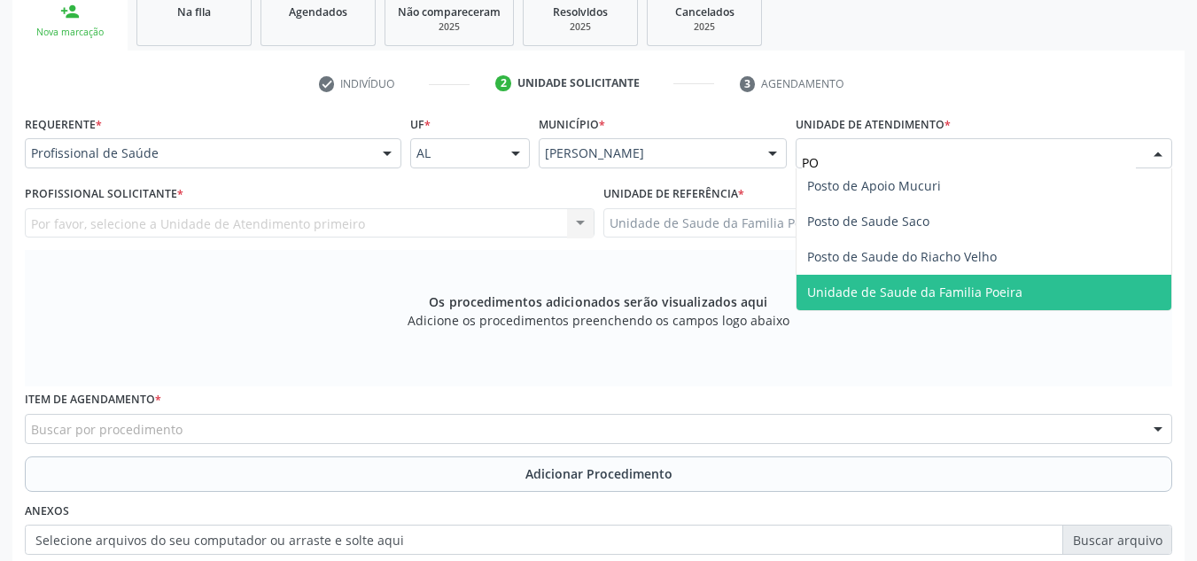
click at [963, 292] on span "Unidade de Saude da Familia Poeira" at bounding box center [914, 292] width 215 height 17
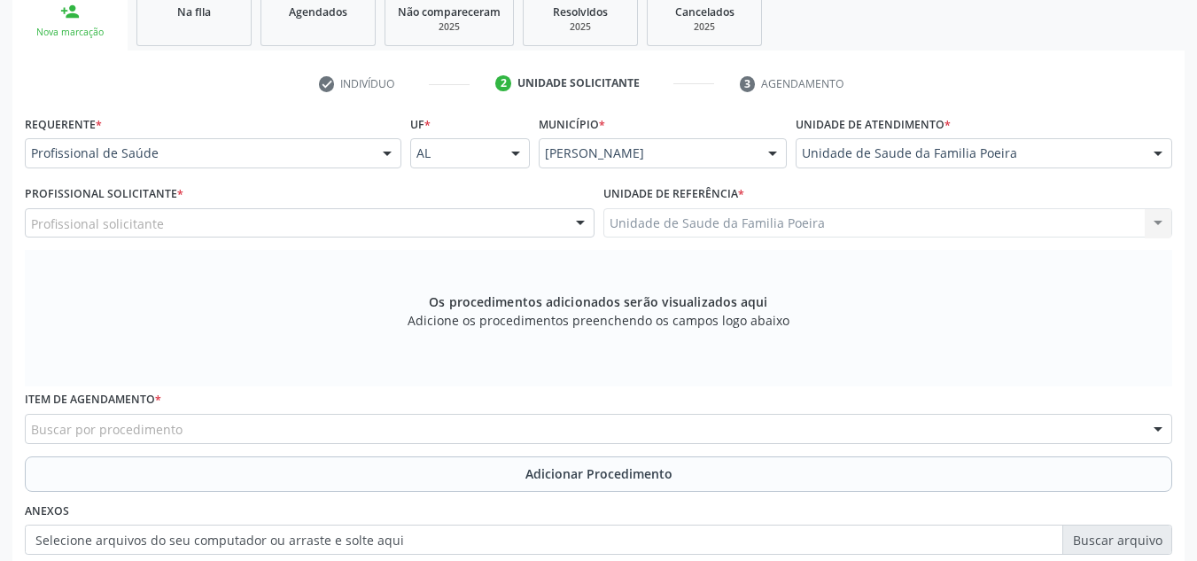
click at [373, 218] on div "Profissional solicitante" at bounding box center [310, 223] width 570 height 30
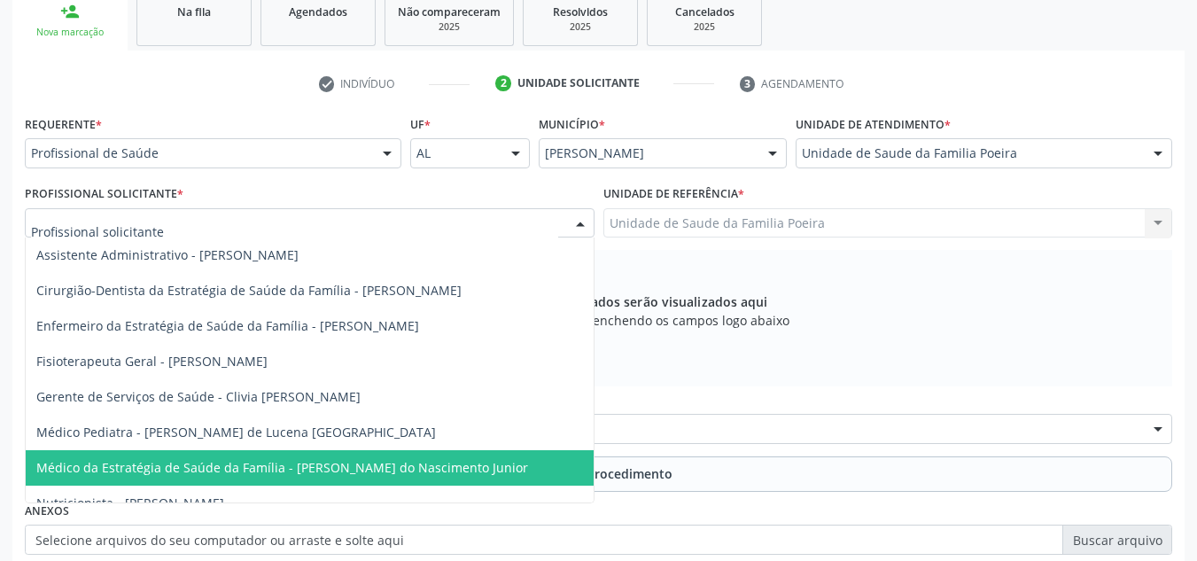
click at [339, 461] on span "Médico da Estratégia de Saúde da Família - Cosmo Faustino do Nascimento Junior" at bounding box center [282, 467] width 492 height 17
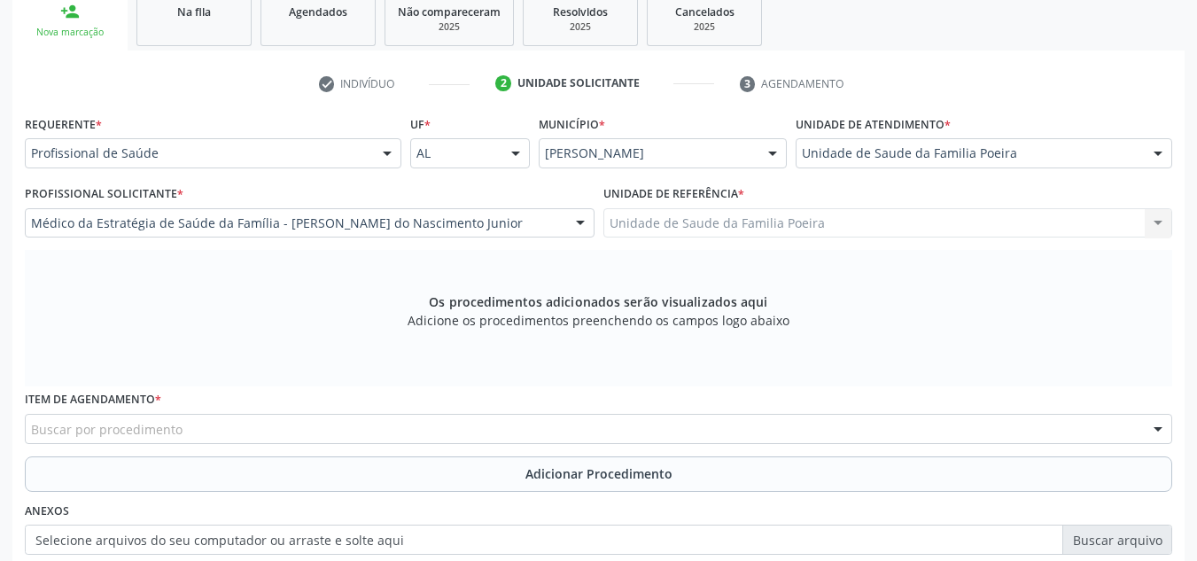
click at [338, 439] on div "Buscar por procedimento" at bounding box center [599, 429] width 1148 height 30
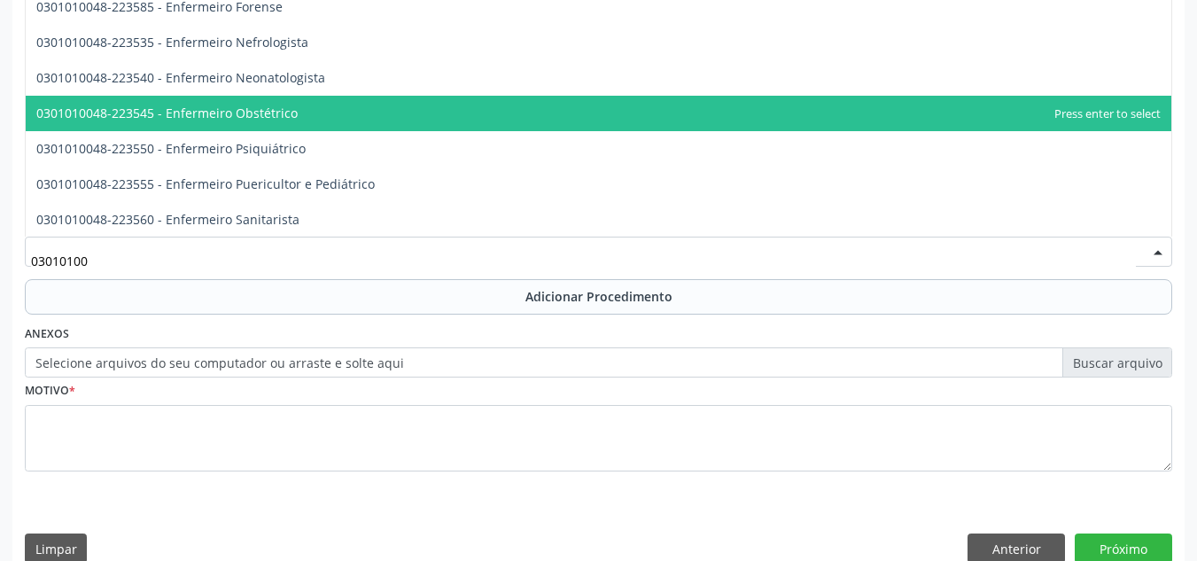
scroll to position [1241, 0]
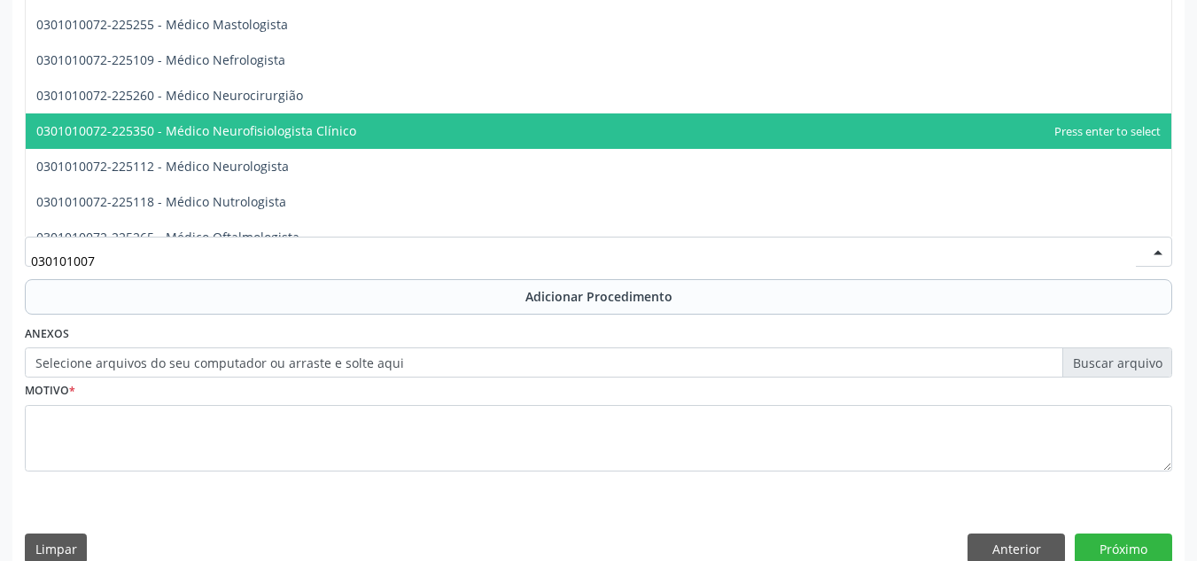
type input "0301010072"
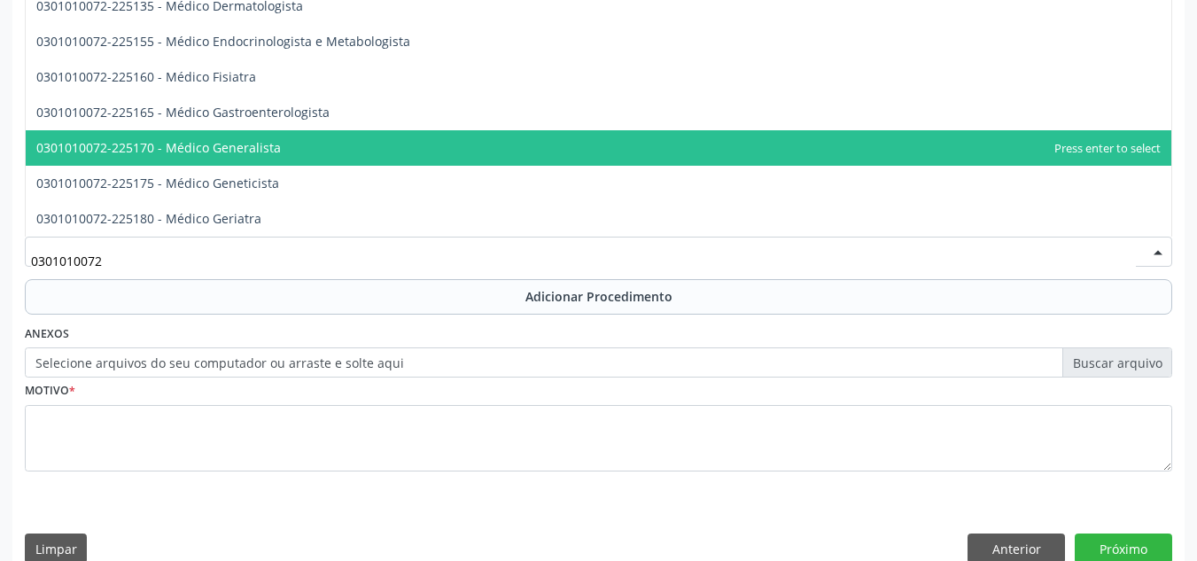
scroll to position [674, 0]
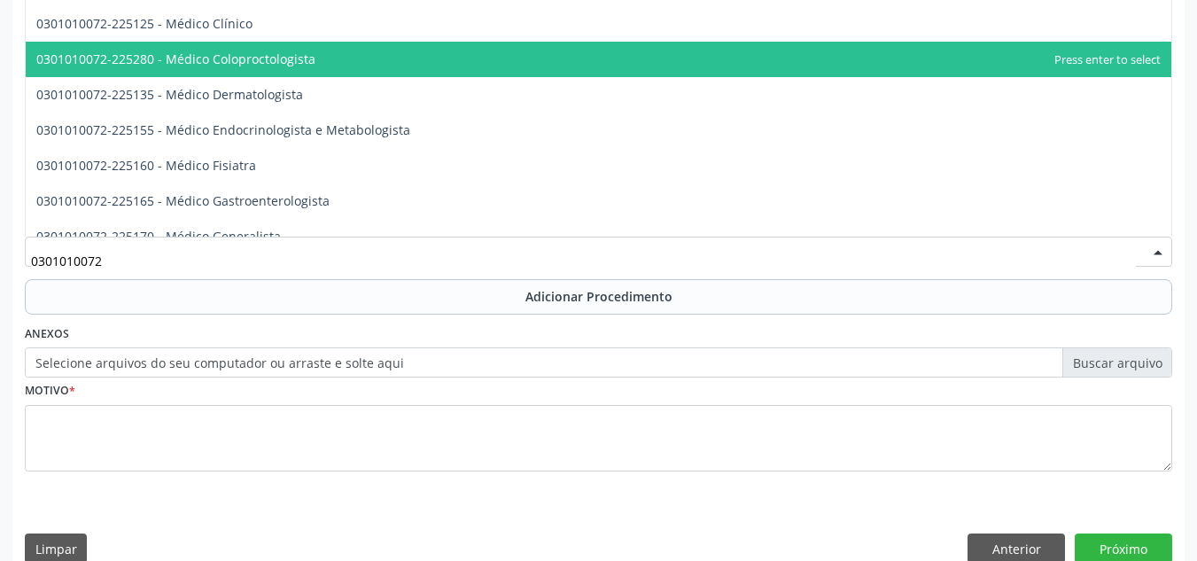
click at [274, 65] on span "0301010072-225280 - Médico Coloproctologista" at bounding box center [175, 59] width 279 height 17
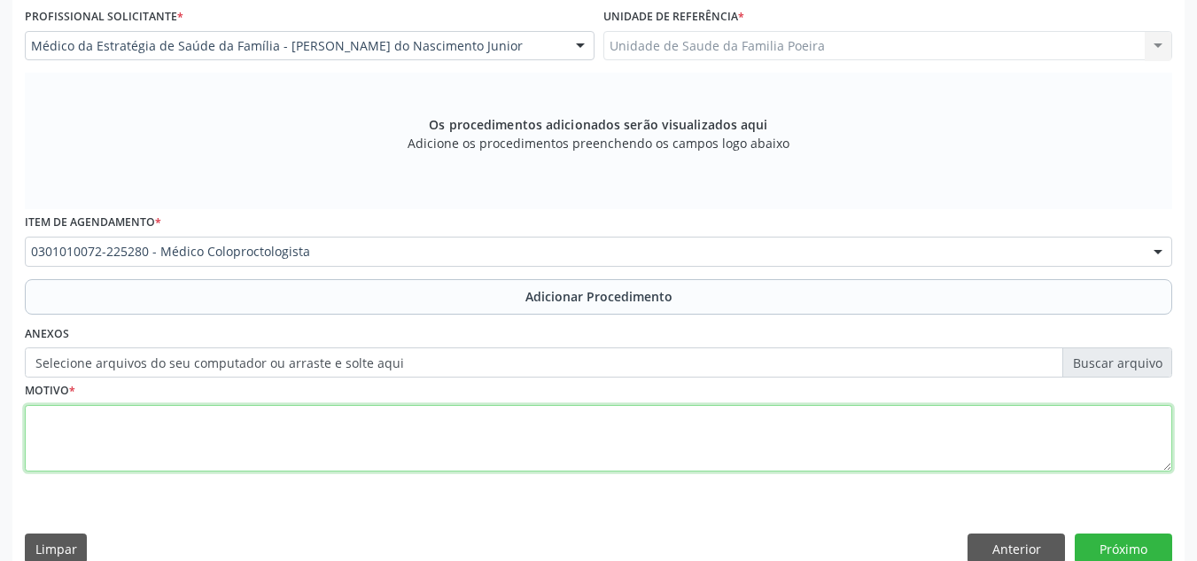
click at [410, 443] on textarea at bounding box center [599, 438] width 1148 height 67
type textarea "R101-DOR PELVICA E PERINEAL"
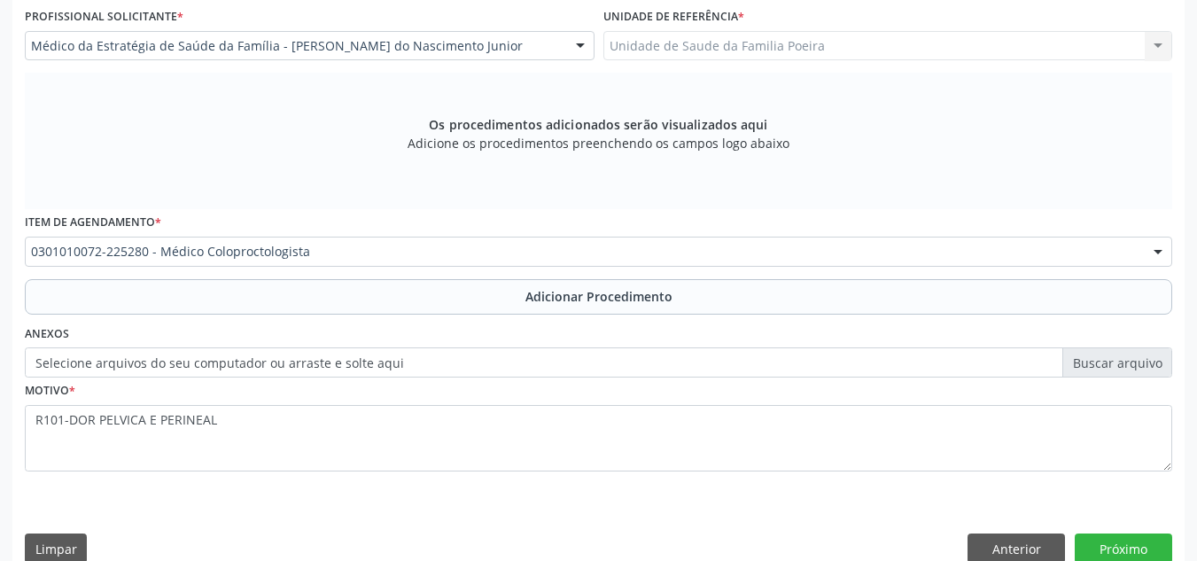
click at [493, 293] on button "Adicionar Procedimento" at bounding box center [599, 296] width 1148 height 35
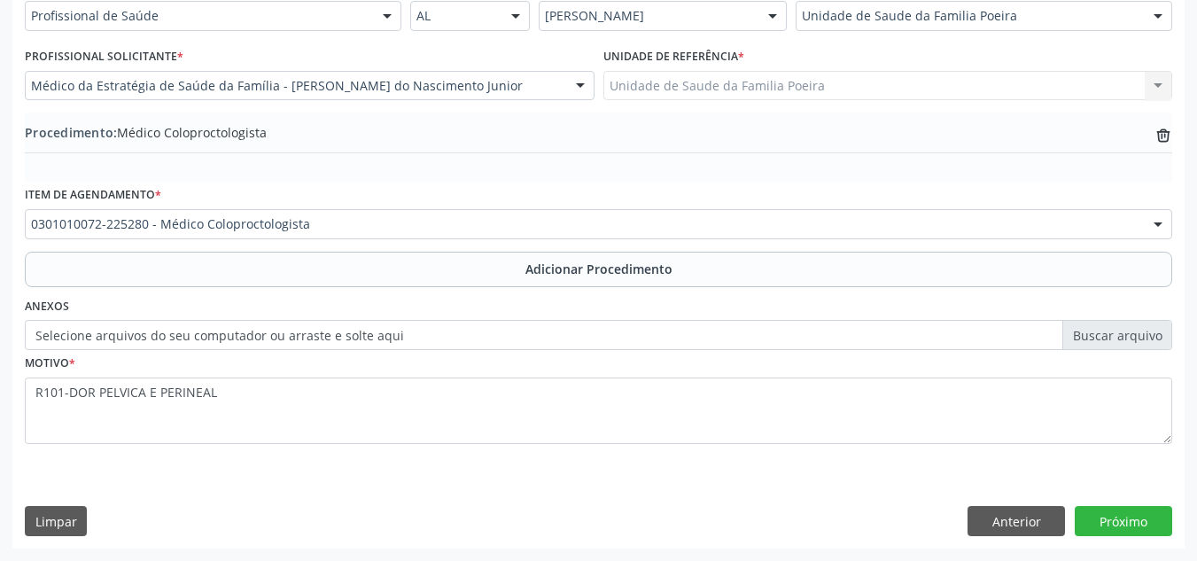
scroll to position [436, 0]
click at [1147, 517] on button "Próximo" at bounding box center [1123, 521] width 97 height 30
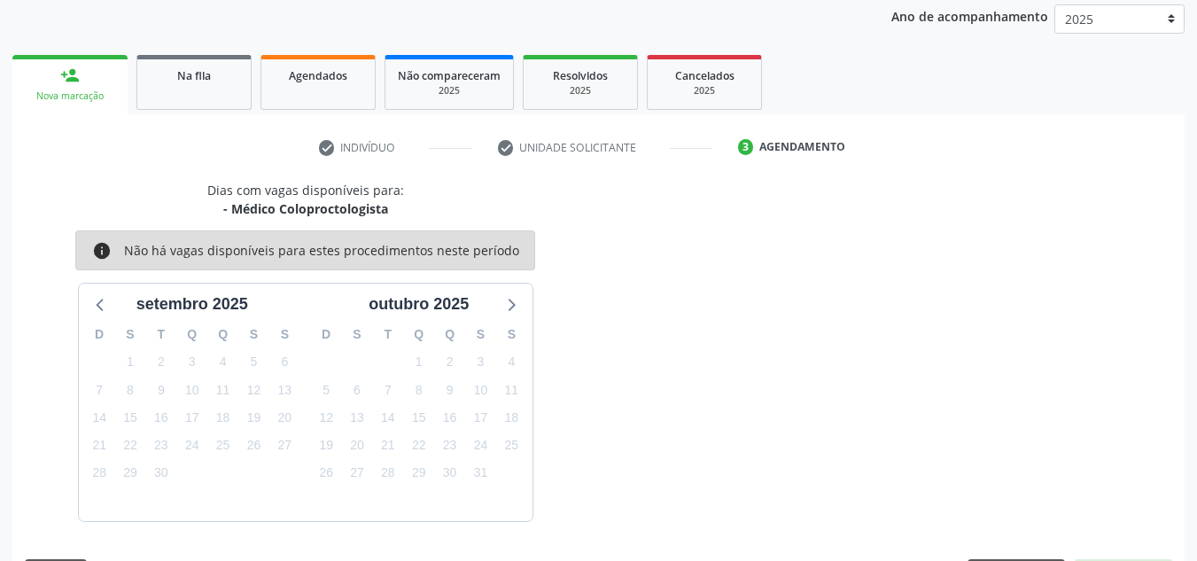
scroll to position [287, 0]
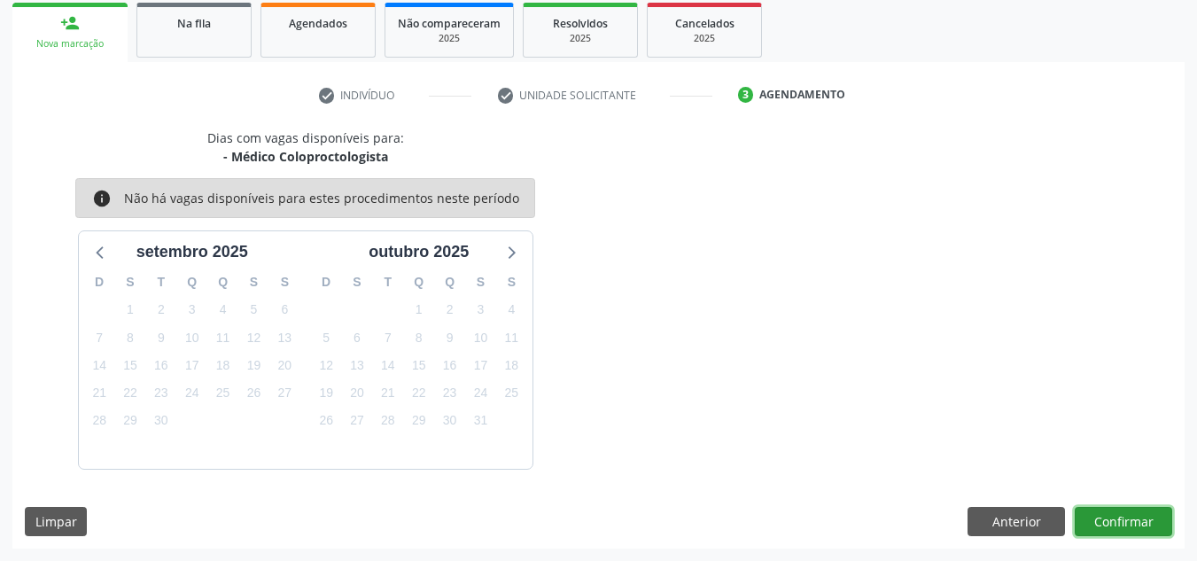
click at [1118, 516] on button "Confirmar" at bounding box center [1123, 522] width 97 height 30
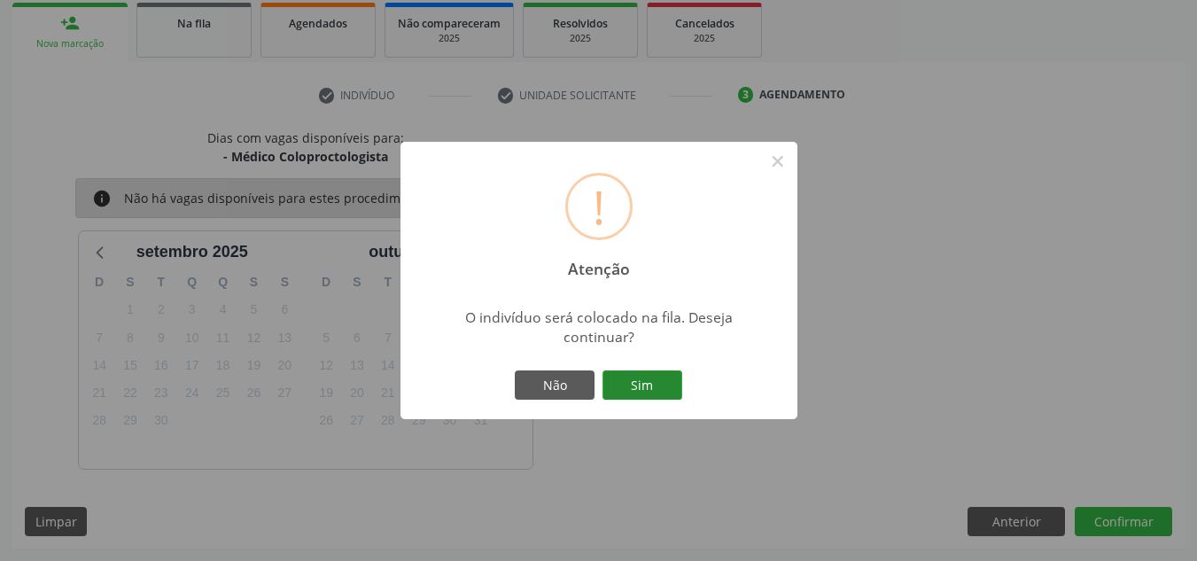
click at [659, 375] on button "Sim" at bounding box center [643, 385] width 80 height 30
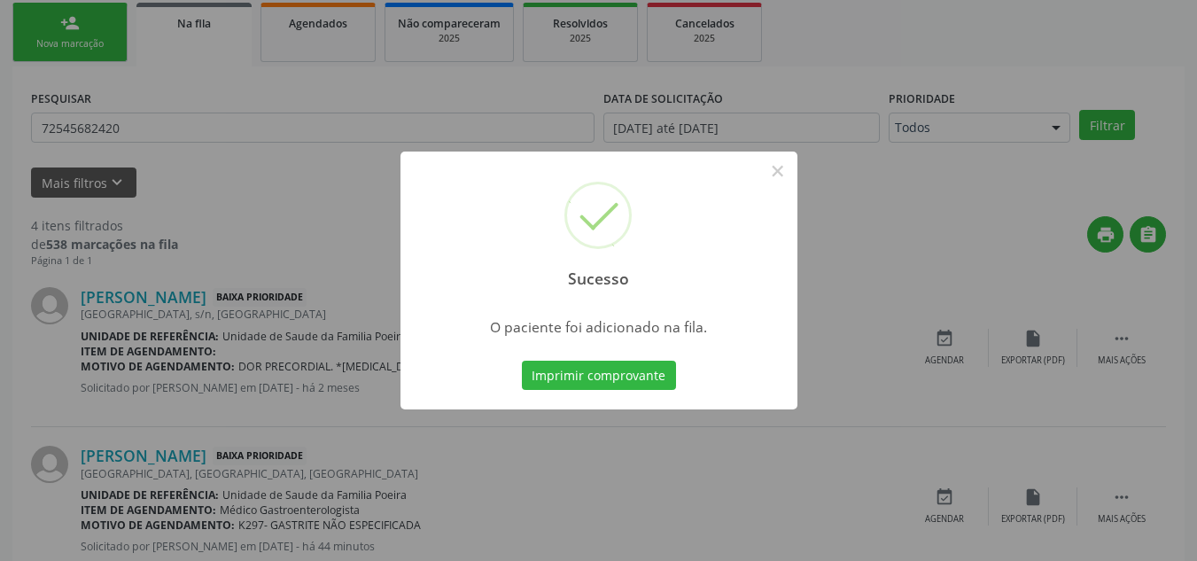
scroll to position [49, 0]
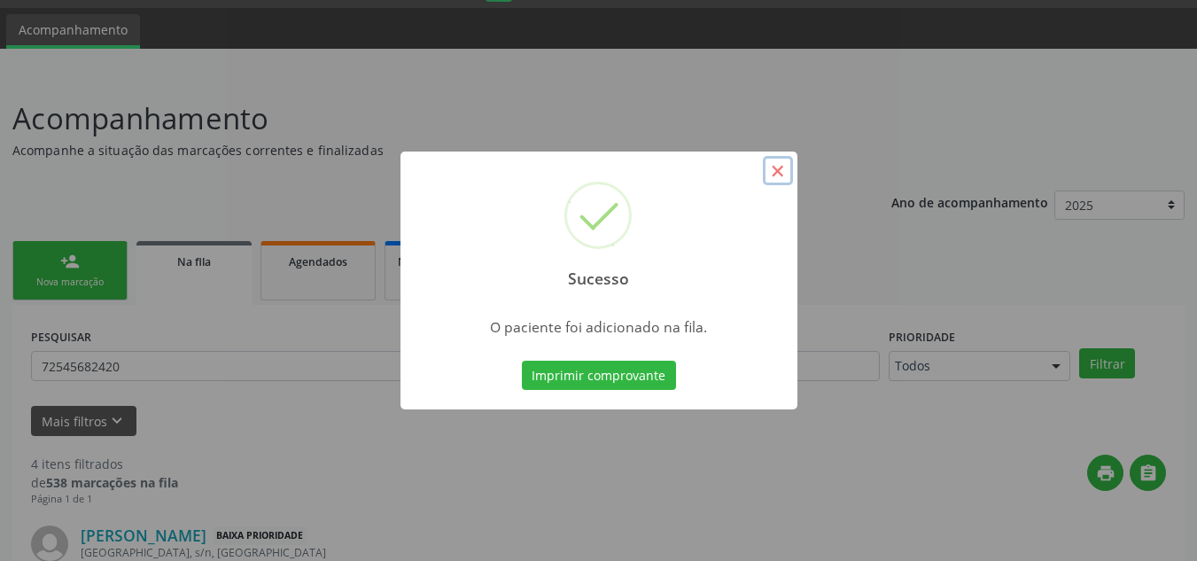
click at [777, 162] on button "×" at bounding box center [778, 171] width 30 height 30
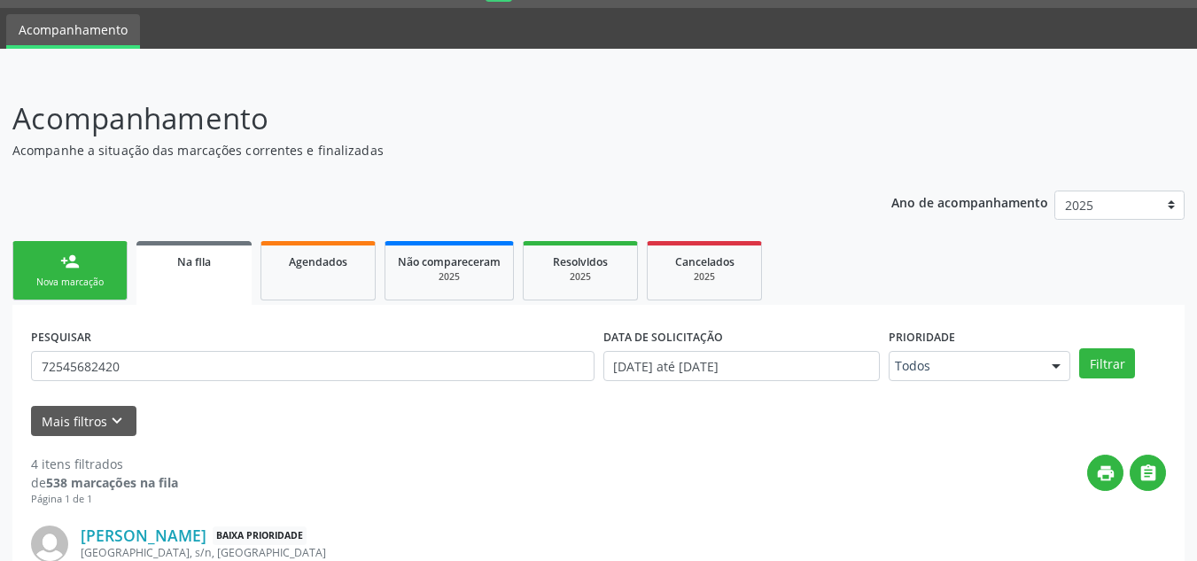
drag, startPoint x: 51, startPoint y: 268, endPoint x: 50, endPoint y: 251, distance: 16.9
click at [51, 268] on link "person_add Nova marcação" at bounding box center [69, 270] width 115 height 59
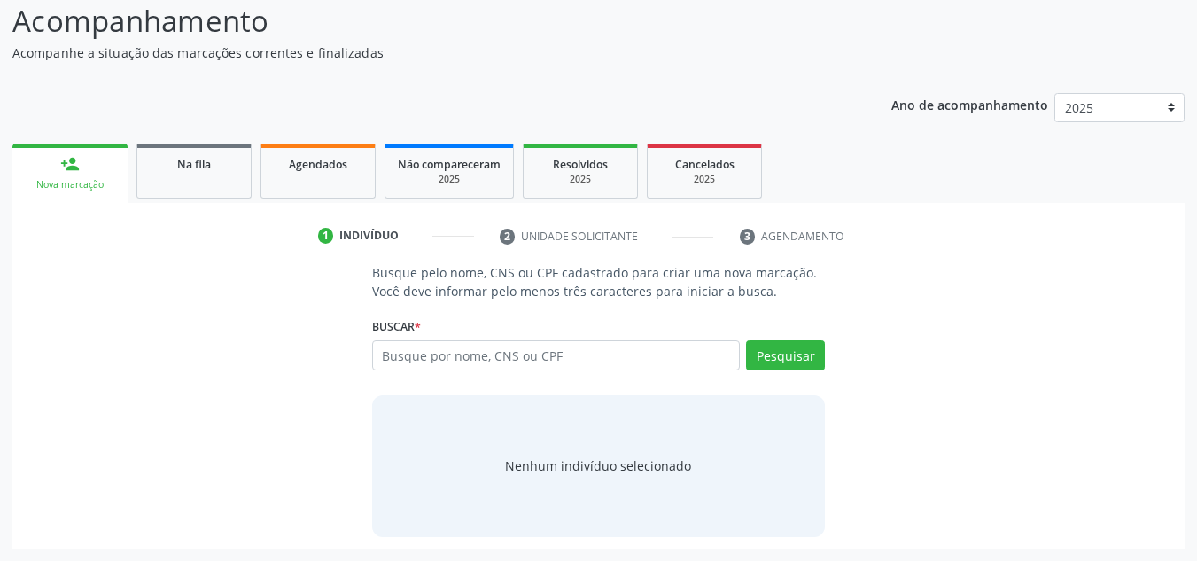
scroll to position [147, 0]
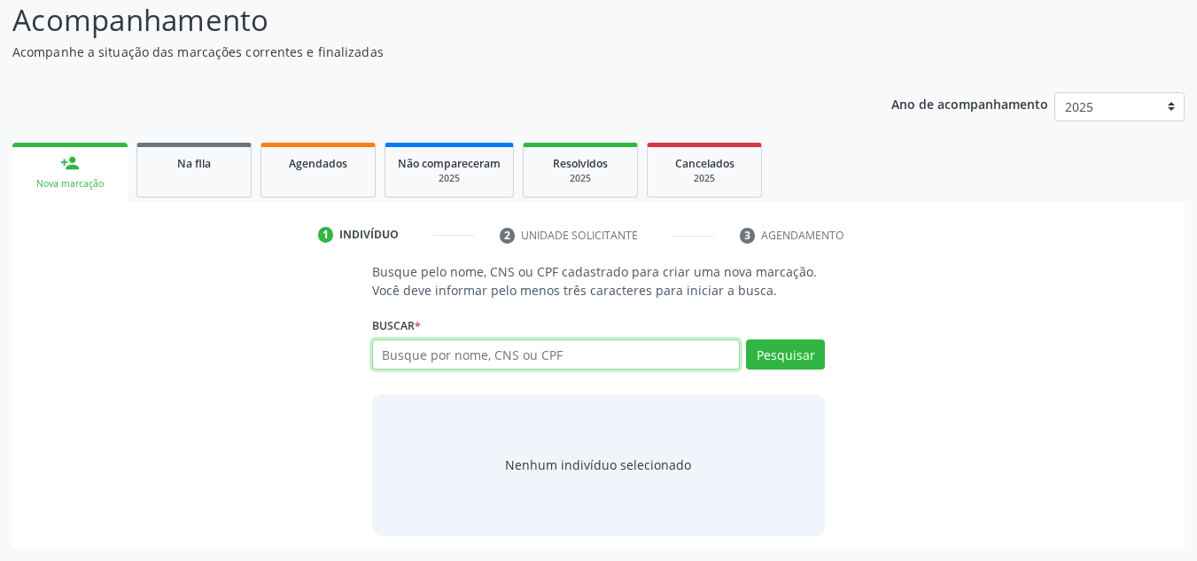
click at [519, 355] on input "text" at bounding box center [556, 354] width 369 height 30
type input "700108482231220"
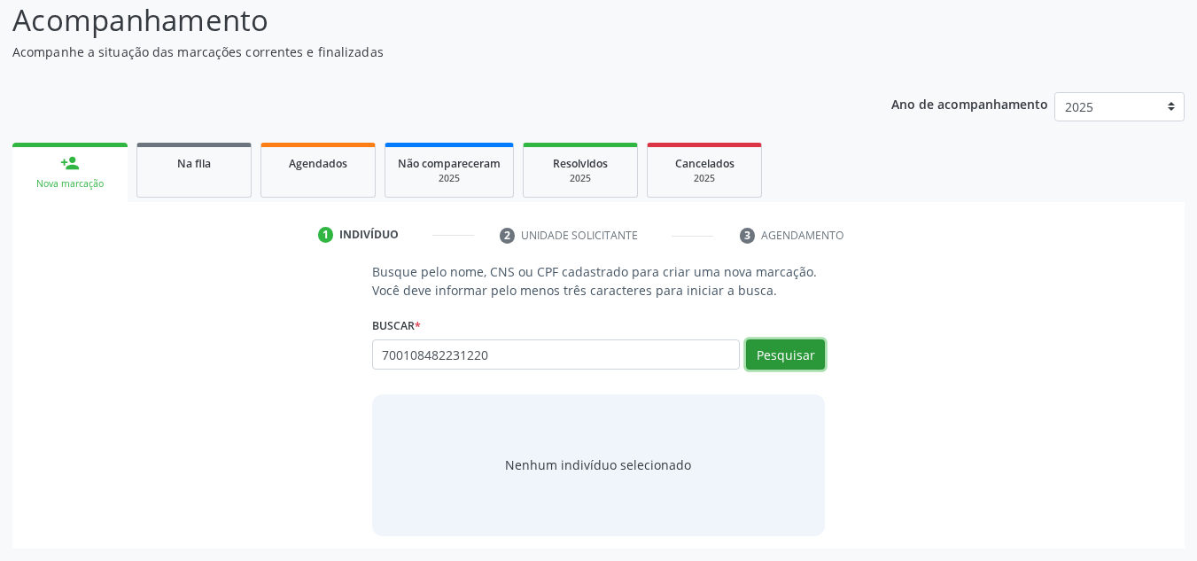
click at [784, 347] on button "Pesquisar" at bounding box center [785, 354] width 79 height 30
type input "700108482231220"
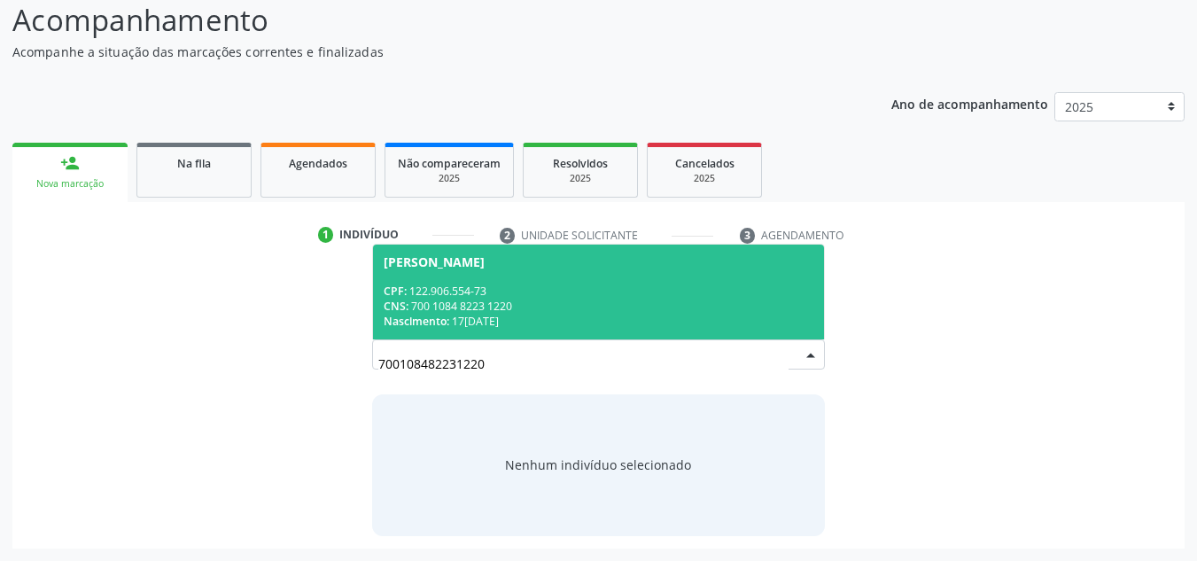
click at [468, 286] on div "CPF: 122.906.554-73" at bounding box center [599, 291] width 431 height 15
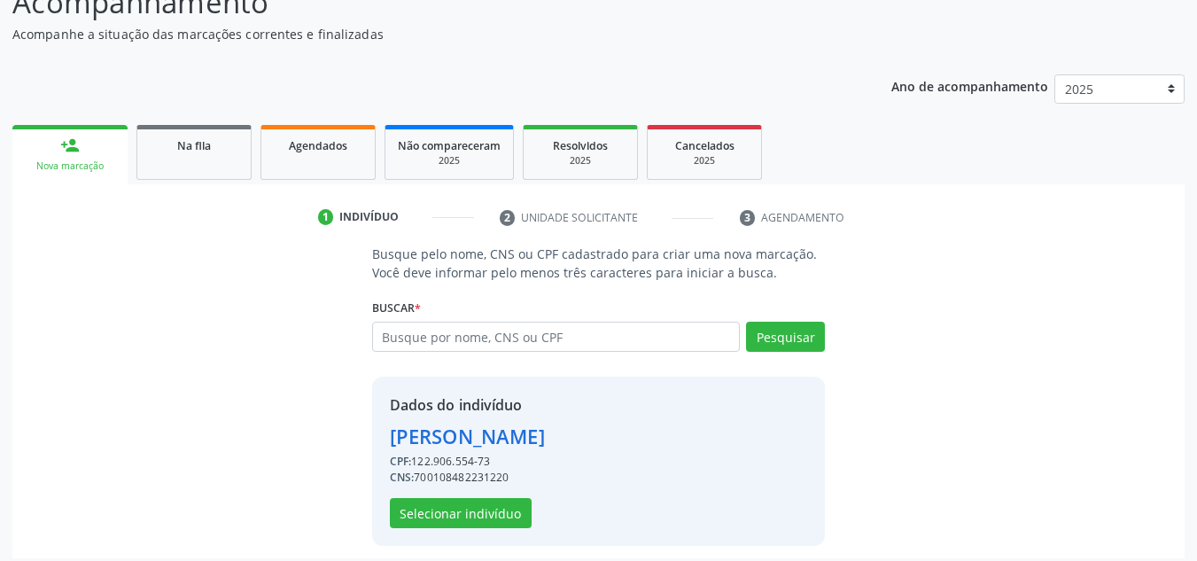
scroll to position [175, 0]
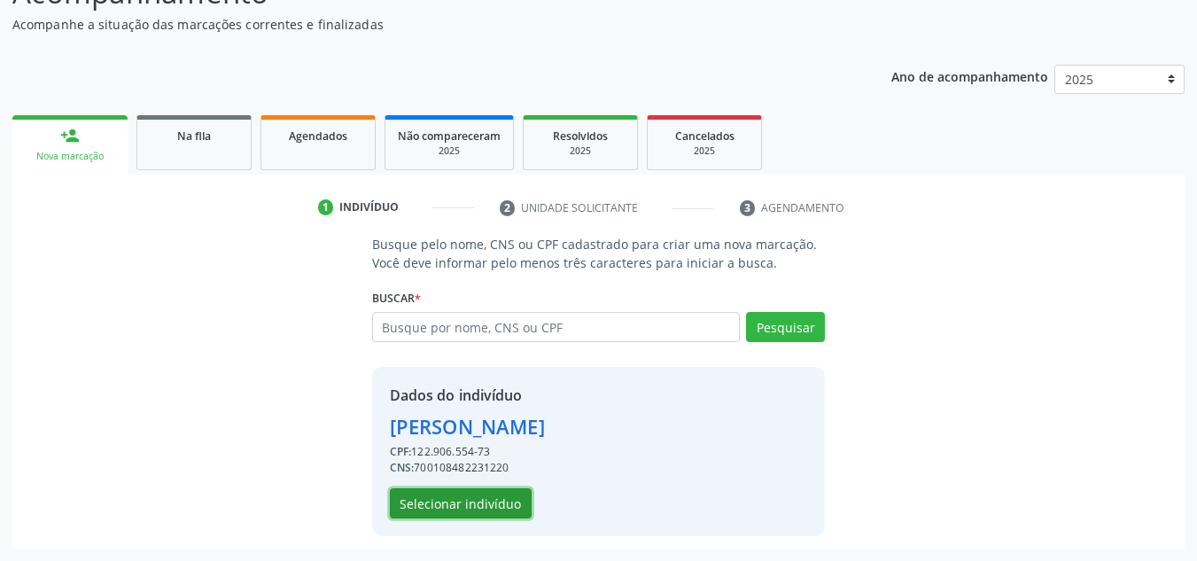
click at [486, 511] on button "Selecionar indivíduo" at bounding box center [461, 503] width 142 height 30
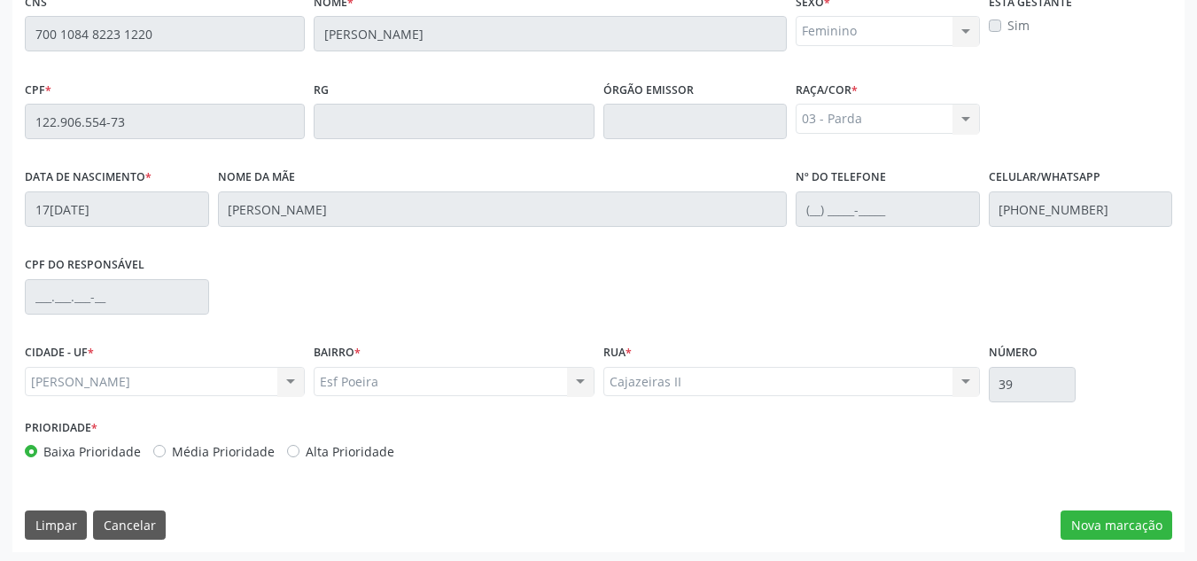
scroll to position [476, 0]
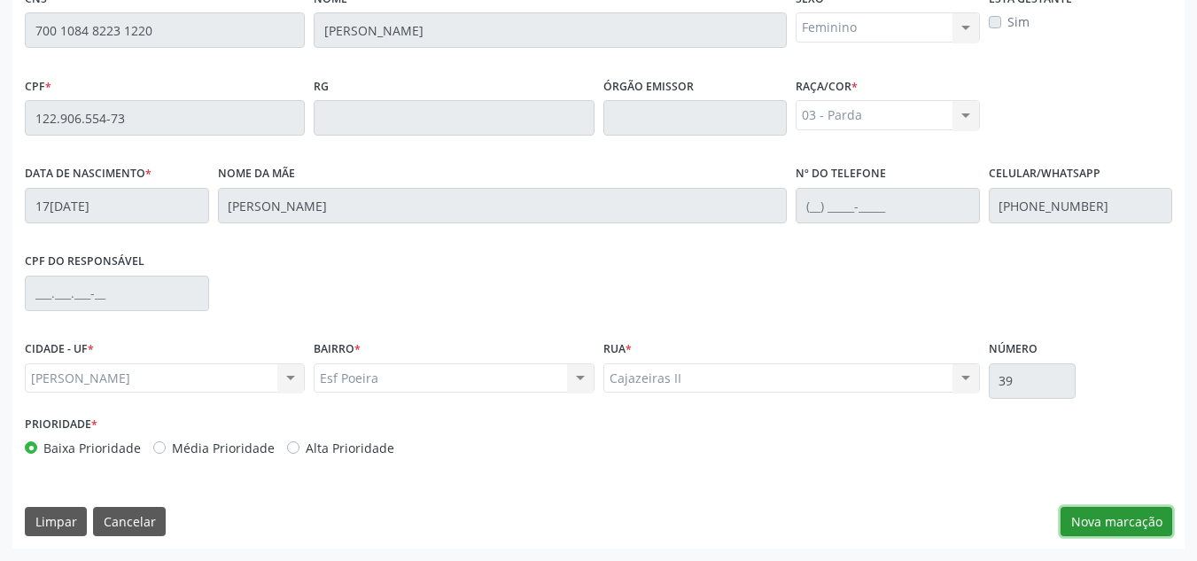
click at [1135, 519] on button "Nova marcação" at bounding box center [1117, 522] width 112 height 30
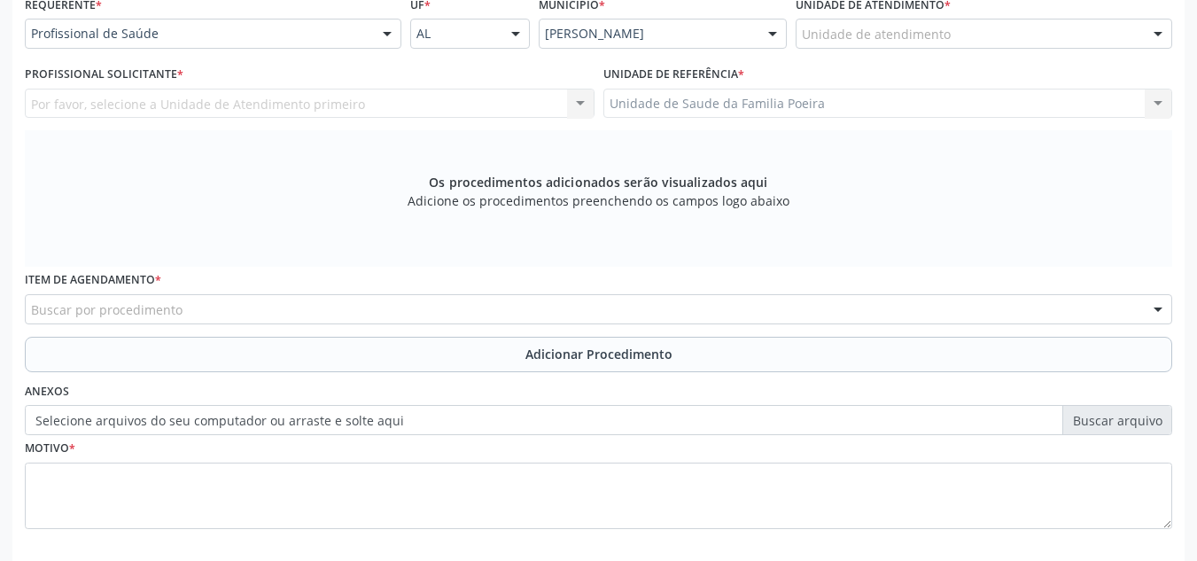
scroll to position [387, 0]
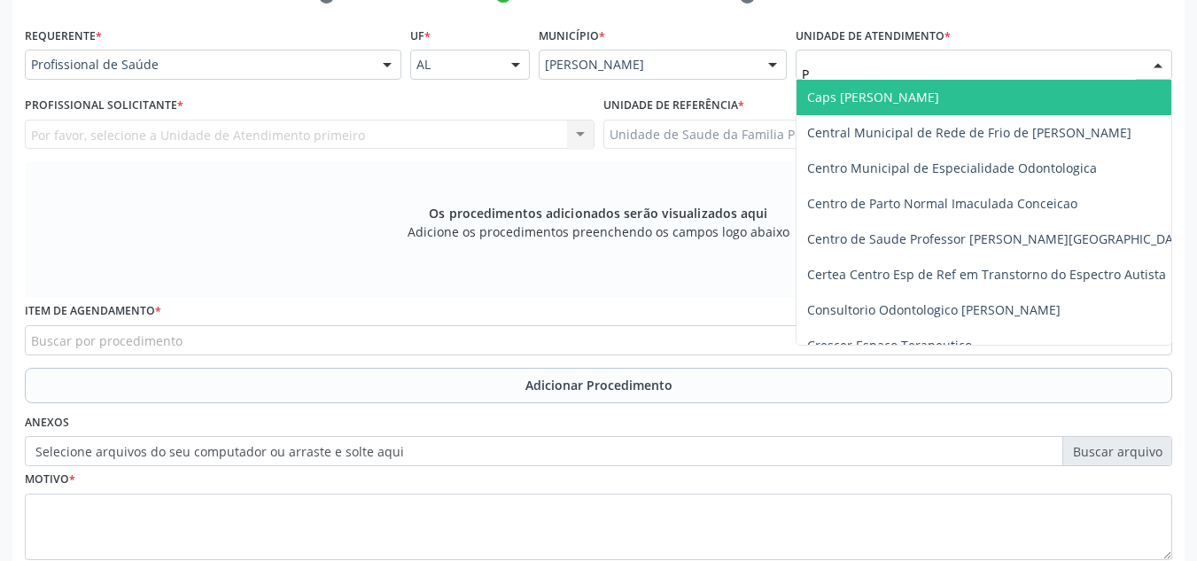
type input "PO"
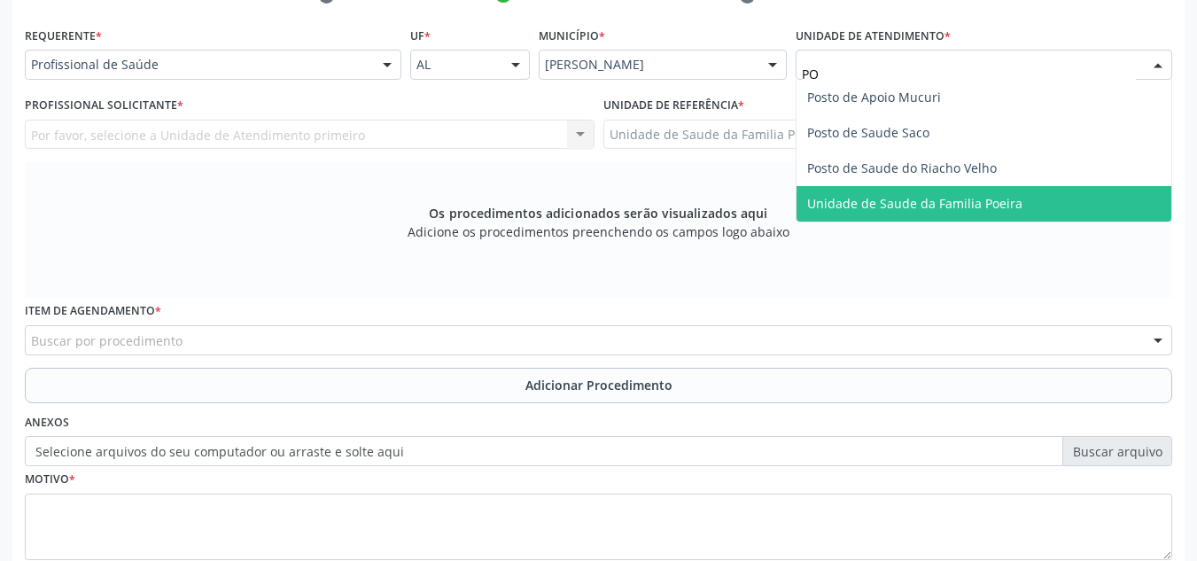
click at [979, 207] on span "Unidade de Saude da Familia Poeira" at bounding box center [914, 203] width 215 height 17
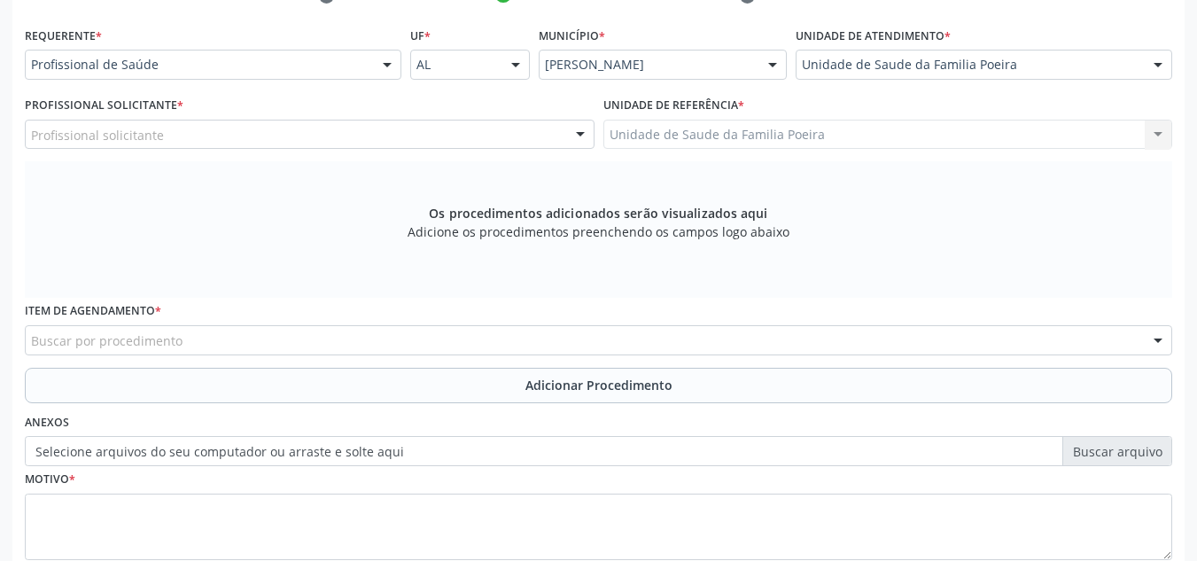
click at [257, 140] on div "Profissional solicitante" at bounding box center [310, 135] width 570 height 30
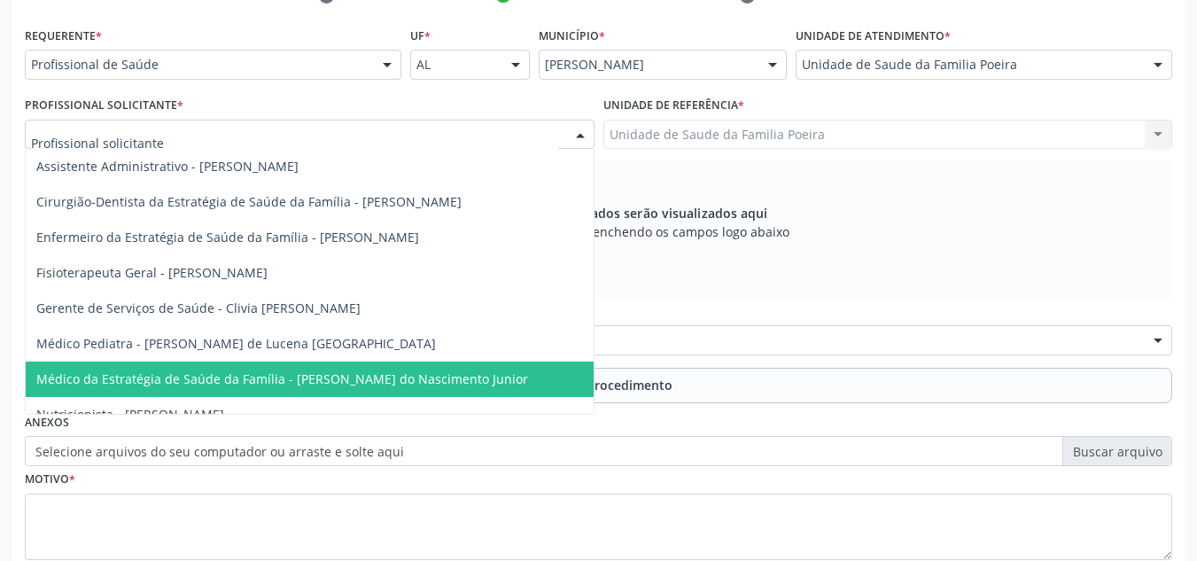
click at [261, 378] on span "Médico da Estratégia de Saúde da Família - Cosmo Faustino do Nascimento Junior" at bounding box center [282, 378] width 492 height 17
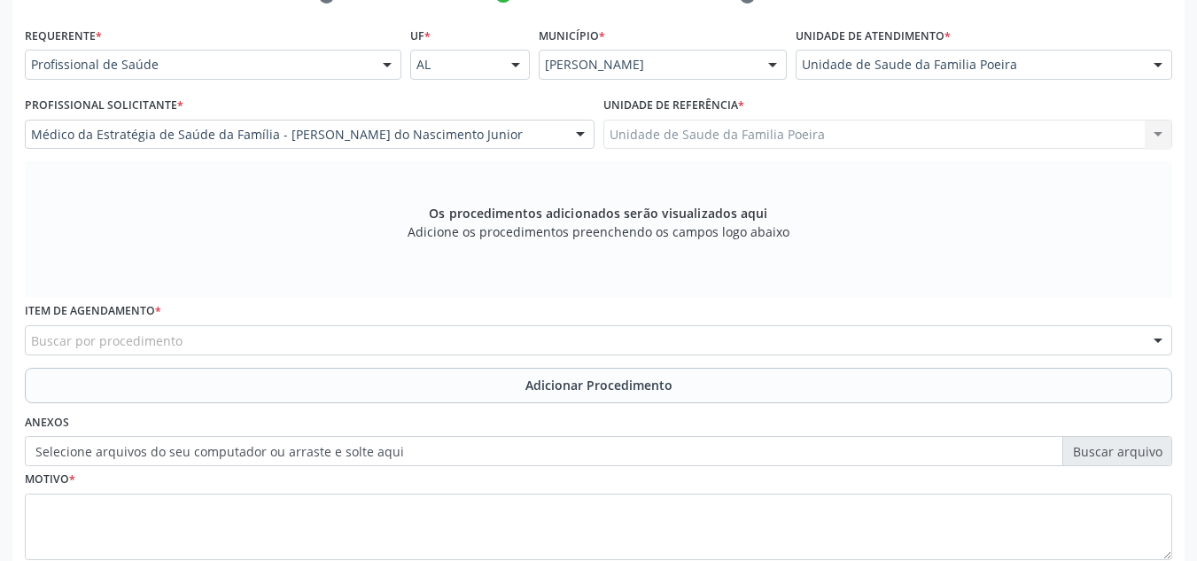
click at [257, 341] on div "Buscar por procedimento" at bounding box center [599, 340] width 1148 height 30
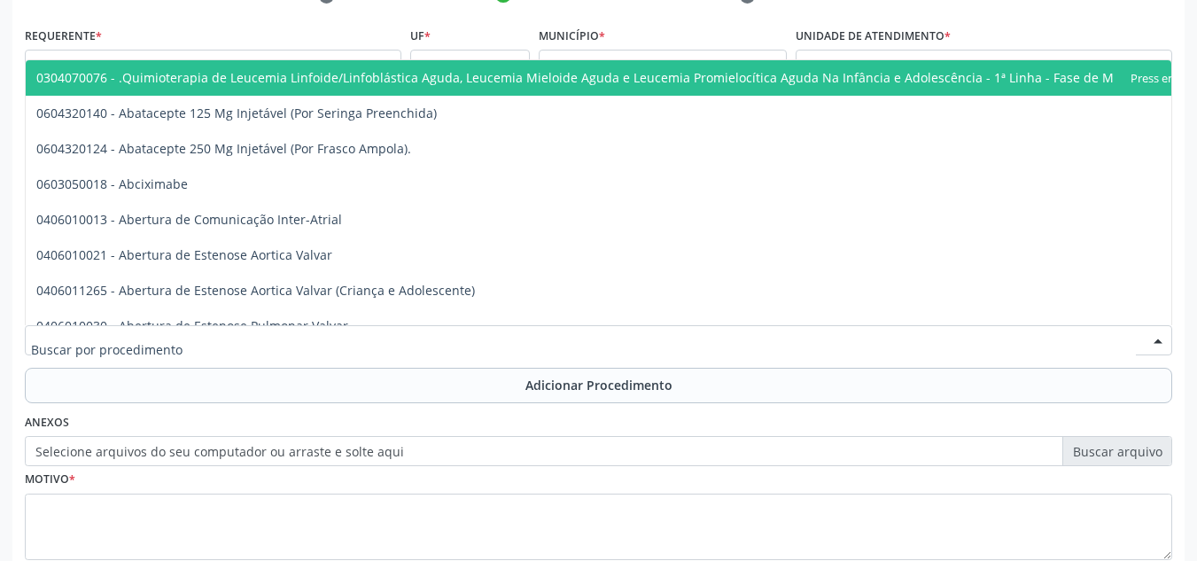
type input "0"
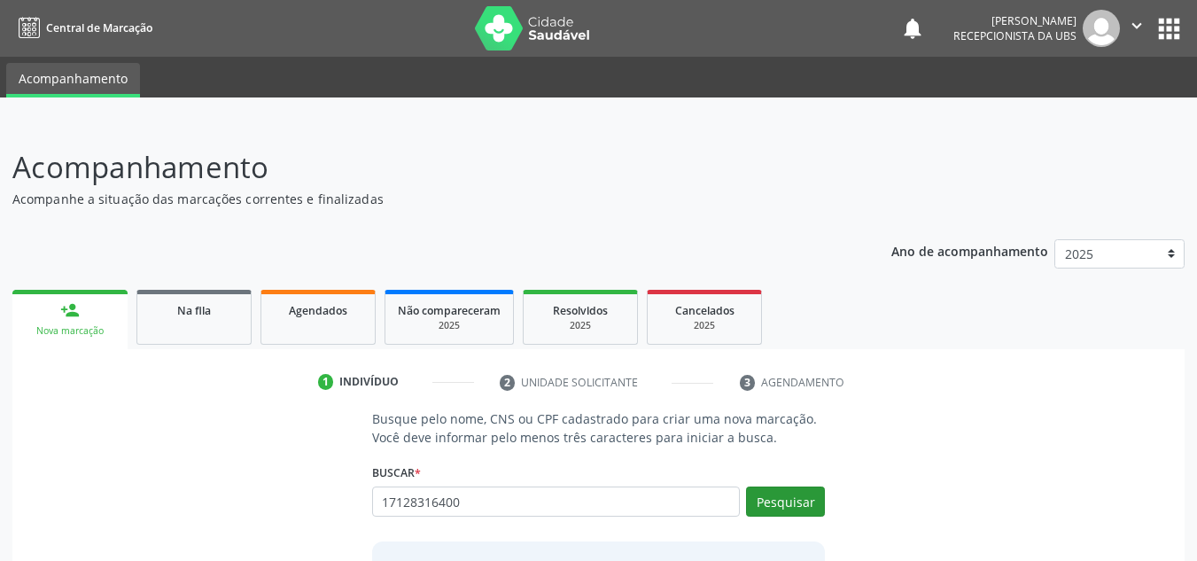
type input "17128316400"
click at [776, 495] on button "Pesquisar" at bounding box center [785, 502] width 79 height 30
type input "17128316400"
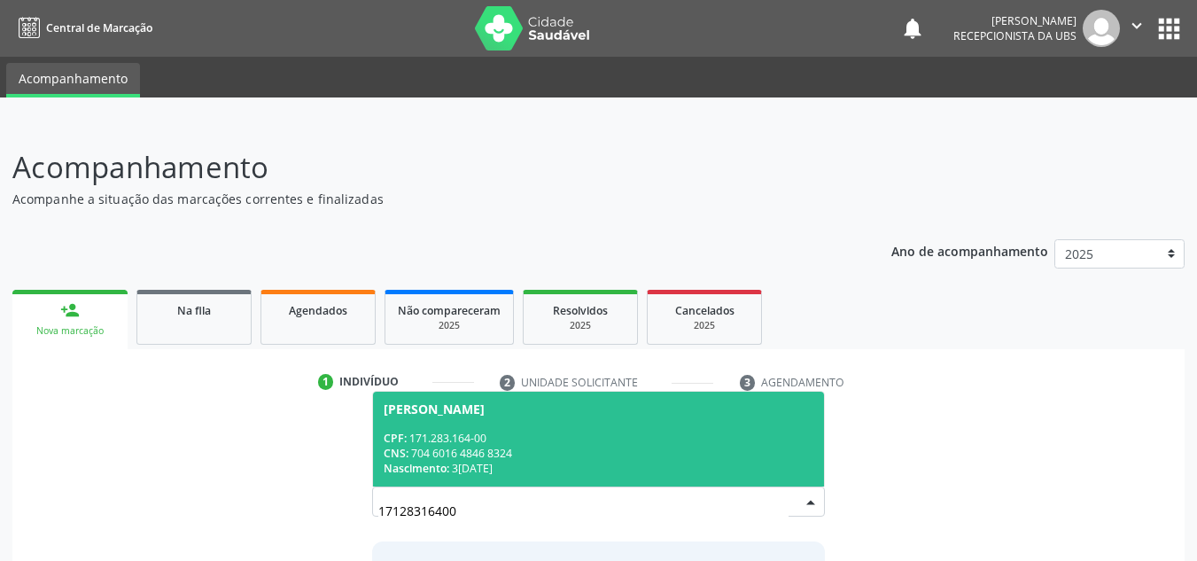
click at [522, 456] on div "CNS: 704 6016 4846 8324" at bounding box center [599, 453] width 431 height 15
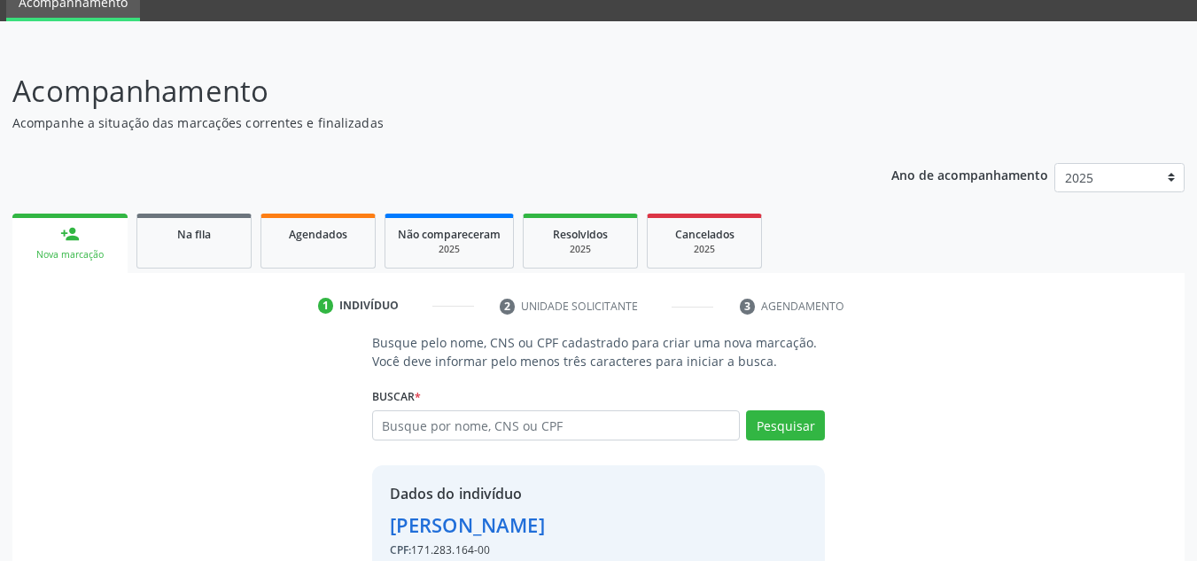
scroll to position [175, 0]
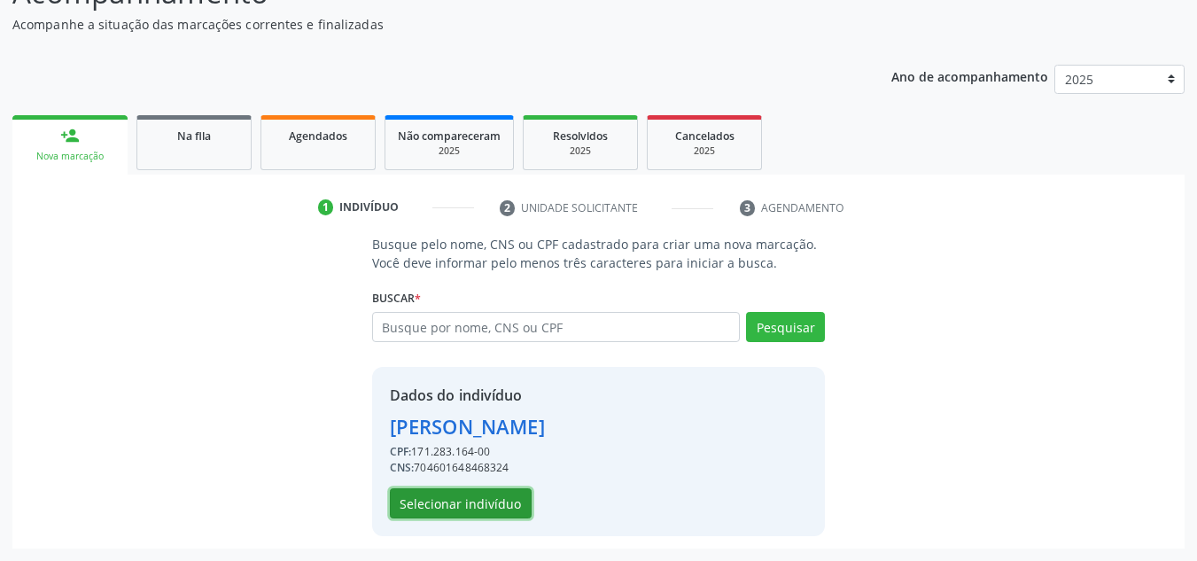
click at [456, 510] on button "Selecionar indivíduo" at bounding box center [461, 503] width 142 height 30
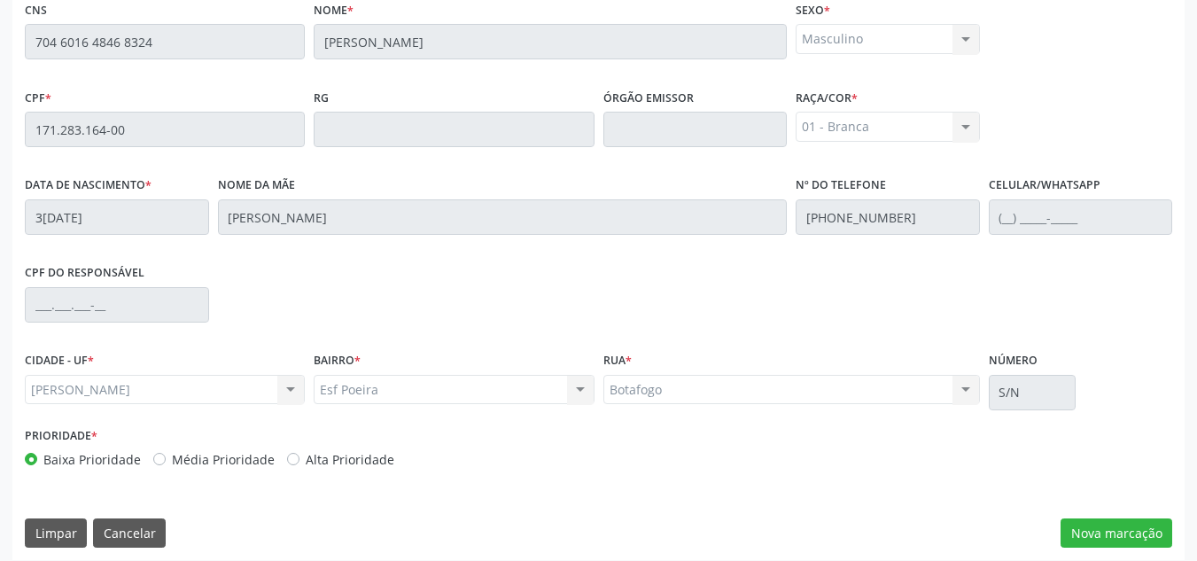
scroll to position [476, 0]
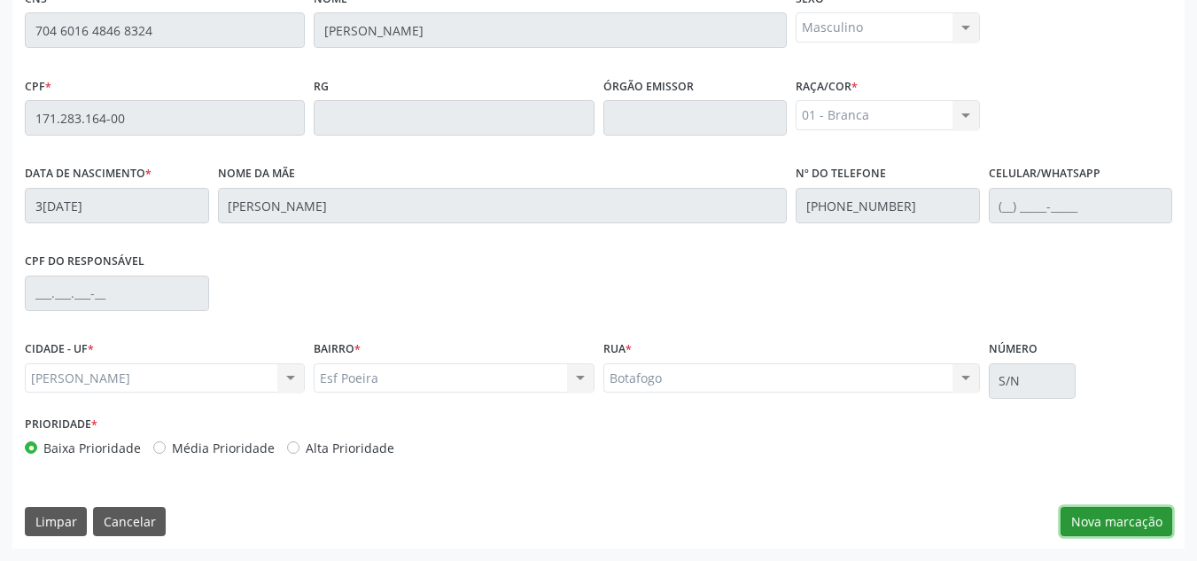
click at [1103, 519] on button "Nova marcação" at bounding box center [1117, 522] width 112 height 30
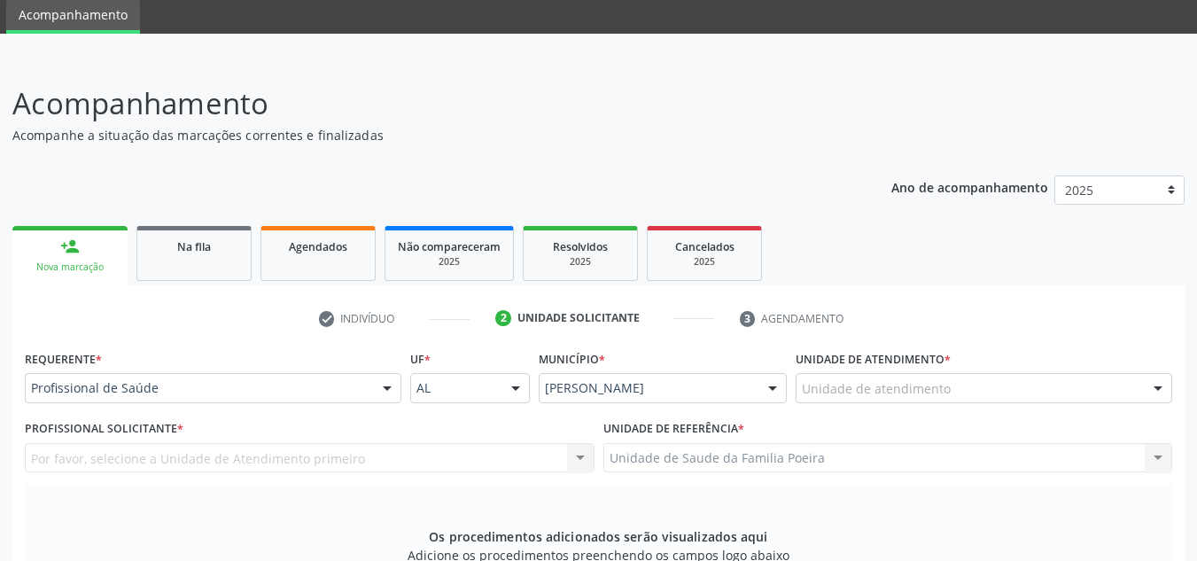
scroll to position [33, 0]
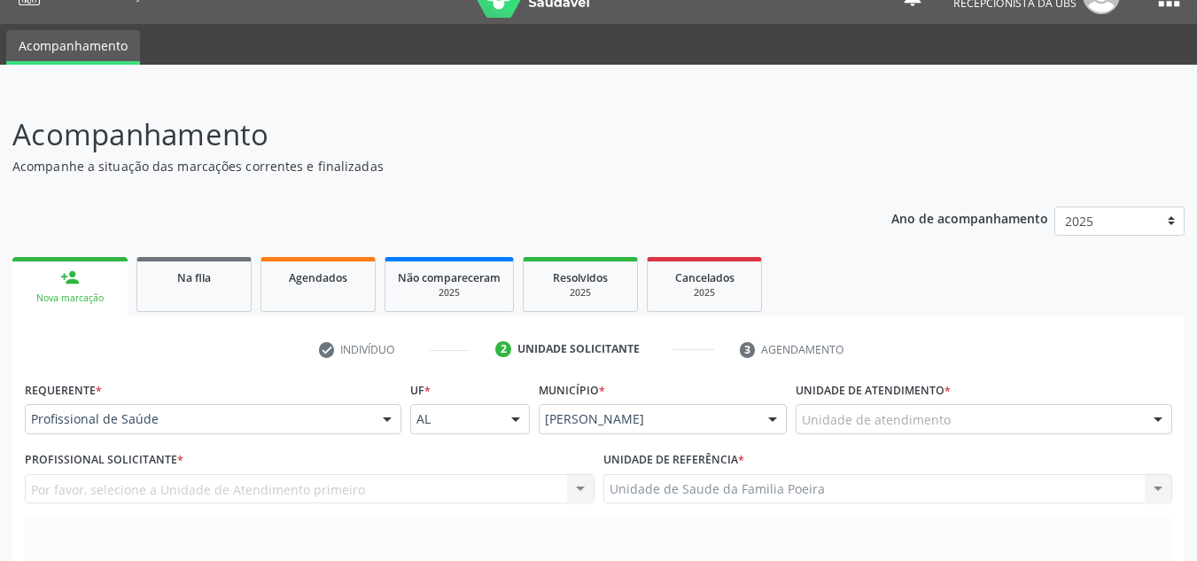
click at [1086, 412] on div "Unidade de atendimento" at bounding box center [984, 419] width 377 height 30
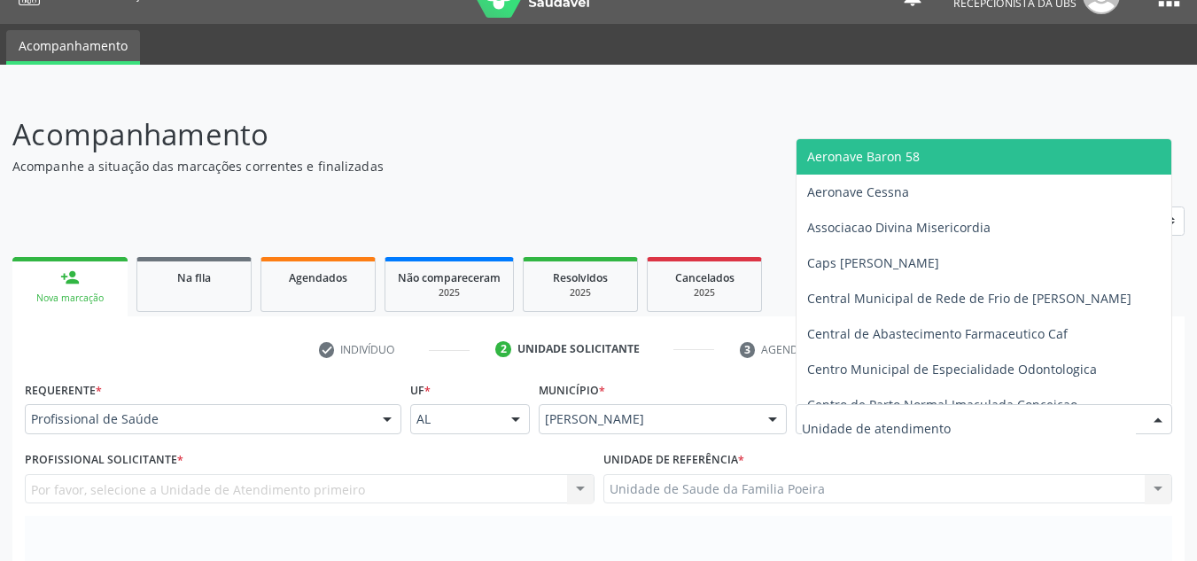
type input "O"
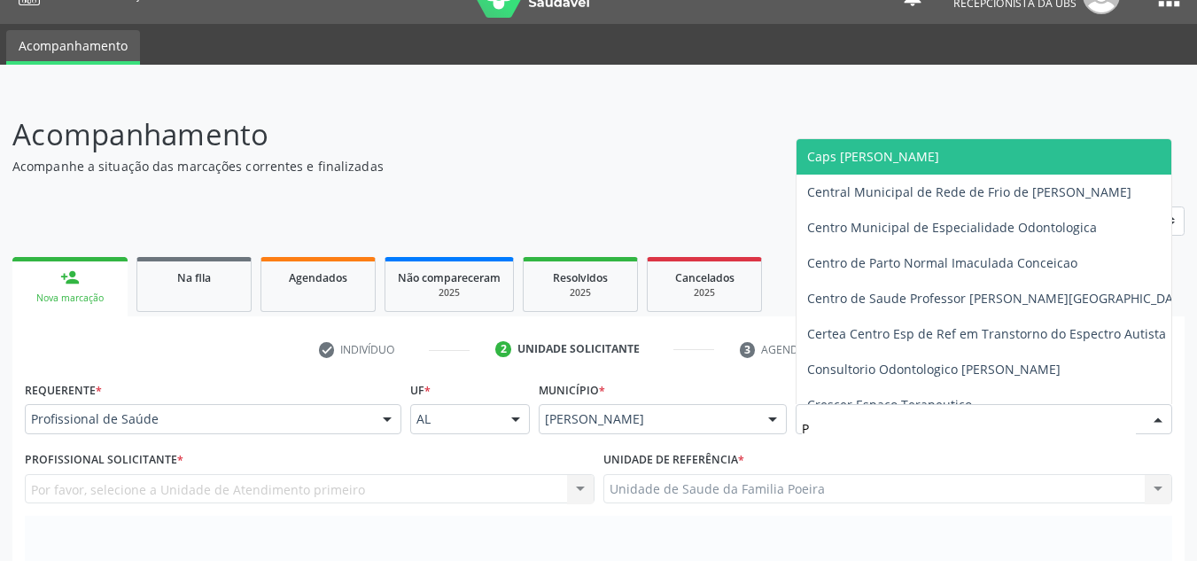
type input "PO"
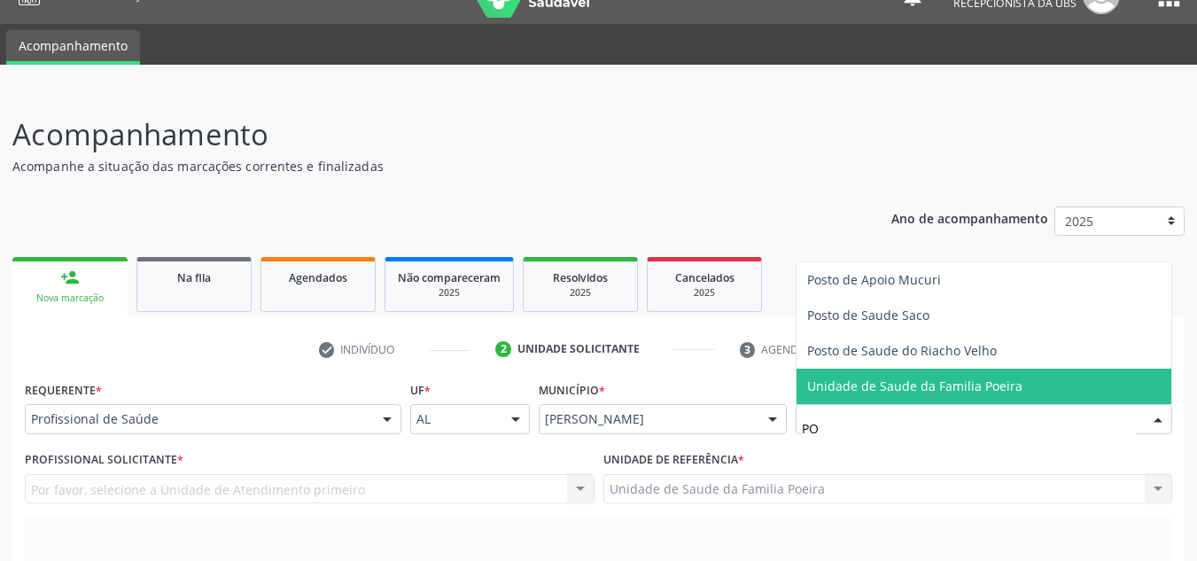
click at [1051, 388] on span "Unidade de Saude da Familia Poeira" at bounding box center [984, 386] width 375 height 35
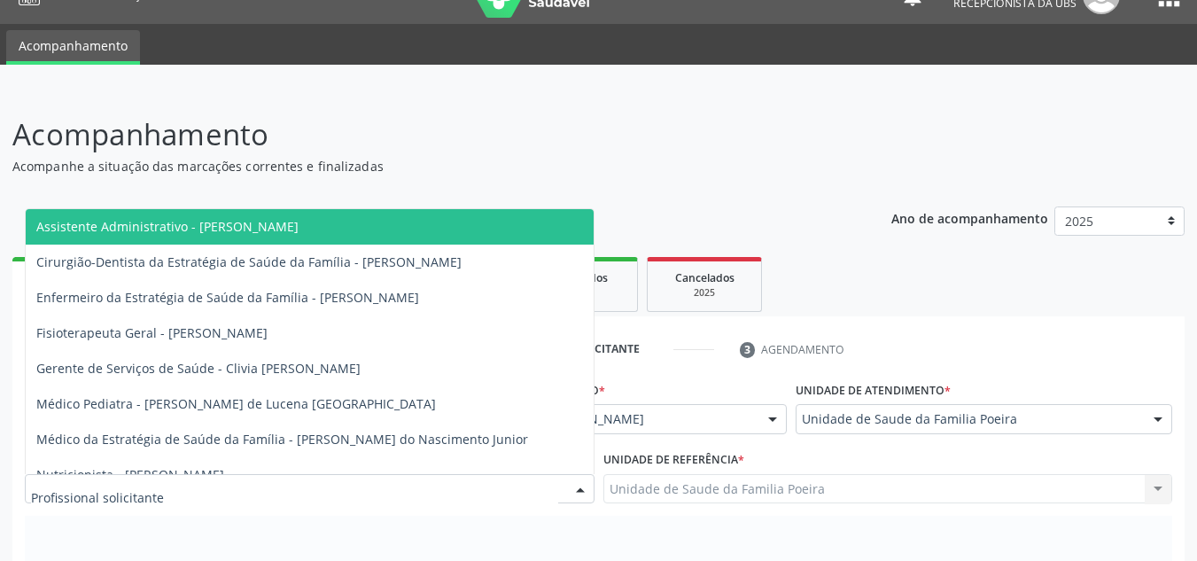
click at [174, 490] on div at bounding box center [310, 489] width 570 height 30
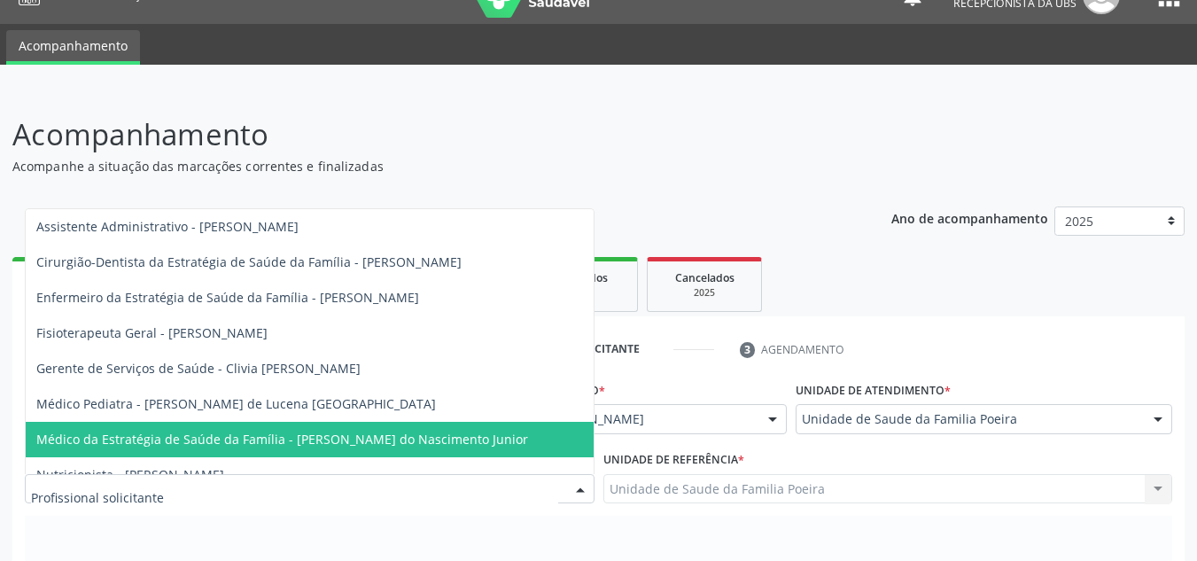
click at [183, 441] on span "Médico da Estratégia de Saúde da Família - Cosmo Faustino do Nascimento Junior" at bounding box center [282, 439] width 492 height 17
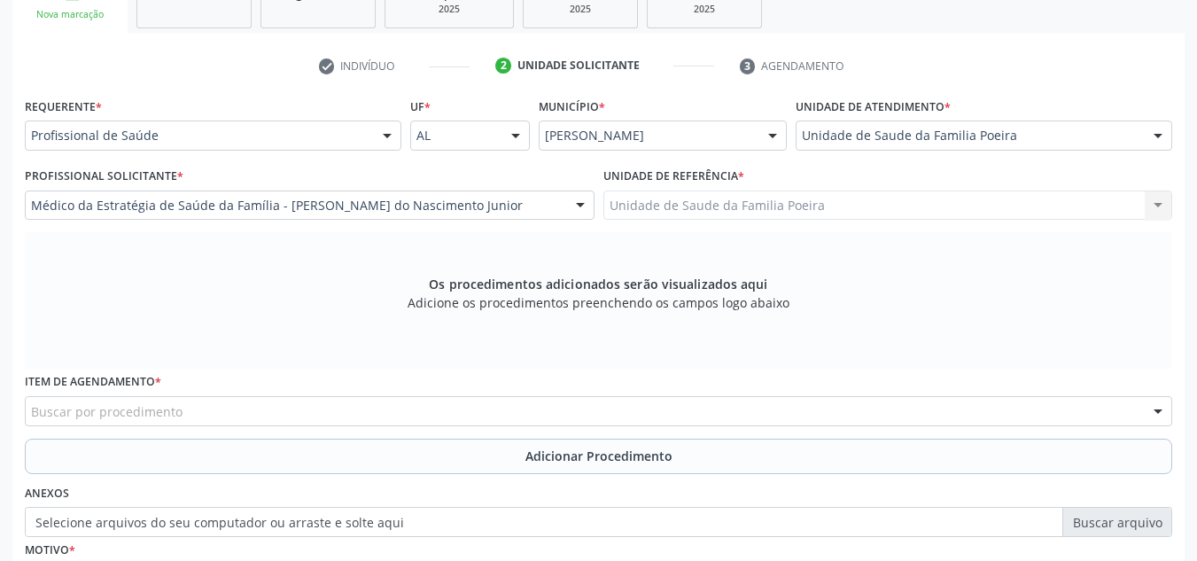
scroll to position [476, 0]
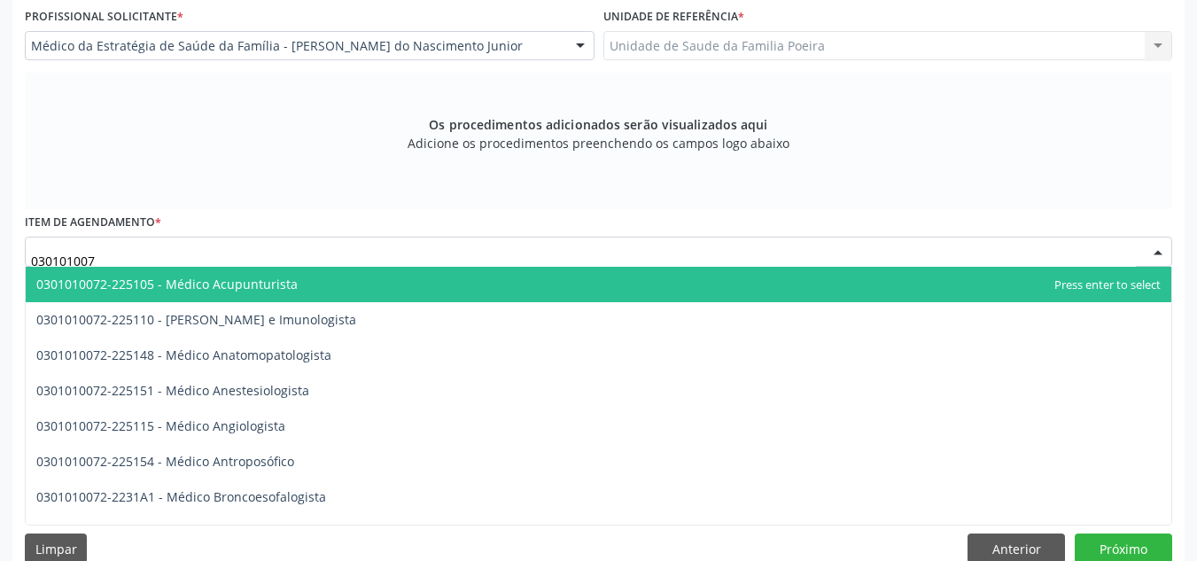
type input "0301010072"
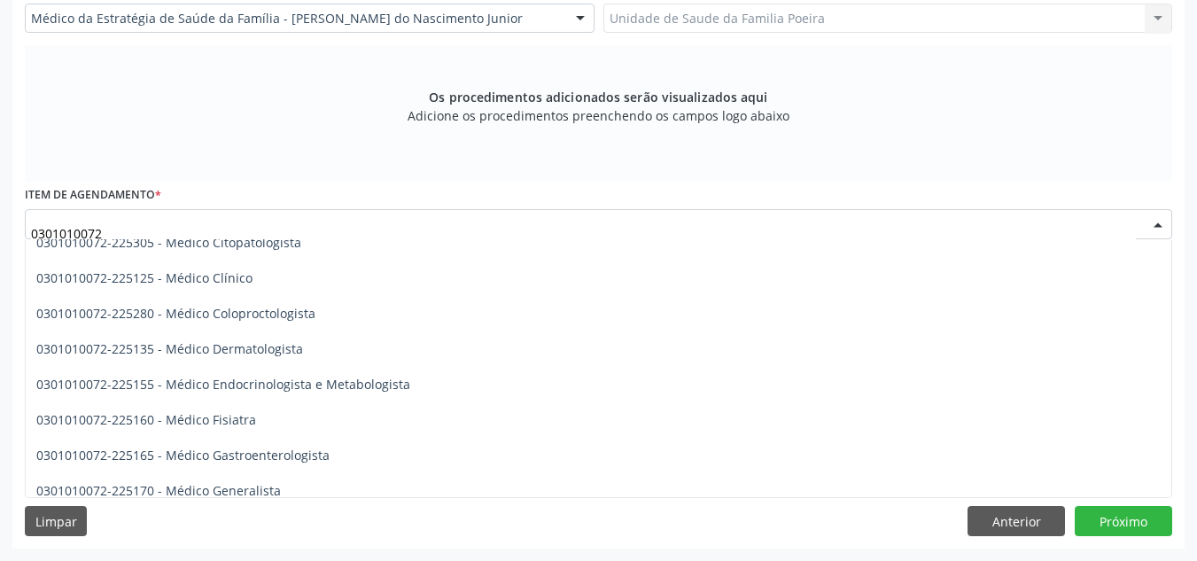
scroll to position [709, 0]
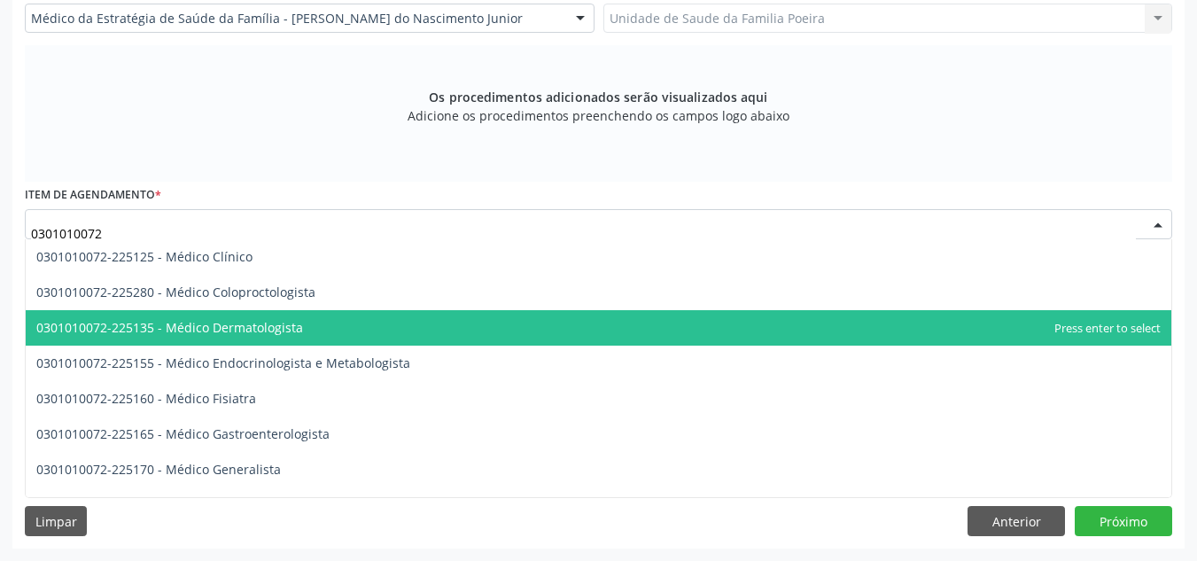
click at [265, 319] on span "0301010072-225135 - Médico Dermatologista" at bounding box center [169, 327] width 267 height 17
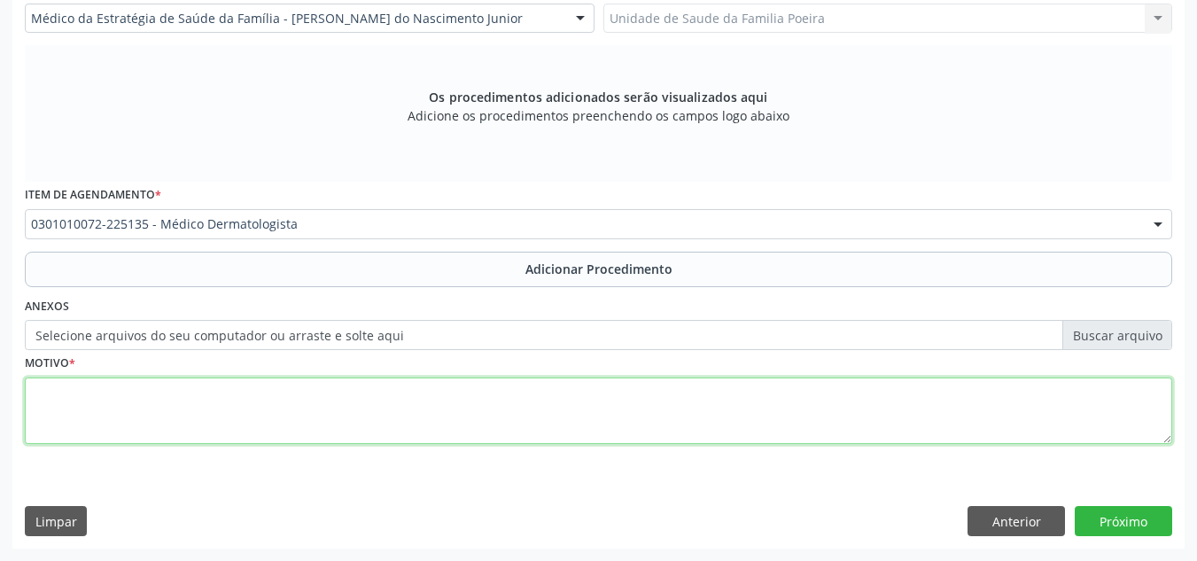
click at [300, 412] on textarea at bounding box center [599, 411] width 1148 height 67
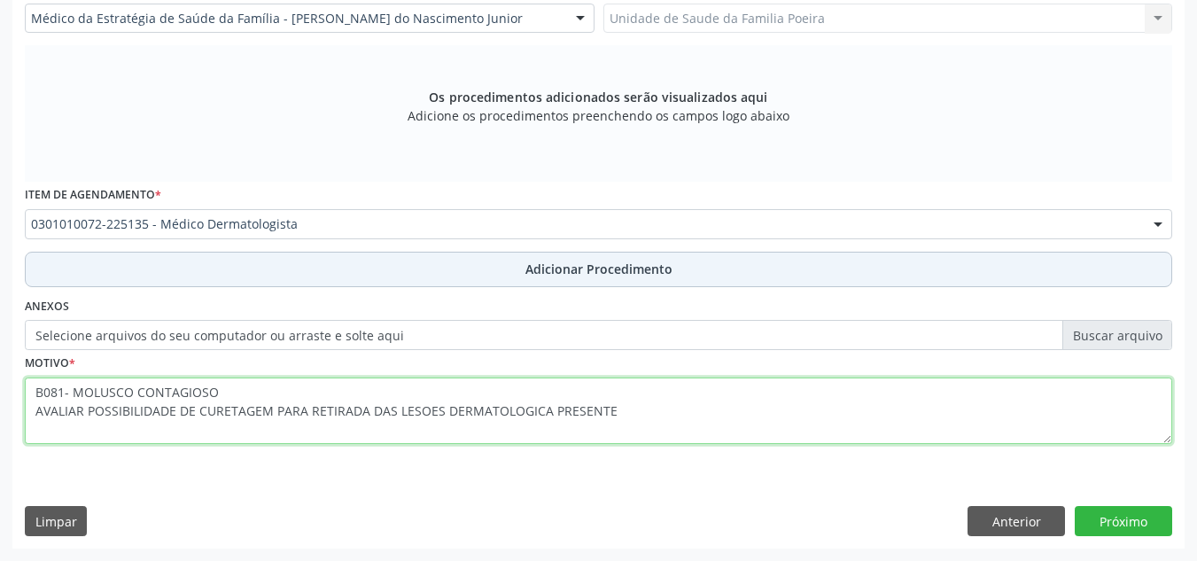
type textarea "B081- MOLUSCO CONTAGIOSO AVALIAR POSSIBILIDADE DE CURETAGEM PARA RETIRADA DAS L…"
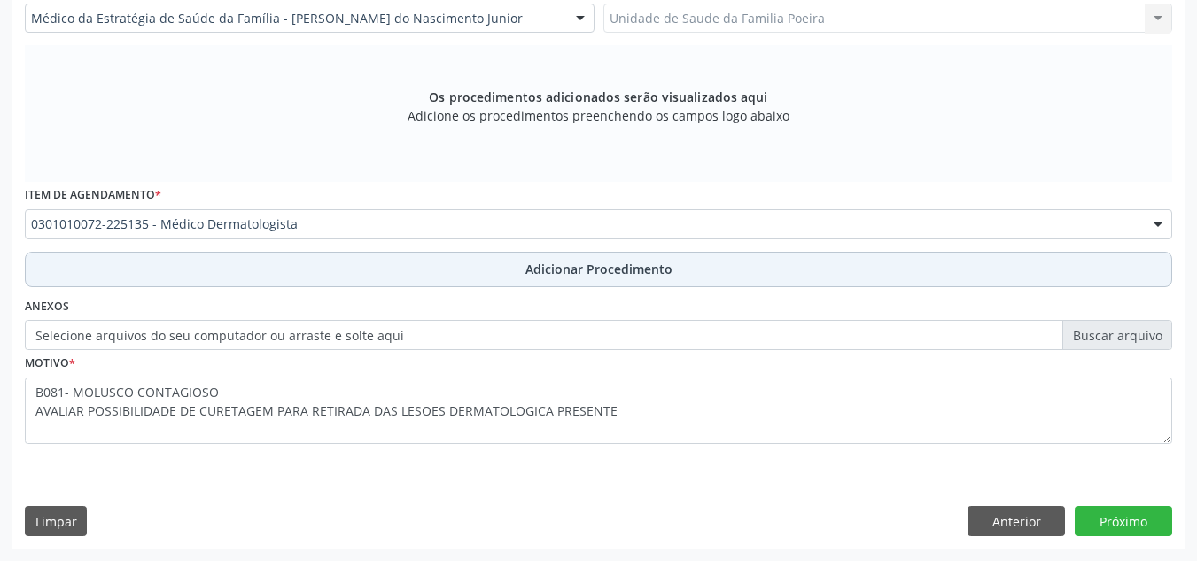
click at [570, 277] on span "Adicionar Procedimento" at bounding box center [599, 269] width 147 height 19
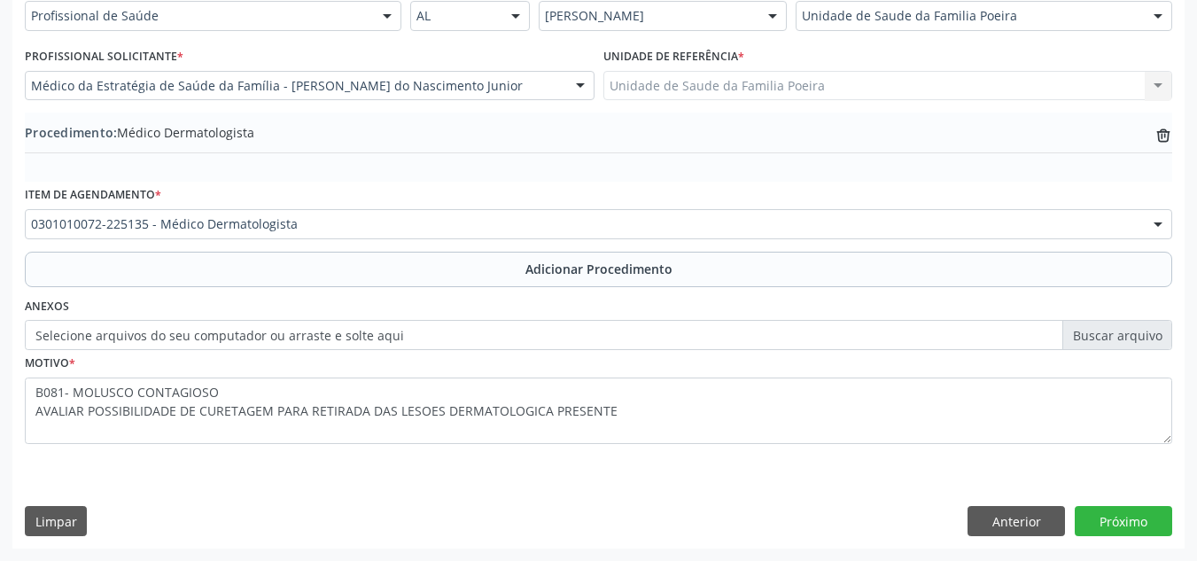
scroll to position [436, 0]
click at [1127, 528] on button "Próximo" at bounding box center [1123, 521] width 97 height 30
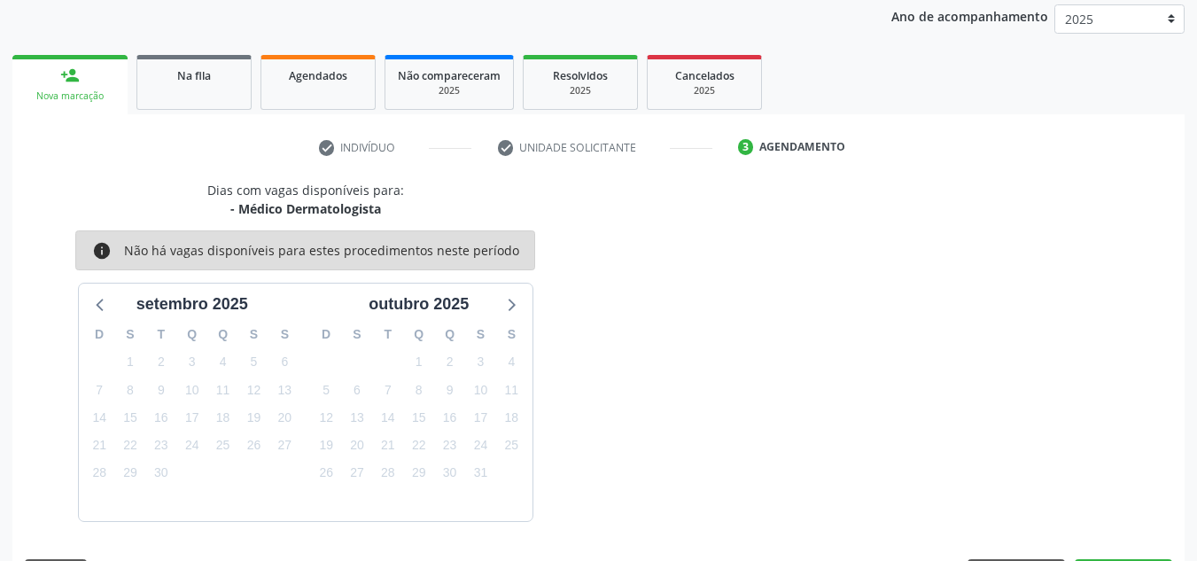
scroll to position [287, 0]
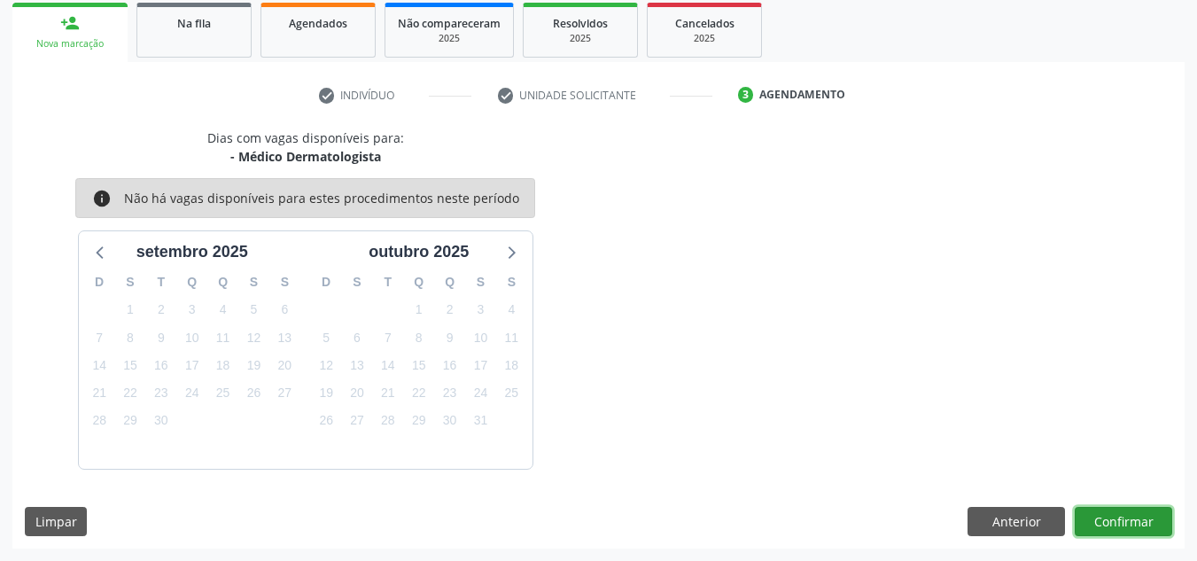
click at [1130, 530] on button "Confirmar" at bounding box center [1123, 522] width 97 height 30
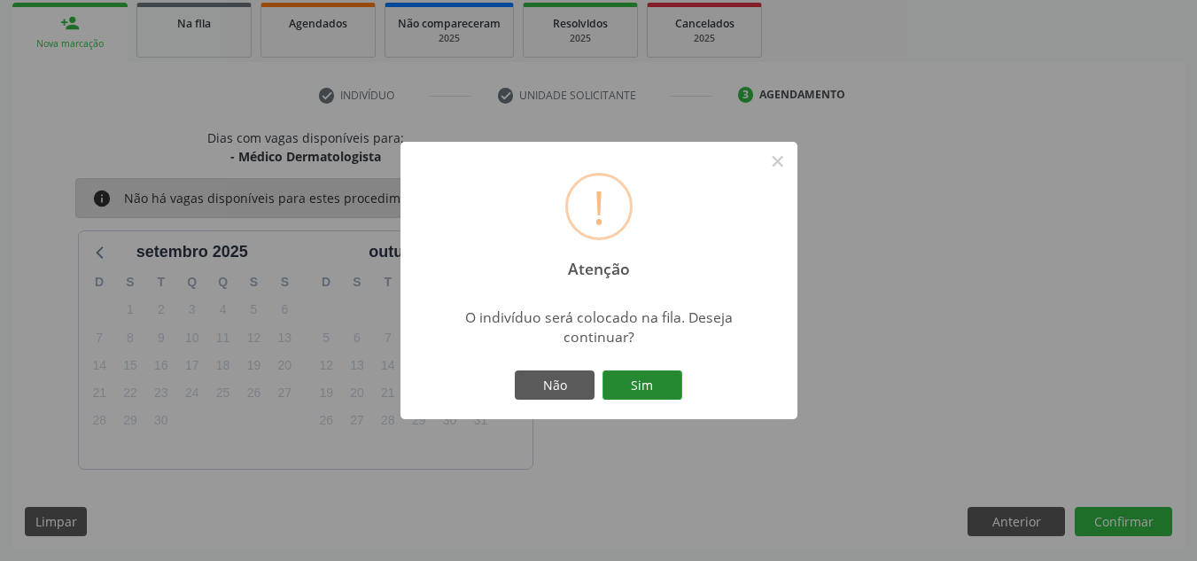
click at [660, 384] on button "Sim" at bounding box center [643, 385] width 80 height 30
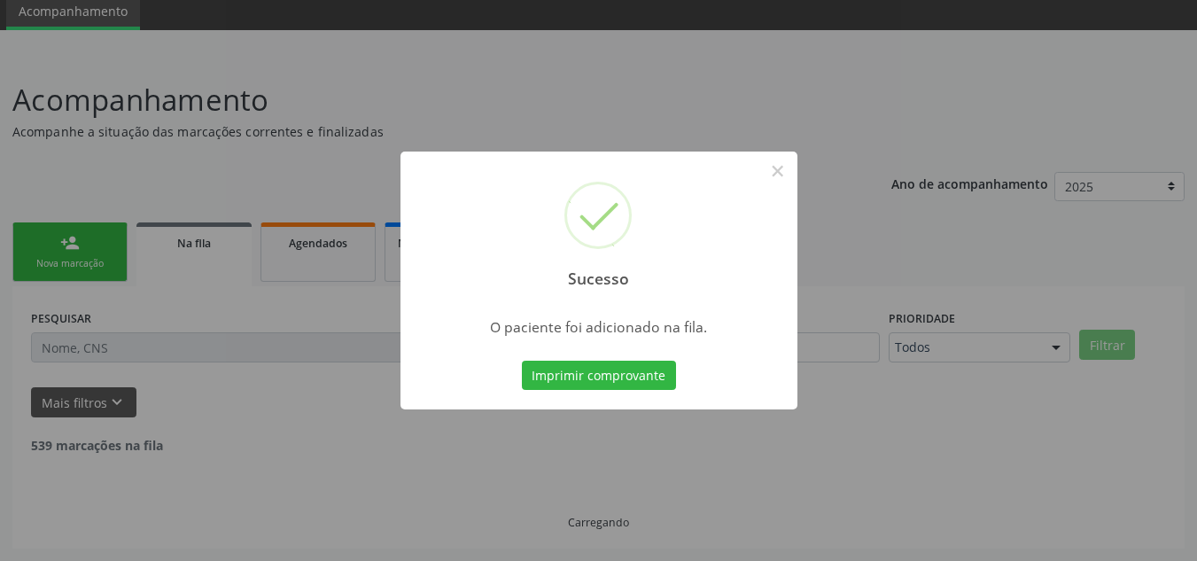
scroll to position [49, 0]
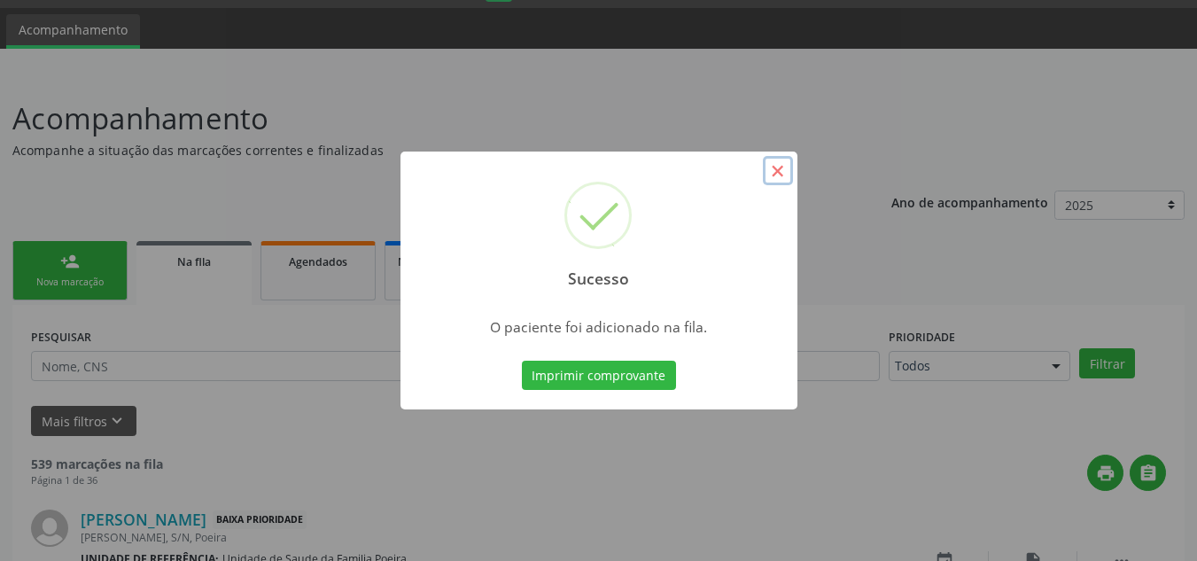
click at [774, 161] on button "×" at bounding box center [778, 171] width 30 height 30
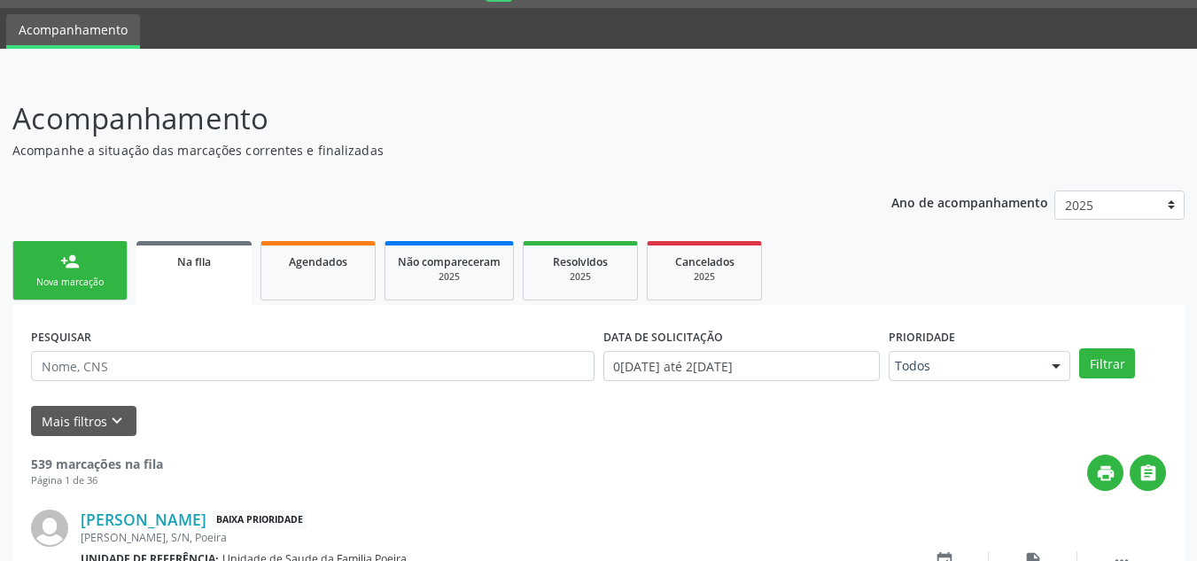
click at [94, 268] on link "person_add Nova marcação" at bounding box center [69, 270] width 115 height 59
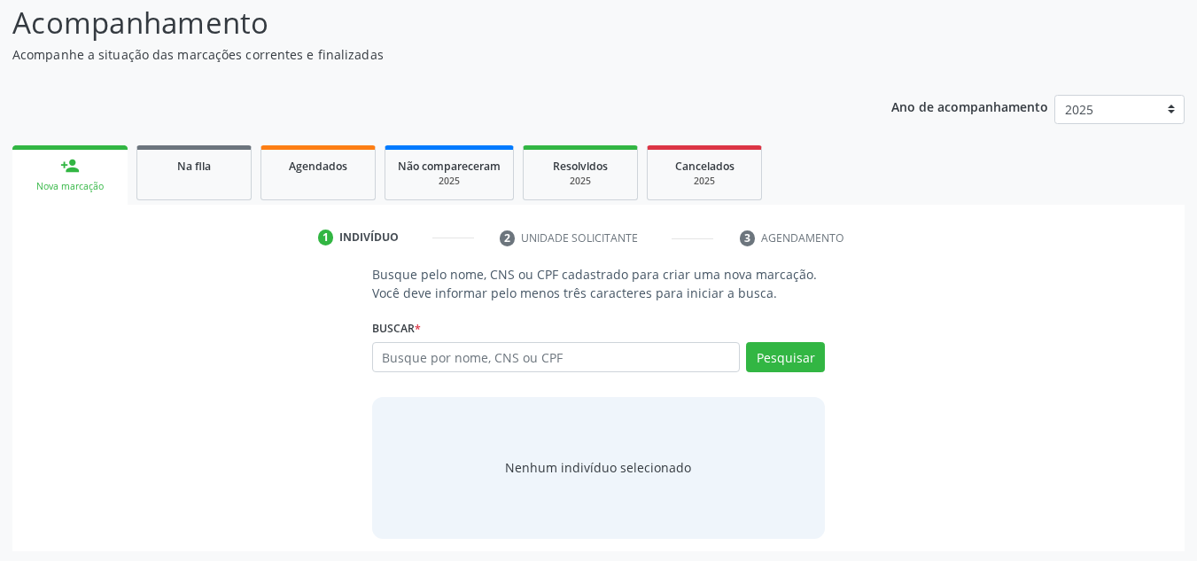
scroll to position [147, 0]
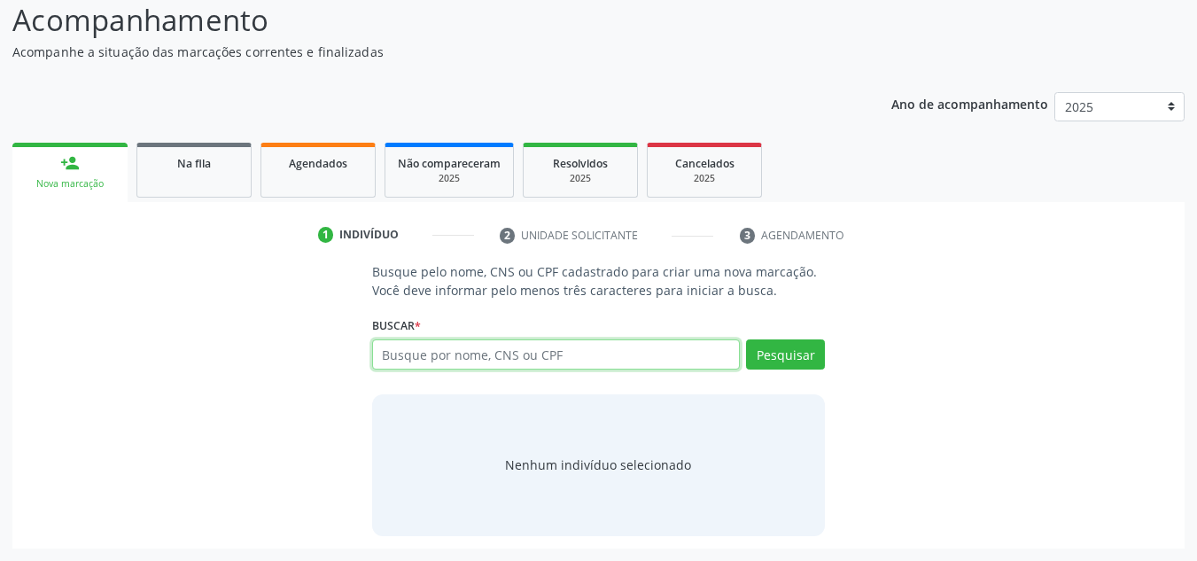
click at [438, 361] on input "text" at bounding box center [556, 354] width 369 height 30
type input "707005873388034"
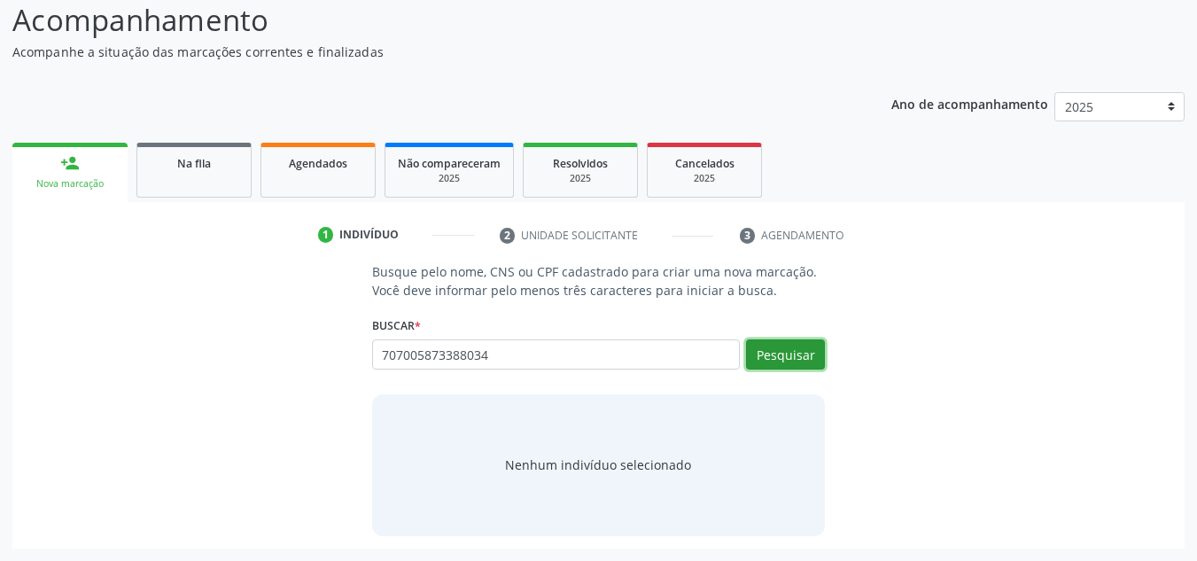
click at [784, 368] on button "Pesquisar" at bounding box center [785, 354] width 79 height 30
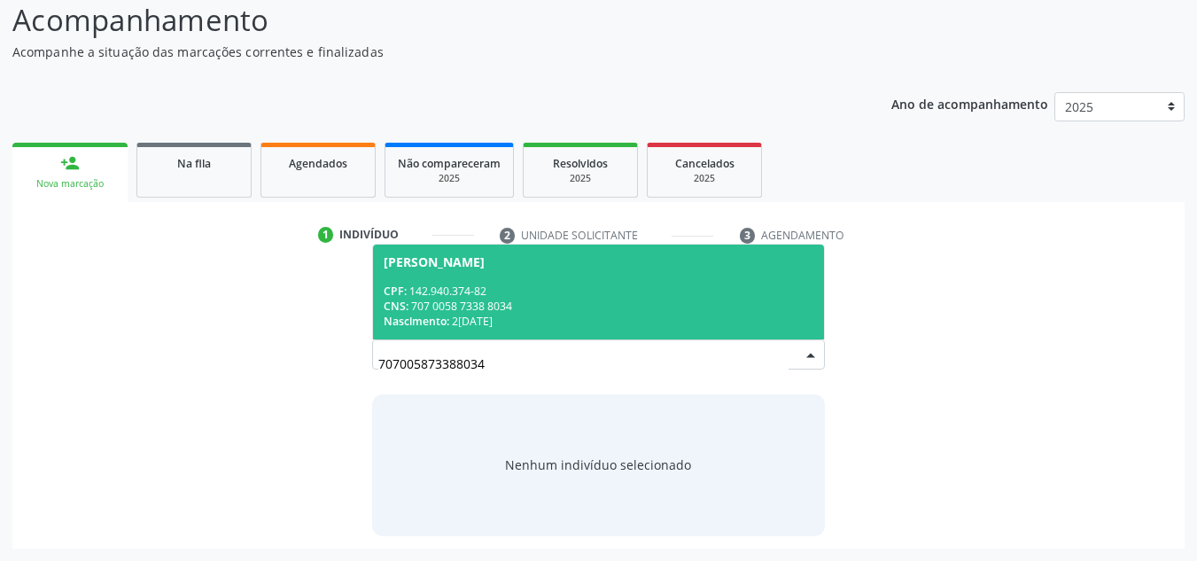
click at [557, 301] on div "CNS: 707 0058 7338 8034" at bounding box center [599, 306] width 431 height 15
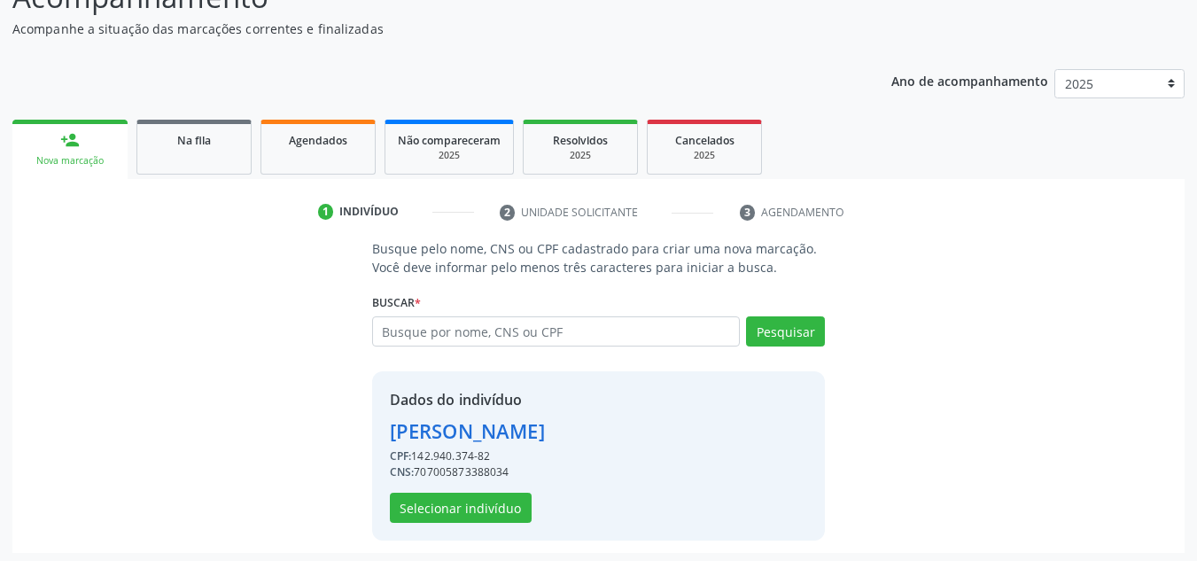
scroll to position [175, 0]
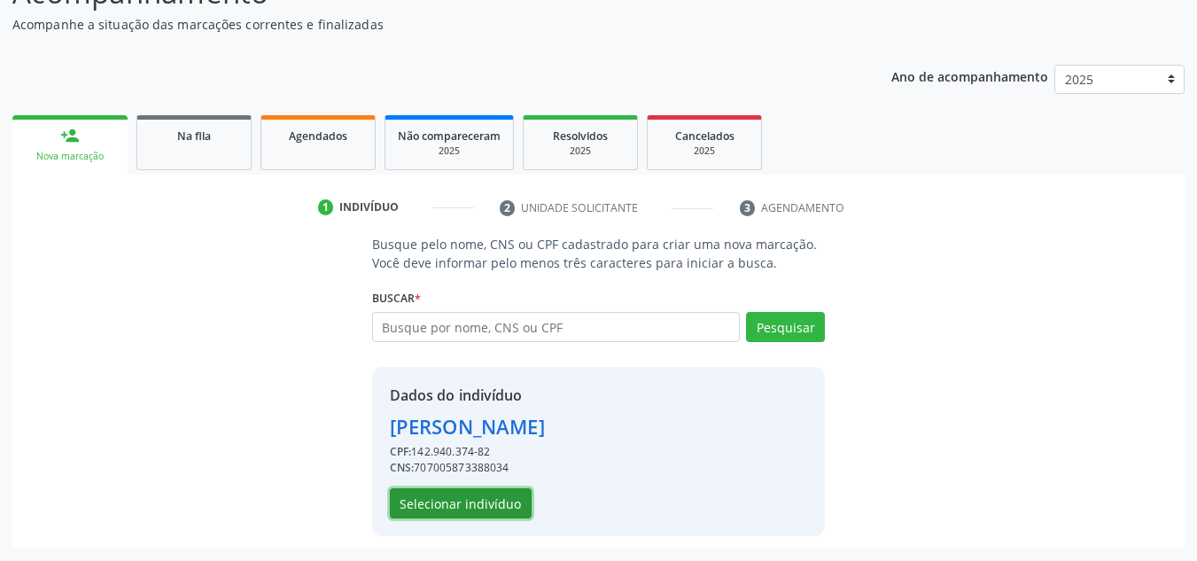
click at [485, 511] on button "Selecionar indivíduo" at bounding box center [461, 503] width 142 height 30
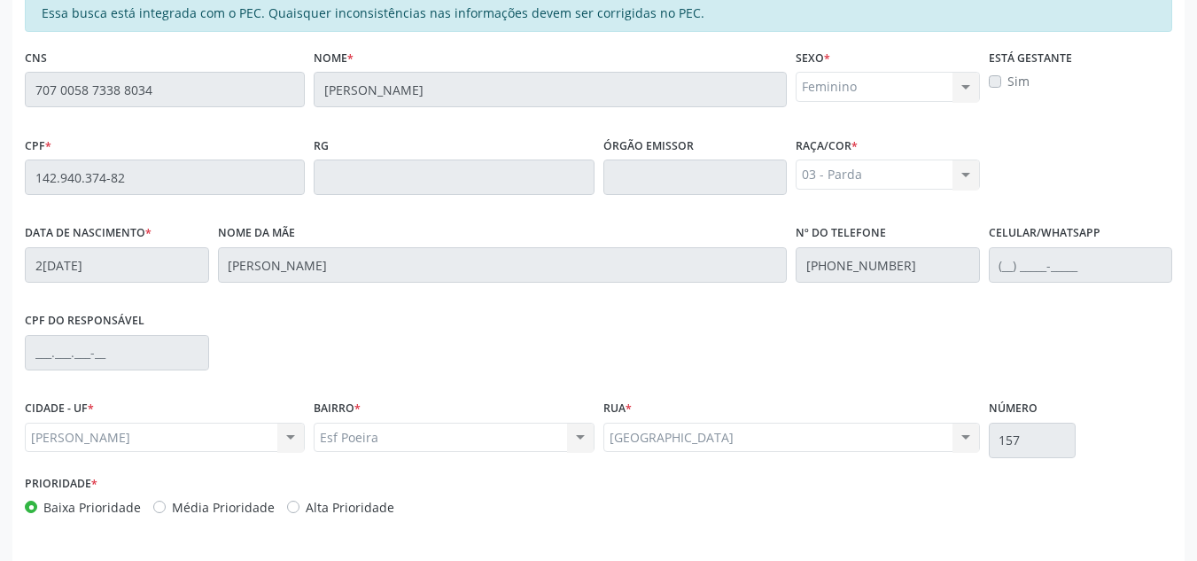
scroll to position [476, 0]
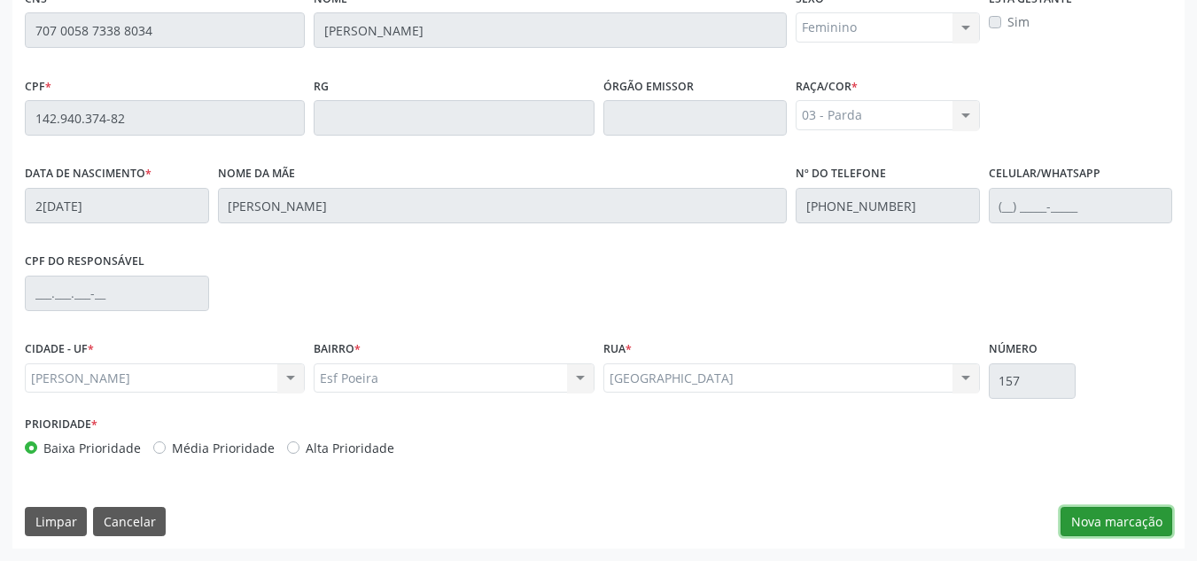
click at [1082, 527] on button "Nova marcação" at bounding box center [1117, 522] width 112 height 30
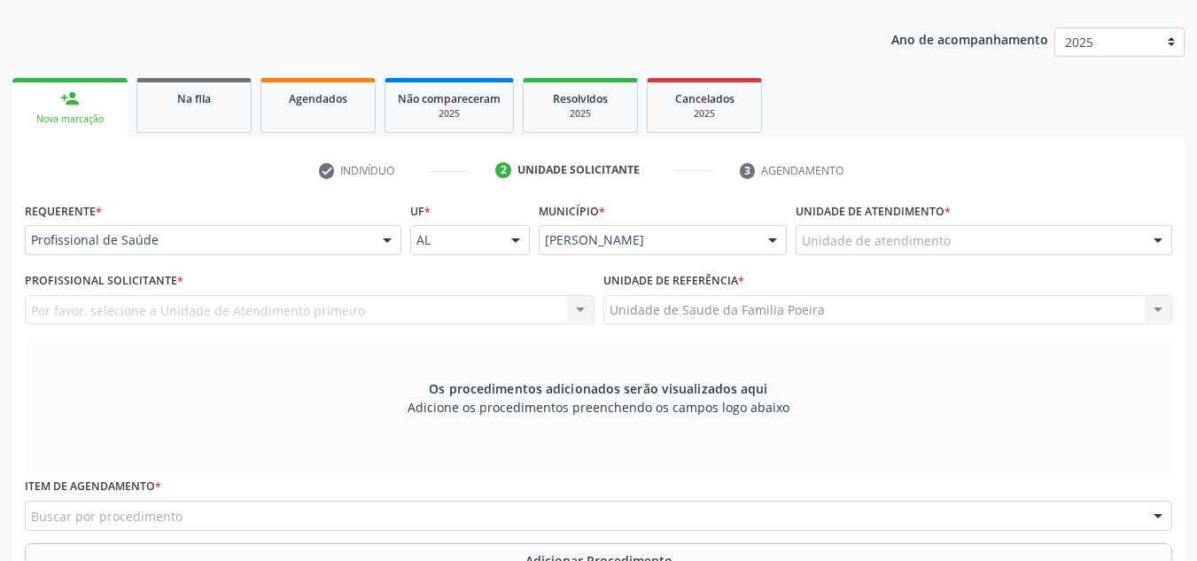
scroll to position [210, 0]
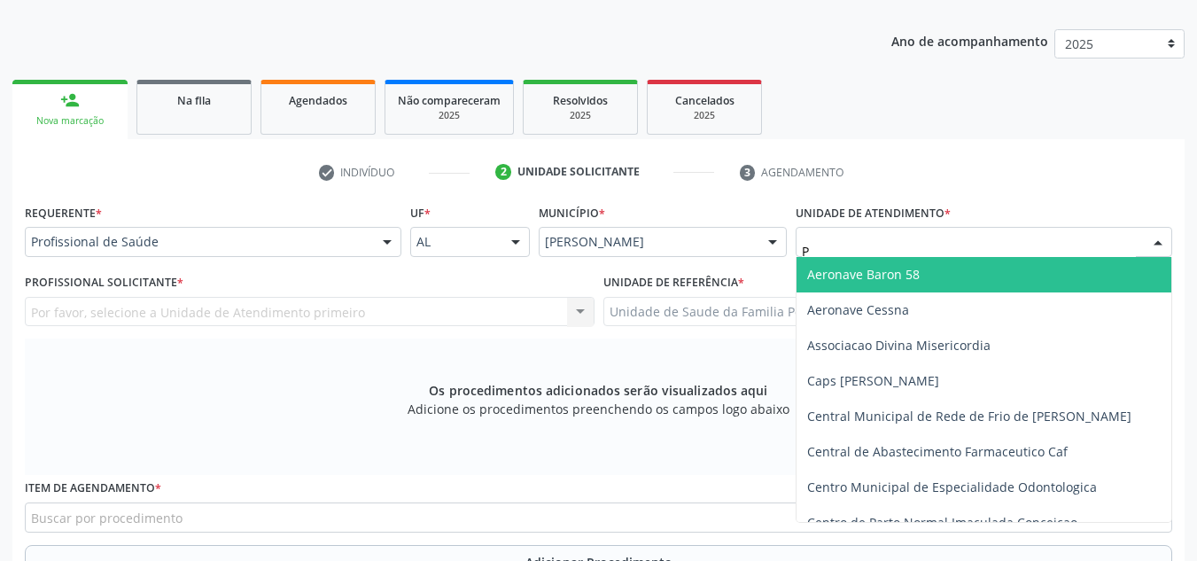
type input "PO"
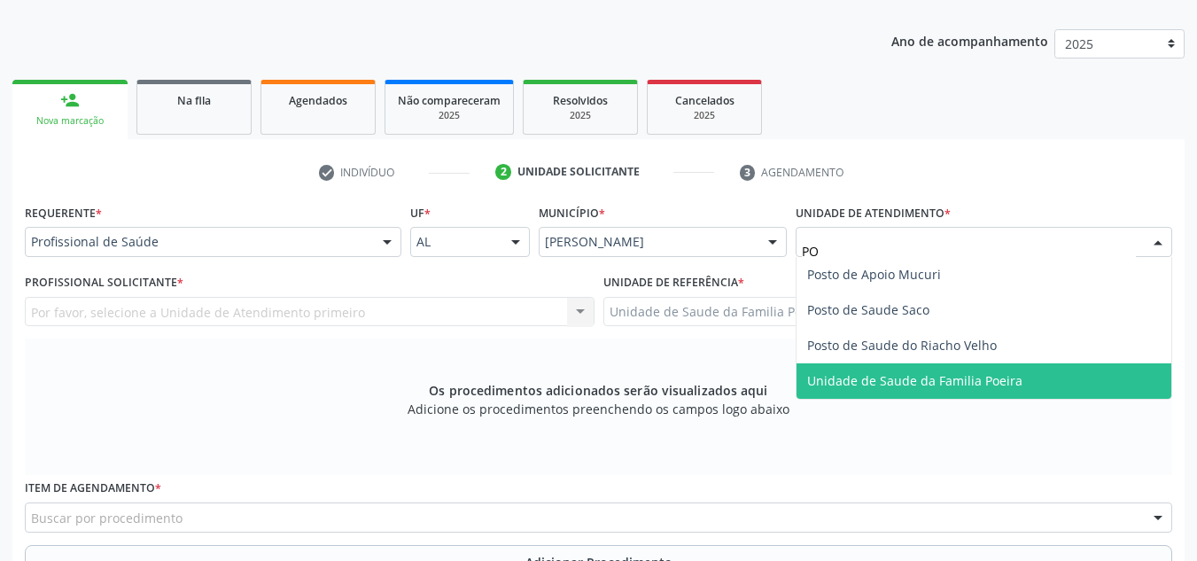
click at [919, 377] on span "Unidade de Saude da Familia Poeira" at bounding box center [914, 380] width 215 height 17
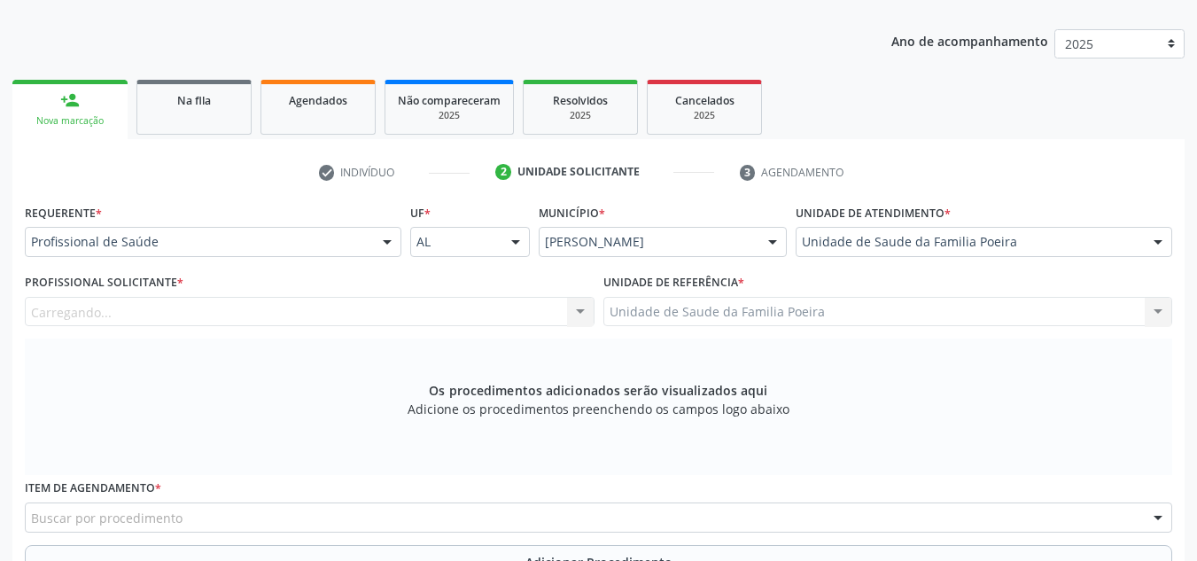
click at [140, 323] on div "Carregando... Nenhum resultado encontrado para: " " Não há nenhuma opção para s…" at bounding box center [310, 312] width 570 height 30
click at [309, 297] on div "Profissional solicitante" at bounding box center [310, 312] width 570 height 30
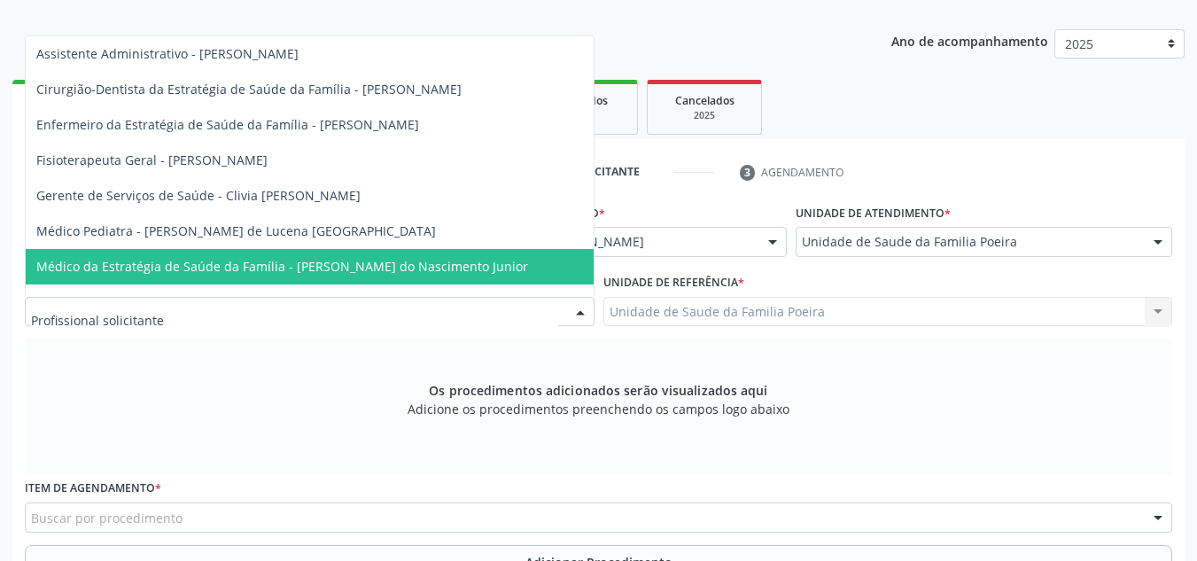
click at [313, 261] on span "Médico da Estratégia de Saúde da Família - Cosmo Faustino do Nascimento Junior" at bounding box center [282, 266] width 492 height 17
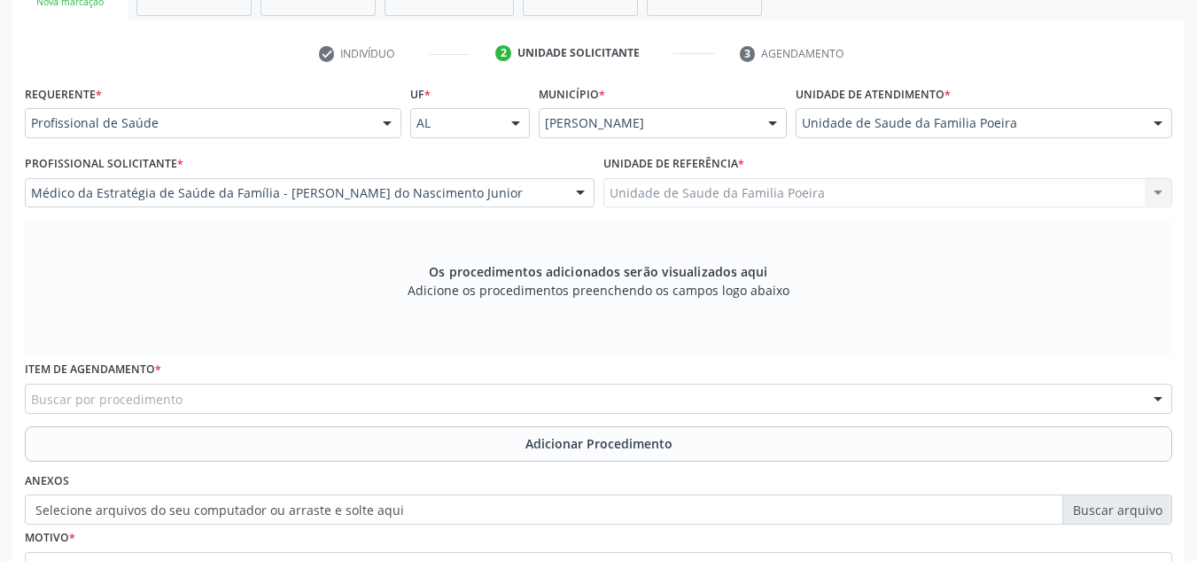
scroll to position [503, 0]
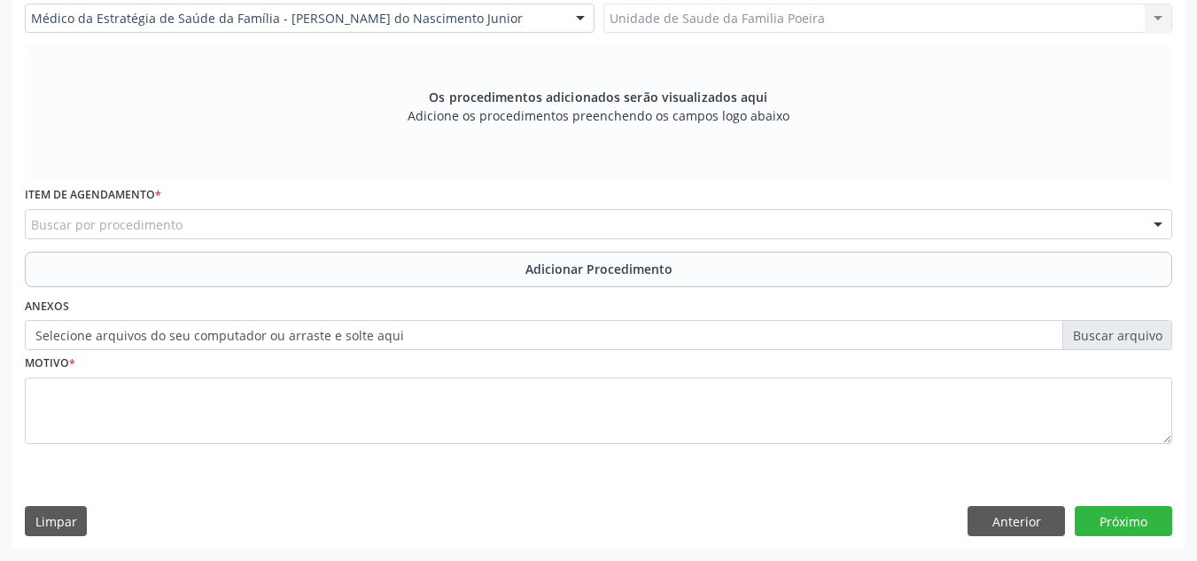
click at [186, 222] on div "Buscar por procedimento" at bounding box center [599, 224] width 1148 height 30
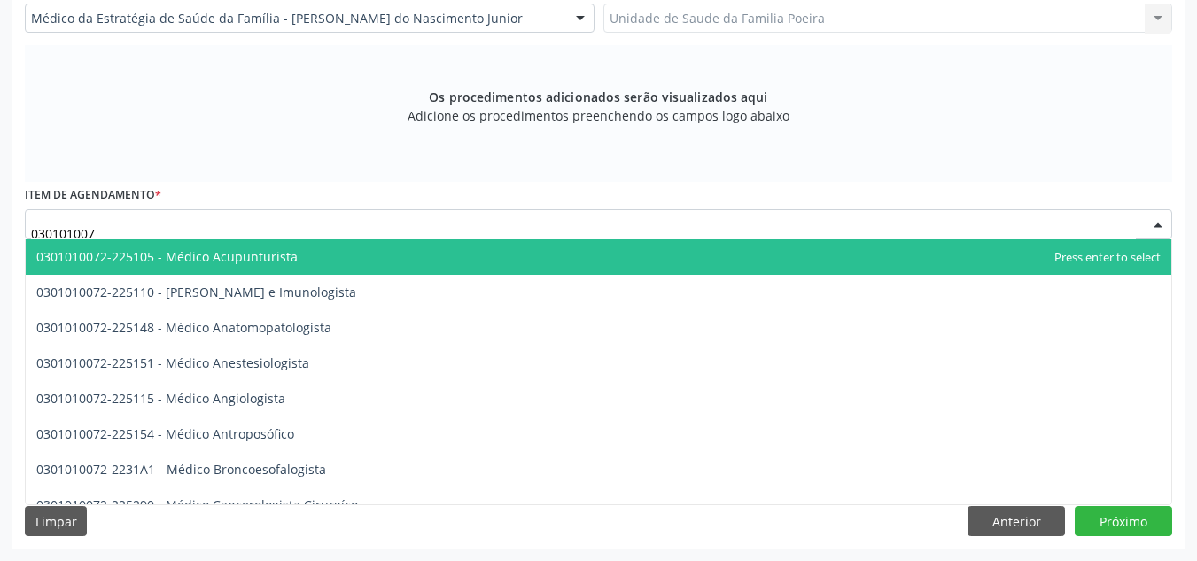
type input "0301010072"
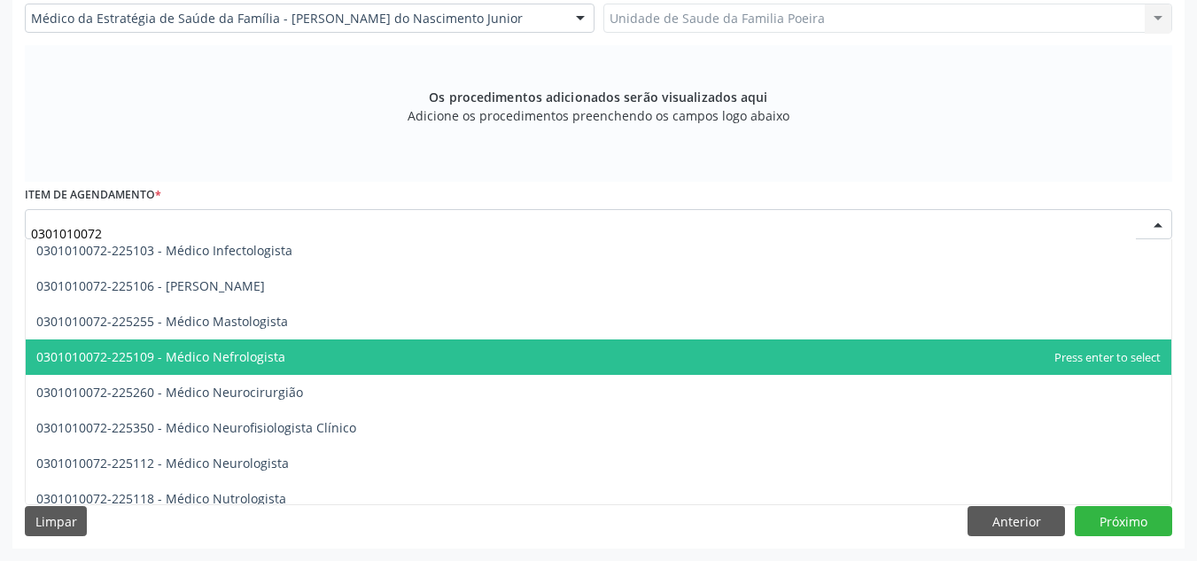
scroll to position [1241, 0]
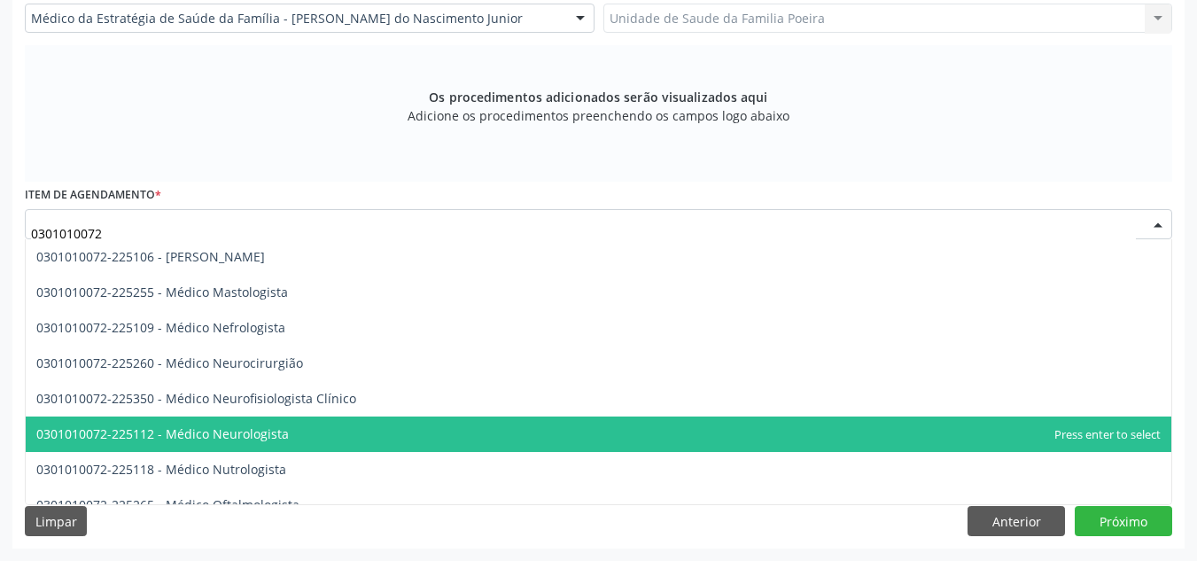
click at [286, 436] on span "0301010072-225112 - Médico Neurologista" at bounding box center [599, 434] width 1146 height 35
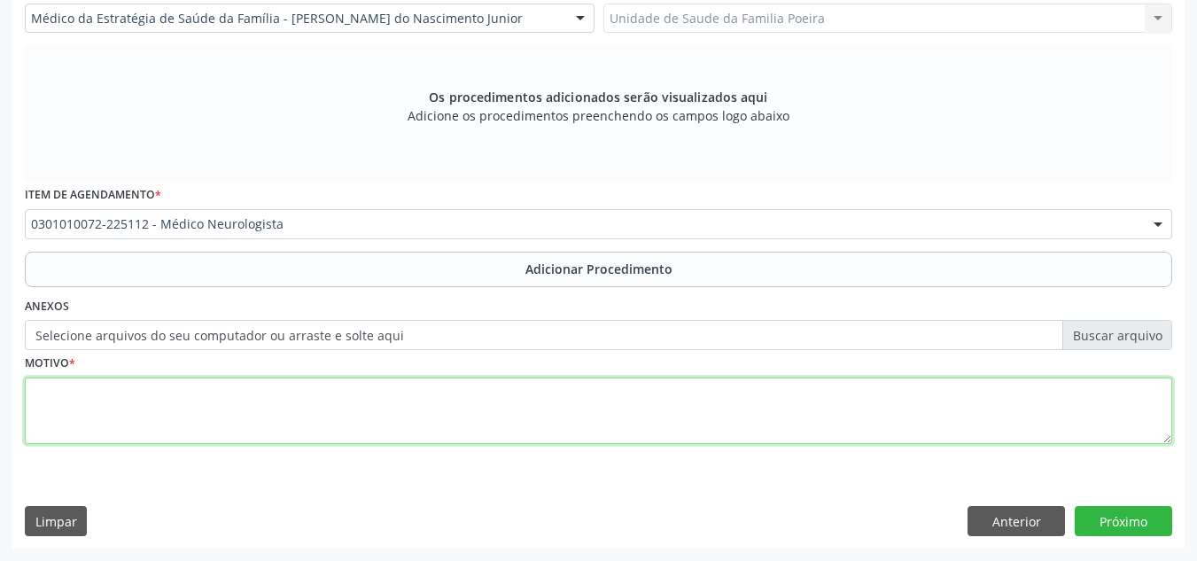
click at [297, 411] on textarea at bounding box center [599, 411] width 1148 height 67
type textarea "N"
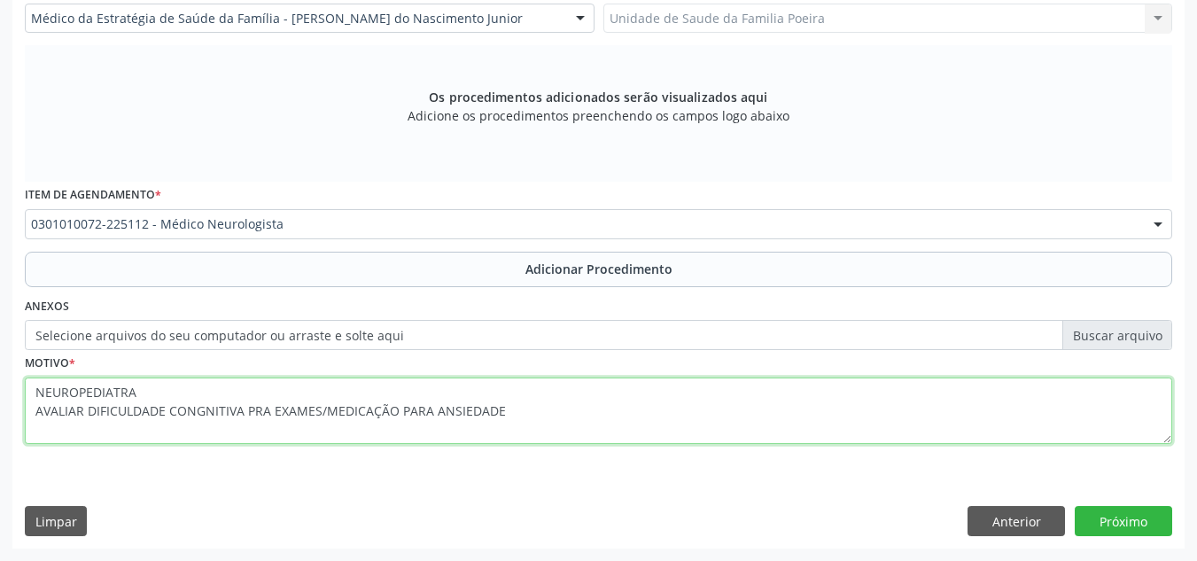
click at [269, 409] on textarea "NEUROPEDIATRA AVALIAR DIFICULDADE CONGNITIVA PRA EXAMES/MEDICAÇÃO PARA ANSIEDADE" at bounding box center [599, 411] width 1148 height 67
click at [257, 412] on textarea "NEUROPEDIATRA AVALIAR DIFICULDADE CONGNITIVA P EXAMES/MEDICAÇÃO PARA ANSIEDADE" at bounding box center [599, 411] width 1148 height 67
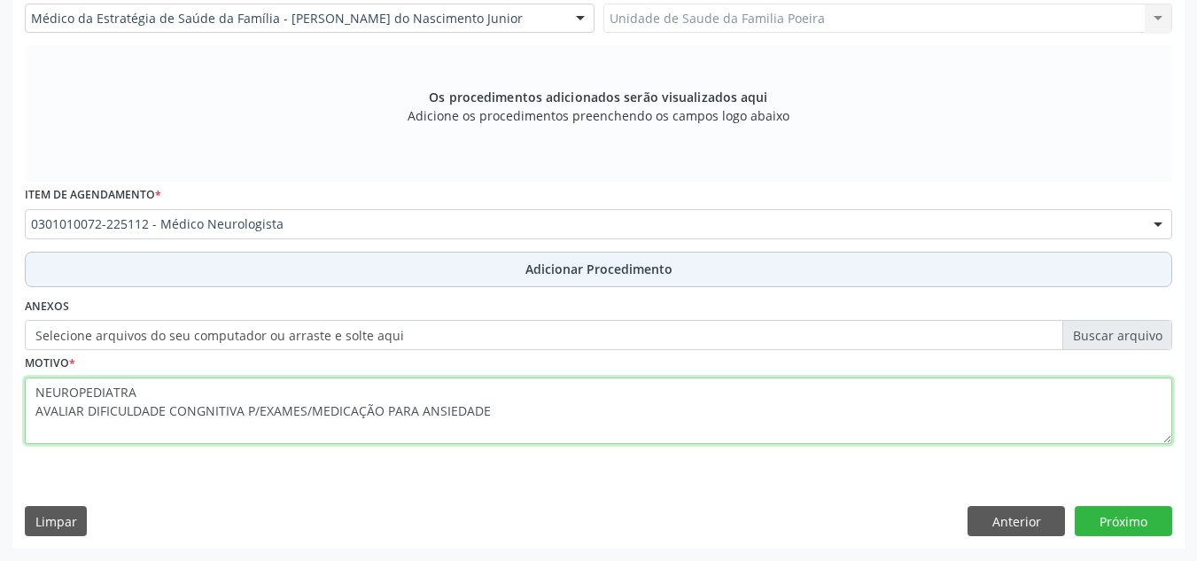
type textarea "NEUROPEDIATRA AVALIAR DIFICULDADE CONGNITIVA P/EXAMES/MEDICAÇÃO PARA ANSIEDADE"
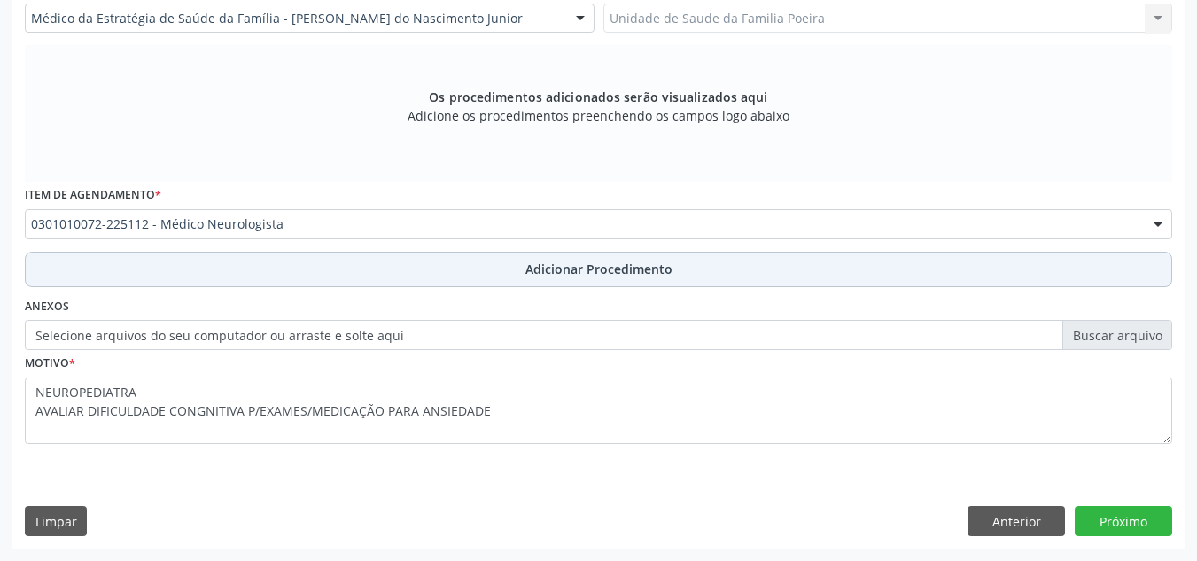
click at [510, 253] on button "Adicionar Procedimento" at bounding box center [599, 269] width 1148 height 35
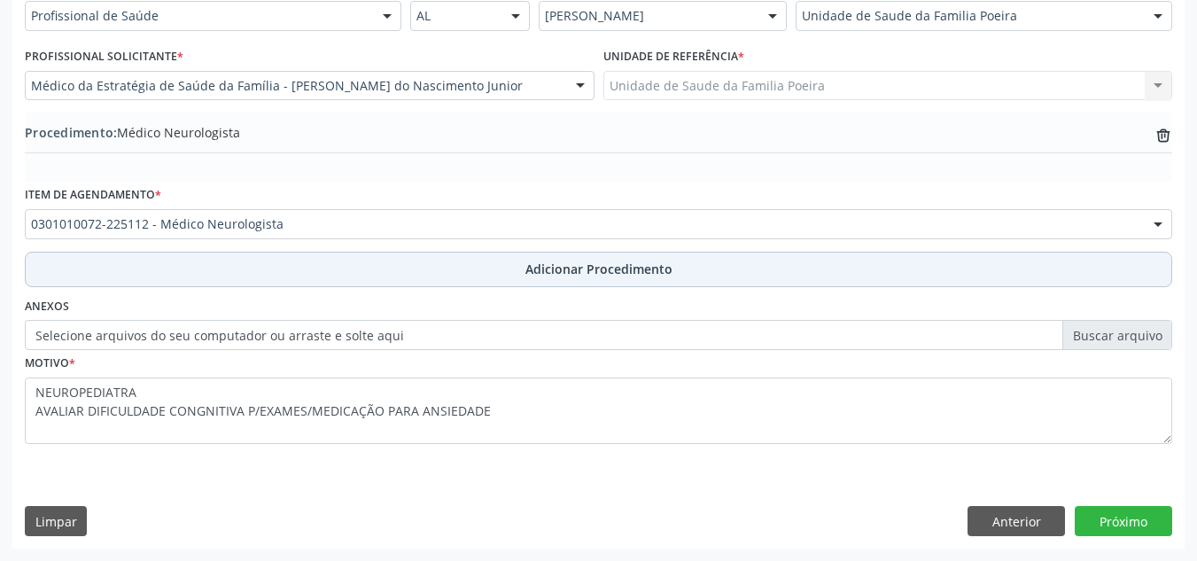
scroll to position [436, 0]
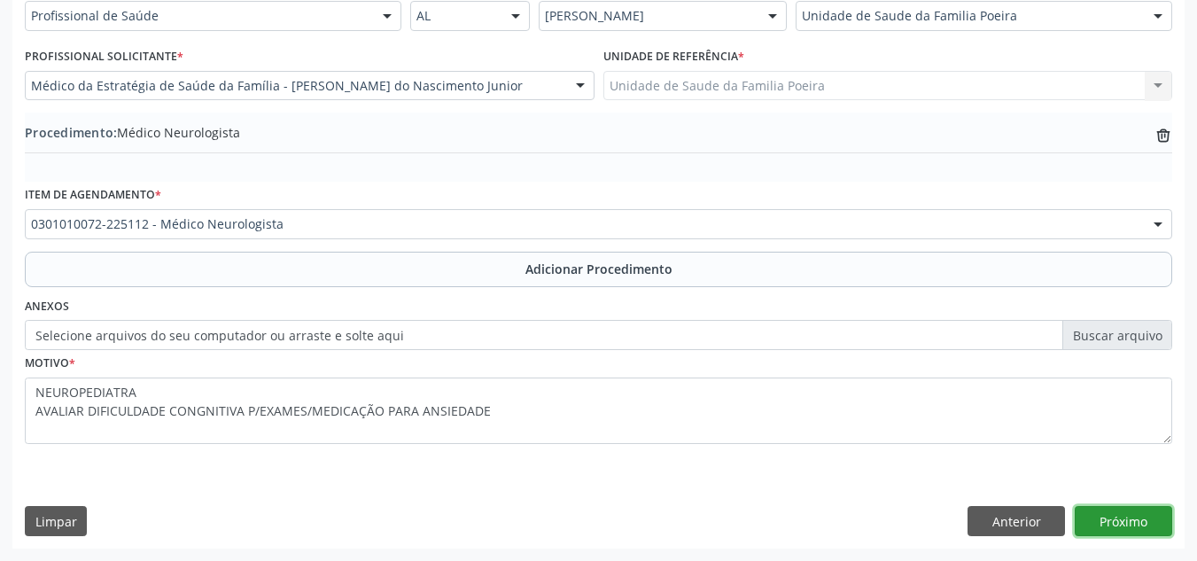
click at [1119, 526] on button "Próximo" at bounding box center [1123, 521] width 97 height 30
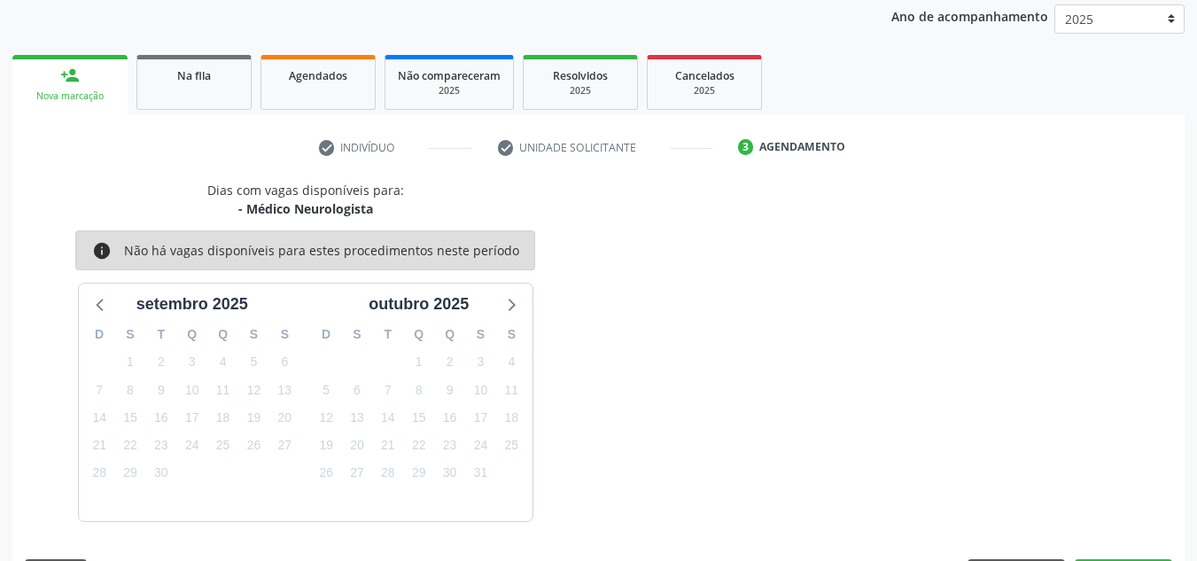
scroll to position [287, 0]
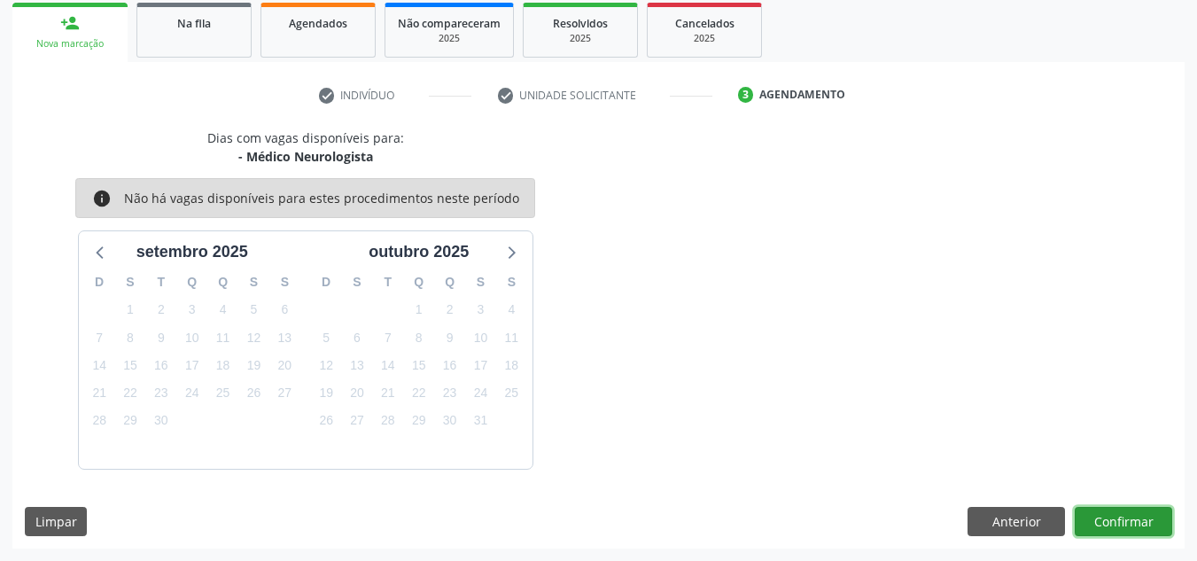
click at [1126, 521] on button "Confirmar" at bounding box center [1123, 522] width 97 height 30
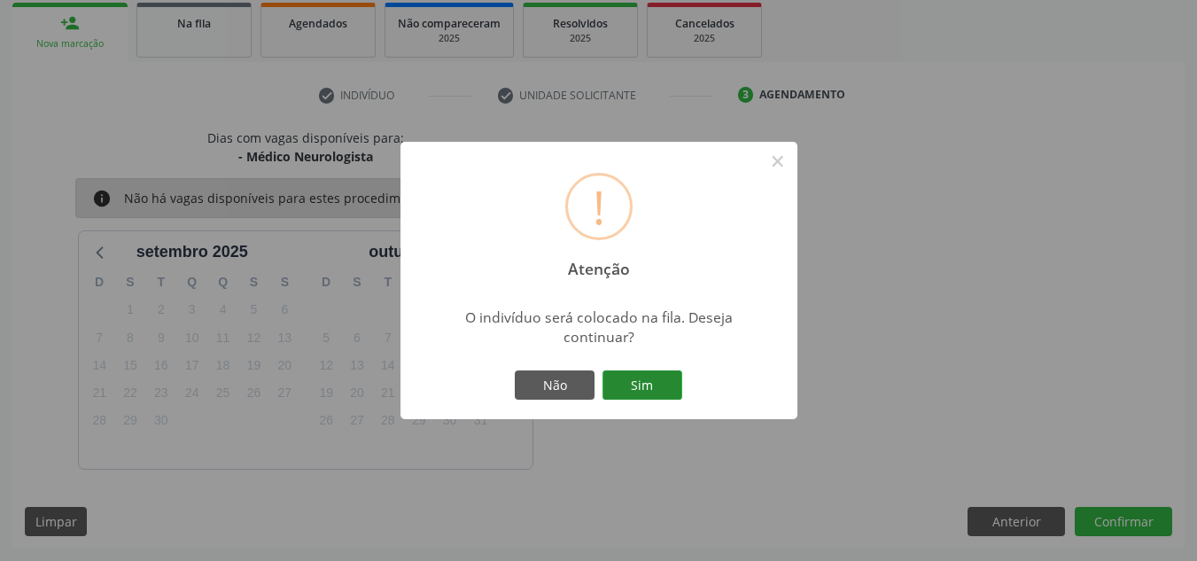
click at [634, 393] on button "Sim" at bounding box center [643, 385] width 80 height 30
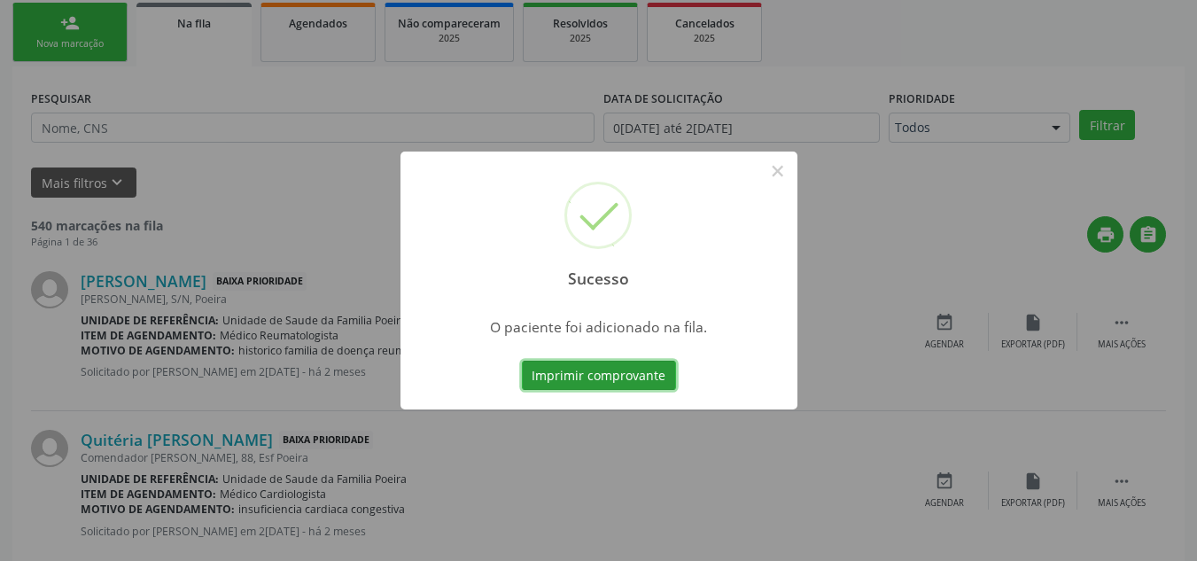
scroll to position [49, 0]
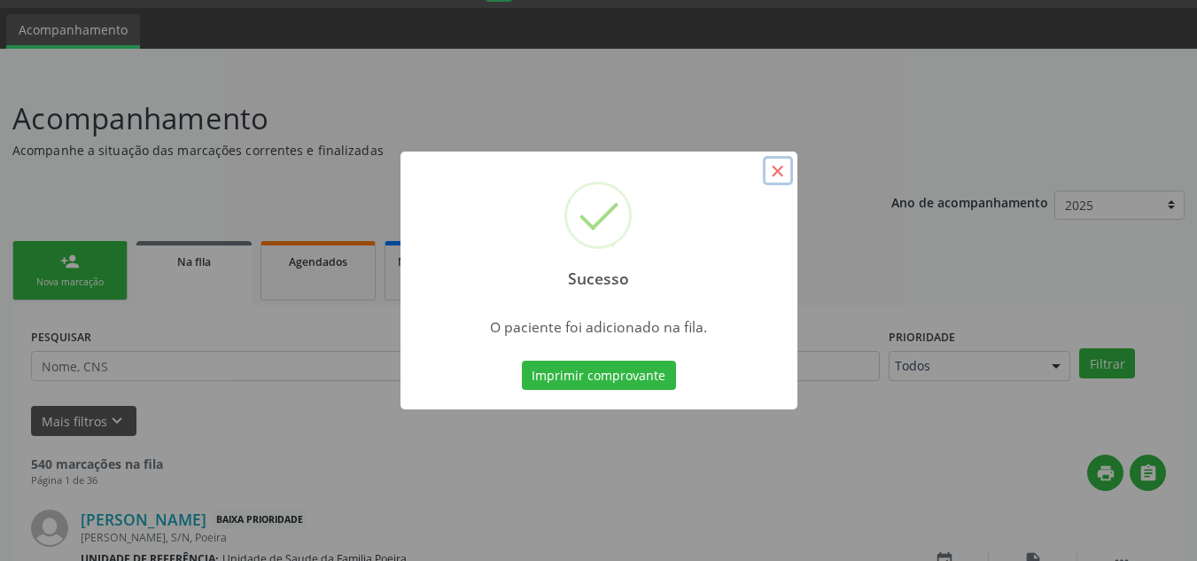
click at [770, 183] on button "×" at bounding box center [778, 171] width 30 height 30
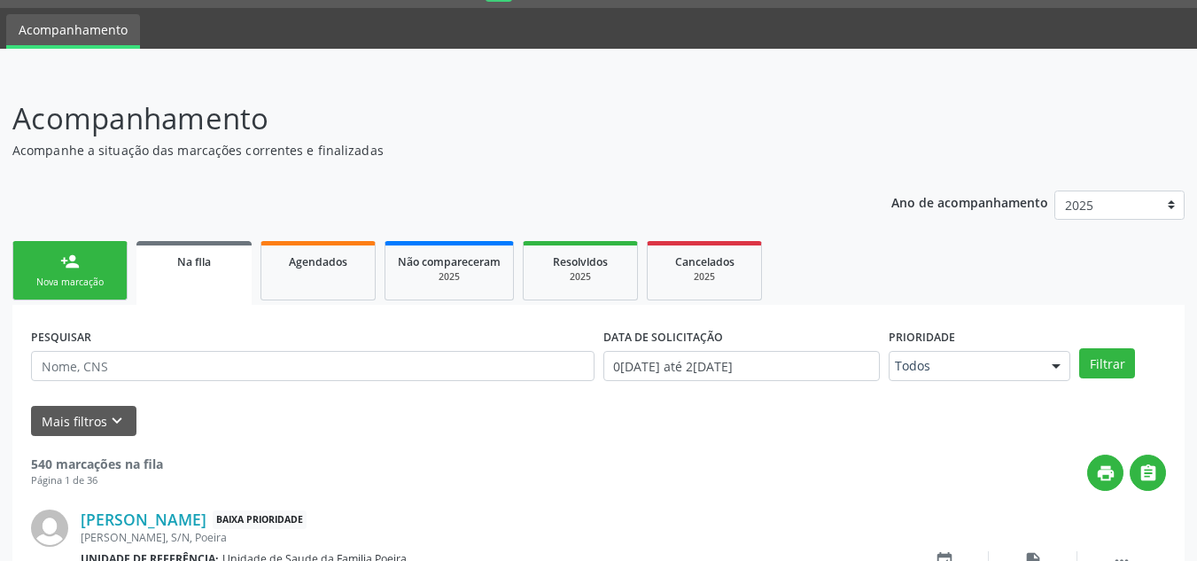
click at [73, 278] on div "Nova marcação" at bounding box center [70, 282] width 89 height 13
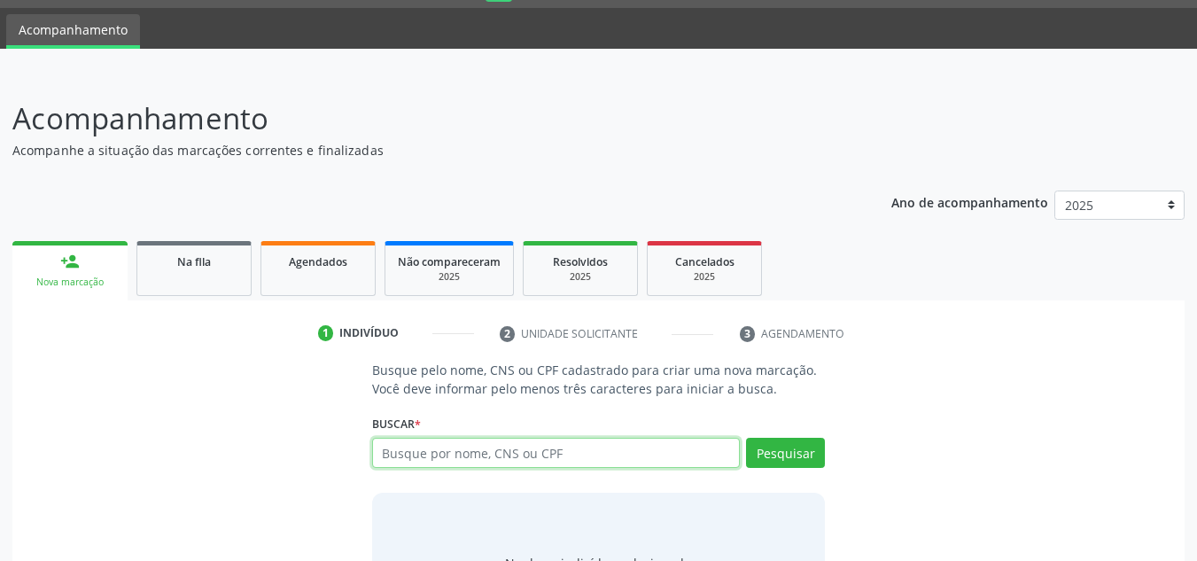
click at [430, 441] on input "text" at bounding box center [556, 453] width 369 height 30
type input "700000272686209"
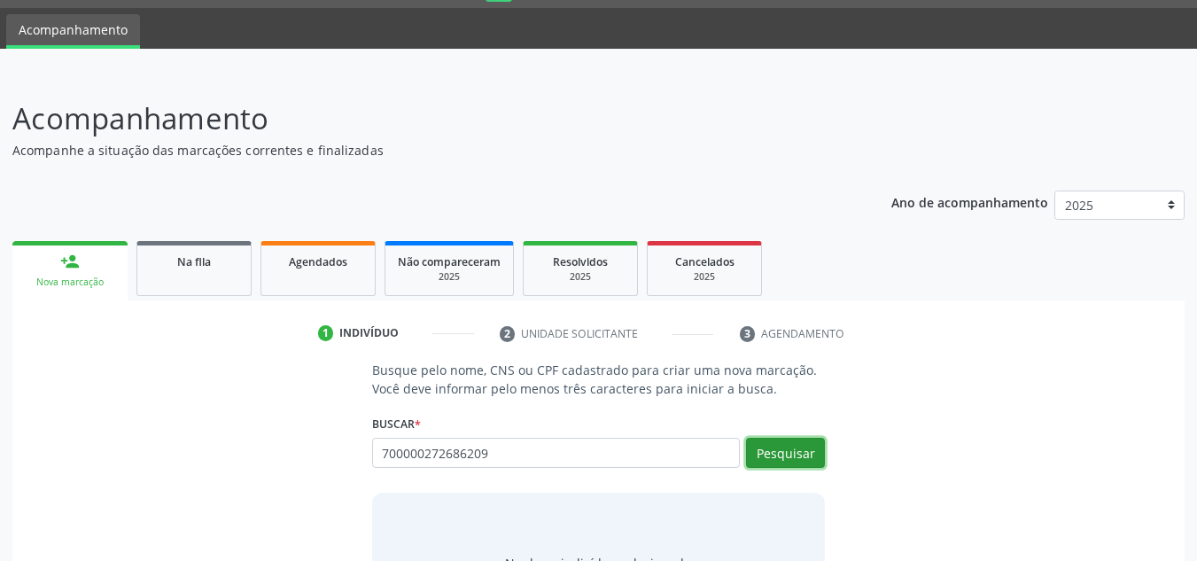
click at [757, 449] on button "Pesquisar" at bounding box center [785, 453] width 79 height 30
type input "700000272686209"
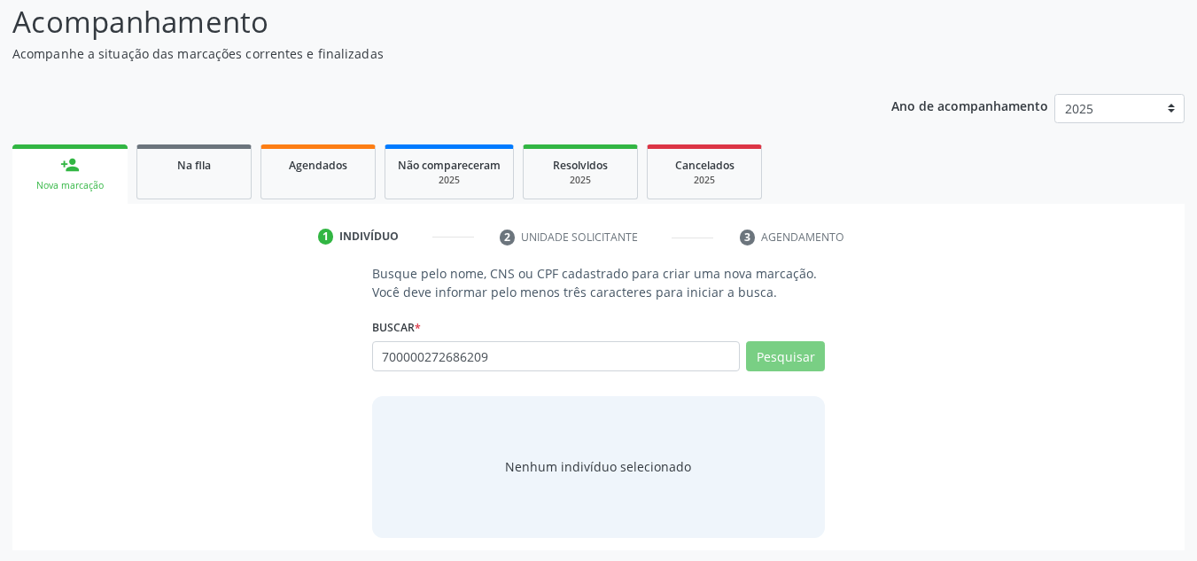
scroll to position [147, 0]
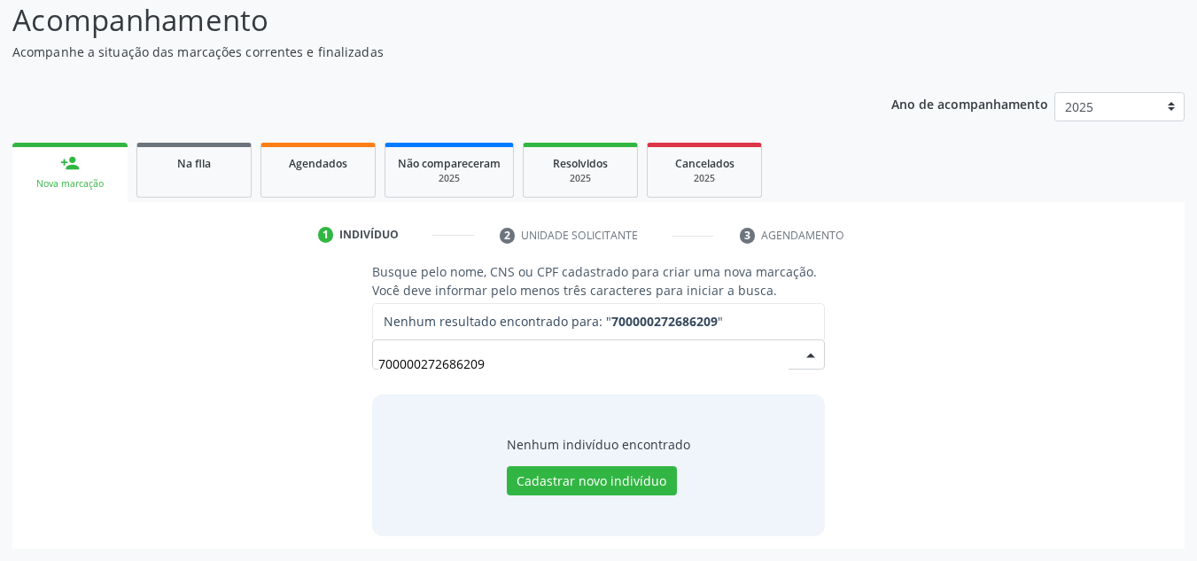
drag, startPoint x: 506, startPoint y: 347, endPoint x: 348, endPoint y: 355, distance: 158.0
click at [353, 358] on div "Busque pelo nome, CNS ou CPF cadastrado para criar uma nova marcação. Você deve…" at bounding box center [599, 398] width 1148 height 273
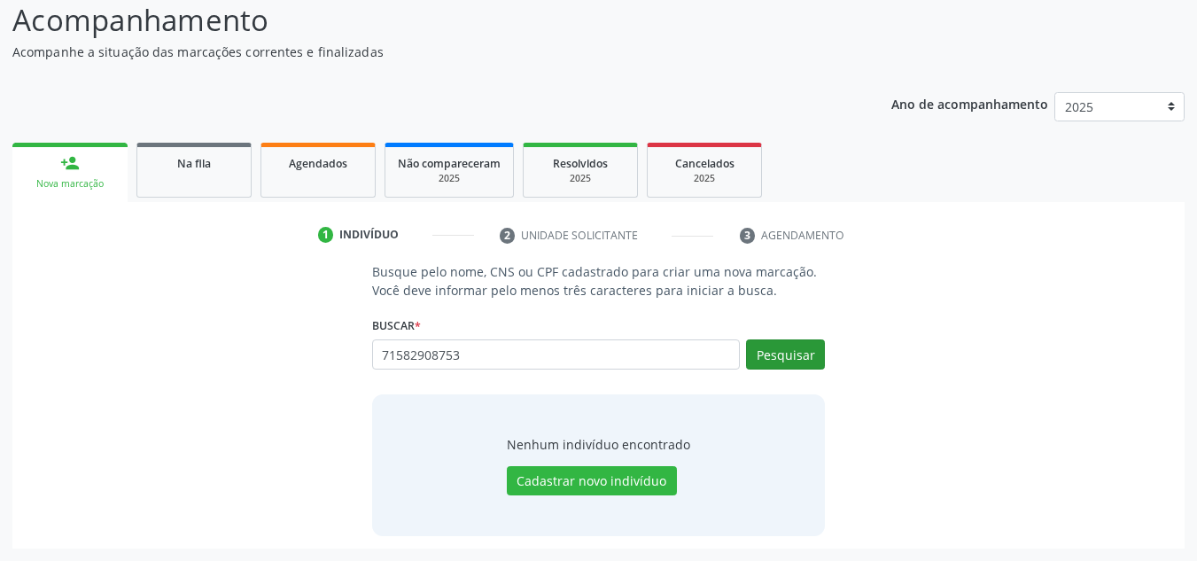
type input "71582908753"
click at [807, 359] on button "Pesquisar" at bounding box center [785, 354] width 79 height 30
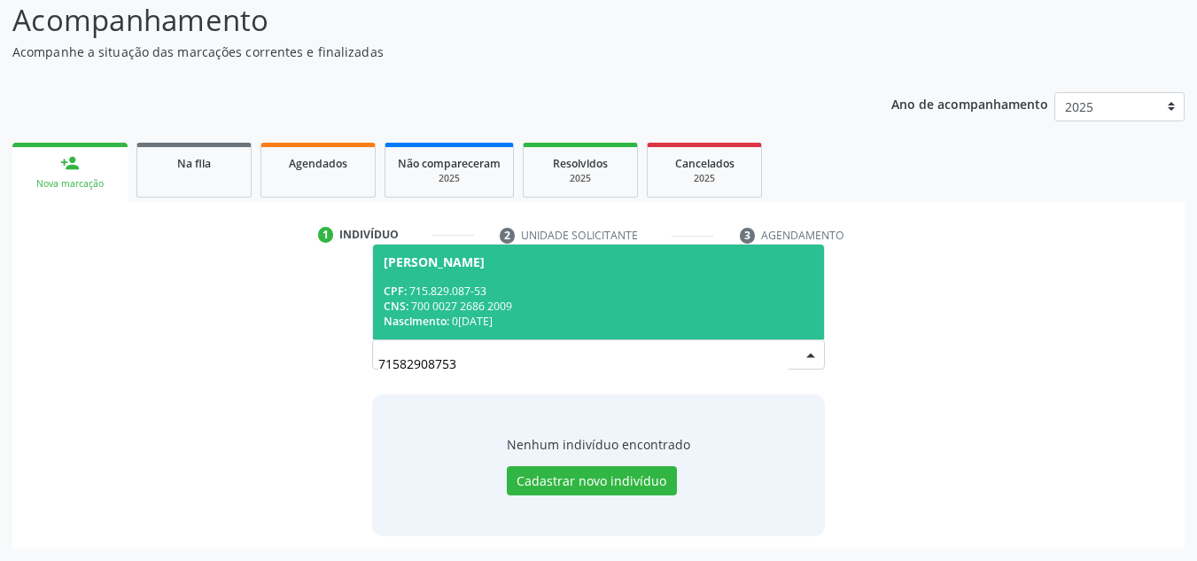
click at [516, 280] on span "Edval Pereira da Silva CPF: 715.829.087-53 CNS: 700 0027 2686 2009 Nascimento: …" at bounding box center [599, 292] width 452 height 95
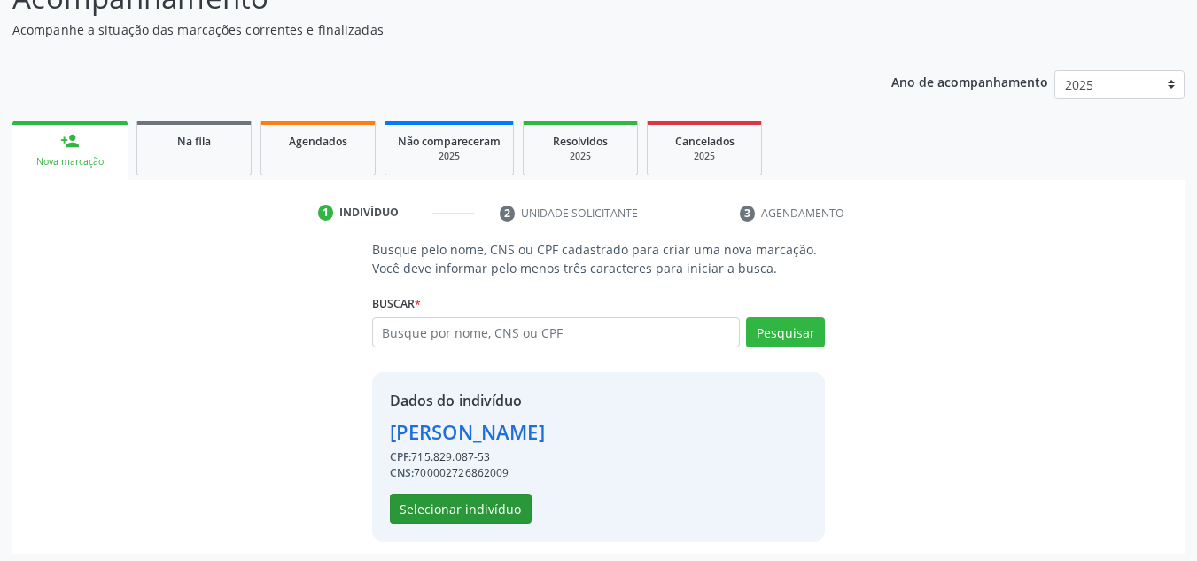
scroll to position [175, 0]
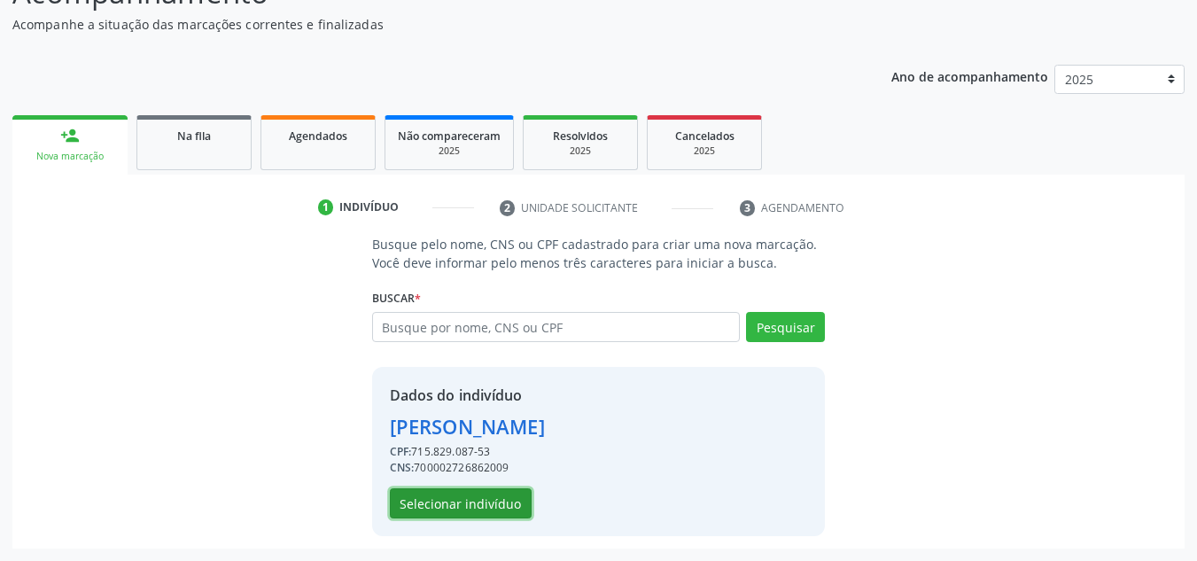
click at [467, 501] on button "Selecionar indivíduo" at bounding box center [461, 503] width 142 height 30
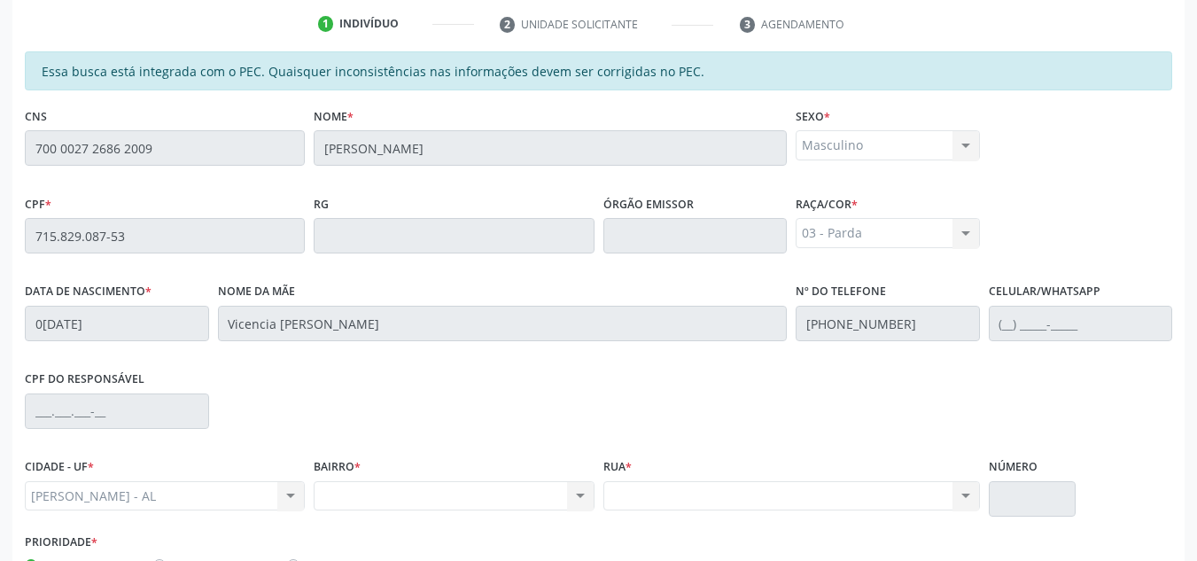
scroll to position [210, 0]
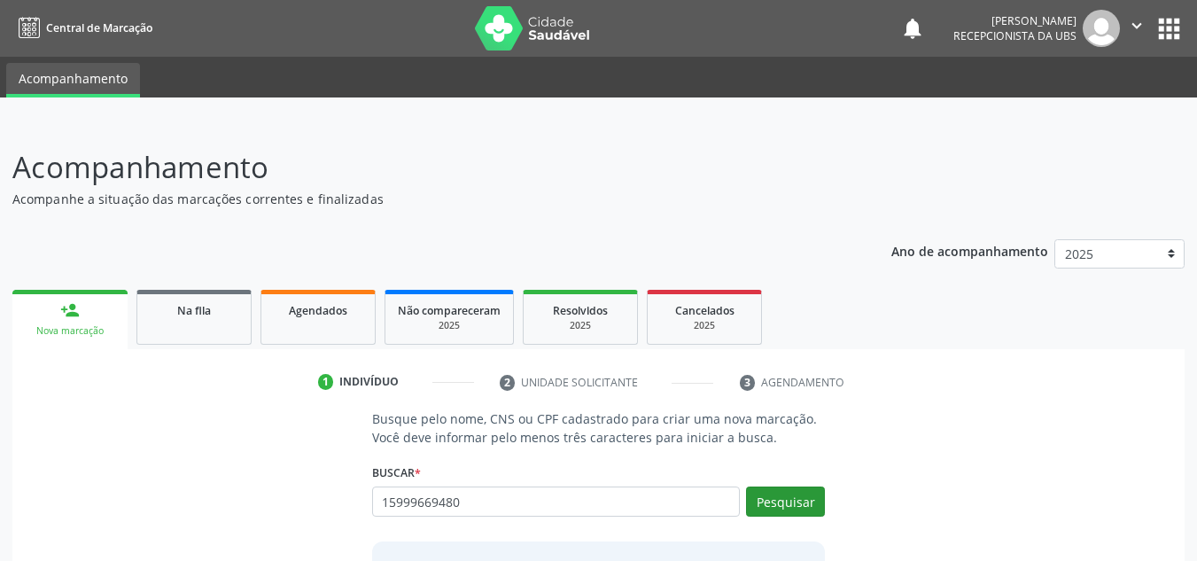
type input "15999669480"
click at [773, 500] on button "Pesquisar" at bounding box center [785, 502] width 79 height 30
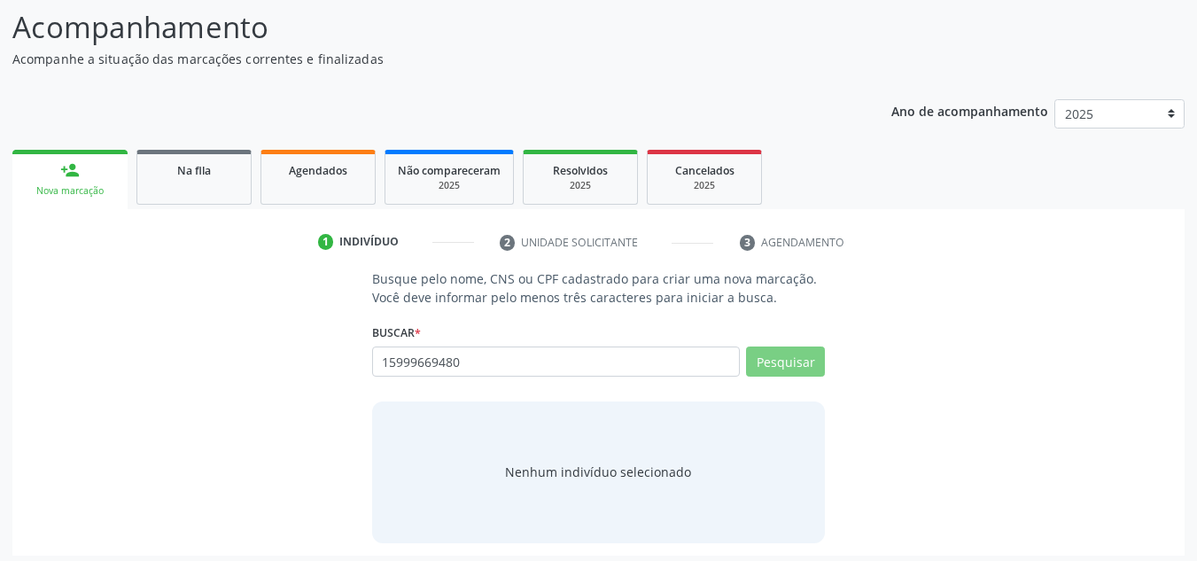
scroll to position [147, 0]
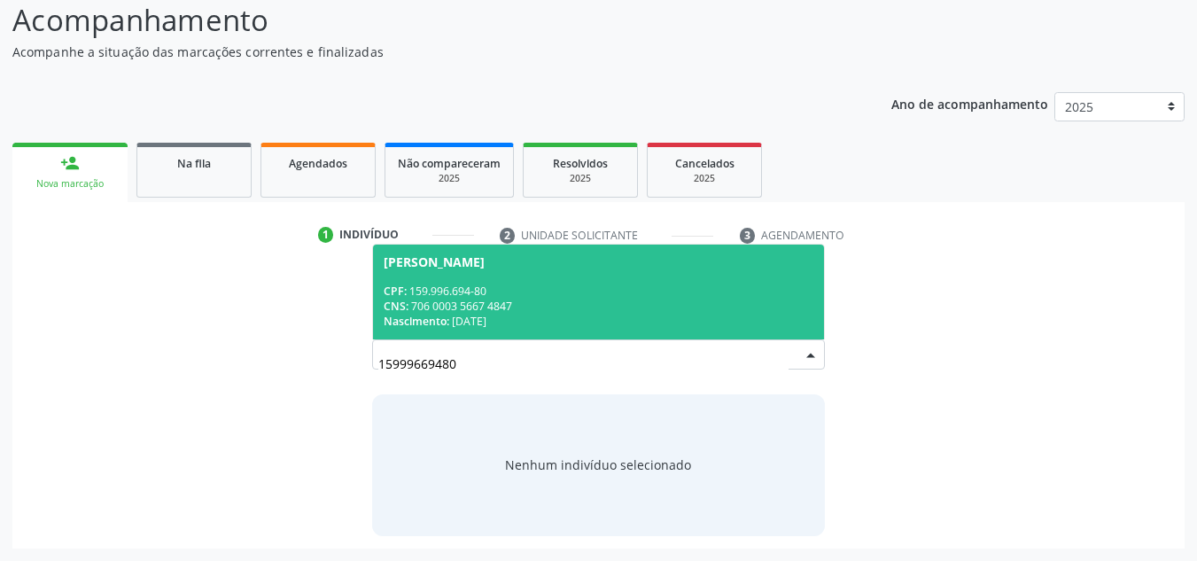
click at [636, 305] on div "CNS: 706 0003 5667 4847" at bounding box center [599, 306] width 431 height 15
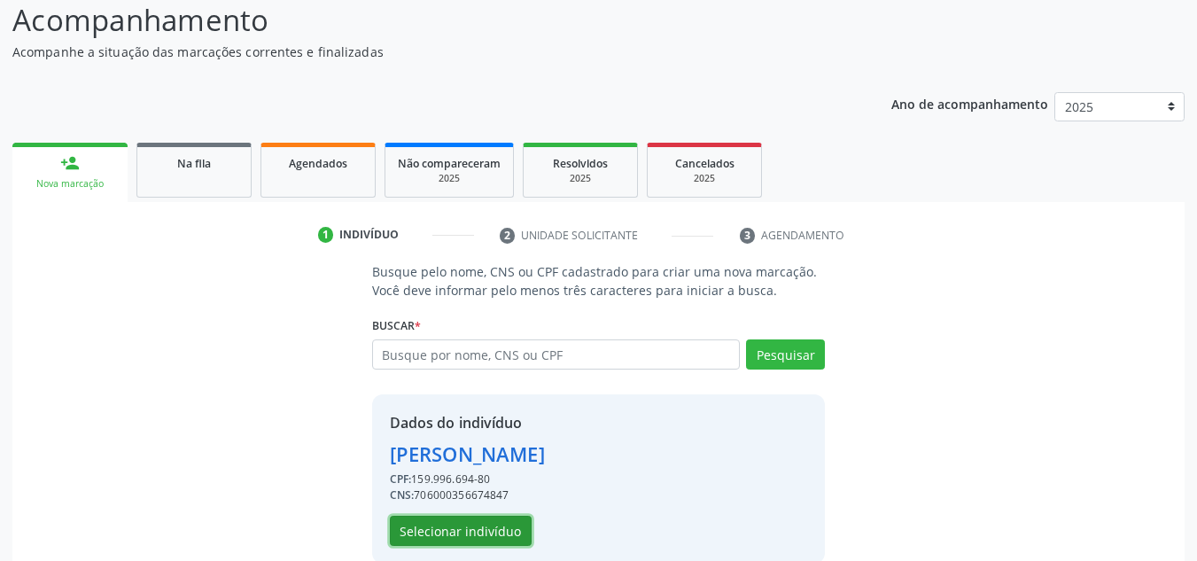
click at [448, 534] on button "Selecionar indivíduo" at bounding box center [461, 531] width 142 height 30
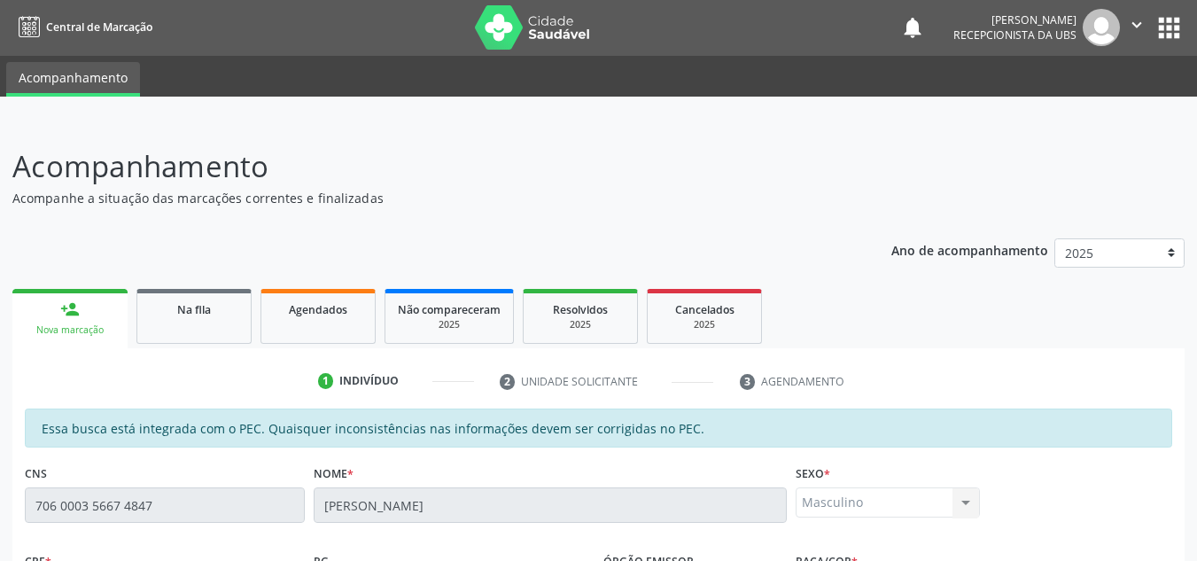
scroll to position [0, 0]
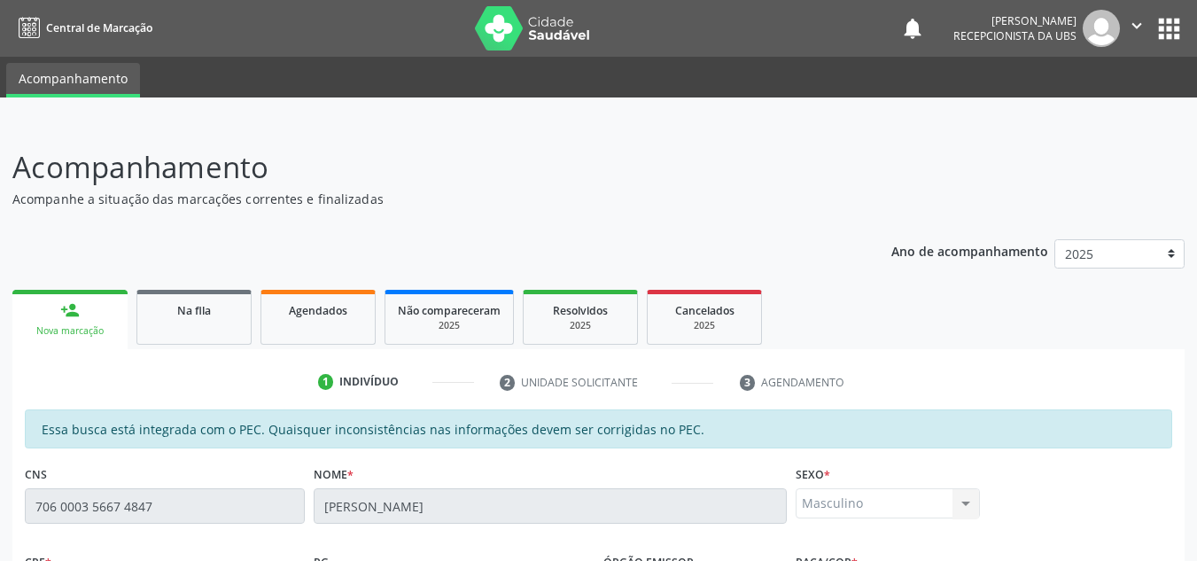
click at [1136, 28] on icon "" at bounding box center [1136, 25] width 19 height 19
click at [1076, 114] on link "Sair" at bounding box center [1092, 108] width 122 height 25
